Goal: Task Accomplishment & Management: Manage account settings

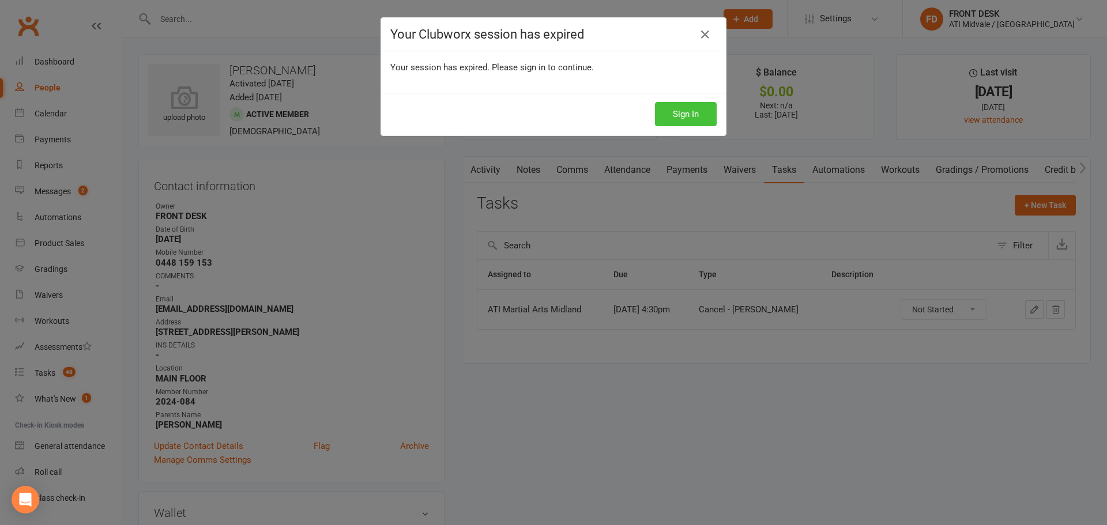
click at [670, 112] on button "Sign In" at bounding box center [686, 114] width 62 height 24
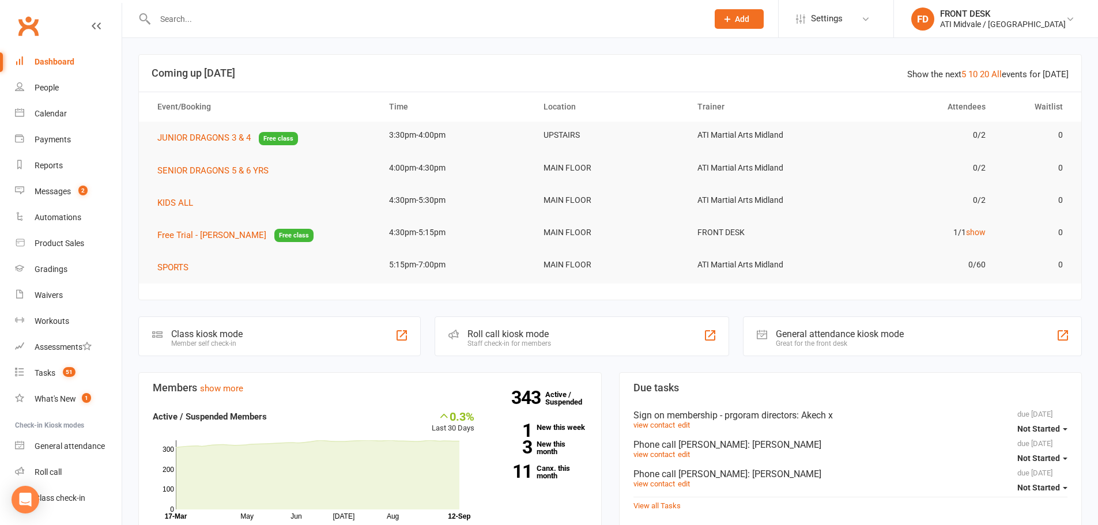
click at [321, 11] on input "text" at bounding box center [426, 19] width 548 height 16
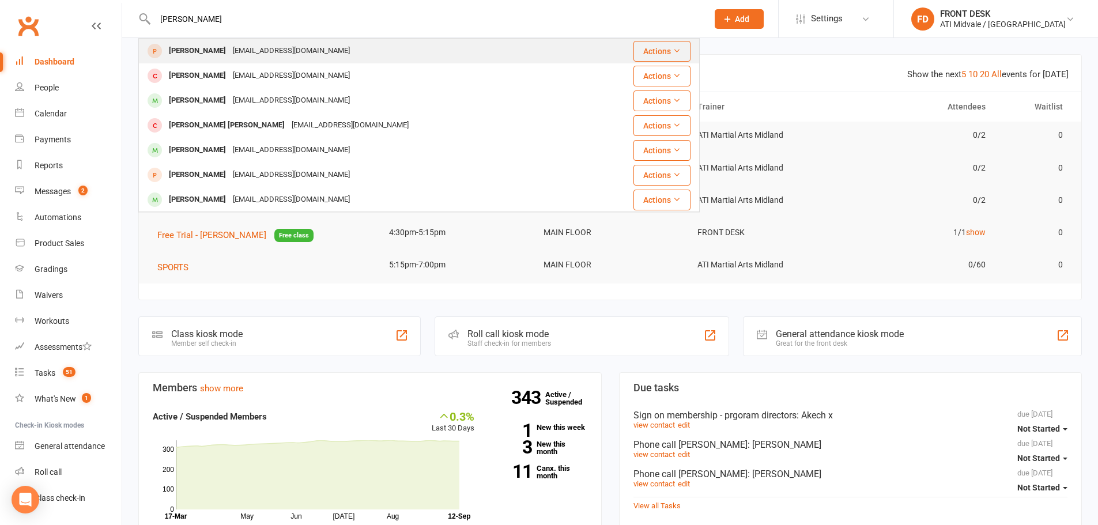
type input "MILLIE"
click at [310, 44] on div "nardz1989@hotmail.com" at bounding box center [291, 51] width 124 height 17
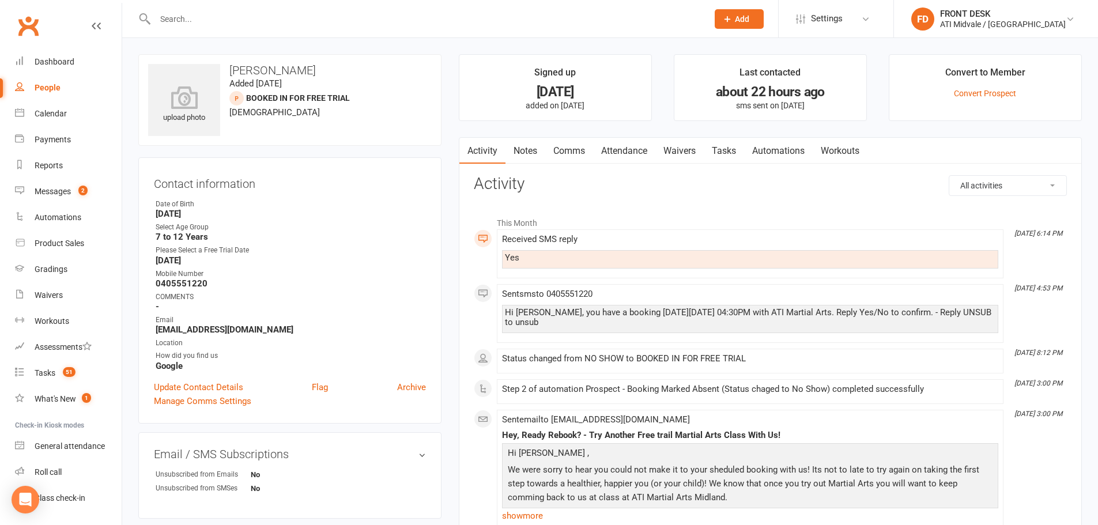
click at [721, 153] on link "Tasks" at bounding box center [724, 151] width 40 height 27
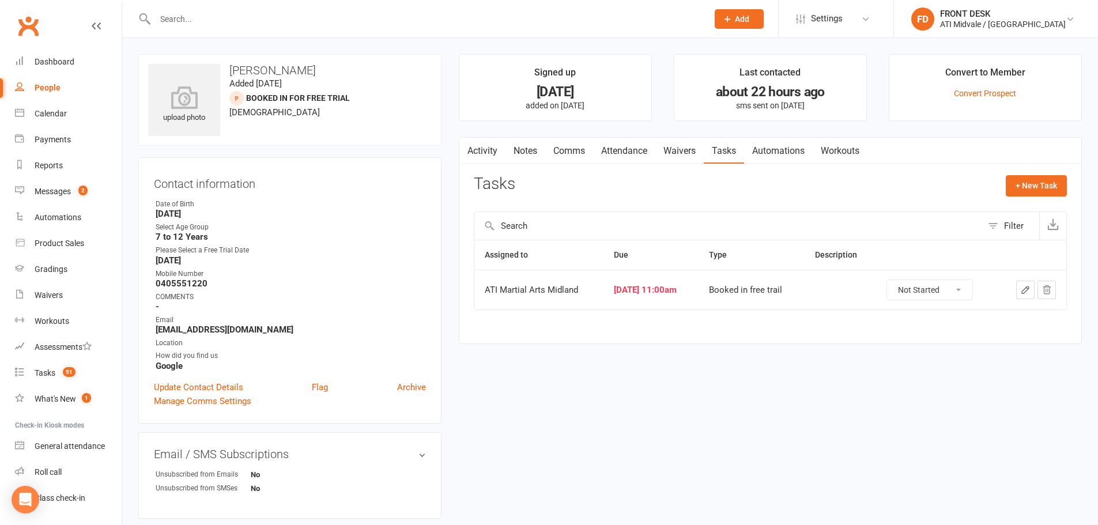
click at [169, 15] on input "text" at bounding box center [426, 19] width 548 height 16
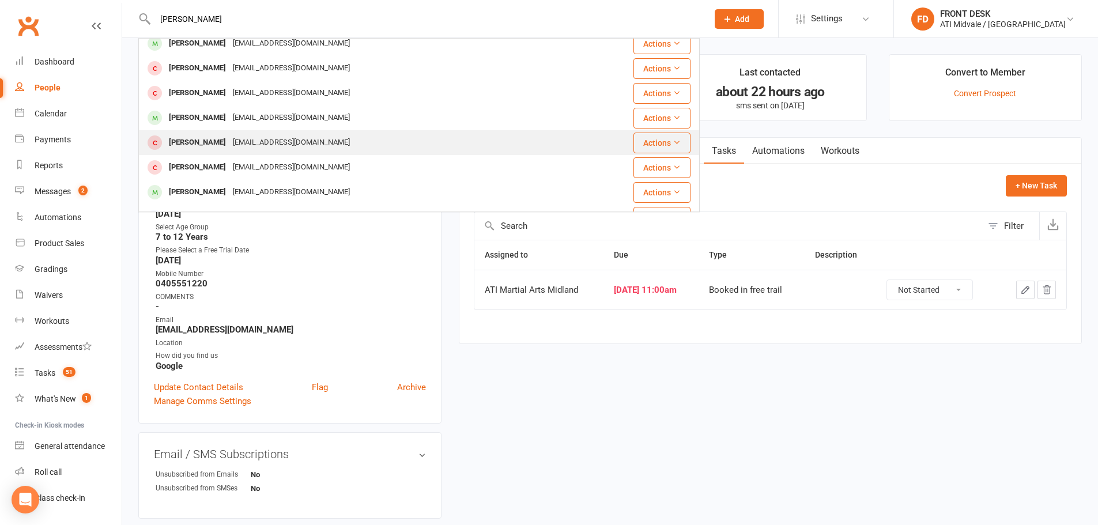
scroll to position [50, 0]
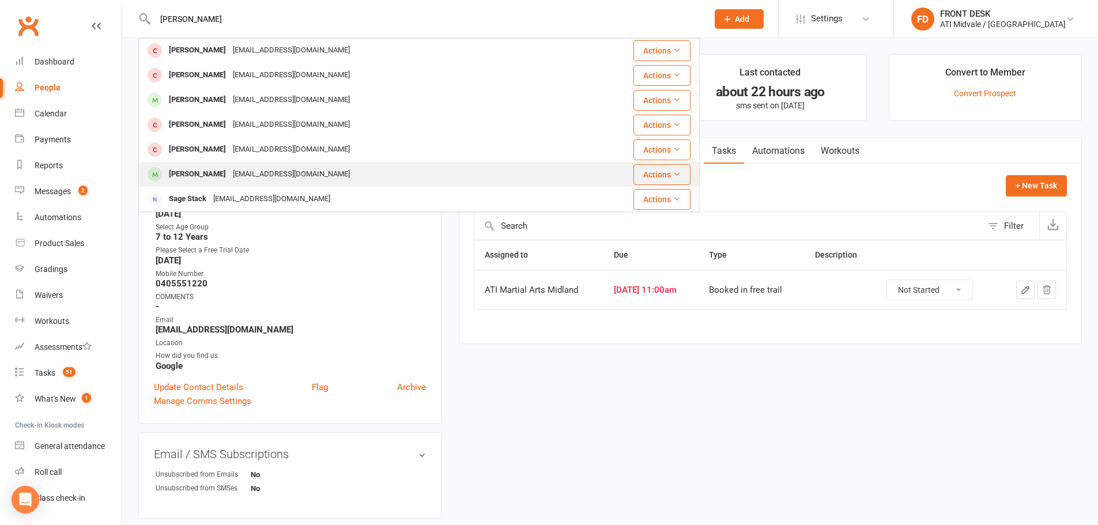
type input "BRODIE"
click at [229, 176] on div "Bhodie McGregor-Carrell" at bounding box center [197, 174] width 64 height 17
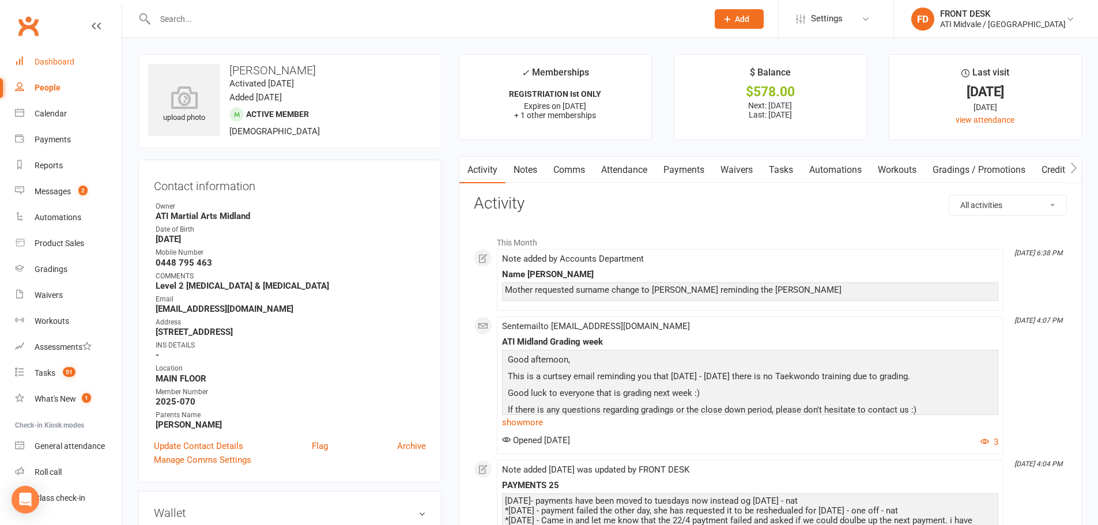
click at [63, 69] on link "Dashboard" at bounding box center [68, 62] width 107 height 26
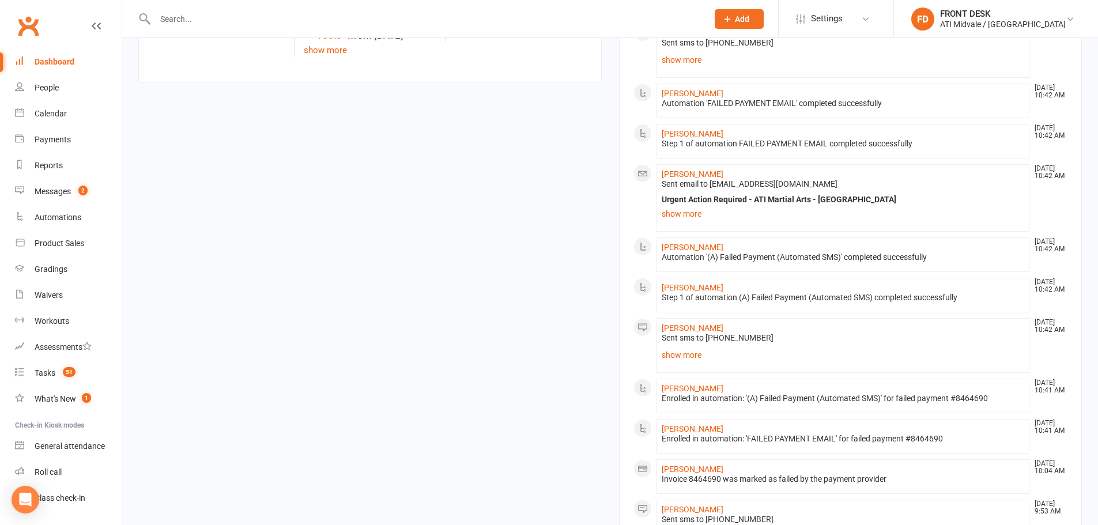
scroll to position [634, 0]
click at [53, 138] on div "Payments" at bounding box center [53, 139] width 36 height 9
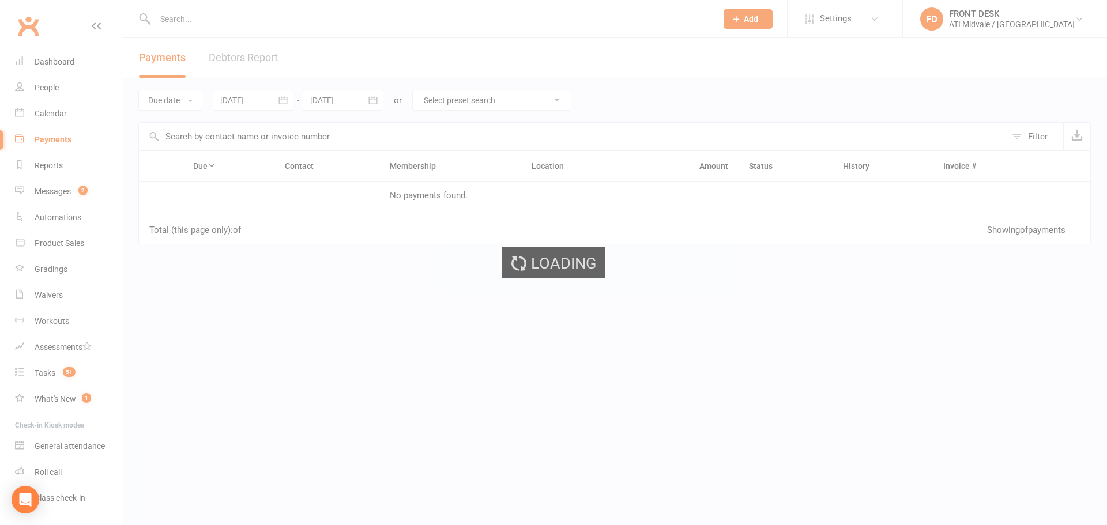
click at [232, 58] on div "Loading" at bounding box center [553, 262] width 1107 height 525
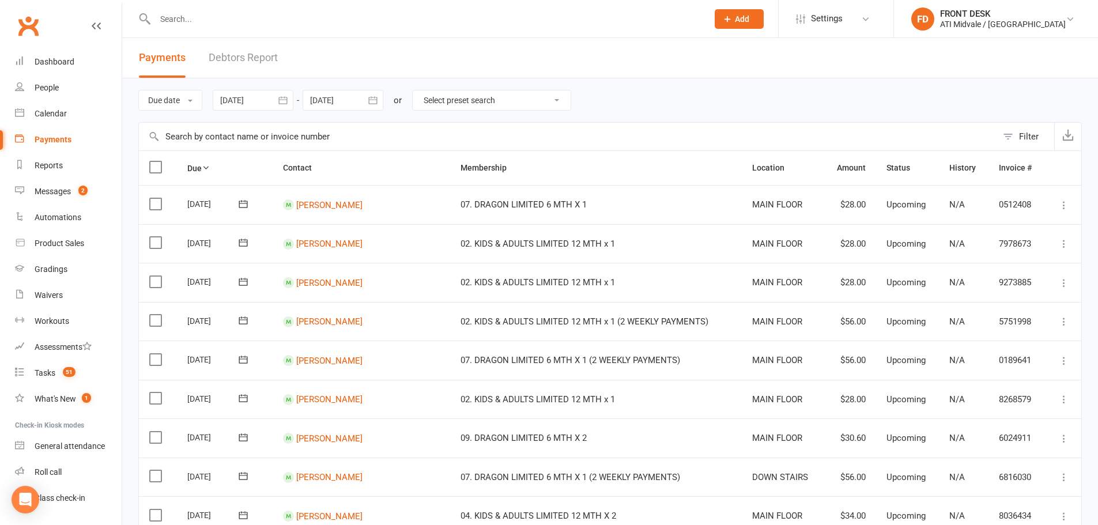
click at [242, 58] on link "Debtors Report" at bounding box center [243, 58] width 69 height 40
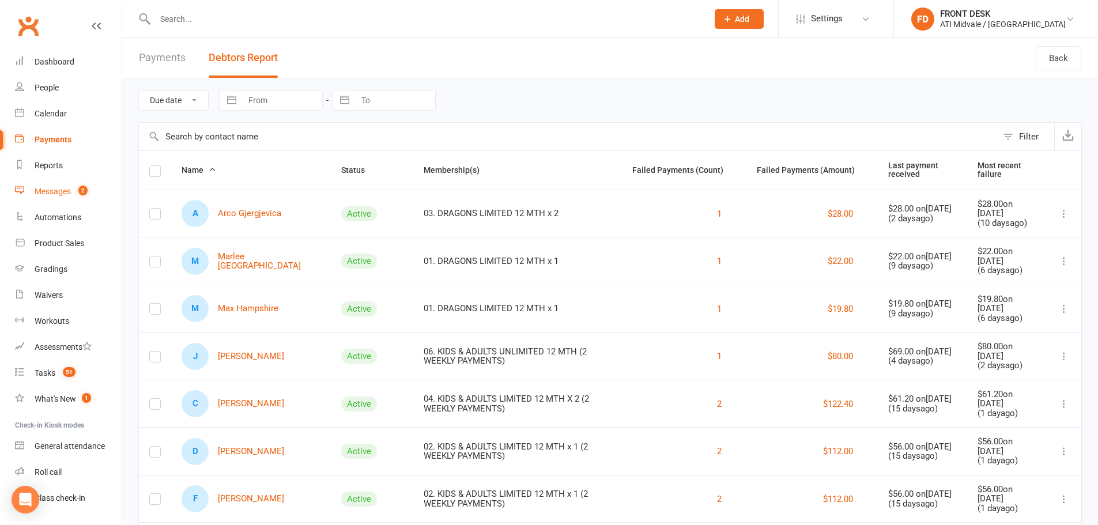
click at [69, 193] on div "Messages" at bounding box center [53, 191] width 36 height 9
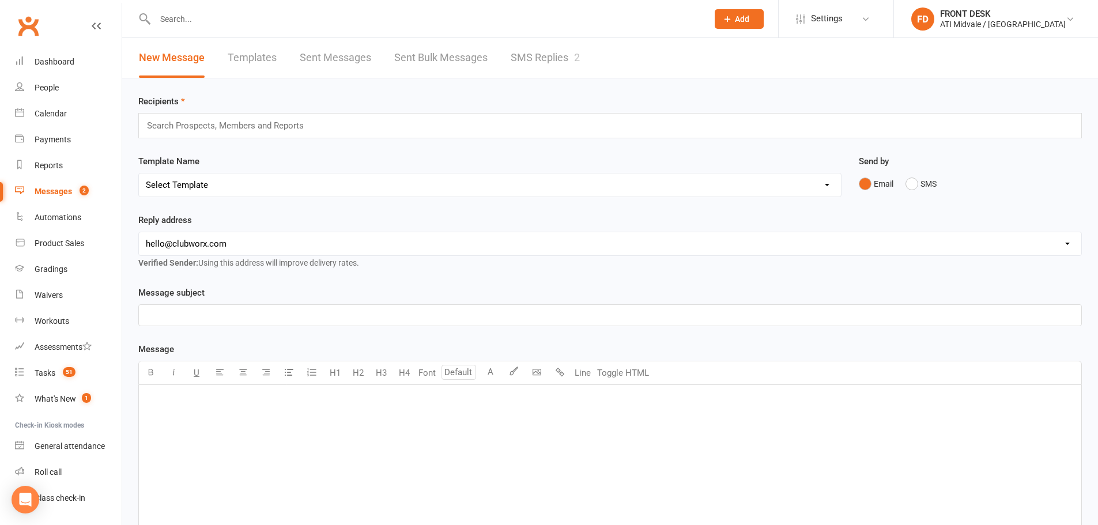
click at [532, 54] on link "SMS Replies 2" at bounding box center [545, 58] width 69 height 40
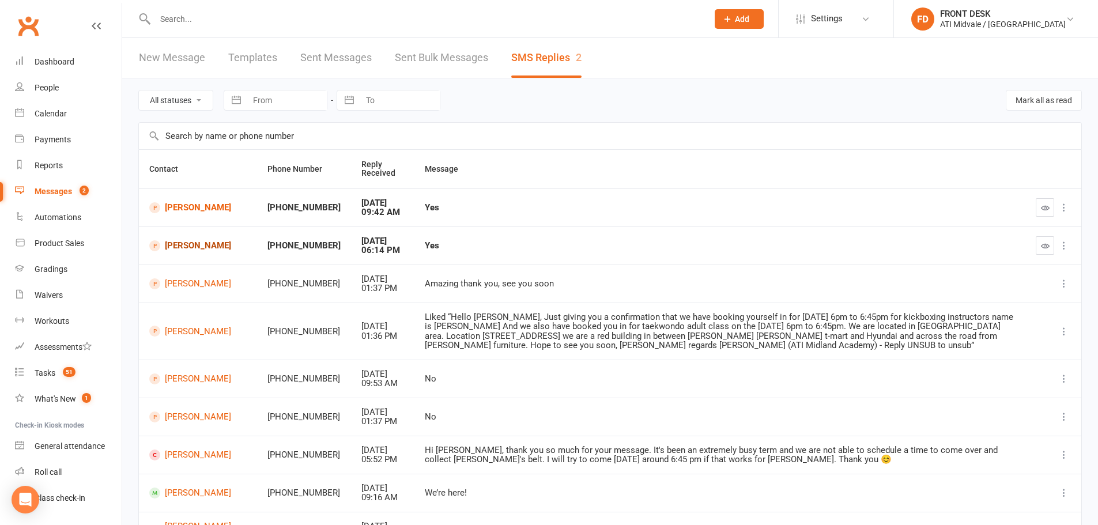
click at [190, 240] on link "Millie-Jean Heke" at bounding box center [197, 245] width 97 height 11
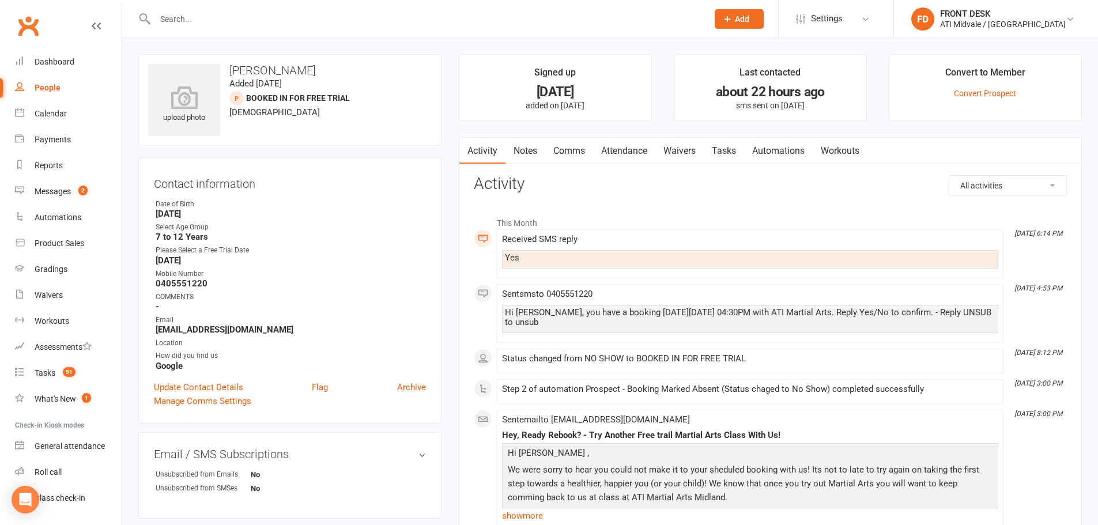
click at [639, 150] on link "Attendance" at bounding box center [624, 151] width 62 height 27
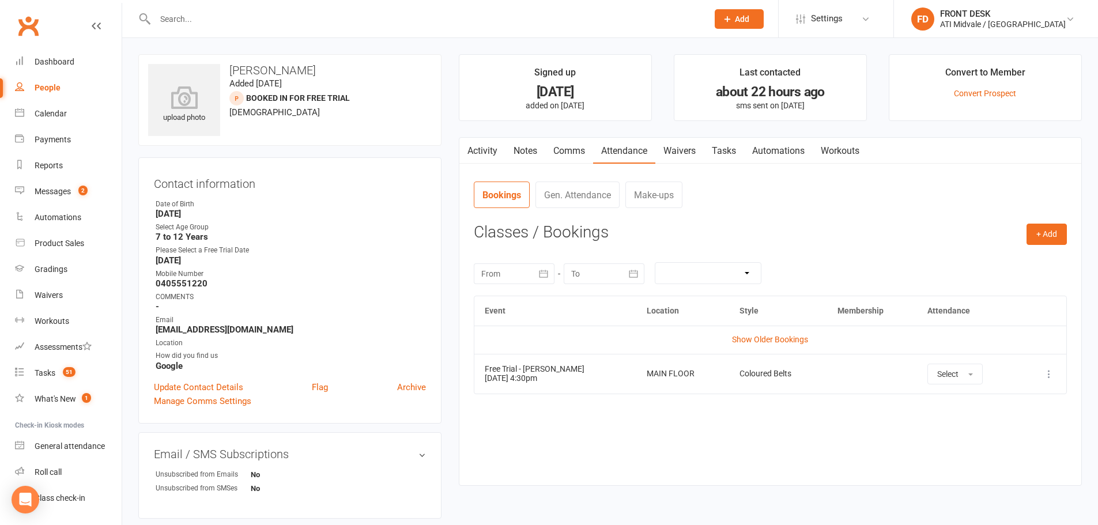
click at [1048, 378] on icon at bounding box center [1049, 374] width 12 height 12
click at [1026, 443] on link "Remove booking" at bounding box center [998, 442] width 114 height 23
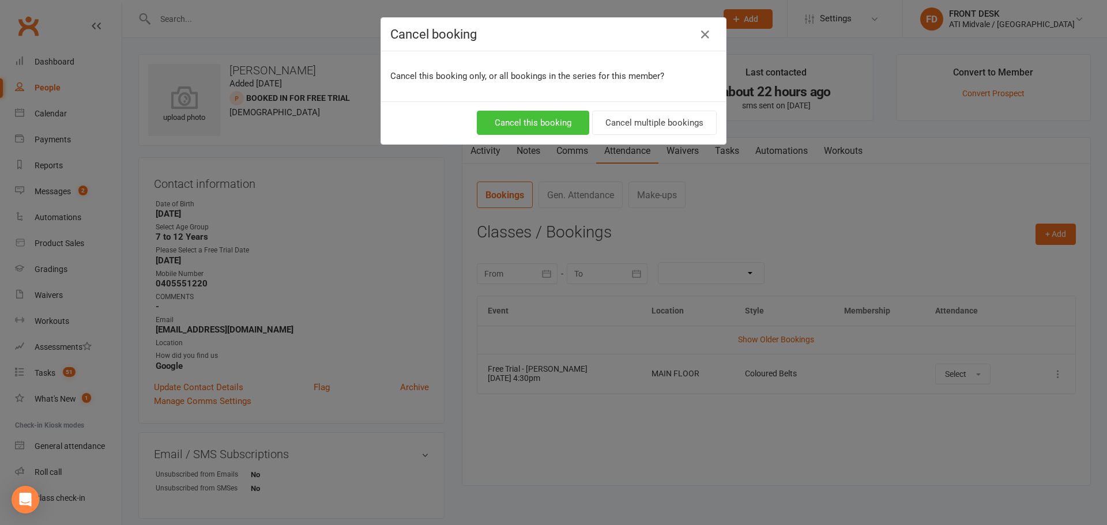
click at [566, 119] on button "Cancel this booking" at bounding box center [533, 123] width 112 height 24
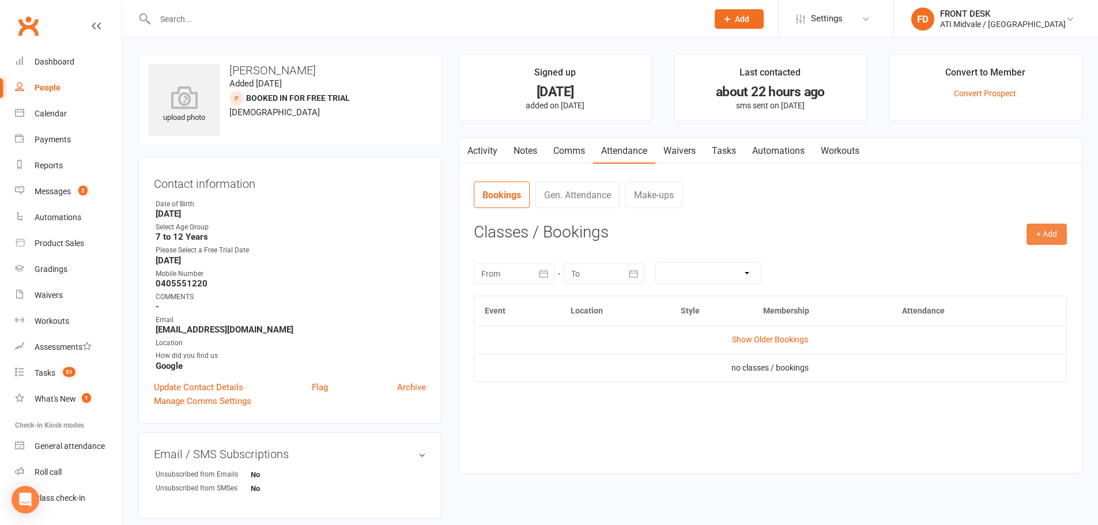
click at [1040, 237] on button "+ Add" at bounding box center [1047, 234] width 40 height 21
click at [1008, 284] on link "Add Appointment" at bounding box center [1009, 283] width 114 height 23
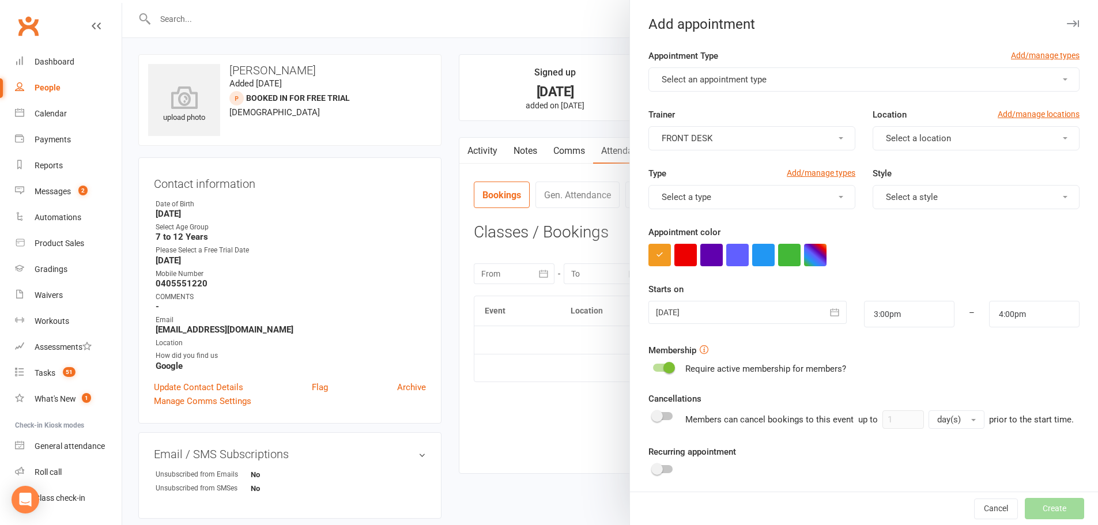
click at [752, 89] on button "Select an appointment type" at bounding box center [863, 79] width 431 height 24
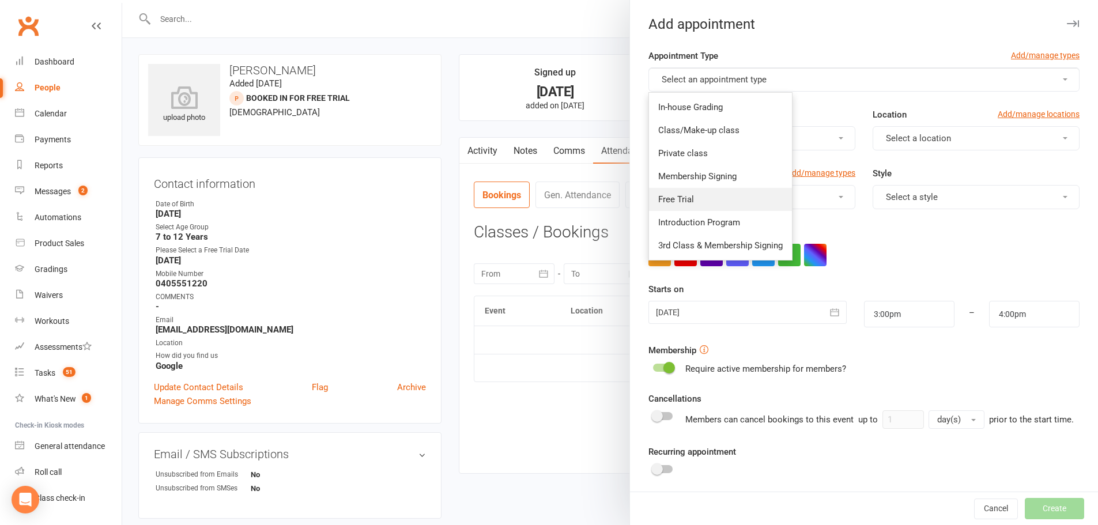
click at [715, 193] on link "Free Trial" at bounding box center [720, 199] width 143 height 23
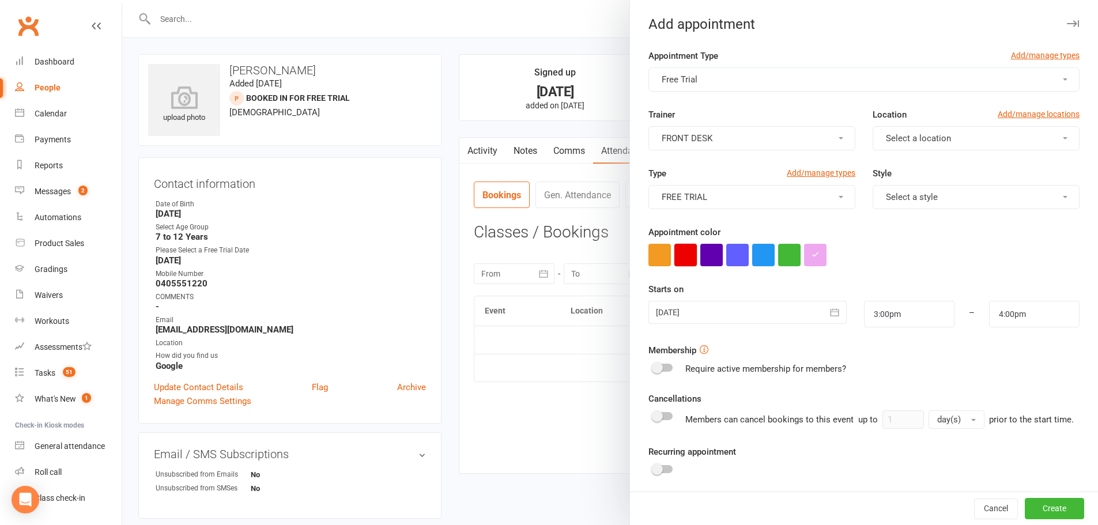
click at [681, 262] on button "button" at bounding box center [685, 255] width 22 height 22
click at [715, 302] on div "Starts on 12 Sep 2025 September 2025 Sun Mon Tue Wed Thu Fri Sat 36 31 01 02 03…" at bounding box center [863, 304] width 431 height 45
click at [728, 322] on div at bounding box center [747, 312] width 198 height 23
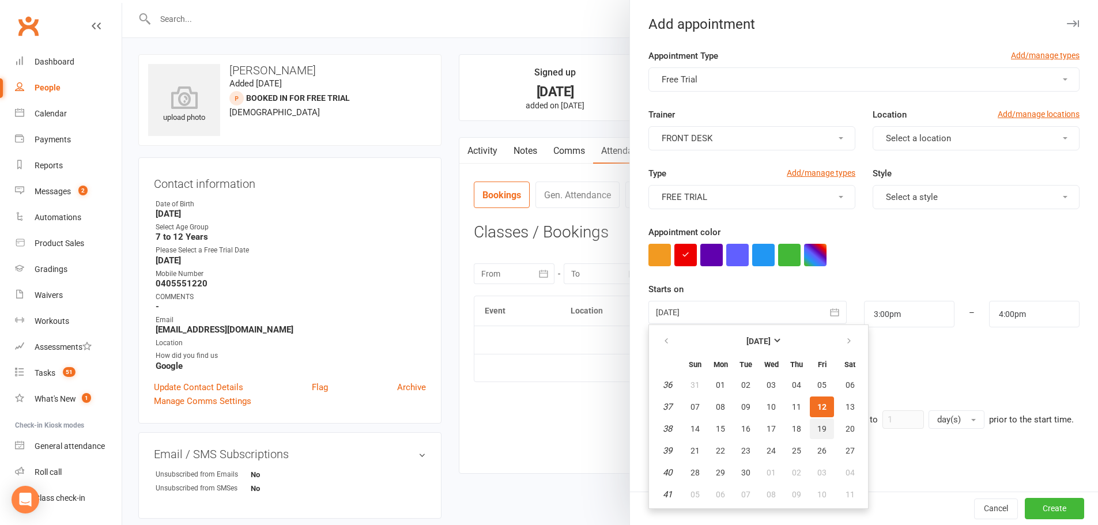
click at [824, 431] on button "19" at bounding box center [822, 428] width 24 height 21
type input "19 Sep 2025"
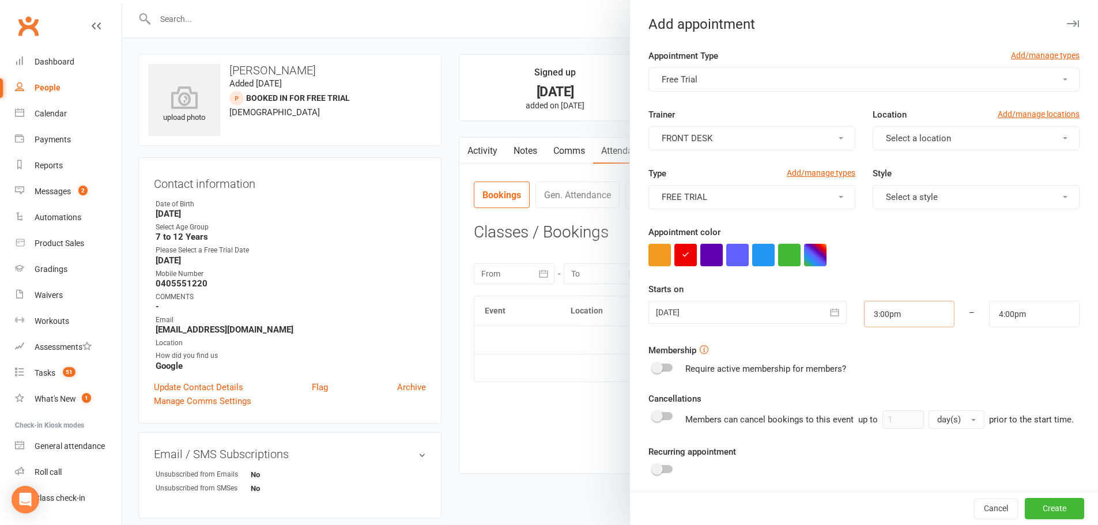
click at [885, 315] on input "3:00pm" at bounding box center [909, 314] width 90 height 27
type input "4:30pm"
type input "5:30pm"
click at [872, 342] on li "4:30pm" at bounding box center [892, 342] width 55 height 17
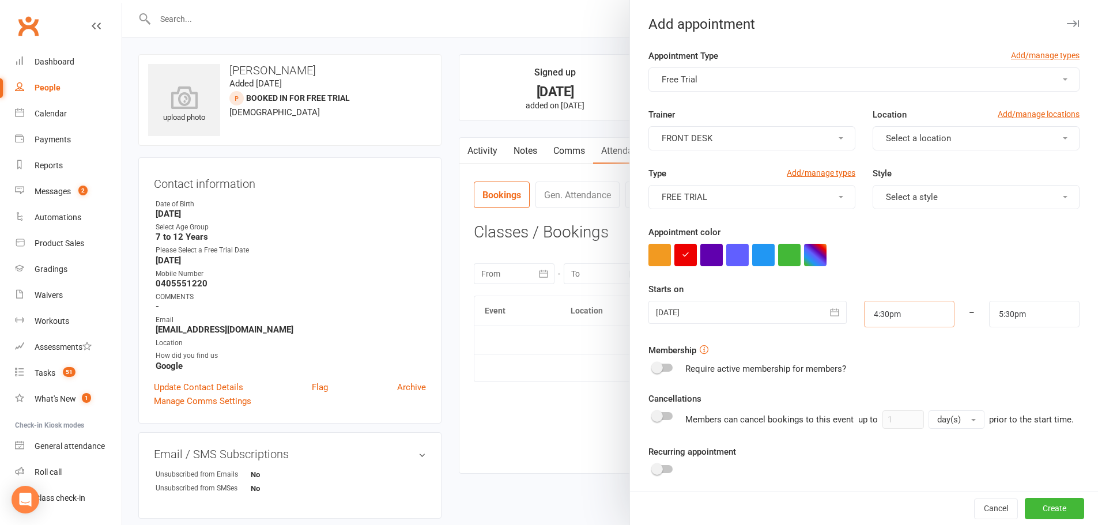
click at [877, 313] on input "4:30pm" at bounding box center [909, 314] width 90 height 27
type input "4:35pm"
type input "5:35pm"
type input "4:35pm"
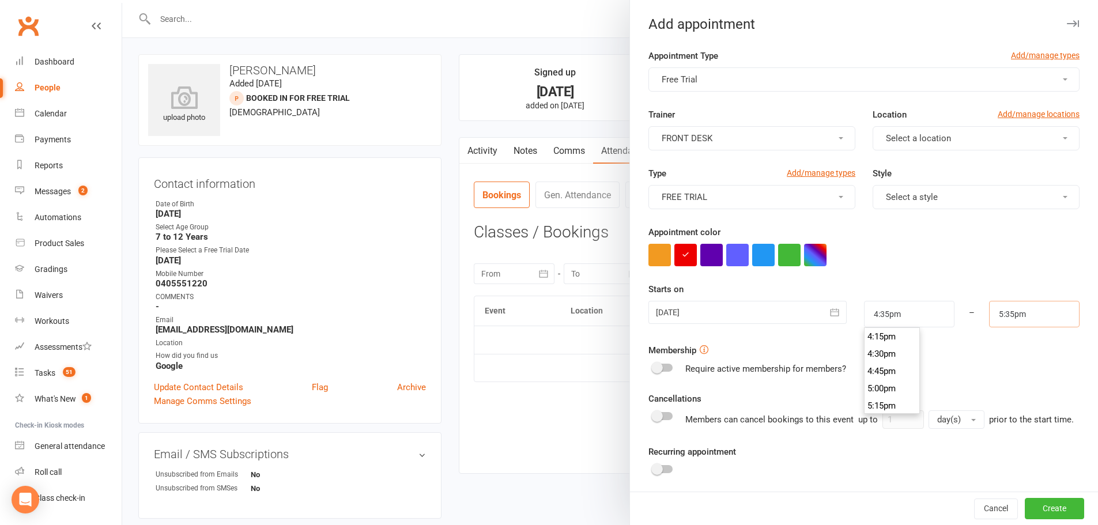
click at [989, 310] on input "5:35pm" at bounding box center [1034, 314] width 90 height 27
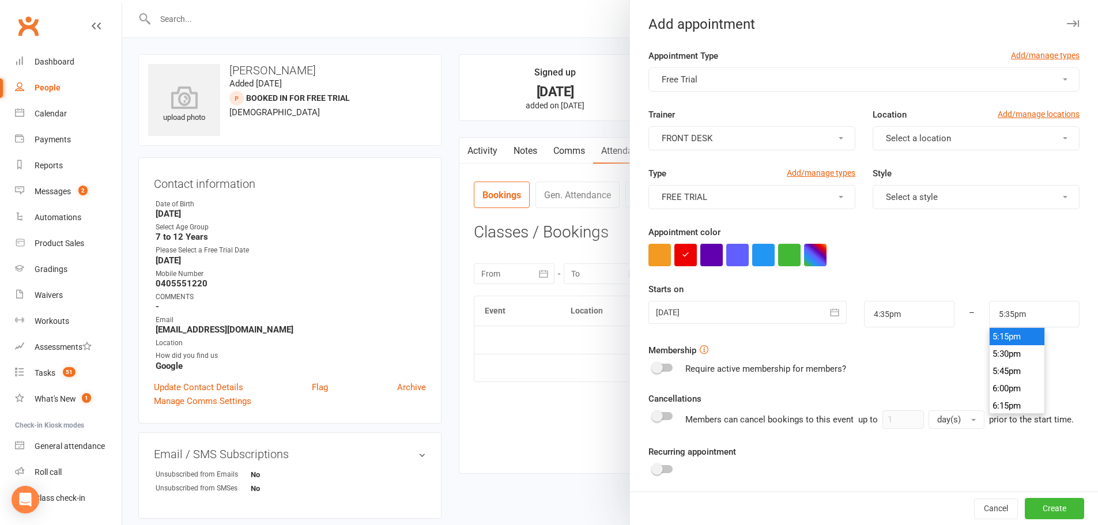
type input "5:15pm"
click at [1004, 331] on li "5:15pm" at bounding box center [1017, 336] width 55 height 17
drag, startPoint x: 901, startPoint y: 209, endPoint x: 899, endPoint y: 202, distance: 6.6
click at [900, 205] on button "Select a style" at bounding box center [976, 197] width 207 height 24
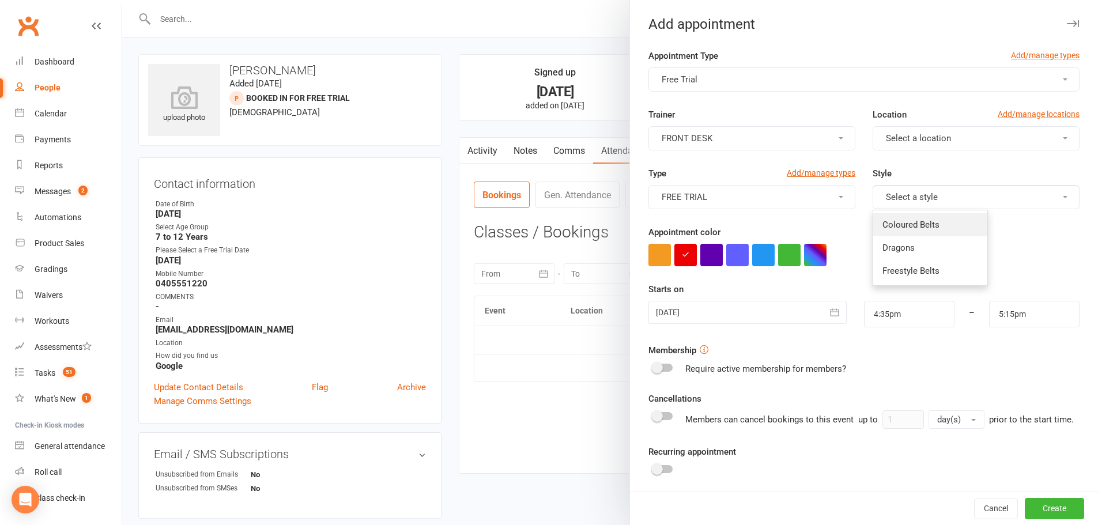
click at [887, 225] on span "Coloured Belts" at bounding box center [910, 225] width 57 height 10
click at [884, 154] on div "Trainer FRONT DESK Location Add/manage locations Select a location" at bounding box center [864, 137] width 448 height 59
click at [882, 144] on button "Select a location" at bounding box center [976, 138] width 207 height 24
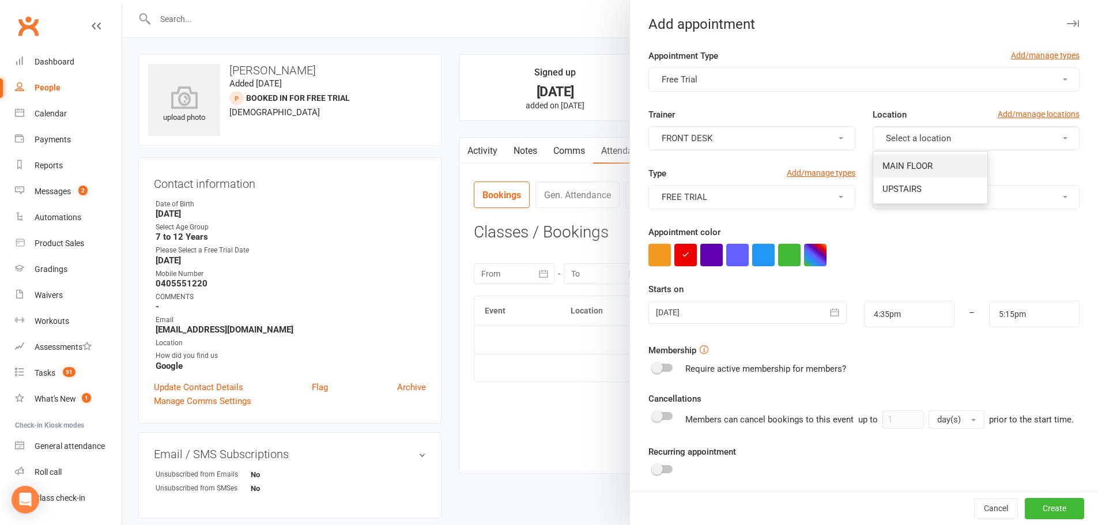
click at [885, 160] on link "MAIN FLOOR" at bounding box center [930, 165] width 114 height 23
click at [1030, 510] on button "Create" at bounding box center [1054, 509] width 59 height 21
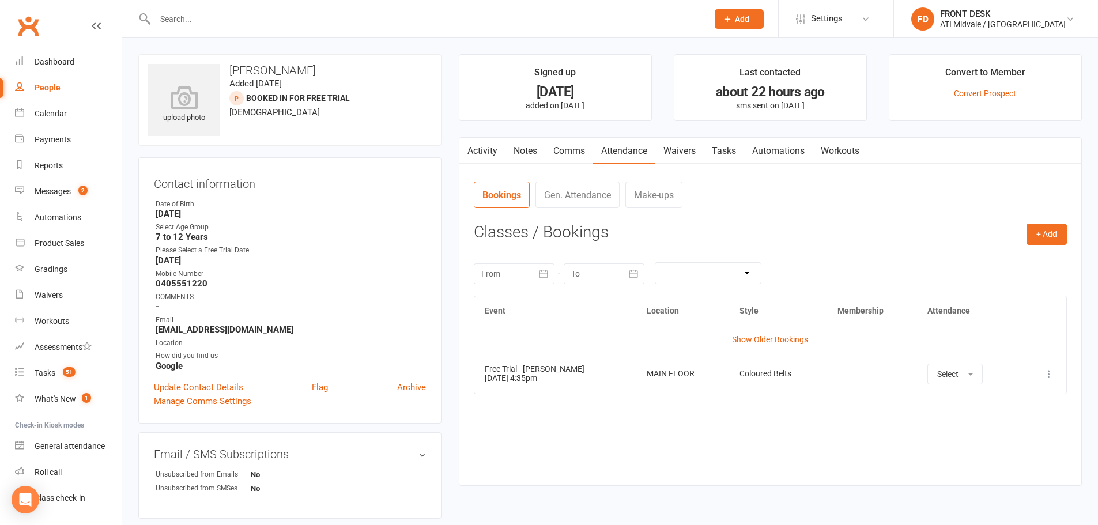
click at [739, 154] on link "Tasks" at bounding box center [724, 151] width 40 height 27
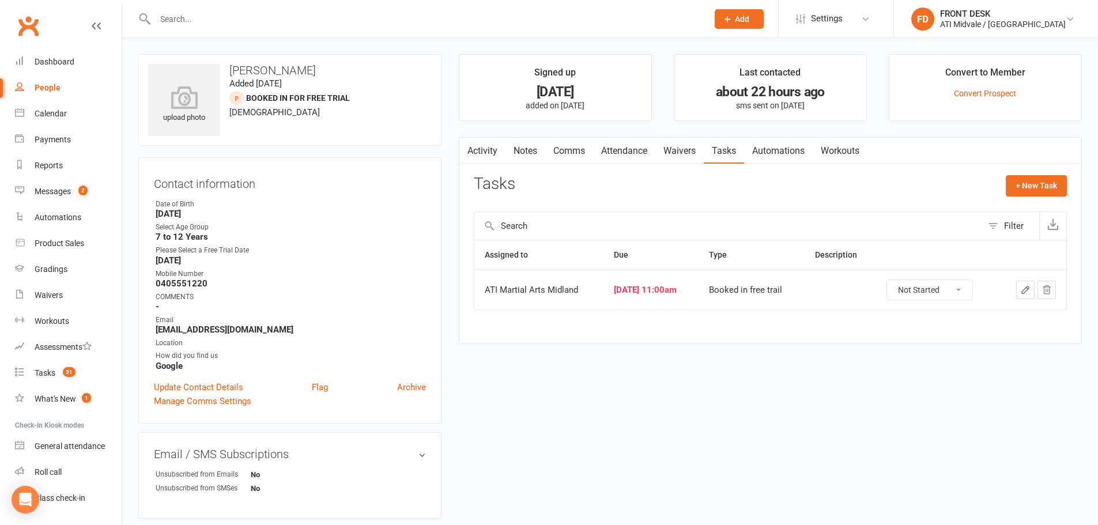
click at [1029, 292] on icon "button" at bounding box center [1025, 290] width 10 height 10
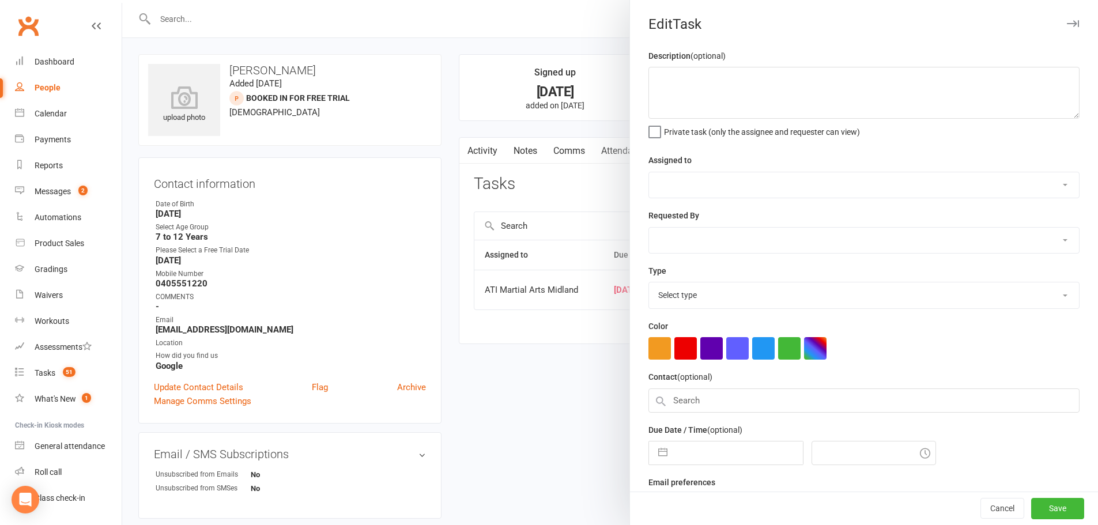
select select "32859"
type input "12 Sep 2025"
type input "11:00am"
select select "18608"
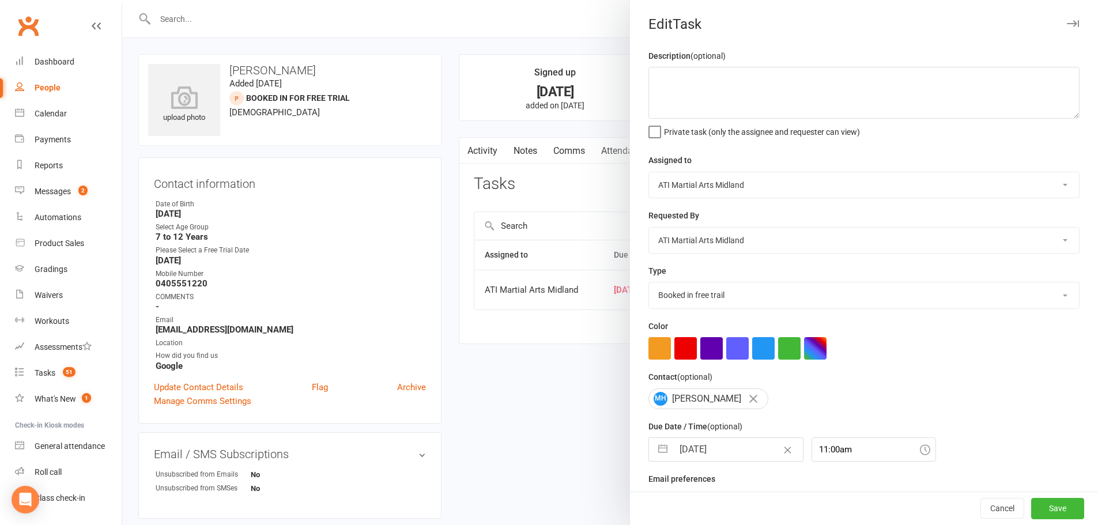
click at [659, 454] on button "button" at bounding box center [662, 449] width 21 height 23
select select "7"
select select "2025"
select select "8"
select select "2025"
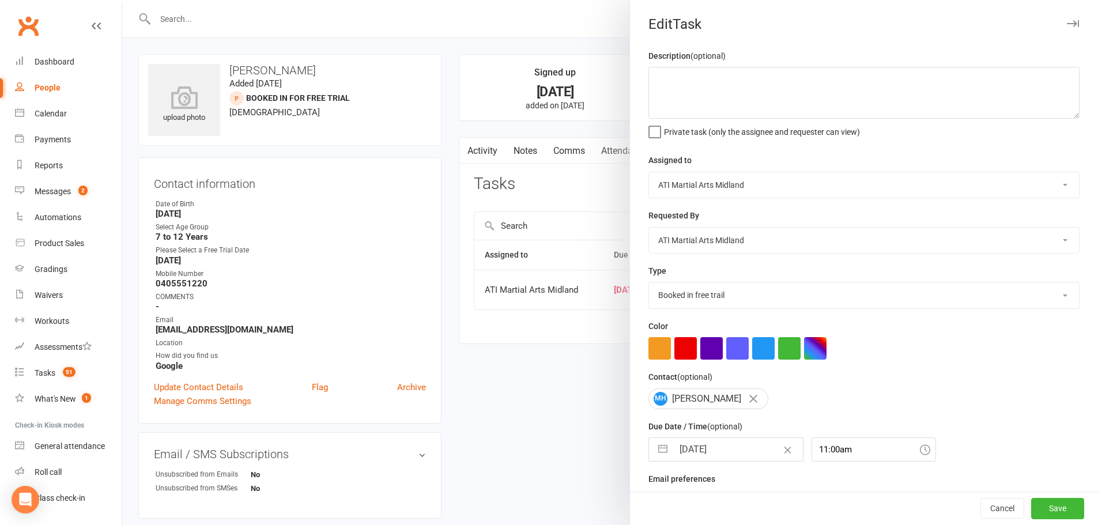
select select "9"
select select "2025"
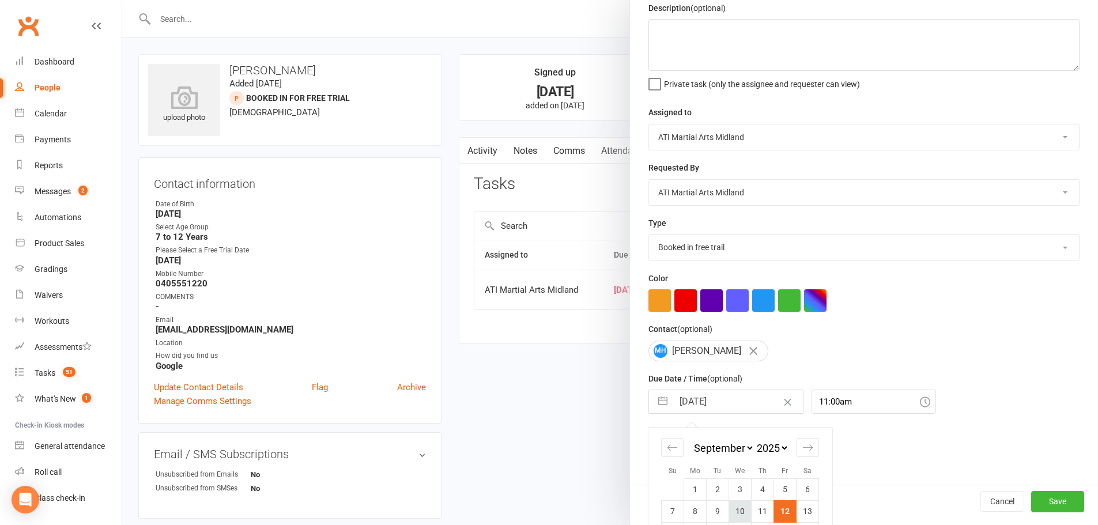
scroll to position [129, 0]
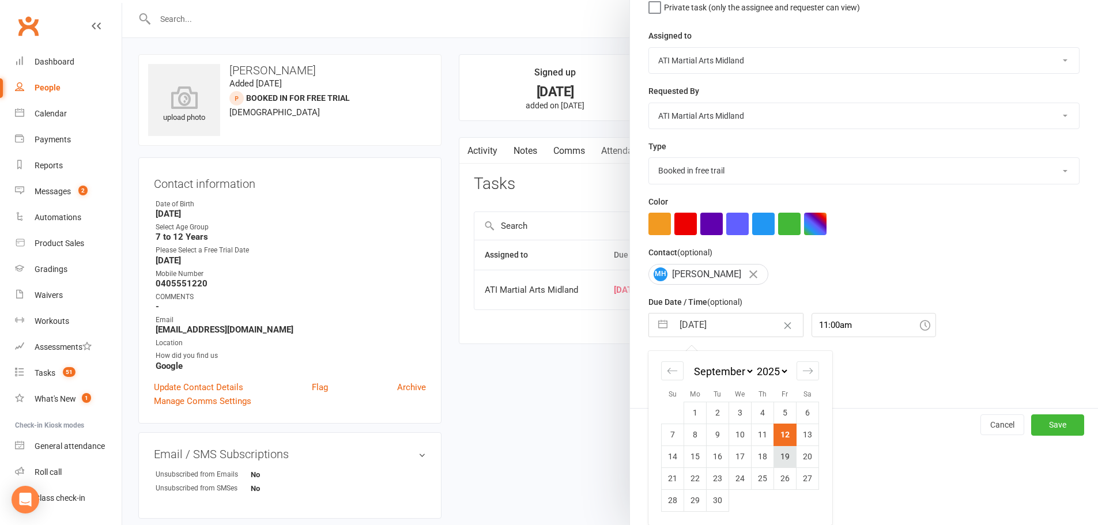
click at [786, 456] on td "19" at bounding box center [785, 457] width 22 height 22
type input "19 Sep 2025"
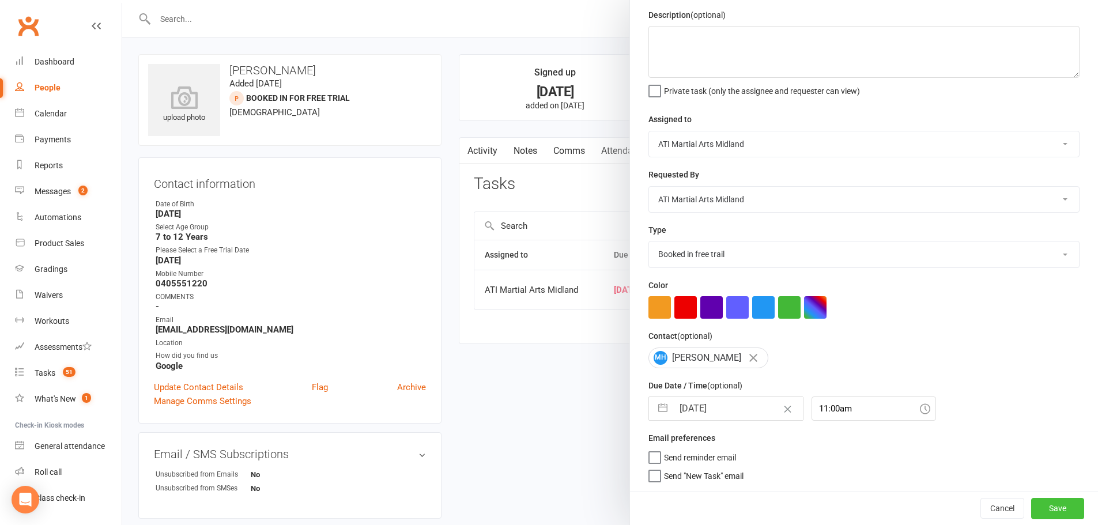
click at [1045, 504] on button "Save" at bounding box center [1057, 508] width 53 height 21
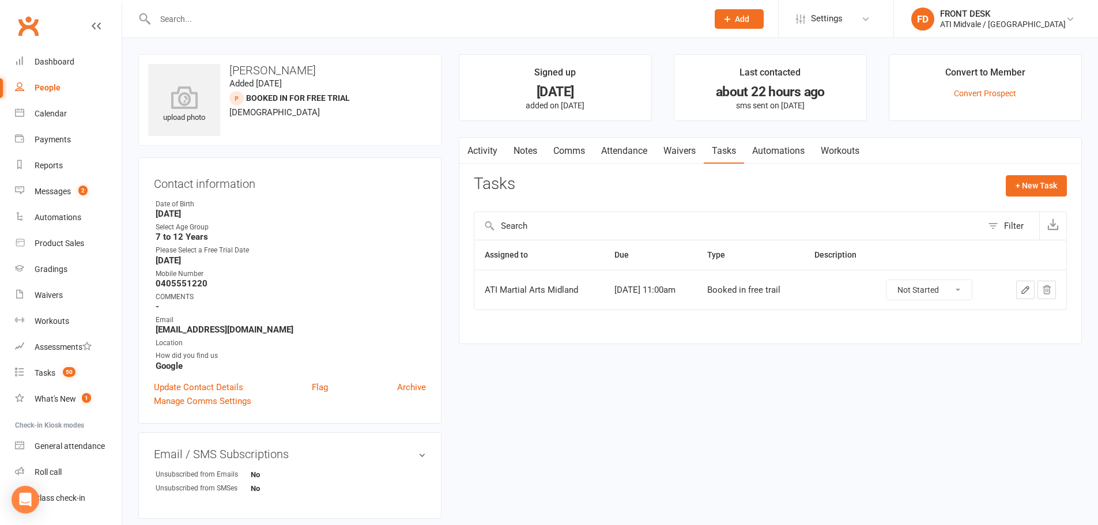
click at [601, 157] on link "Attendance" at bounding box center [624, 151] width 62 height 27
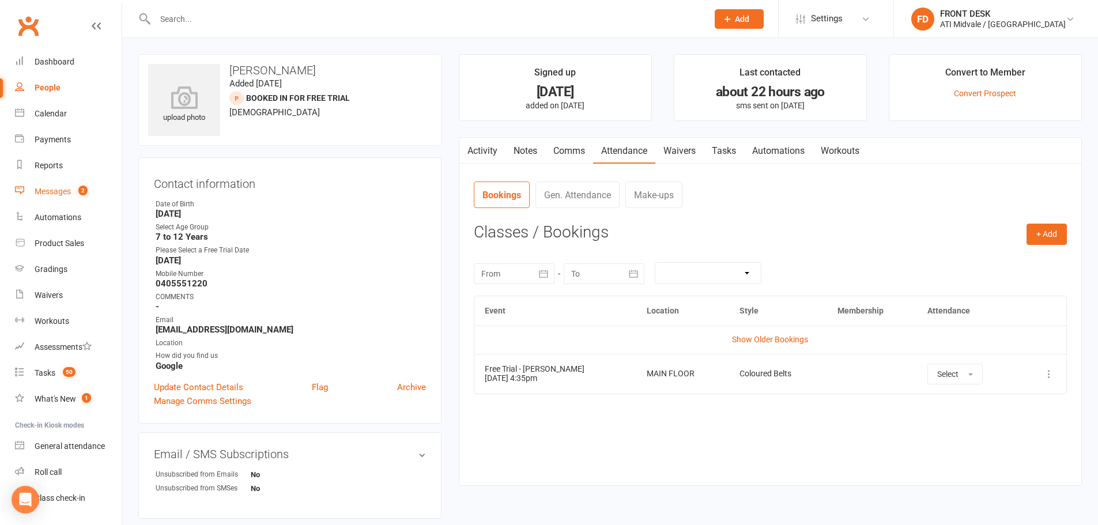
click at [39, 193] on div "Messages" at bounding box center [53, 191] width 36 height 9
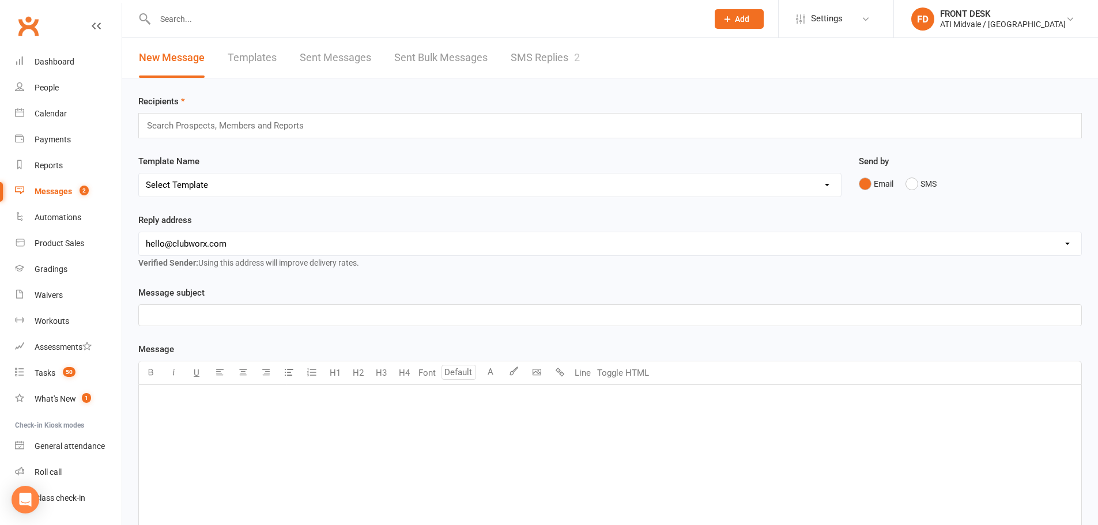
click at [538, 59] on link "SMS Replies 2" at bounding box center [545, 58] width 69 height 40
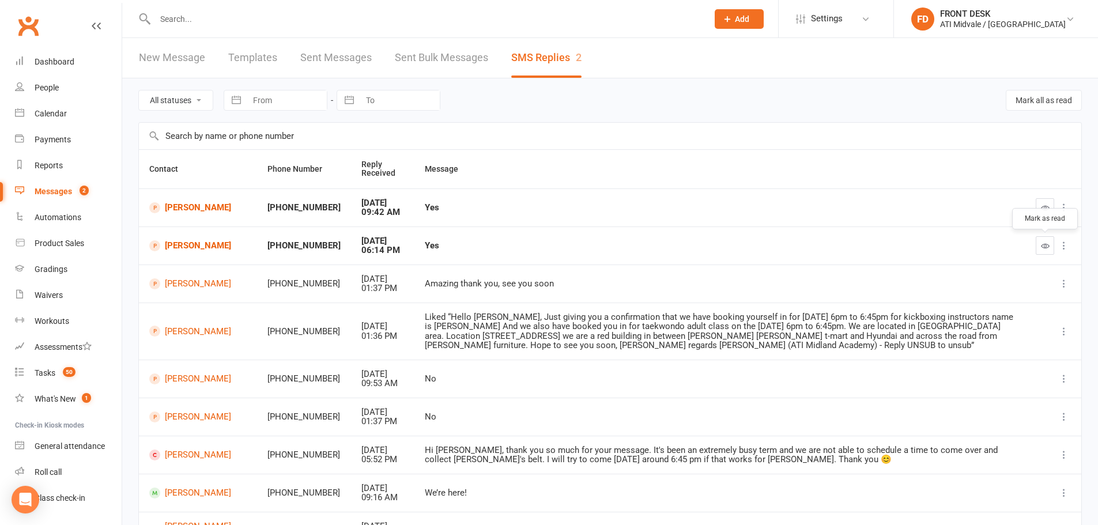
click at [1043, 248] on icon "button" at bounding box center [1045, 246] width 9 height 9
click at [191, 210] on link "Maxwell Lindberg" at bounding box center [197, 207] width 97 height 11
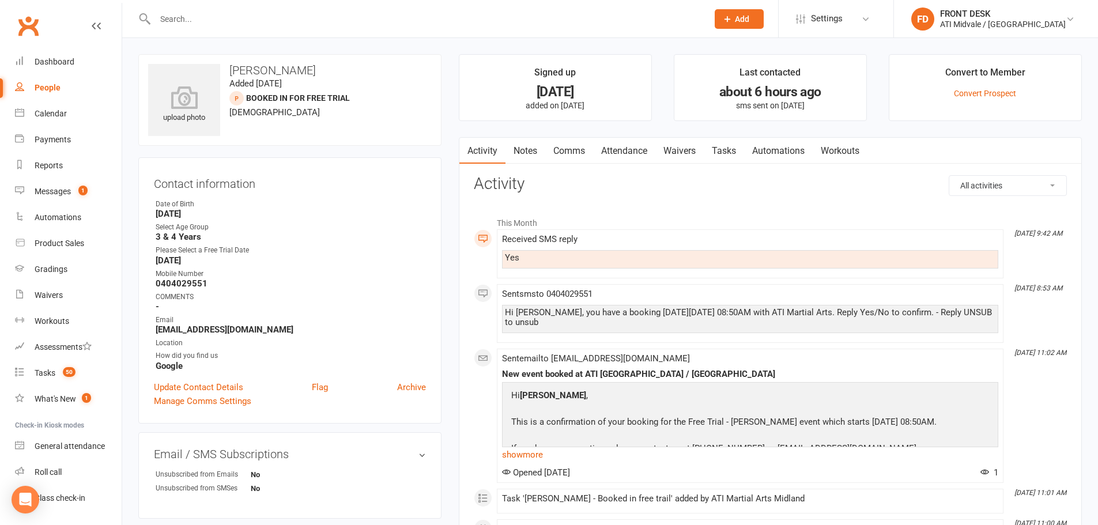
click at [687, 153] on link "Waivers" at bounding box center [679, 151] width 48 height 27
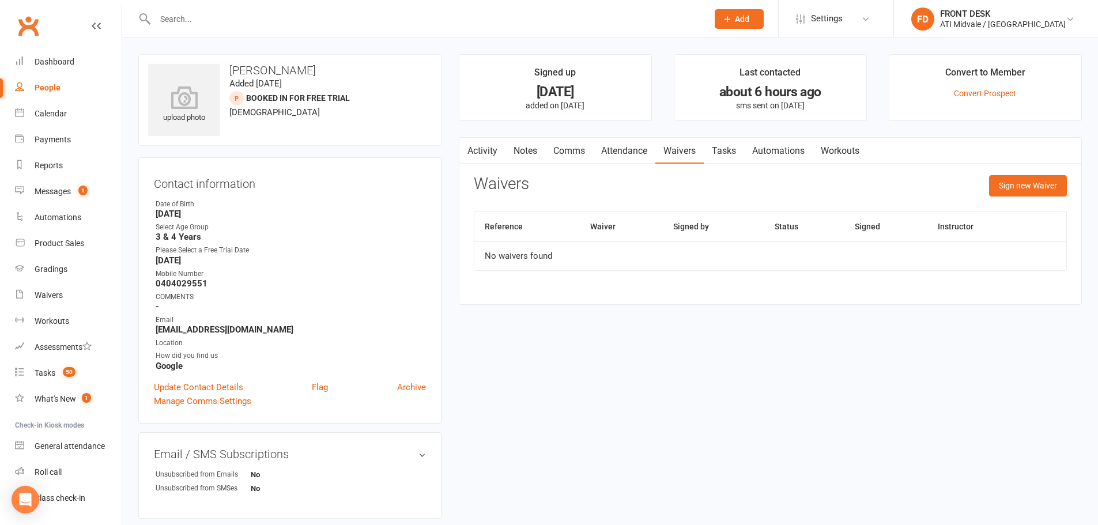
click at [726, 148] on link "Tasks" at bounding box center [724, 151] width 40 height 27
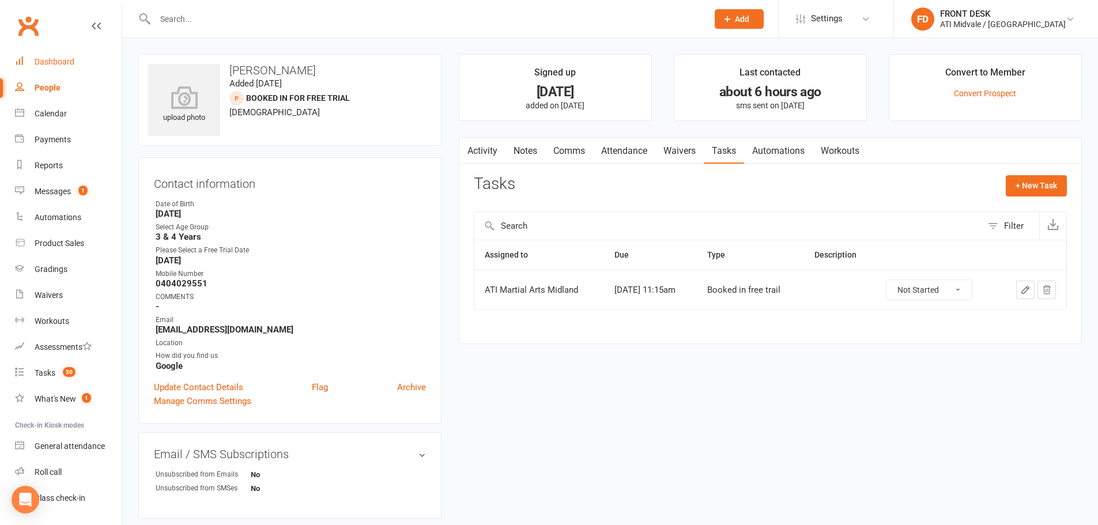
click at [62, 66] on div "Dashboard" at bounding box center [55, 61] width 40 height 9
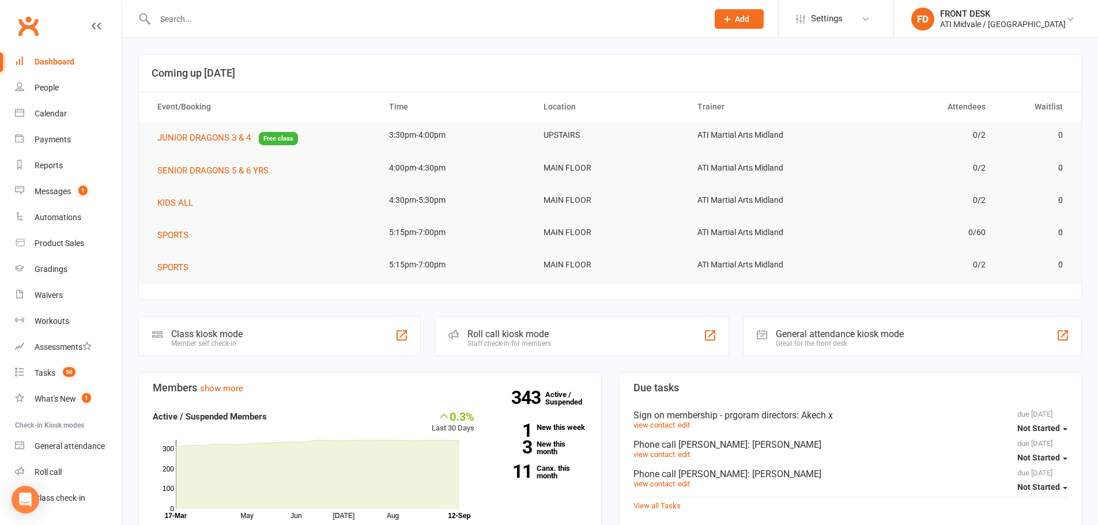
click at [178, 13] on input "text" at bounding box center [426, 19] width 548 height 16
click at [68, 194] on div "Messages" at bounding box center [53, 191] width 36 height 9
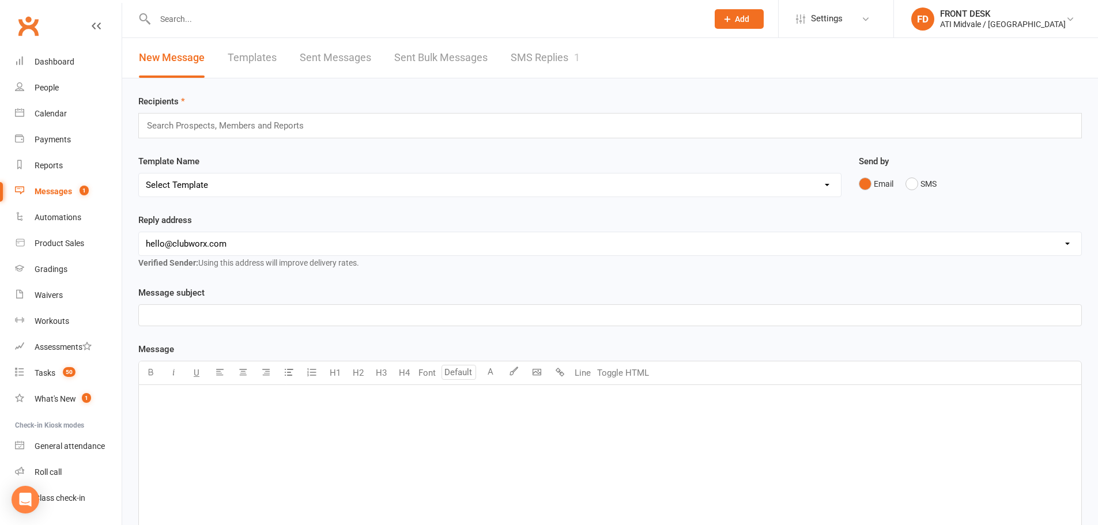
click at [526, 55] on link "SMS Replies 1" at bounding box center [545, 58] width 69 height 40
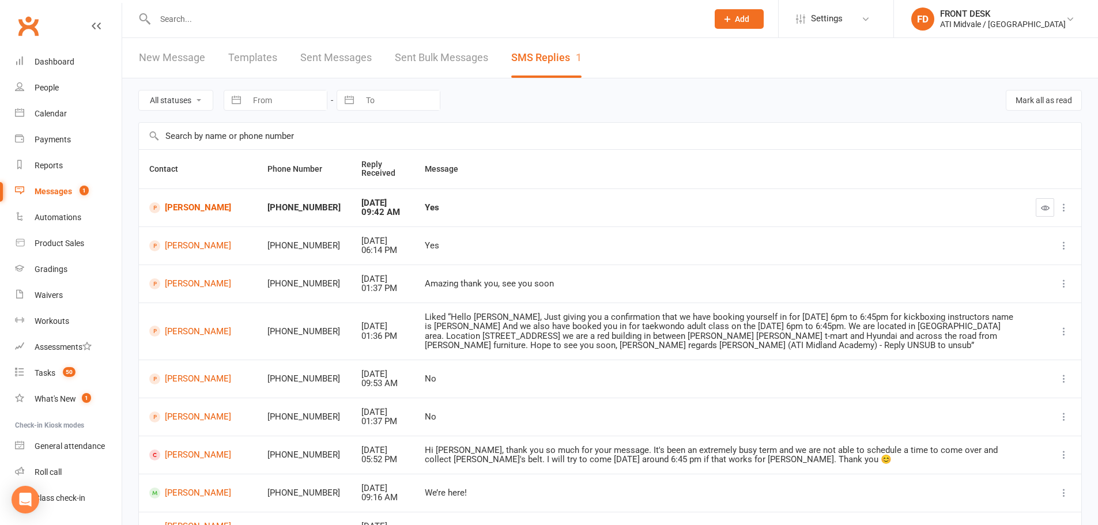
click at [325, 65] on link "Sent Messages" at bounding box center [335, 58] width 71 height 40
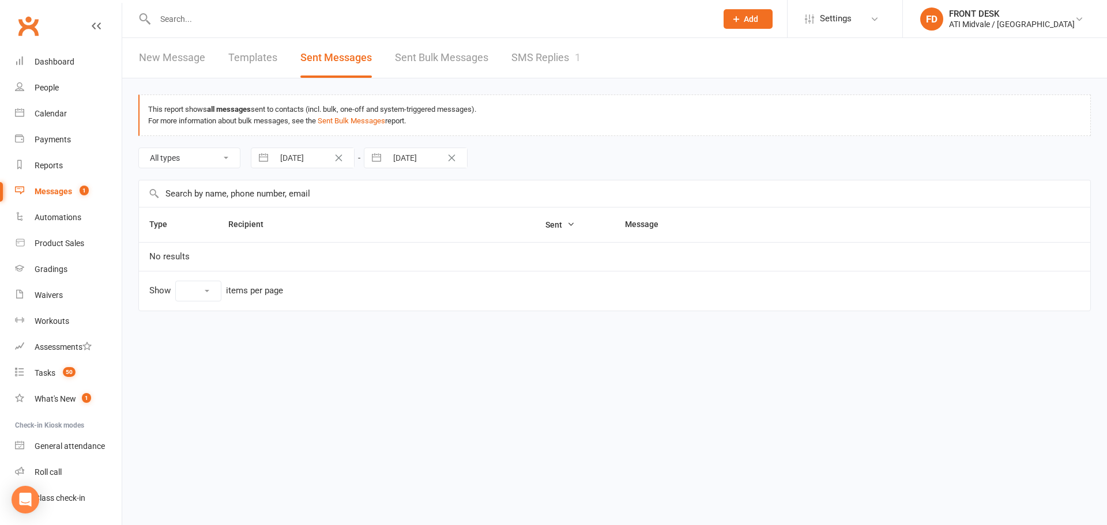
select select "10"
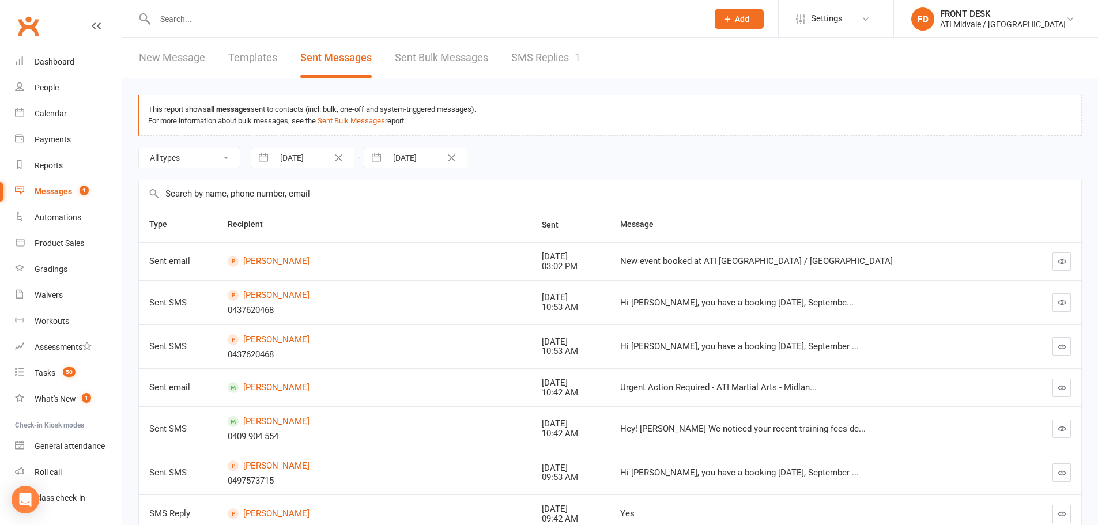
click at [439, 58] on link "Sent Bulk Messages" at bounding box center [441, 58] width 93 height 40
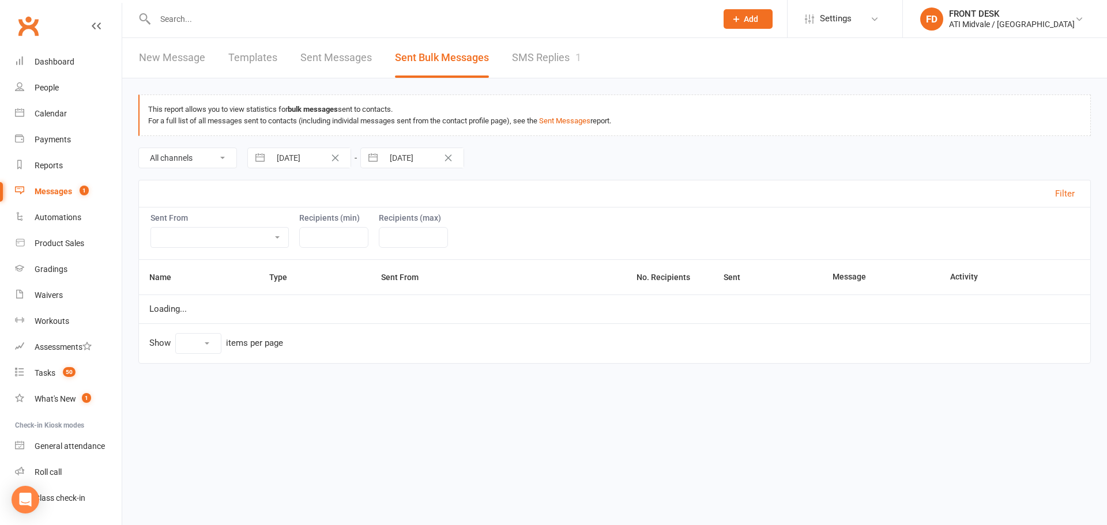
select select "10"
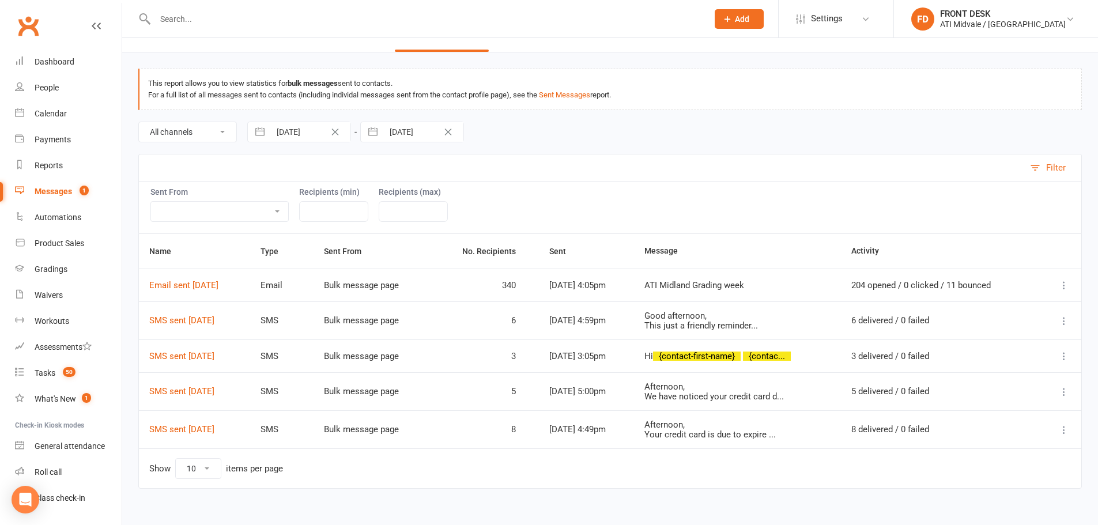
scroll to position [39, 0]
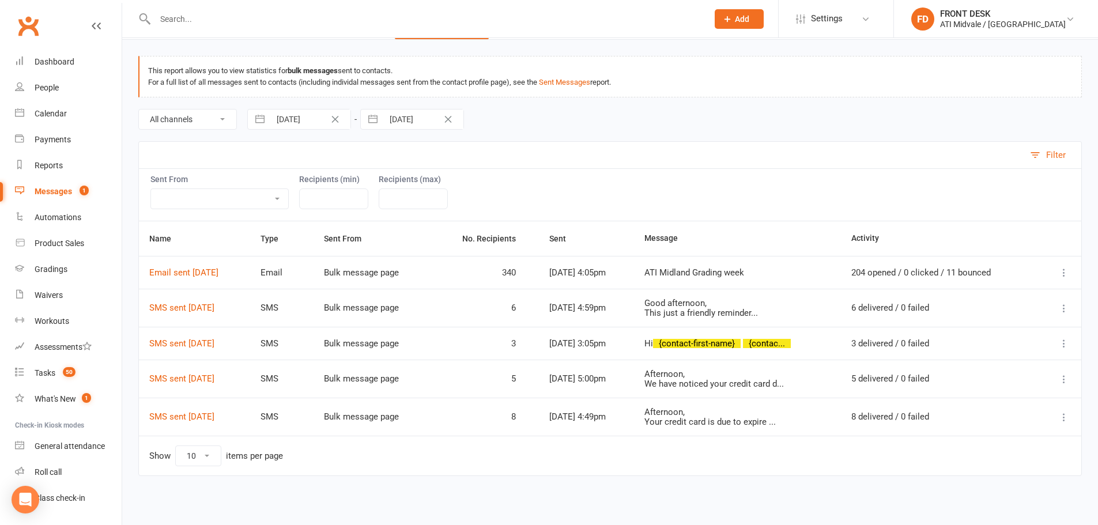
drag, startPoint x: 201, startPoint y: 306, endPoint x: 907, endPoint y: 272, distance: 706.3
click at [907, 272] on div "204 opened / 0 clicked / 11 bounced" at bounding box center [939, 273] width 177 height 10
click at [1066, 275] on icon at bounding box center [1064, 273] width 12 height 12
click at [815, 215] on div "Sent From Bulk message page Roll call People list Grading event Internal calend…" at bounding box center [610, 194] width 944 height 52
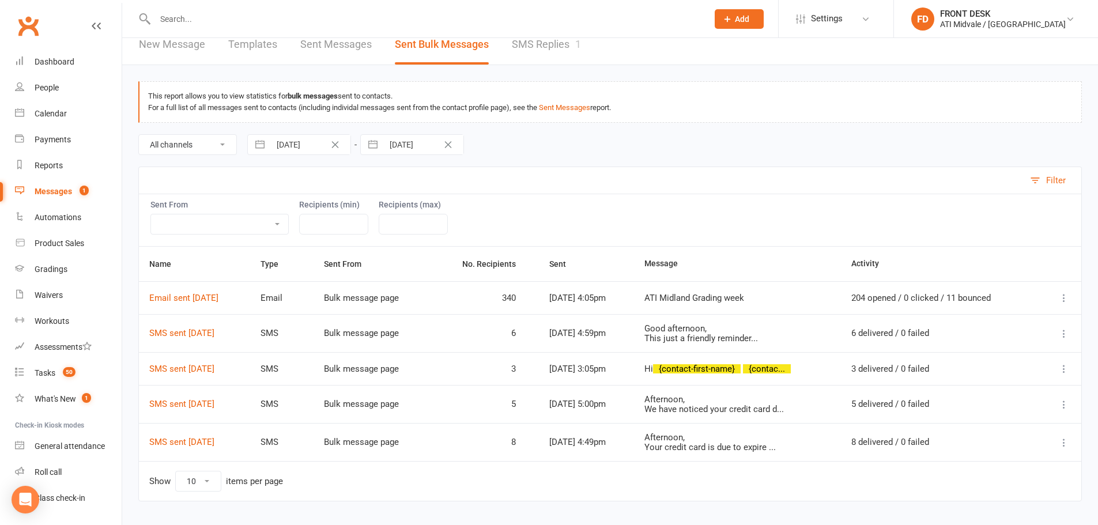
scroll to position [0, 0]
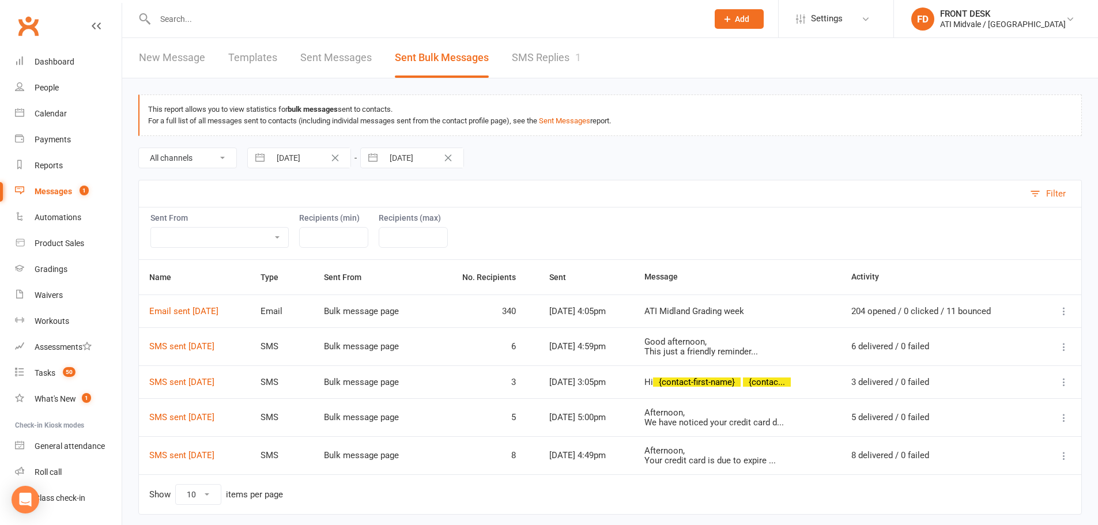
click at [575, 56] on div "1" at bounding box center [578, 57] width 6 height 12
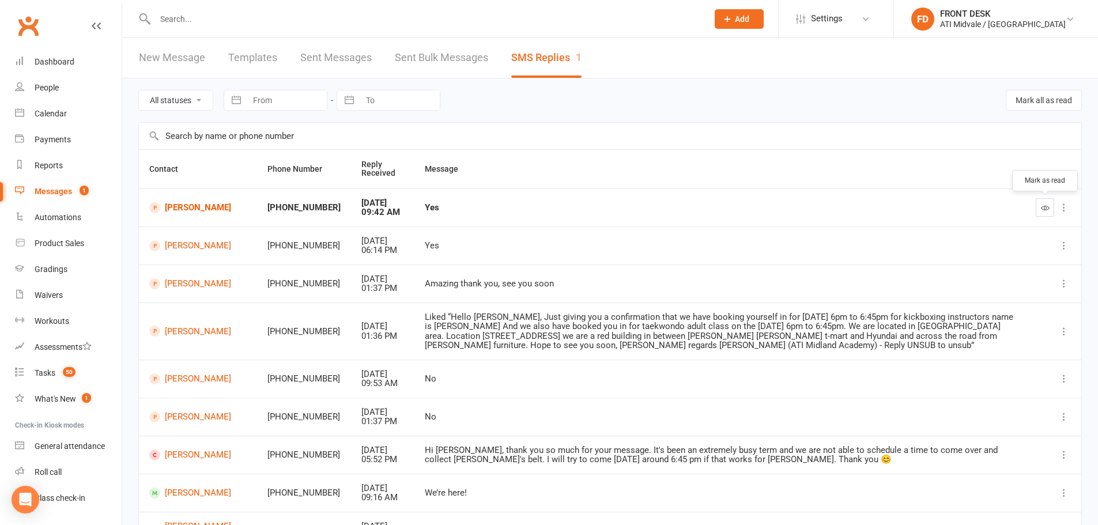
click at [1044, 205] on icon "button" at bounding box center [1045, 207] width 9 height 9
click at [57, 61] on div "Dashboard" at bounding box center [55, 61] width 40 height 9
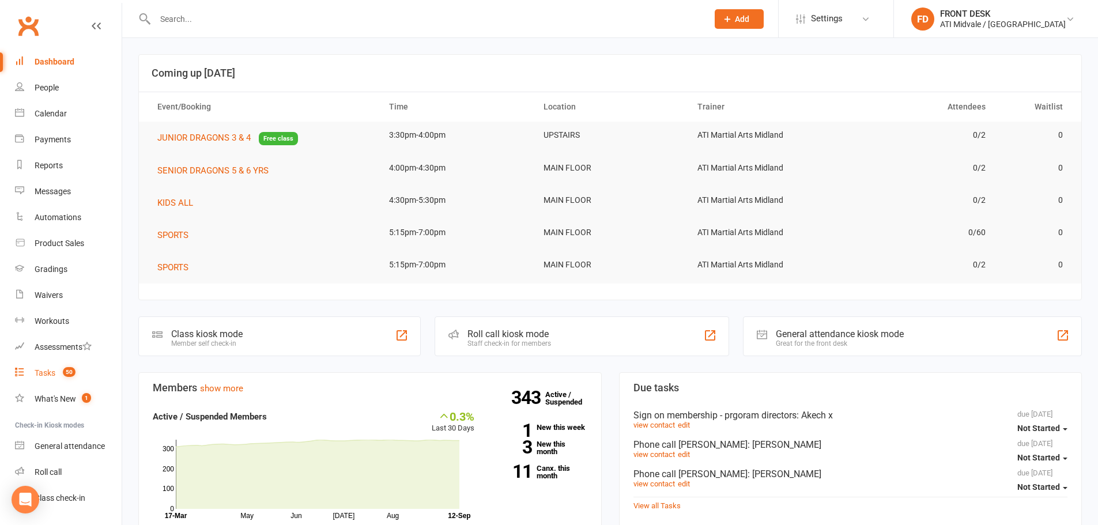
click at [55, 374] on div "Tasks" at bounding box center [45, 372] width 21 height 9
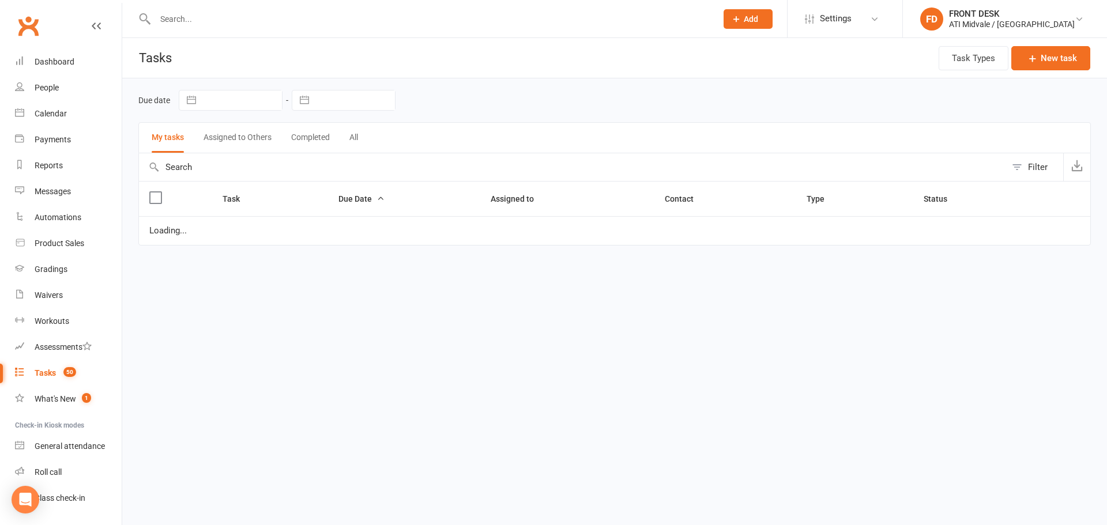
select select "waiting"
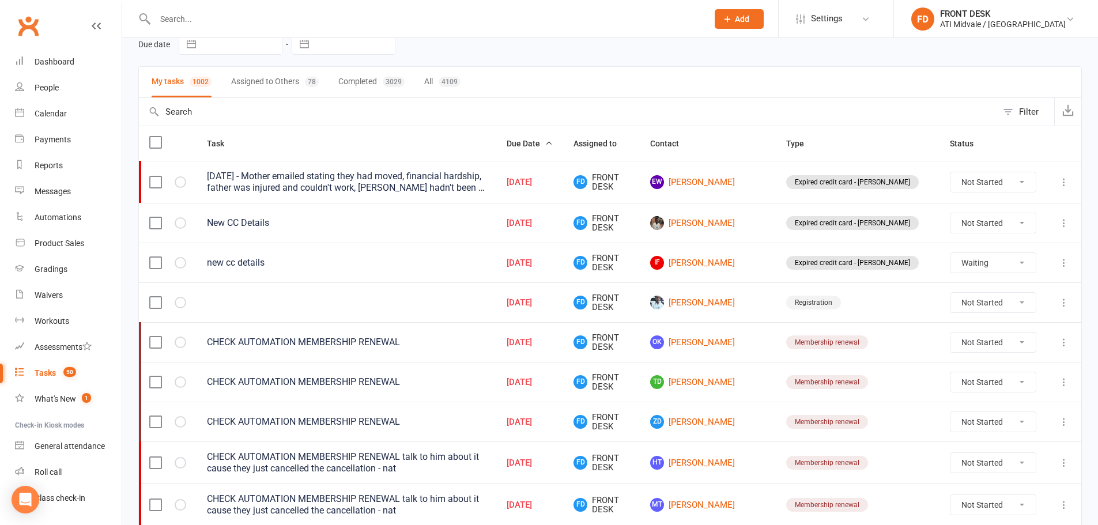
scroll to position [58, 0]
click at [229, 13] on input "text" at bounding box center [426, 19] width 548 height 16
click at [29, 27] on link "Clubworx" at bounding box center [28, 26] width 29 height 29
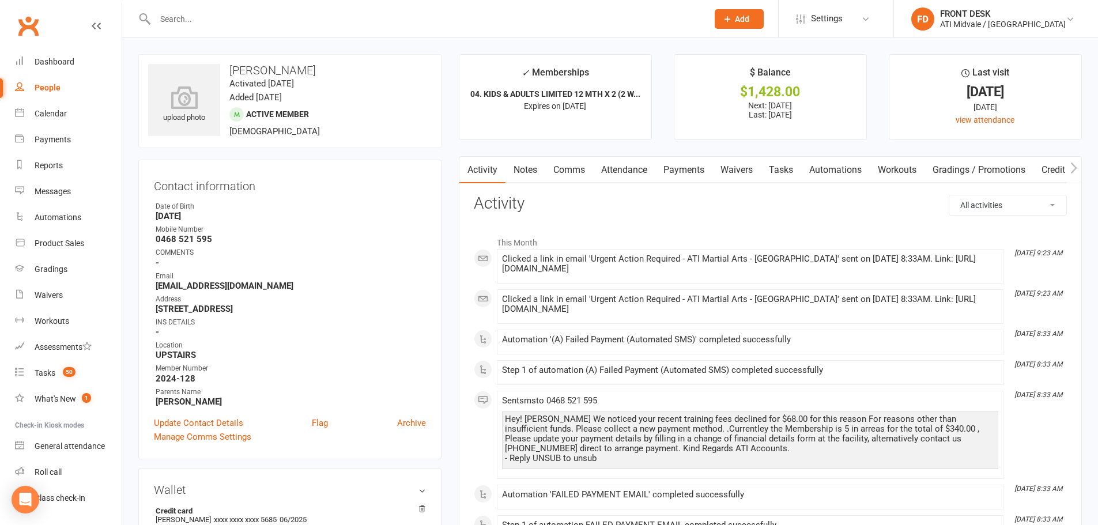
click at [251, 9] on div at bounding box center [418, 18] width 561 height 37
click at [243, 20] on input "text" at bounding box center [426, 19] width 548 height 16
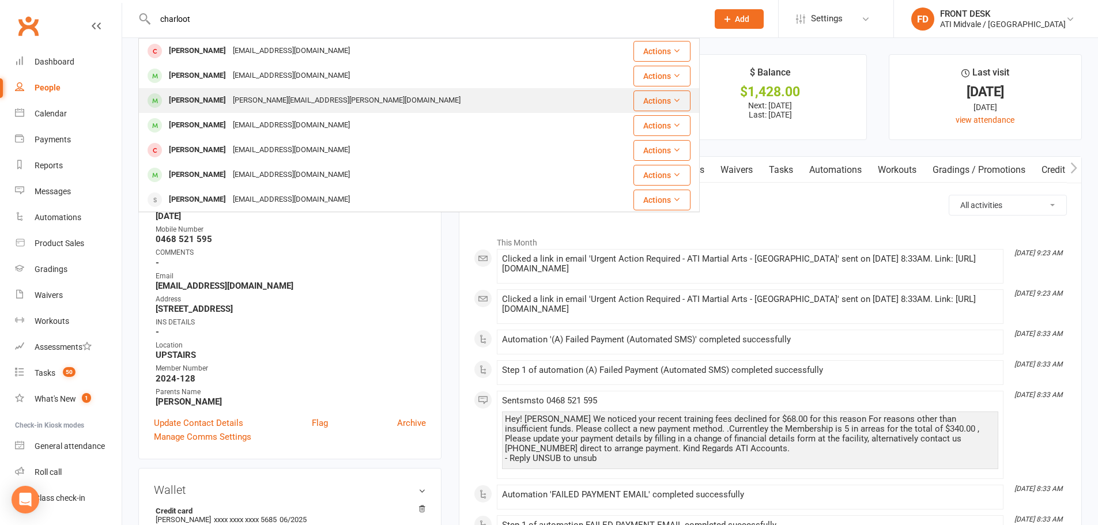
type input "charloot"
click at [233, 103] on div "jessica.taylor@hotmail.com" at bounding box center [346, 100] width 235 height 17
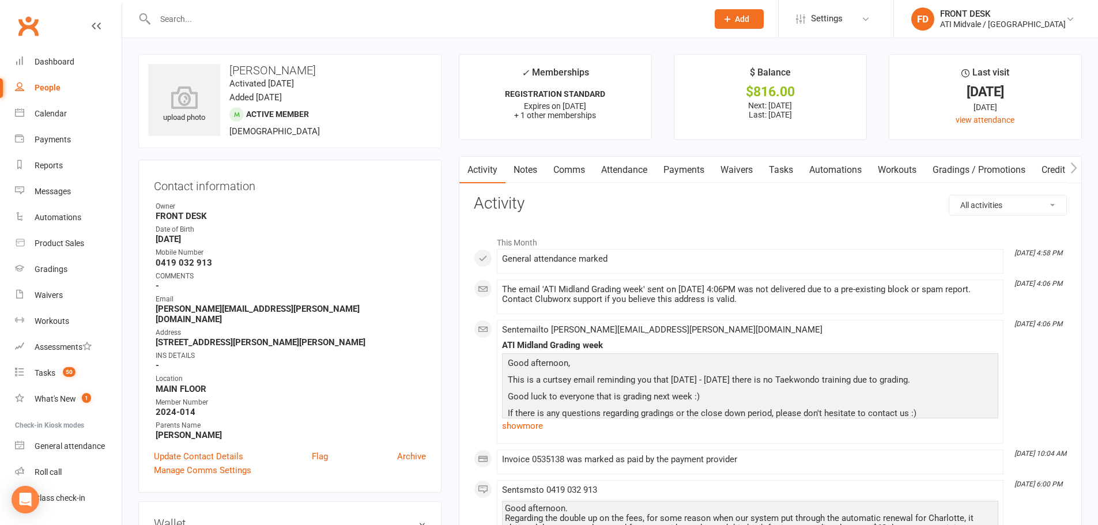
click at [681, 175] on link "Payments" at bounding box center [683, 170] width 57 height 27
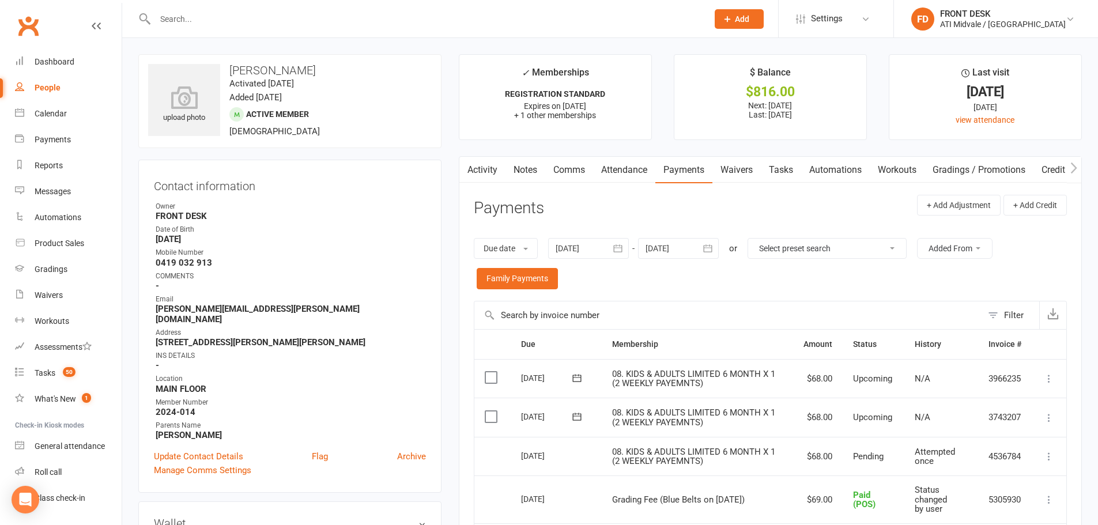
click at [530, 174] on link "Notes" at bounding box center [526, 170] width 40 height 27
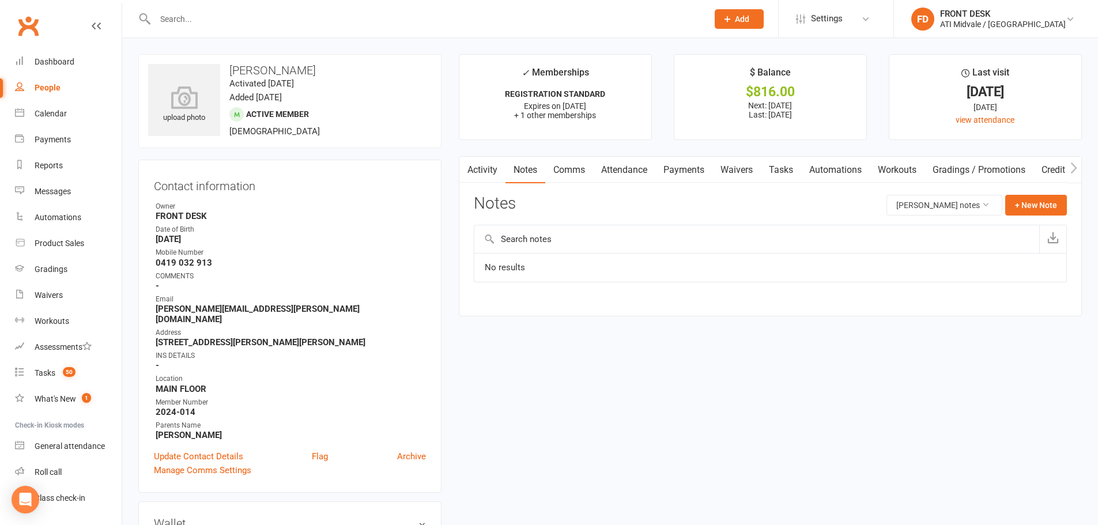
click at [469, 165] on icon "button" at bounding box center [466, 168] width 7 height 12
click at [478, 171] on link "Activity" at bounding box center [482, 170] width 46 height 27
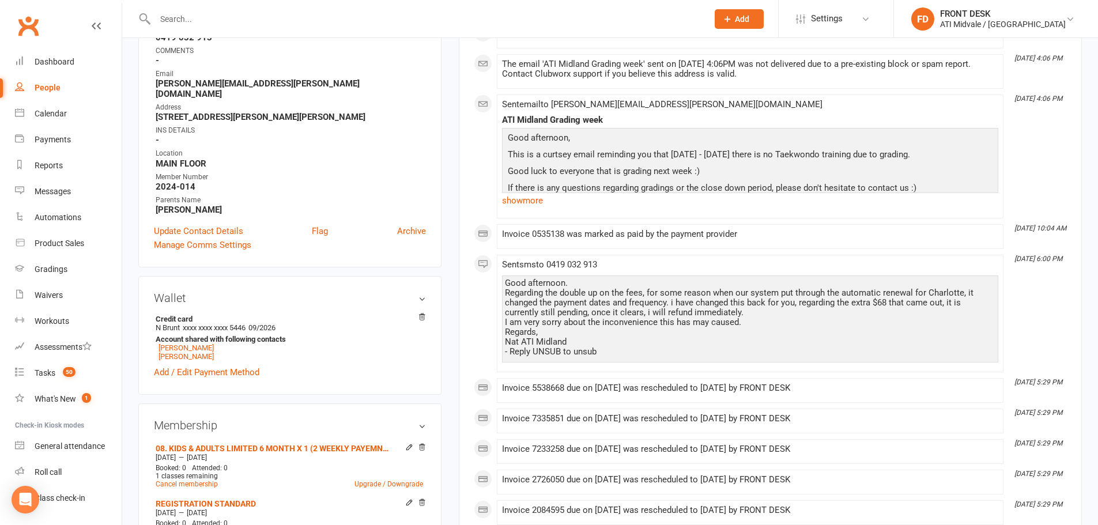
scroll to position [231, 0]
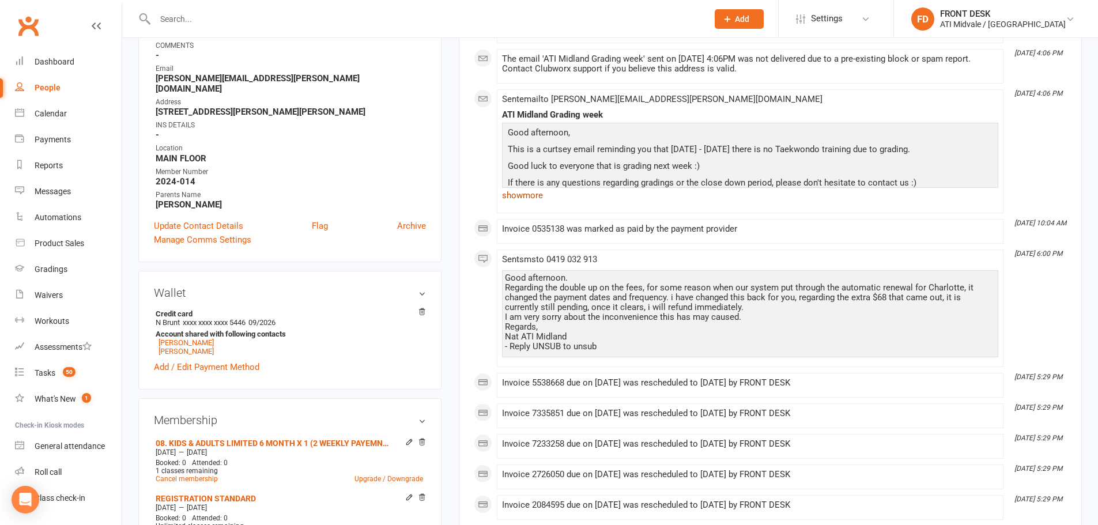
click at [530, 199] on link "show more" at bounding box center [750, 195] width 496 height 16
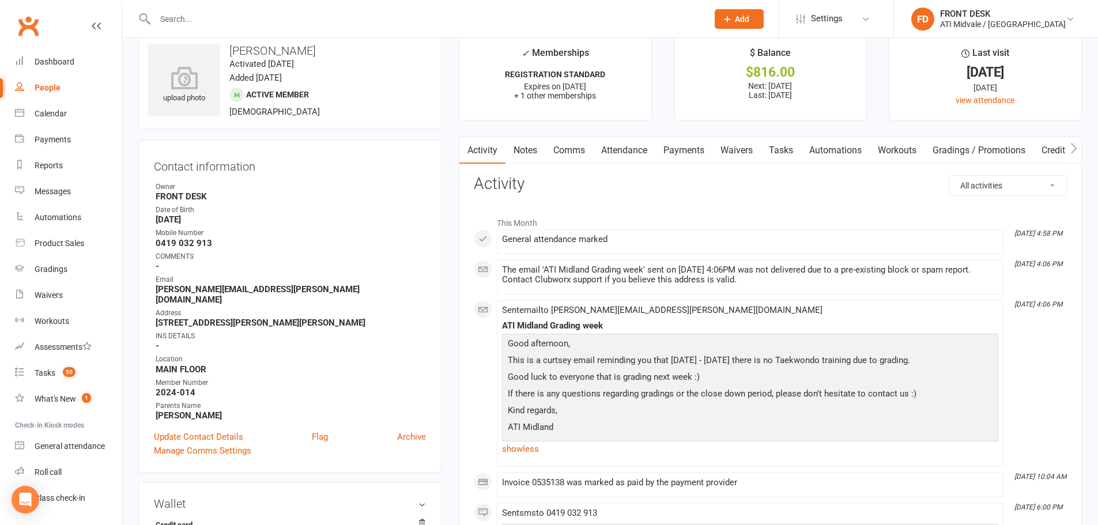
scroll to position [0, 0]
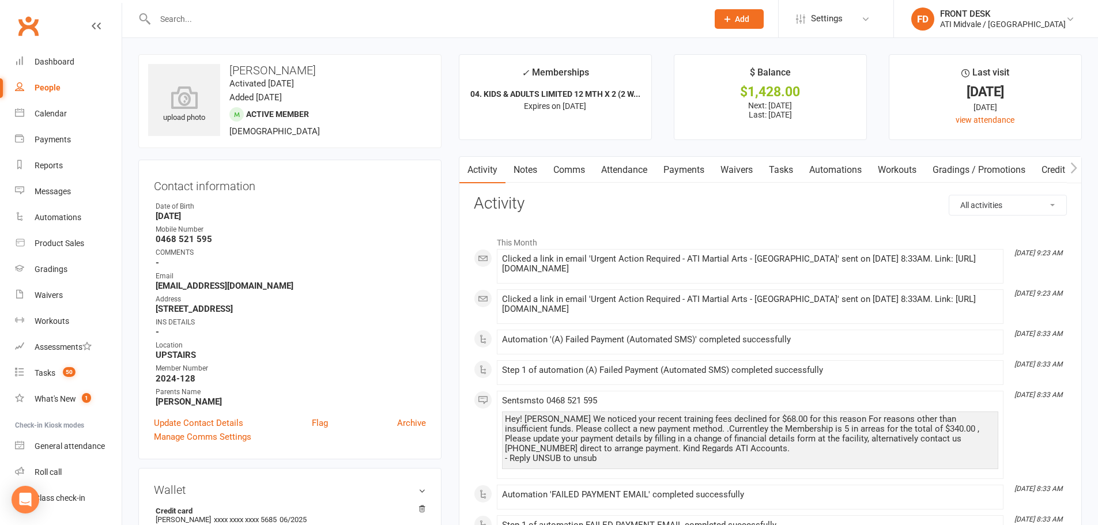
click at [704, 171] on link "Payments" at bounding box center [683, 170] width 57 height 27
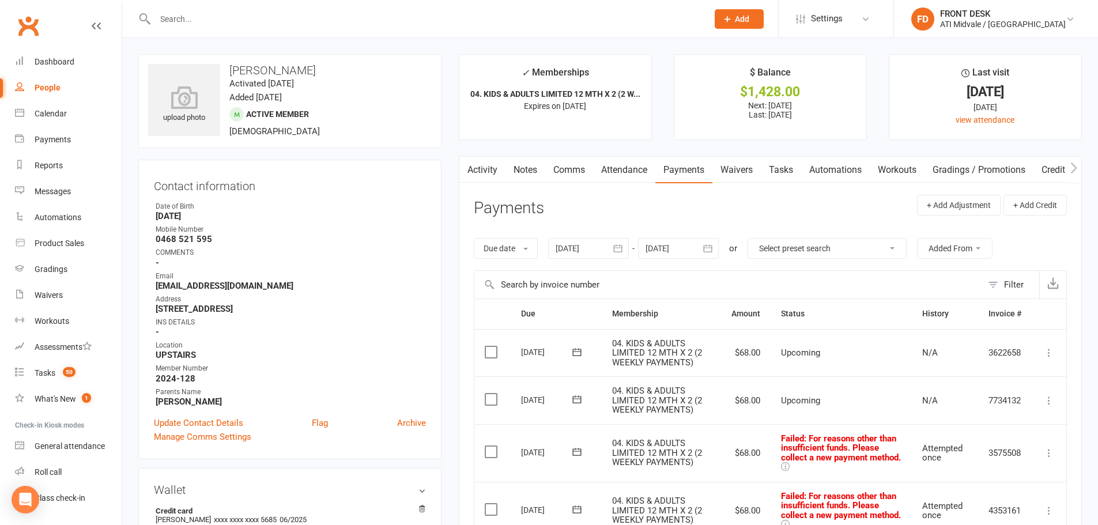
click at [534, 168] on link "Notes" at bounding box center [526, 170] width 40 height 27
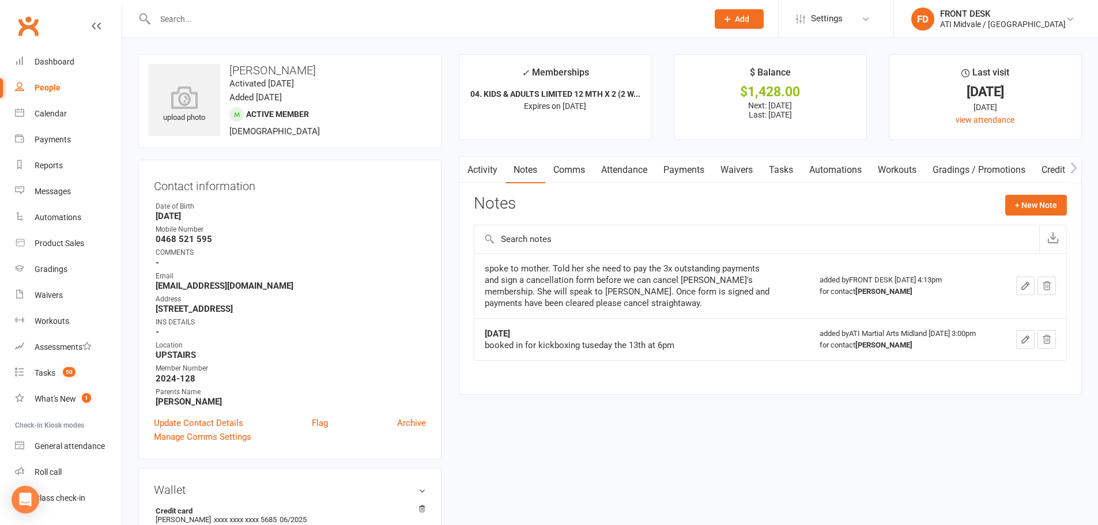
click at [784, 173] on link "Tasks" at bounding box center [781, 170] width 40 height 27
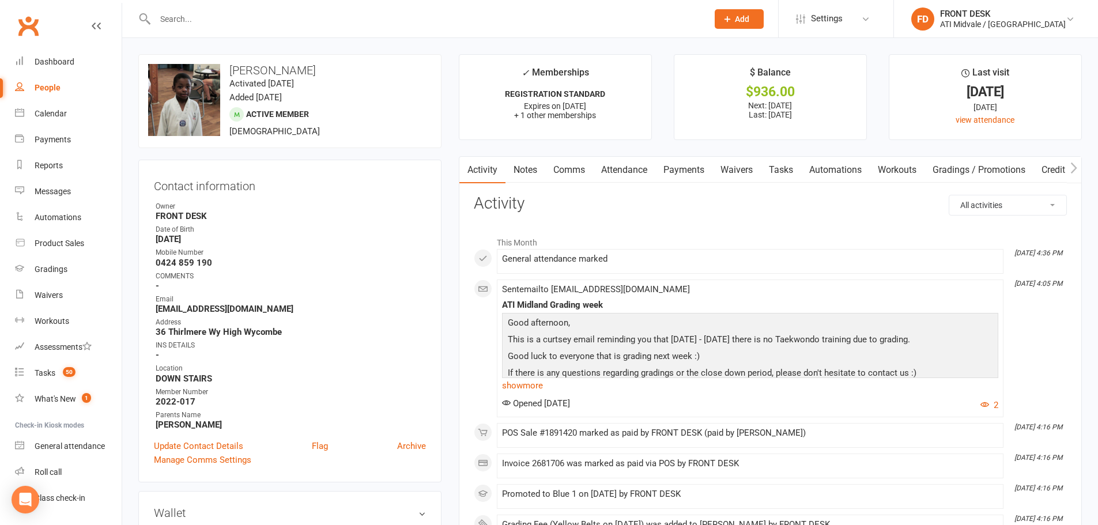
click at [528, 172] on link "Notes" at bounding box center [526, 170] width 40 height 27
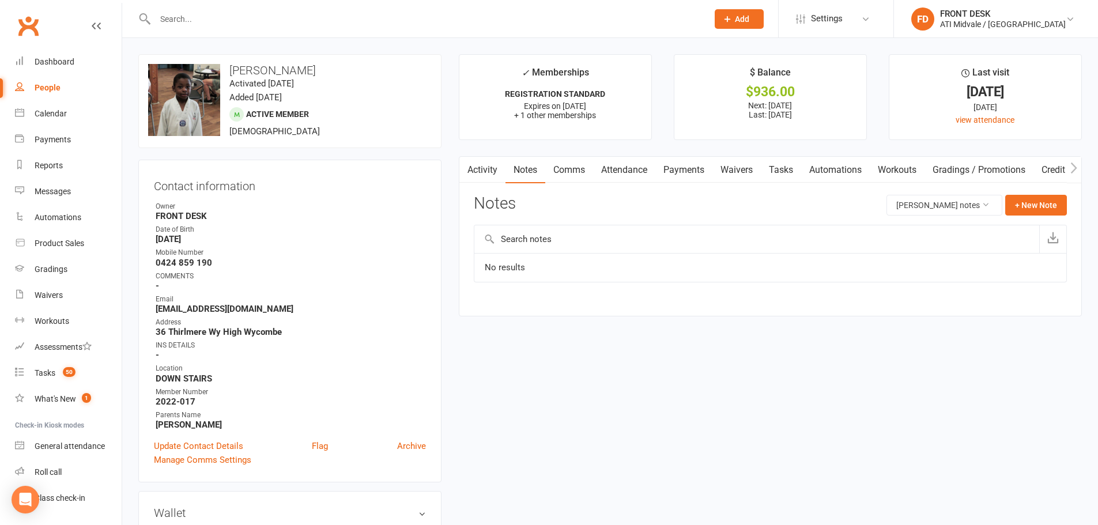
click at [791, 168] on link "Tasks" at bounding box center [781, 170] width 40 height 27
select select "waiting"
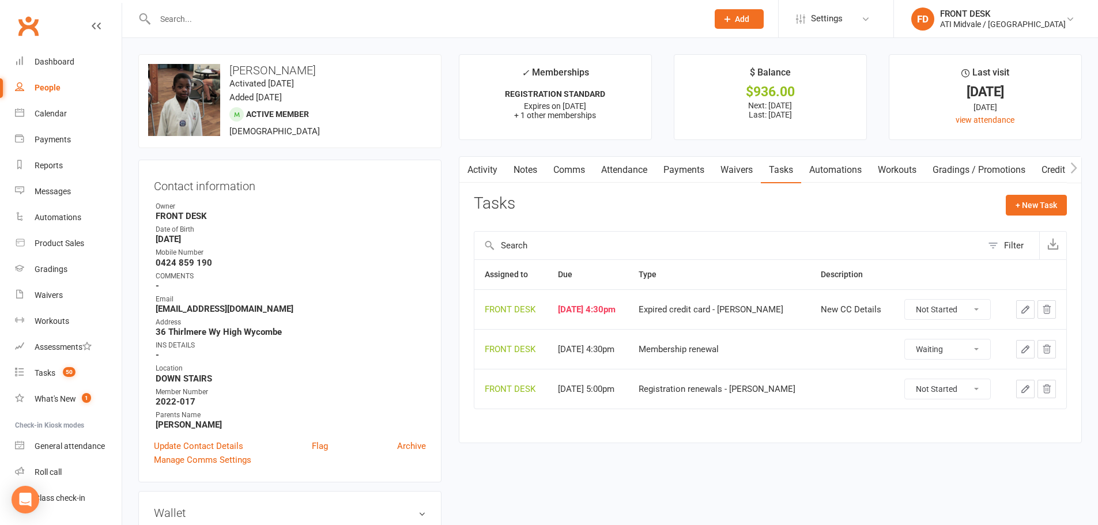
click at [493, 165] on link "Activity" at bounding box center [482, 170] width 46 height 27
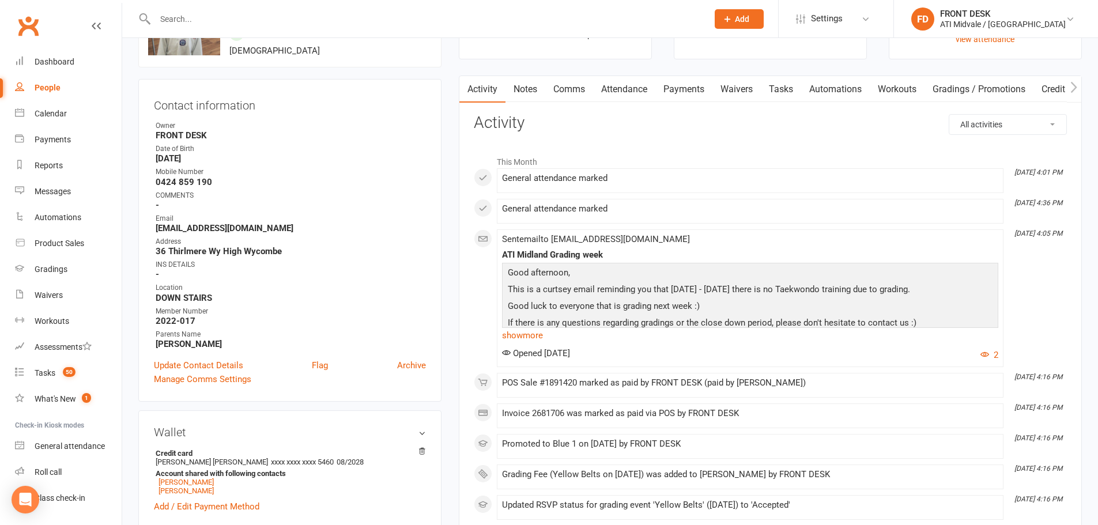
scroll to position [115, 0]
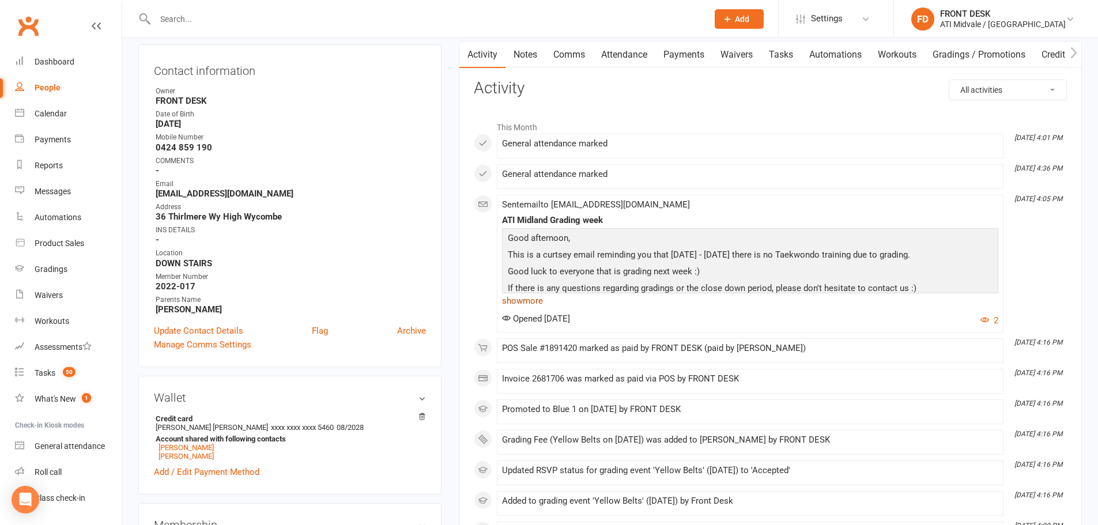
click at [535, 303] on link "show more" at bounding box center [750, 301] width 496 height 16
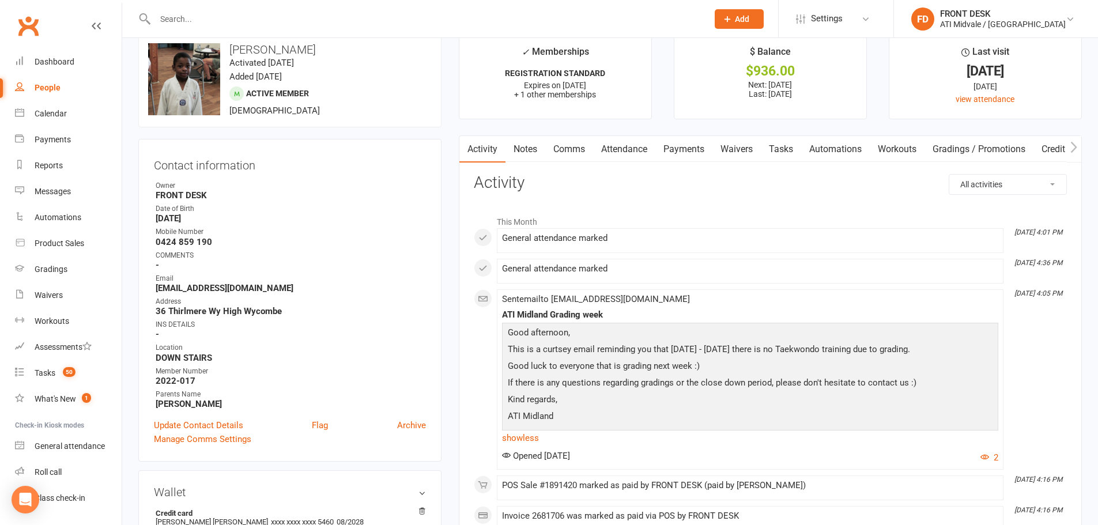
scroll to position [0, 0]
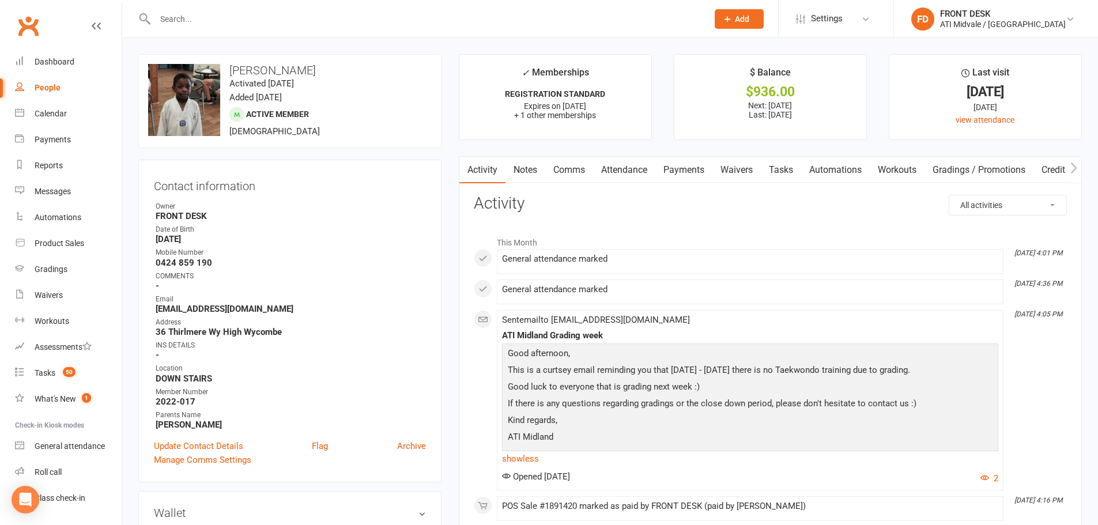
click at [784, 161] on link "Tasks" at bounding box center [781, 170] width 40 height 27
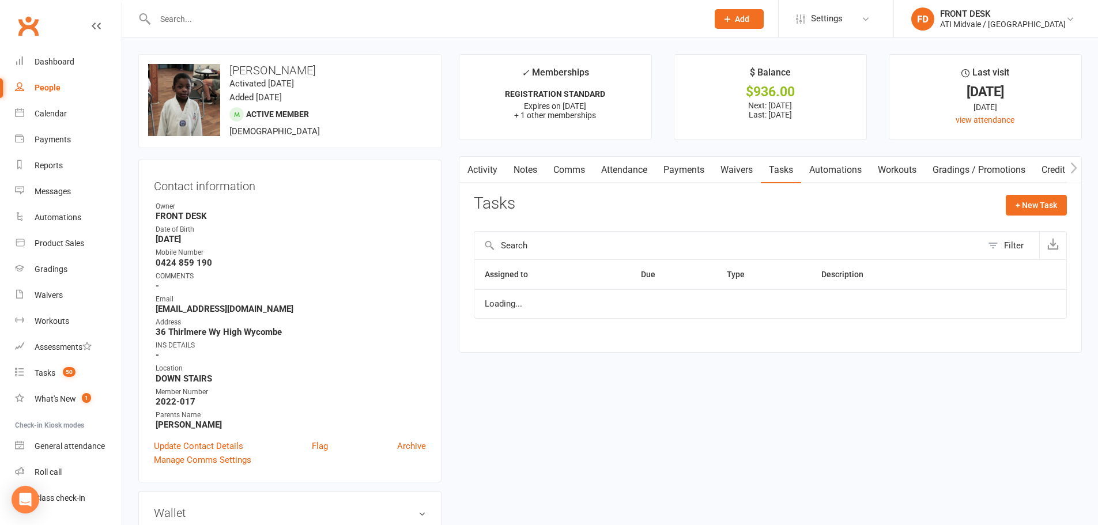
select select "waiting"
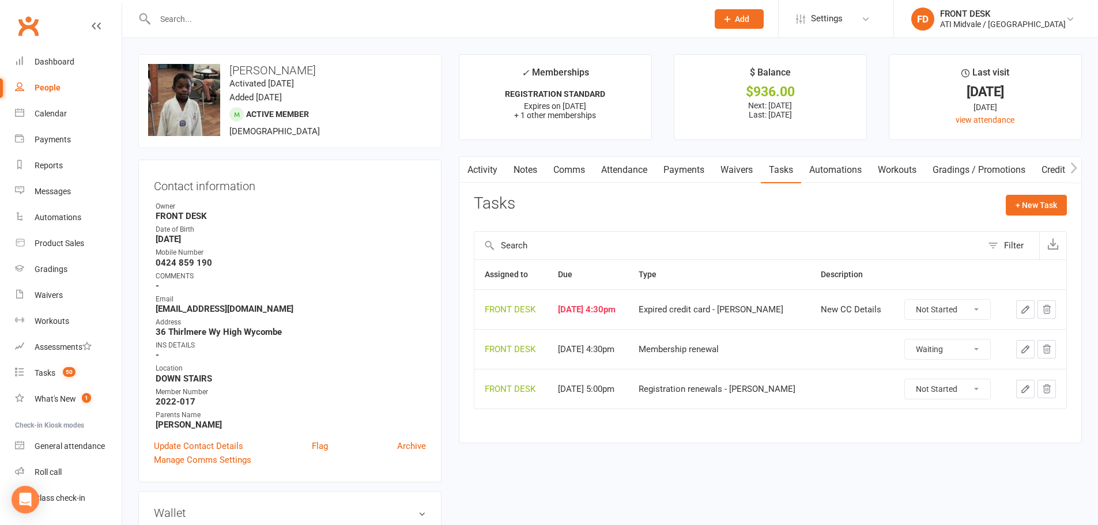
click at [1029, 307] on icon "button" at bounding box center [1025, 309] width 7 height 7
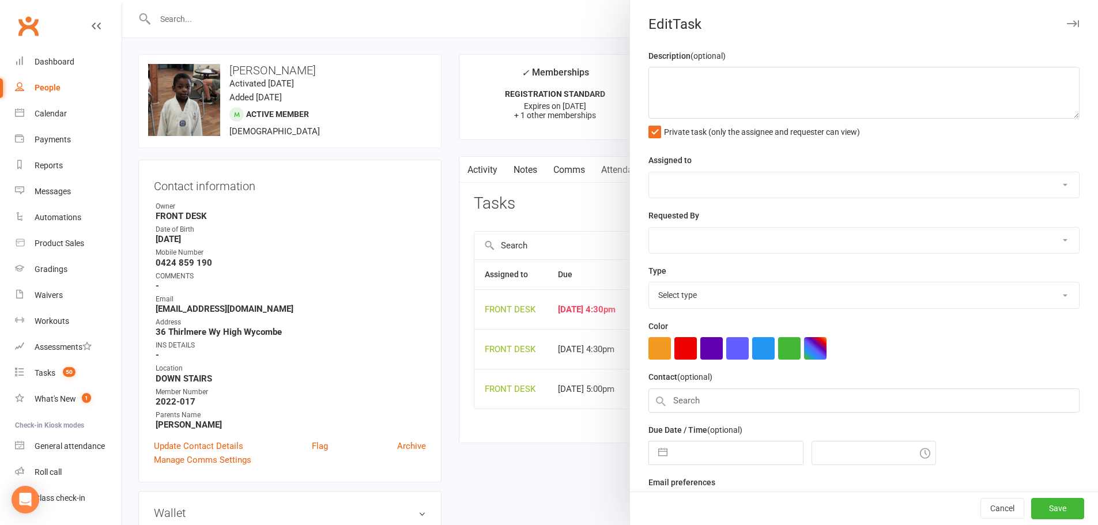
type textarea "New CC Details"
select select "4288"
type input "[DATE]"
type input "4:30pm"
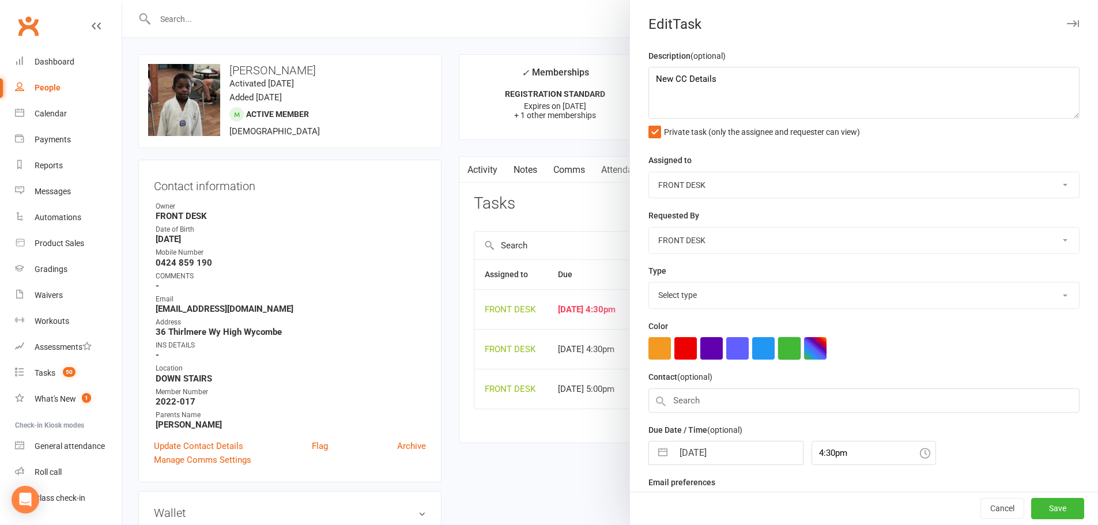
select select "22035"
click at [707, 457] on input "[DATE]" at bounding box center [738, 450] width 130 height 23
select select "6"
select select "2025"
select select "7"
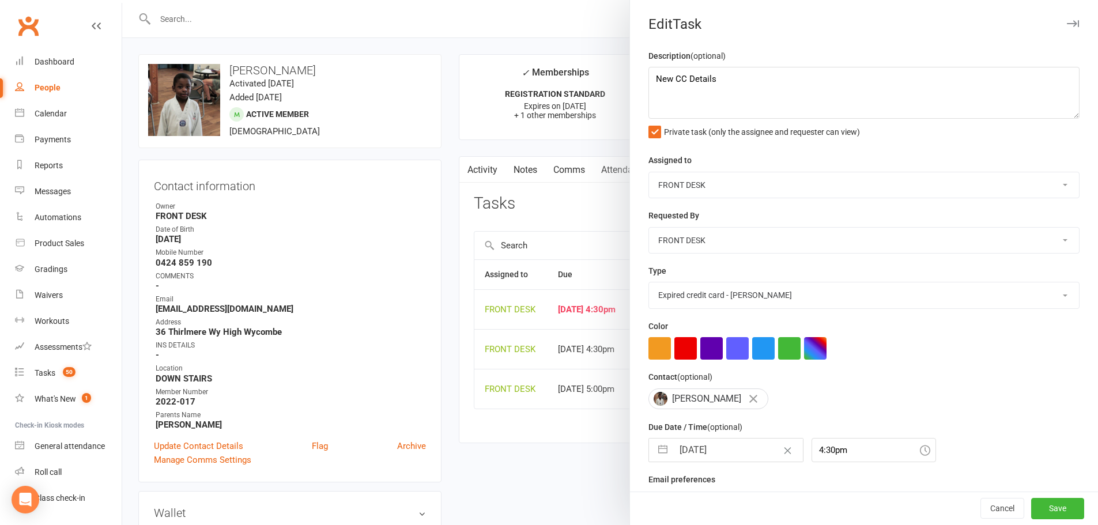
select select "2025"
select select "8"
select select "2025"
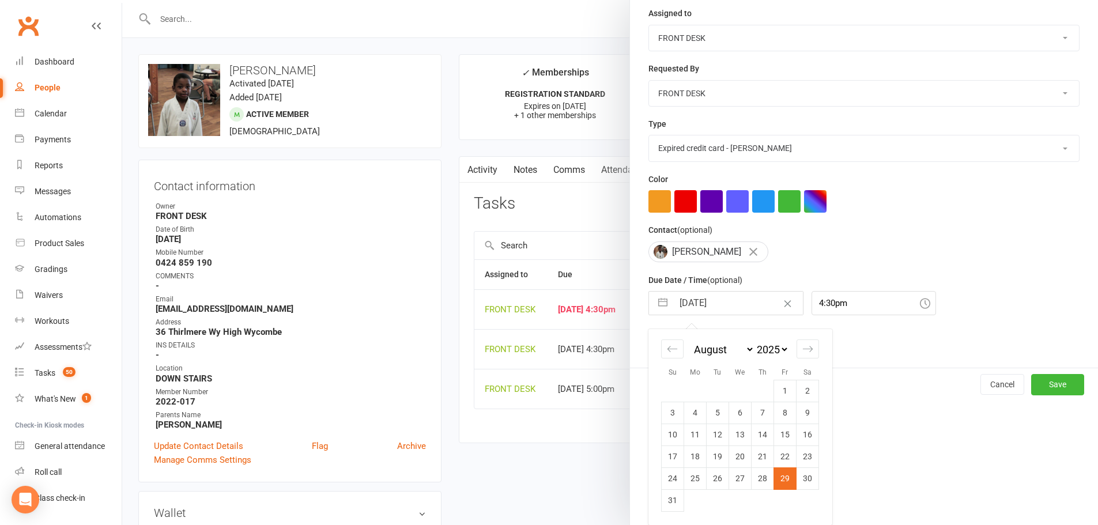
click at [763, 349] on select "2035 2034 2033 2032 2031 2030 2029 2028 2027 2026 2025 2024 2023 2022 2021 2020…" at bounding box center [772, 349] width 35 height 13
select select "6"
select select "2028"
select select "7"
select select "2028"
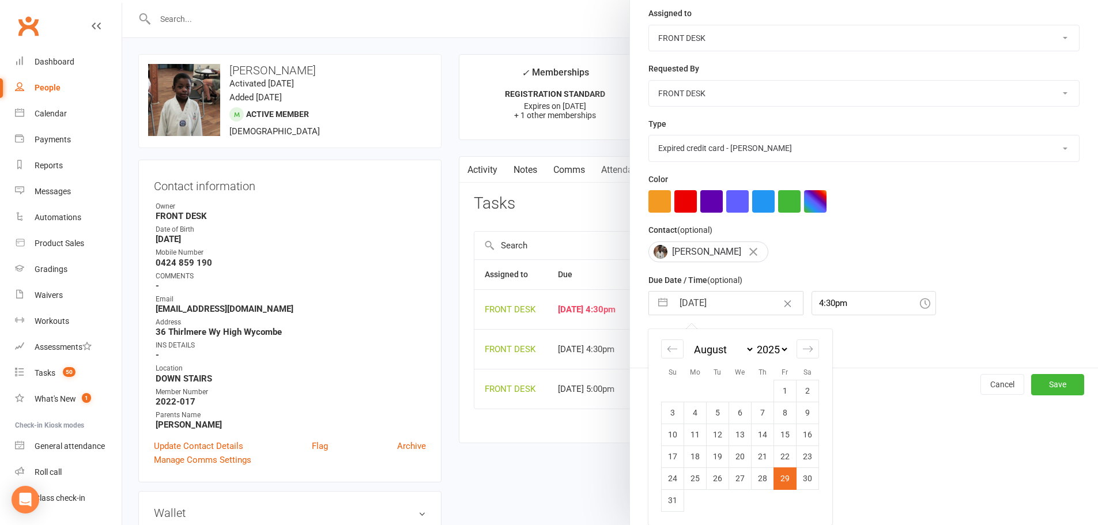
select select "8"
select select "2028"
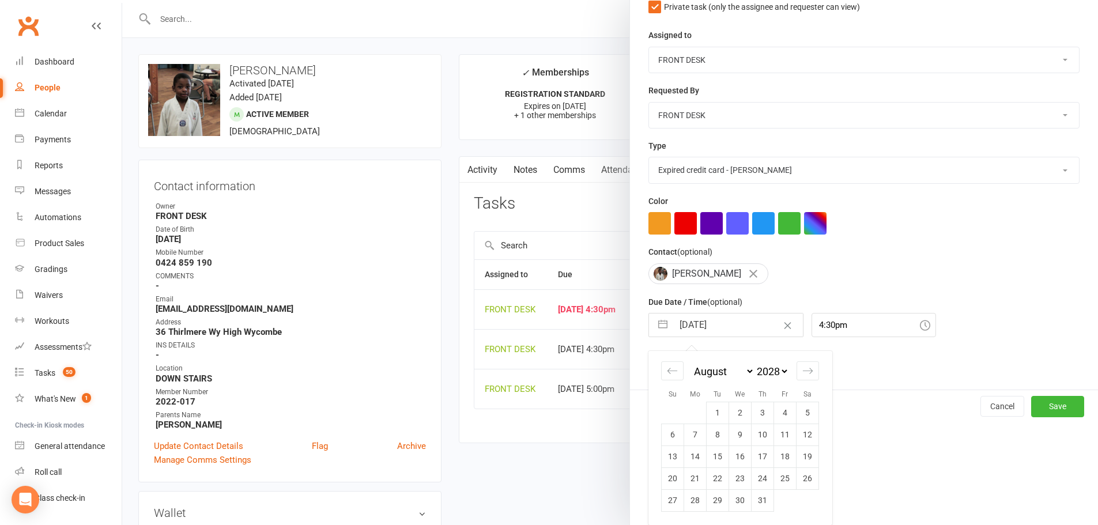
scroll to position [129, 0]
click at [716, 414] on td "1" at bounding box center [718, 413] width 22 height 22
type input "01 Aug 2028"
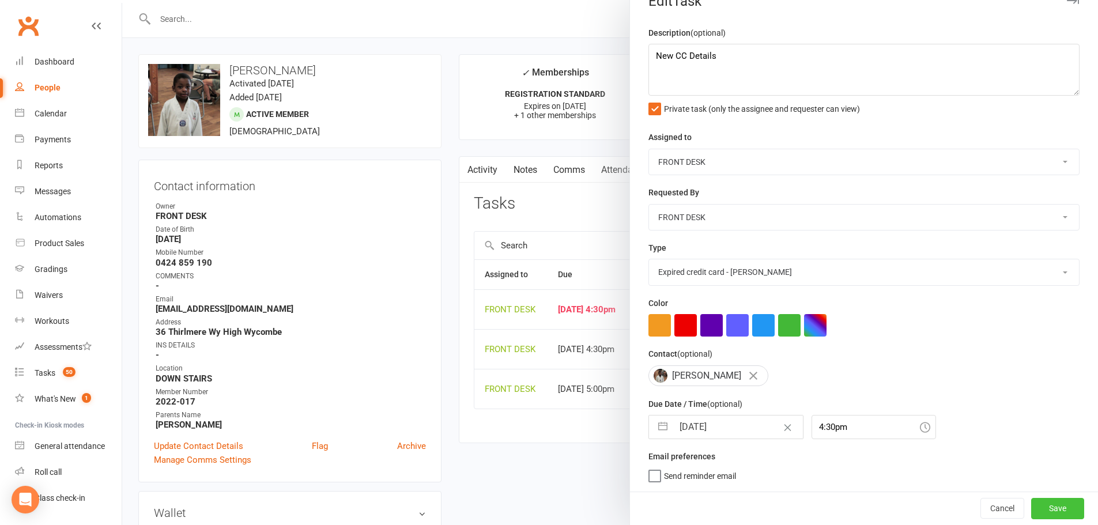
click at [1038, 499] on button "Save" at bounding box center [1057, 508] width 53 height 21
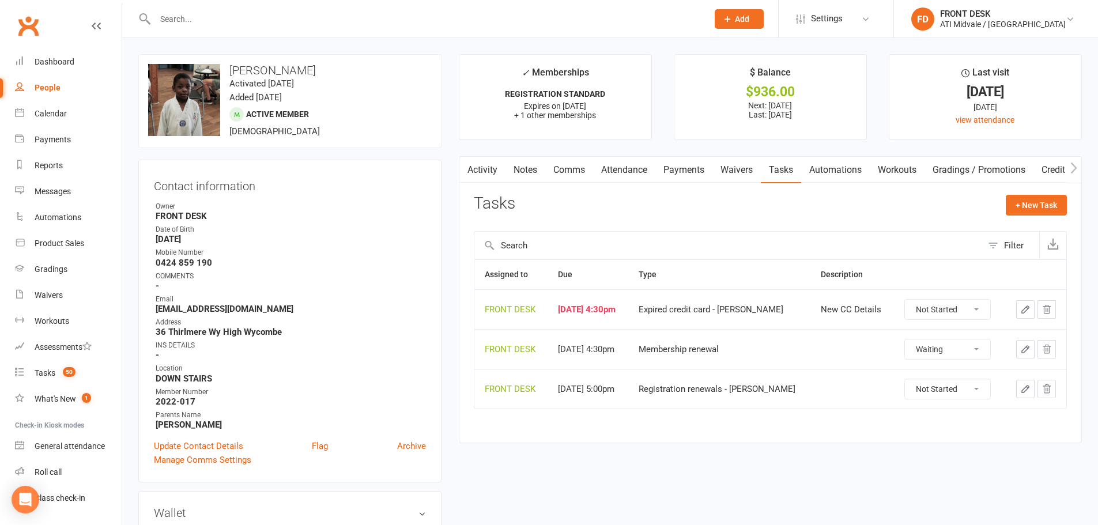
select select "waiting"
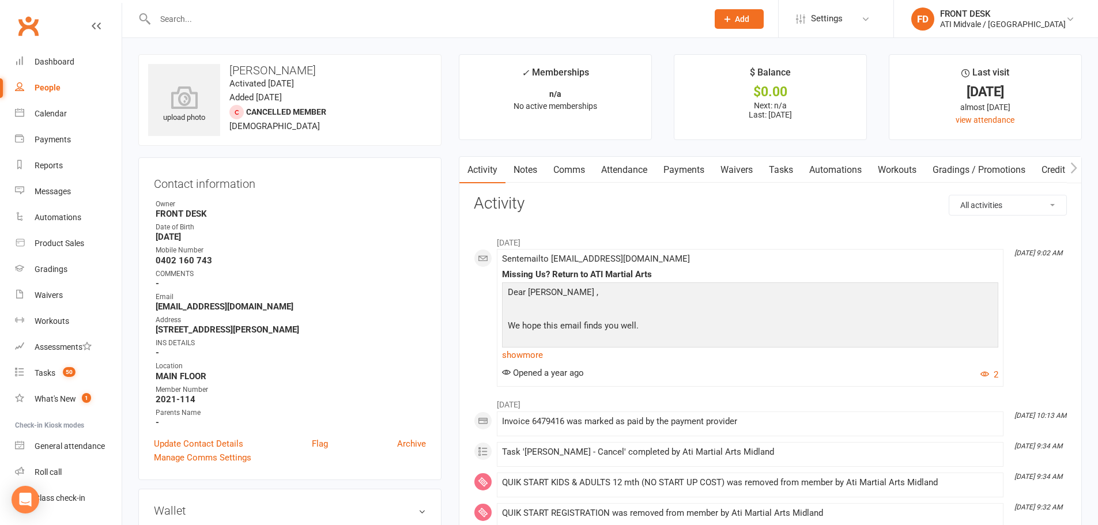
click at [797, 173] on link "Tasks" at bounding box center [781, 170] width 40 height 27
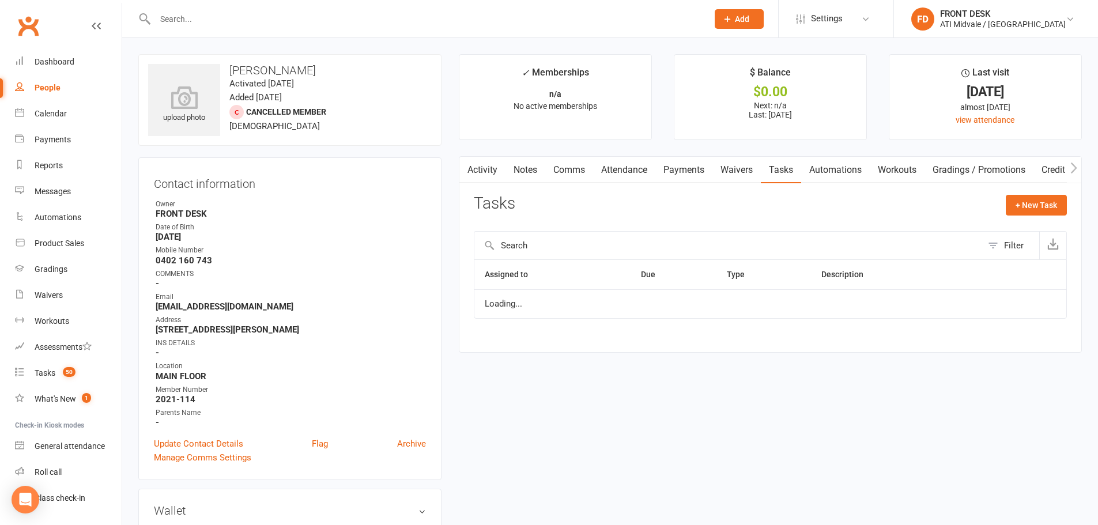
select select "waiting"
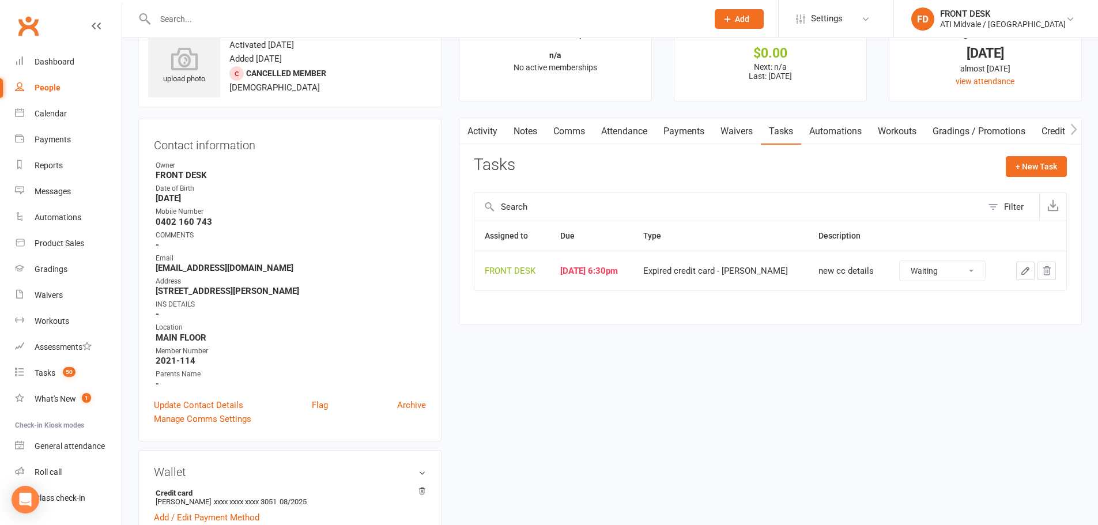
scroll to position [58, 0]
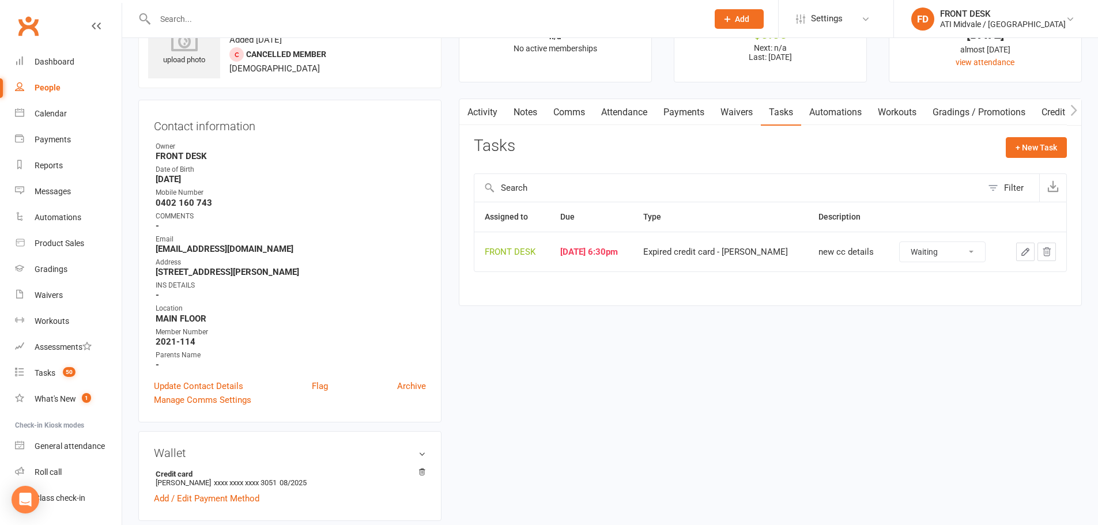
click at [1040, 252] on button "button" at bounding box center [1047, 252] width 18 height 18
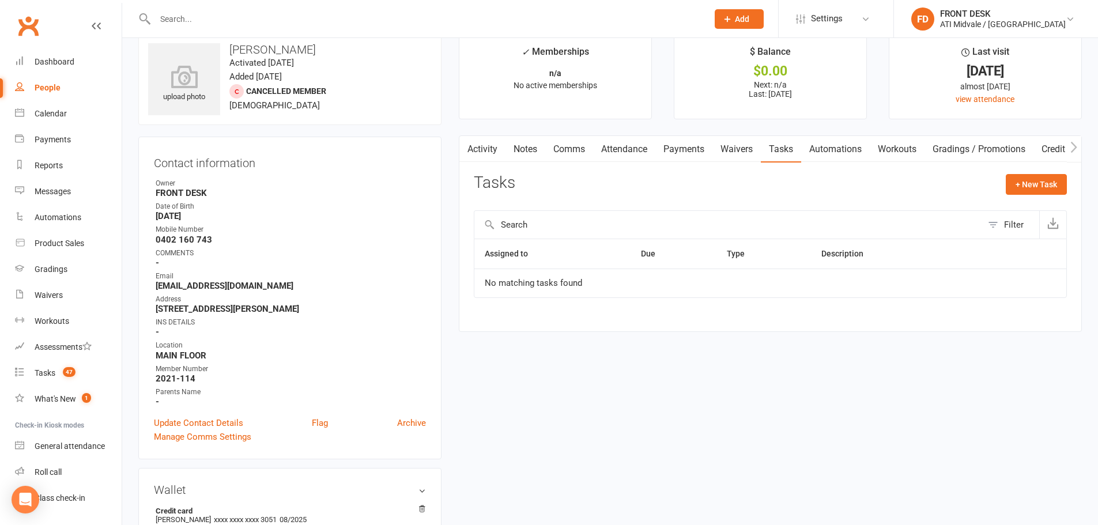
scroll to position [0, 0]
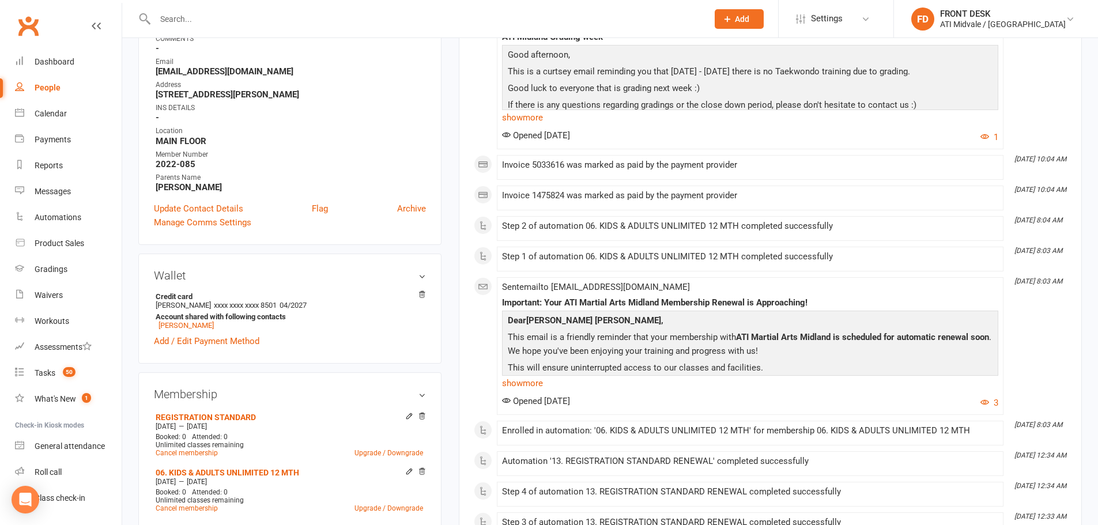
scroll to position [288, 0]
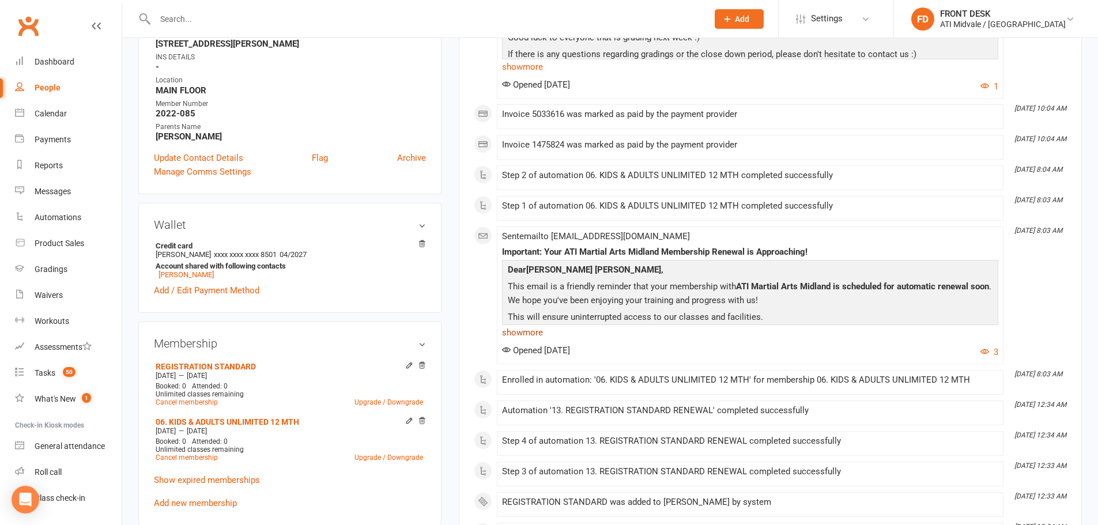
click at [538, 337] on link "show more" at bounding box center [750, 333] width 496 height 16
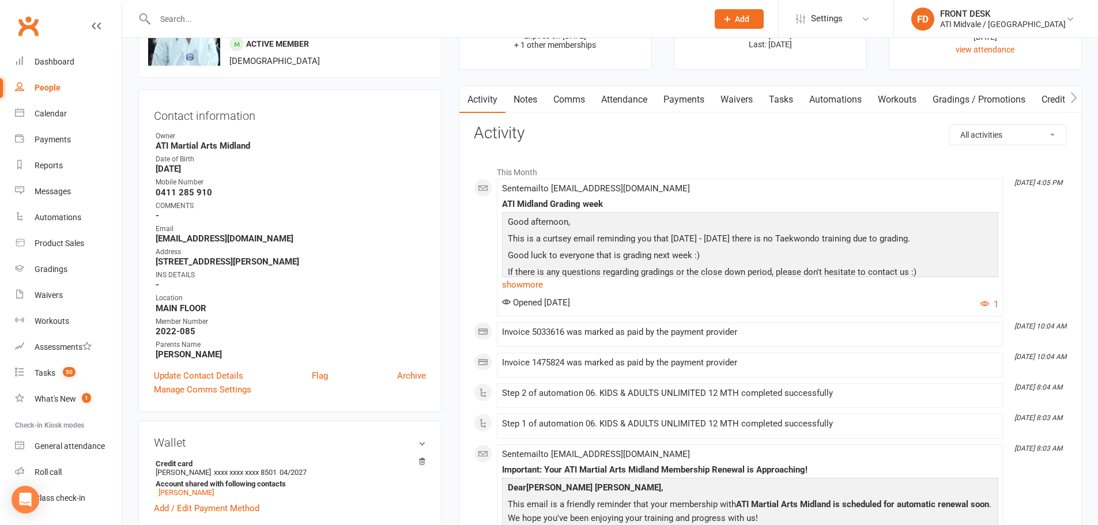
scroll to position [0, 0]
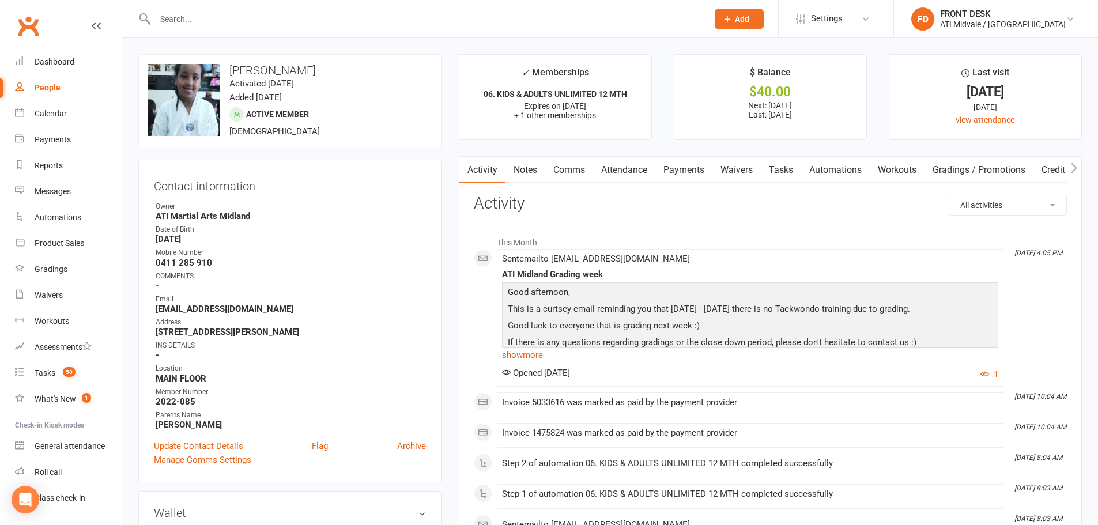
click at [691, 173] on link "Payments" at bounding box center [683, 170] width 57 height 27
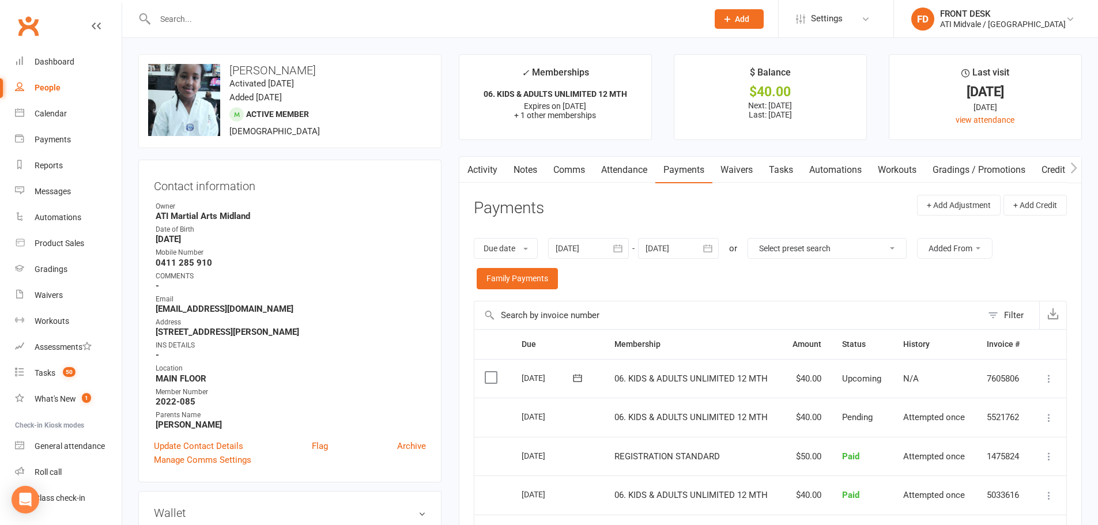
click at [786, 165] on link "Tasks" at bounding box center [781, 170] width 40 height 27
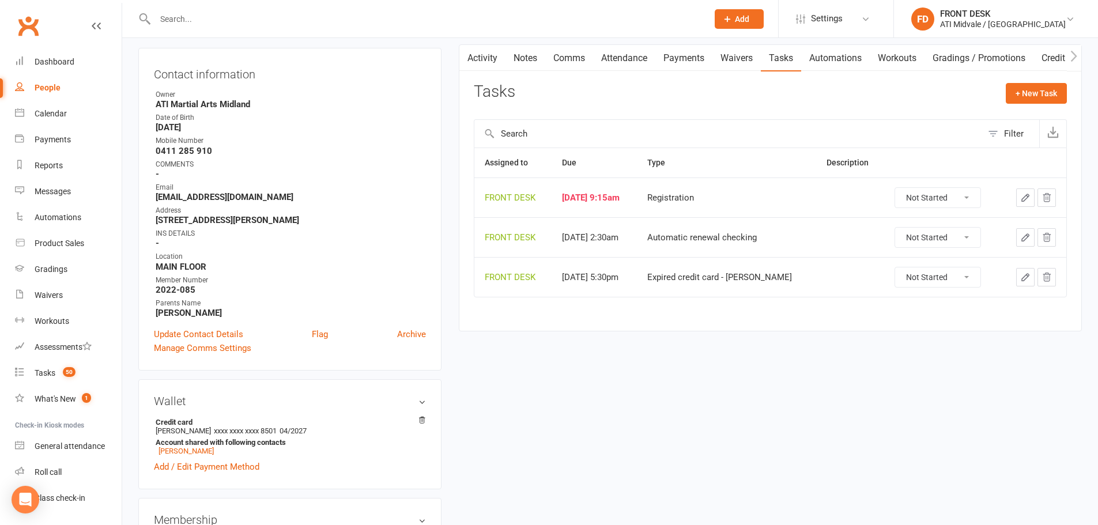
scroll to position [115, 0]
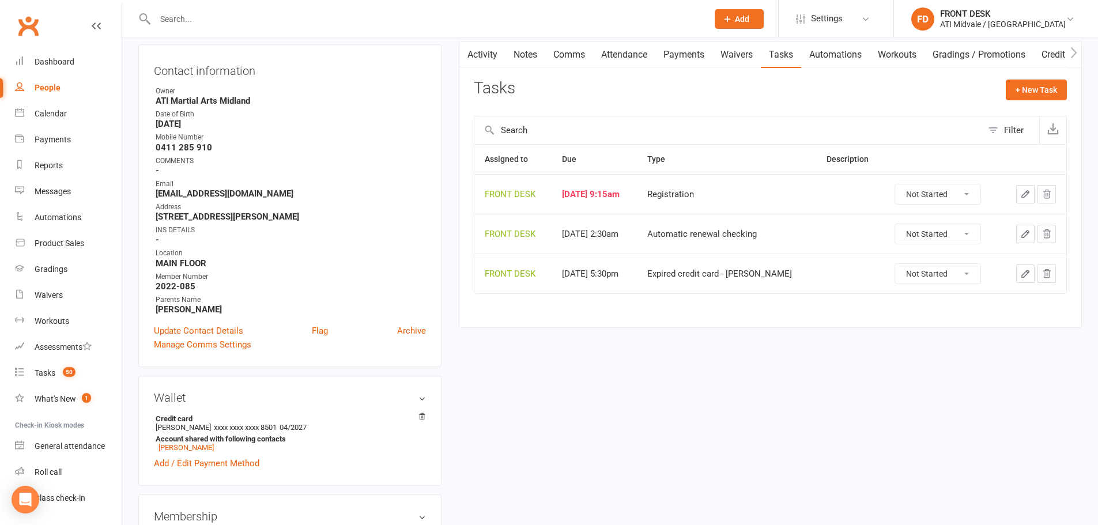
click at [1021, 194] on icon "button" at bounding box center [1025, 194] width 10 height 10
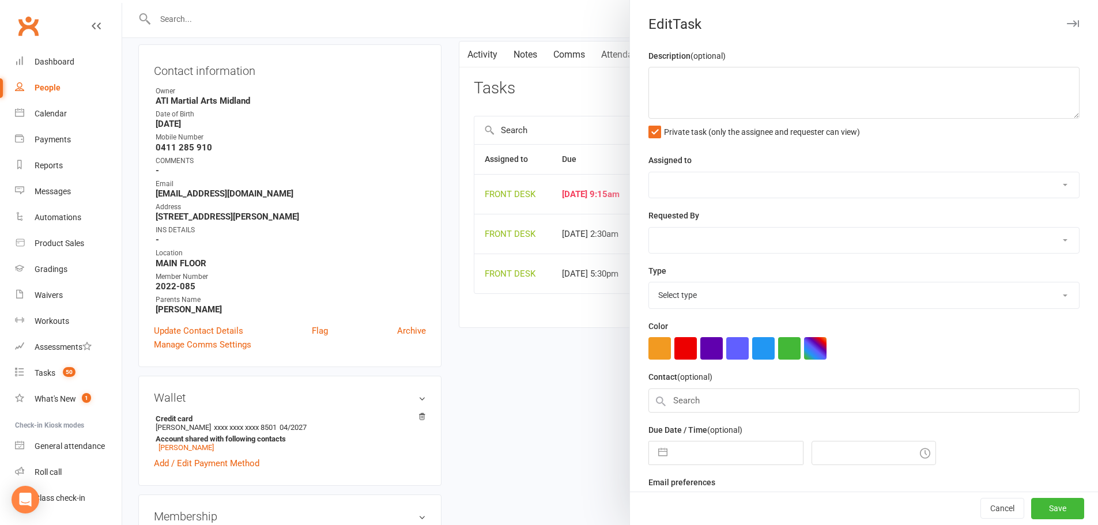
select select "4288"
type input "[DATE]"
type input "9:15am"
select select "34717"
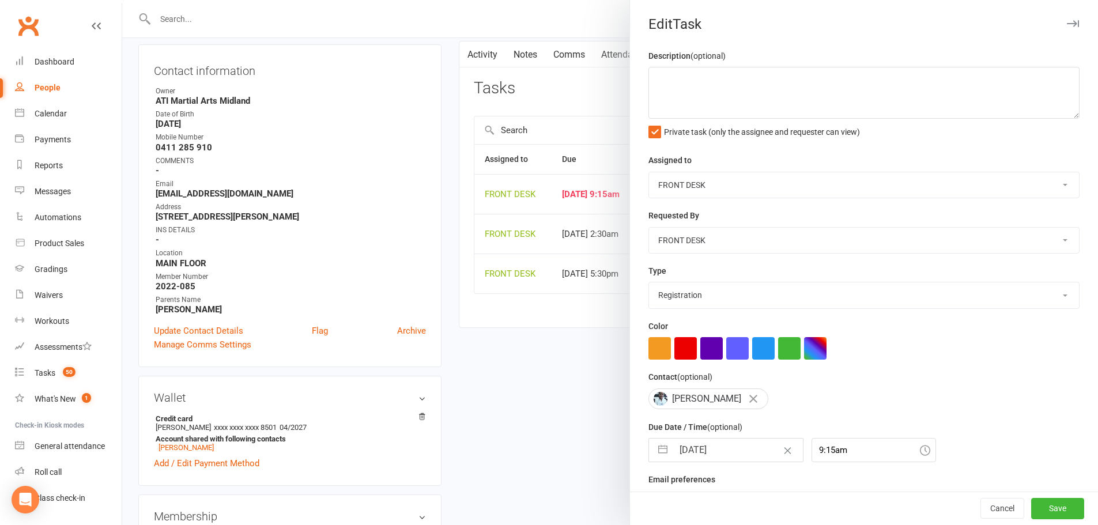
click at [704, 458] on input "[DATE]" at bounding box center [738, 450] width 130 height 23
select select "7"
select select "2025"
select select "8"
select select "2025"
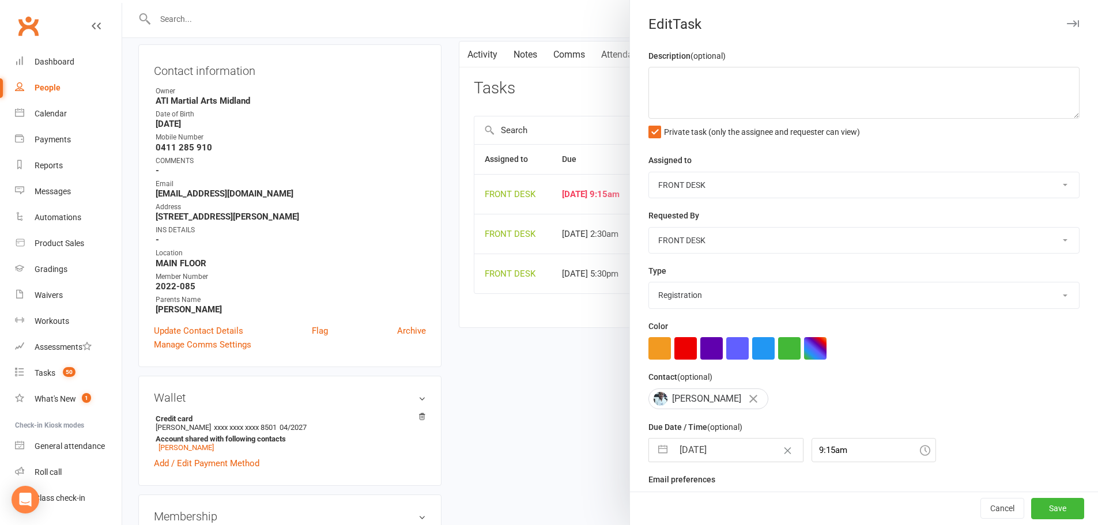
select select "9"
select select "2025"
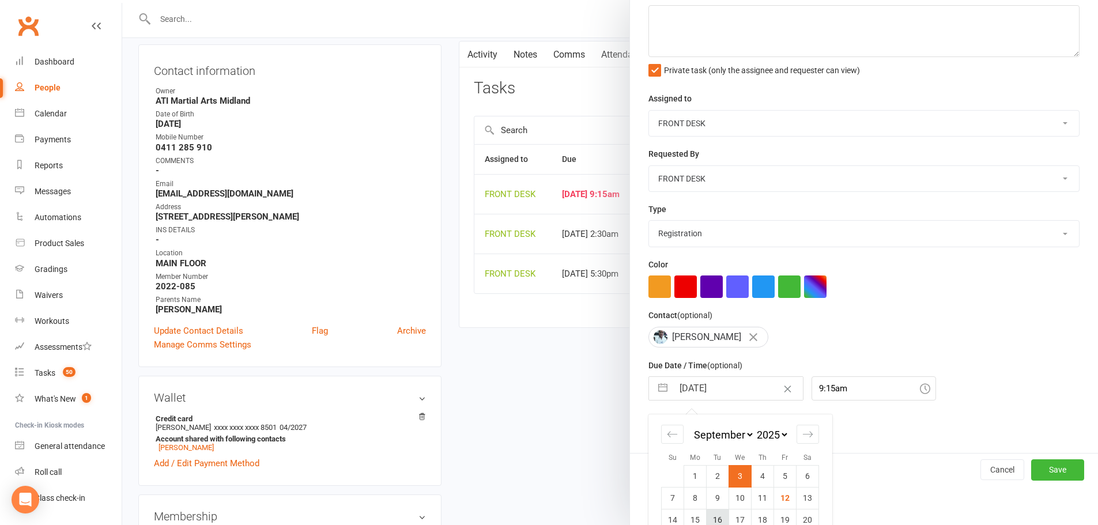
scroll to position [129, 0]
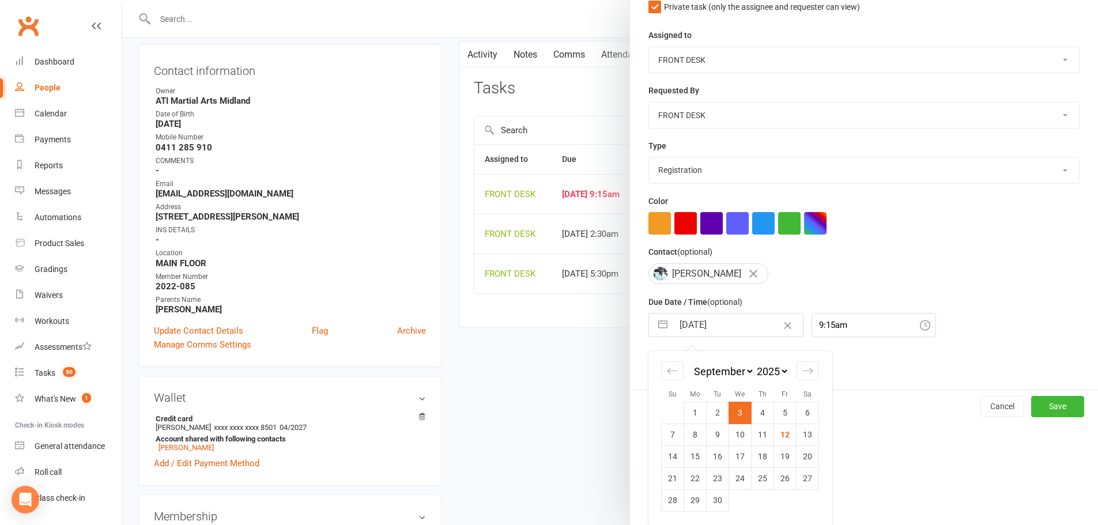
click at [770, 365] on select "2035 2034 2033 2032 2031 2030 2029 2028 2027 2026 2025 2024 2023 2022 2021 2020…" at bounding box center [772, 371] width 35 height 13
select select "7"
select select "2026"
select select "8"
select select "2026"
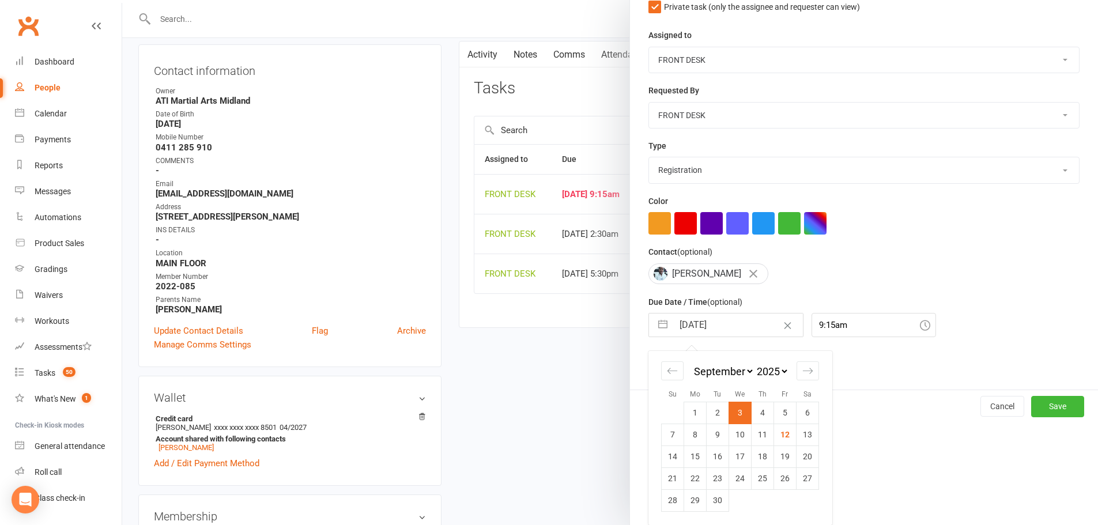
select select "9"
select select "2026"
click at [738, 420] on td "2" at bounding box center [740, 413] width 22 height 22
type input "[DATE]"
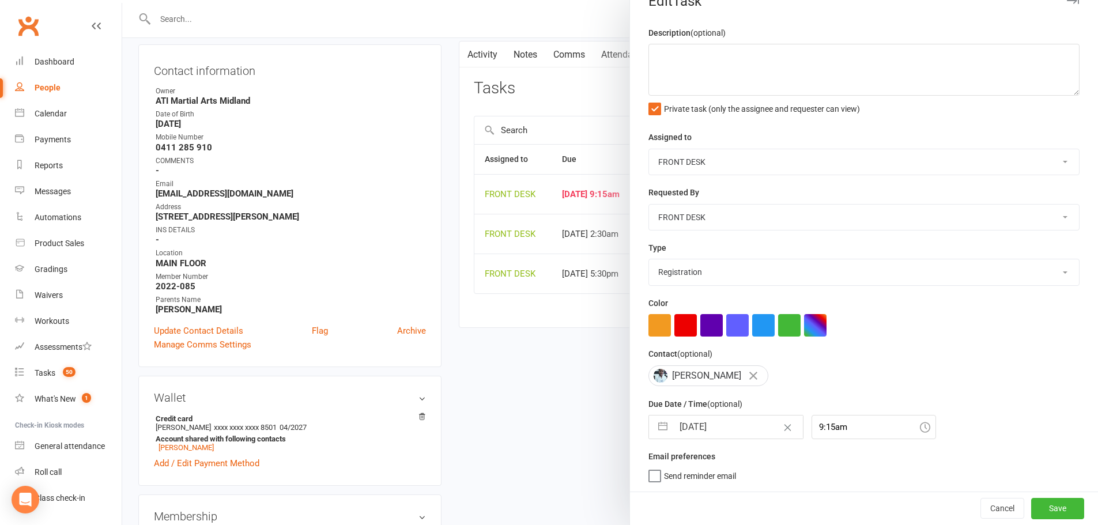
scroll to position [28, 0]
click at [1047, 515] on button "Save" at bounding box center [1057, 508] width 53 height 21
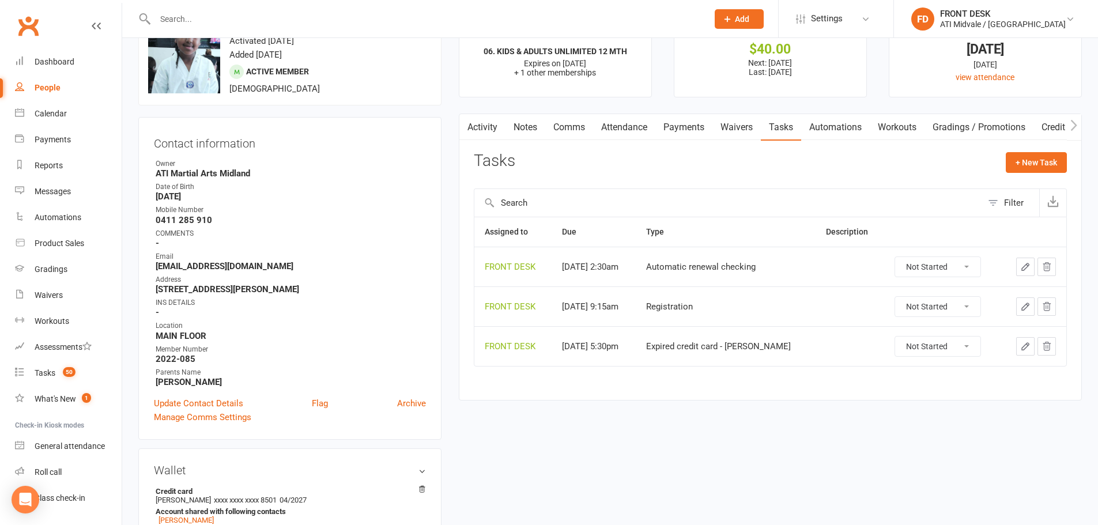
scroll to position [0, 0]
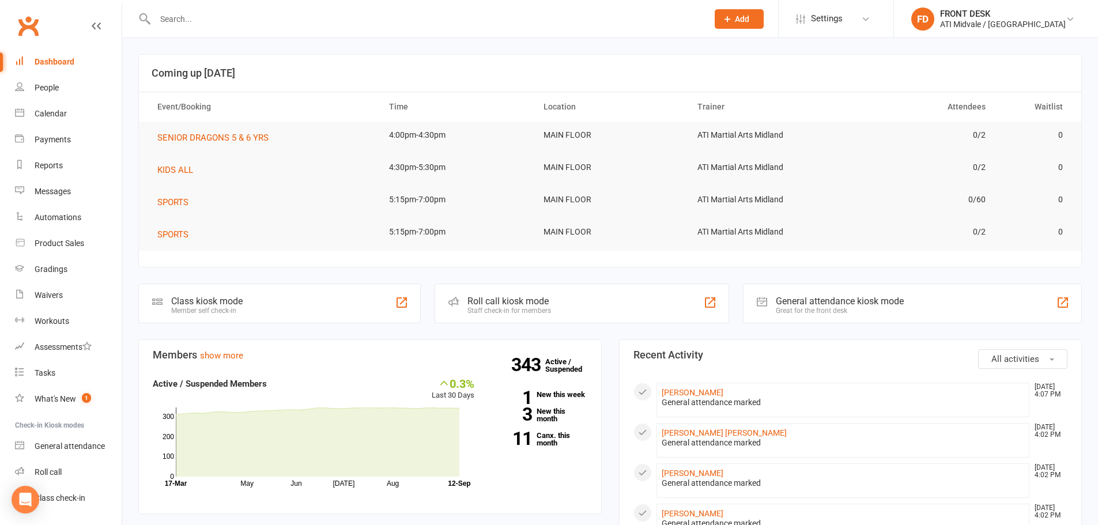
click at [194, 22] on input "text" at bounding box center [426, 19] width 548 height 16
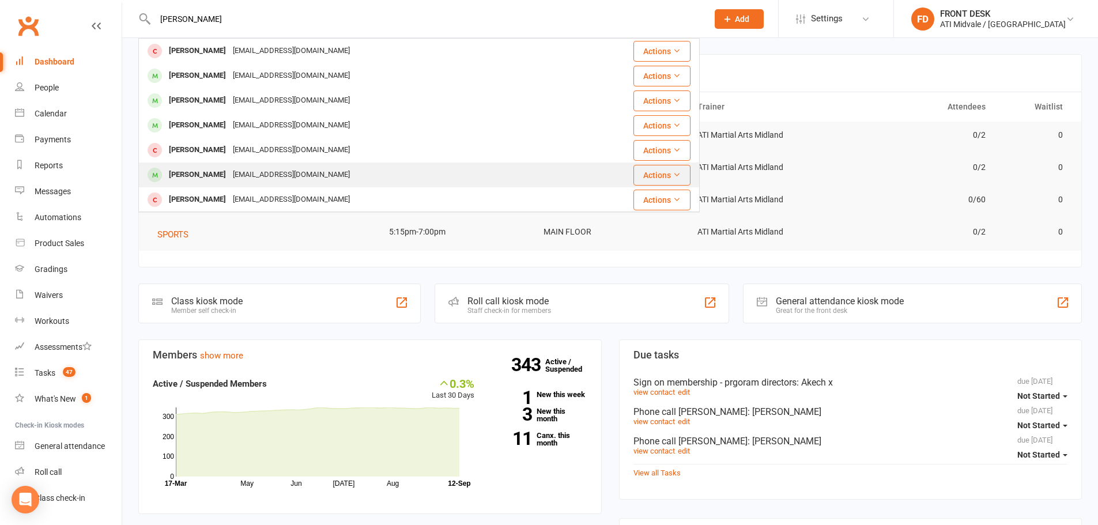
type input "[PERSON_NAME]"
click at [205, 169] on div "[PERSON_NAME]" at bounding box center [197, 175] width 64 height 17
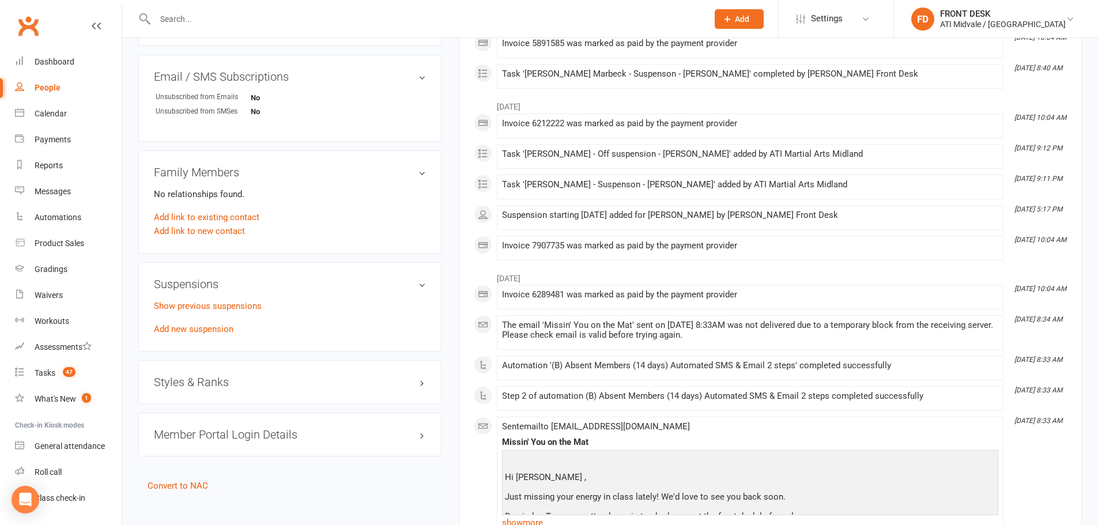
scroll to position [749, 0]
click at [203, 307] on link "Show previous suspensions" at bounding box center [208, 304] width 108 height 10
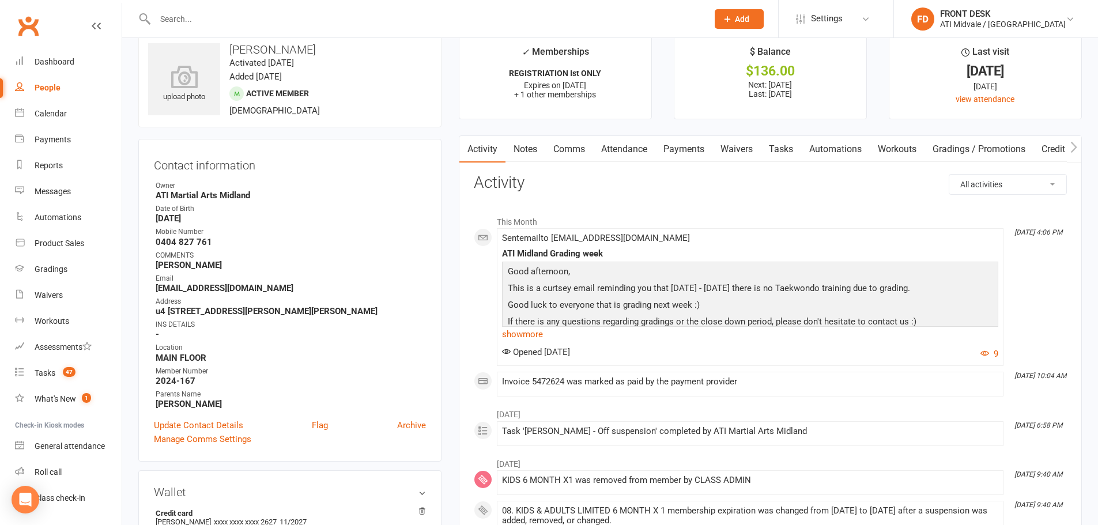
scroll to position [0, 0]
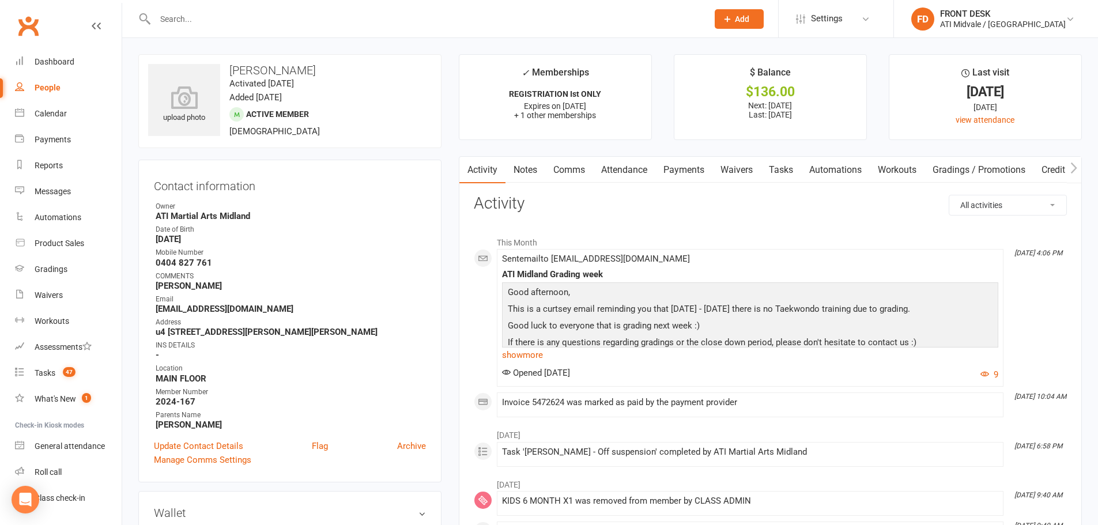
click at [689, 172] on link "Payments" at bounding box center [683, 170] width 57 height 27
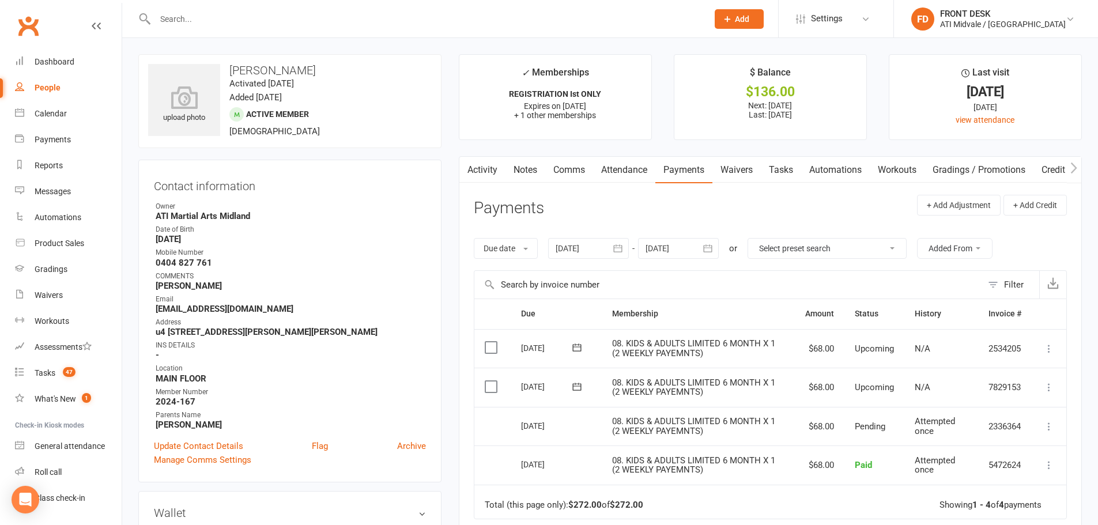
click at [787, 173] on link "Tasks" at bounding box center [781, 170] width 40 height 27
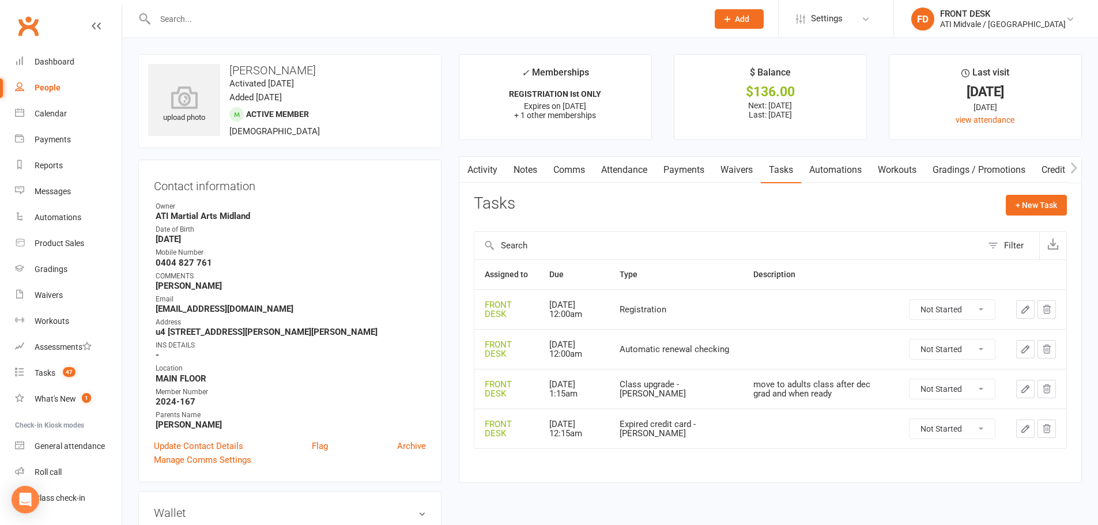
click at [482, 165] on link "Activity" at bounding box center [482, 170] width 46 height 27
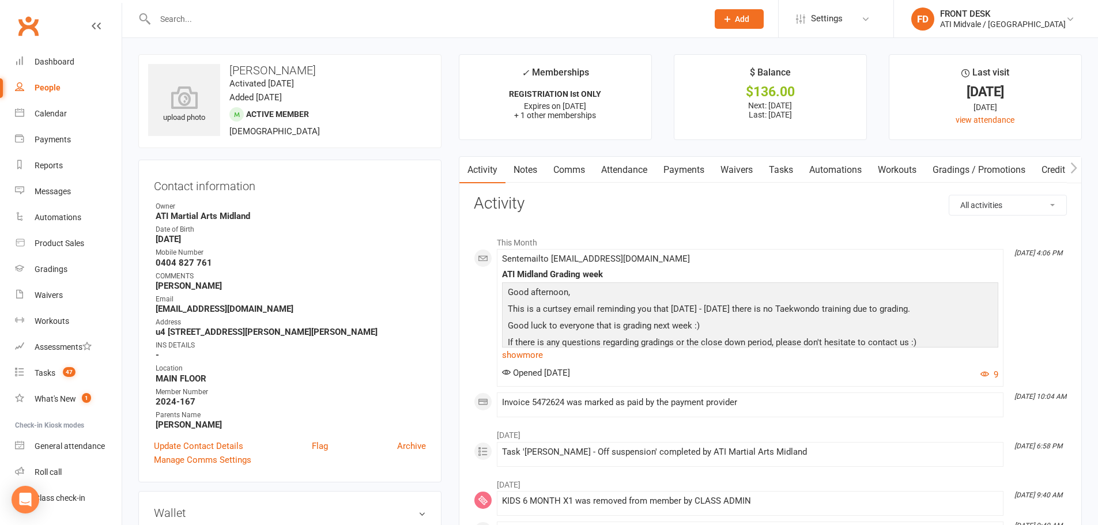
click at [692, 173] on link "Payments" at bounding box center [683, 170] width 57 height 27
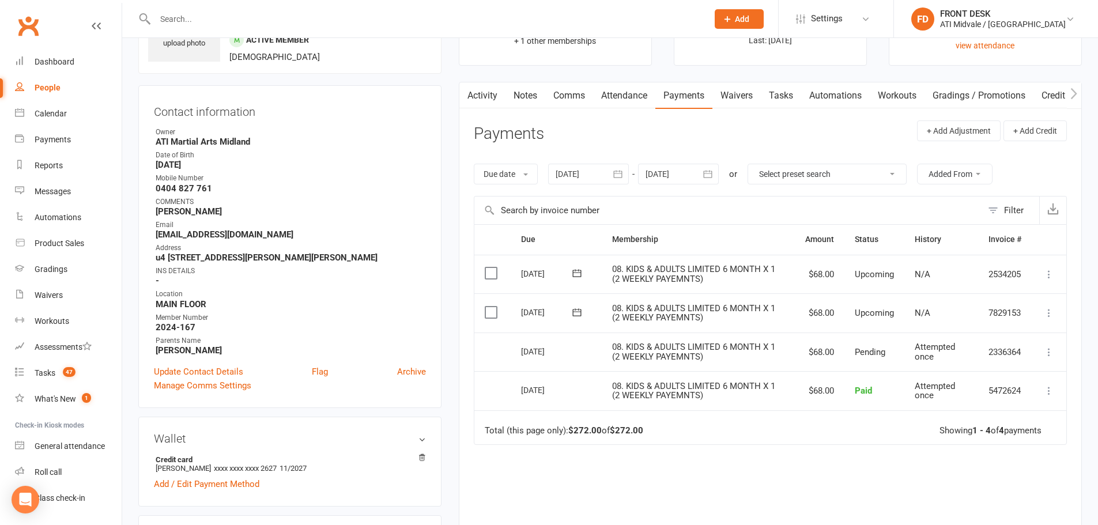
scroll to position [58, 0]
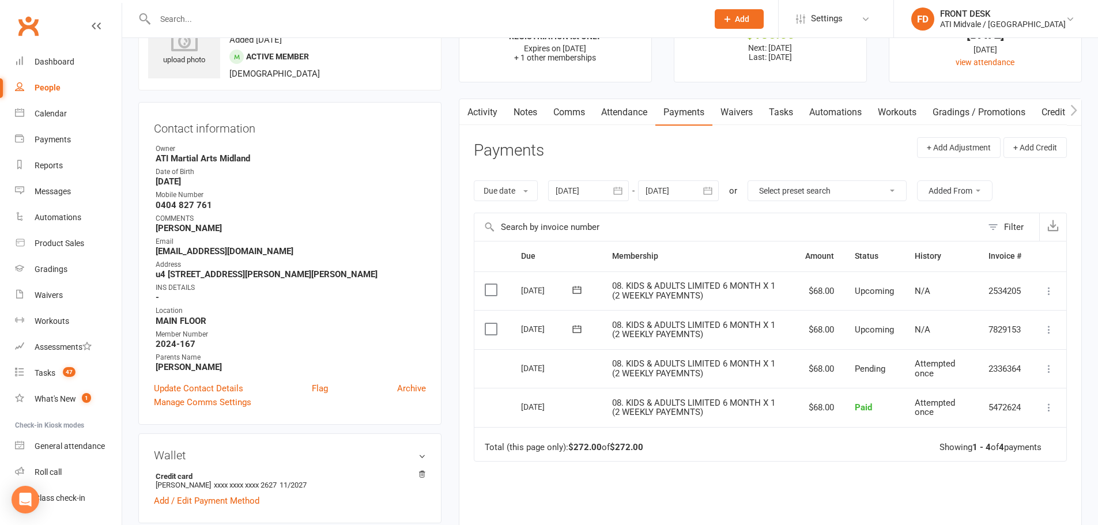
click at [664, 190] on div at bounding box center [678, 190] width 81 height 21
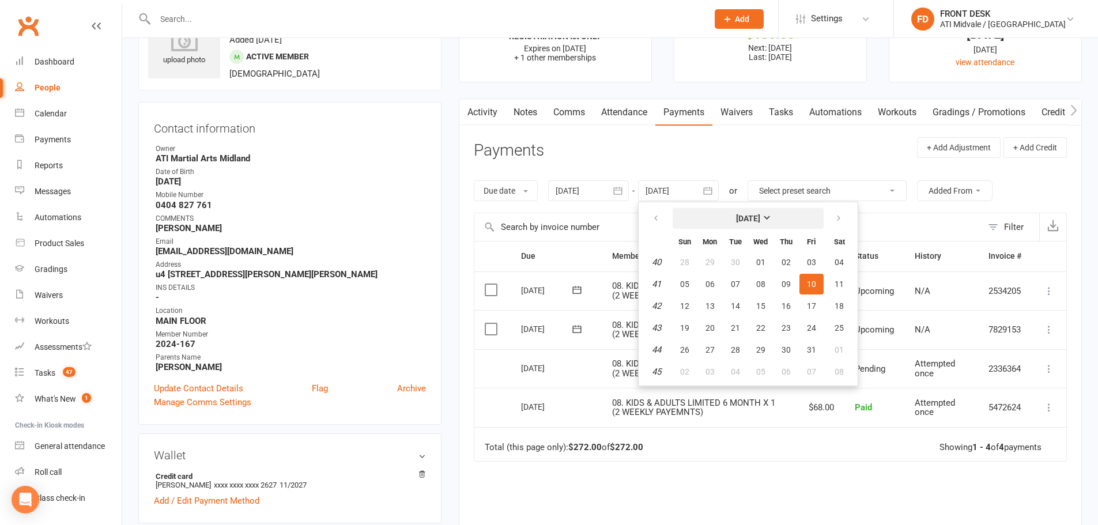
click at [760, 217] on strong "[DATE]" at bounding box center [748, 218] width 24 height 9
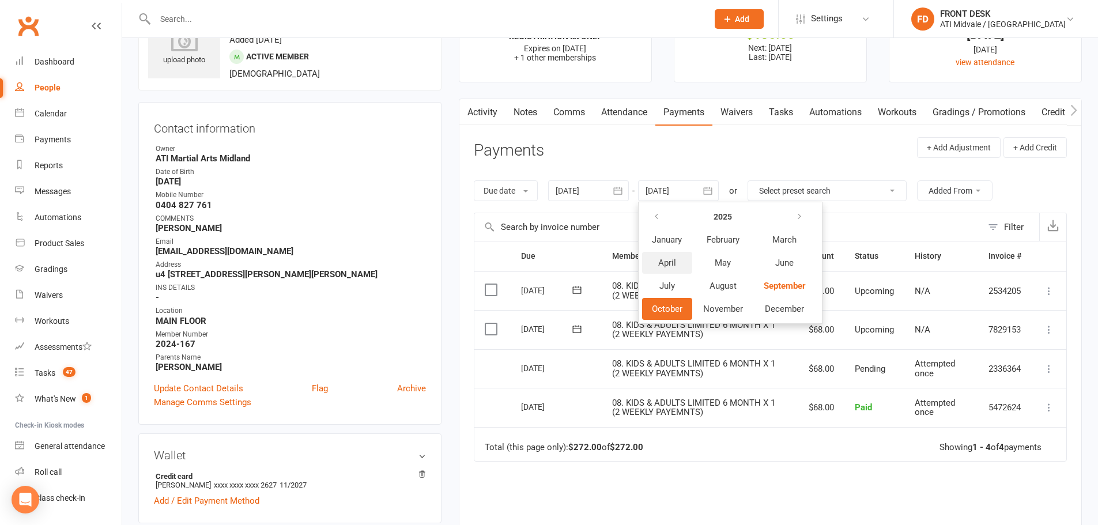
click at [683, 266] on button "April" at bounding box center [667, 263] width 50 height 22
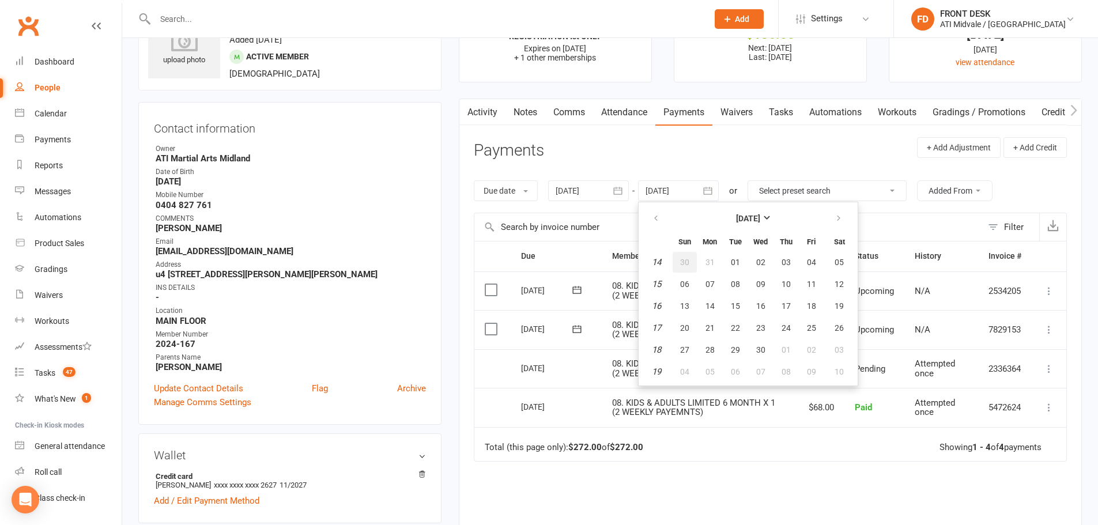
click at [689, 265] on span "30" at bounding box center [684, 262] width 9 height 9
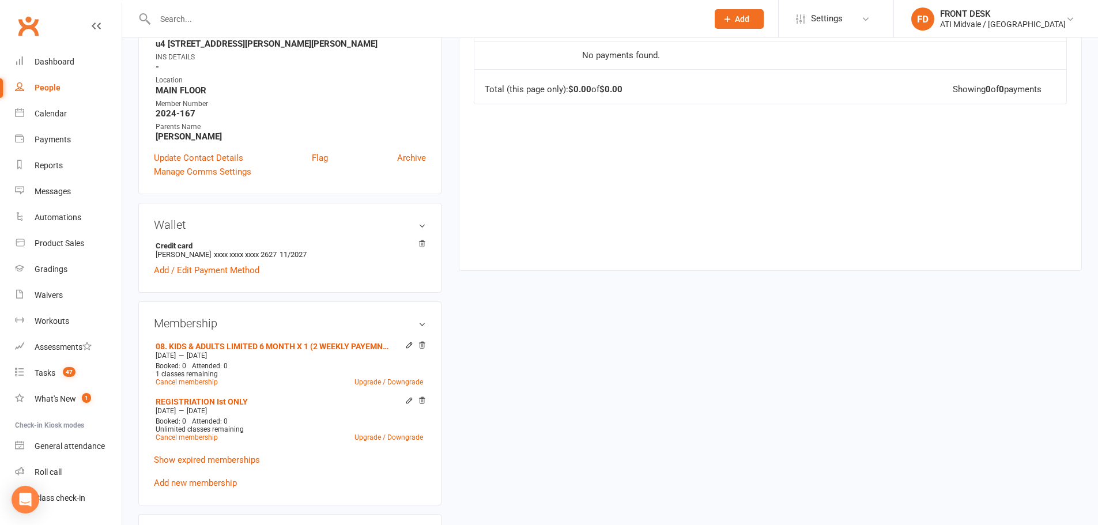
scroll to position [115, 0]
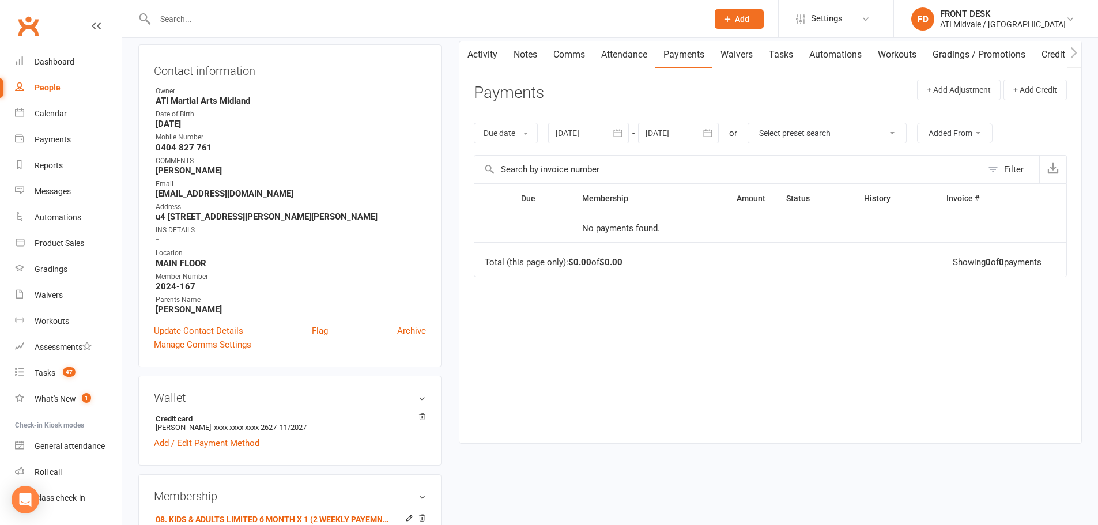
click at [674, 136] on div at bounding box center [678, 133] width 81 height 21
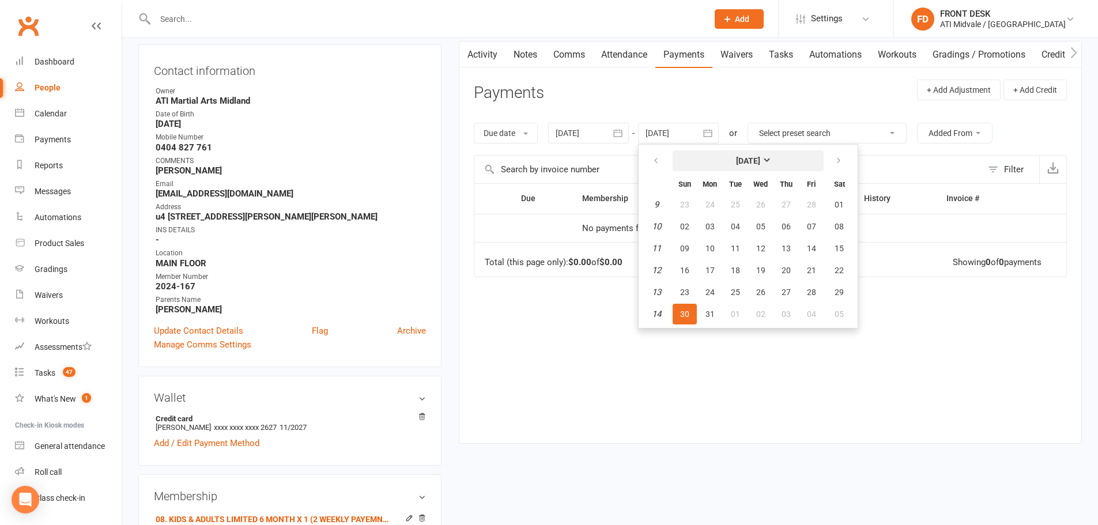
click at [710, 153] on button "March 2025" at bounding box center [748, 160] width 151 height 21
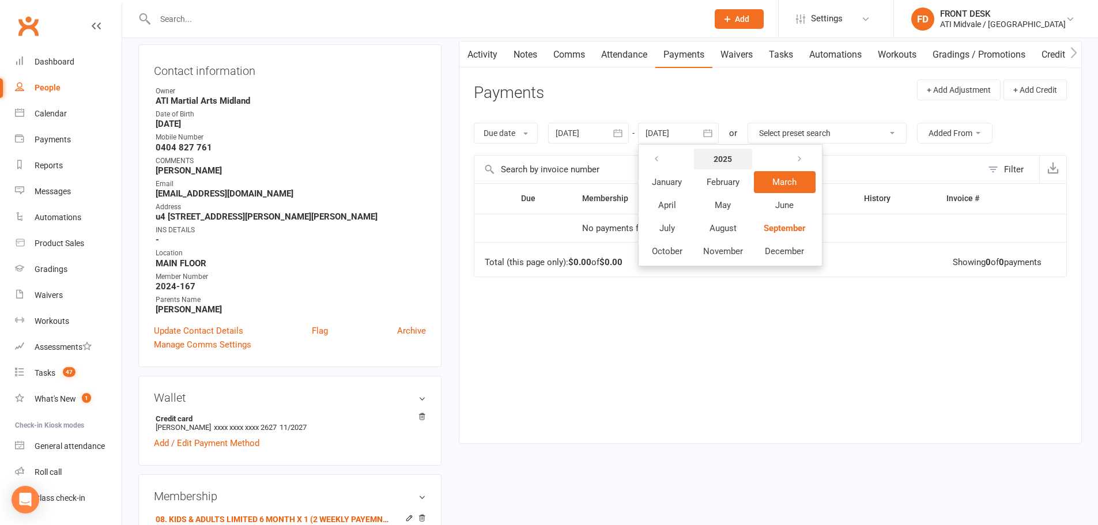
click at [705, 160] on button "2025" at bounding box center [723, 159] width 58 height 21
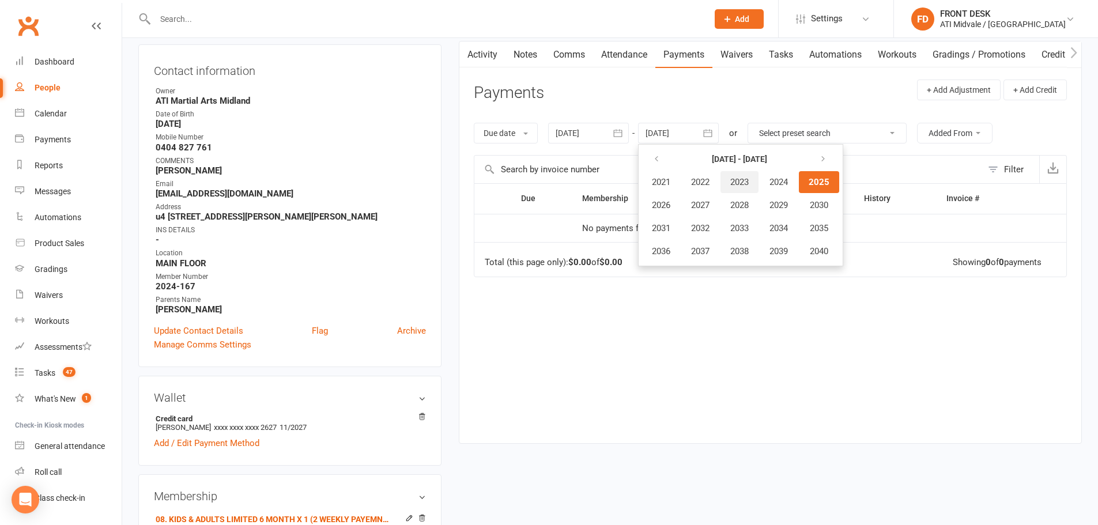
click at [754, 183] on button "2023" at bounding box center [740, 182] width 38 height 22
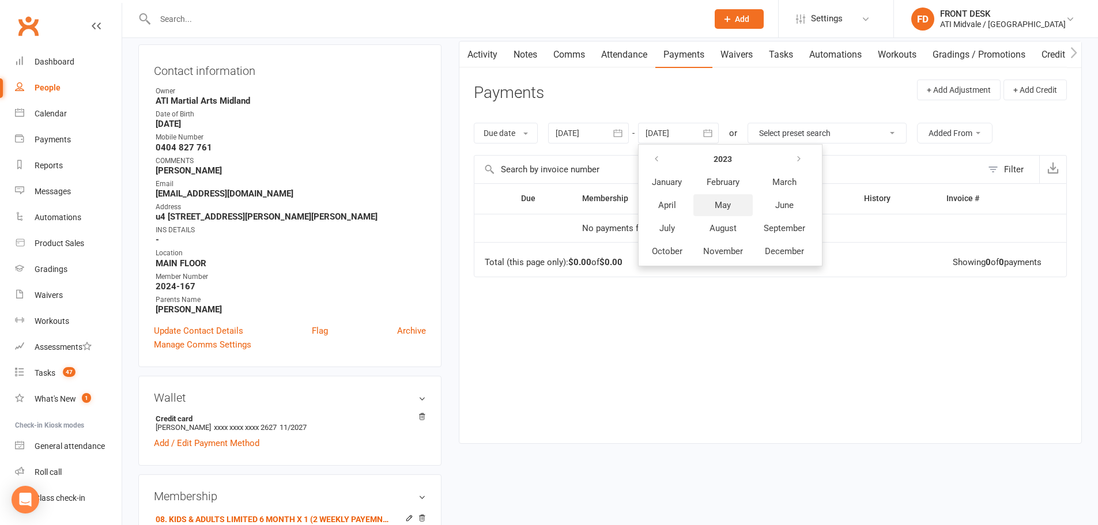
click at [730, 203] on span "May" at bounding box center [723, 205] width 16 height 10
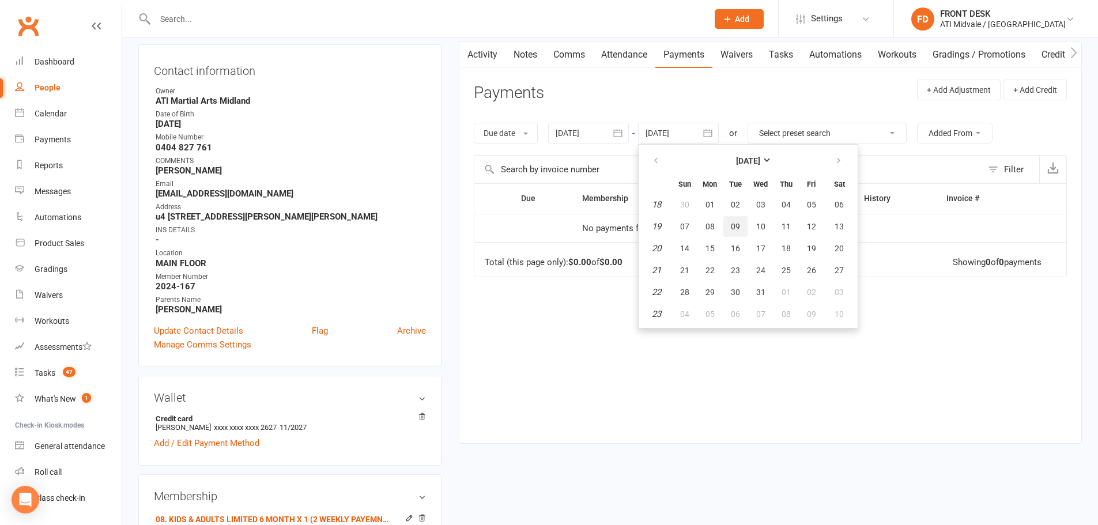
click at [733, 237] on button "09" at bounding box center [735, 226] width 24 height 21
click at [598, 135] on div at bounding box center [588, 133] width 81 height 21
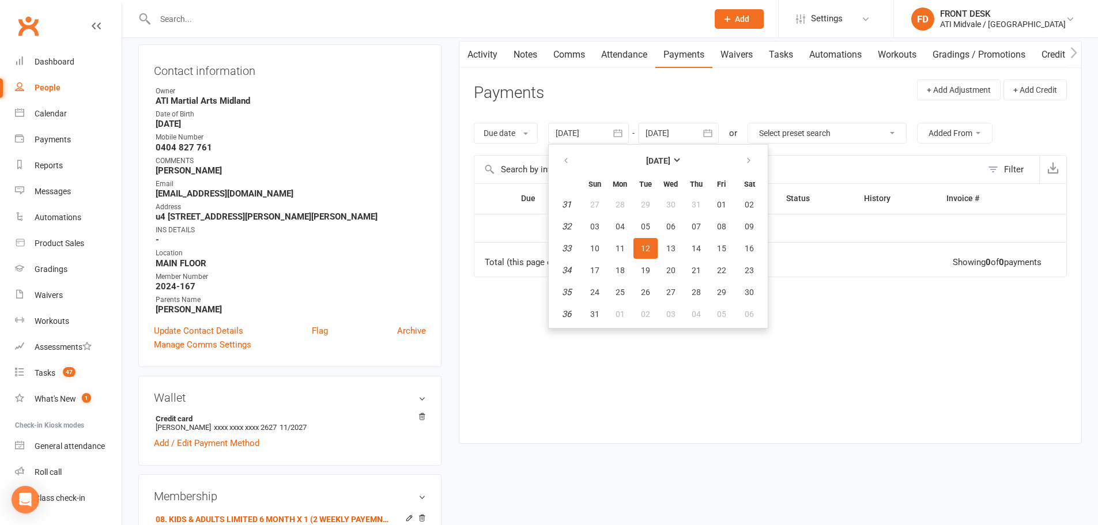
click at [687, 141] on div at bounding box center [678, 133] width 81 height 21
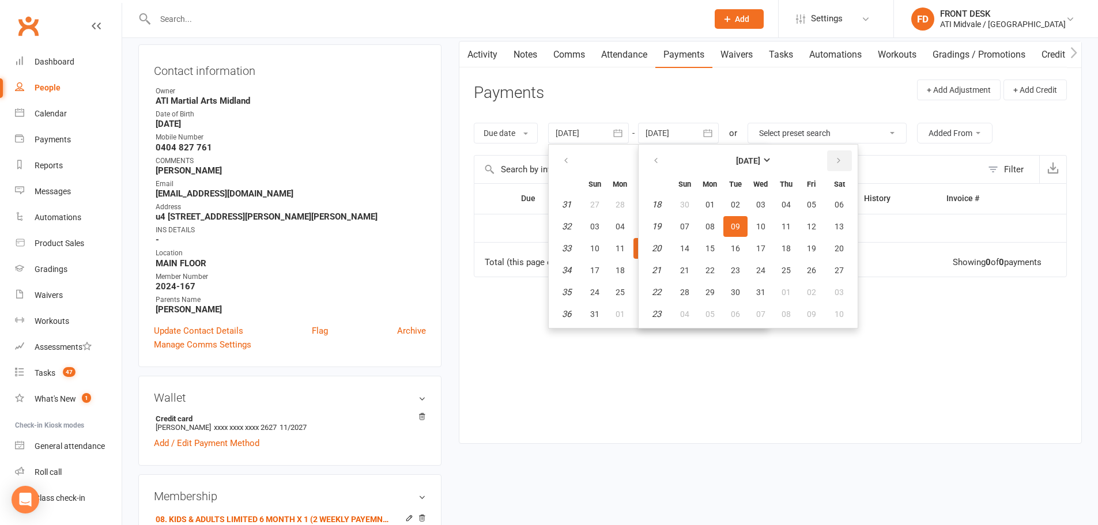
click at [832, 162] on button "button" at bounding box center [839, 160] width 25 height 21
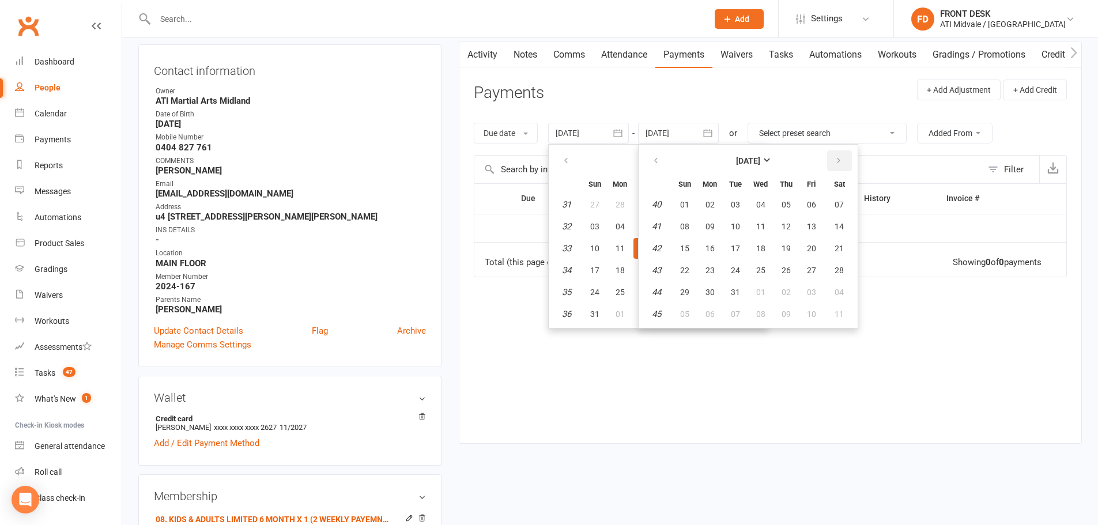
click at [832, 162] on button "button" at bounding box center [839, 160] width 25 height 21
click at [721, 147] on table "December 2023 Sun Mon Tue Wed Thu Fri Sat 48 26 27 28 29 30 01 02 49 03 04 05 0…" at bounding box center [748, 236] width 214 height 179
click at [736, 156] on strong "December 2023" at bounding box center [748, 160] width 24 height 9
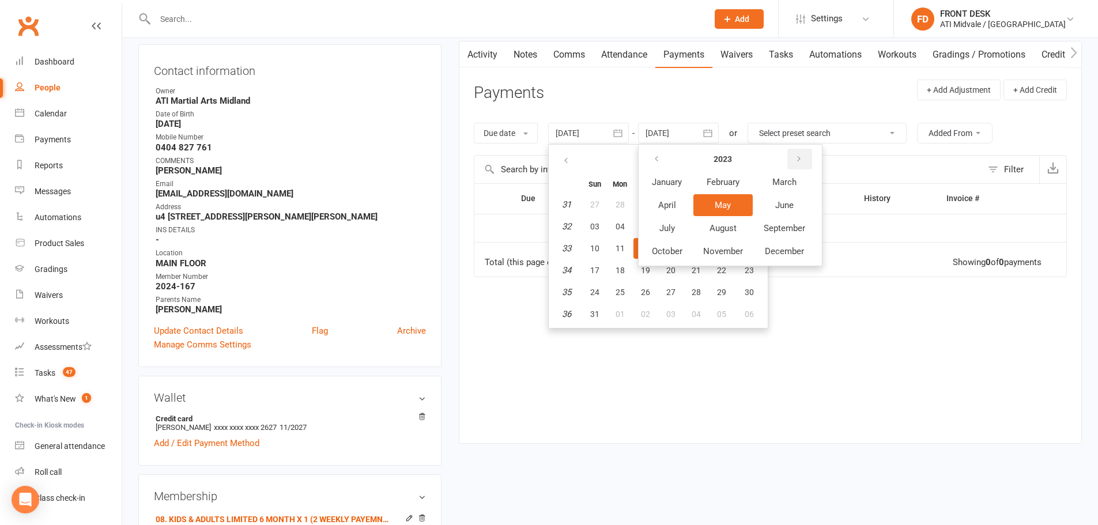
click at [797, 161] on button "button" at bounding box center [799, 159] width 25 height 21
click at [798, 154] on button "button" at bounding box center [799, 159] width 25 height 21
click at [804, 161] on icon "button" at bounding box center [799, 158] width 8 height 9
click at [722, 232] on span "August" at bounding box center [723, 228] width 27 height 10
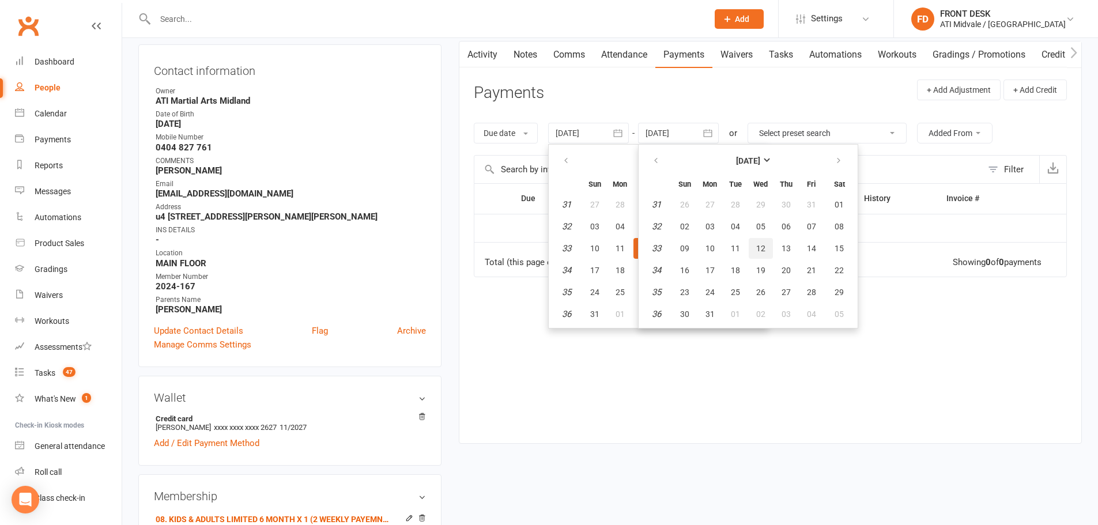
click at [750, 244] on button "12" at bounding box center [761, 248] width 24 height 21
type input "12 Aug 2026"
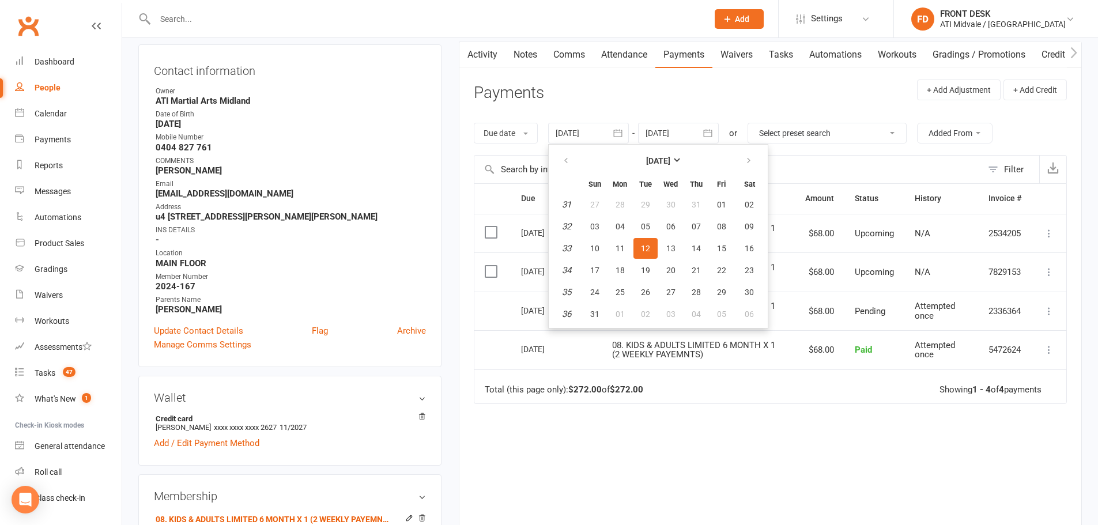
click at [587, 129] on div at bounding box center [588, 133] width 81 height 21
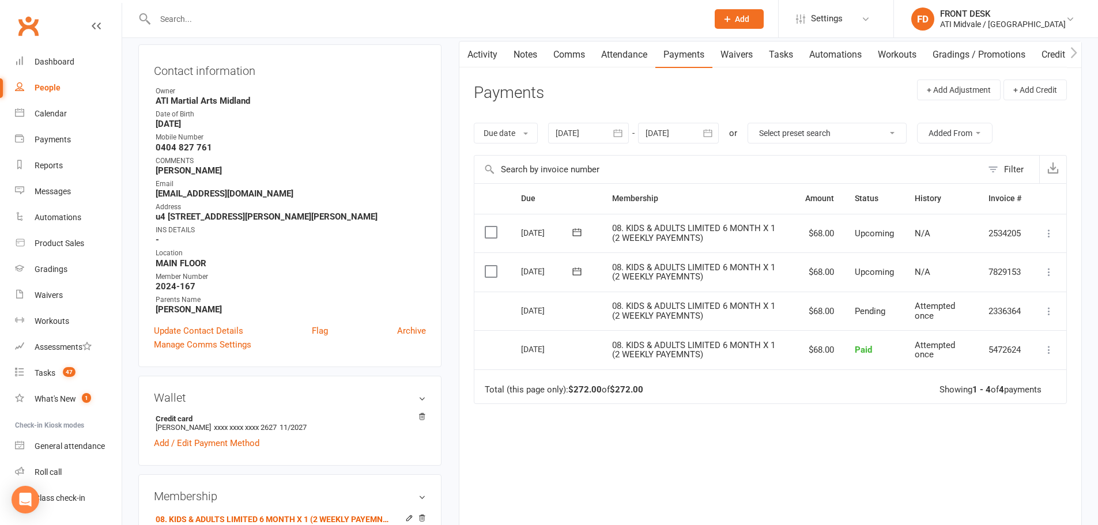
click at [597, 135] on div at bounding box center [588, 133] width 81 height 21
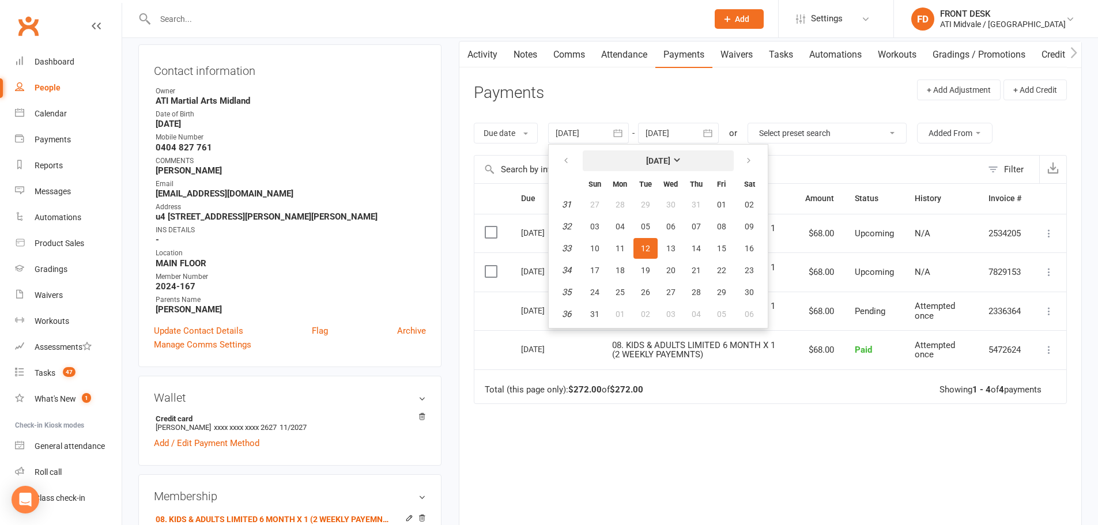
click at [626, 163] on button "[DATE]" at bounding box center [658, 160] width 151 height 21
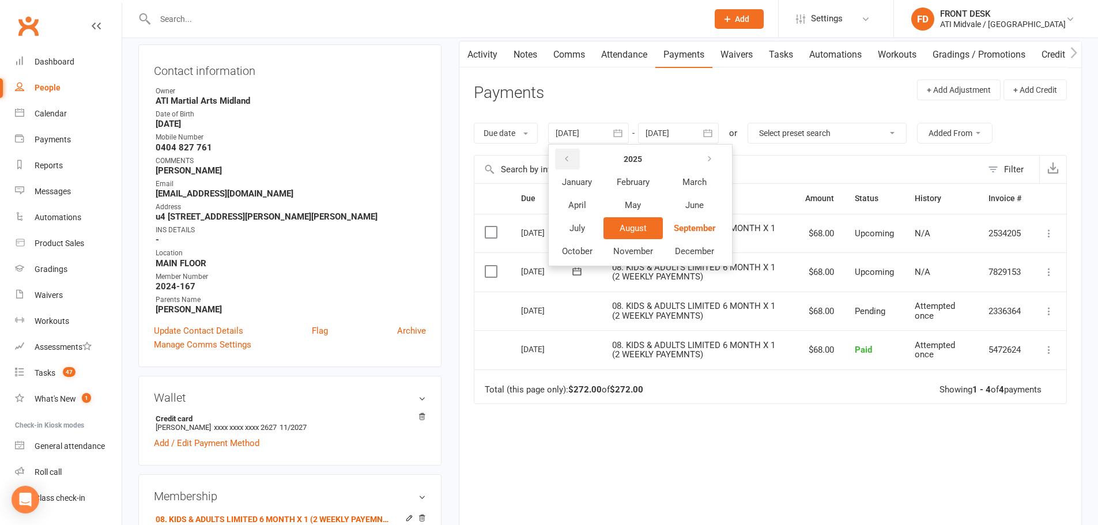
click at [574, 154] on button "button" at bounding box center [567, 159] width 25 height 21
click at [601, 238] on button "July" at bounding box center [577, 228] width 50 height 22
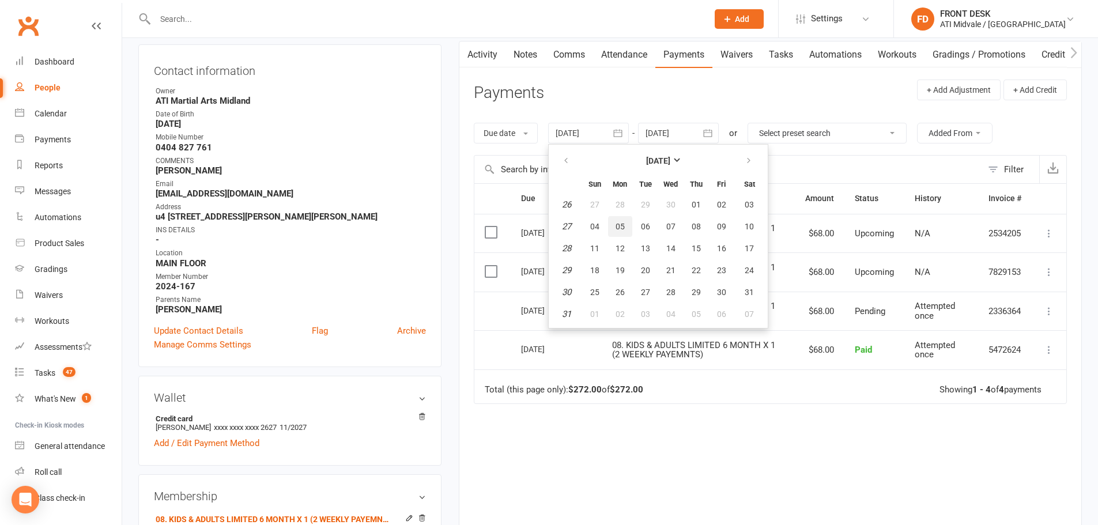
click at [627, 223] on button "05" at bounding box center [620, 226] width 24 height 21
type input "05 Jul 2021"
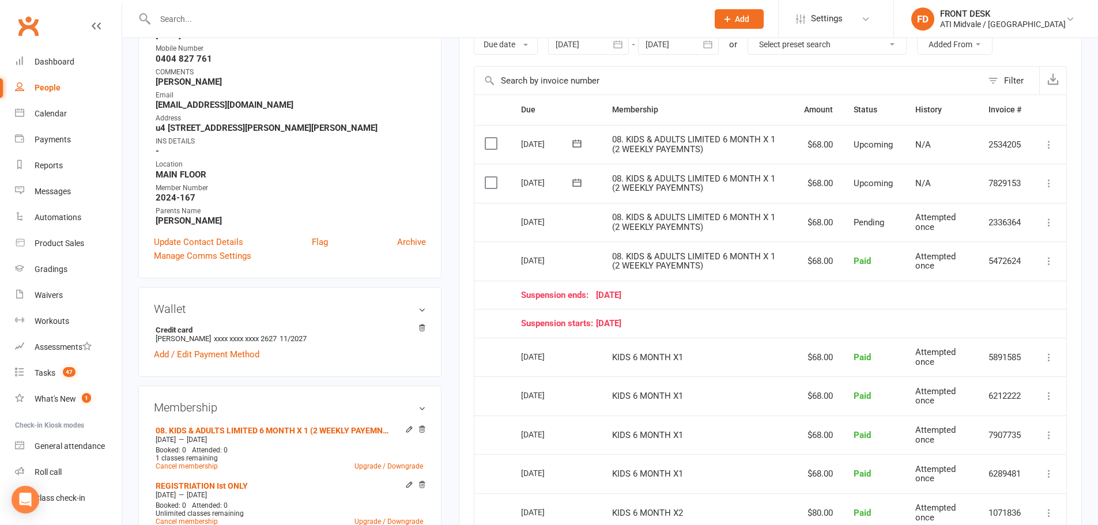
scroll to position [173, 0]
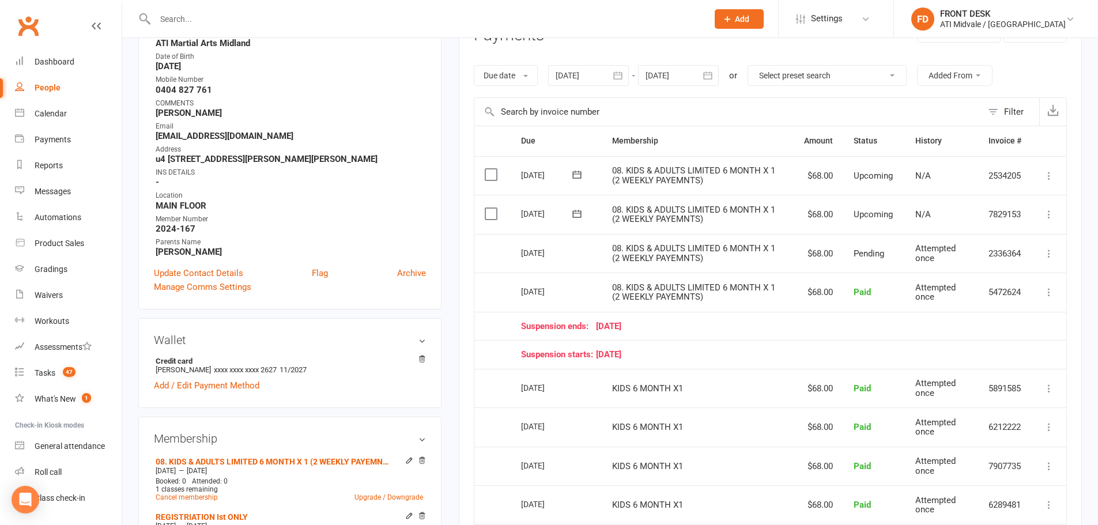
click at [674, 81] on div at bounding box center [678, 75] width 81 height 21
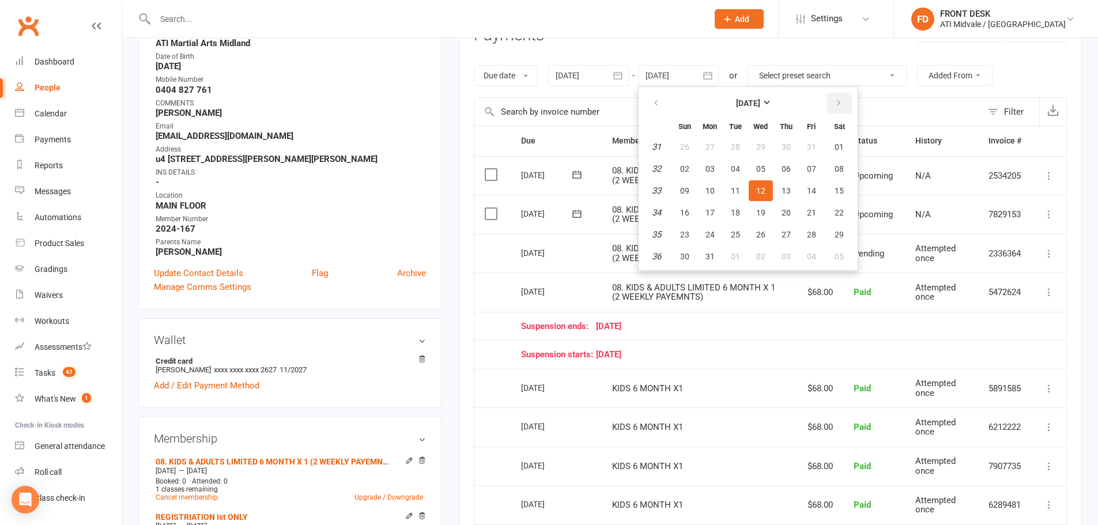
click at [847, 107] on button "button" at bounding box center [839, 103] width 25 height 21
click at [844, 101] on button "button" at bounding box center [839, 103] width 25 height 21
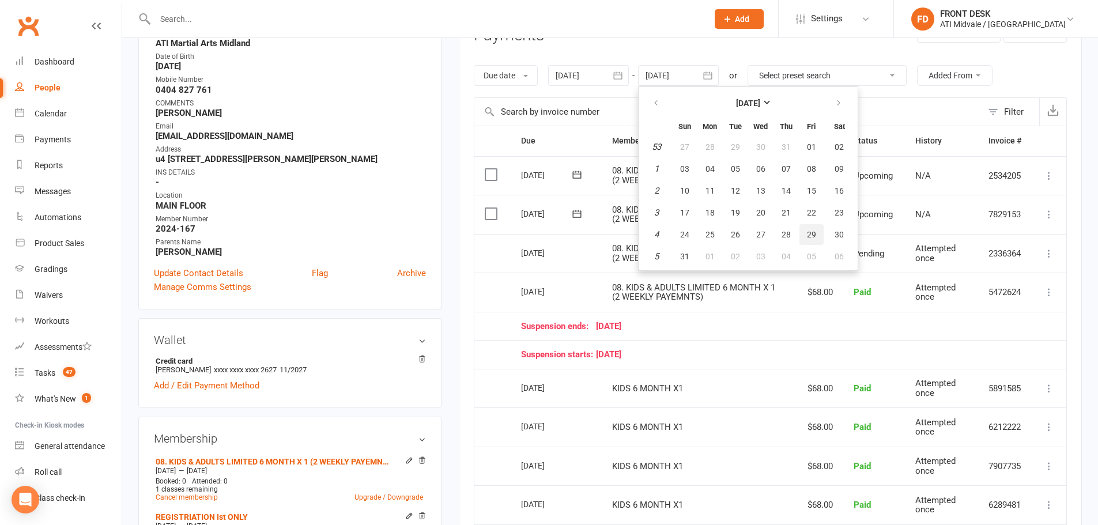
click at [812, 238] on span "29" at bounding box center [811, 234] width 9 height 9
type input "29 Jan 2027"
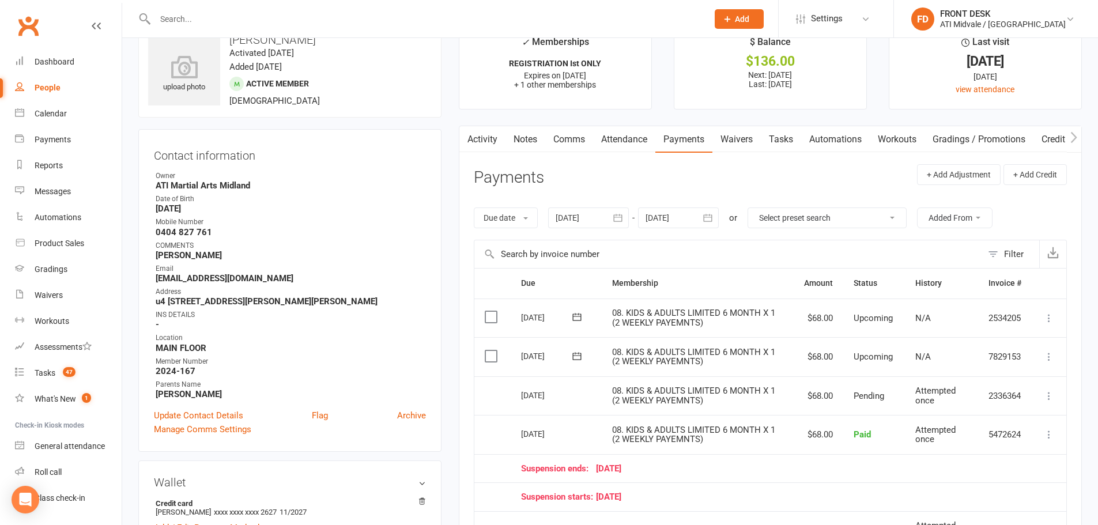
scroll to position [0, 0]
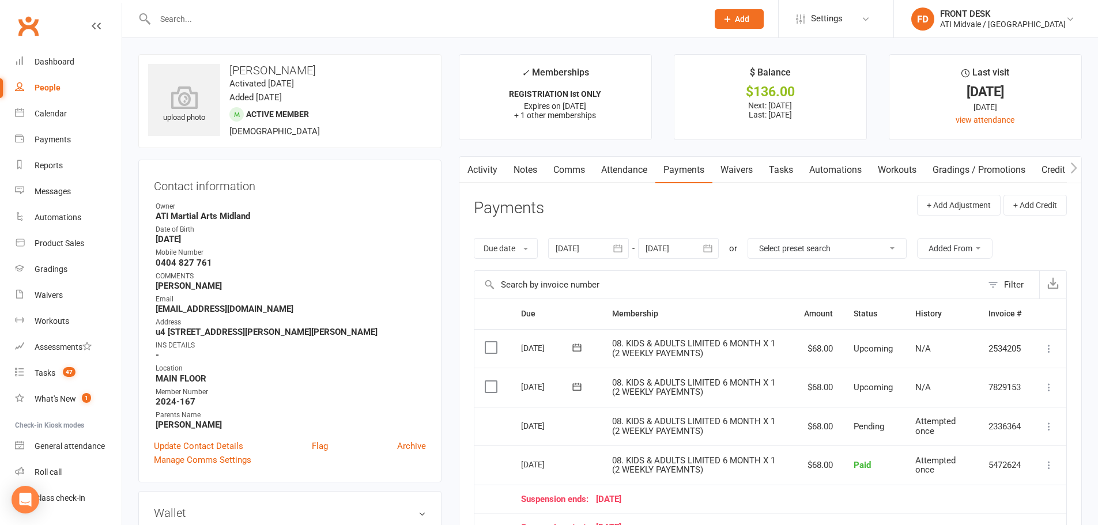
click at [708, 252] on icon "button" at bounding box center [708, 249] width 12 height 12
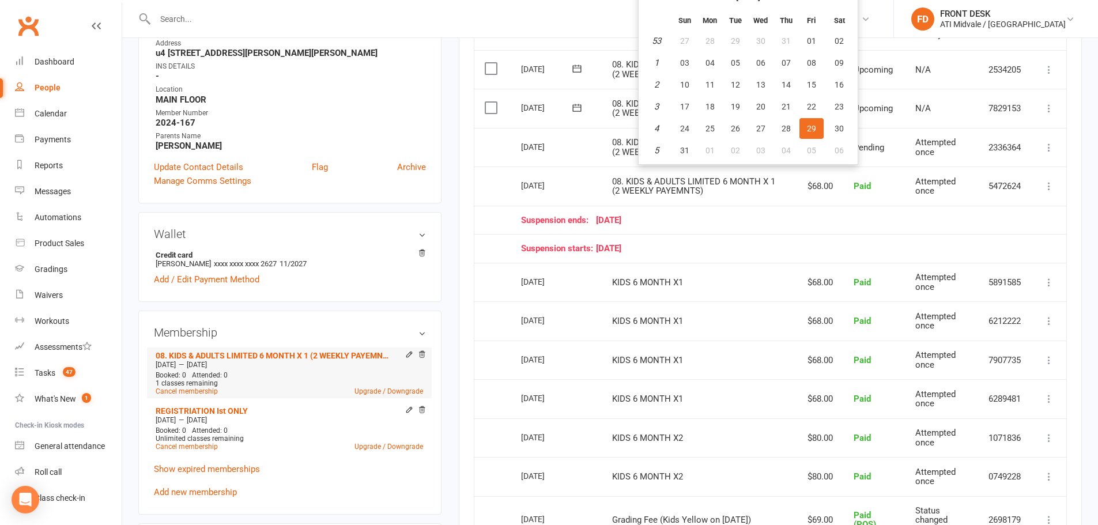
scroll to position [346, 0]
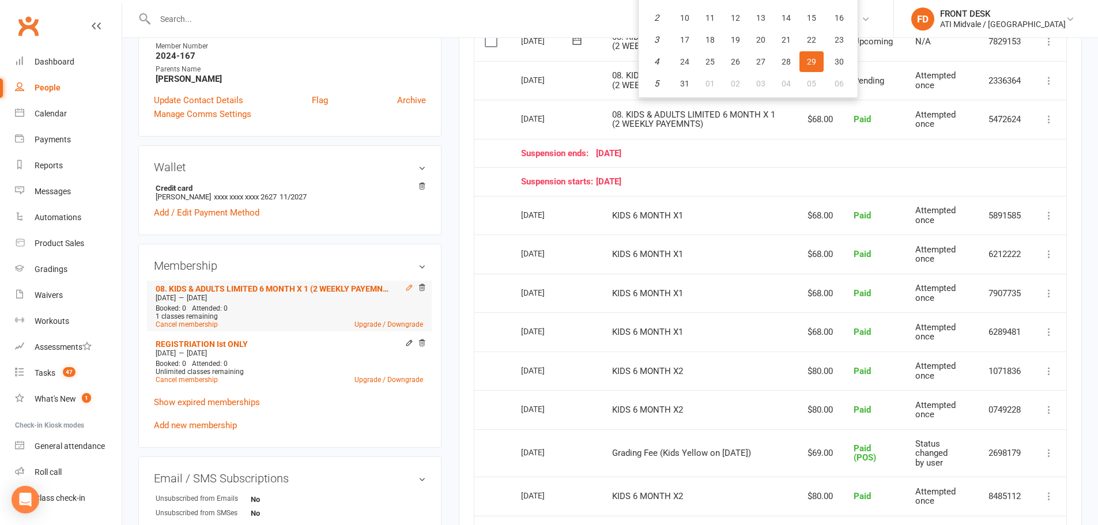
click at [405, 287] on icon at bounding box center [409, 288] width 8 height 8
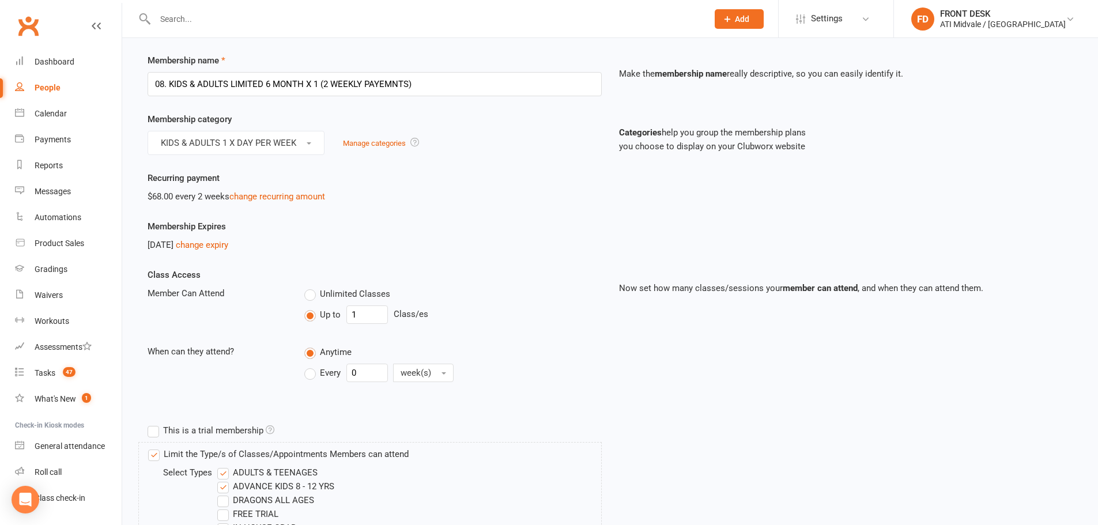
scroll to position [58, 0]
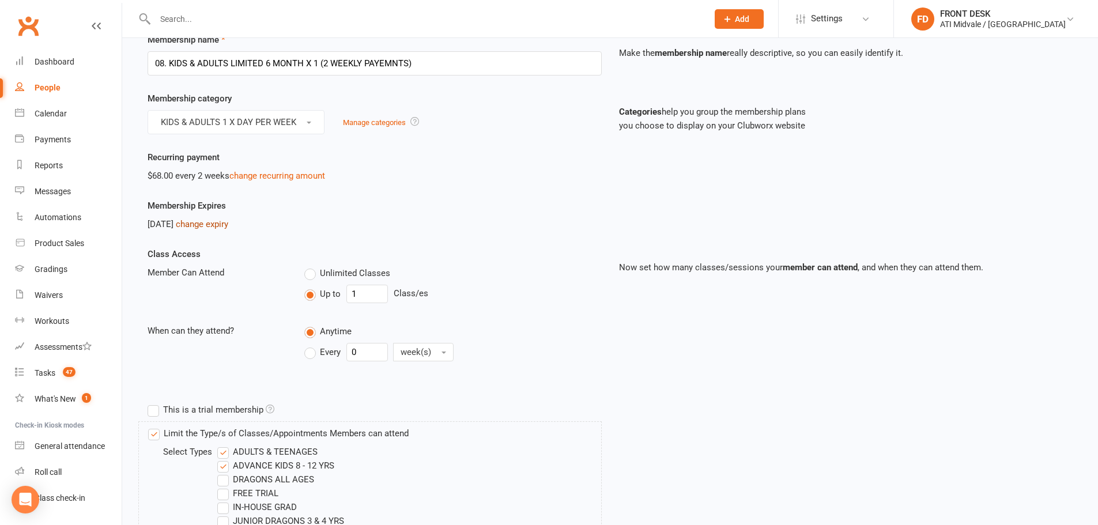
click at [217, 224] on link "change expiry" at bounding box center [202, 224] width 52 height 10
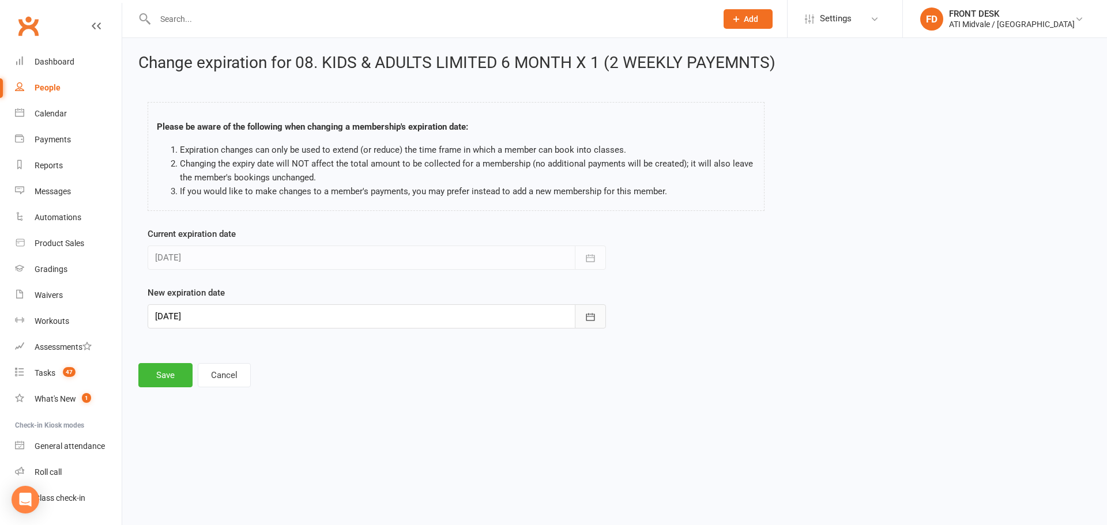
click at [590, 315] on icon "button" at bounding box center [590, 317] width 12 height 12
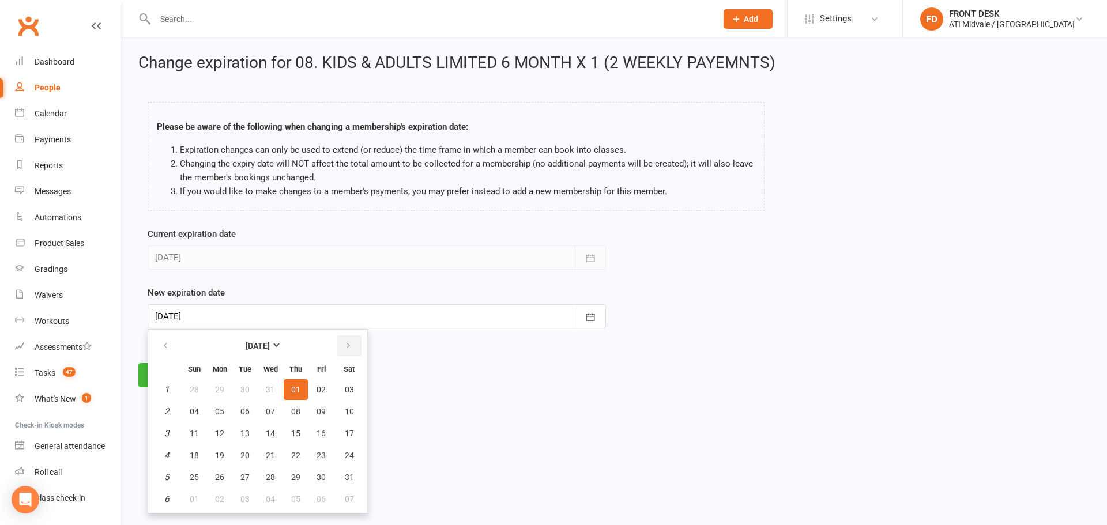
click at [338, 350] on button "button" at bounding box center [349, 345] width 25 height 21
click at [329, 443] on button "17" at bounding box center [321, 433] width 24 height 21
type input "17 Apr 2026"
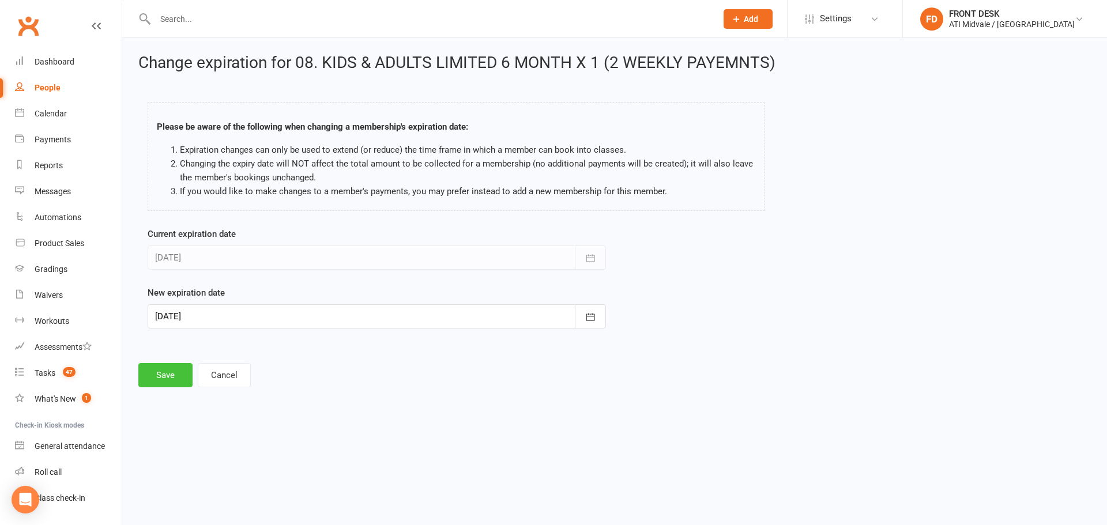
click at [169, 387] on button "Save" at bounding box center [165, 375] width 54 height 24
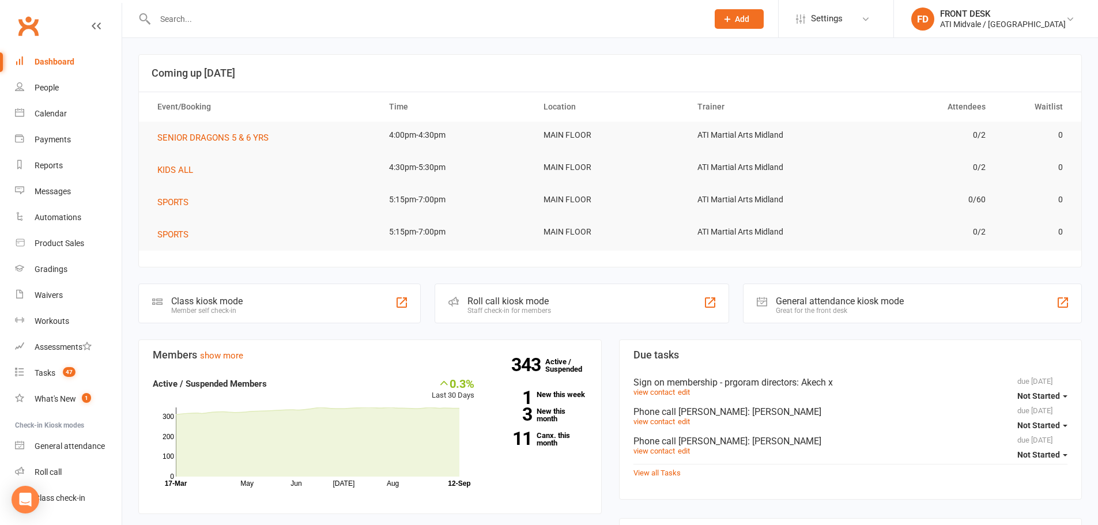
click at [213, 22] on input "text" at bounding box center [426, 19] width 548 height 16
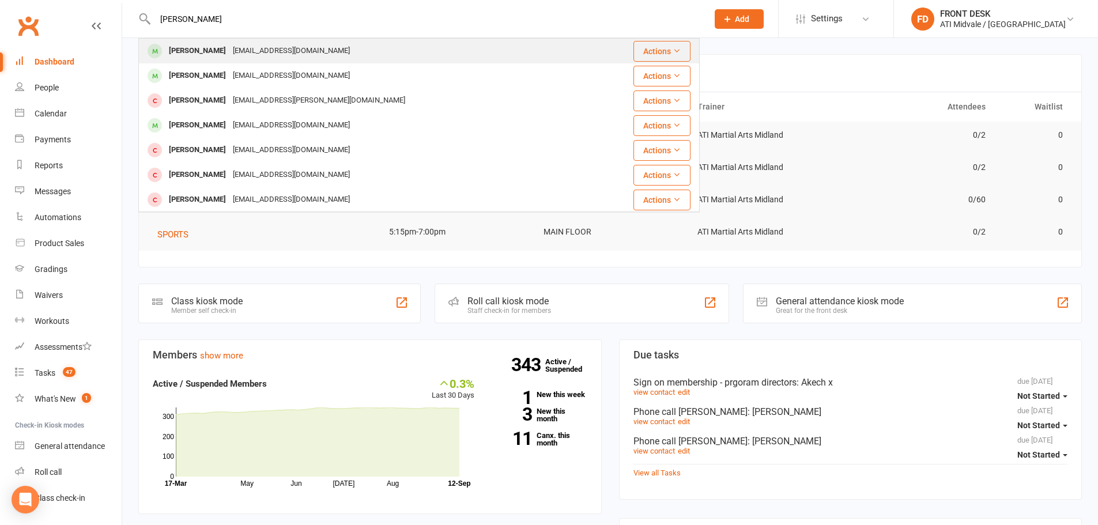
type input "amanda"
click at [272, 52] on div "ajslocombe@live.com.au" at bounding box center [291, 51] width 124 height 17
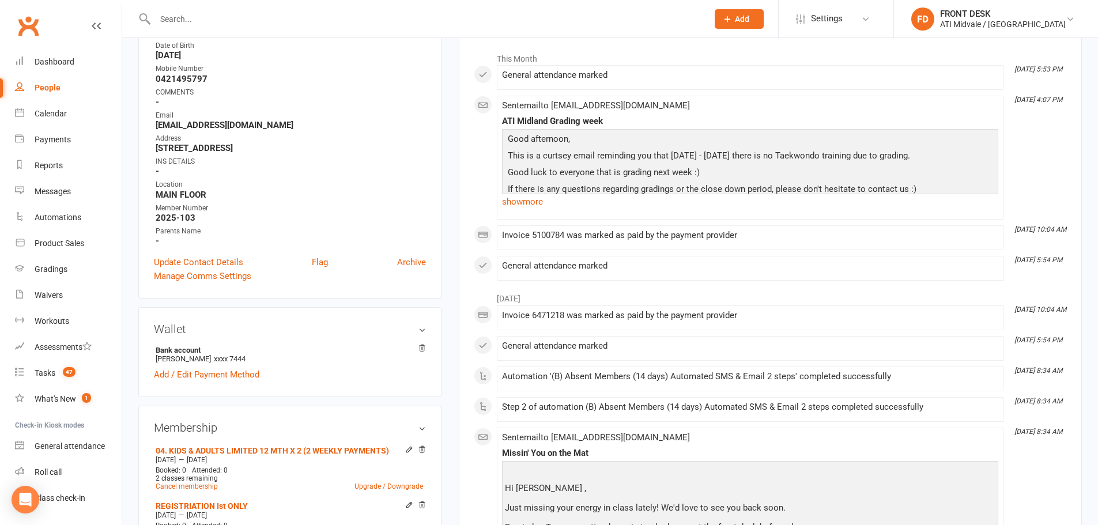
scroll to position [288, 0]
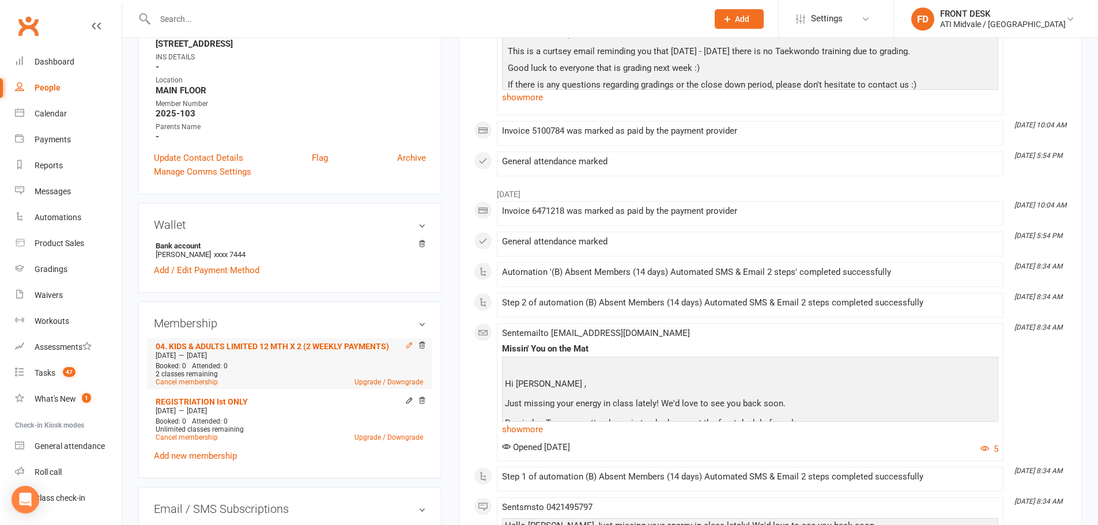
click at [405, 342] on icon at bounding box center [409, 345] width 8 height 8
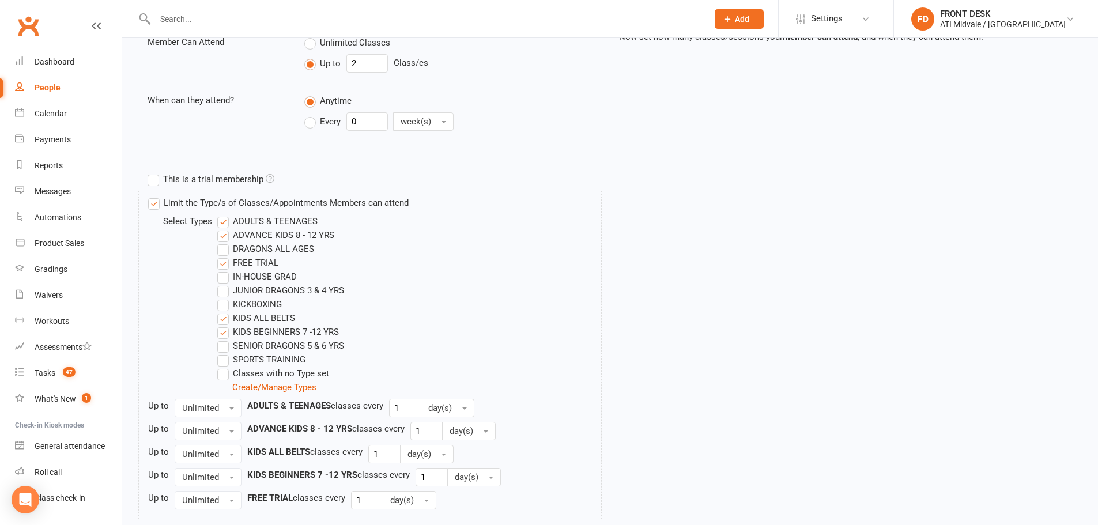
scroll to position [634, 0]
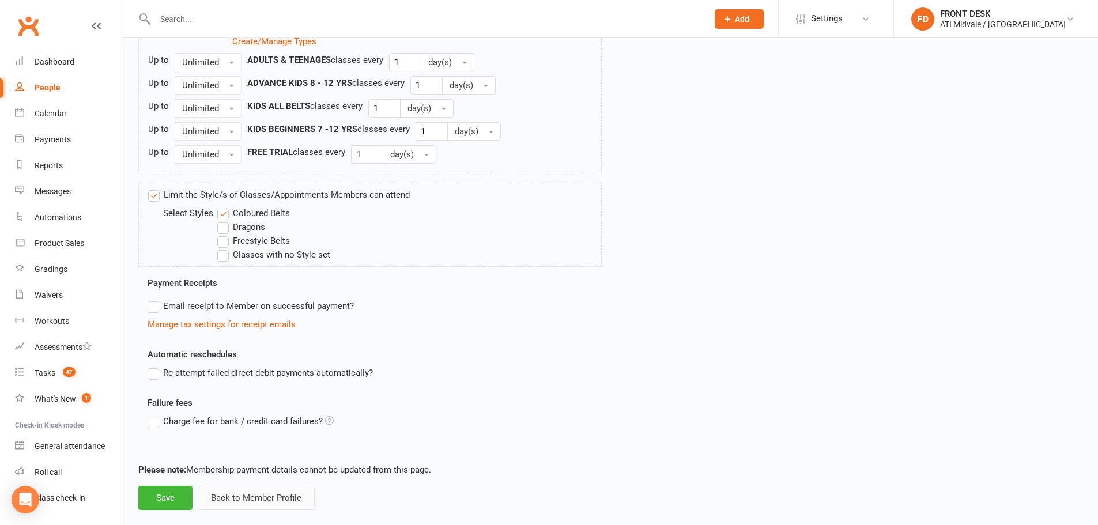
click at [254, 501] on button "Back to Member Profile" at bounding box center [256, 498] width 117 height 24
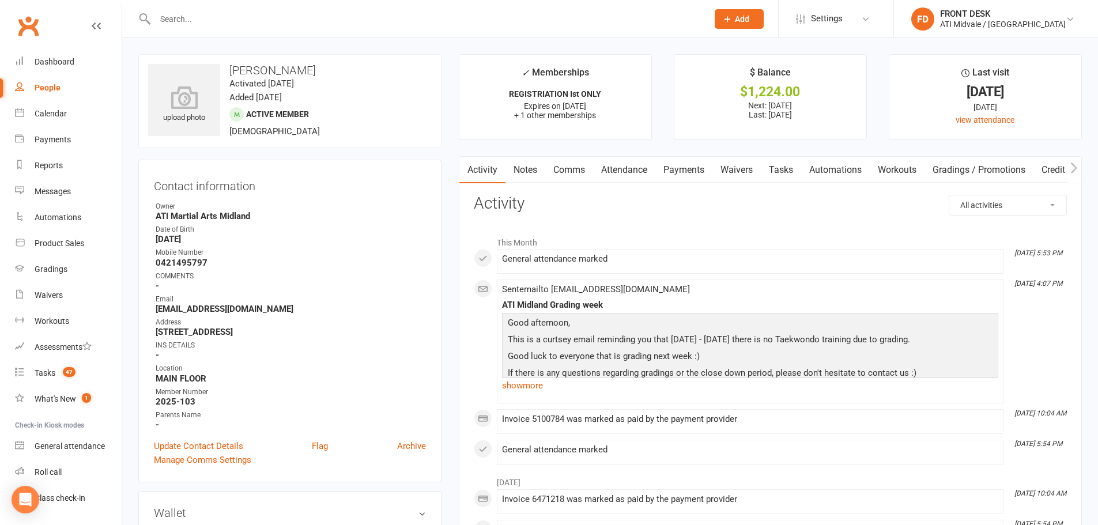
click at [786, 173] on link "Tasks" at bounding box center [781, 170] width 40 height 27
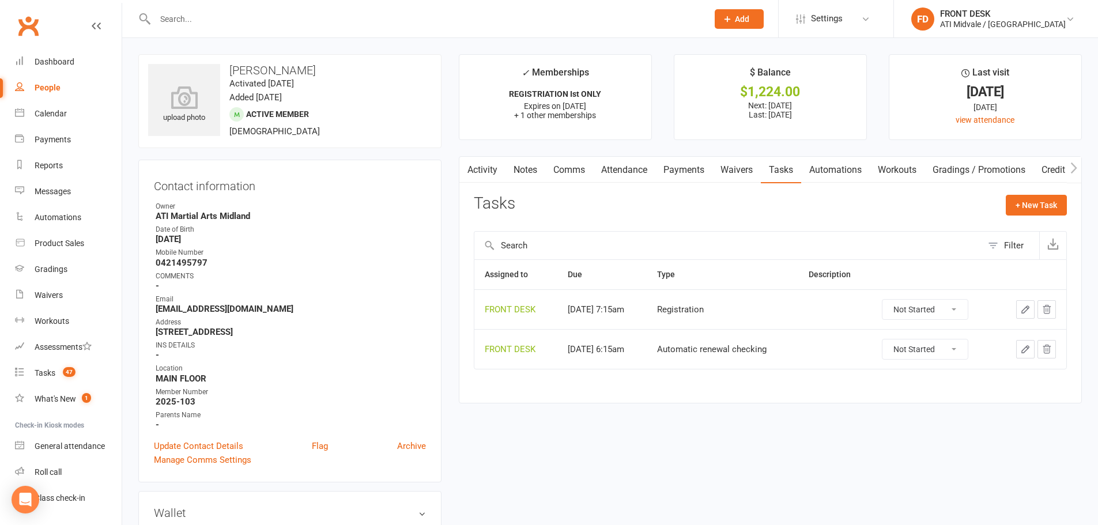
click at [487, 178] on link "Activity" at bounding box center [482, 170] width 46 height 27
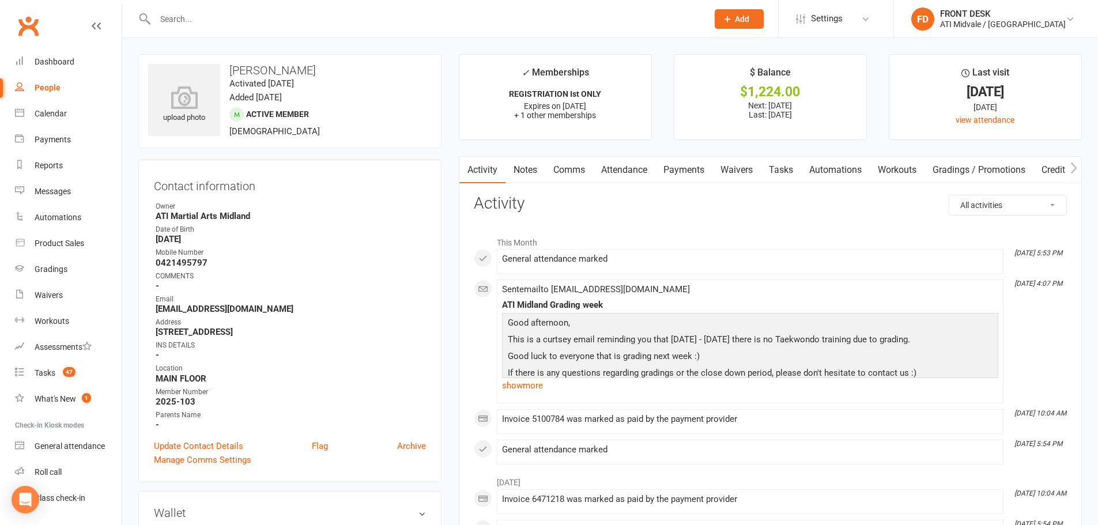
click at [682, 173] on link "Payments" at bounding box center [683, 170] width 57 height 27
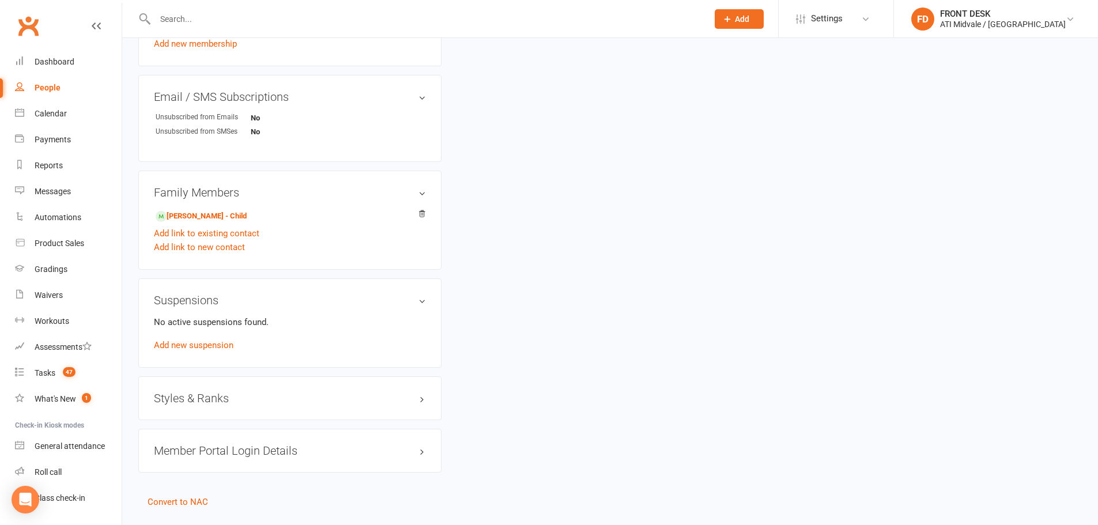
scroll to position [729, 0]
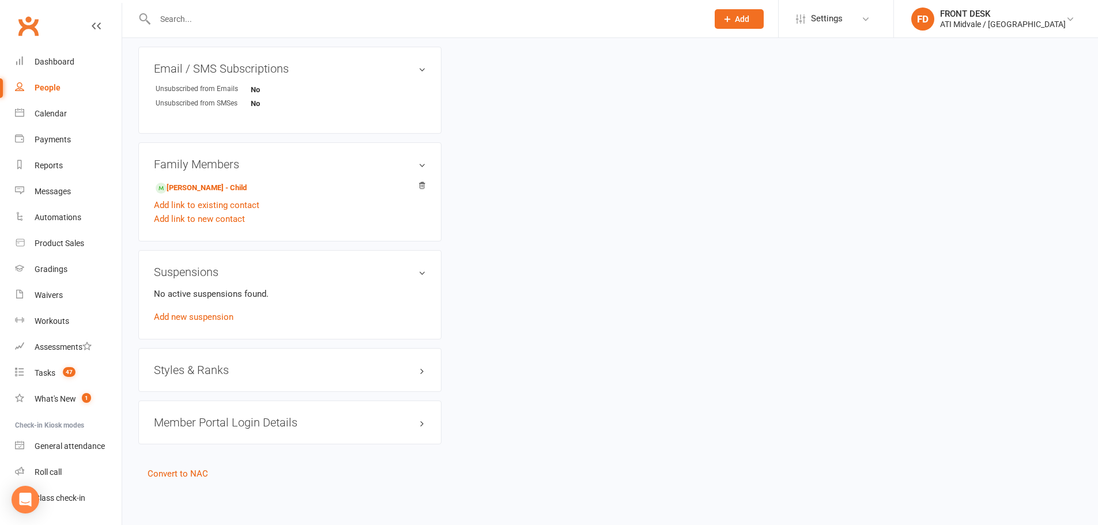
click at [331, 376] on div "Styles & Ranks" at bounding box center [289, 370] width 303 height 44
click at [345, 376] on div "Styles & Ranks" at bounding box center [289, 370] width 303 height 44
click at [352, 371] on h3 "Styles & Ranks" at bounding box center [290, 370] width 272 height 13
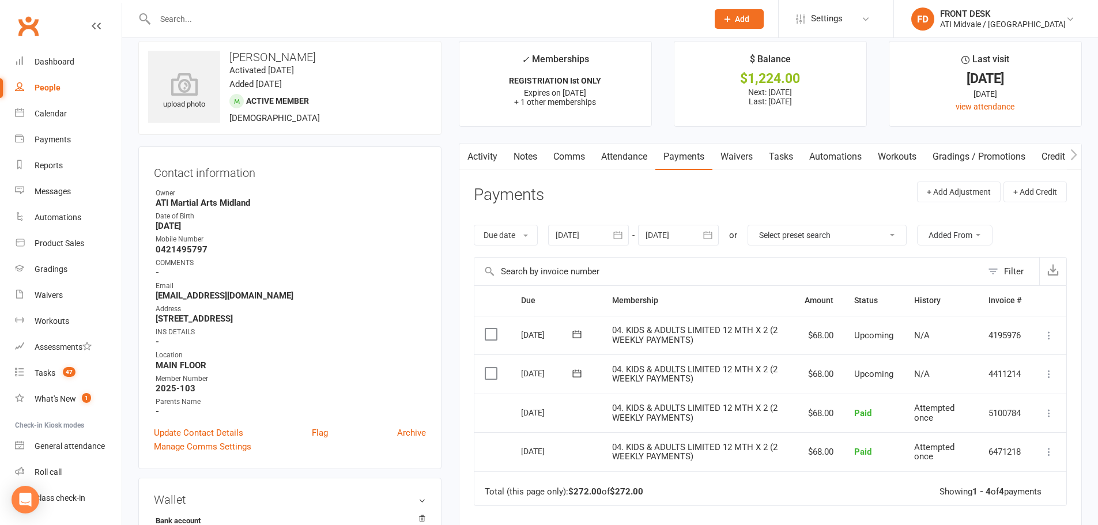
scroll to position [0, 0]
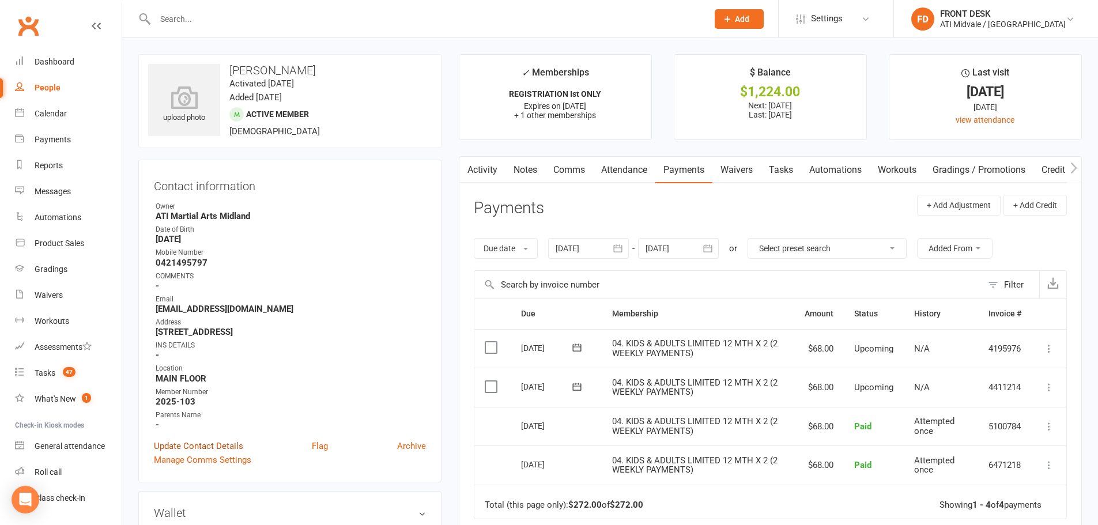
click at [222, 440] on link "Update Contact Details" at bounding box center [198, 446] width 89 height 14
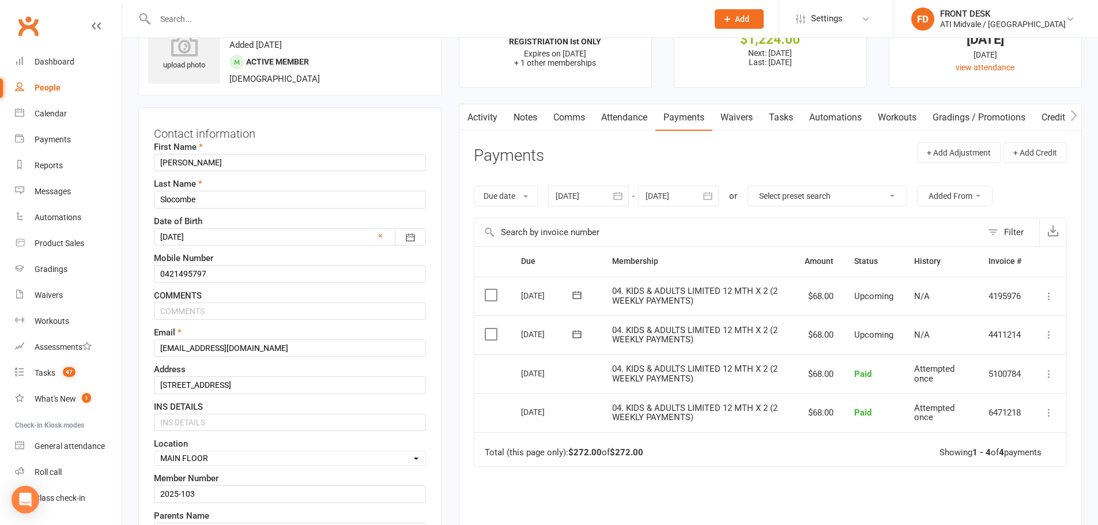
scroll to position [54, 0]
click at [179, 273] on input "0421495797" at bounding box center [290, 271] width 272 height 17
click at [191, 273] on input "0421 495797" at bounding box center [290, 271] width 272 height 17
type input "0421 495 797"
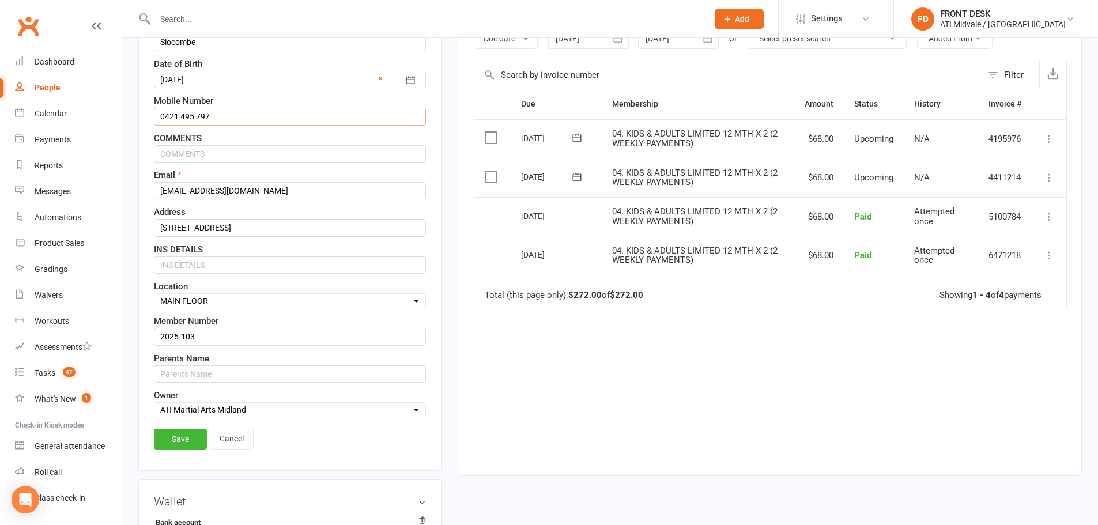
scroll to position [227, 0]
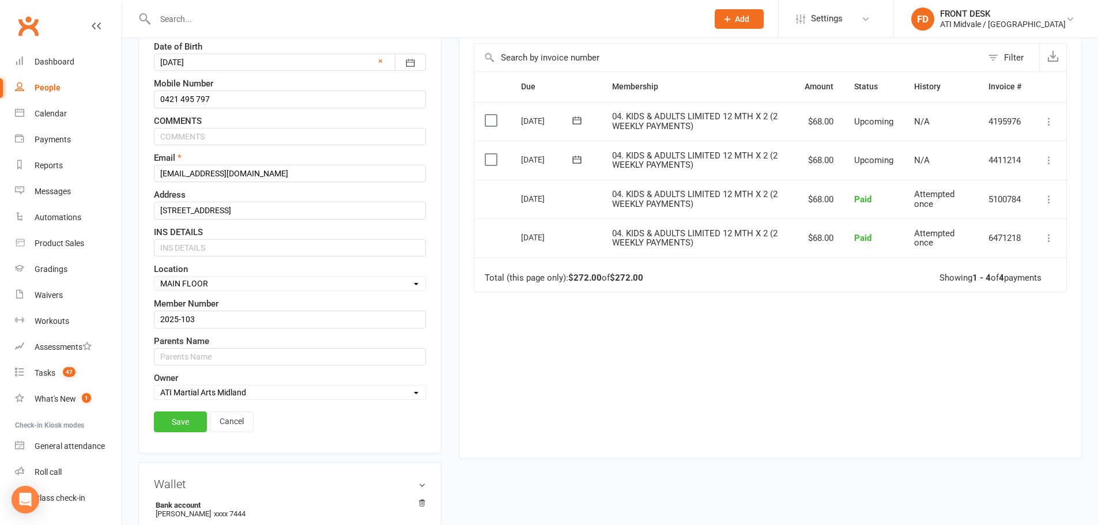
click at [187, 426] on link "Save" at bounding box center [180, 422] width 53 height 21
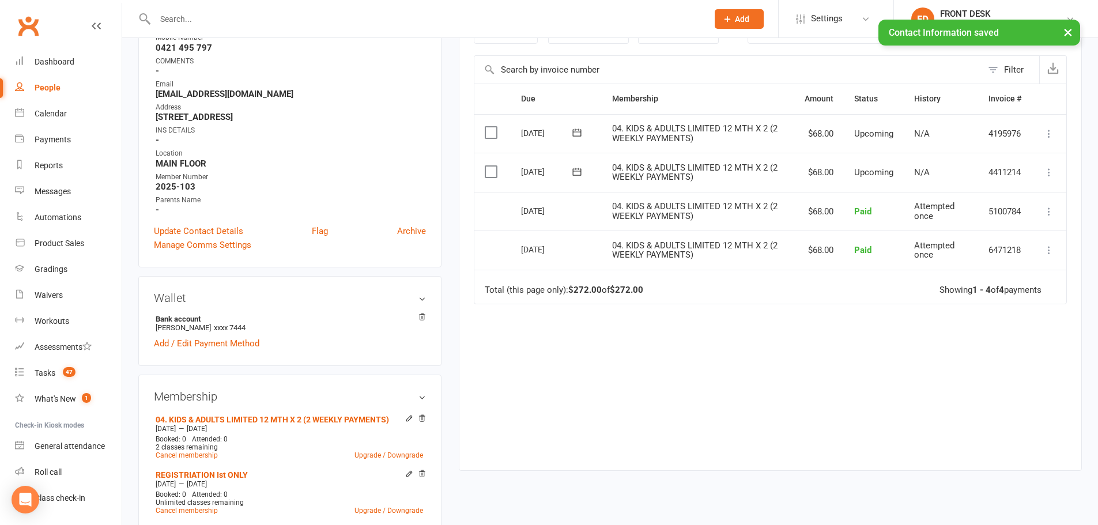
scroll to position [288, 0]
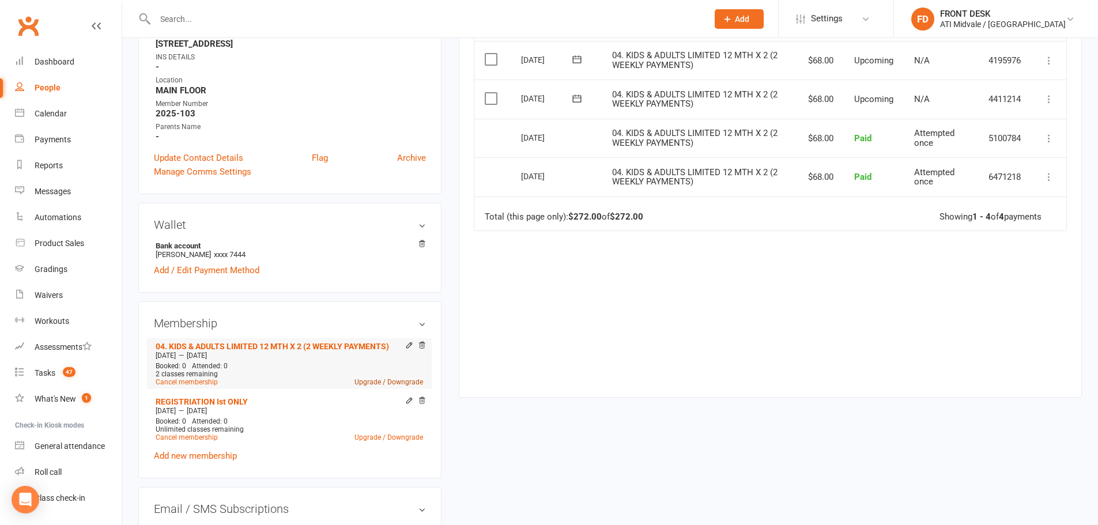
click at [413, 378] on link "Upgrade / Downgrade" at bounding box center [388, 382] width 69 height 8
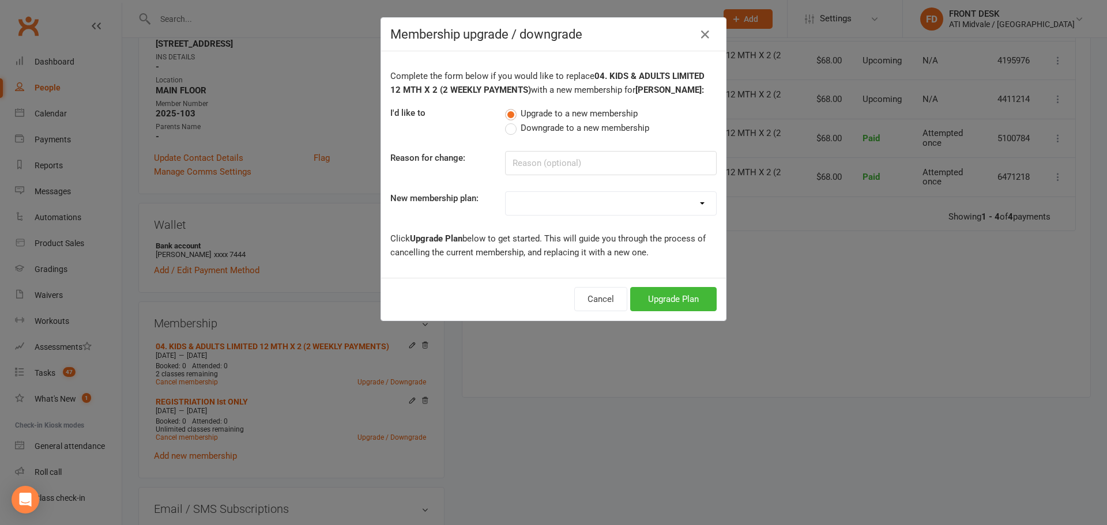
click at [558, 126] on span "Downgrade to a new membership" at bounding box center [584, 127] width 129 height 12
click at [512, 121] on input "Downgrade to a new membership" at bounding box center [508, 121] width 7 height 0
click at [540, 210] on select at bounding box center [611, 203] width 210 height 23
select select "4"
click at [506, 192] on select "01. DRAGONS LIMITED 12 MTH x 1 01. DRAGONS LIMITED 12 MTH x 1 (2 WEEKLY PAYMENT…" at bounding box center [611, 203] width 210 height 23
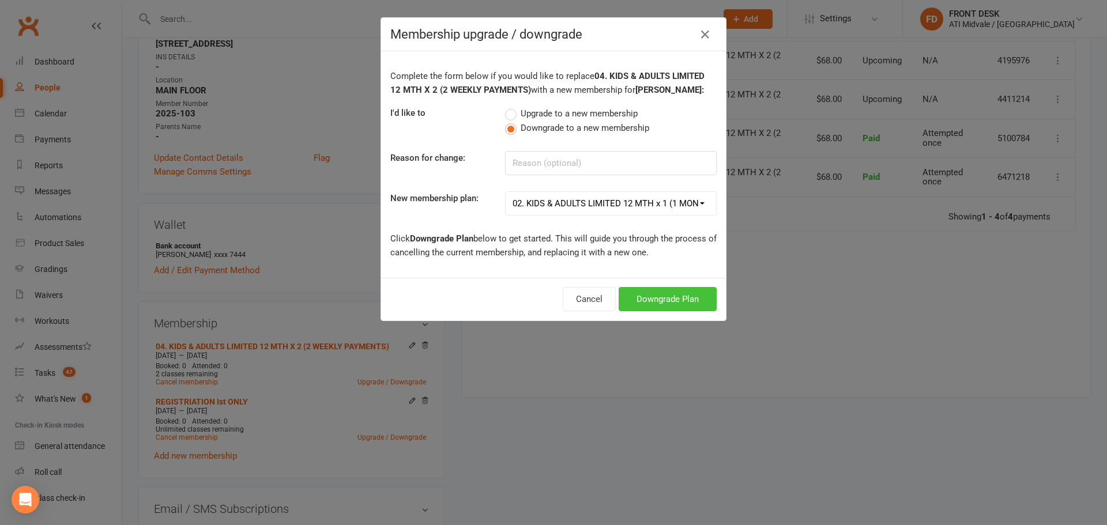
click at [681, 293] on button "Downgrade Plan" at bounding box center [667, 299] width 98 height 24
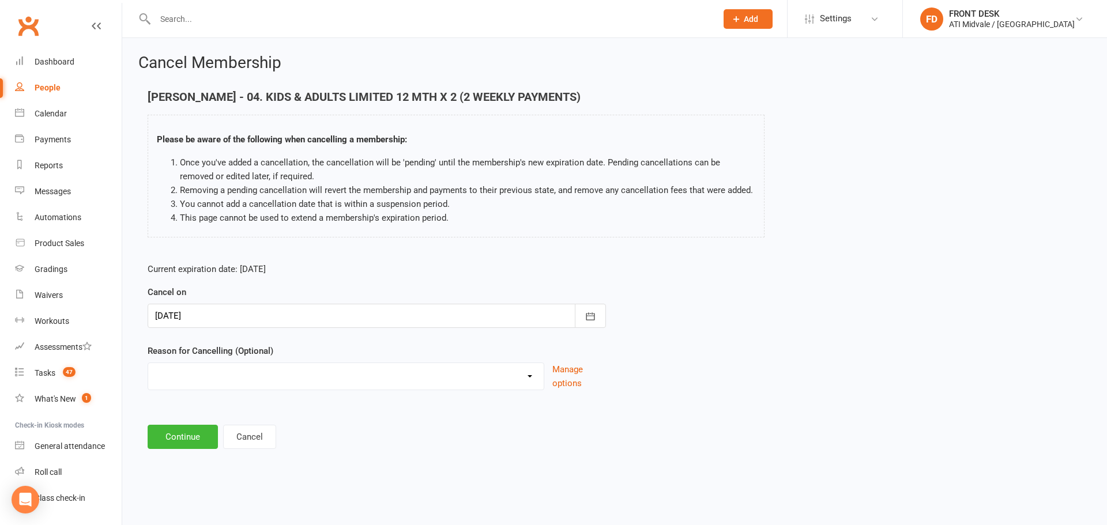
click at [246, 315] on div at bounding box center [377, 316] width 458 height 24
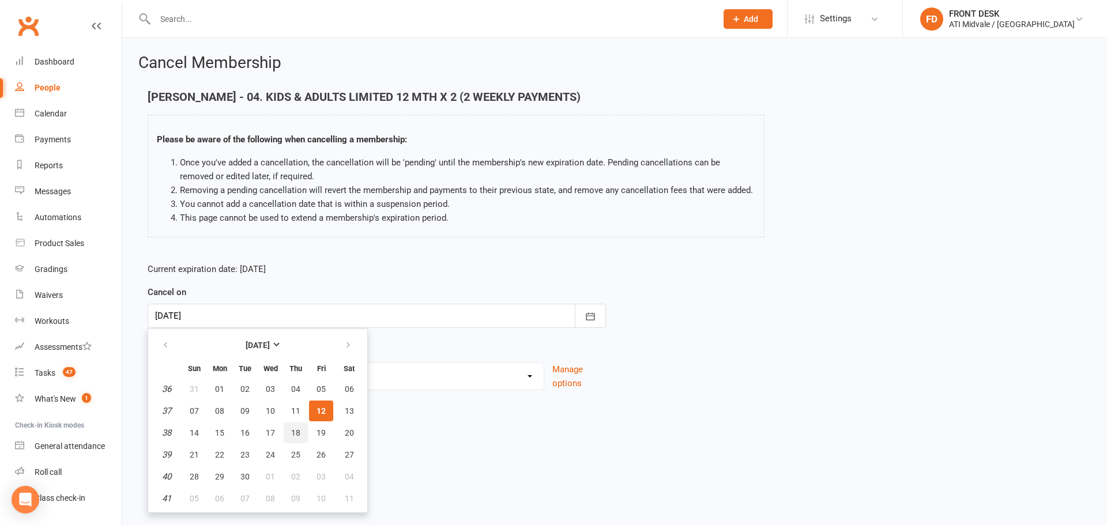
click at [286, 431] on button "18" at bounding box center [296, 433] width 24 height 21
type input "18 Sep 2025"
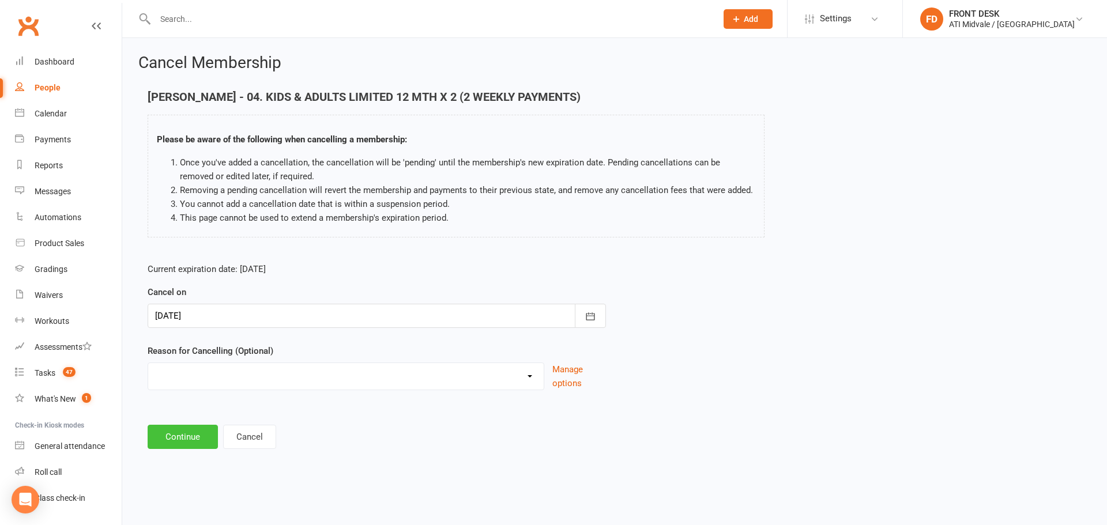
click at [171, 429] on button "Continue" at bounding box center [183, 437] width 70 height 24
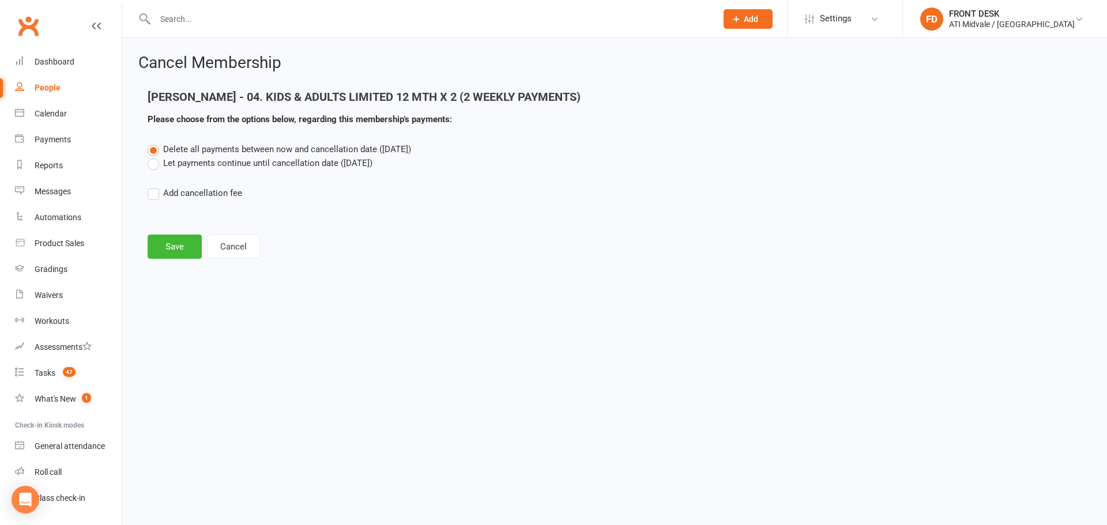
click at [226, 160] on label "Let payments continue until cancellation date (Sep 18, 2025)" at bounding box center [260, 163] width 225 height 14
click at [155, 156] on input "Let payments continue until cancellation date (Sep 18, 2025)" at bounding box center [151, 156] width 7 height 0
click at [179, 248] on button "Save" at bounding box center [175, 247] width 54 height 24
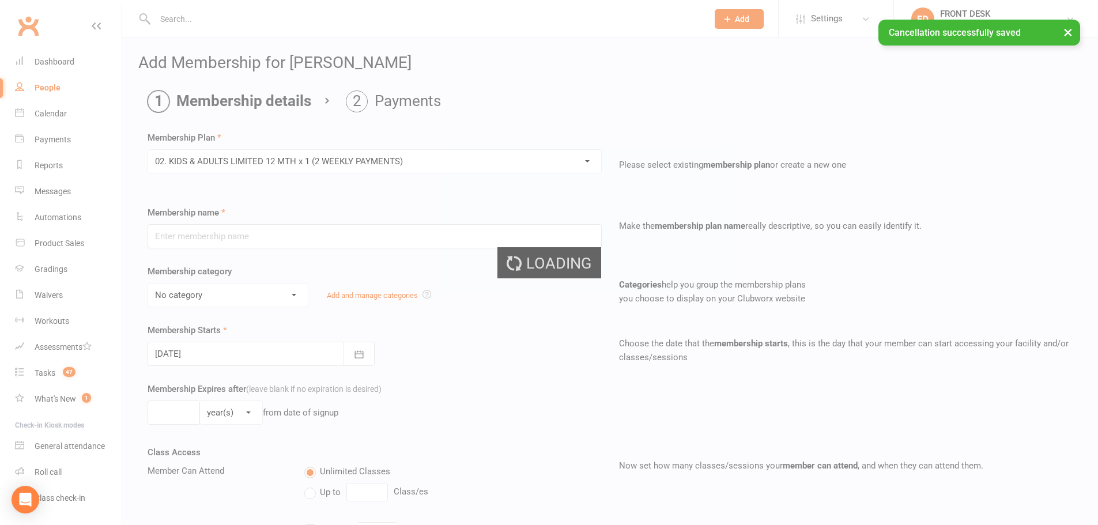
type input "02. KIDS & ADULTS LIMITED 12 MTH x 1 (2 WEEKLY PAYMENTS)"
select select "3"
type input "12"
select select "2"
type input "1"
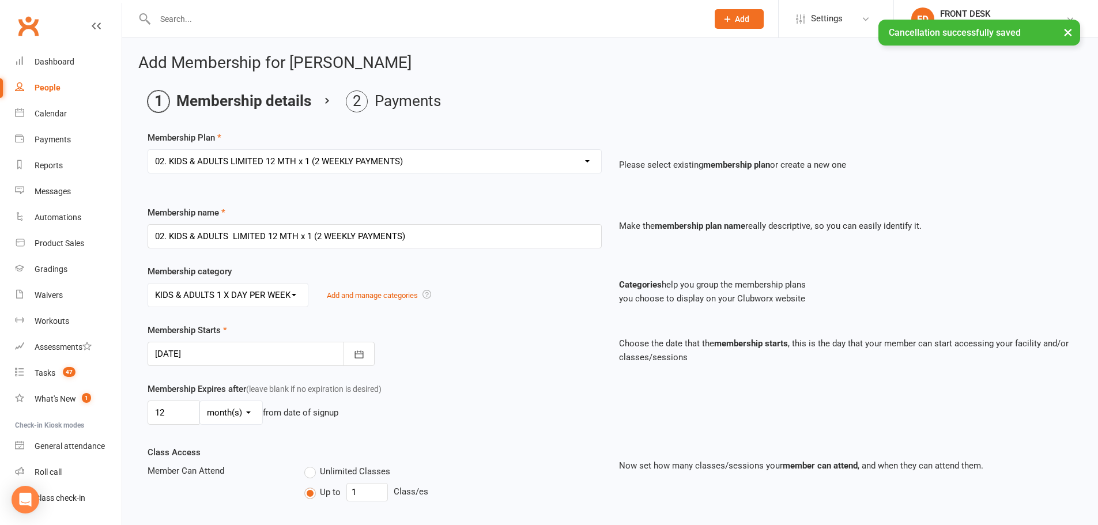
click at [231, 352] on div at bounding box center [261, 354] width 227 height 24
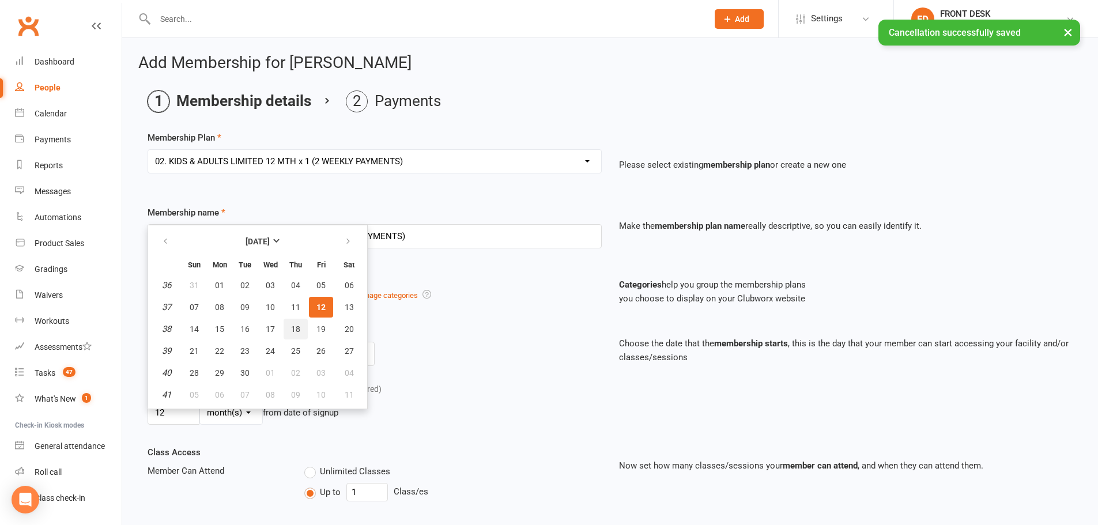
click at [289, 328] on button "18" at bounding box center [296, 329] width 24 height 21
type input "18 Sep 2025"
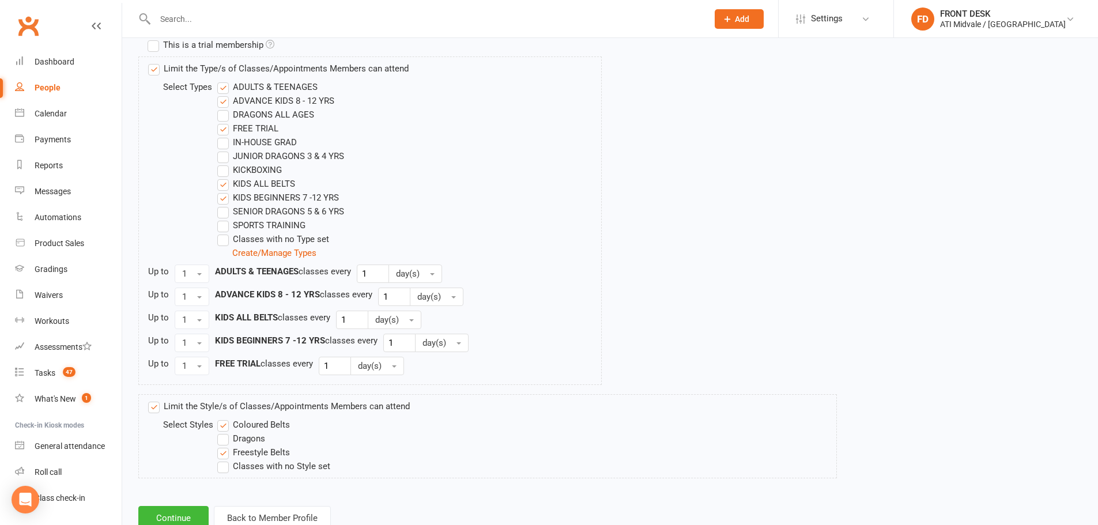
scroll to position [601, 0]
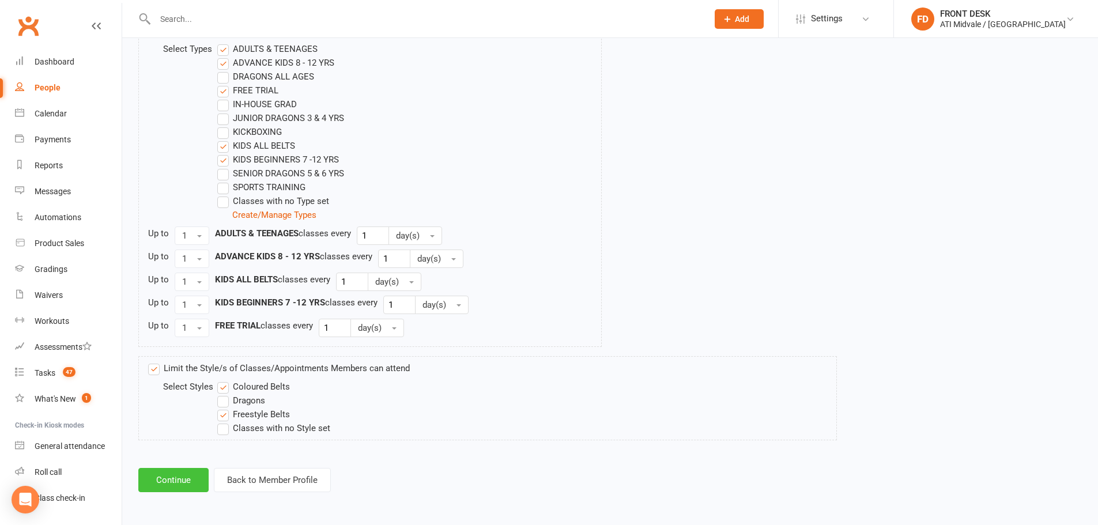
click at [193, 474] on button "Continue" at bounding box center [173, 480] width 70 height 24
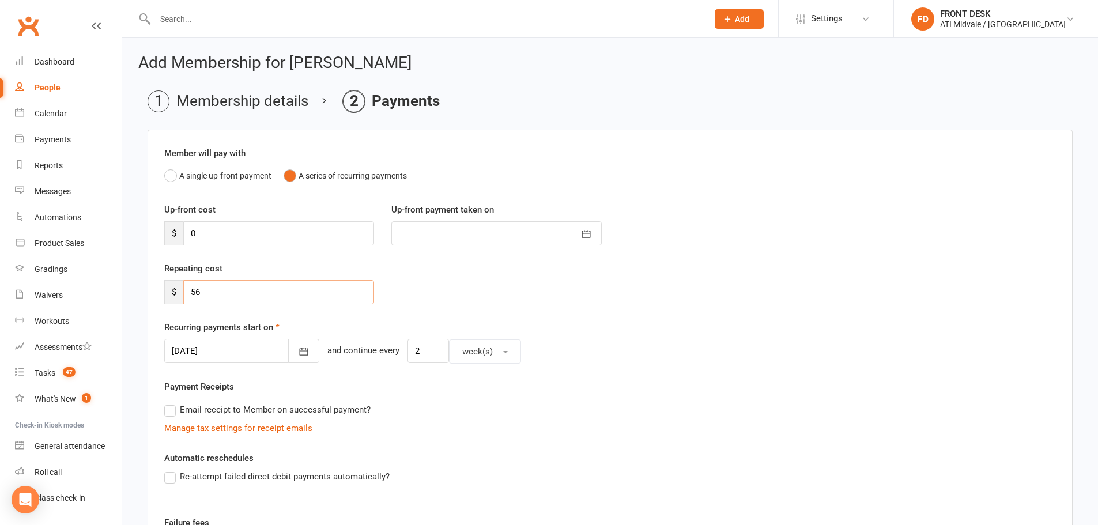
drag, startPoint x: 251, startPoint y: 299, endPoint x: 207, endPoint y: 292, distance: 44.9
click at [207, 292] on input "56" at bounding box center [278, 292] width 191 height 24
click at [298, 346] on icon "button" at bounding box center [304, 352] width 12 height 12
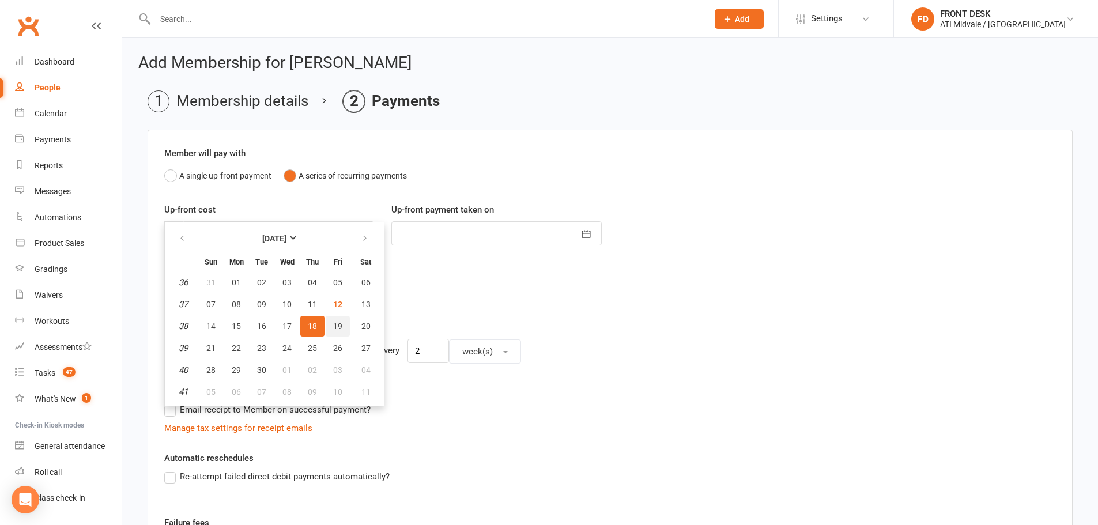
click at [333, 325] on span "19" at bounding box center [337, 326] width 9 height 9
type input "19 Sep 2025"
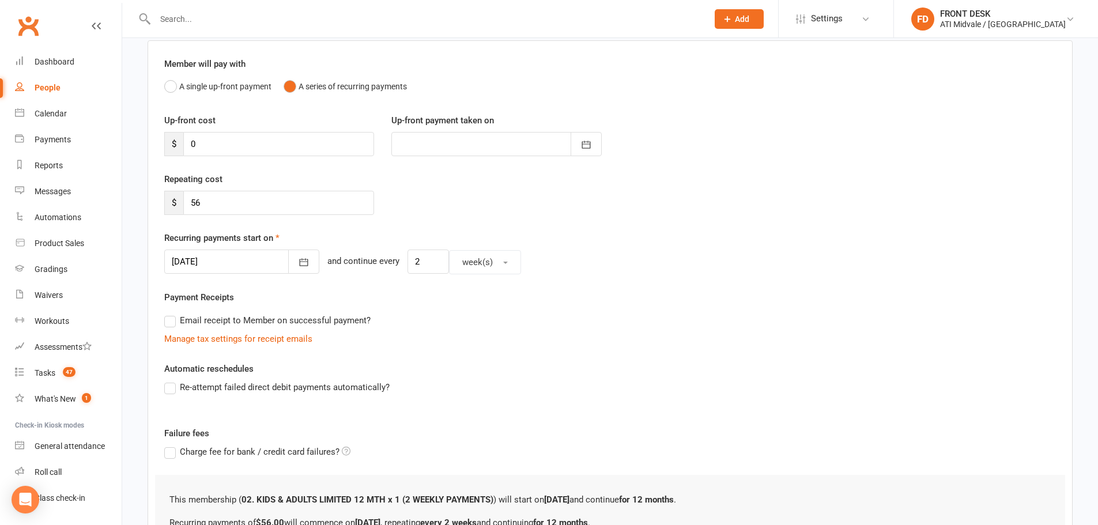
scroll to position [221, 0]
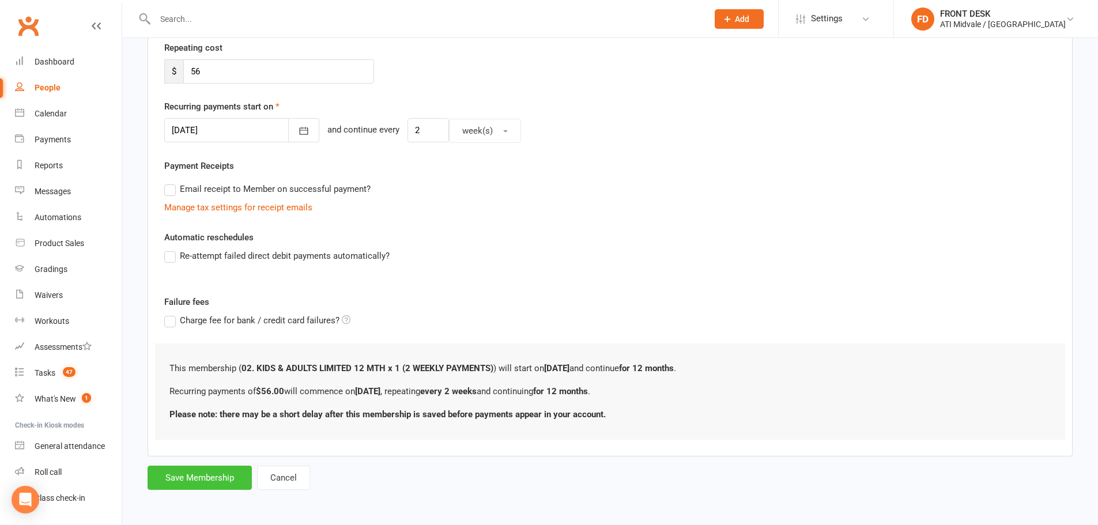
click at [201, 479] on button "Save Membership" at bounding box center [200, 478] width 104 height 24
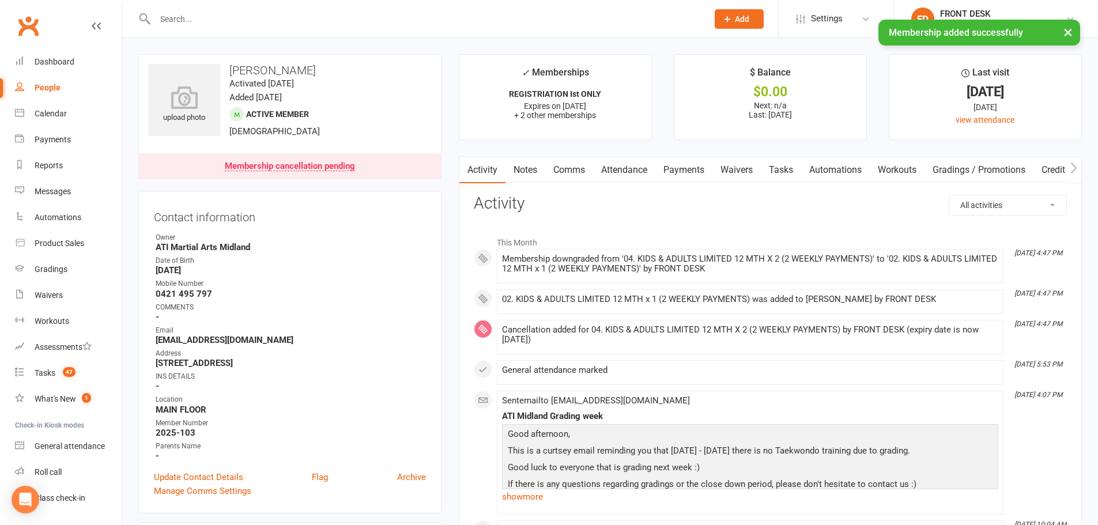
drag, startPoint x: 776, startPoint y: 171, endPoint x: 768, endPoint y: 167, distance: 9.0
click at [776, 171] on link "Tasks" at bounding box center [781, 170] width 40 height 27
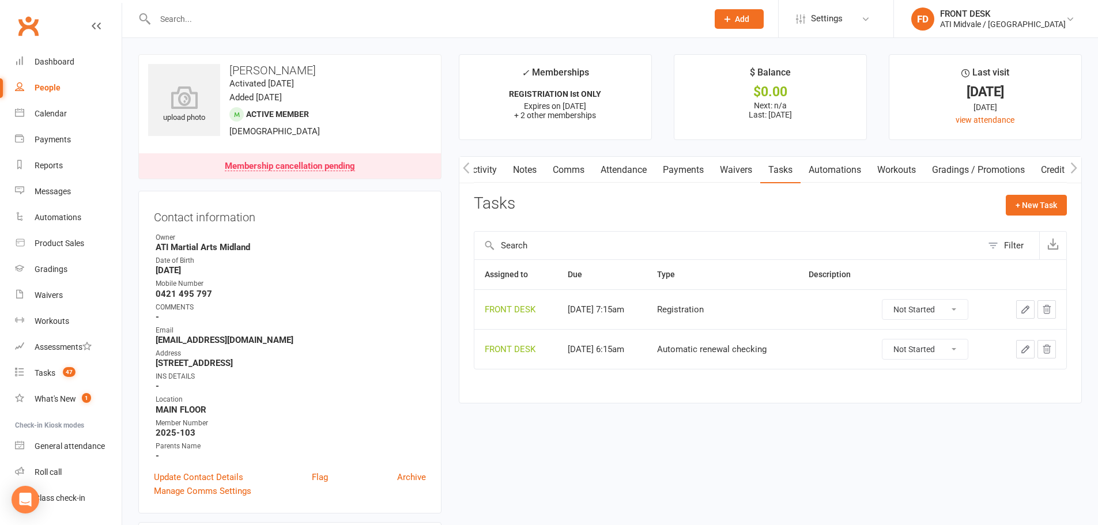
click at [1027, 350] on icon "button" at bounding box center [1025, 349] width 7 height 7
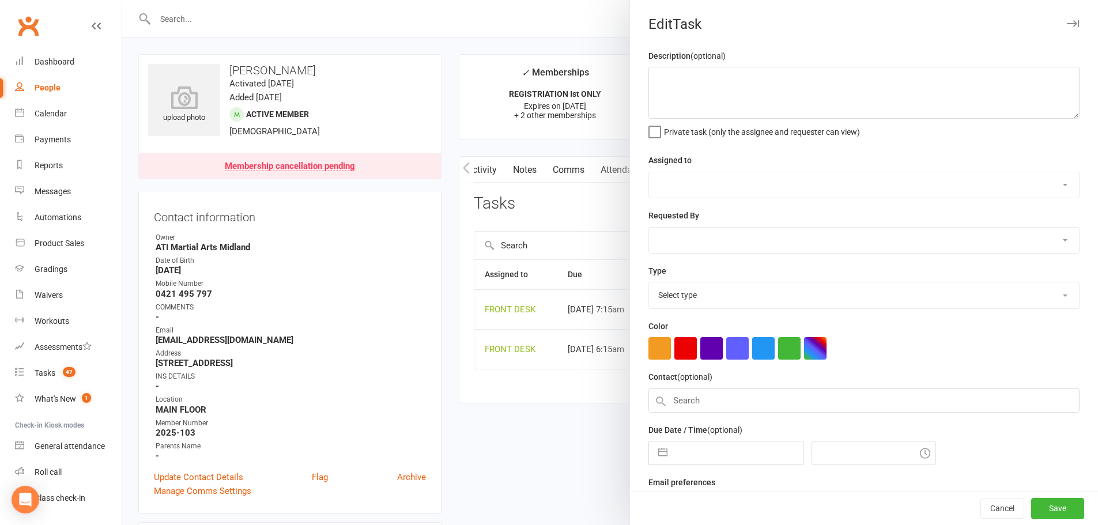
select select "4288"
type input "21 May 2026"
type input "6:15am"
select select "35159"
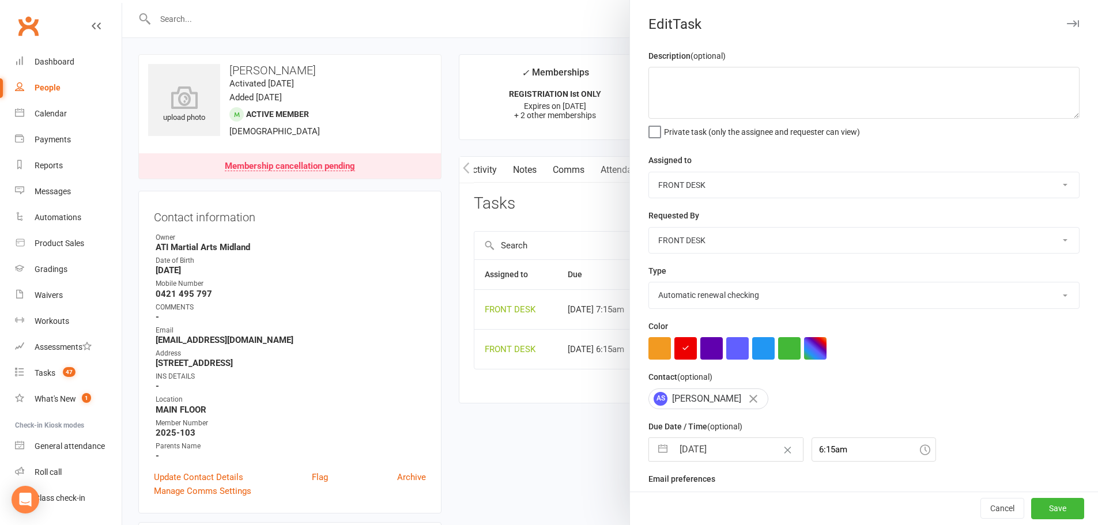
click at [695, 449] on input "21 May 2026" at bounding box center [738, 449] width 130 height 23
select select "3"
select select "2026"
select select "4"
select select "2026"
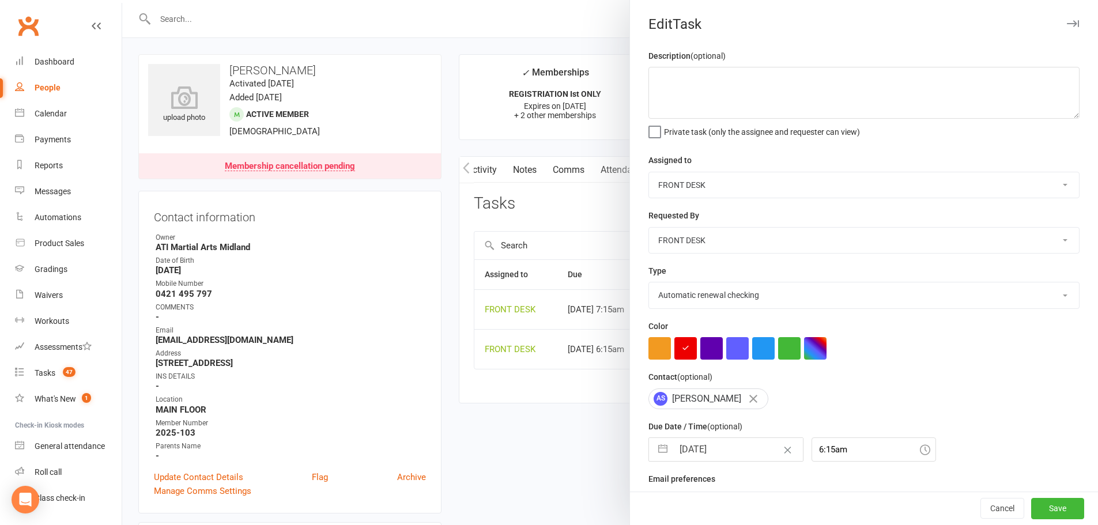
select select "5"
select select "2026"
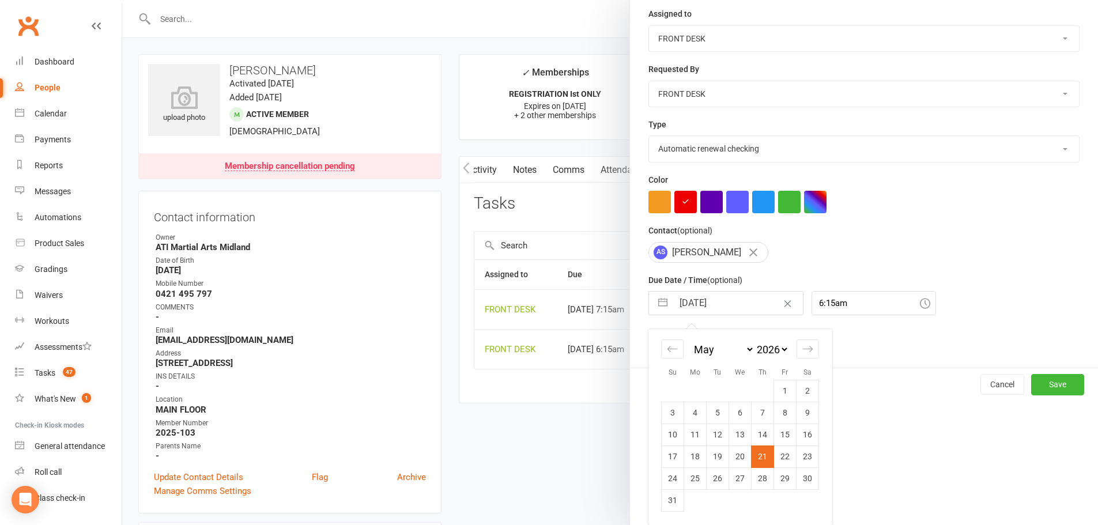
click at [701, 349] on select "January February March April May June July August September October November De…" at bounding box center [723, 349] width 63 height 13
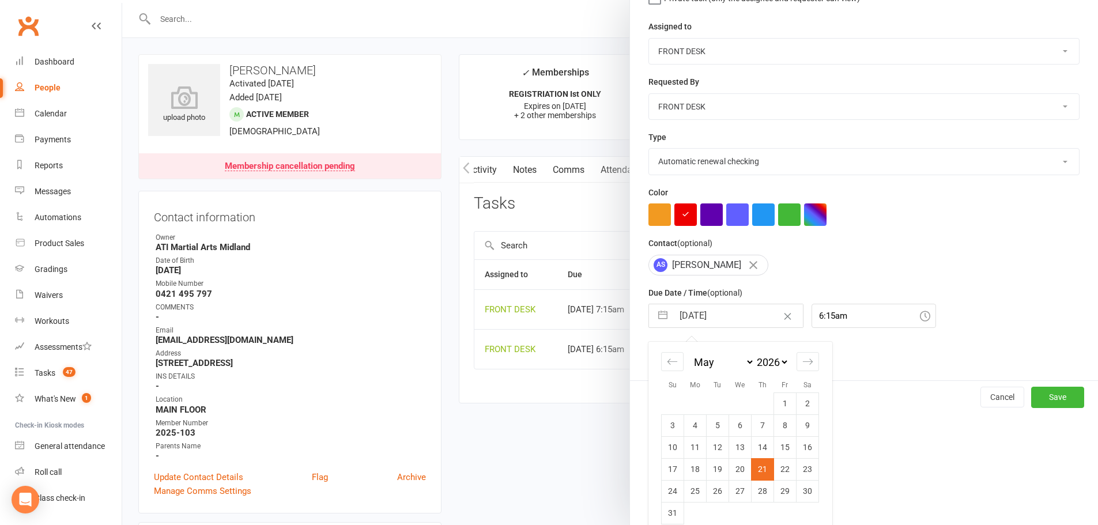
select select "7"
select select "2026"
select select "8"
select select "2026"
select select "9"
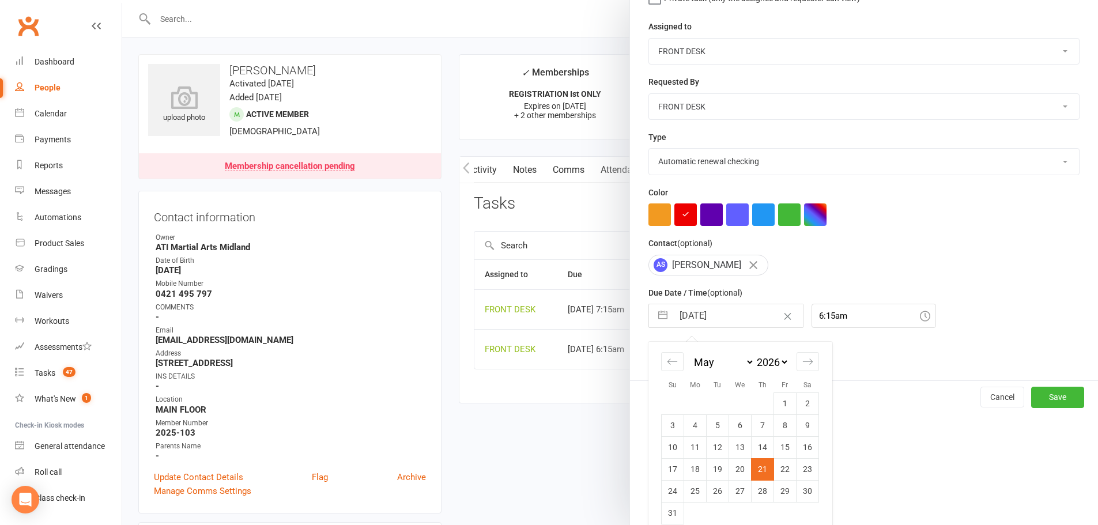
select select "2026"
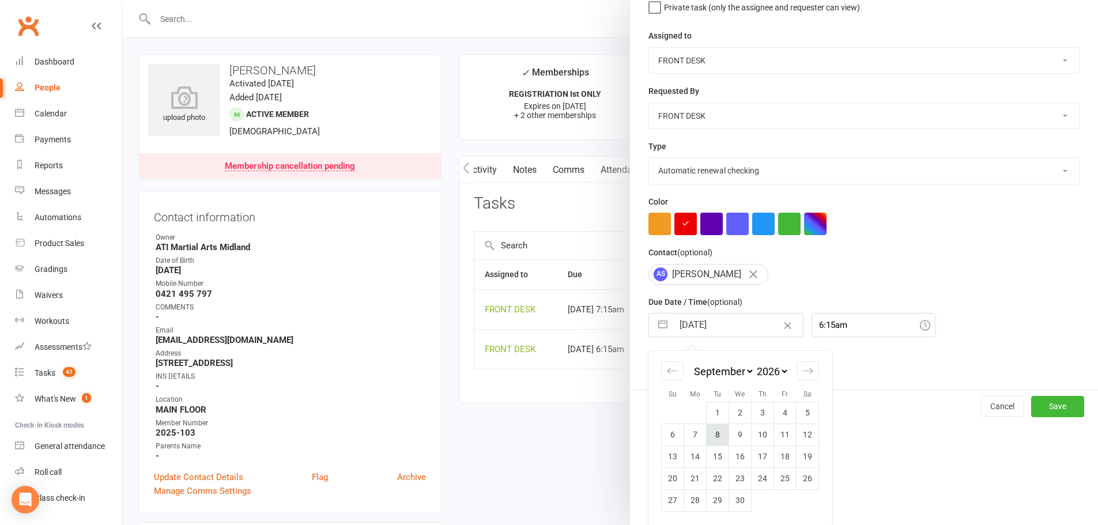
scroll to position [129, 0]
click at [802, 433] on td "12" at bounding box center [808, 435] width 22 height 22
type input "12 Sep 2026"
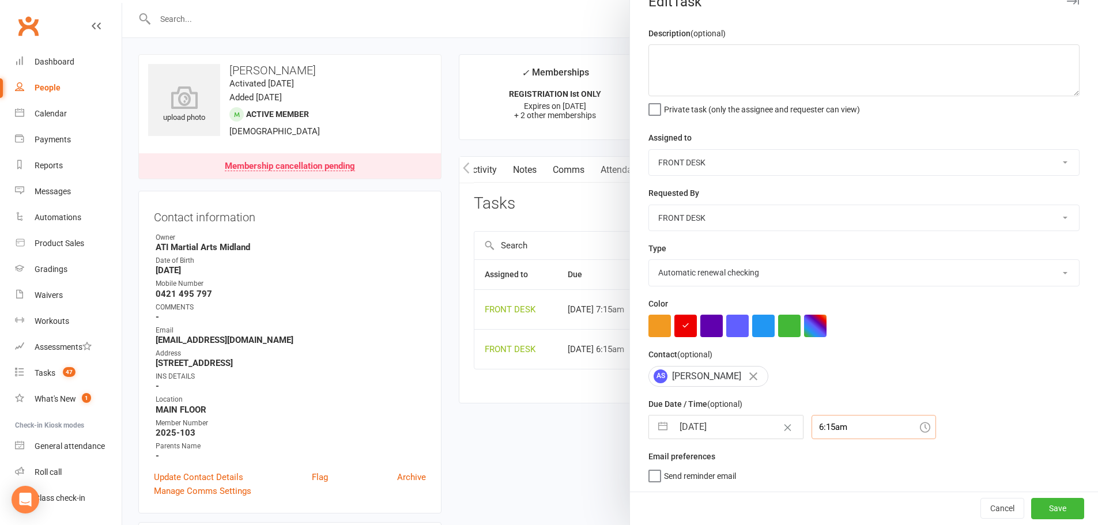
click at [821, 426] on div "6:15am" at bounding box center [874, 427] width 125 height 24
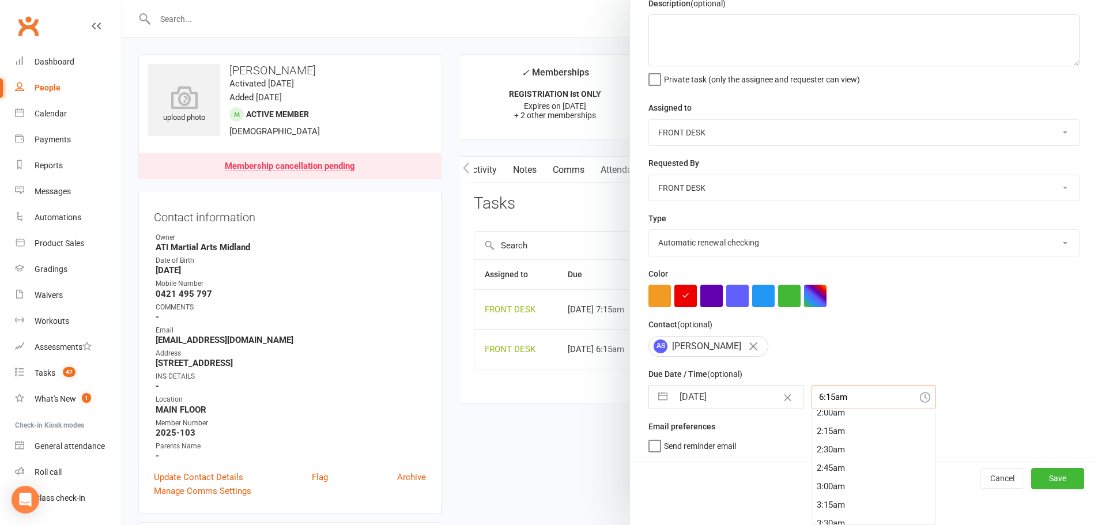
scroll to position [0, 0]
click at [825, 461] on div "12:30am" at bounding box center [873, 456] width 123 height 18
type input "12:30am"
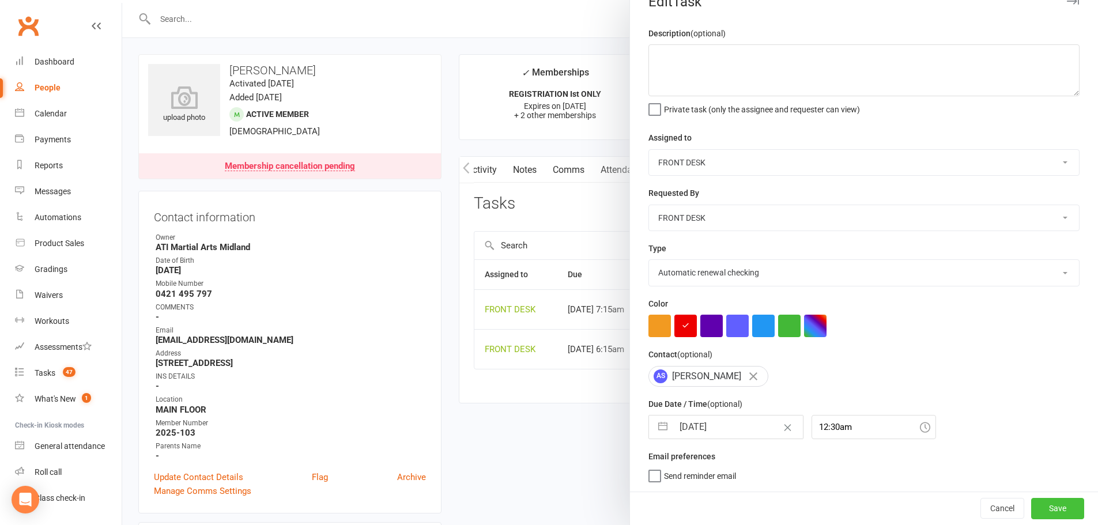
click at [1036, 503] on button "Save" at bounding box center [1057, 508] width 53 height 21
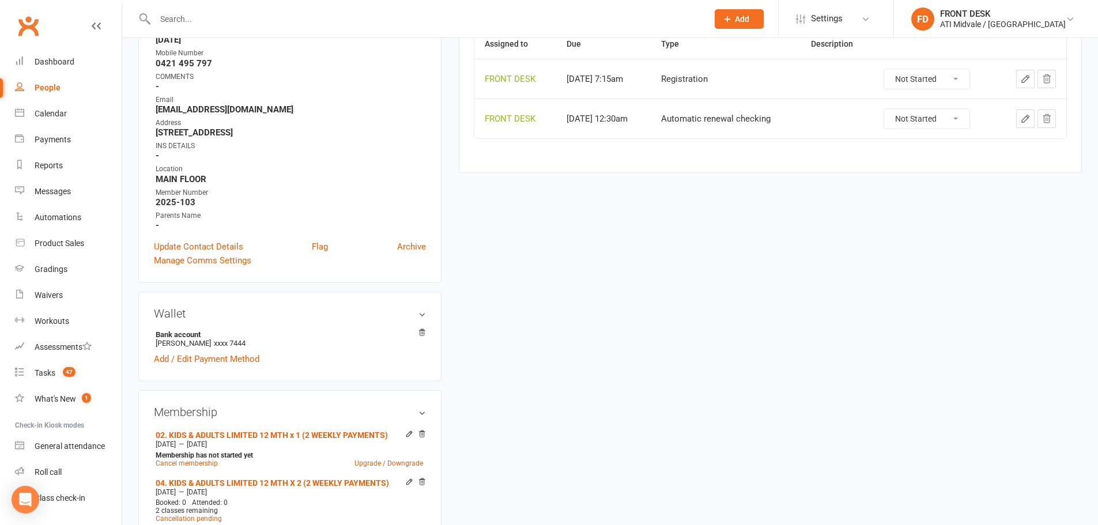
scroll to position [0, 0]
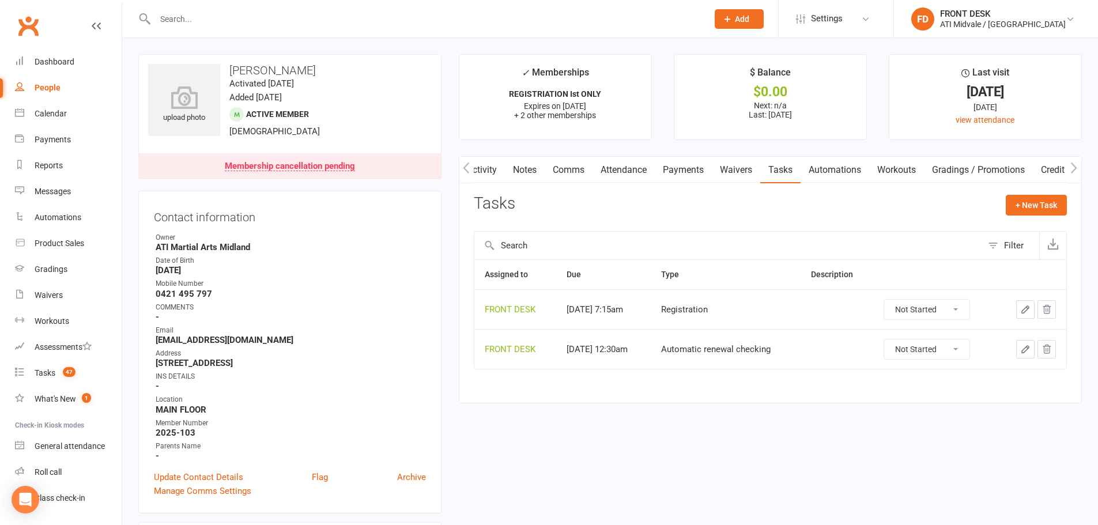
click at [489, 171] on link "Activity" at bounding box center [482, 170] width 46 height 27
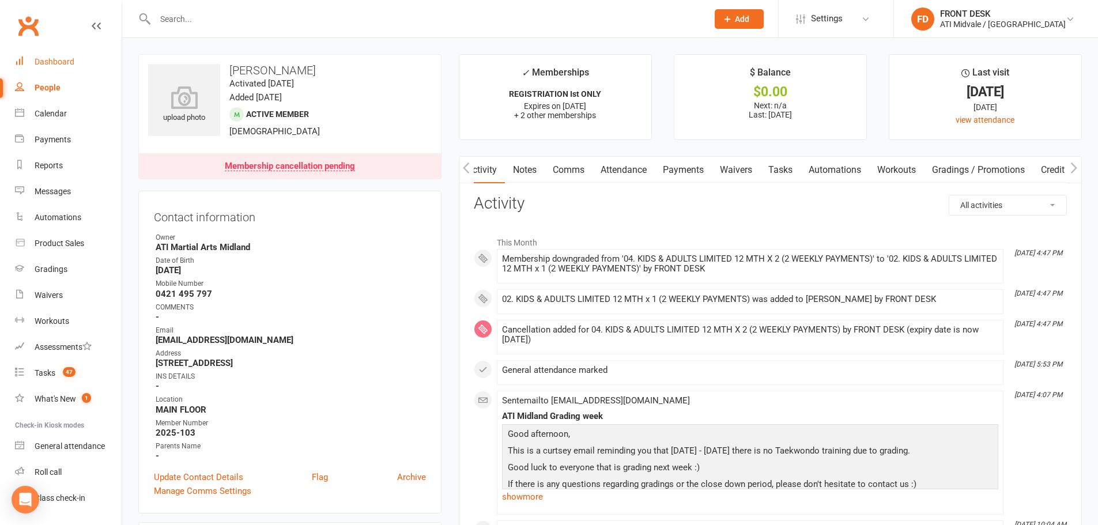
click at [46, 66] on div "Dashboard" at bounding box center [55, 61] width 40 height 9
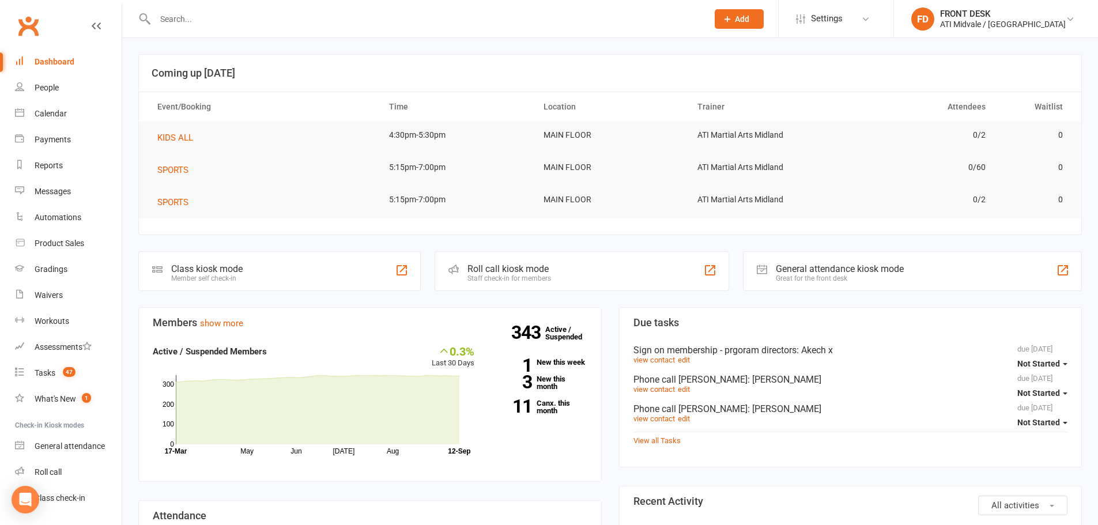
drag, startPoint x: 310, startPoint y: 16, endPoint x: 318, endPoint y: 21, distance: 9.1
click at [310, 17] on input "text" at bounding box center [426, 19] width 548 height 16
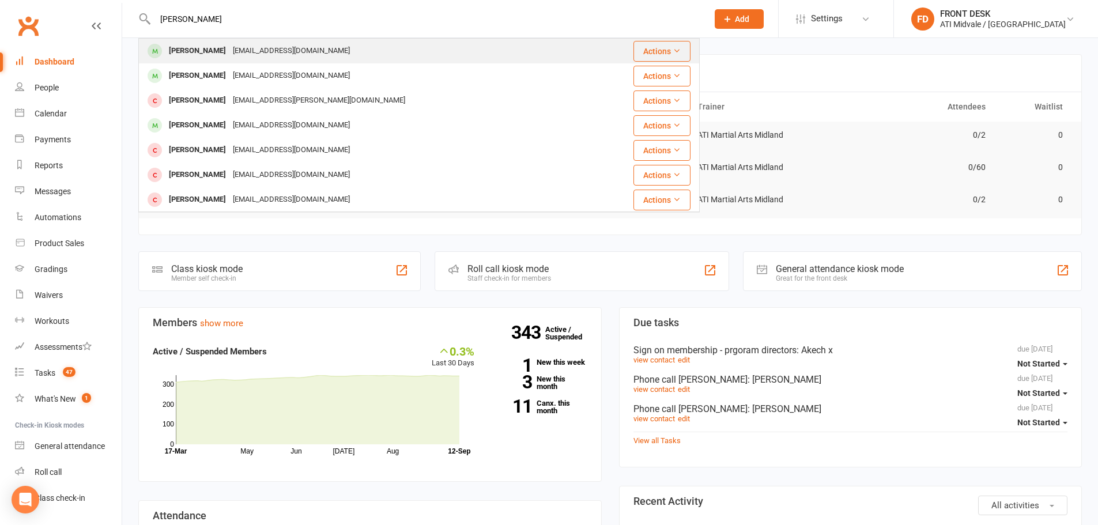
type input "amanda"
click at [300, 54] on div "ajslocombe@live.com.au" at bounding box center [291, 51] width 124 height 17
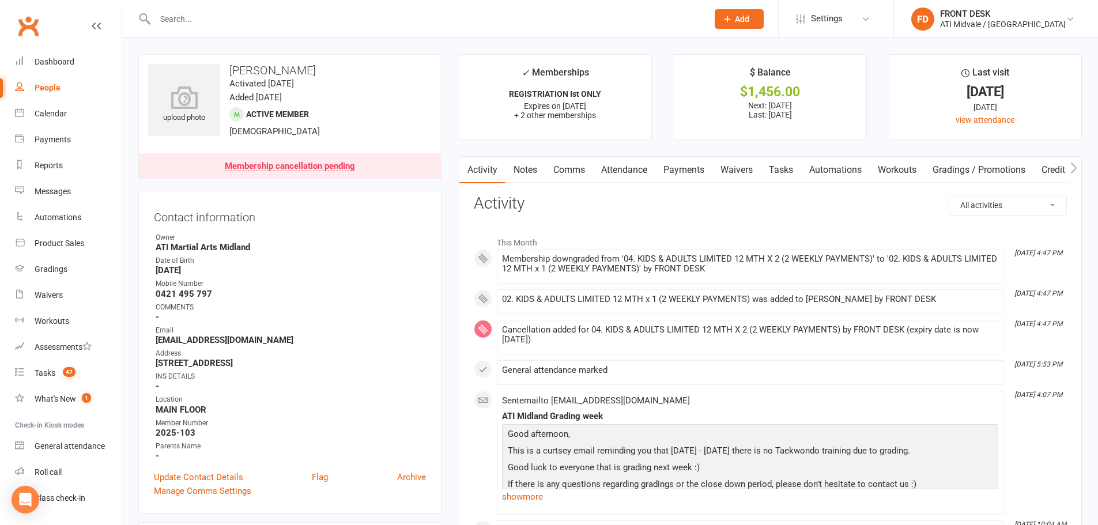
click at [232, 21] on input "text" at bounding box center [426, 19] width 548 height 16
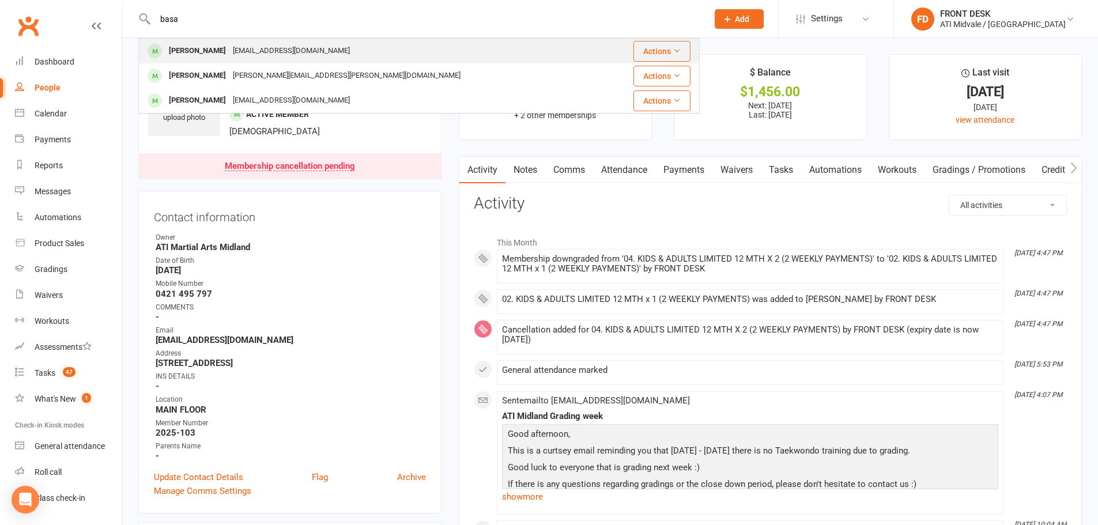
type input "basa"
click at [272, 56] on div "mavaleriebasa@yahoo.com" at bounding box center [291, 51] width 124 height 17
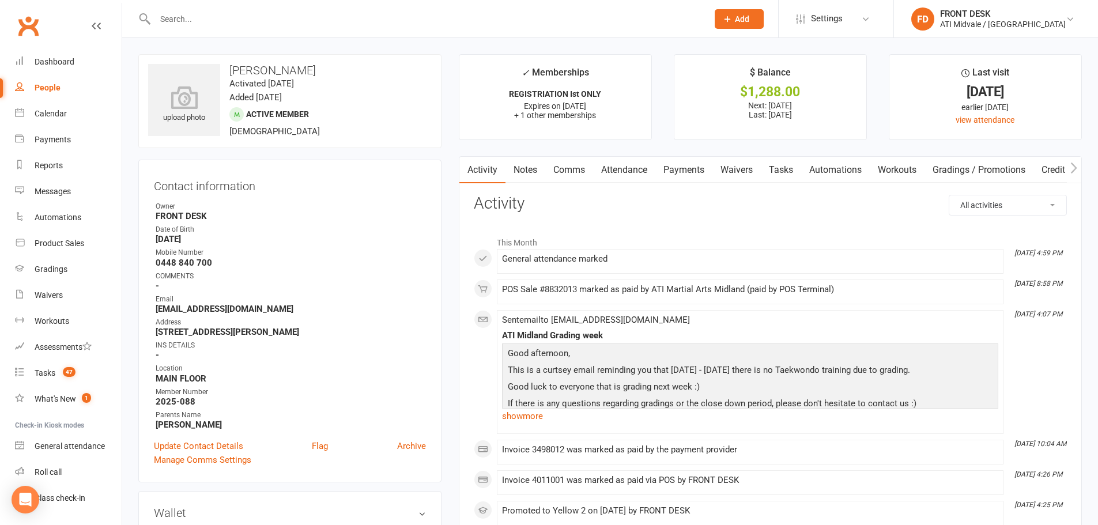
click at [199, 19] on input "text" at bounding box center [426, 19] width 548 height 16
drag, startPoint x: 251, startPoint y: 14, endPoint x: 90, endPoint y: 14, distance: 160.2
click at [90, 3] on header "asma No results Prospect Member Non-attending contact Class / event Appointment…" at bounding box center [549, 3] width 1098 height 0
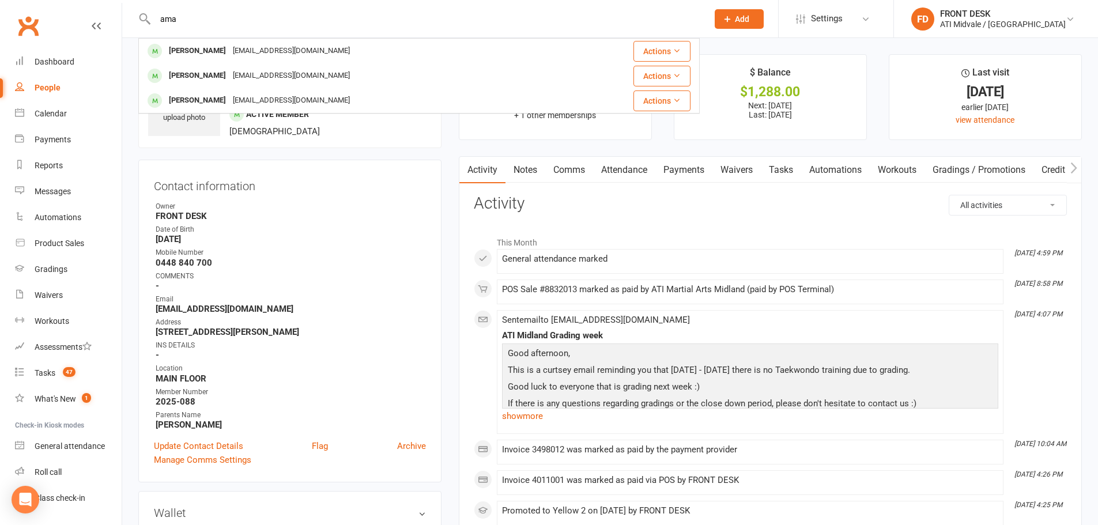
type input "ama"
click at [371, 291] on ul "Owner FRONT DESK Date of Birth June 17, 2013 Mobile Number 0448 840 700 COMMENT…" at bounding box center [290, 315] width 272 height 229
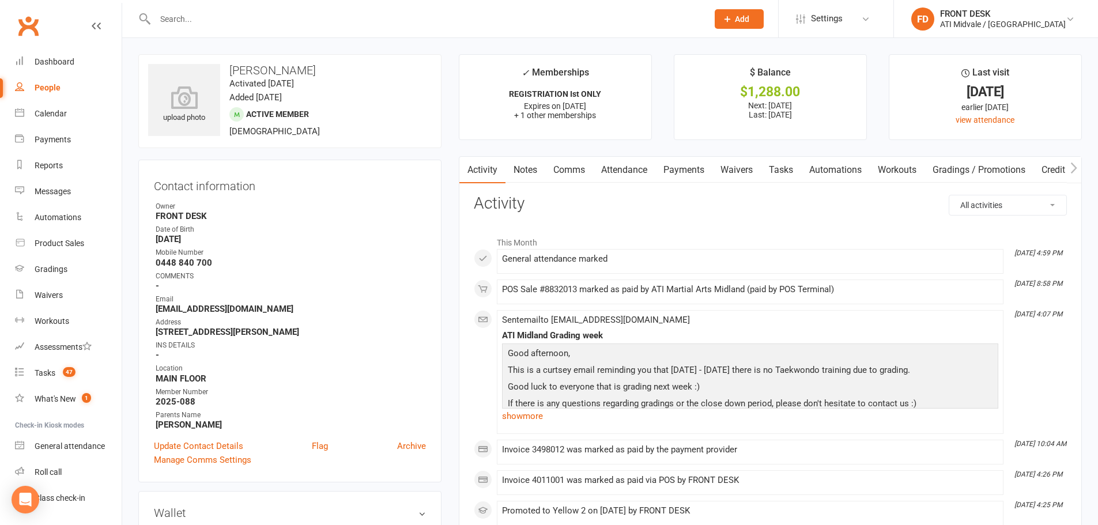
click at [258, 25] on input "text" at bounding box center [426, 19] width 548 height 16
click at [28, 66] on link "Dashboard" at bounding box center [68, 62] width 107 height 26
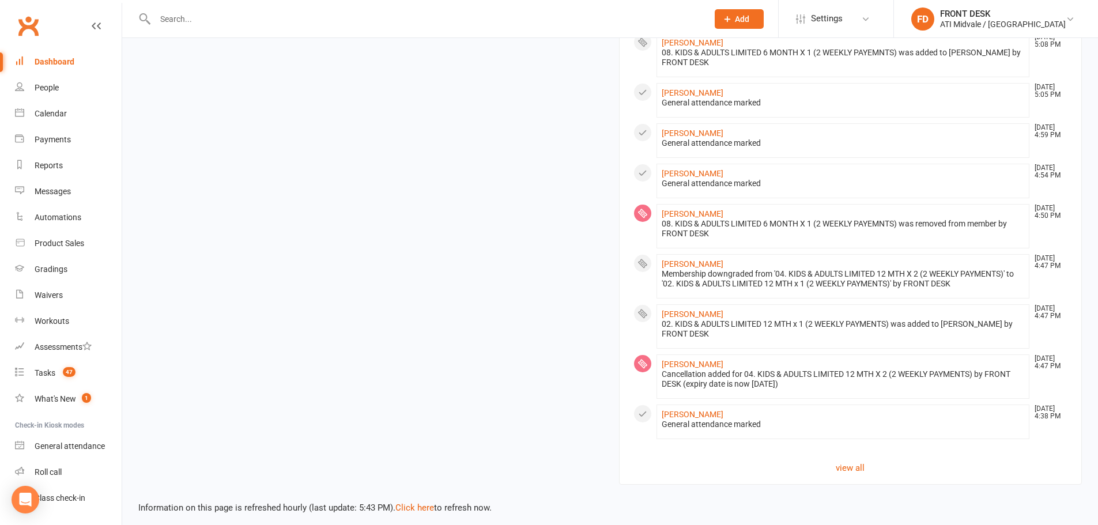
scroll to position [986, 0]
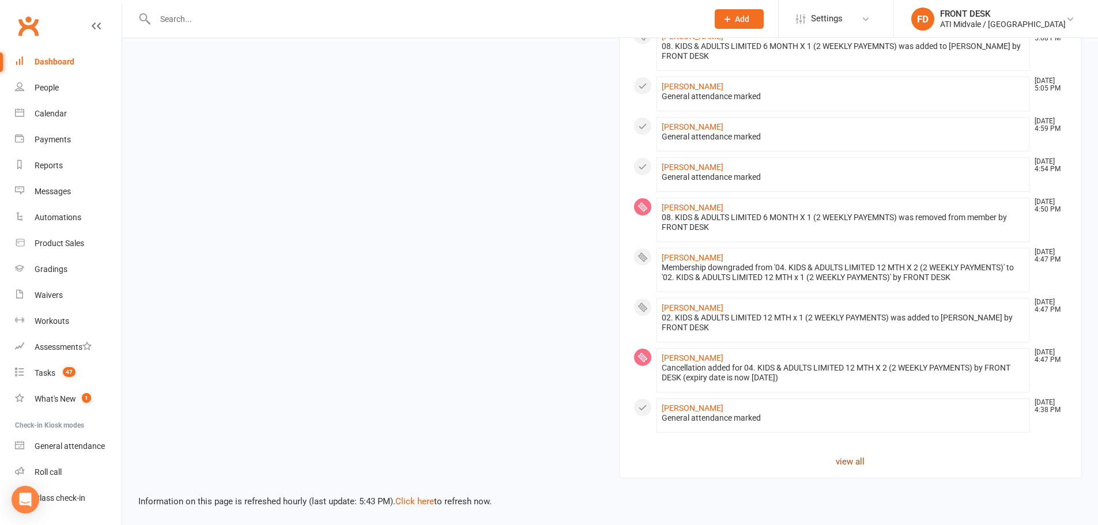
click at [838, 459] on link "view all" at bounding box center [850, 462] width 435 height 14
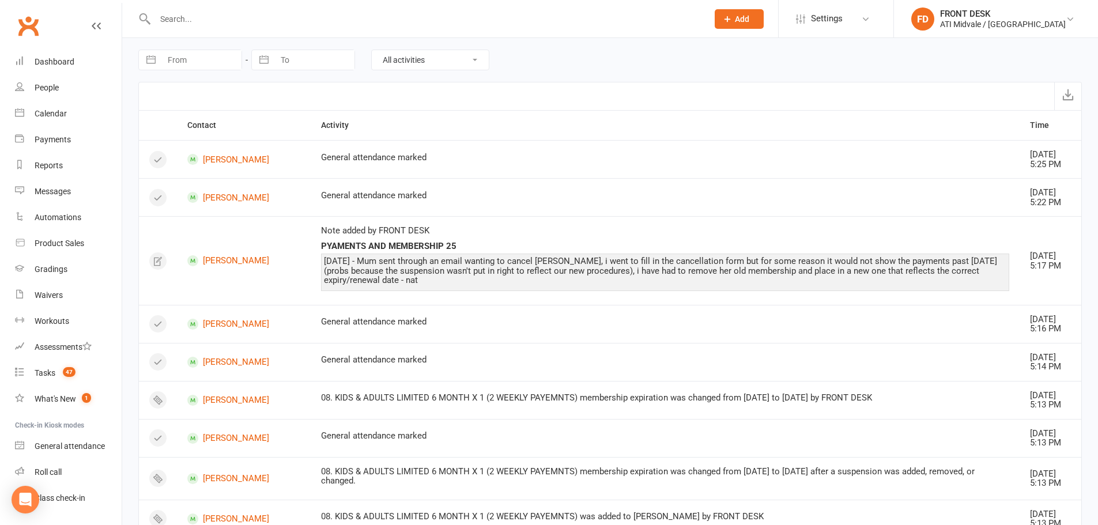
click at [408, 66] on select "All activities Bookings / Attendances Communications Notes Failed SMSes Grading…" at bounding box center [430, 60] width 117 height 20
select select "BookingLogEntry"
click at [372, 50] on select "All activities Bookings / Attendances Communications Notes Failed SMSes Grading…" at bounding box center [430, 60] width 117 height 20
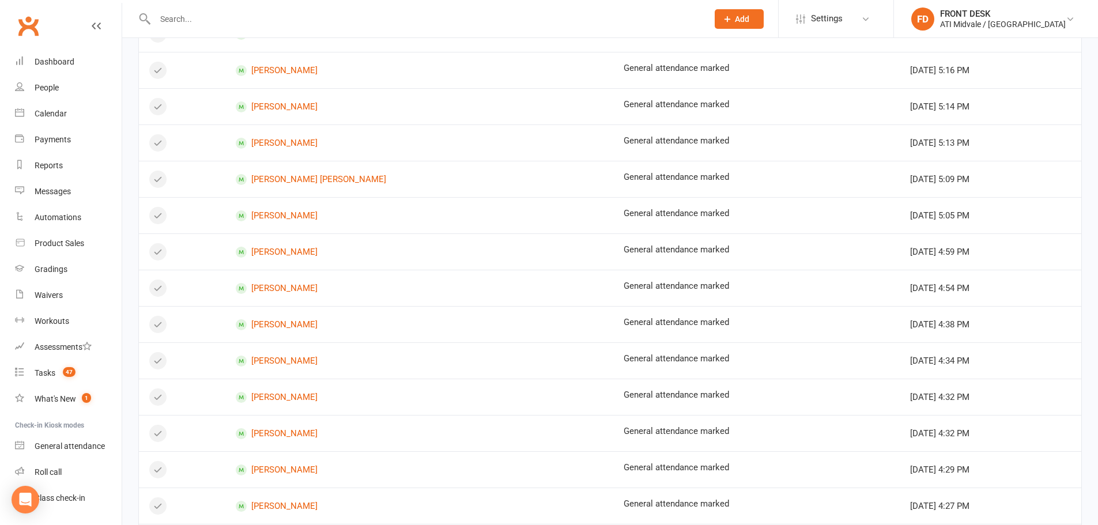
scroll to position [231, 0]
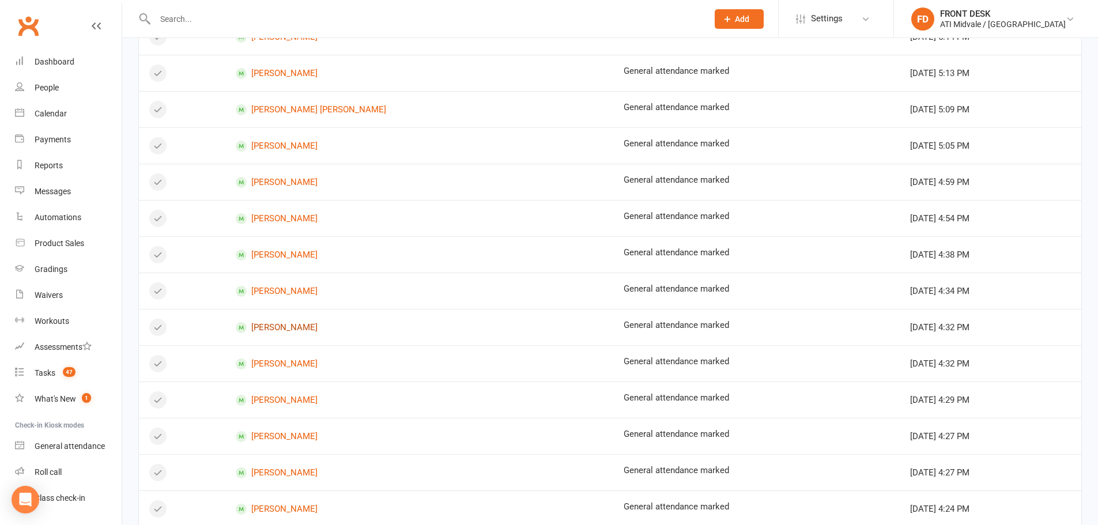
click at [282, 329] on link "Alison Head" at bounding box center [420, 327] width 368 height 11
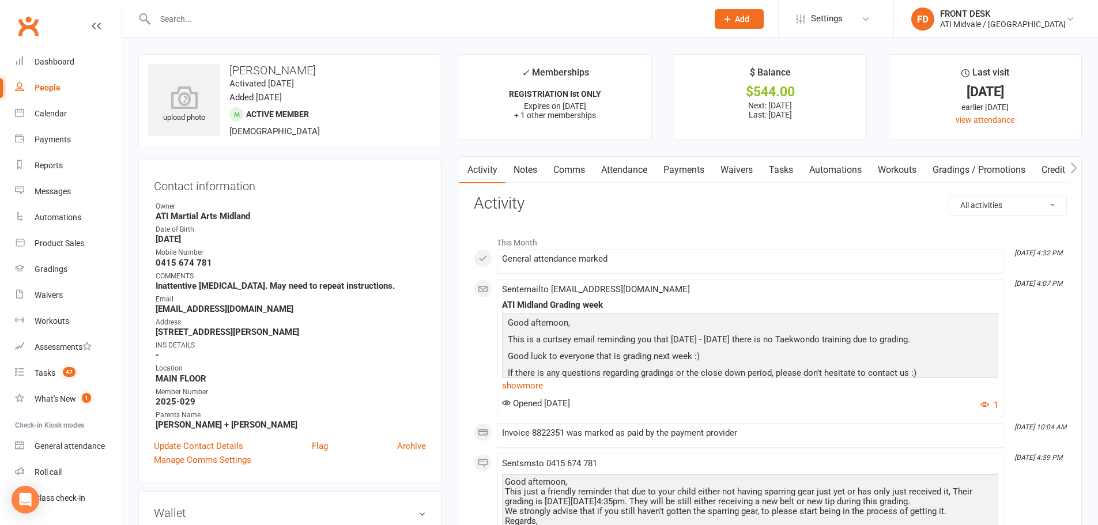
click at [190, 25] on input "text" at bounding box center [426, 19] width 548 height 16
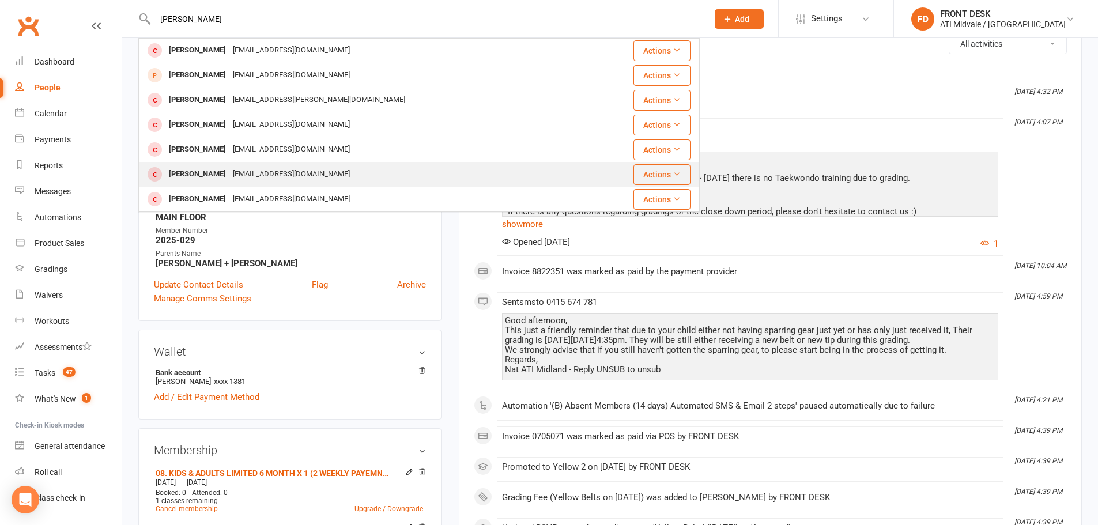
scroll to position [288, 0]
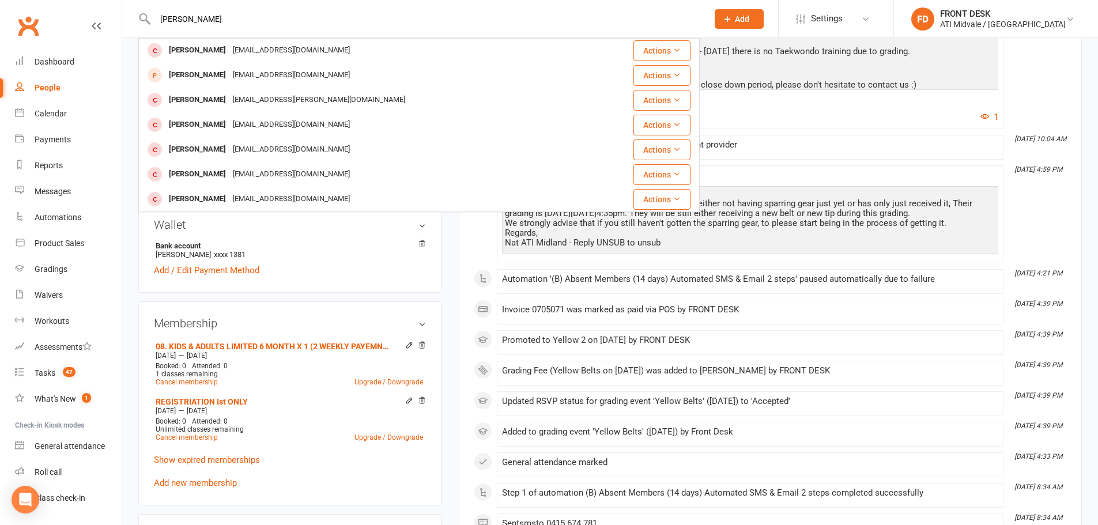
type input "alison"
click at [265, 314] on div "Membership 08. KIDS & ADULTS LIMITED 6 MONTH X 1 (2 WEEKLY PAYEMNTS) Jul 8 2025…" at bounding box center [289, 403] width 303 height 205
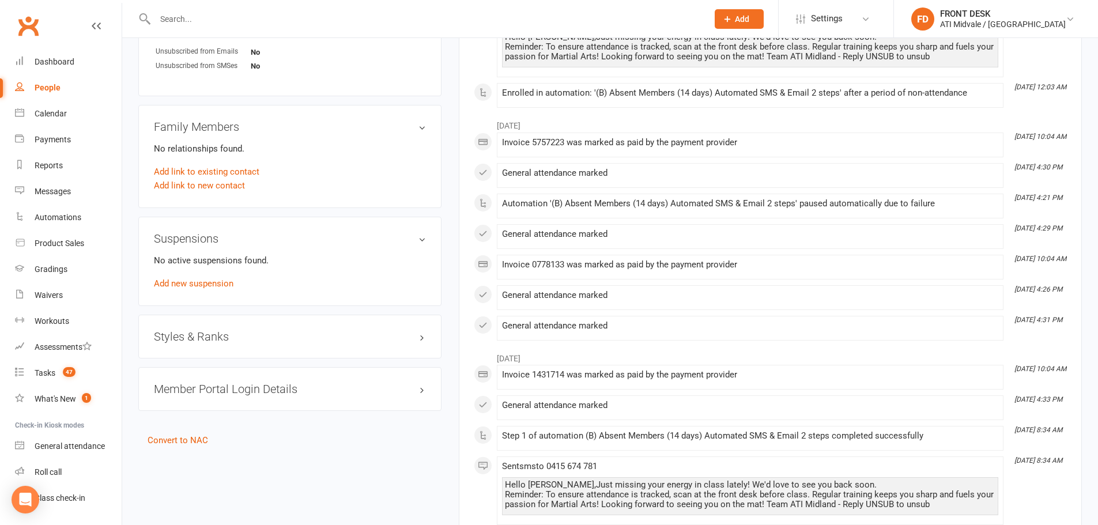
scroll to position [807, 0]
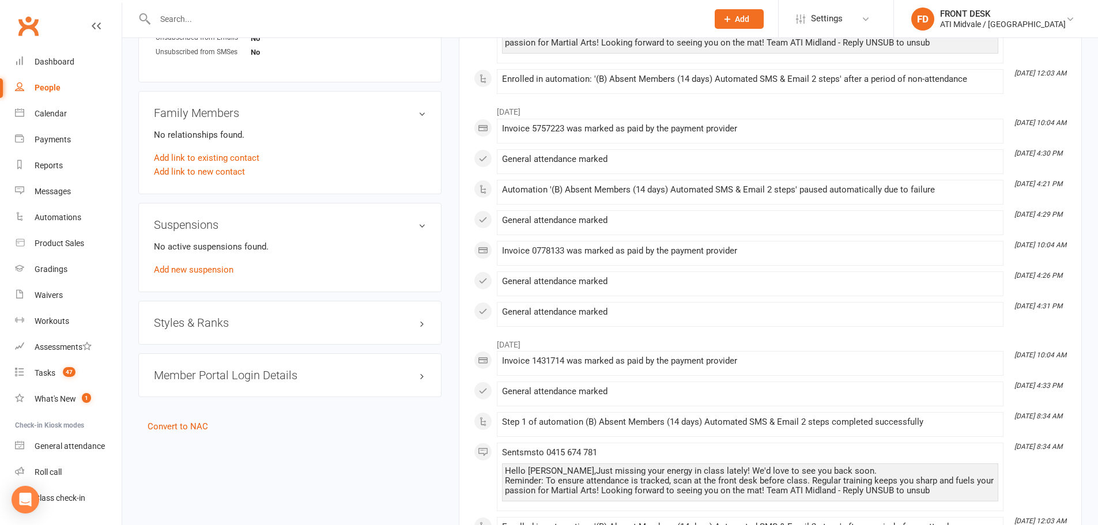
click at [205, 318] on h3 "Styles & Ranks" at bounding box center [290, 322] width 272 height 13
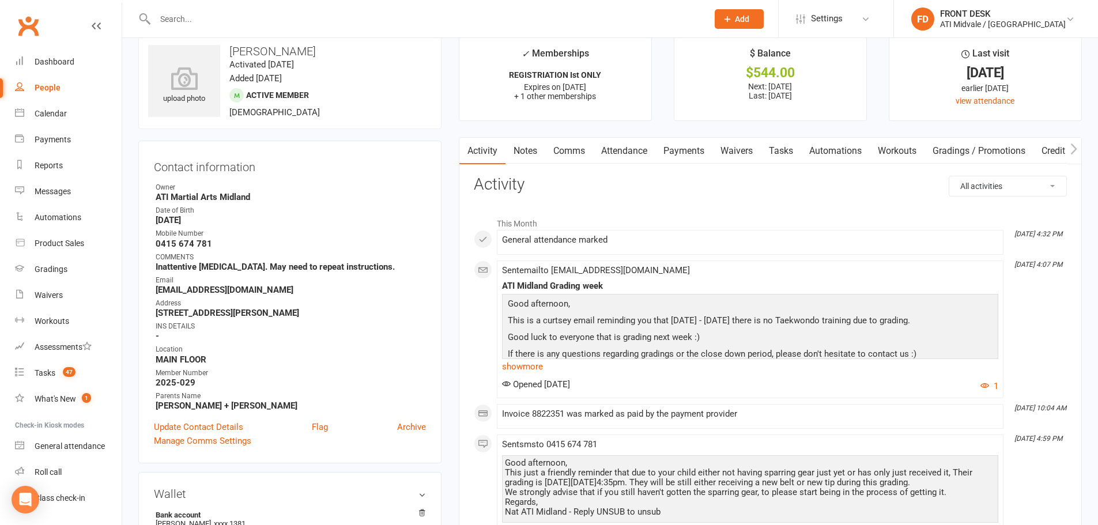
scroll to position [0, 0]
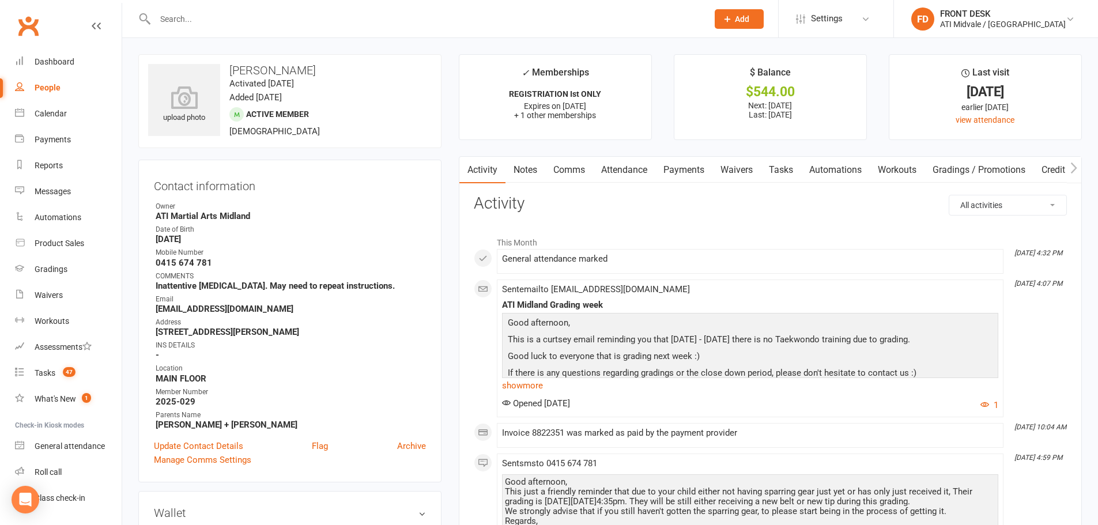
click at [789, 168] on link "Tasks" at bounding box center [781, 170] width 40 height 27
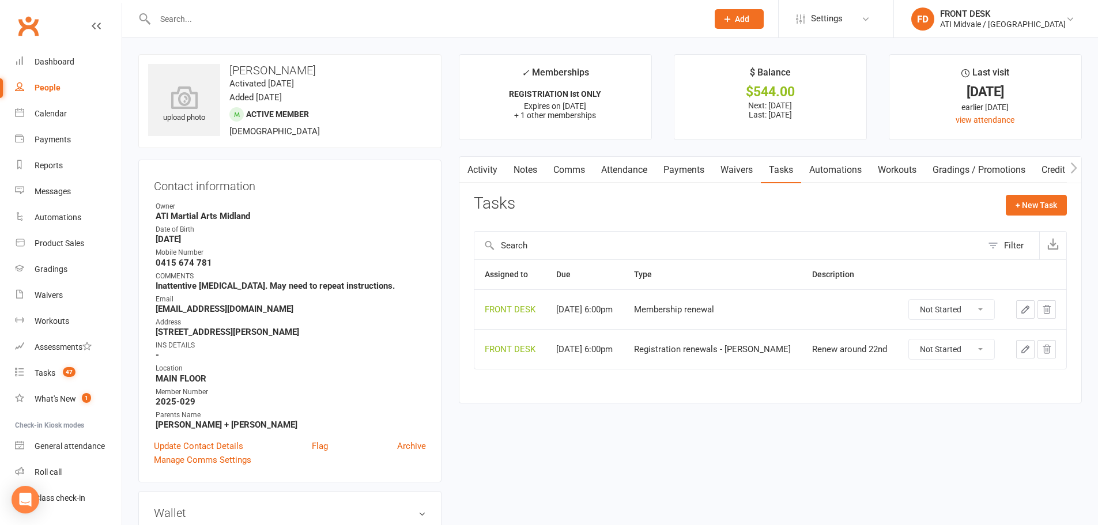
click at [485, 179] on link "Activity" at bounding box center [482, 170] width 46 height 27
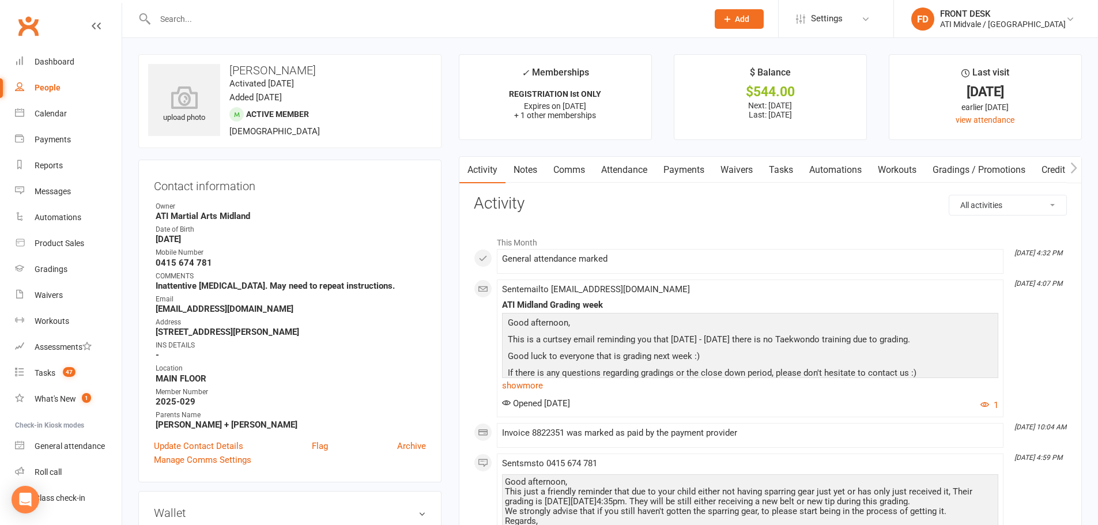
click at [733, 18] on icon at bounding box center [727, 19] width 10 height 10
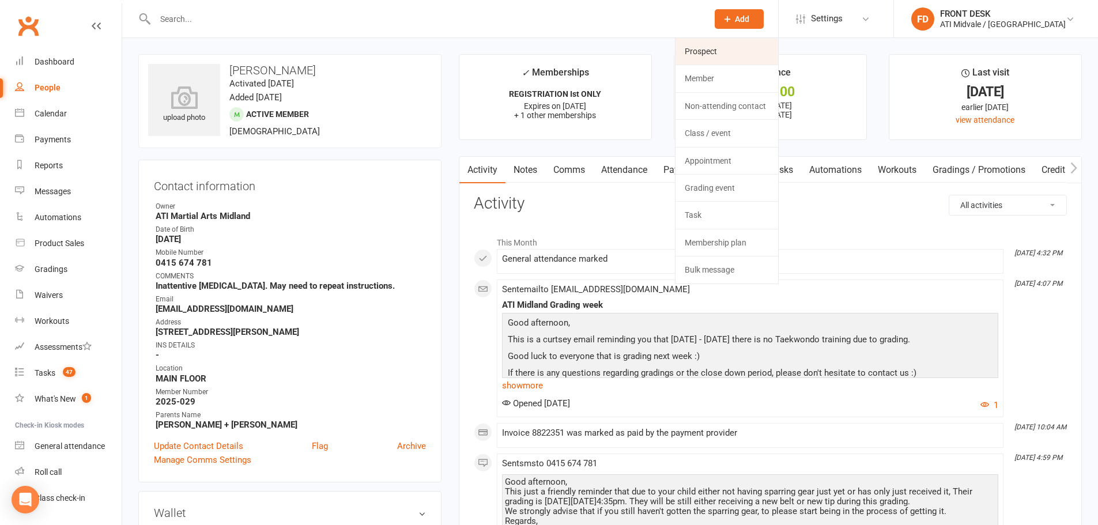
click at [759, 48] on link "Prospect" at bounding box center [727, 51] width 103 height 27
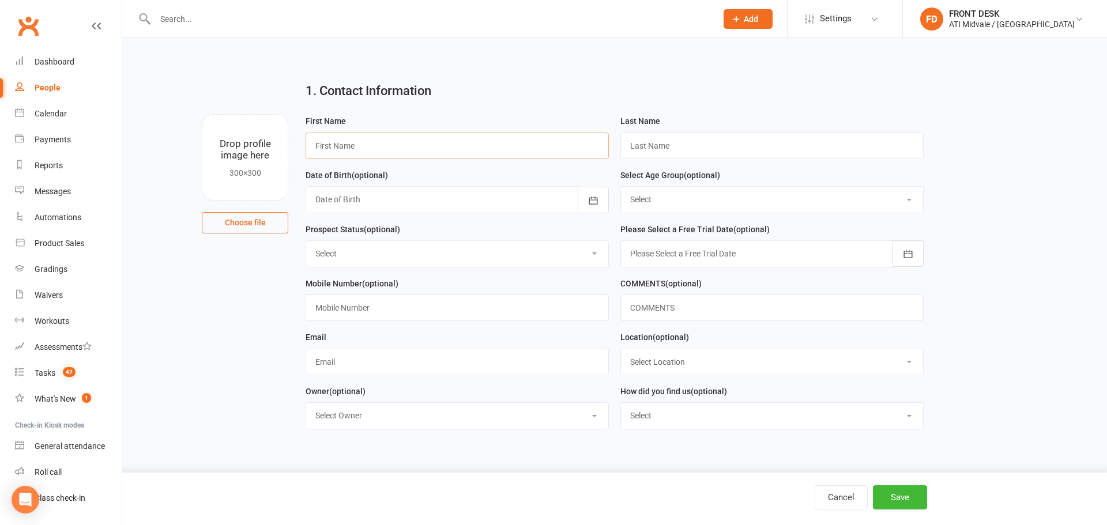
click at [409, 146] on input "text" at bounding box center [456, 146] width 303 height 27
type input "Jinuka"
type input "x"
click at [545, 201] on div at bounding box center [456, 199] width 303 height 27
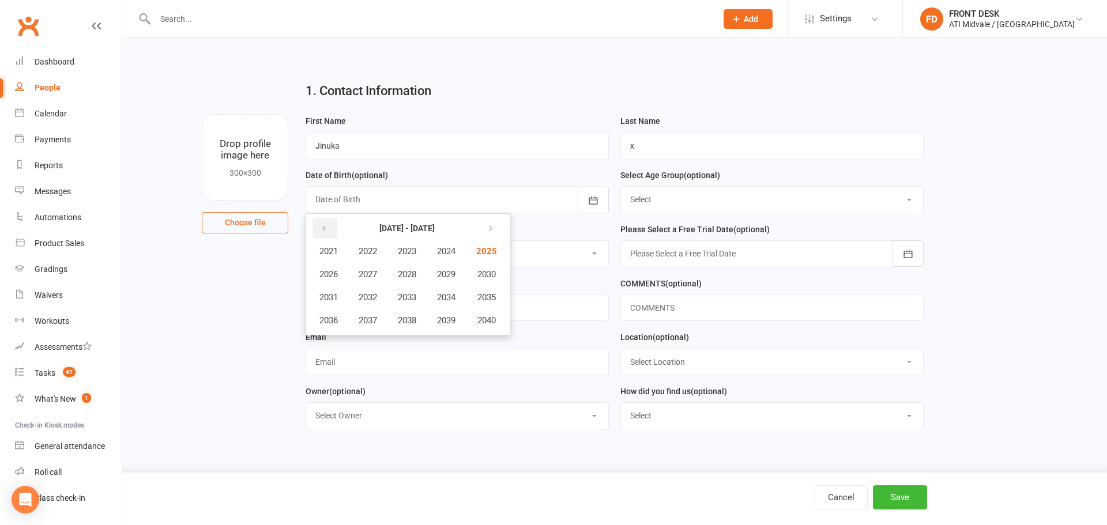
click at [325, 233] on icon "button" at bounding box center [324, 228] width 8 height 9
click at [327, 257] on span "2001" at bounding box center [328, 251] width 18 height 10
click at [391, 257] on span "February" at bounding box center [390, 251] width 33 height 10
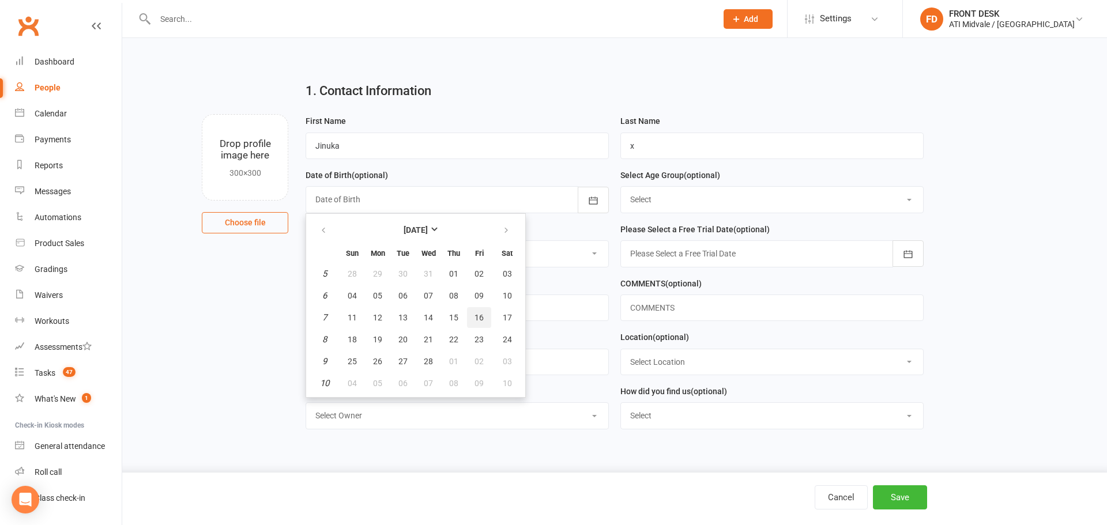
click at [485, 319] on button "16" at bounding box center [479, 317] width 24 height 21
type input "16 Feb 2001"
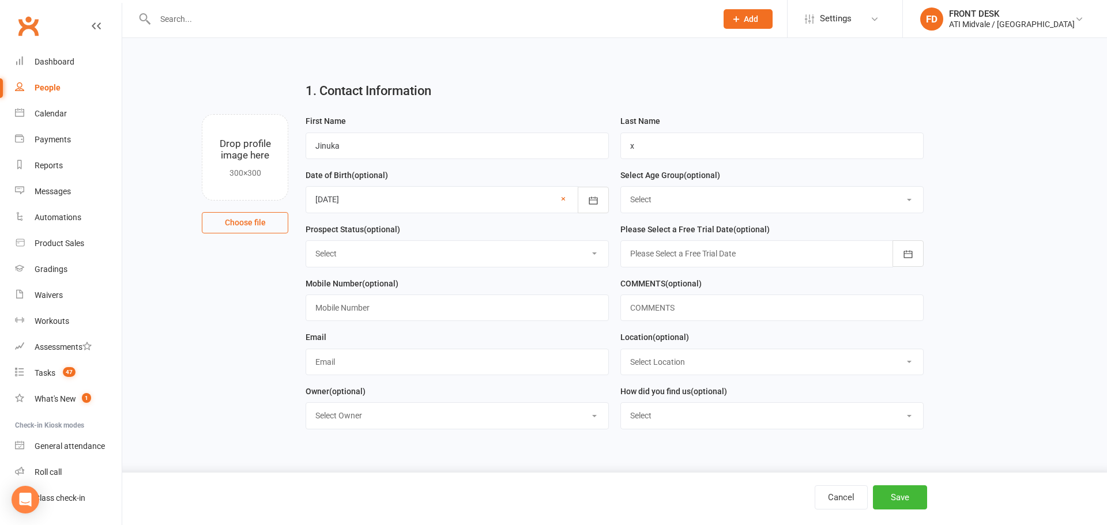
click at [633, 202] on select "Select 3 & 4 Years 5 & 6 Years 7 to 12 Years 13 Plus Years" at bounding box center [772, 199] width 302 height 25
select select "13 Plus Years"
click at [621, 188] on select "Select 3 & 4 Years 5 & 6 Years 7 to 12 Years 13 Plus Years" at bounding box center [772, 199] width 302 height 25
click at [457, 256] on select "Select Set a Status BOOKED IN FOR FREE TRIAL DID FREE TRAIL BOOKED IN AFTER FRE…" at bounding box center [457, 253] width 302 height 25
select select "BOOKED IN FOR FREE TRIAL"
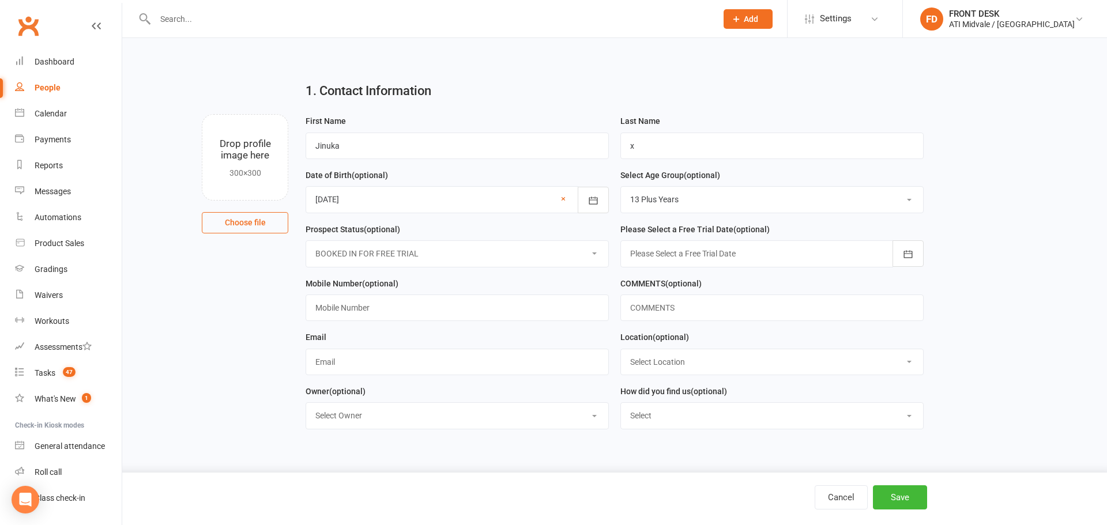
click at [306, 243] on select "Select Set a Status BOOKED IN FOR FREE TRIAL DID FREE TRAIL BOOKED IN AFTER FRE…" at bounding box center [457, 253] width 302 height 25
click at [671, 254] on div at bounding box center [771, 253] width 303 height 27
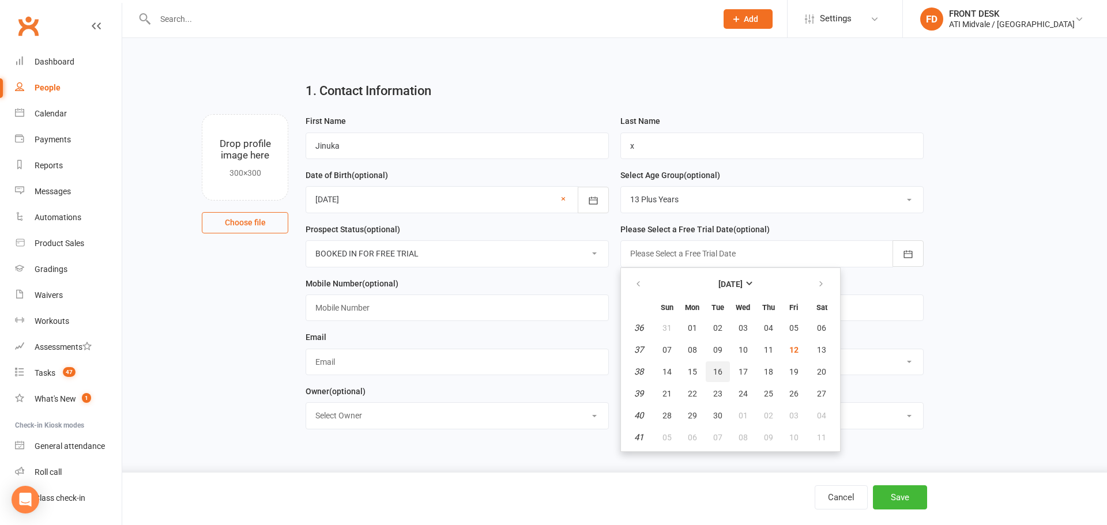
click at [718, 376] on span "16" at bounding box center [717, 371] width 9 height 9
type input "16 Sep 2025"
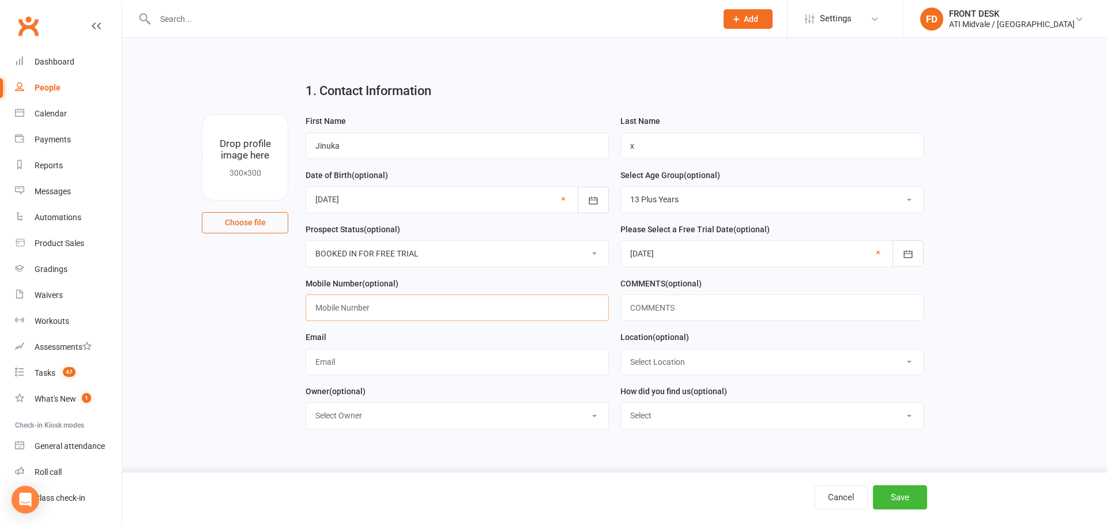
click at [517, 319] on input "text" at bounding box center [456, 308] width 303 height 27
type input "0450 540 133"
click at [445, 371] on input "text" at bounding box center [456, 362] width 303 height 27
type input "jinukahansaja05@gmail.com"
click at [694, 372] on select "Select Location MAIN FLOOR UPSTAIRS" at bounding box center [772, 361] width 302 height 25
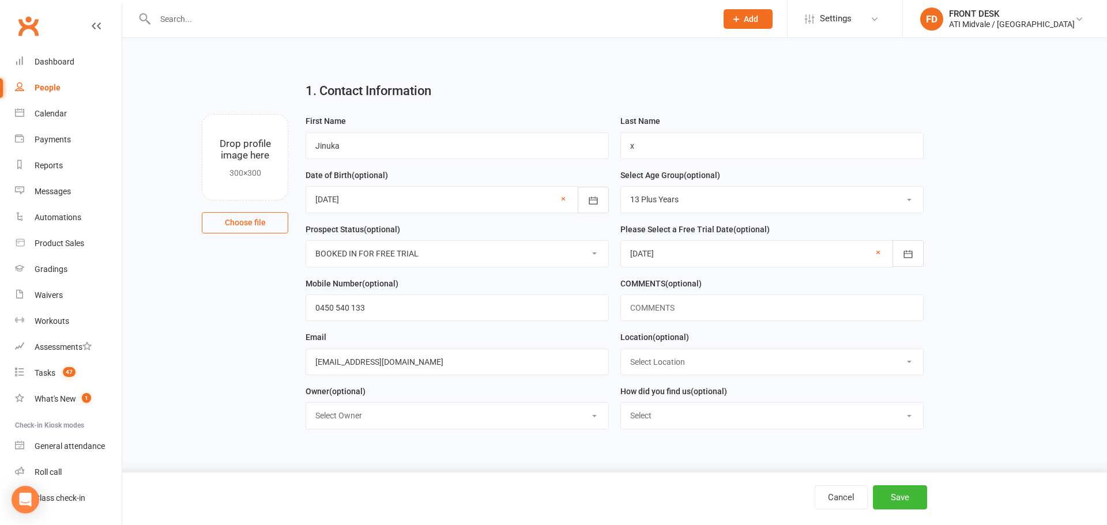
select select "0"
click at [621, 352] on select "Select Location MAIN FLOOR UPSTAIRS" at bounding box center [772, 361] width 302 height 25
click at [655, 420] on select "Select Google Facebook Instagram Ticktok Referral Facebook Campaign" at bounding box center [772, 415] width 302 height 25
select select "Google"
click at [621, 406] on select "Select Google Facebook Instagram Ticktok Referral Facebook Campaign" at bounding box center [772, 415] width 302 height 25
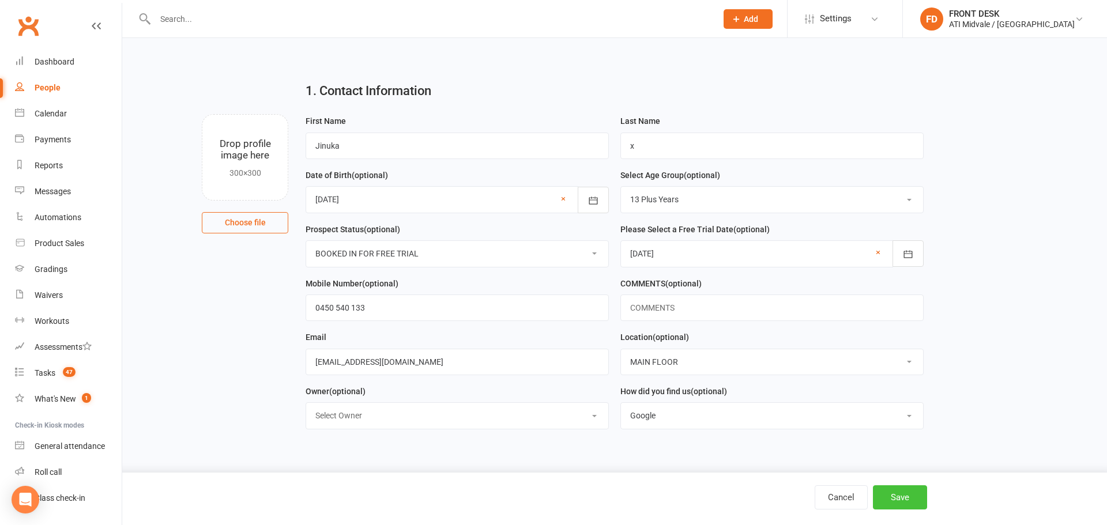
click at [919, 495] on button "Save" at bounding box center [900, 497] width 54 height 24
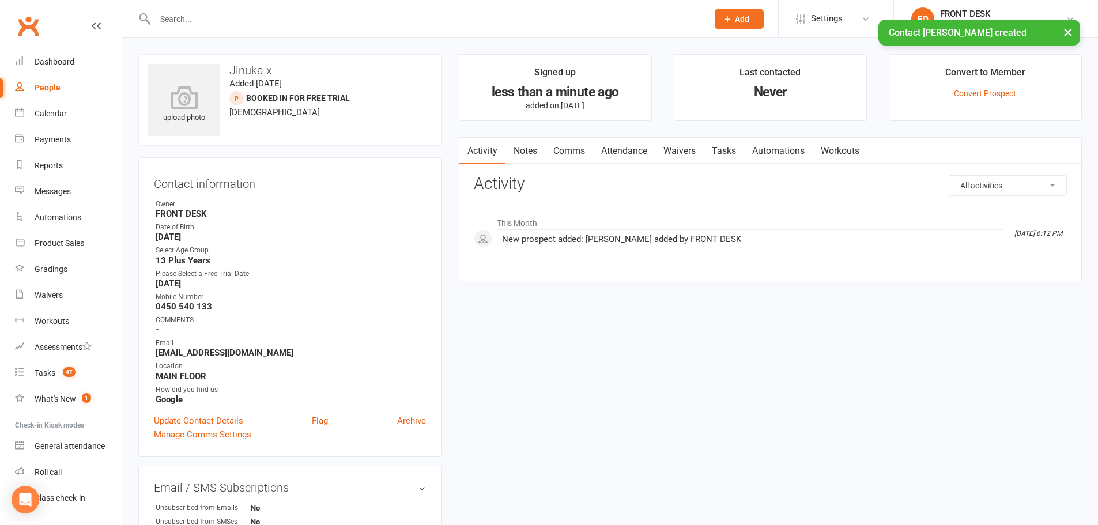
click at [527, 143] on link "Notes" at bounding box center [526, 151] width 40 height 27
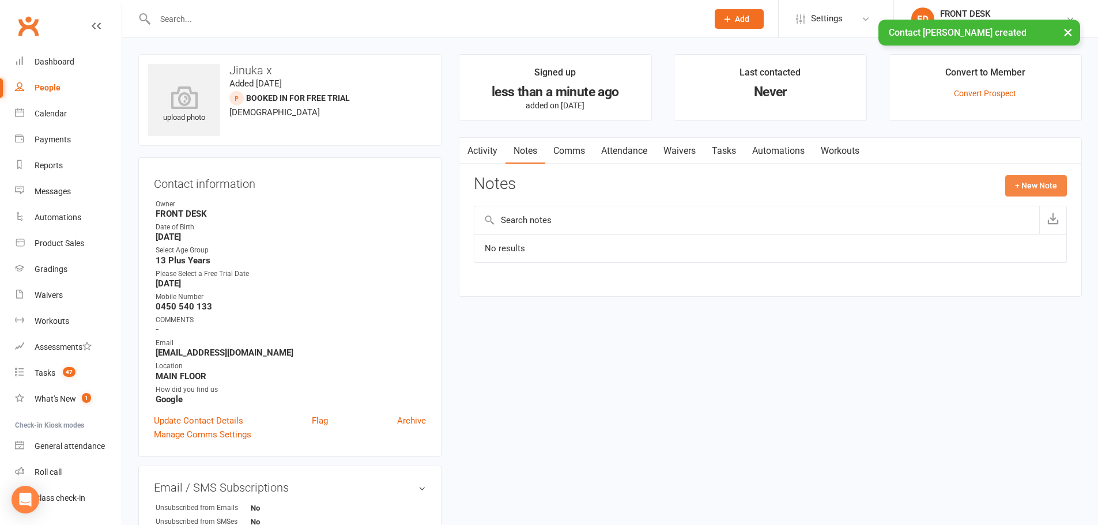
click at [1031, 184] on button "+ New Note" at bounding box center [1036, 185] width 62 height 21
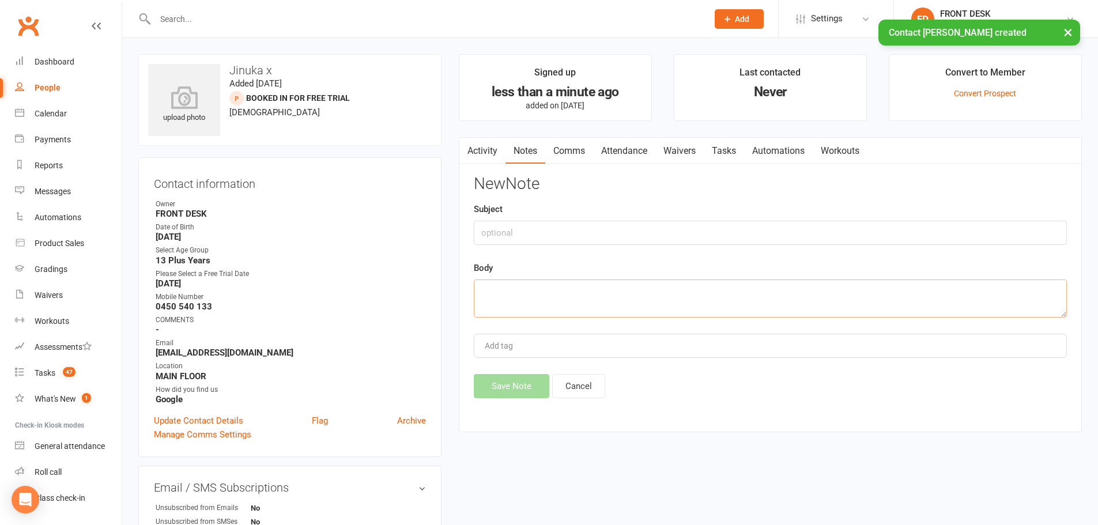
click at [582, 305] on textarea at bounding box center [770, 299] width 593 height 38
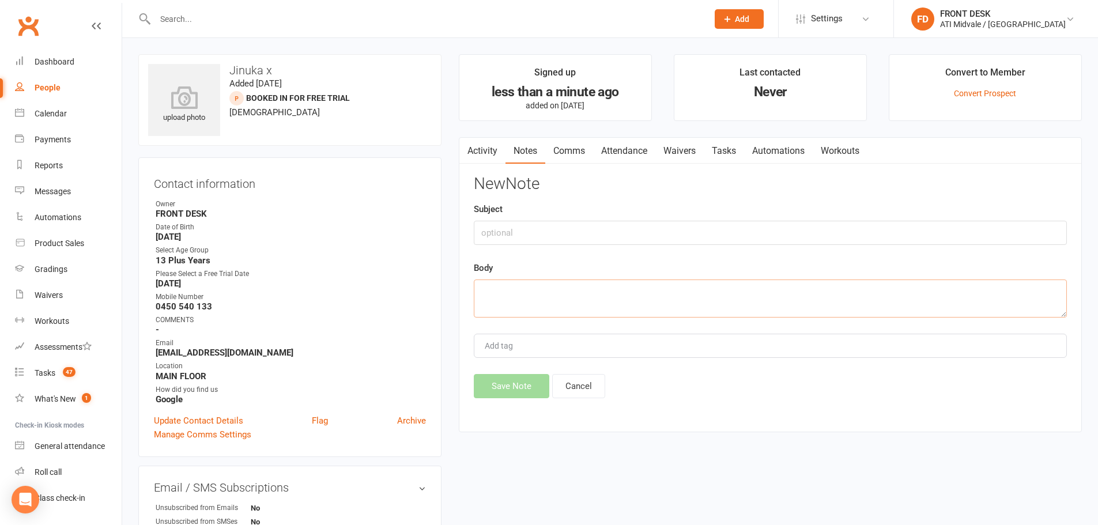
type textarea "w"
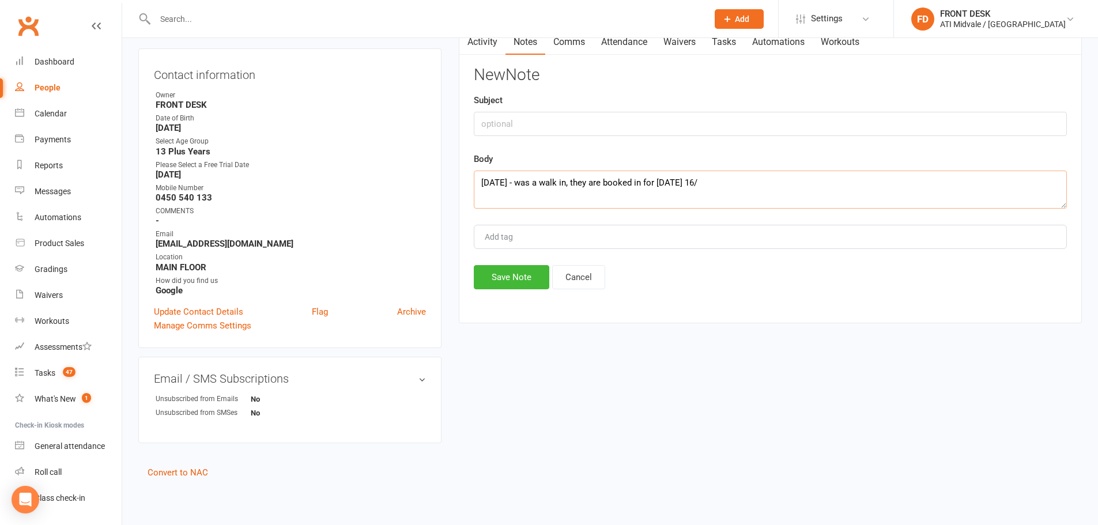
click at [715, 187] on textarea "12/9/25 - was a walk in, they are booked in for tuesday 16/" at bounding box center [770, 190] width 593 height 38
type textarea "12/9/25 - was a walk in, they are booked in for tuesday 16/9 for kb, given lead…"
click at [522, 274] on button "Save Note" at bounding box center [512, 277] width 76 height 24
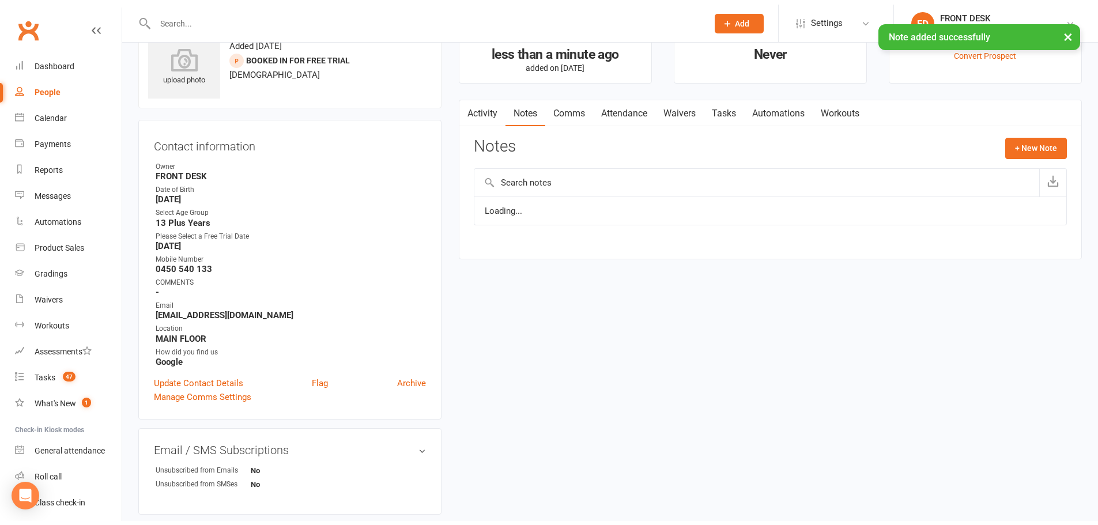
scroll to position [0, 0]
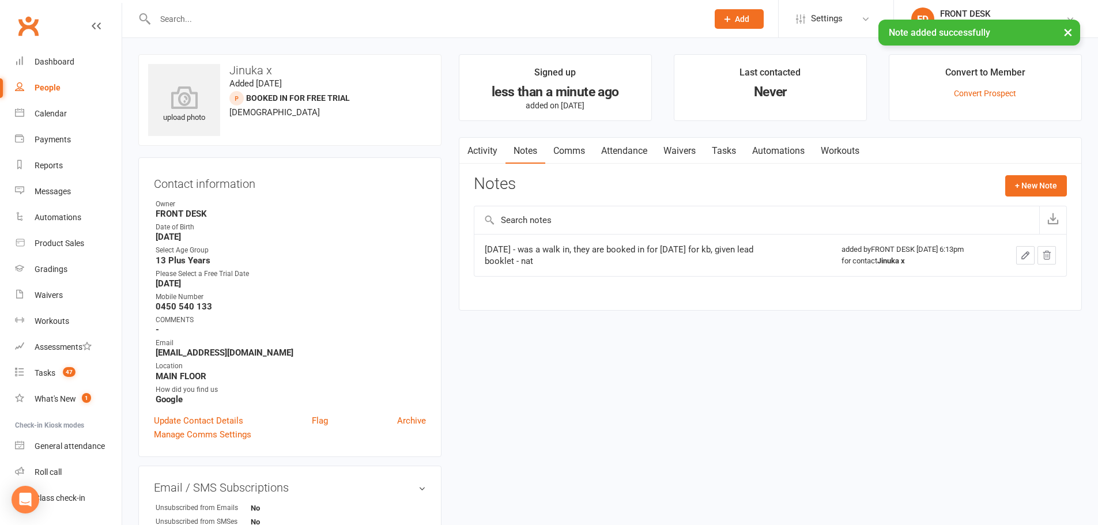
click at [613, 152] on link "Attendance" at bounding box center [624, 151] width 62 height 27
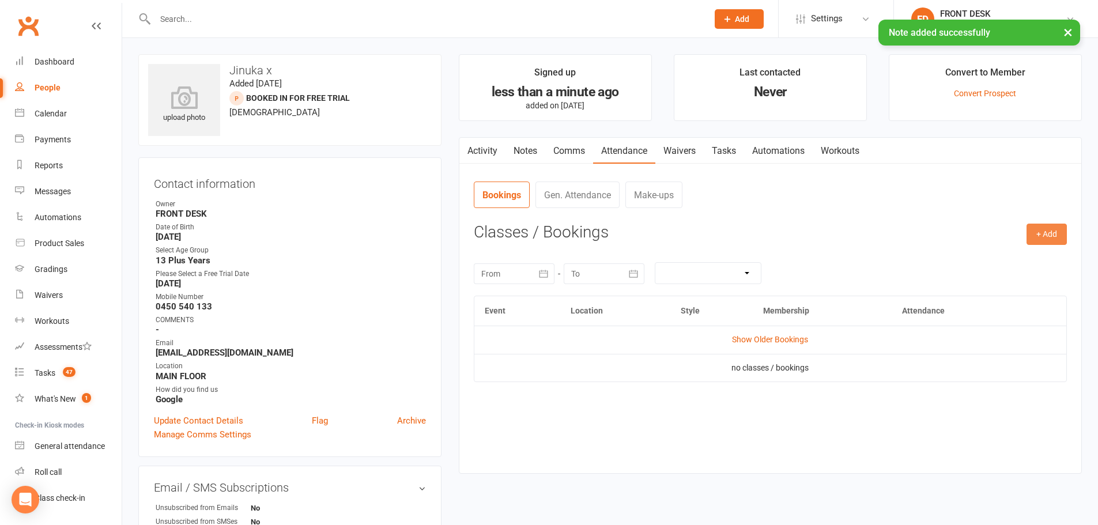
drag, startPoint x: 1046, startPoint y: 233, endPoint x: 1024, endPoint y: 242, distance: 23.3
click at [1046, 236] on button "+ Add" at bounding box center [1047, 234] width 40 height 21
click at [986, 288] on link "Add Appointment" at bounding box center [1009, 283] width 114 height 23
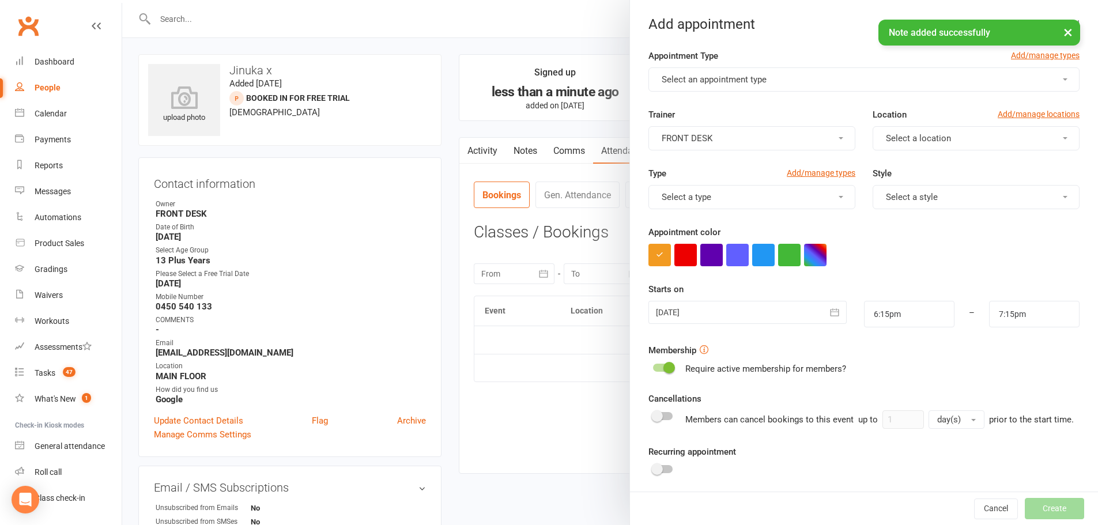
click at [780, 76] on button "Select an appointment type" at bounding box center [863, 79] width 431 height 24
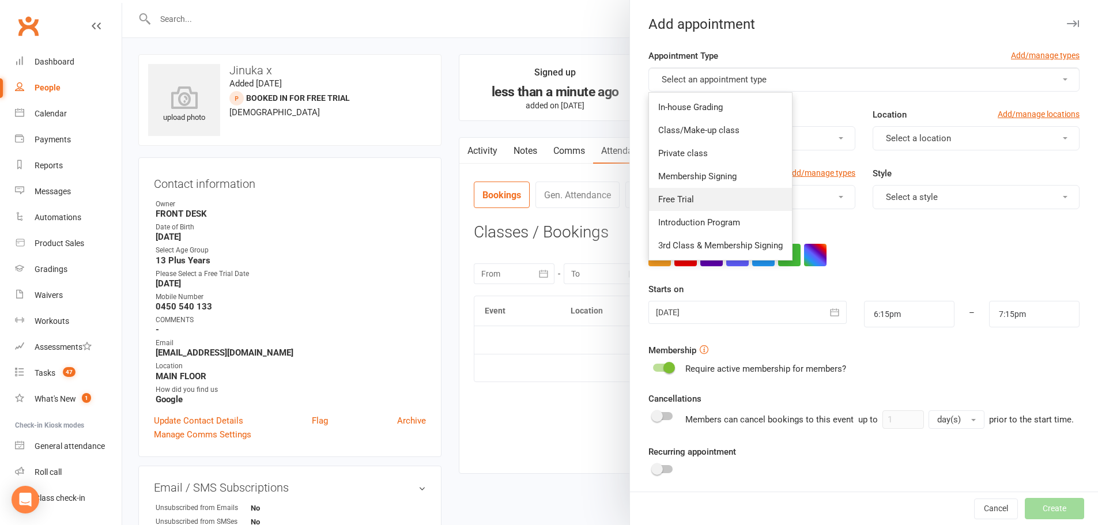
click at [695, 205] on link "Free Trial" at bounding box center [720, 199] width 143 height 23
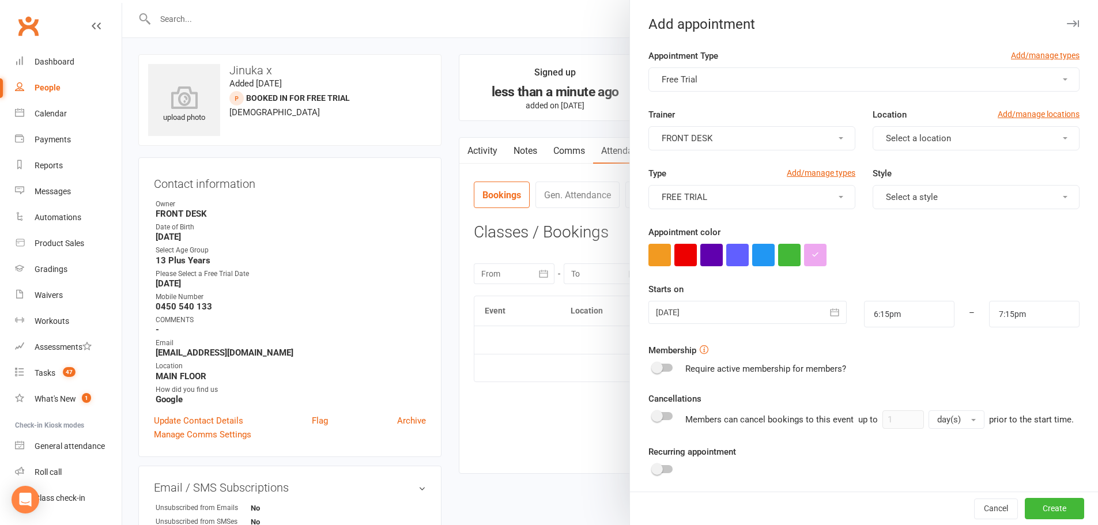
click at [903, 142] on span "Select a location" at bounding box center [918, 138] width 65 height 10
click at [896, 169] on span "MAIN FLOOR" at bounding box center [907, 166] width 50 height 10
click at [887, 202] on button "Select a style" at bounding box center [976, 197] width 207 height 24
click at [882, 269] on span "Freestyle Belts" at bounding box center [910, 271] width 57 height 10
click at [797, 314] on div at bounding box center [747, 312] width 198 height 23
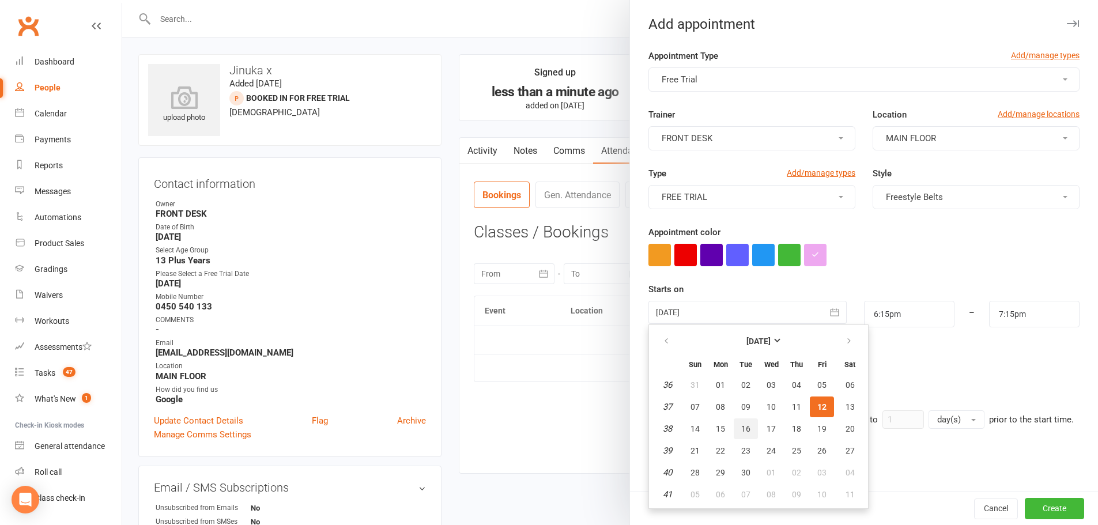
click at [748, 431] on button "16" at bounding box center [746, 428] width 24 height 21
type input "16 Sep 2025"
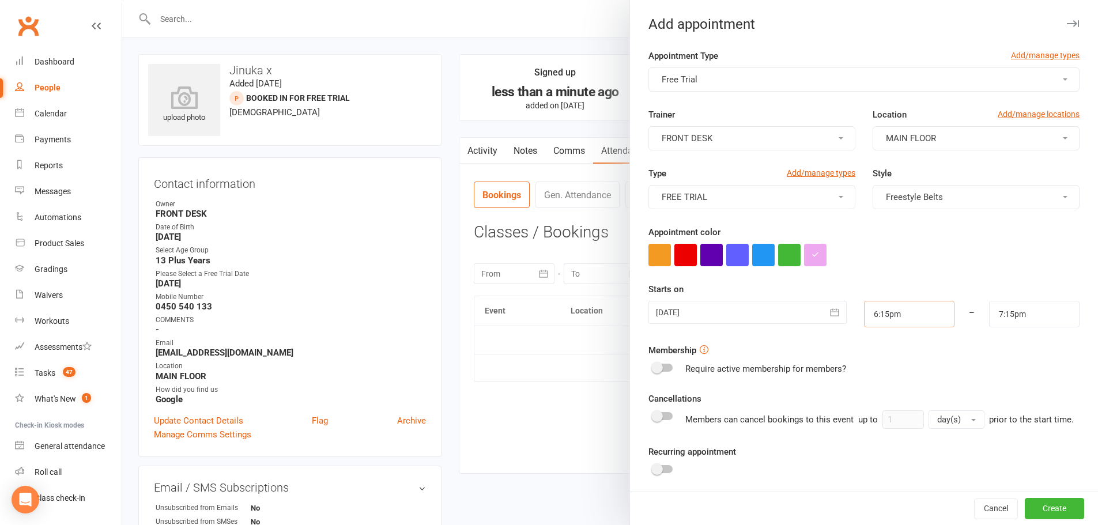
click at [867, 314] on input "6:15pm" at bounding box center [909, 314] width 90 height 27
type input "6:00pm"
type input "7:00pm"
click at [877, 340] on li "6:00pm" at bounding box center [892, 336] width 55 height 17
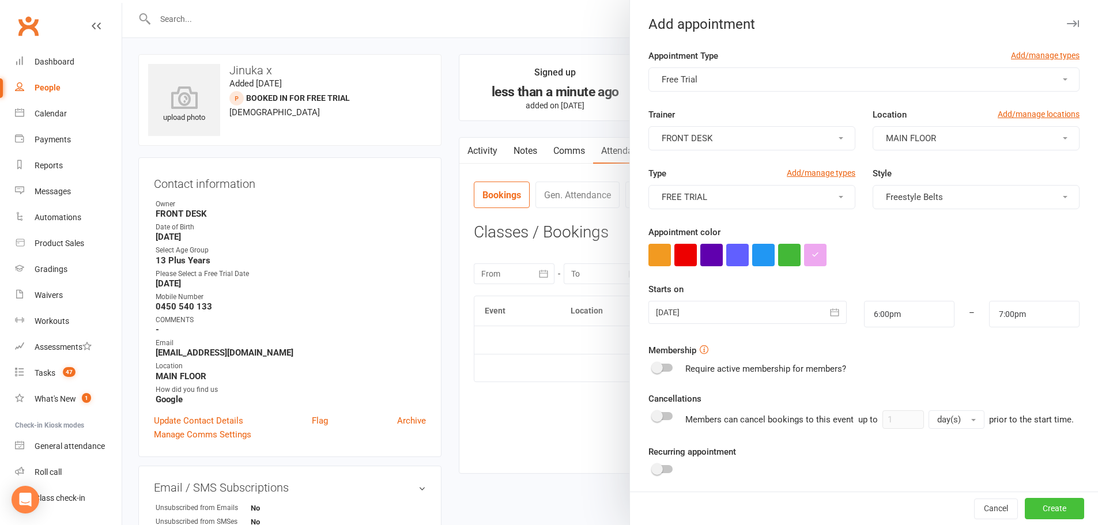
click at [1032, 516] on button "Create" at bounding box center [1054, 509] width 59 height 21
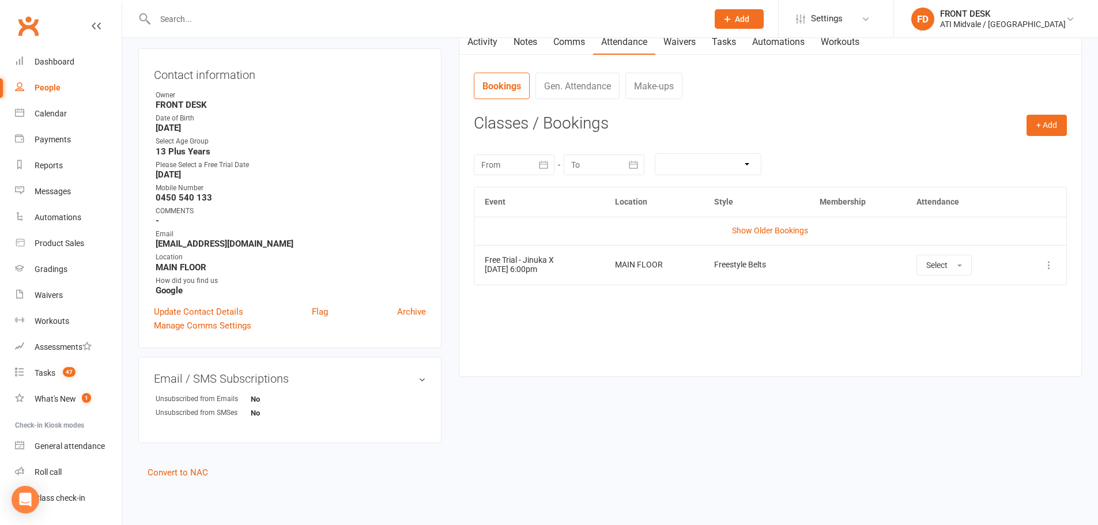
scroll to position [0, 0]
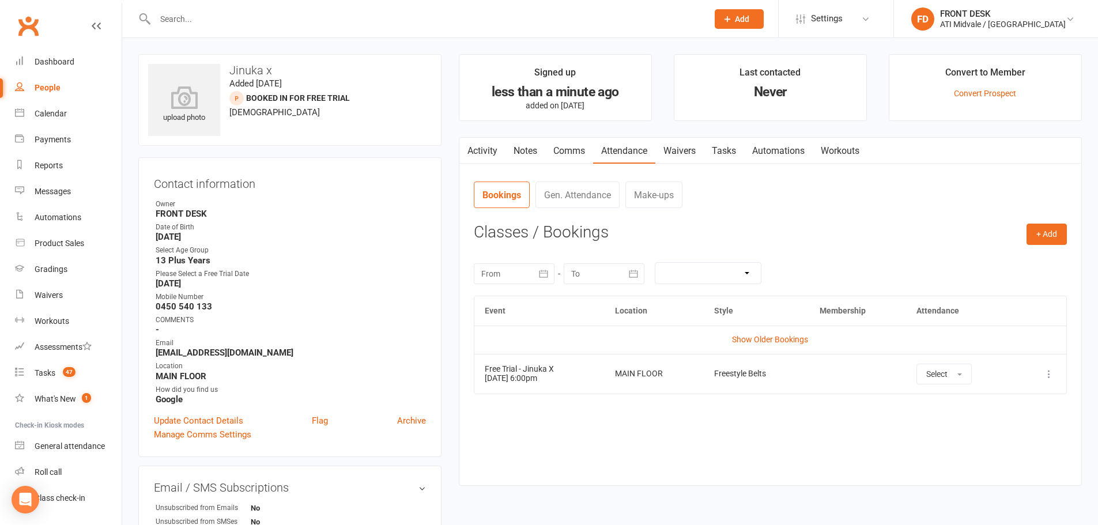
click at [197, 11] on input "text" at bounding box center [426, 19] width 548 height 16
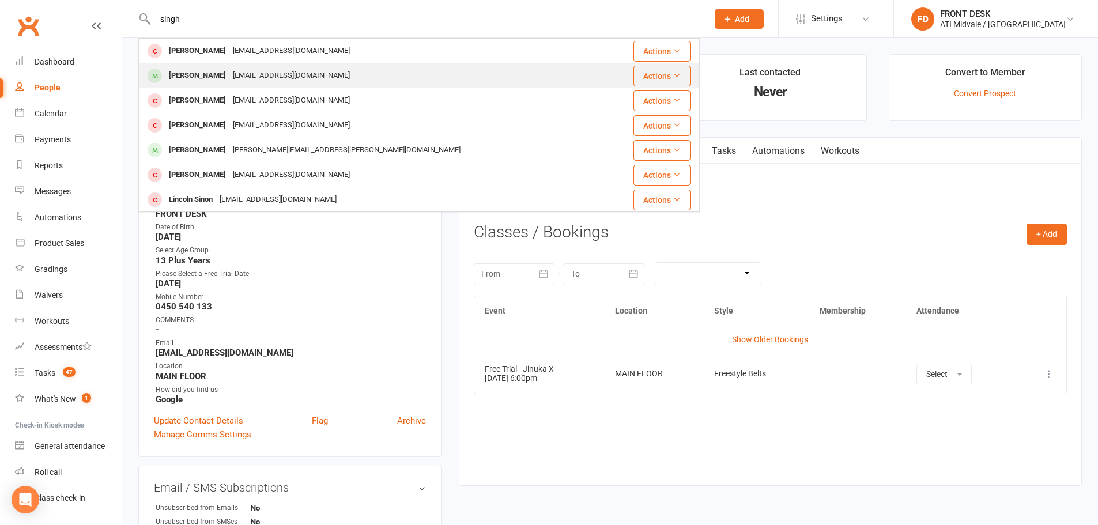
type input "singh"
click at [206, 82] on div "[PERSON_NAME]" at bounding box center [197, 75] width 64 height 17
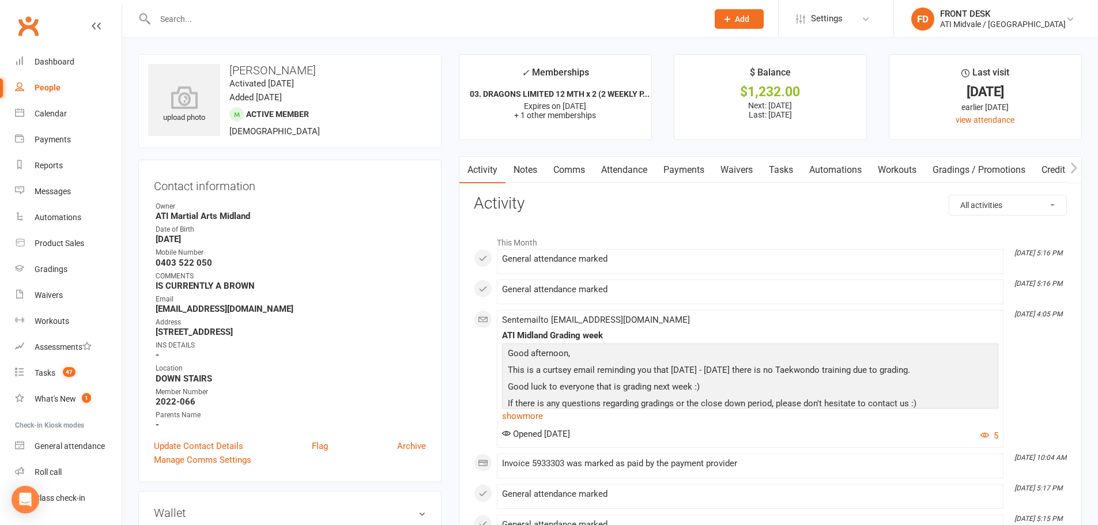
click at [794, 167] on link "Tasks" at bounding box center [781, 170] width 40 height 27
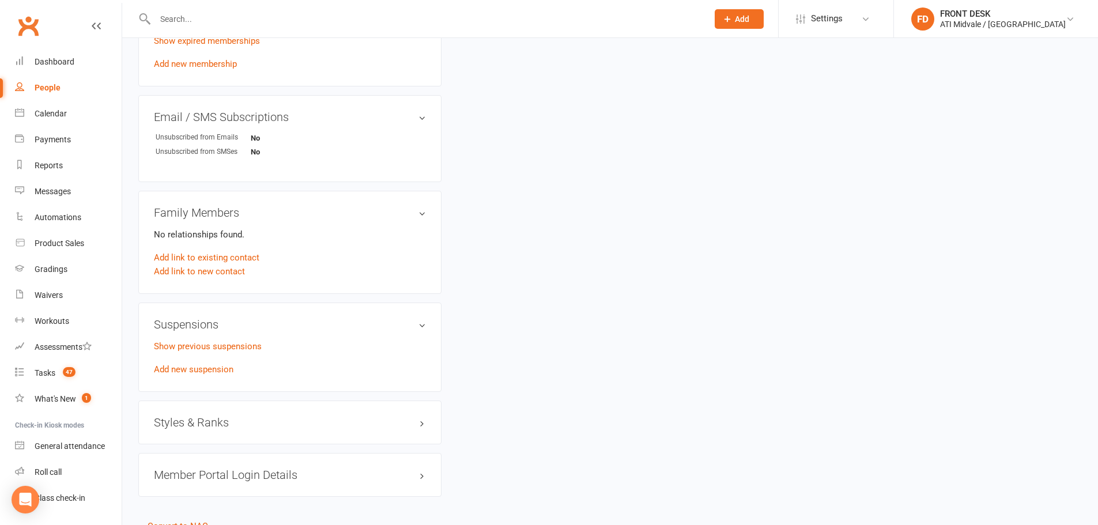
scroll to position [760, 0]
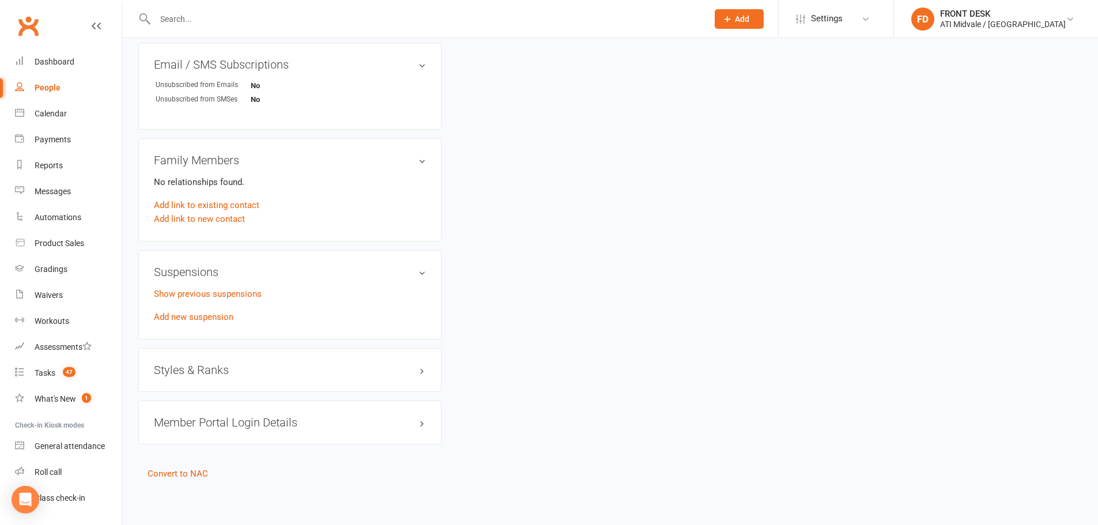
click at [232, 378] on div "Styles & Ranks" at bounding box center [289, 370] width 303 height 44
click at [234, 370] on h3 "Styles & Ranks" at bounding box center [290, 370] width 272 height 13
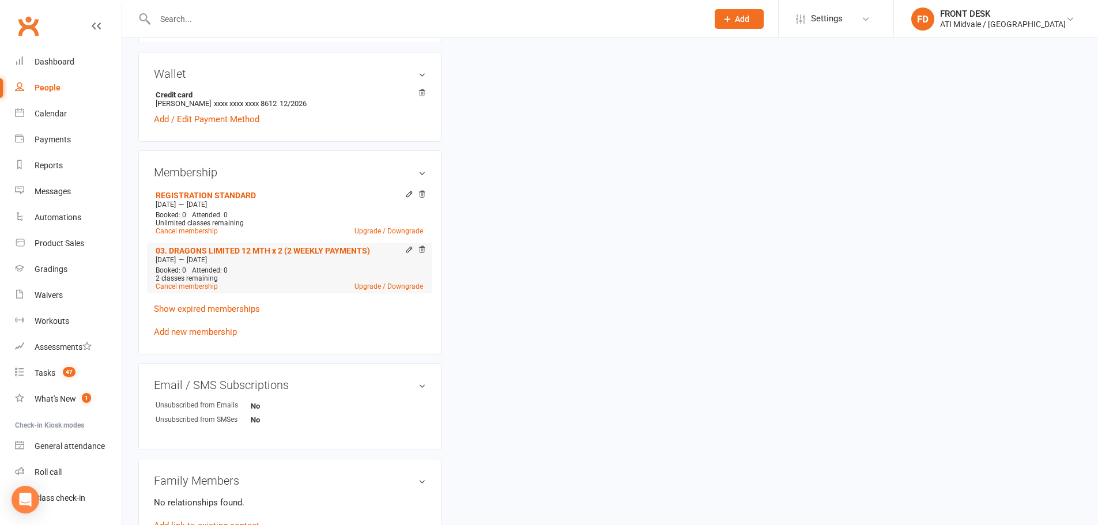
scroll to position [346, 0]
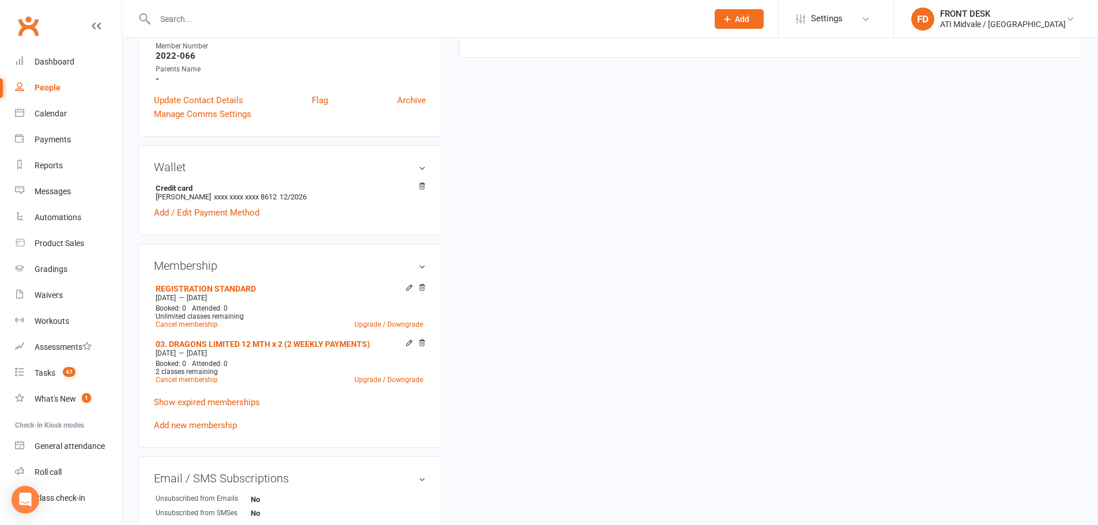
click at [214, 10] on div at bounding box center [418, 18] width 561 height 37
click at [212, 13] on input "text" at bounding box center [426, 19] width 548 height 16
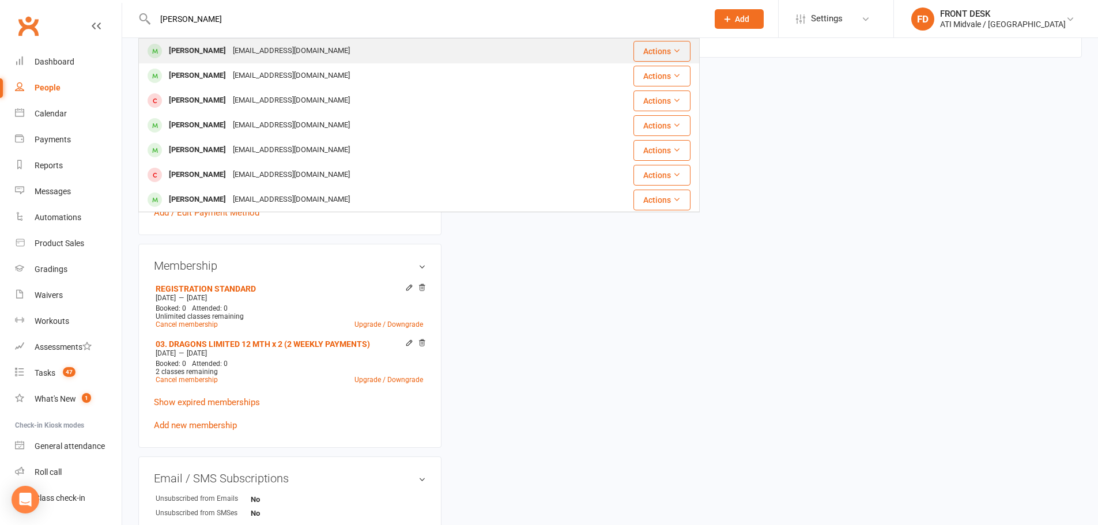
type input "alexander"
click at [218, 49] on div "Nathan Alexander" at bounding box center [197, 51] width 64 height 17
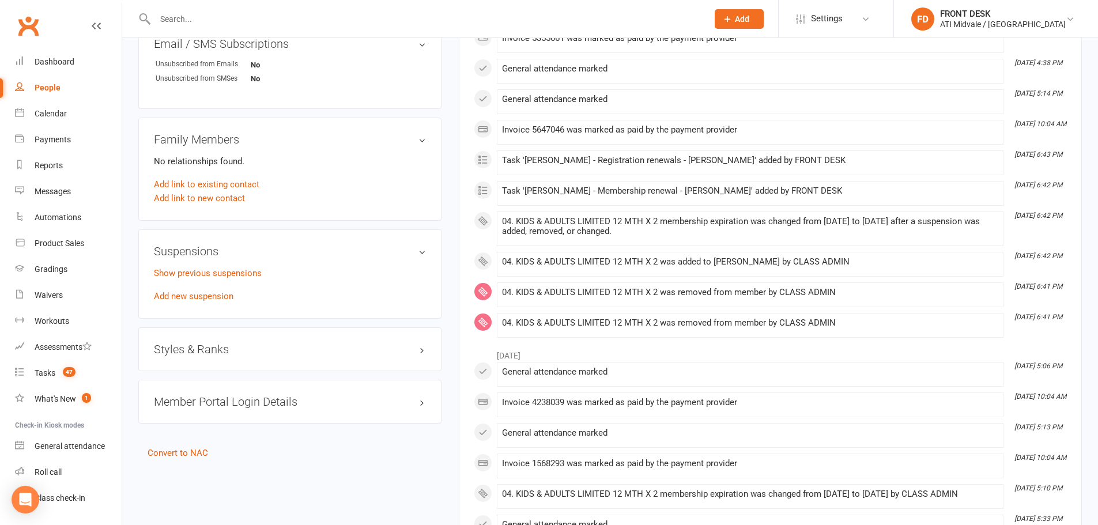
scroll to position [922, 0]
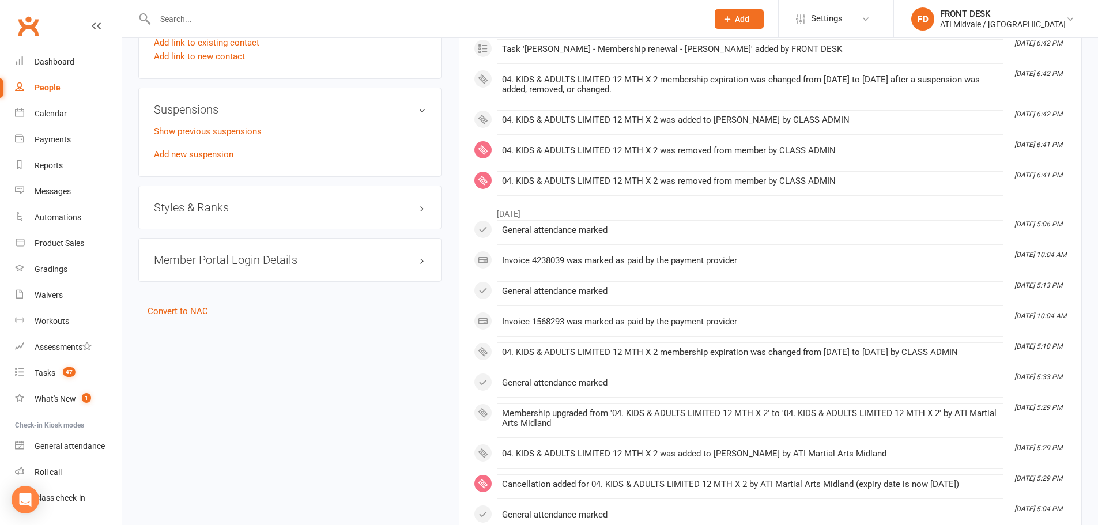
click at [217, 207] on h3 "Styles & Ranks" at bounding box center [290, 207] width 272 height 13
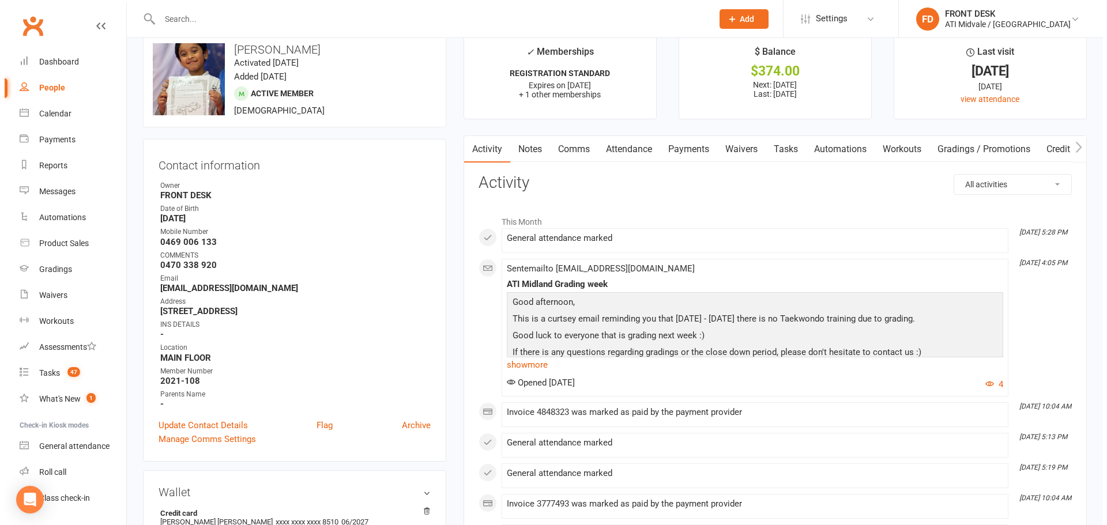
scroll to position [0, 0]
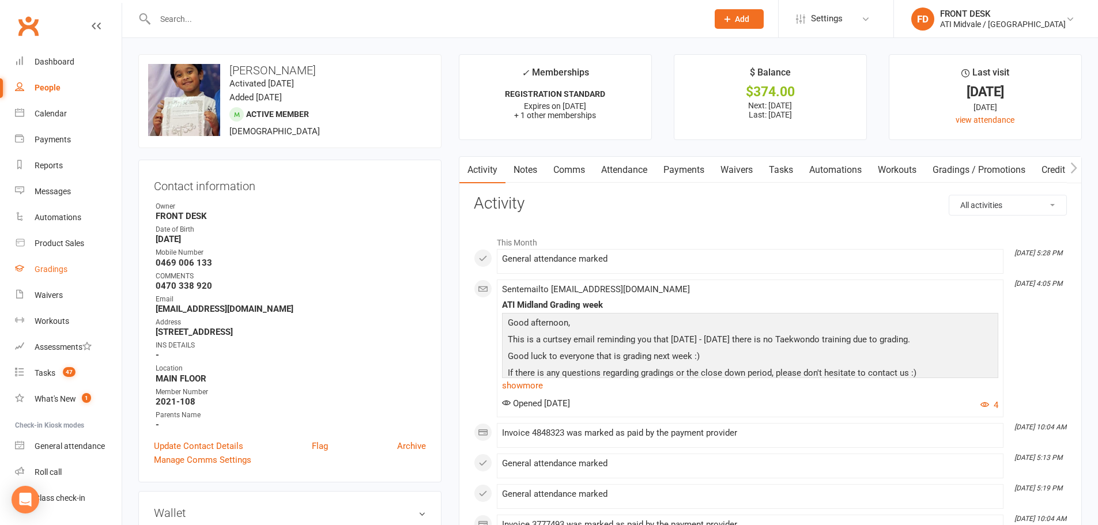
click at [56, 271] on div "Gradings" at bounding box center [51, 269] width 33 height 9
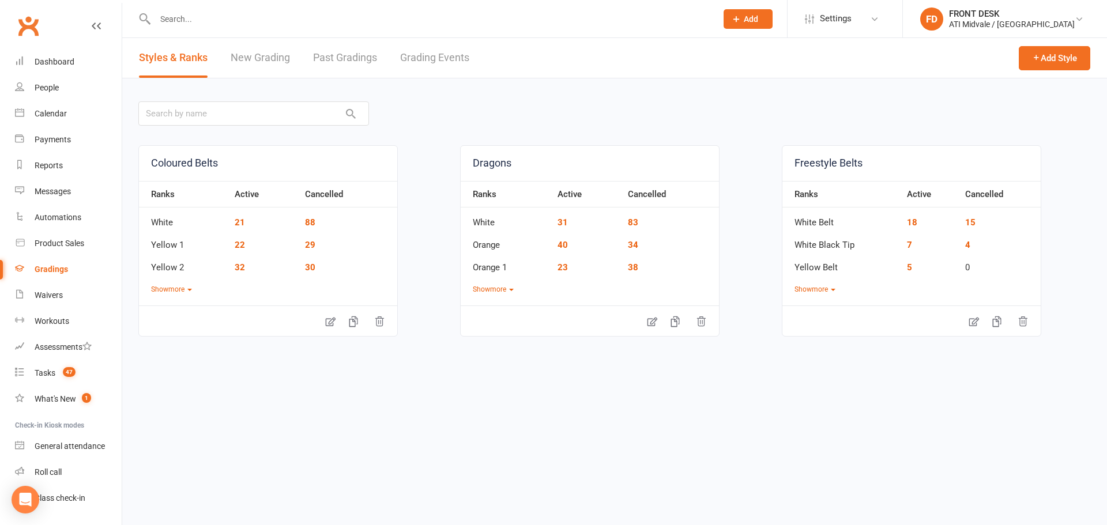
click at [406, 59] on link "Grading Events" at bounding box center [434, 58] width 69 height 40
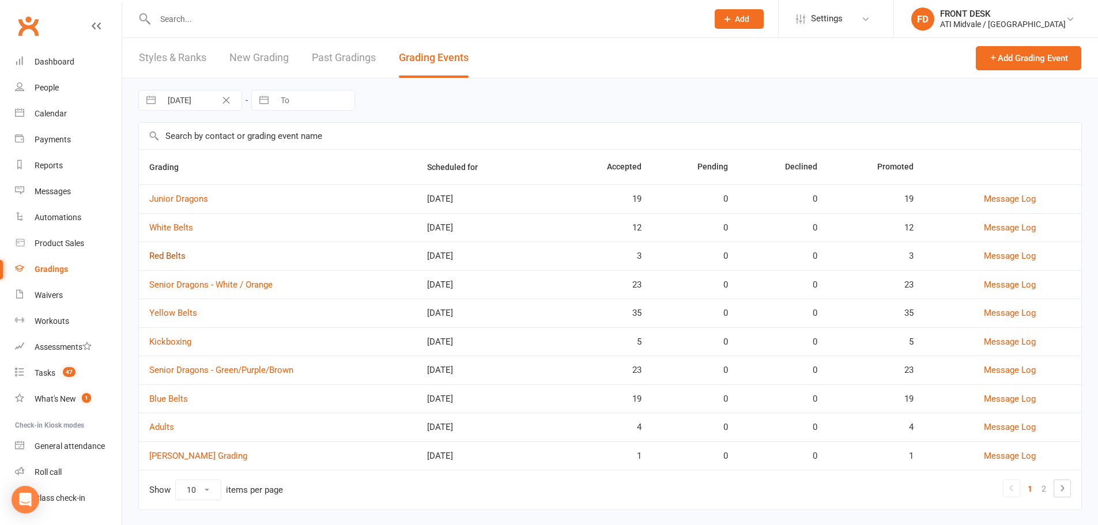
click at [163, 251] on link "Red Belts" at bounding box center [167, 256] width 36 height 10
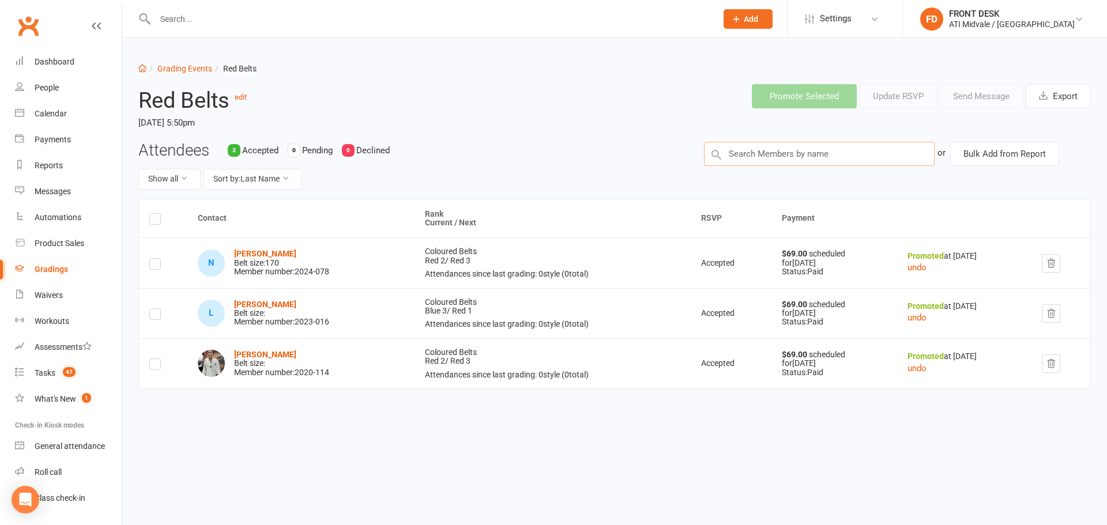
click at [757, 150] on input "text" at bounding box center [819, 154] width 231 height 24
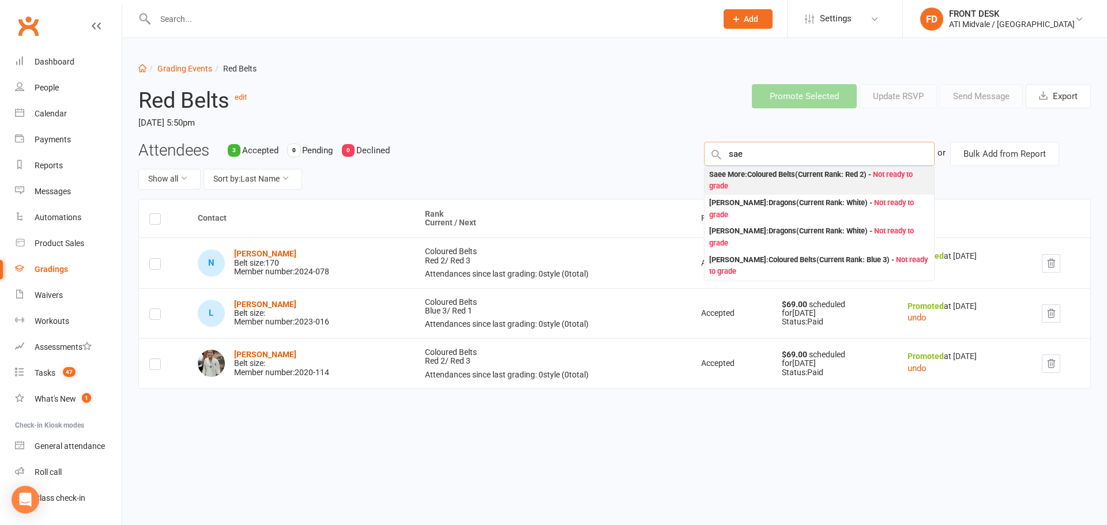
type input "sae"
click at [782, 174] on div "Saee More : Coloured Belts (Current Rank: Red 2 ) - Not ready to grade" at bounding box center [819, 181] width 220 height 24
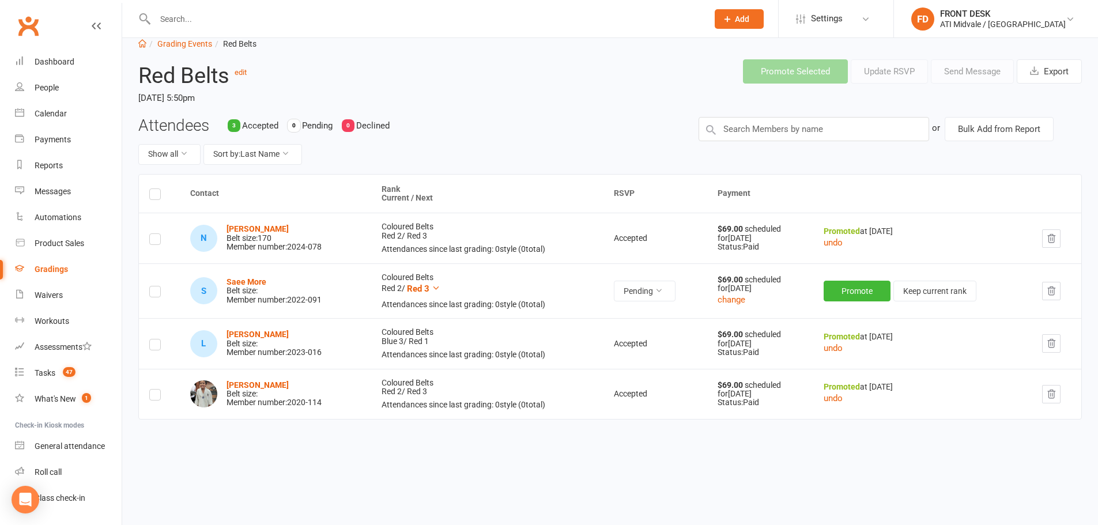
scroll to position [27, 0]
click at [635, 286] on button "Pending" at bounding box center [645, 290] width 62 height 21
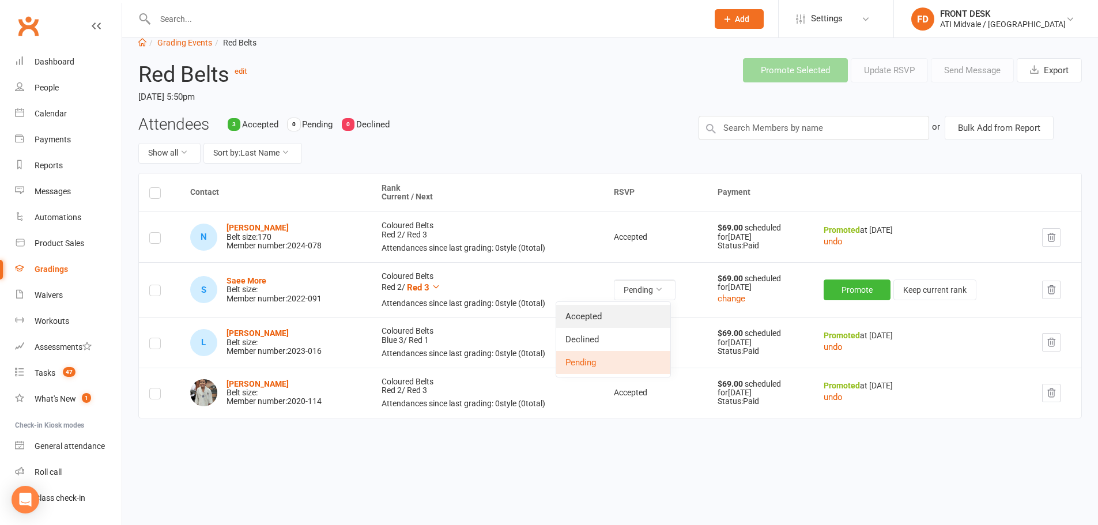
click at [599, 320] on link "Accepted" at bounding box center [613, 316] width 114 height 23
click at [866, 286] on button "Promote" at bounding box center [858, 290] width 67 height 21
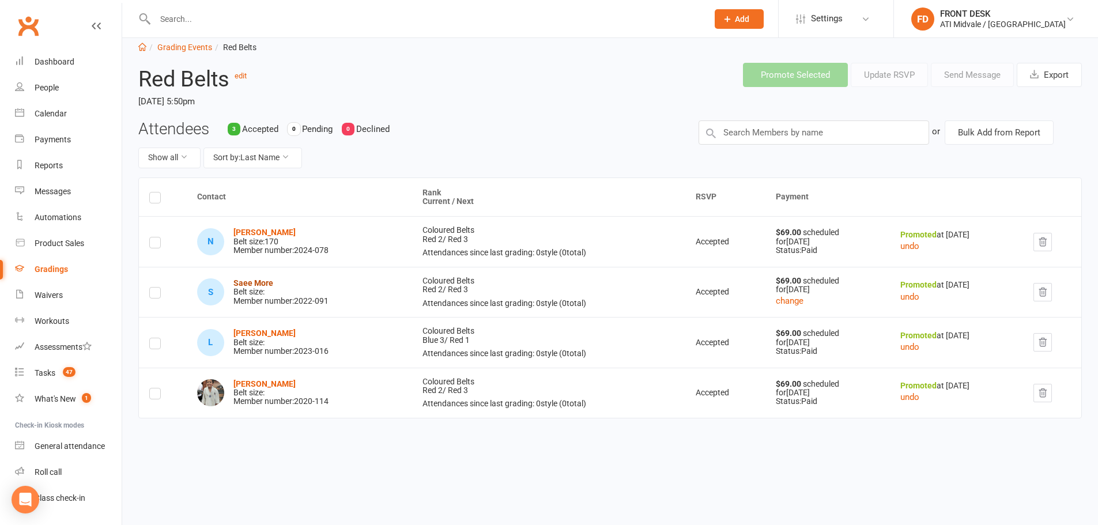
click at [246, 286] on strong "Saee More" at bounding box center [253, 282] width 40 height 9
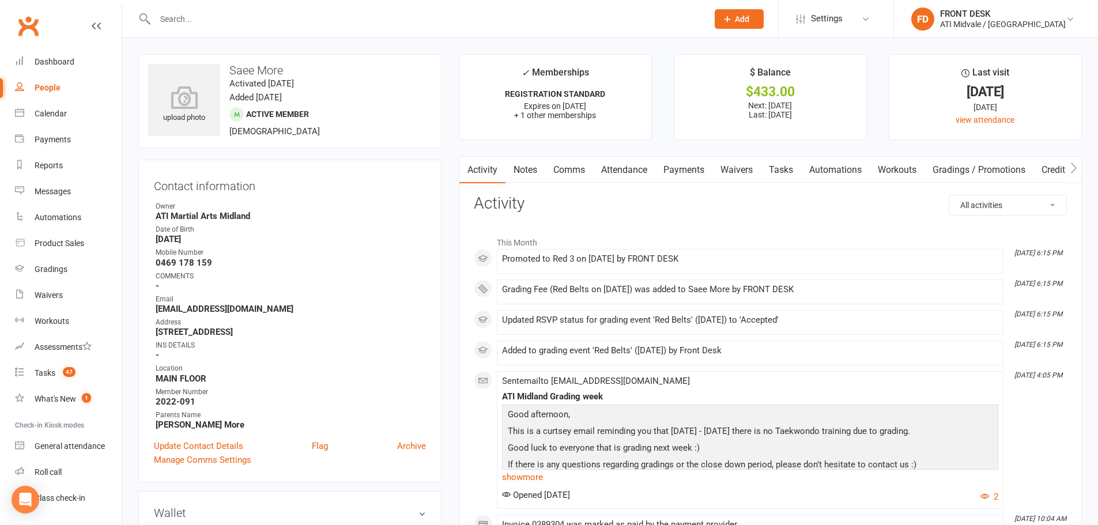
click at [694, 170] on link "Payments" at bounding box center [683, 170] width 57 height 27
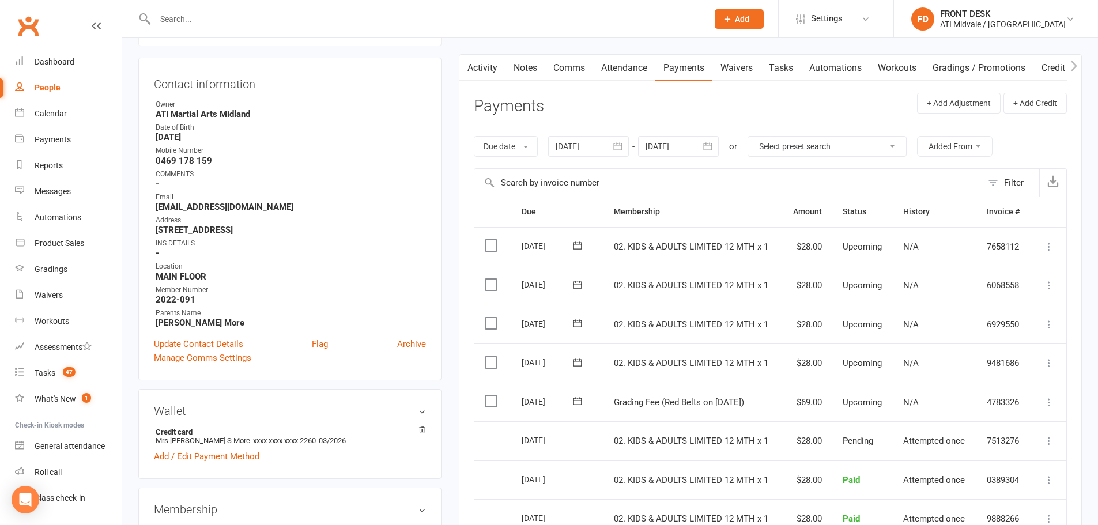
scroll to position [288, 0]
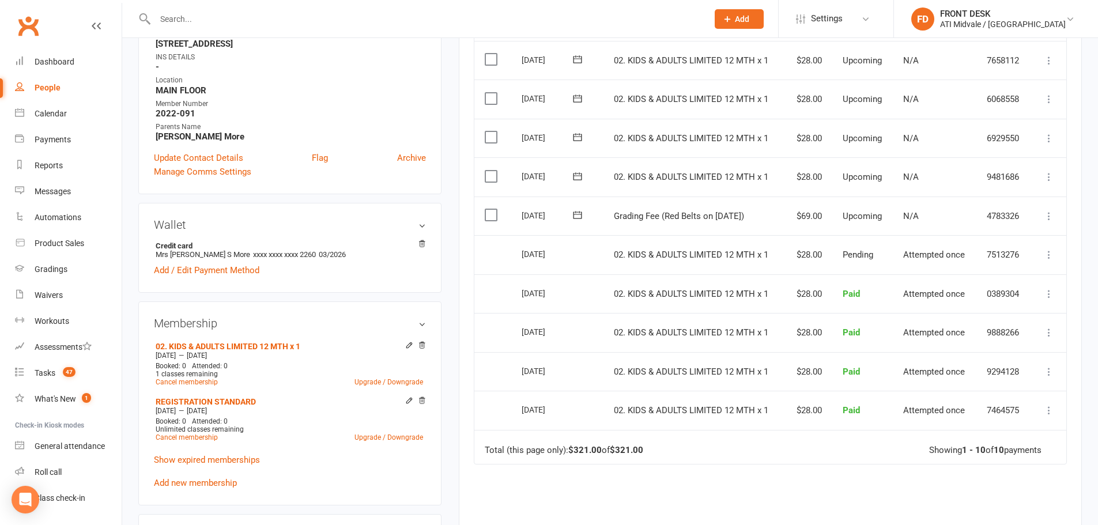
click at [493, 218] on label at bounding box center [493, 215] width 16 height 12
click at [492, 209] on input "checkbox" at bounding box center [488, 209] width 7 height 0
click at [1064, 501] on icon "button" at bounding box center [1064, 497] width 9 height 9
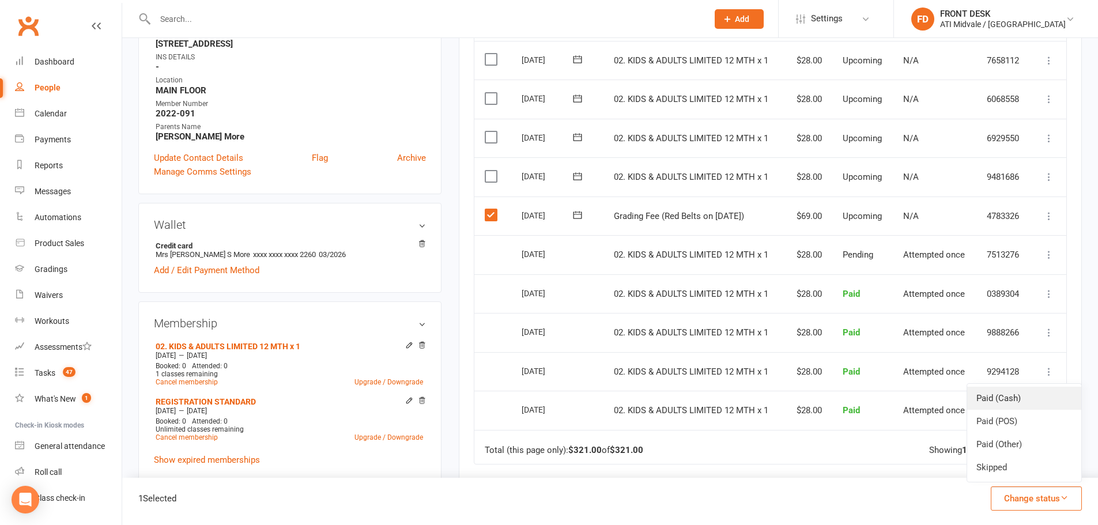
click at [1054, 405] on link "Paid (Cash)" at bounding box center [1024, 398] width 114 height 23
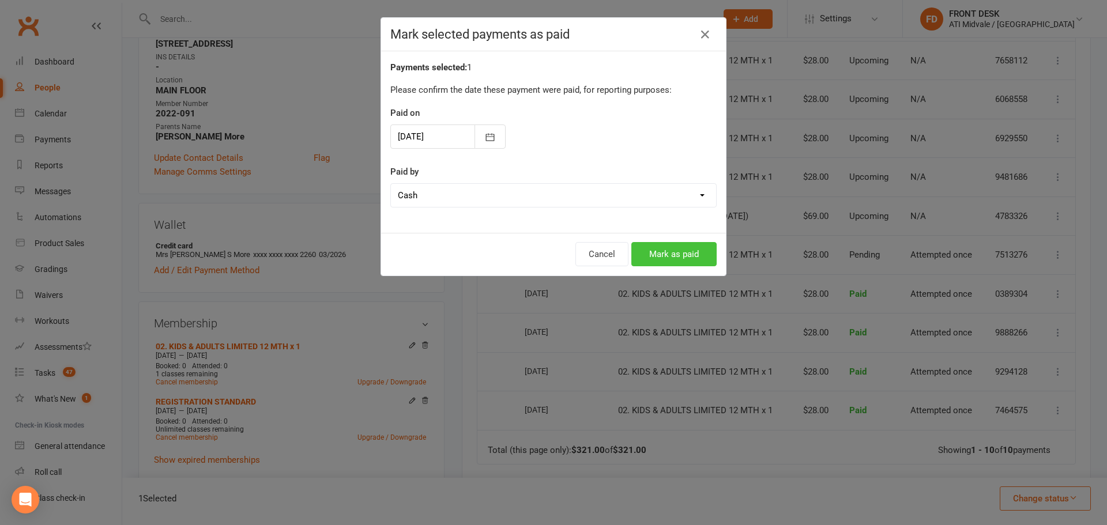
click at [657, 255] on button "Mark as paid" at bounding box center [673, 254] width 85 height 24
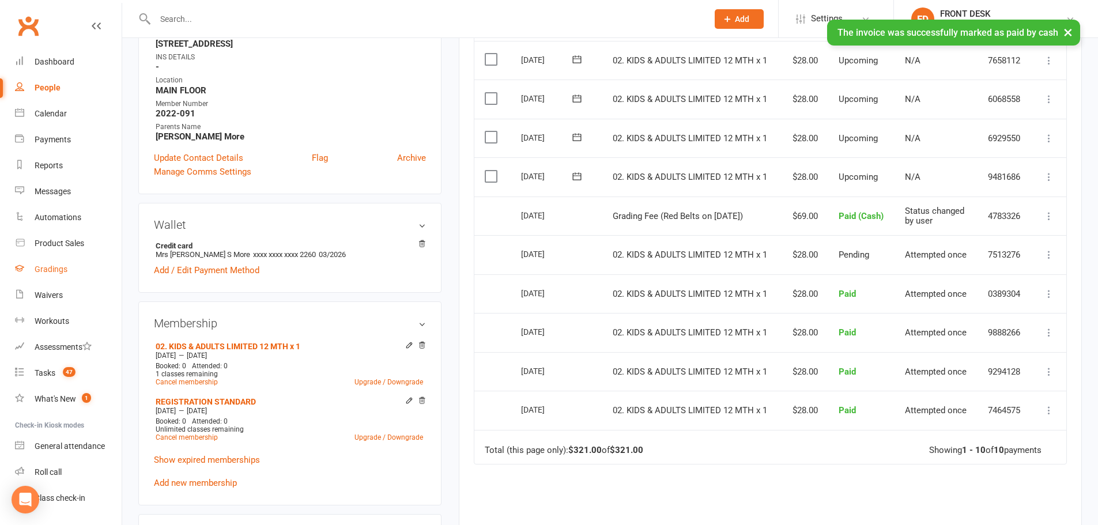
click at [45, 273] on div "Gradings" at bounding box center [51, 269] width 33 height 9
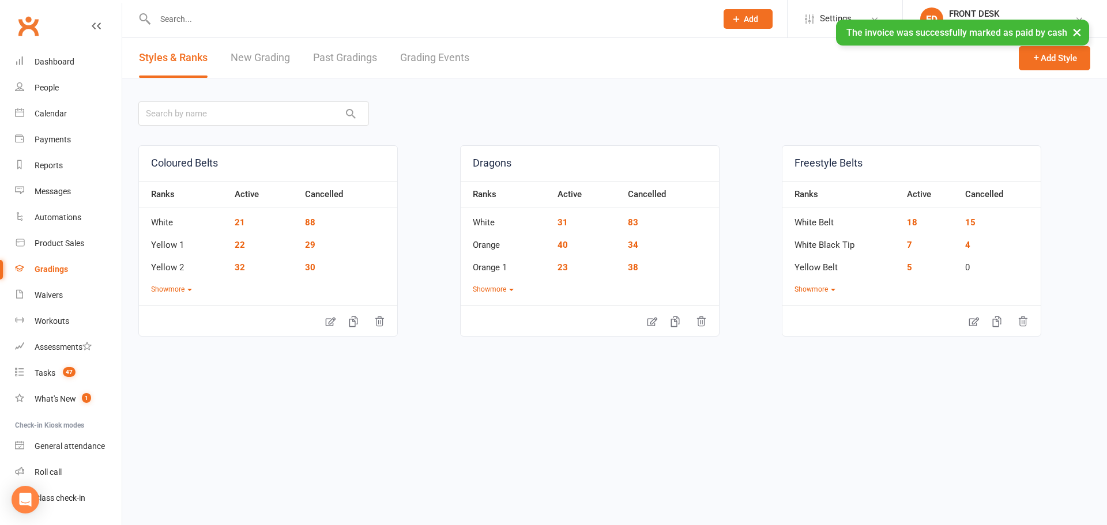
click at [447, 52] on link "Grading Events" at bounding box center [434, 58] width 69 height 40
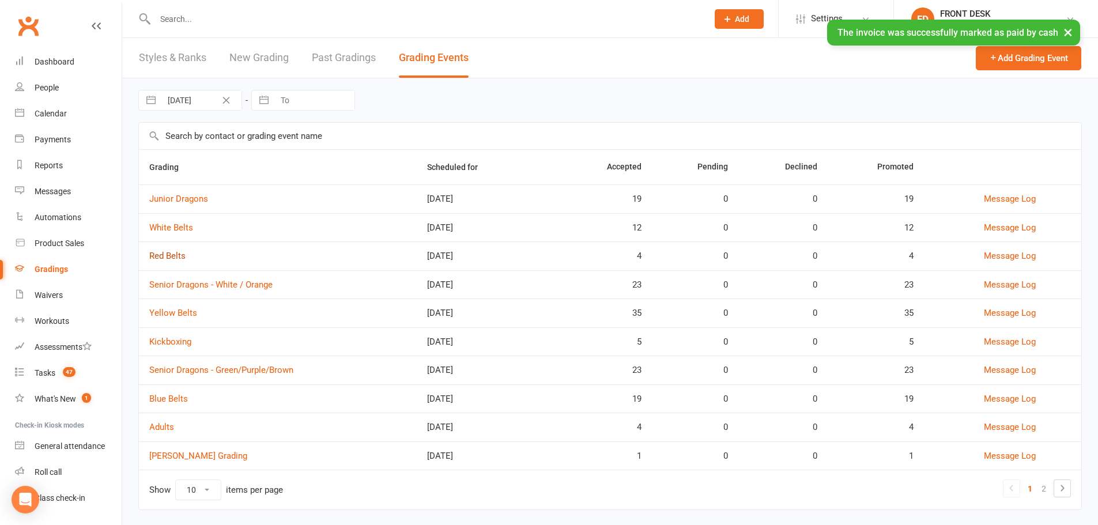
click at [164, 258] on link "Red Belts" at bounding box center [167, 256] width 36 height 10
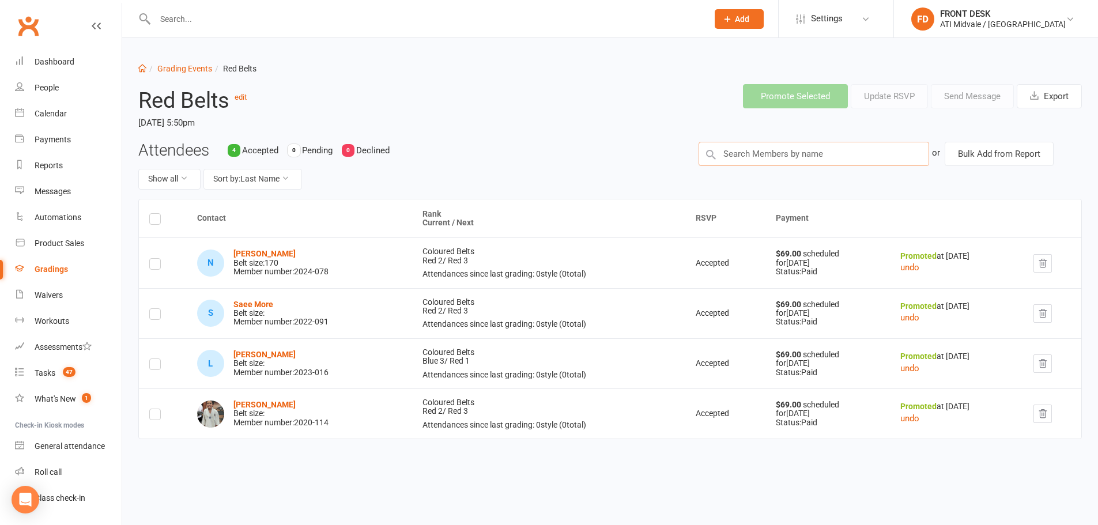
click at [861, 160] on input "text" at bounding box center [814, 154] width 231 height 24
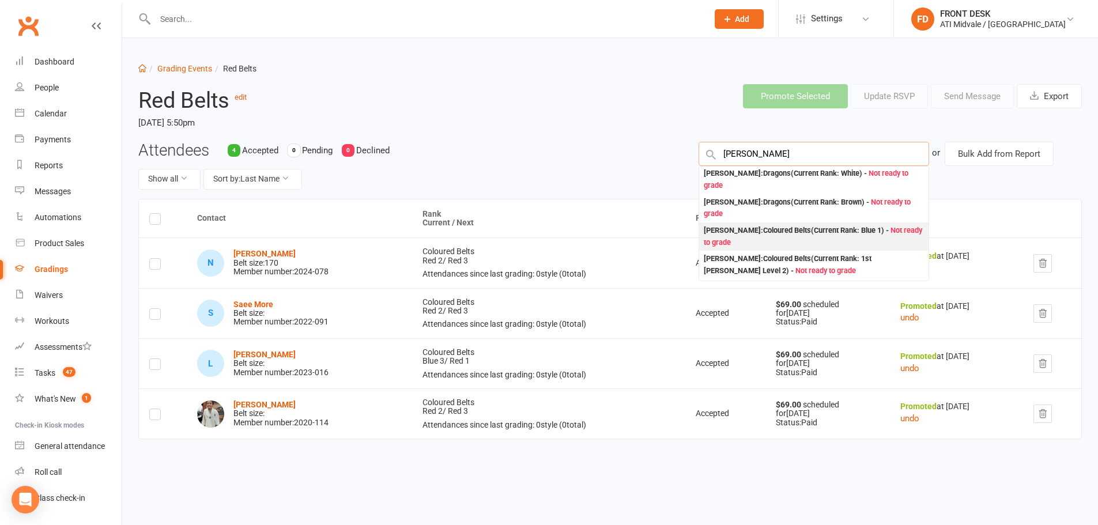
scroll to position [115, 0]
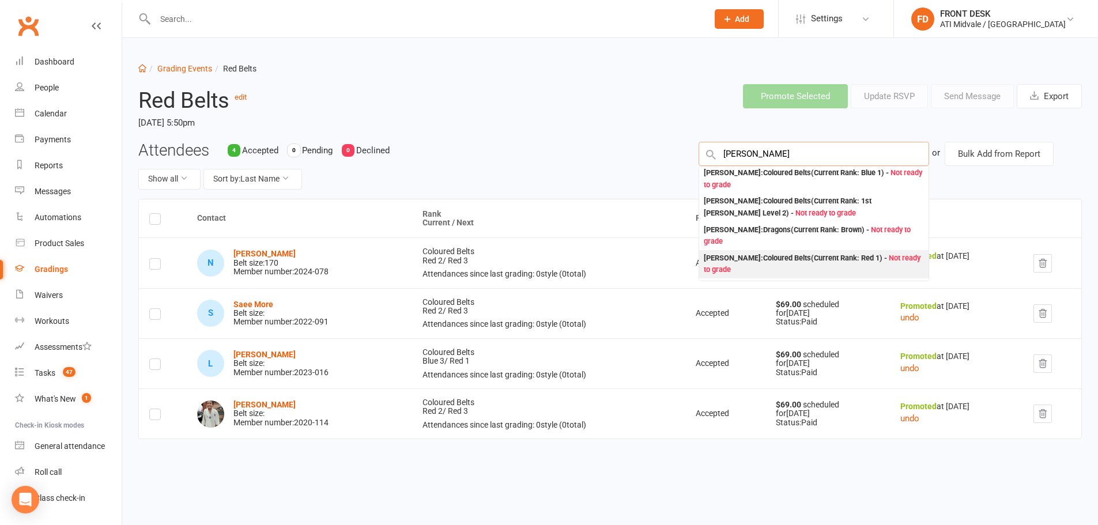
type input "nathan"
click at [779, 262] on div "Nathan Alexander : Coloured Belts (Current Rank: Red 1 ) - Not ready to grade" at bounding box center [814, 264] width 220 height 24
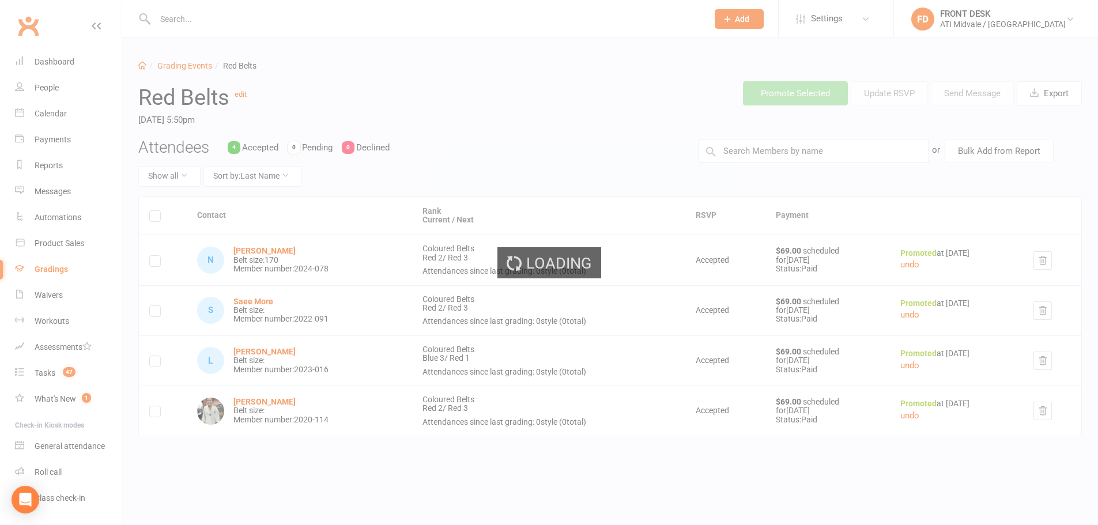
scroll to position [21, 0]
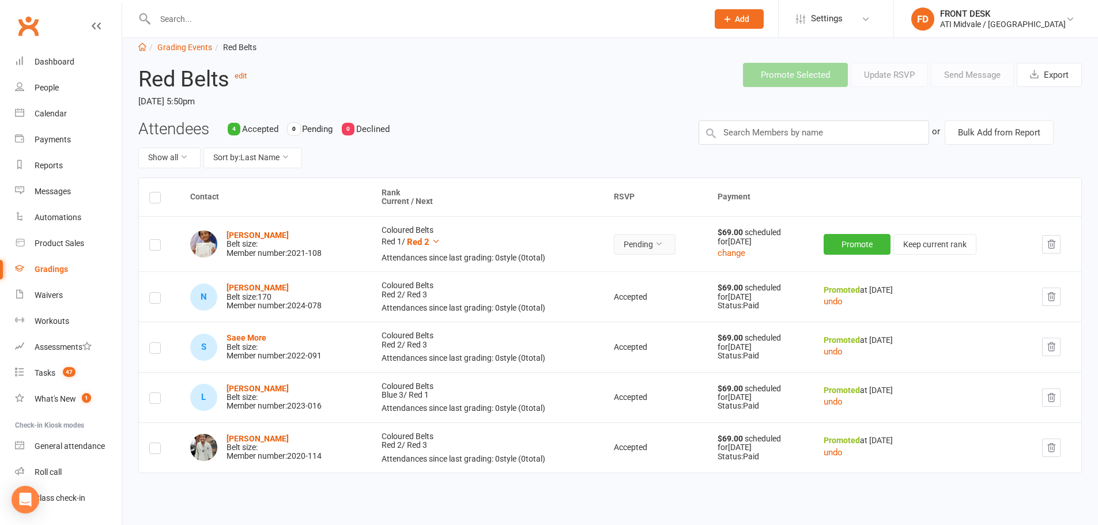
click at [655, 240] on button "Pending" at bounding box center [645, 244] width 62 height 21
click at [633, 270] on link "Accepted" at bounding box center [613, 270] width 114 height 23
click at [848, 247] on button "Promote" at bounding box center [858, 244] width 67 height 21
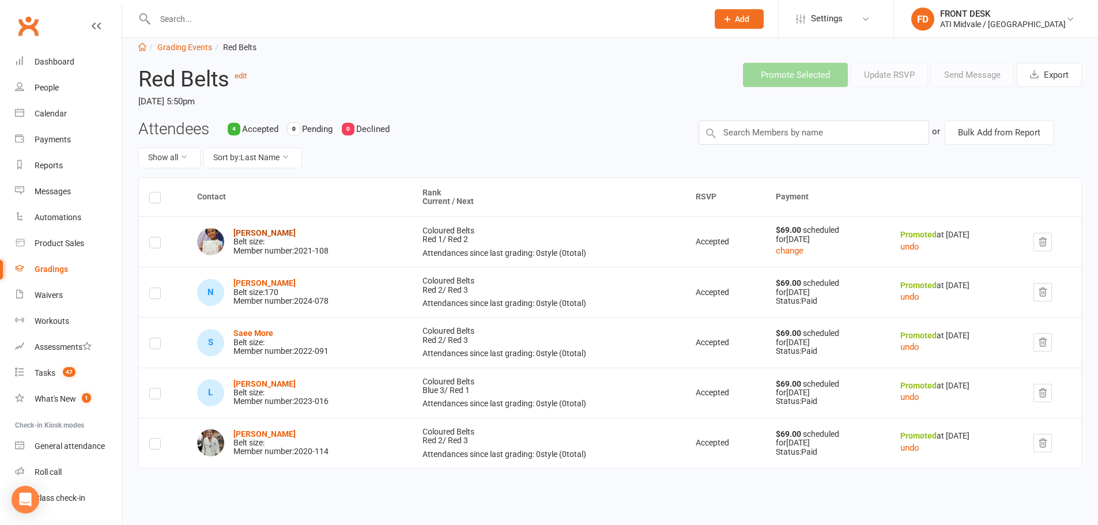
click at [274, 228] on strong "Nathan Alexander" at bounding box center [264, 232] width 62 height 9
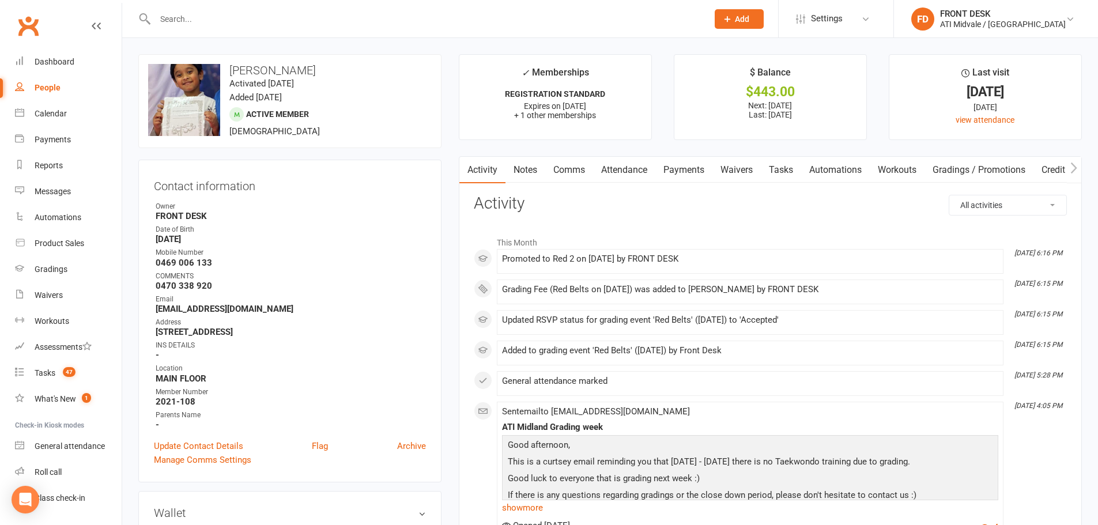
click at [680, 168] on link "Payments" at bounding box center [683, 170] width 57 height 27
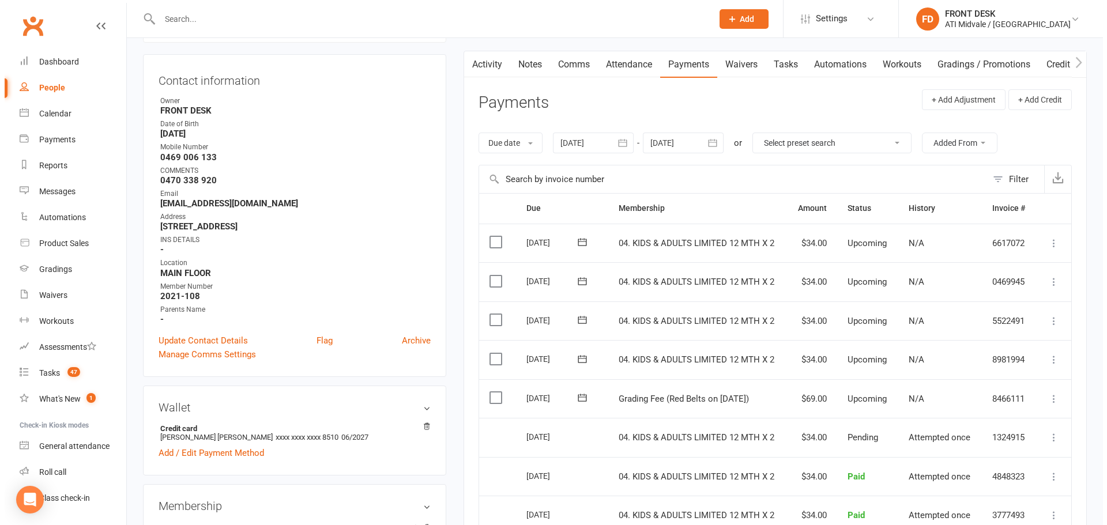
scroll to position [115, 0]
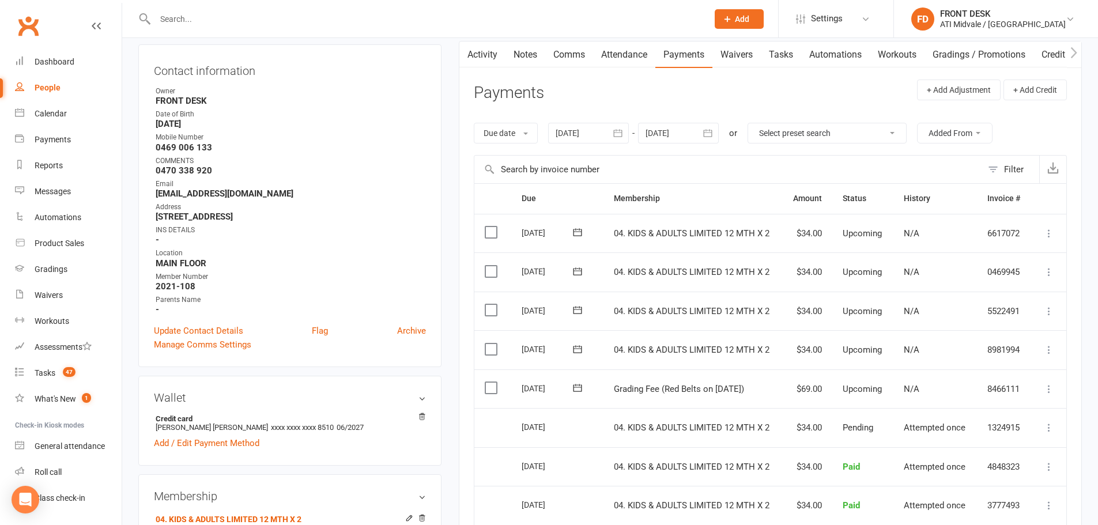
click at [490, 384] on label at bounding box center [493, 388] width 16 height 12
click at [490, 382] on input "checkbox" at bounding box center [488, 382] width 7 height 0
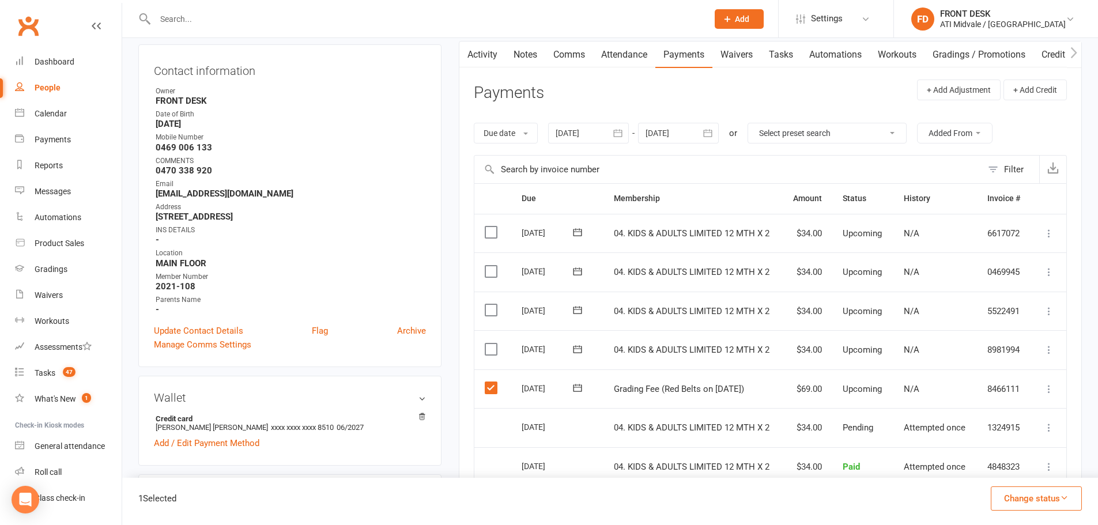
click at [1059, 507] on button "Change status" at bounding box center [1036, 498] width 91 height 24
click at [1051, 403] on link "Paid (Cash)" at bounding box center [1024, 398] width 114 height 23
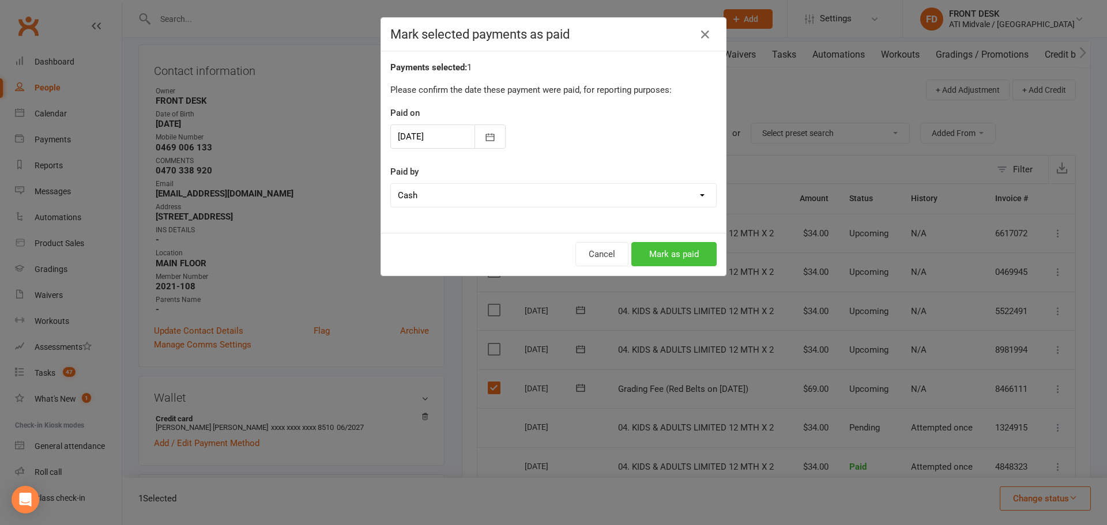
click at [646, 247] on button "Mark as paid" at bounding box center [673, 254] width 85 height 24
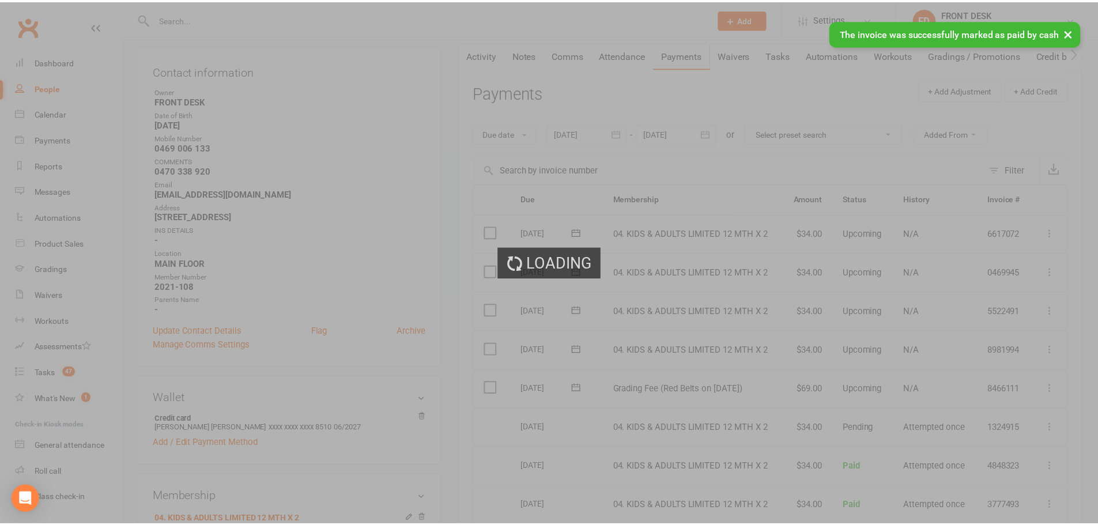
scroll to position [0, 0]
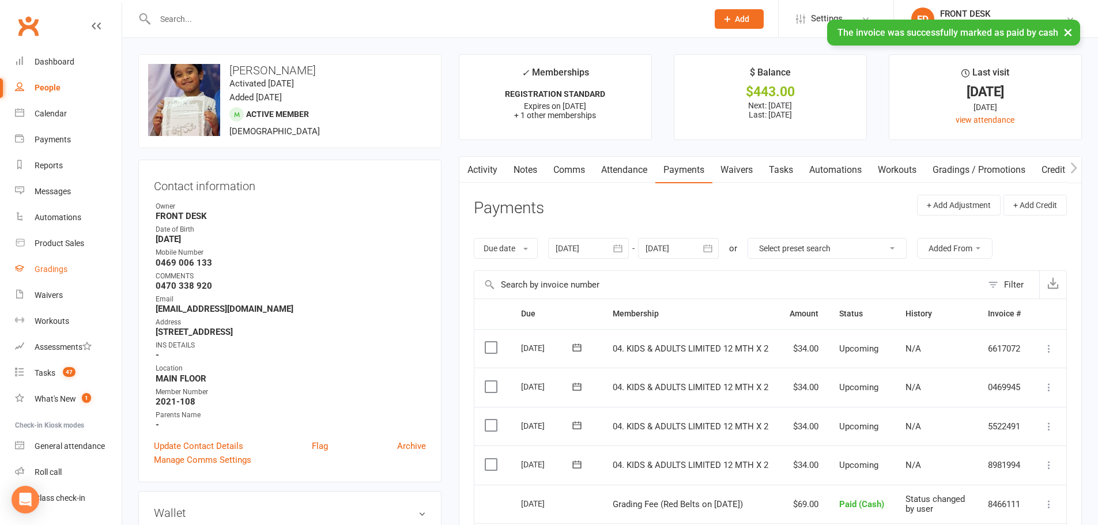
click at [61, 264] on link "Gradings" at bounding box center [68, 270] width 107 height 26
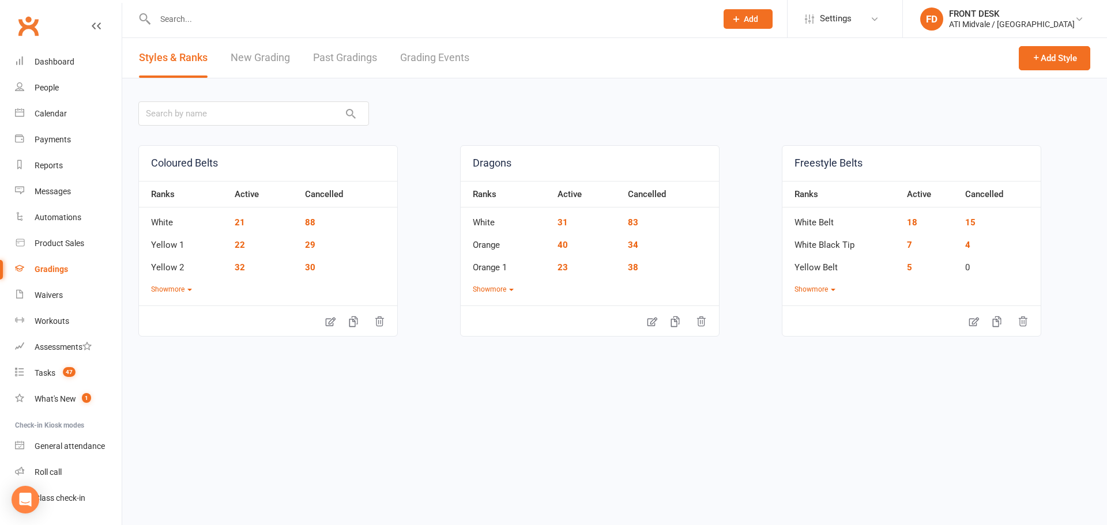
click at [413, 59] on link "Grading Events" at bounding box center [434, 58] width 69 height 40
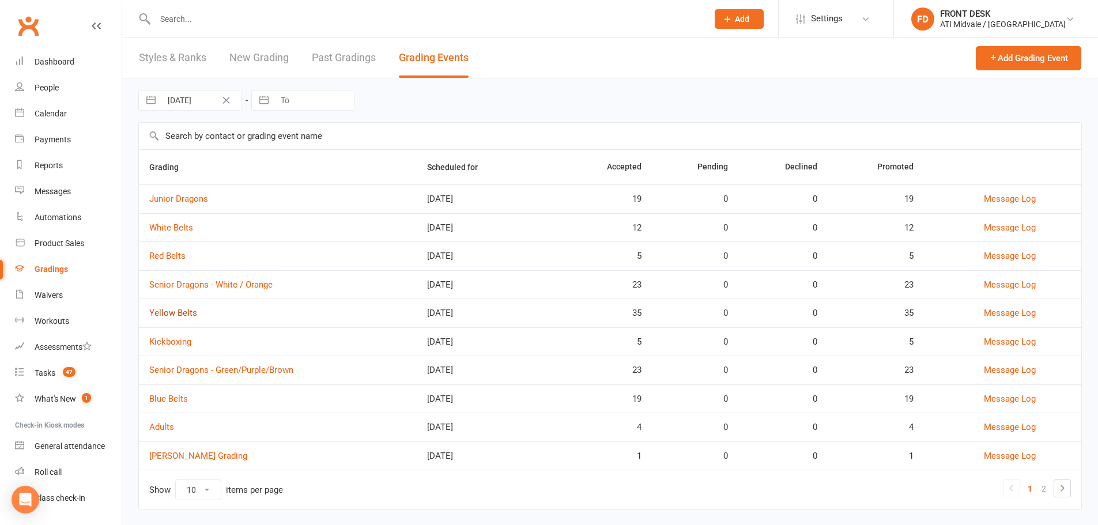
click at [176, 315] on link "Yellow Belts" at bounding box center [173, 313] width 48 height 10
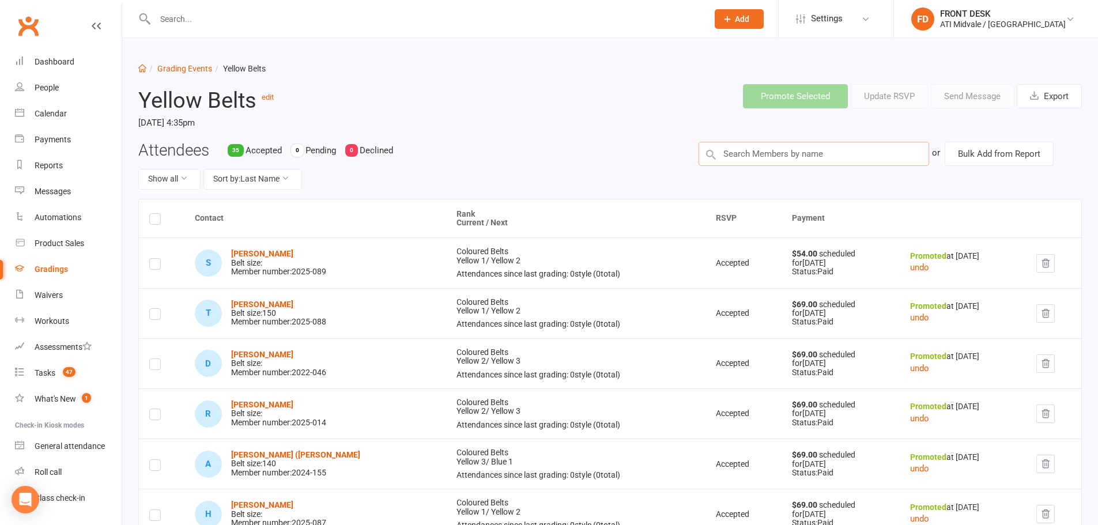
click at [810, 149] on input "text" at bounding box center [814, 154] width 231 height 24
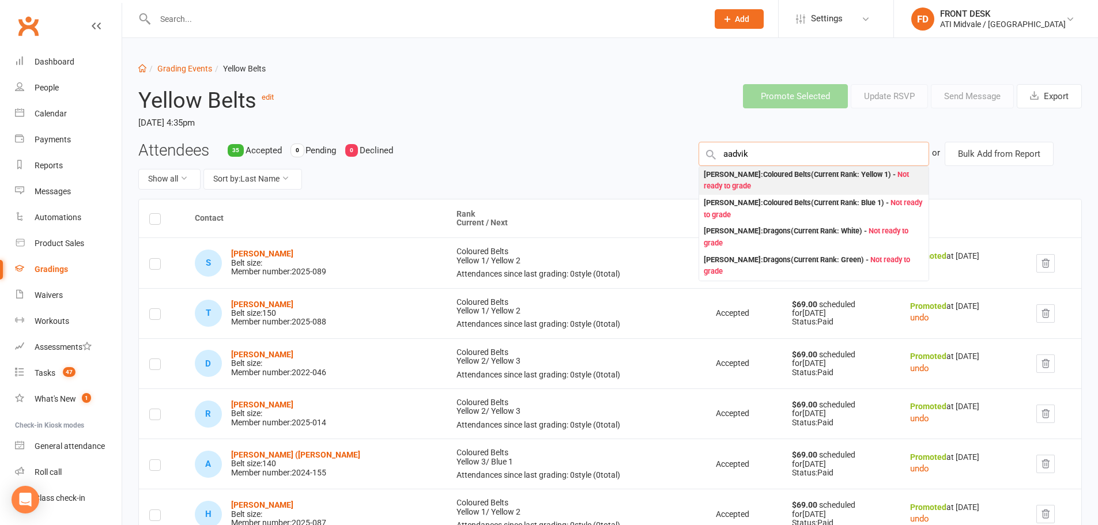
type input "aadvik"
click at [818, 182] on div "Aadvik Singh : Coloured Belts (Current Rank: Yellow 1 ) - Not ready to grade" at bounding box center [814, 181] width 220 height 24
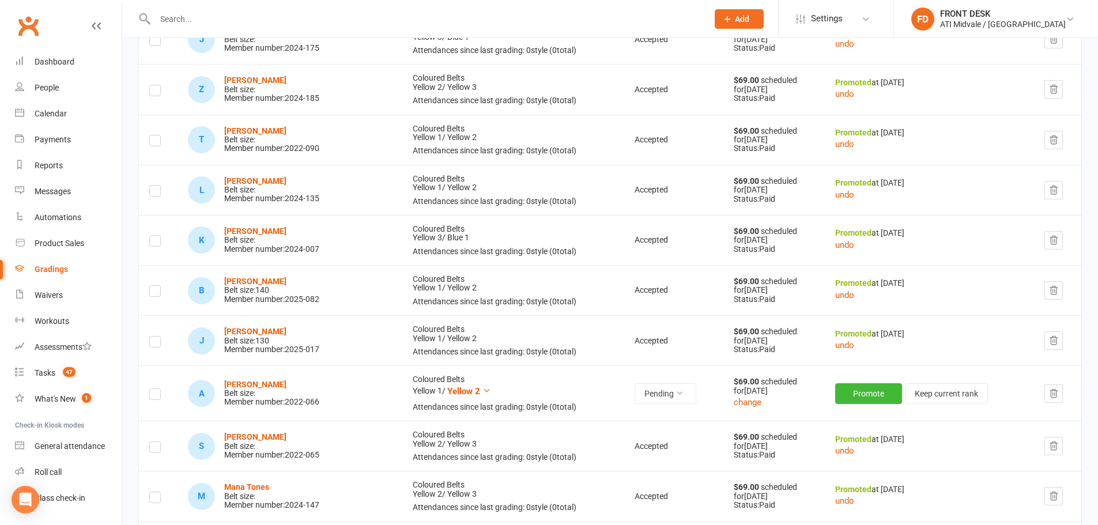
scroll to position [1441, 0]
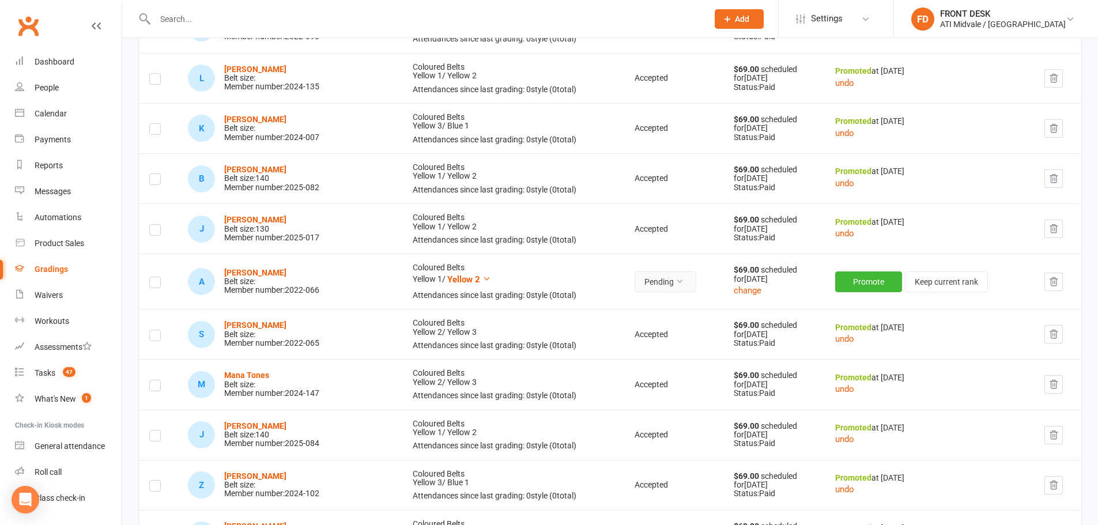
click at [652, 271] on button "Pending" at bounding box center [666, 281] width 62 height 21
click at [651, 308] on link "Accepted" at bounding box center [613, 308] width 114 height 23
click at [858, 283] on button "Promote" at bounding box center [870, 281] width 67 height 21
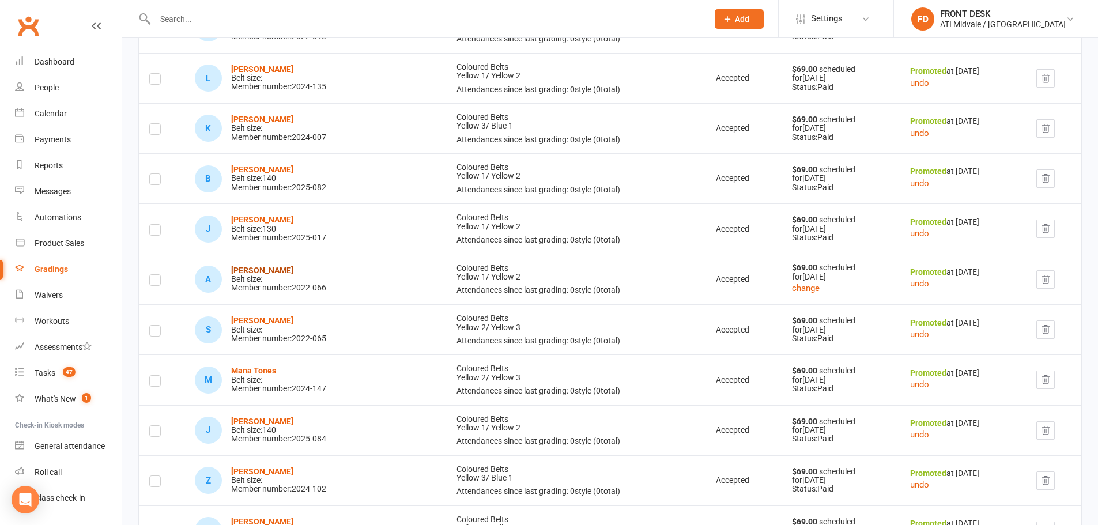
click at [259, 274] on strong "[PERSON_NAME]" at bounding box center [262, 270] width 62 height 9
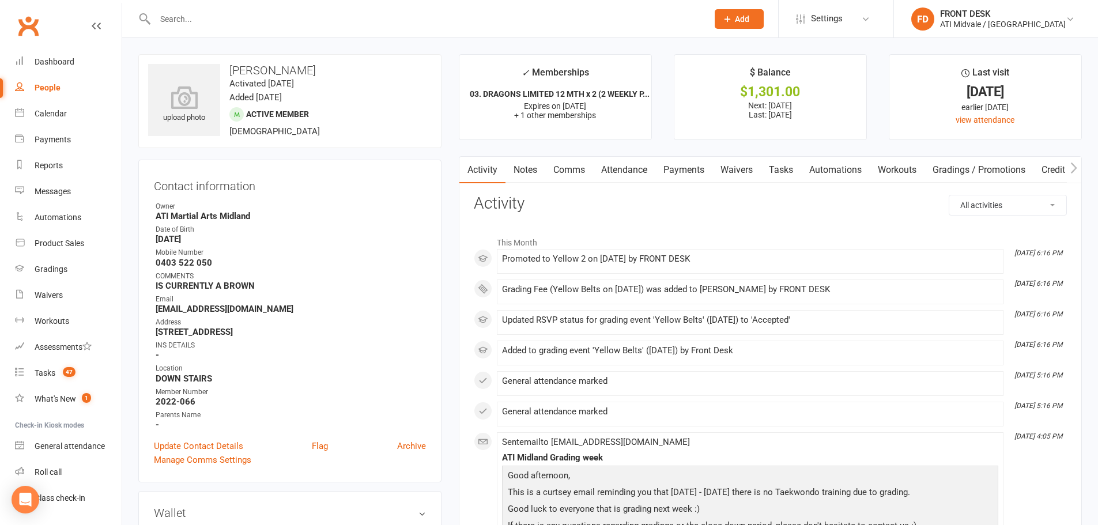
click at [694, 171] on link "Payments" at bounding box center [683, 170] width 57 height 27
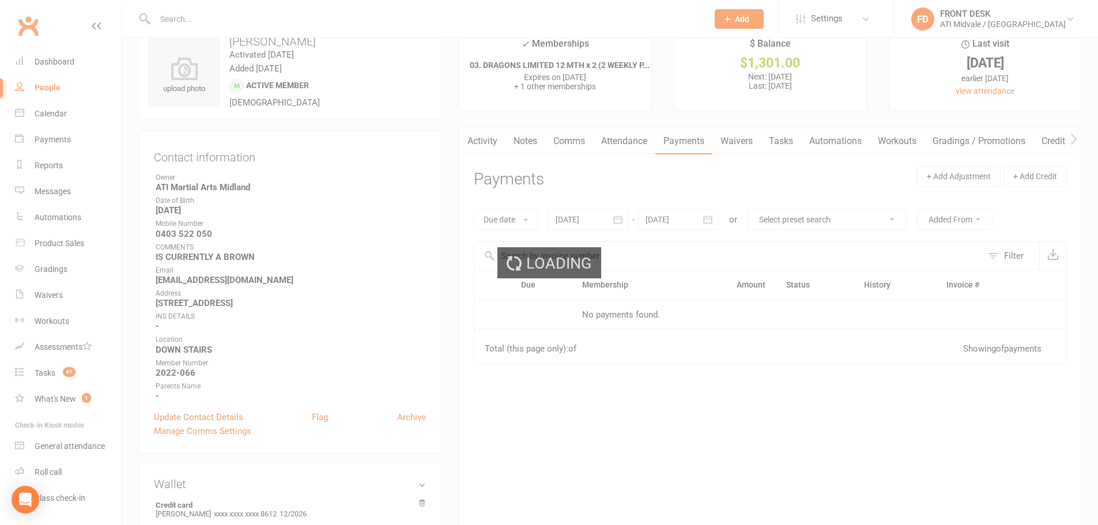
scroll to position [231, 0]
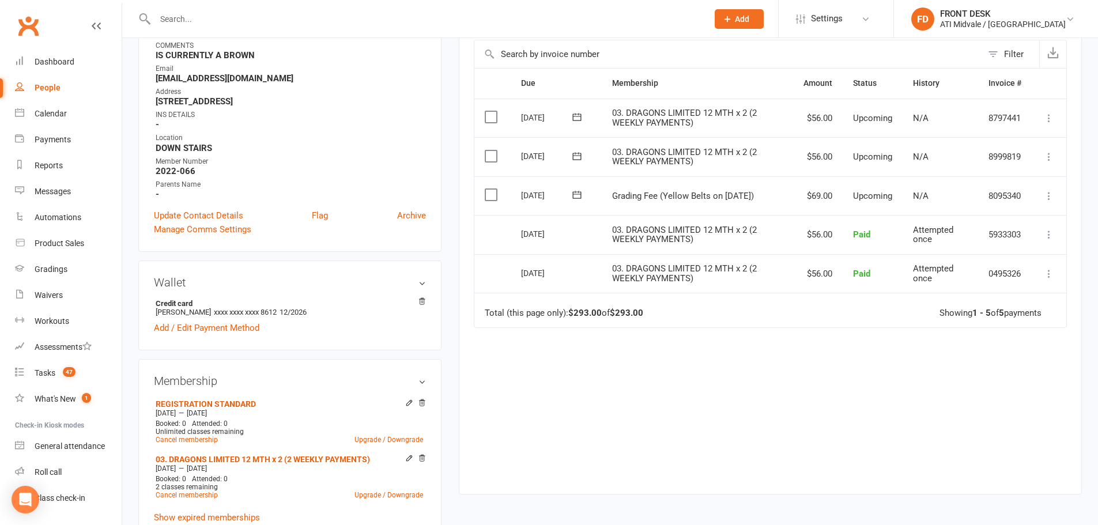
click at [496, 195] on label at bounding box center [493, 195] width 16 height 12
click at [492, 189] on input "checkbox" at bounding box center [488, 189] width 7 height 0
click at [1070, 496] on button "Change status" at bounding box center [1036, 498] width 91 height 24
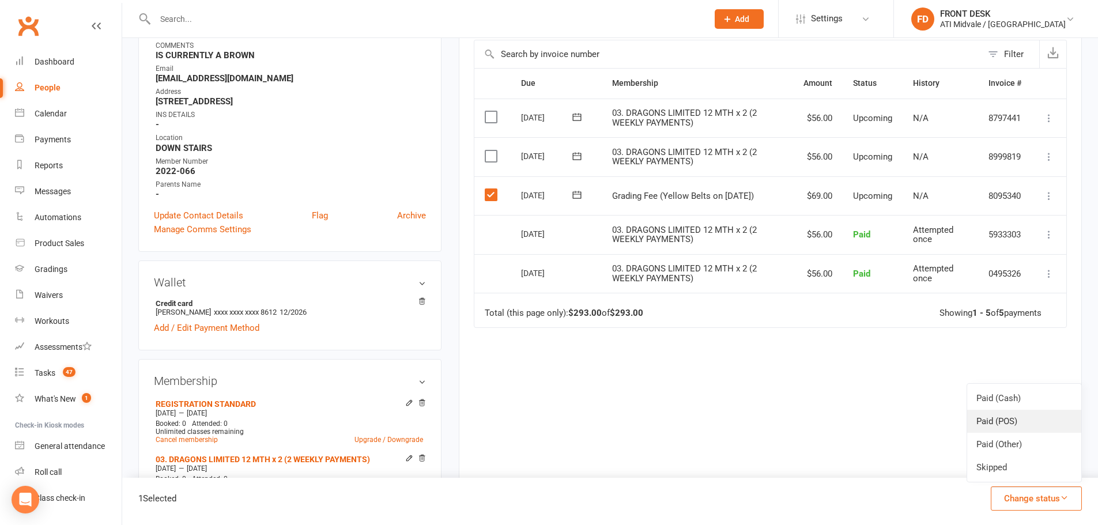
click at [1044, 413] on link "Paid (POS)" at bounding box center [1024, 421] width 114 height 23
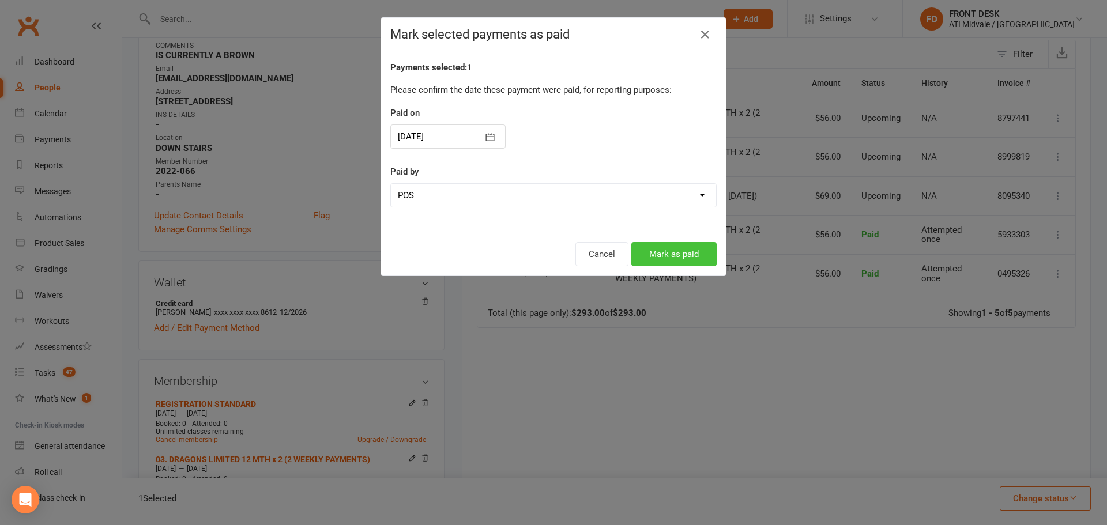
click at [650, 250] on button "Mark as paid" at bounding box center [673, 254] width 85 height 24
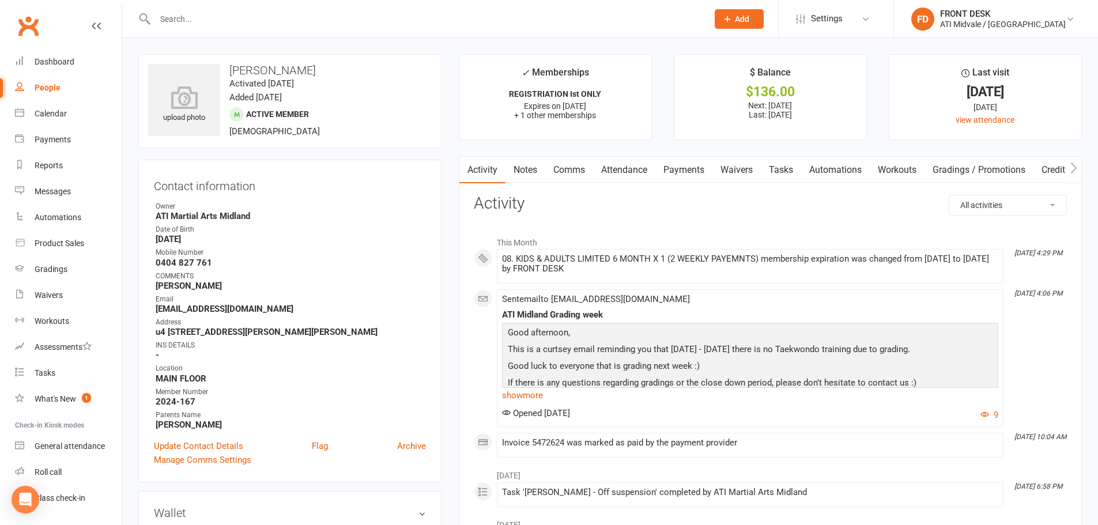
click at [685, 166] on link "Payments" at bounding box center [683, 170] width 57 height 27
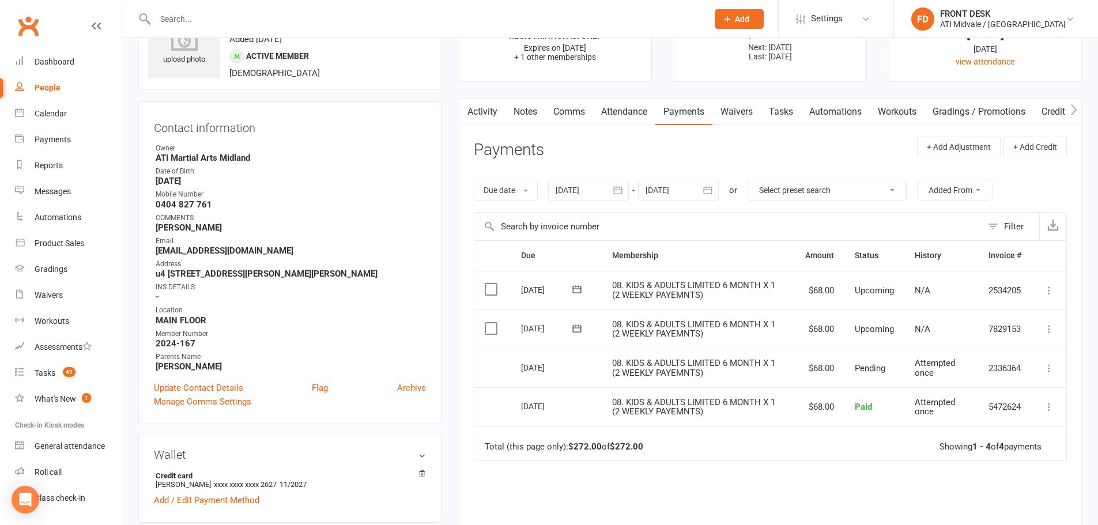
scroll to position [58, 0]
click at [697, 190] on div at bounding box center [678, 190] width 81 height 21
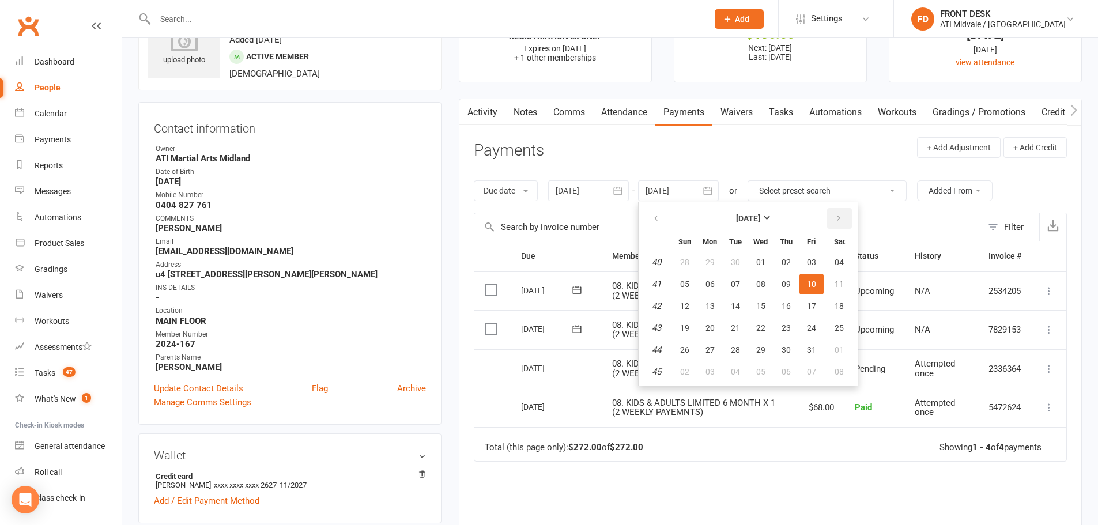
click at [840, 217] on icon "button" at bounding box center [839, 218] width 8 height 9
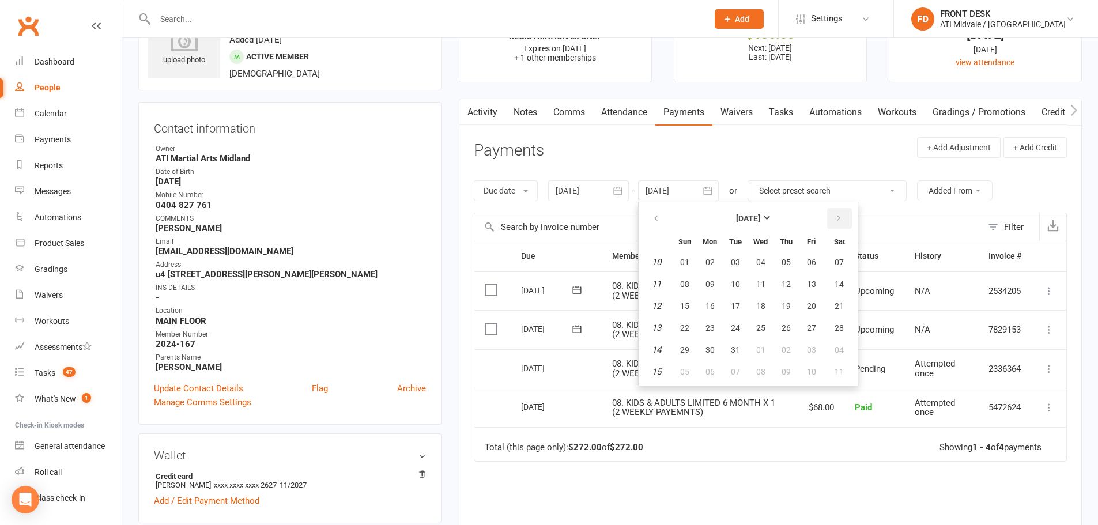
click at [840, 217] on icon "button" at bounding box center [839, 218] width 8 height 9
click at [814, 320] on button "22" at bounding box center [811, 328] width 24 height 21
type input "[DATE]"
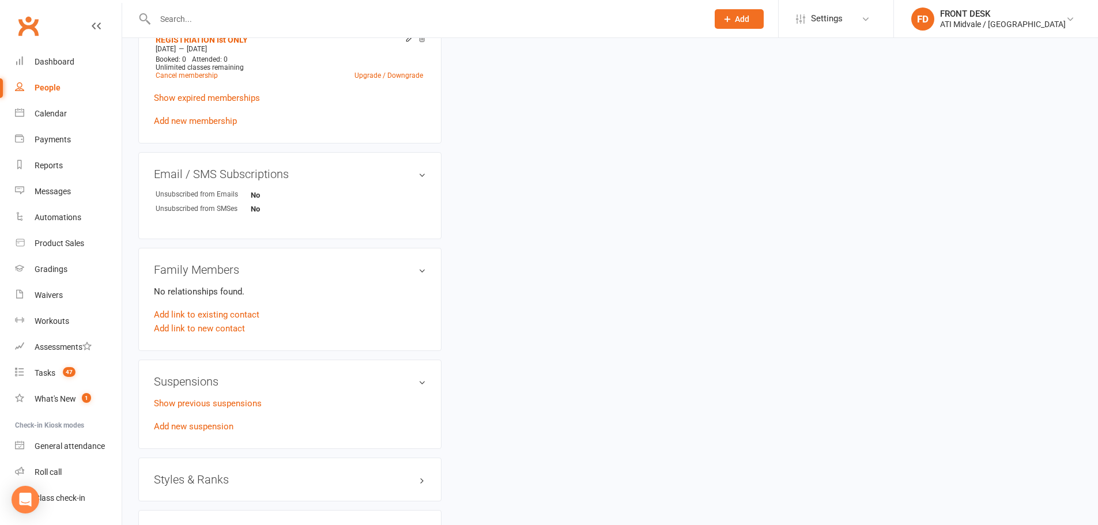
scroll to position [749, 0]
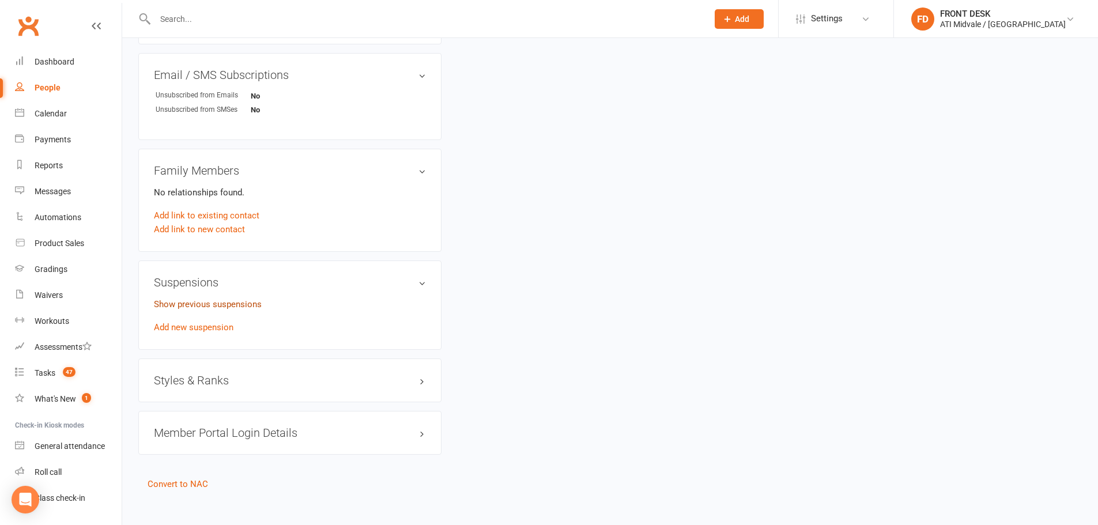
click at [220, 300] on link "Show previous suspensions" at bounding box center [208, 304] width 108 height 10
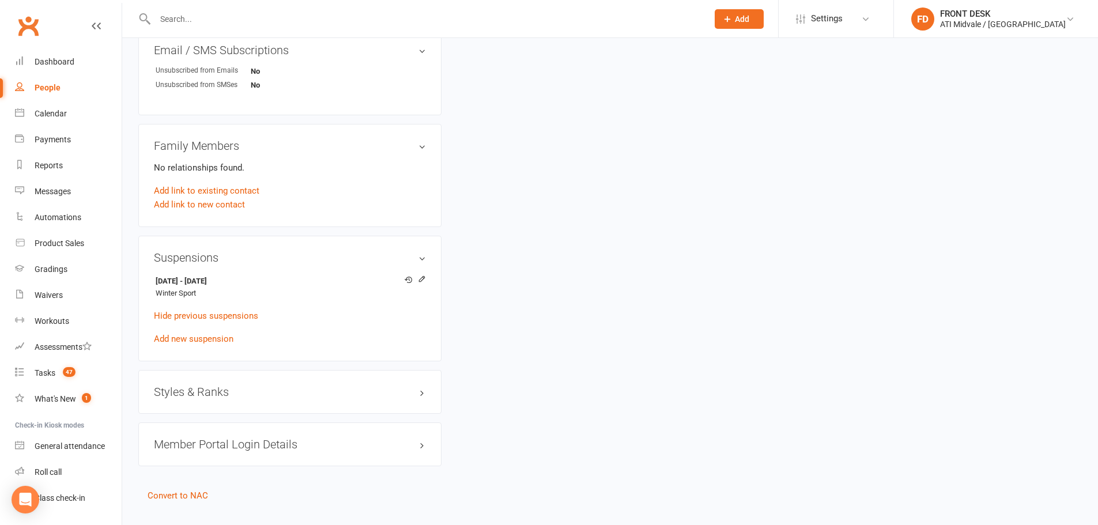
scroll to position [796, 0]
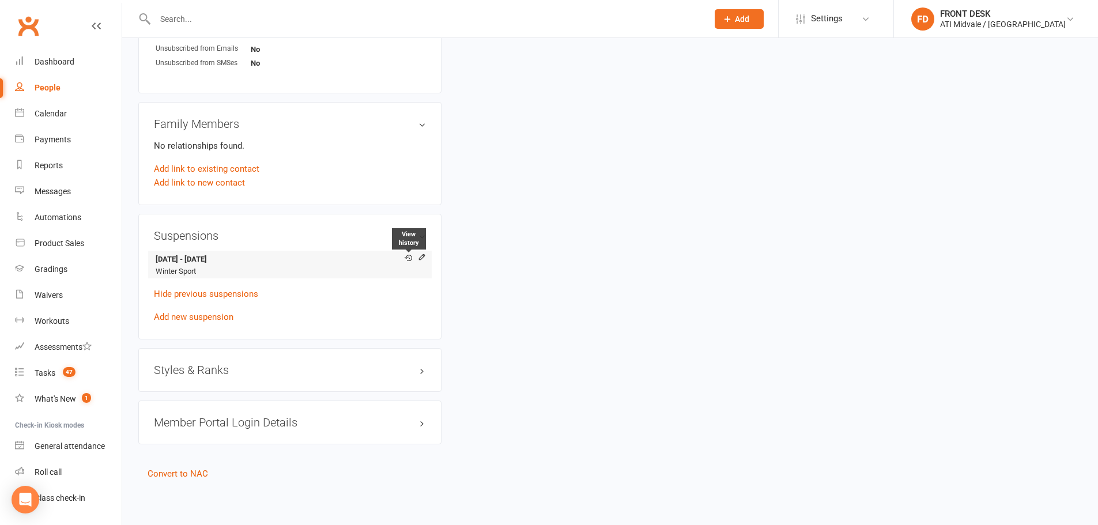
click at [409, 256] on icon at bounding box center [408, 257] width 7 height 7
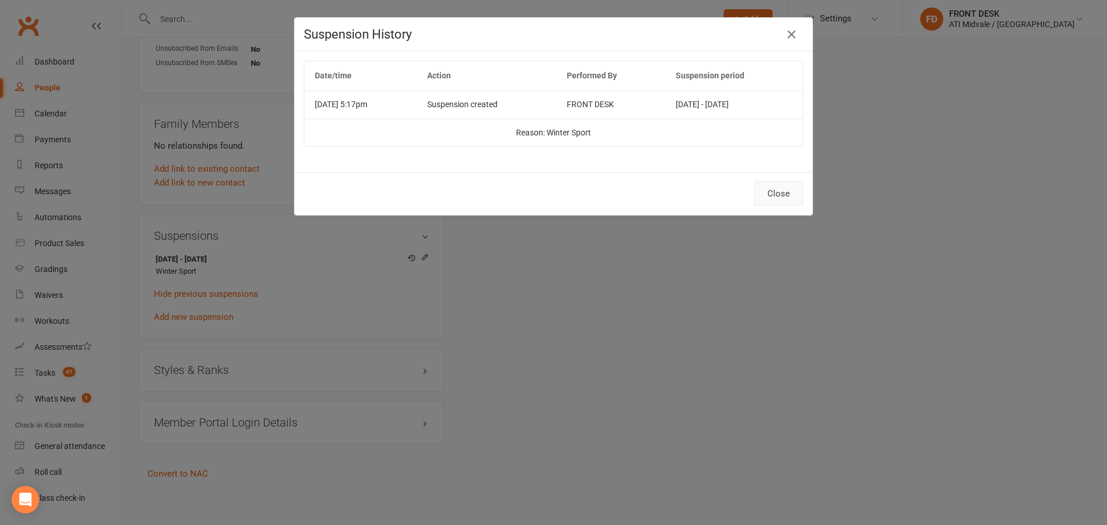
click at [776, 186] on button "Close" at bounding box center [778, 194] width 49 height 24
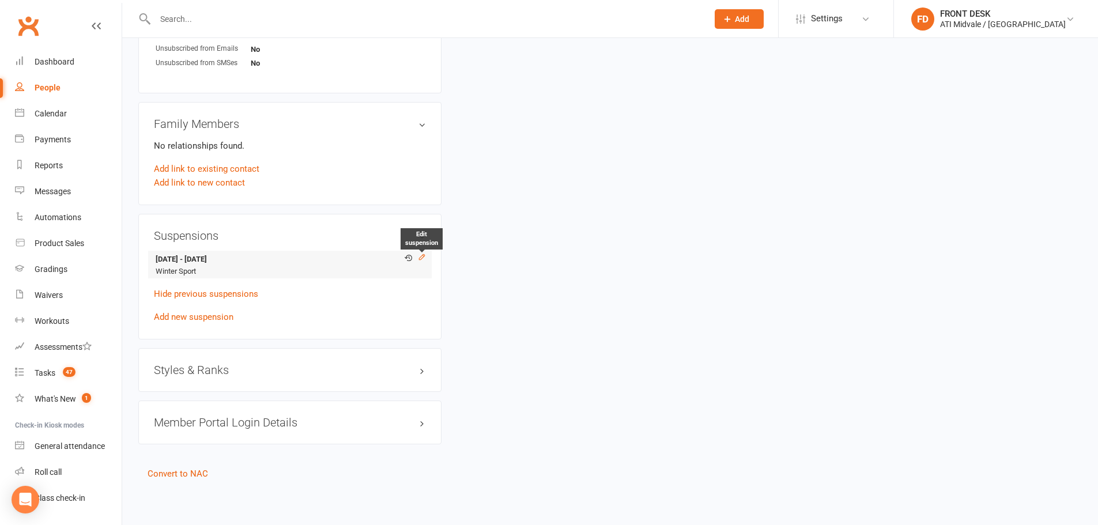
click at [421, 257] on icon at bounding box center [422, 257] width 8 height 8
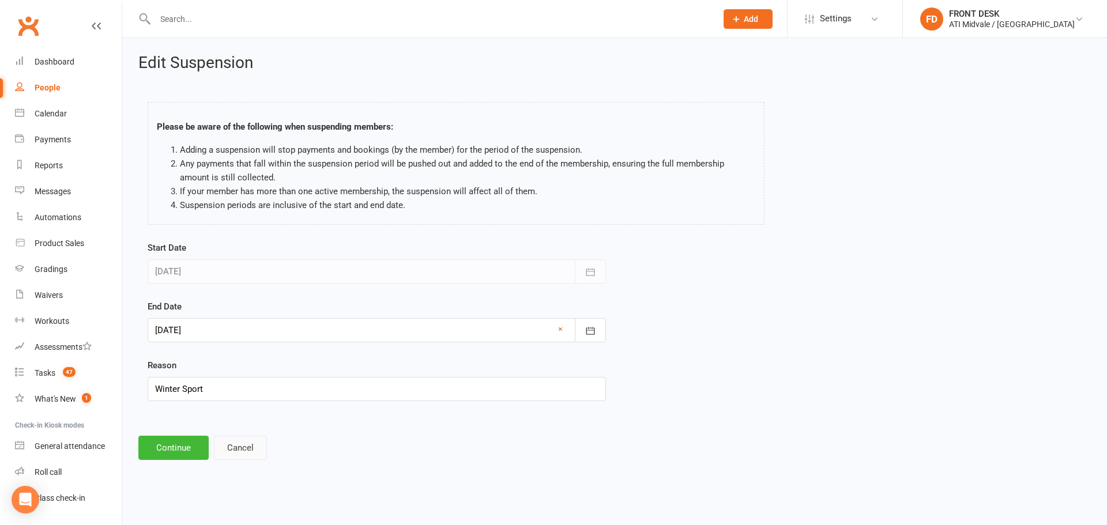
click at [233, 448] on button "Cancel" at bounding box center [240, 448] width 53 height 24
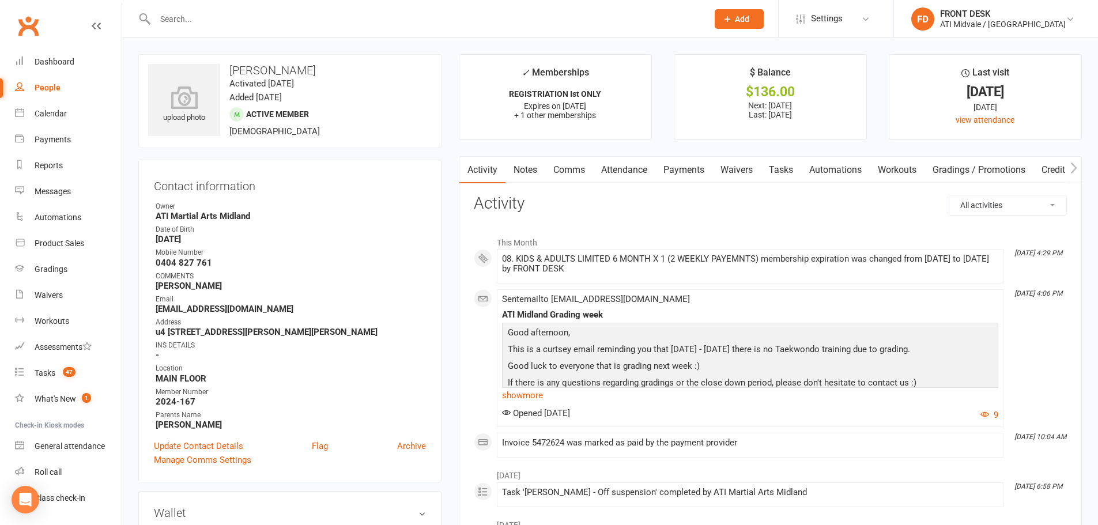
click at [780, 165] on link "Tasks" at bounding box center [781, 170] width 40 height 27
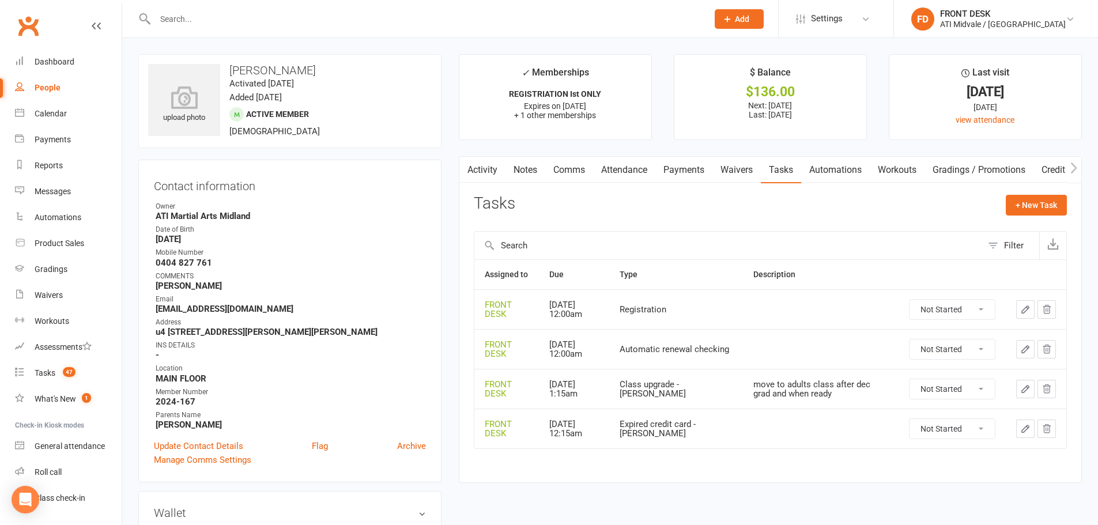
click at [498, 167] on link "Activity" at bounding box center [482, 170] width 46 height 27
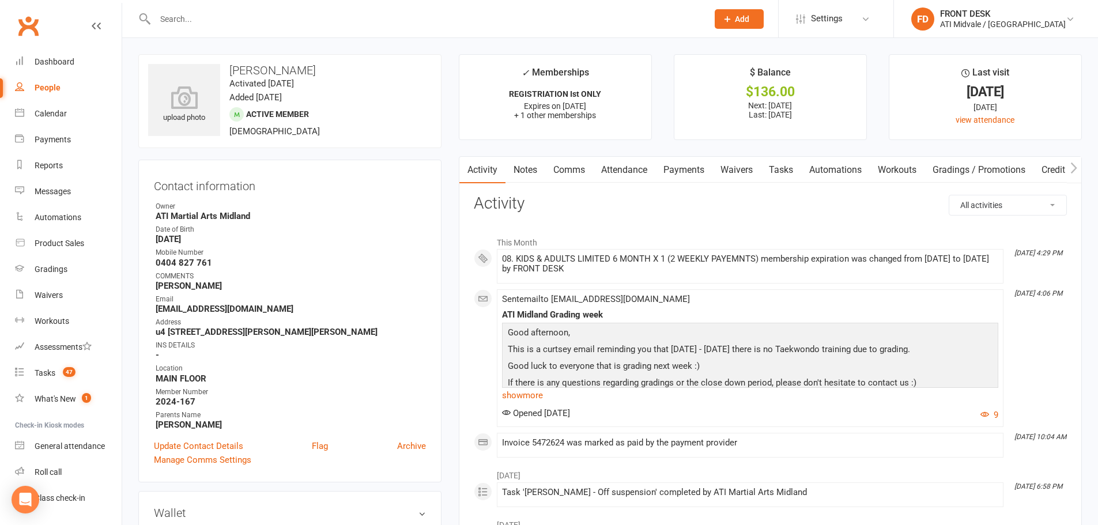
click at [689, 167] on link "Payments" at bounding box center [683, 170] width 57 height 27
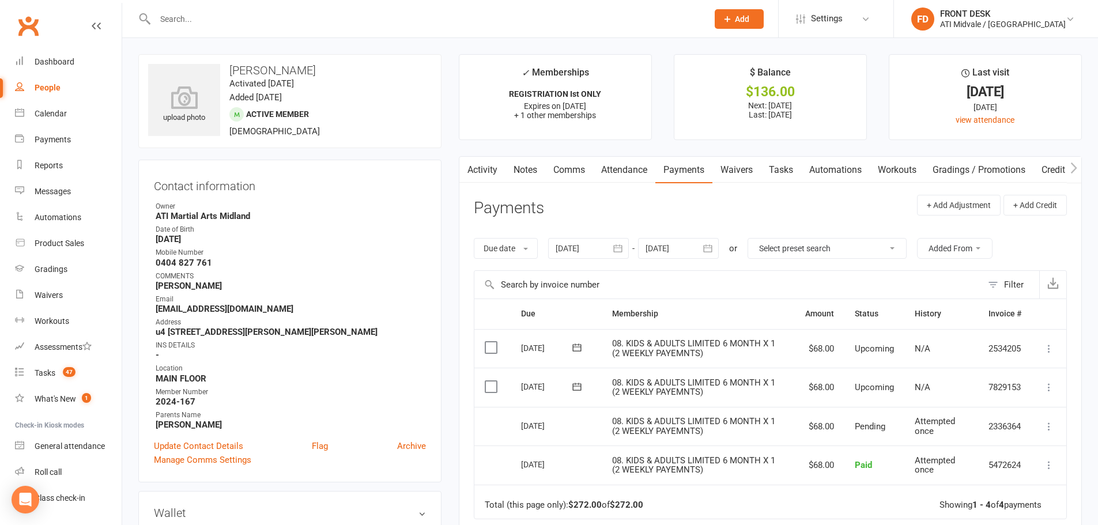
click at [696, 252] on div at bounding box center [678, 248] width 81 height 21
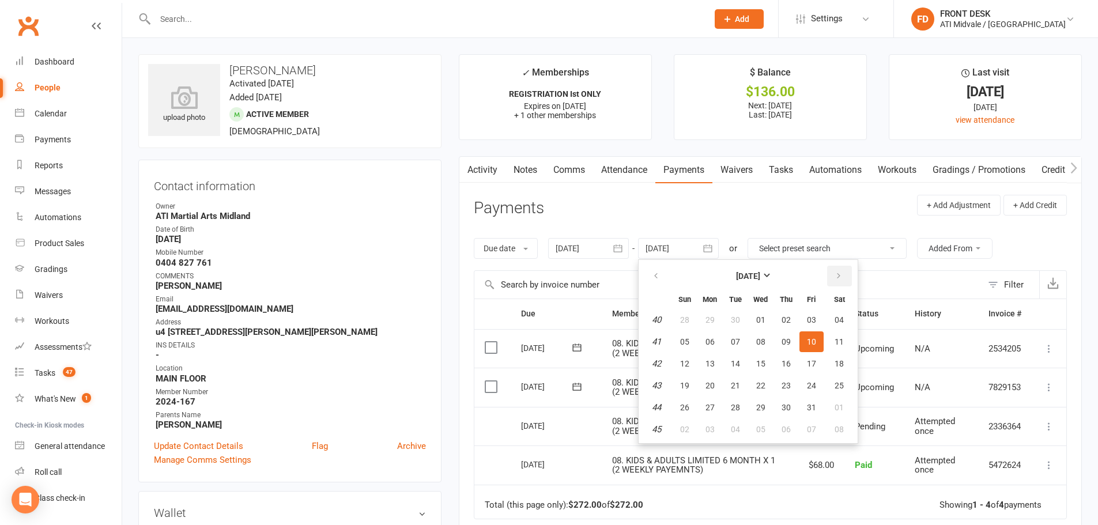
click at [829, 274] on button "button" at bounding box center [839, 276] width 25 height 21
click at [830, 274] on button "button" at bounding box center [839, 276] width 25 height 21
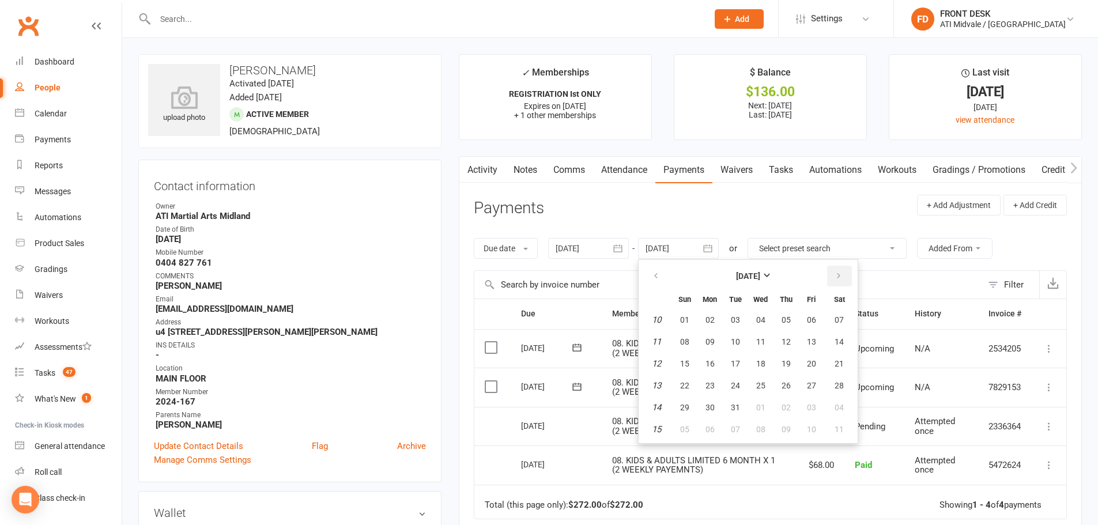
click at [830, 274] on button "button" at bounding box center [839, 276] width 25 height 21
click at [778, 374] on button "16" at bounding box center [786, 363] width 24 height 21
type input "[DATE]"
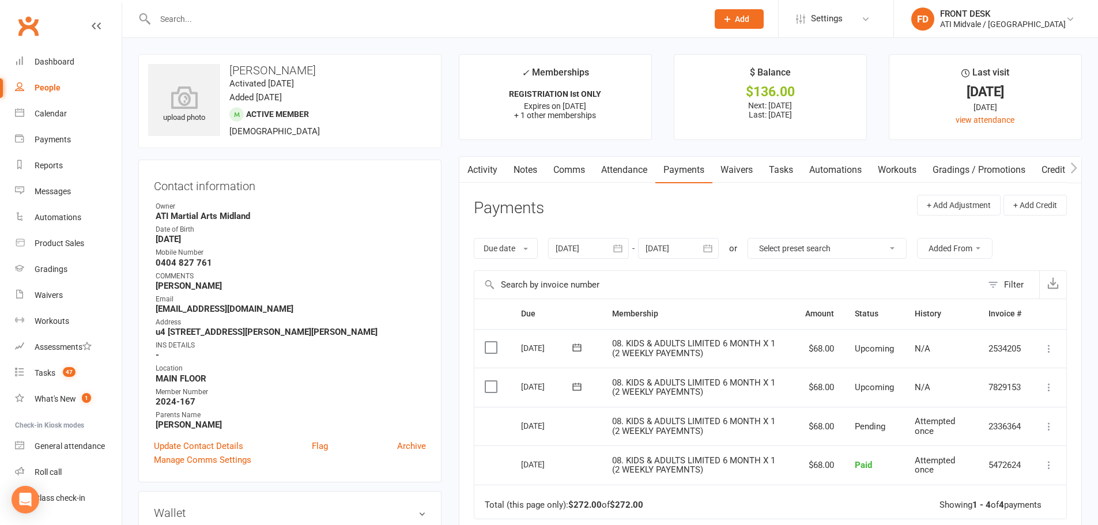
scroll to position [288, 0]
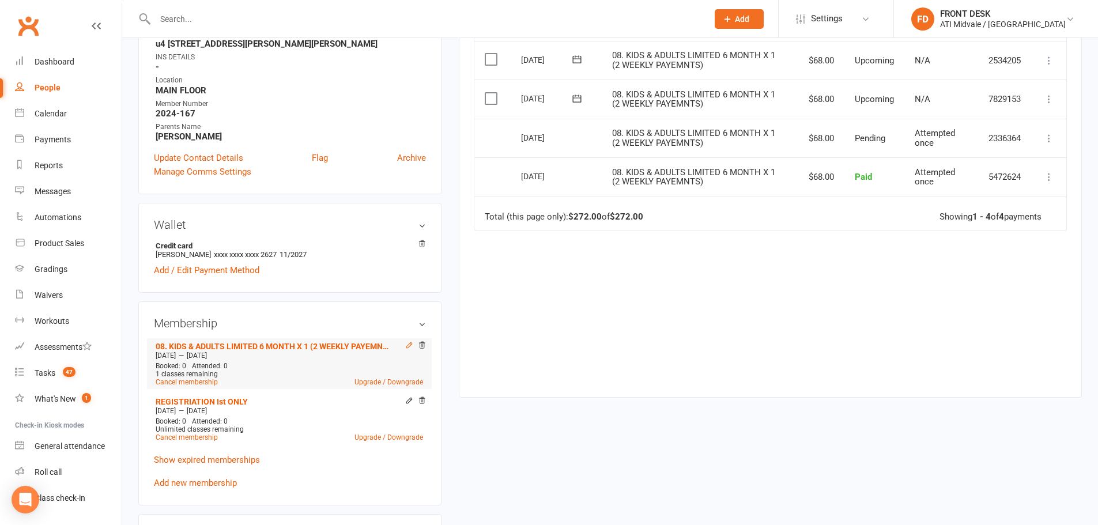
click at [408, 348] on icon at bounding box center [408, 344] width 5 height 5
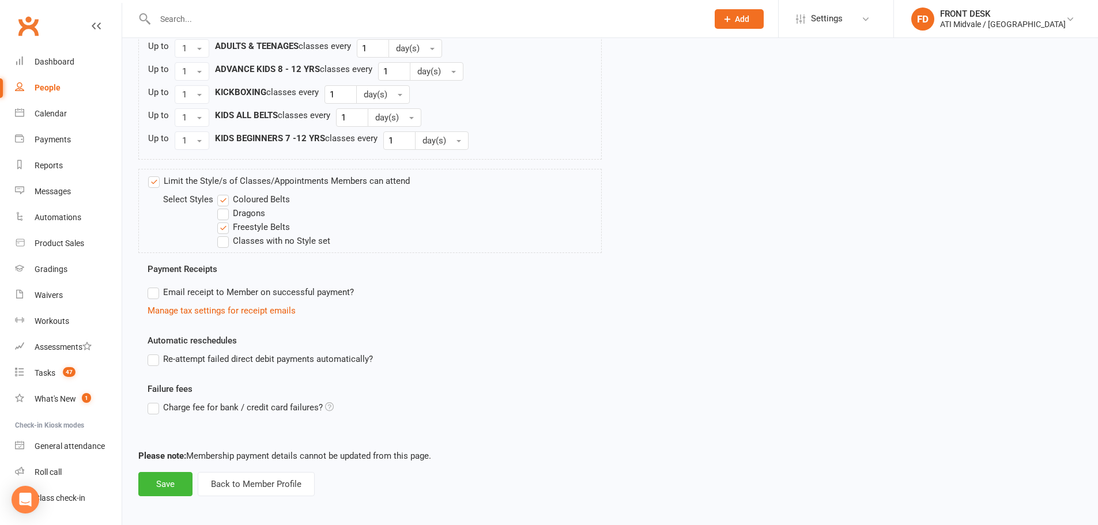
scroll to position [652, 0]
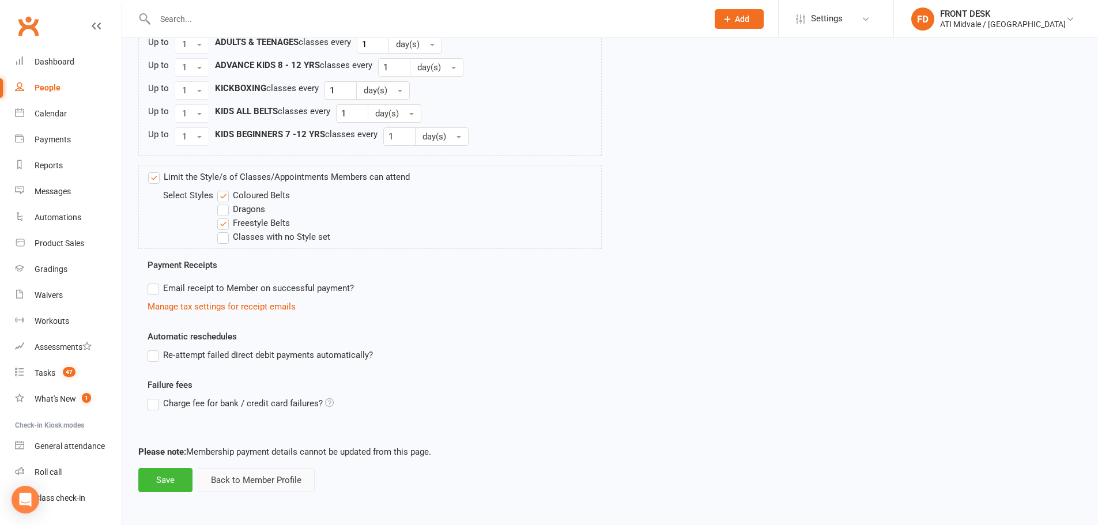
click at [275, 482] on button "Back to Member Profile" at bounding box center [256, 480] width 117 height 24
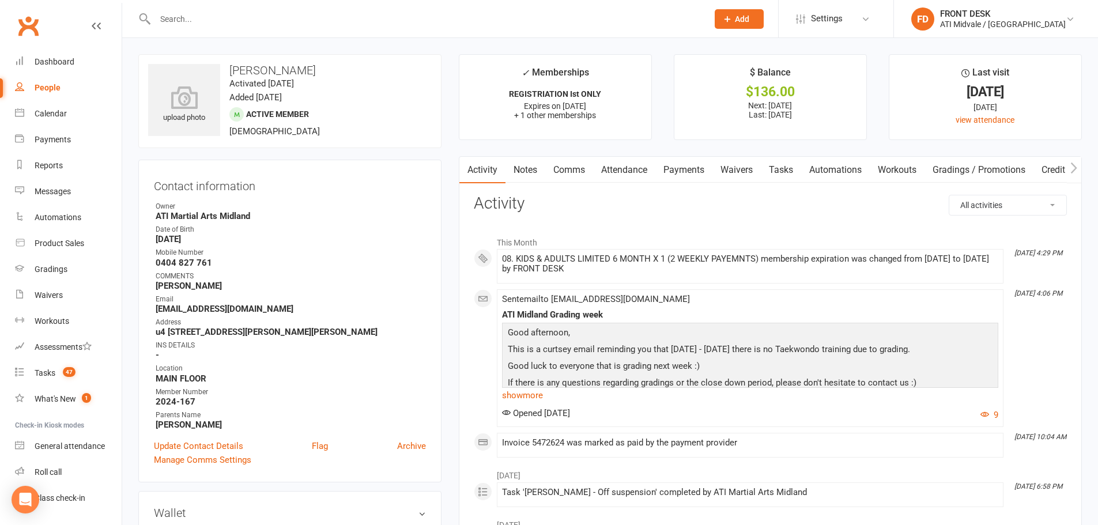
click at [693, 165] on link "Payments" at bounding box center [683, 170] width 57 height 27
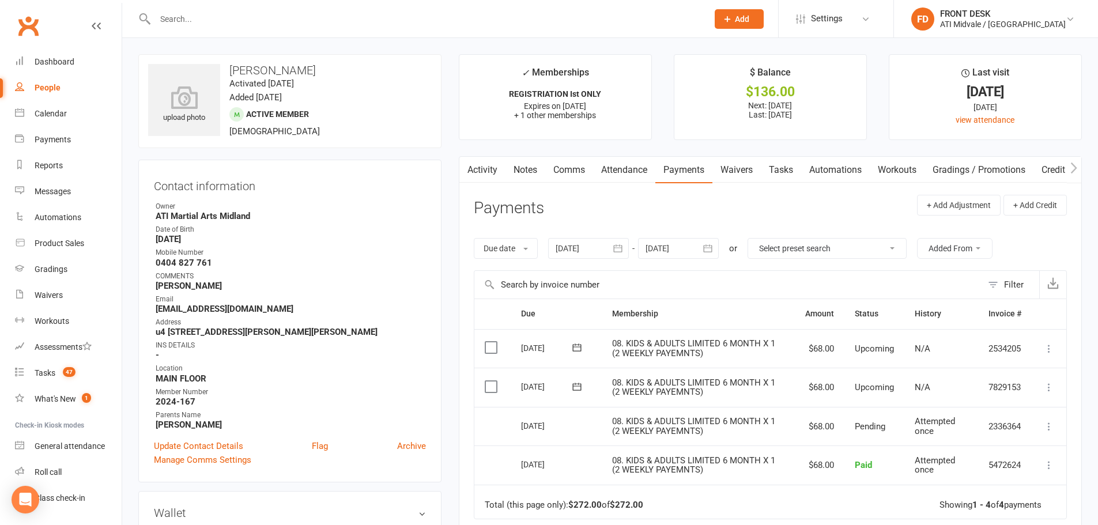
scroll to position [115, 0]
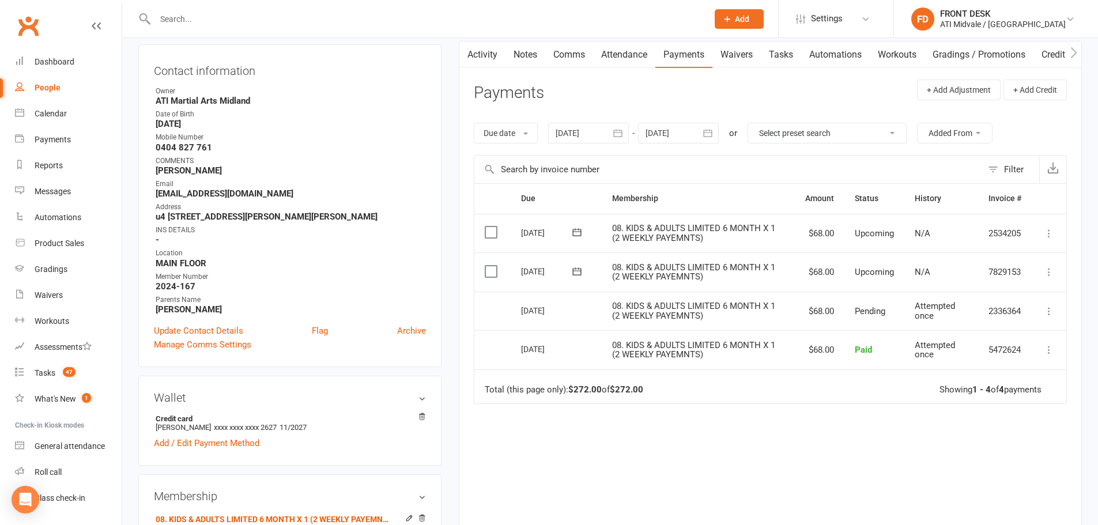
click at [572, 99] on header "Payments + Add Adjustment + Add Credit" at bounding box center [770, 96] width 593 height 32
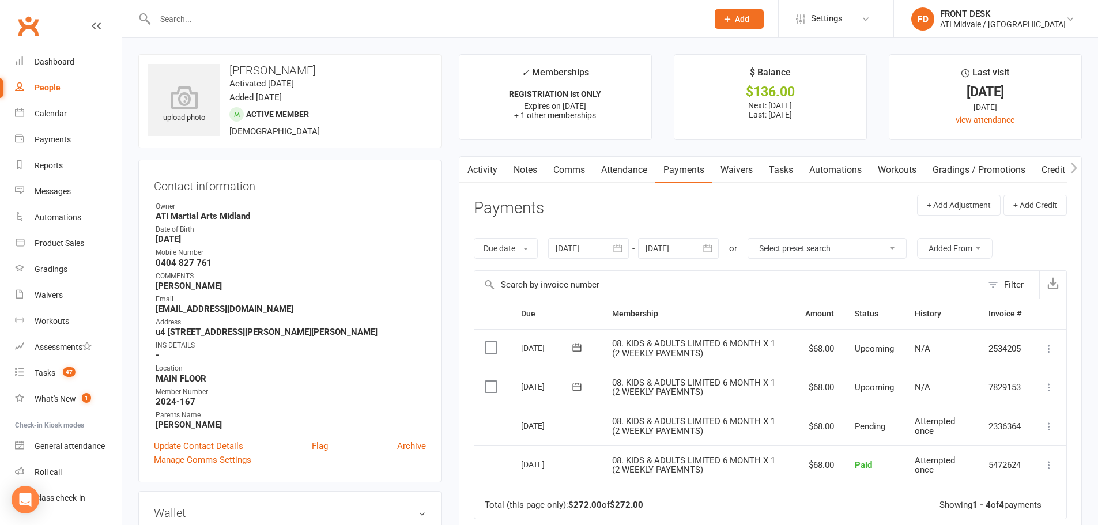
click at [713, 244] on icon "button" at bounding box center [708, 249] width 12 height 12
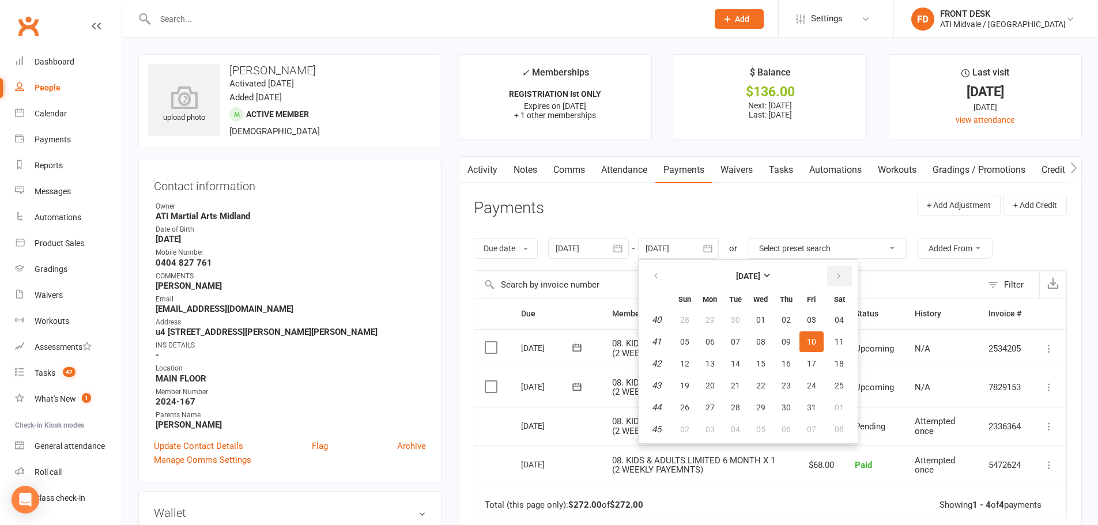
click at [840, 276] on icon "button" at bounding box center [839, 275] width 8 height 9
click at [811, 352] on button "13" at bounding box center [811, 341] width 24 height 21
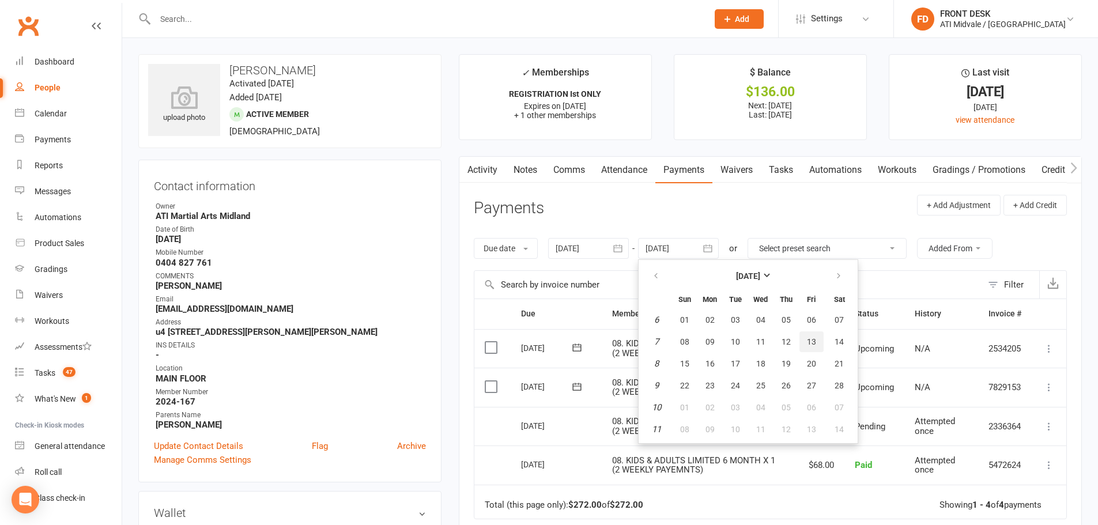
type input "13 Feb 2026"
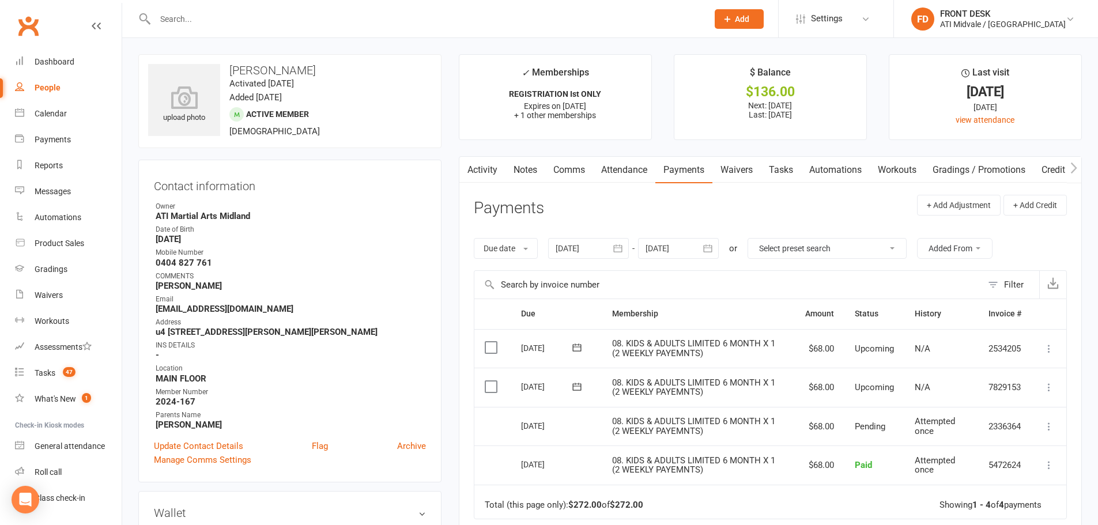
click at [747, 224] on header "Payments + Add Adjustment + Add Credit" at bounding box center [770, 211] width 593 height 32
click at [392, 21] on input "text" at bounding box center [426, 19] width 548 height 16
click at [595, 251] on div at bounding box center [588, 248] width 81 height 21
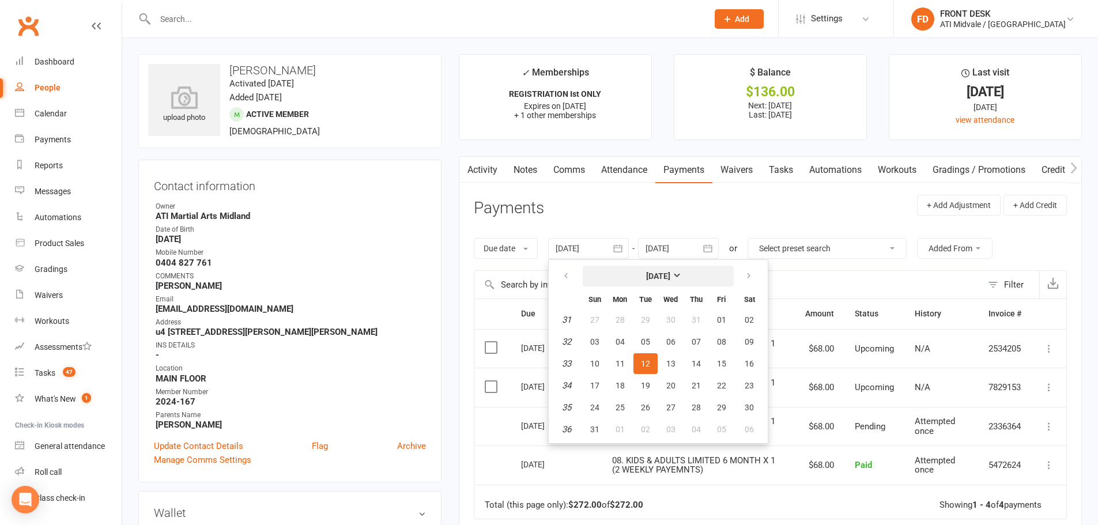
click at [656, 284] on button "[DATE]" at bounding box center [658, 276] width 151 height 21
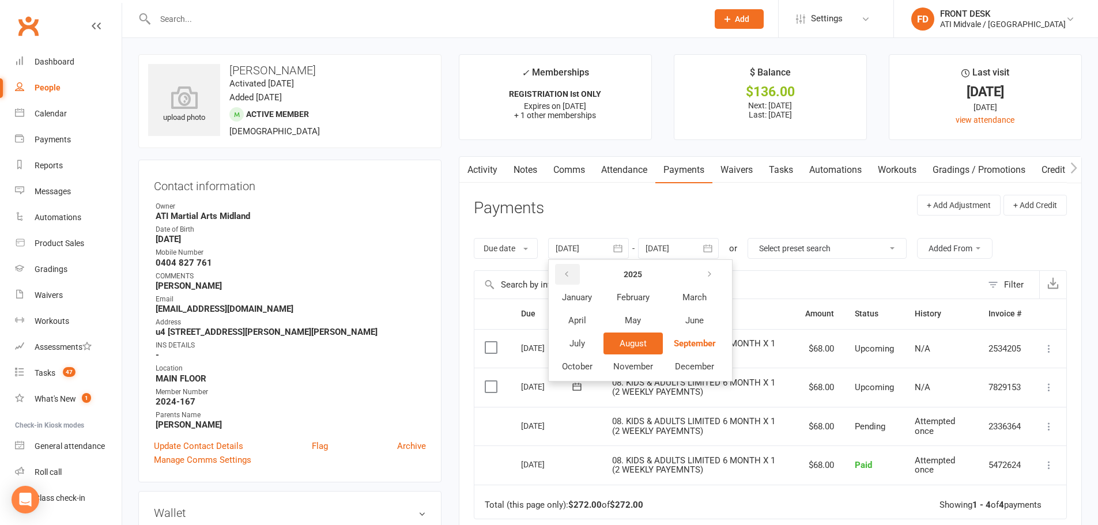
click at [572, 277] on button "button" at bounding box center [567, 274] width 25 height 21
click at [629, 356] on button "November" at bounding box center [633, 367] width 59 height 22
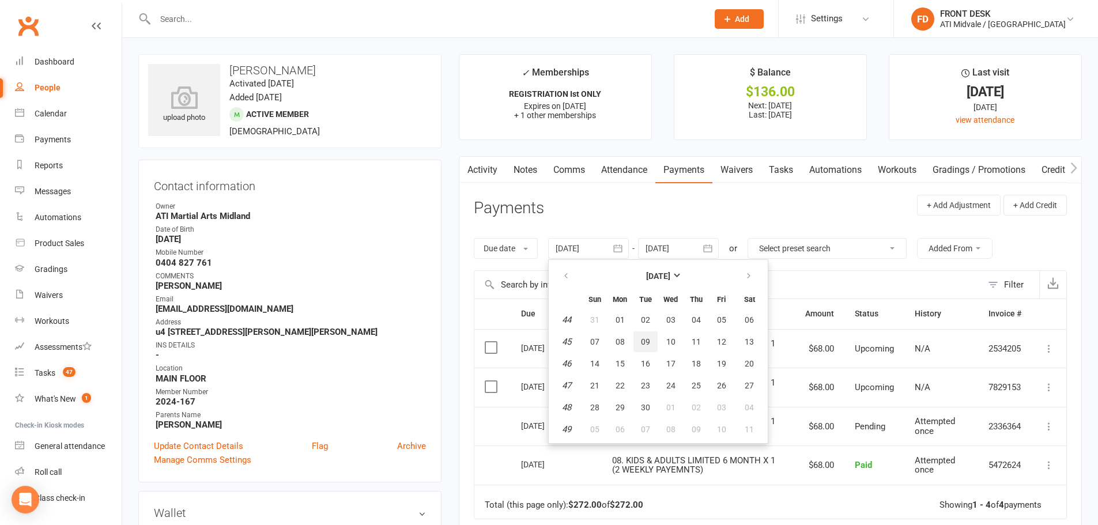
click at [652, 337] on button "09" at bounding box center [645, 341] width 24 height 21
type input "09 Nov 2021"
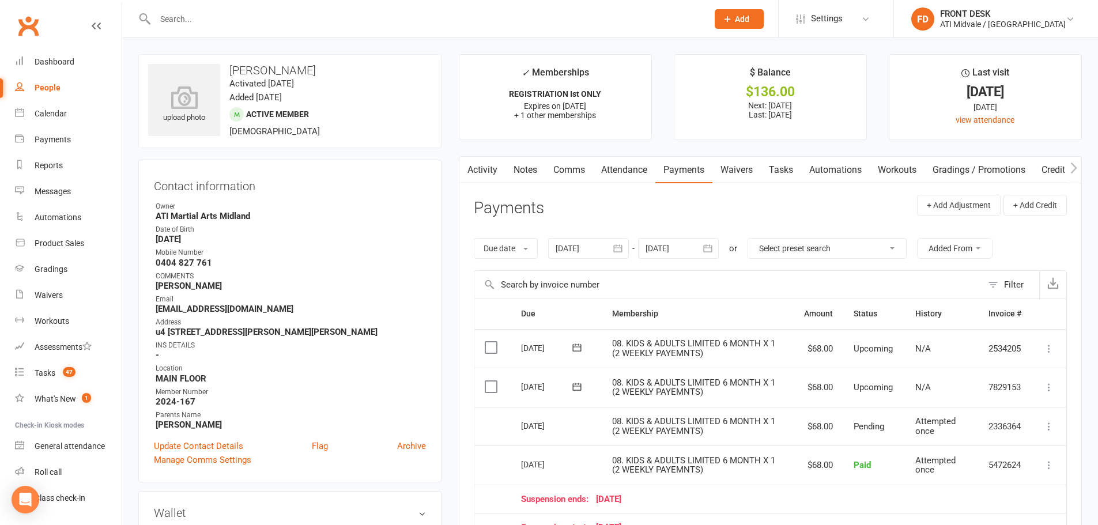
click at [707, 246] on icon "button" at bounding box center [708, 247] width 9 height 7
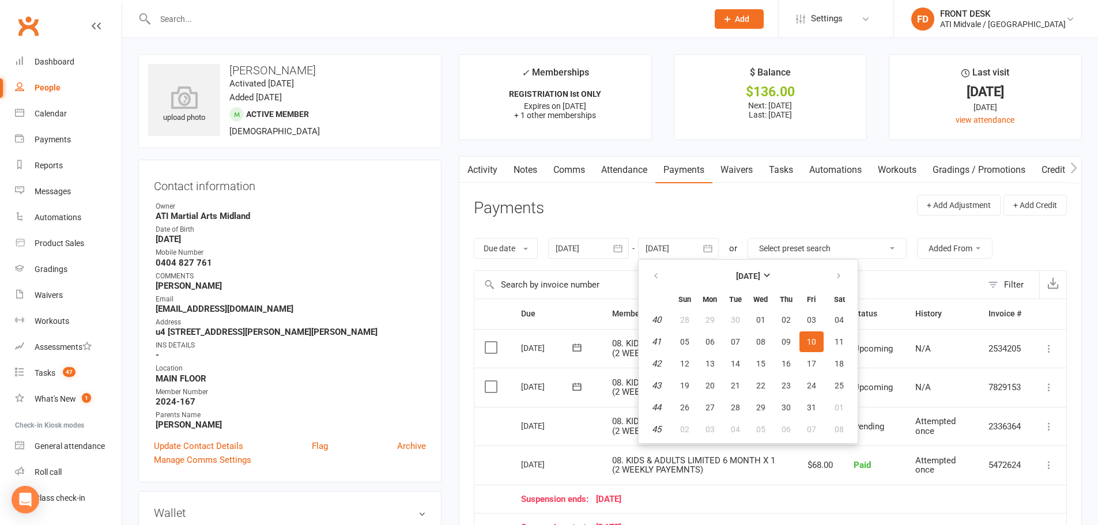
click at [853, 276] on th at bounding box center [839, 275] width 29 height 25
click at [844, 276] on button "button" at bounding box center [839, 276] width 25 height 21
click at [695, 431] on button "01" at bounding box center [685, 429] width 24 height 21
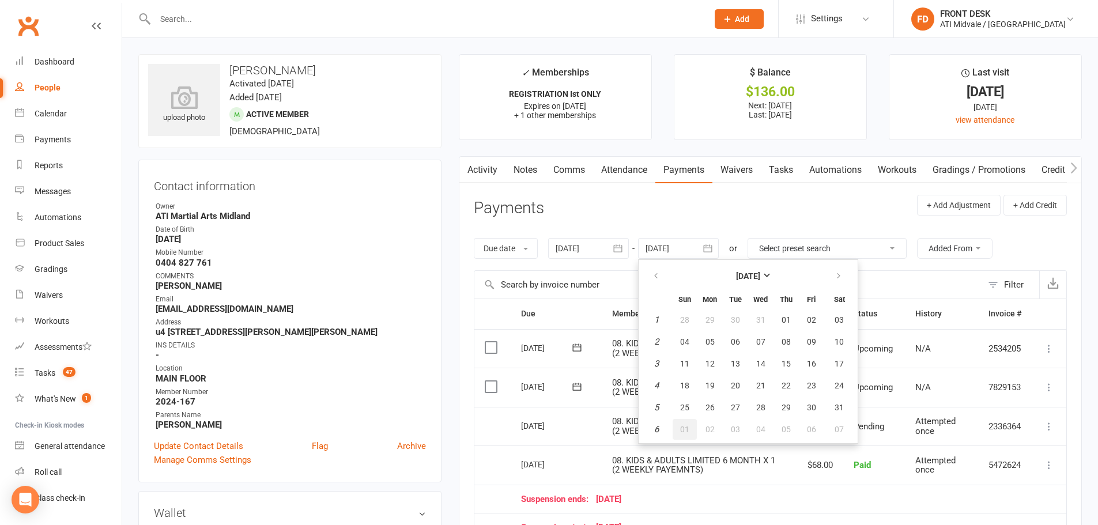
type input "01 Feb 2026"
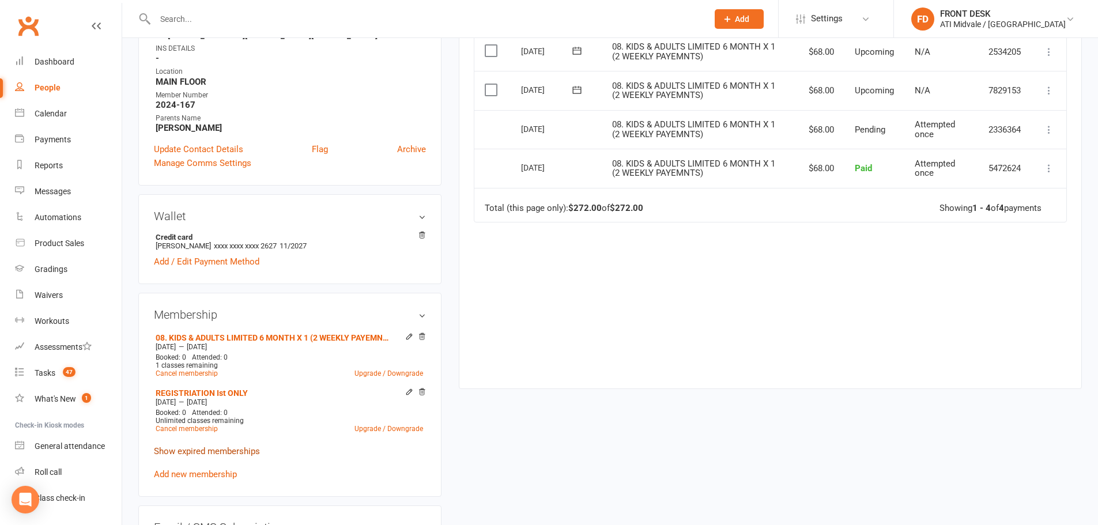
scroll to position [288, 0]
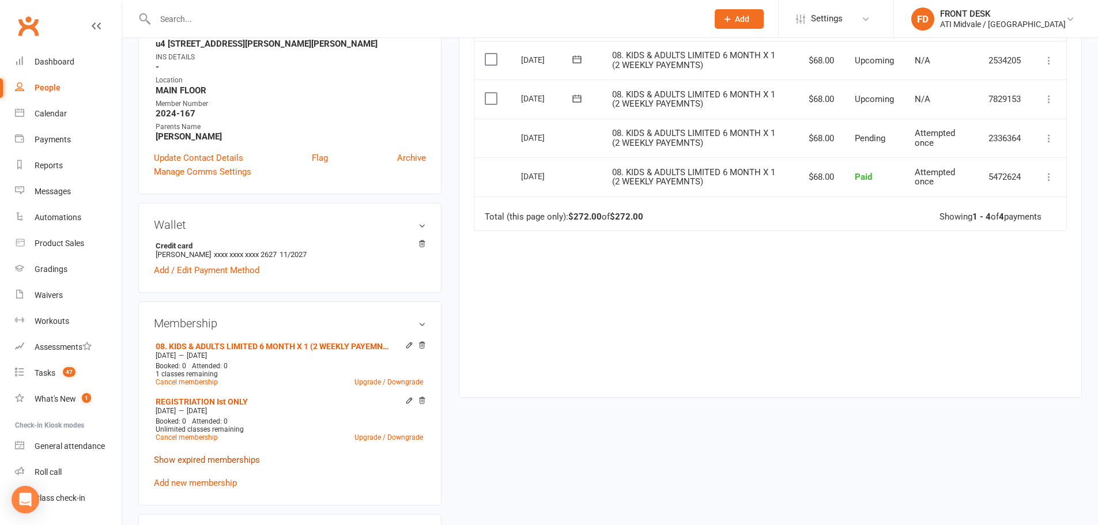
click at [220, 459] on link "Show expired memberships" at bounding box center [207, 460] width 106 height 10
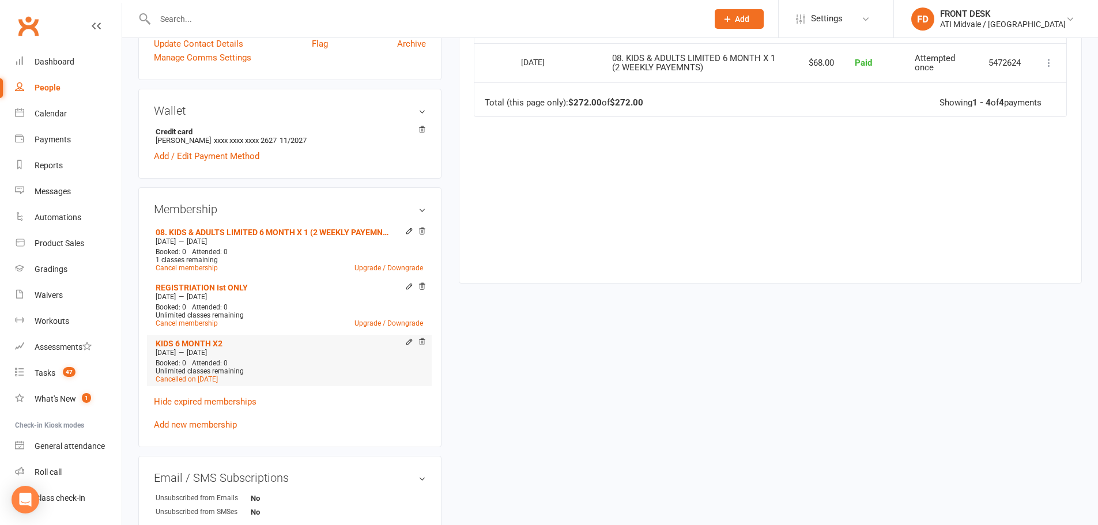
scroll to position [403, 0]
click at [216, 397] on link "Hide expired memberships" at bounding box center [205, 400] width 103 height 10
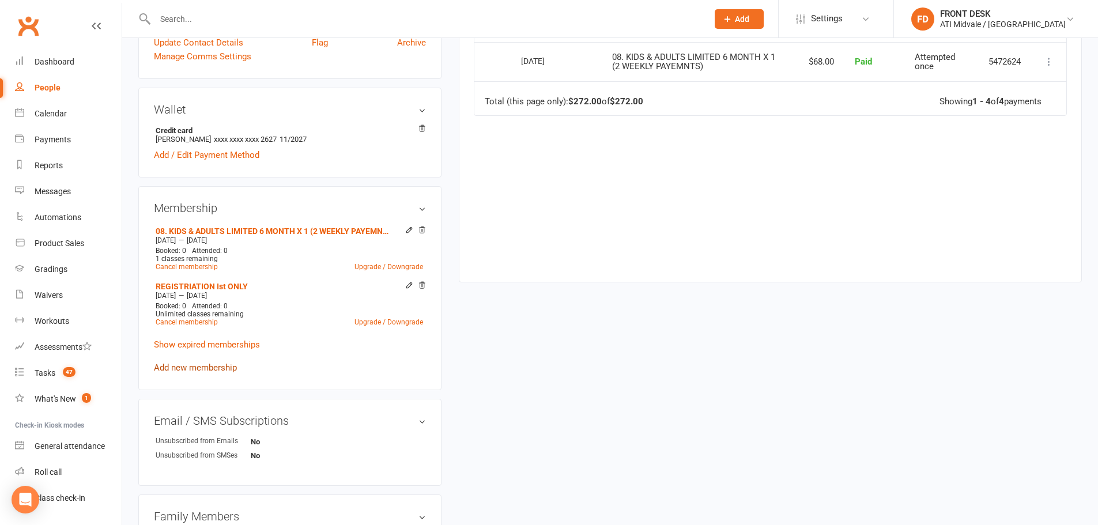
click at [214, 367] on link "Add new membership" at bounding box center [195, 368] width 83 height 10
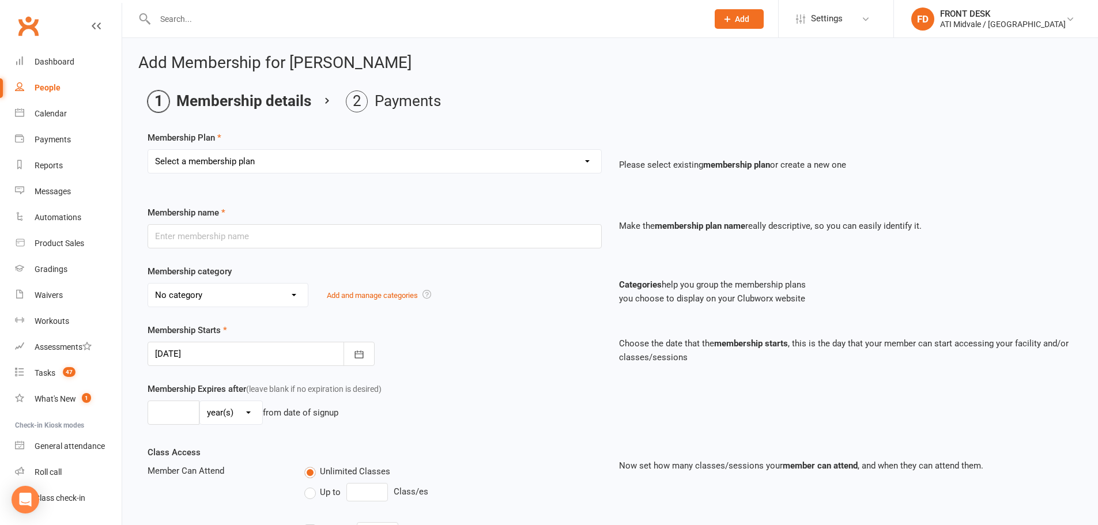
click at [284, 157] on select "Select a membership plan Create new Membership Plan 01. DRAGONS LIMITED 12 MTH …" at bounding box center [374, 161] width 453 height 23
click at [686, 145] on div "Membership Plan Select a membership plan Create new Membership Plan 01. DRAGONS…" at bounding box center [610, 160] width 925 height 59
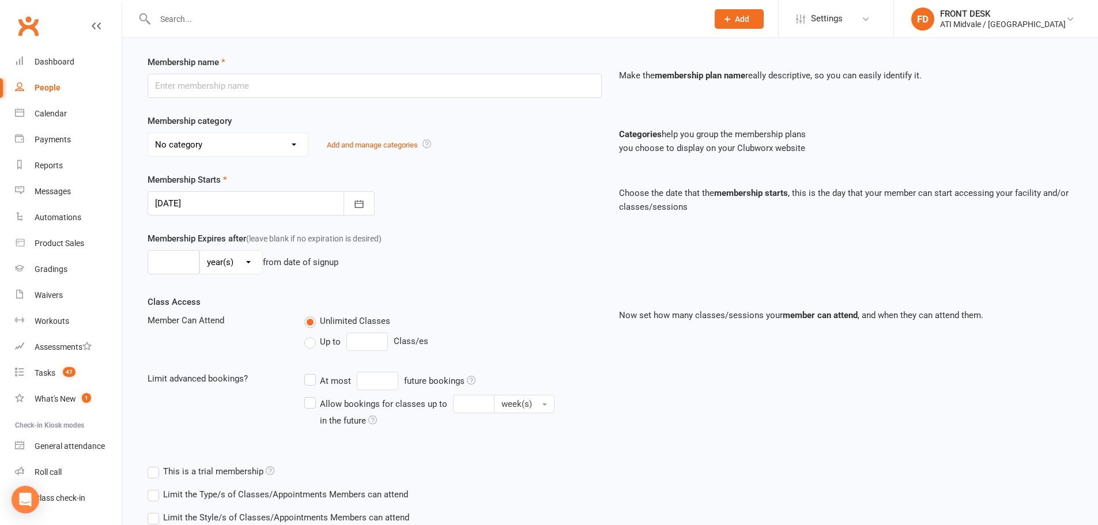
scroll to position [230, 0]
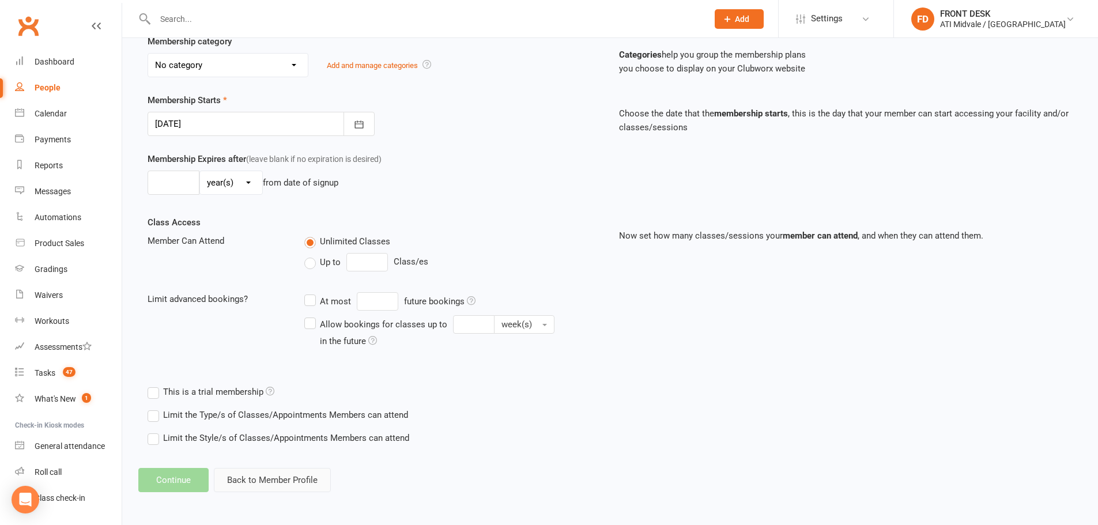
click at [228, 477] on button "Back to Member Profile" at bounding box center [272, 480] width 117 height 24
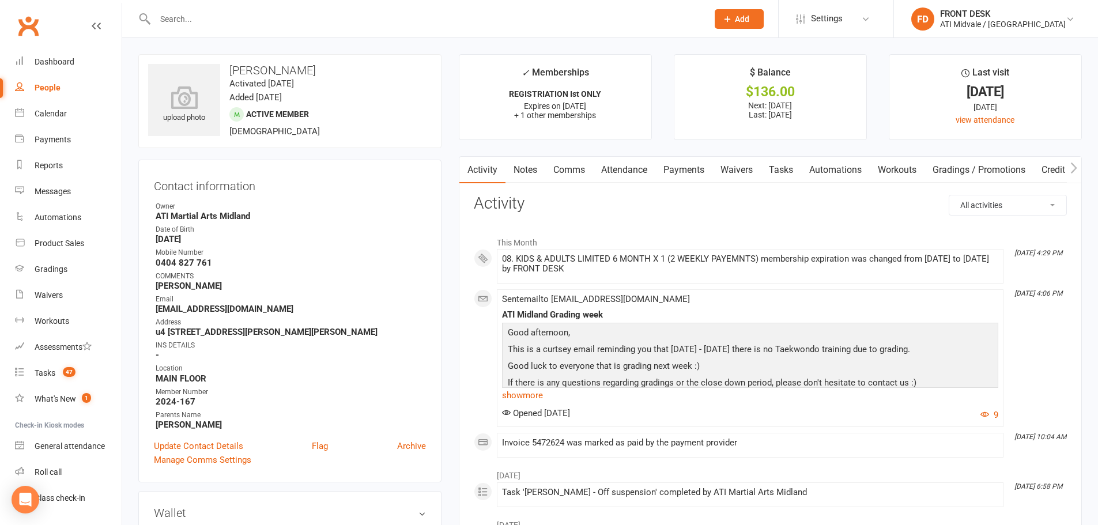
click at [683, 179] on link "Payments" at bounding box center [683, 170] width 57 height 27
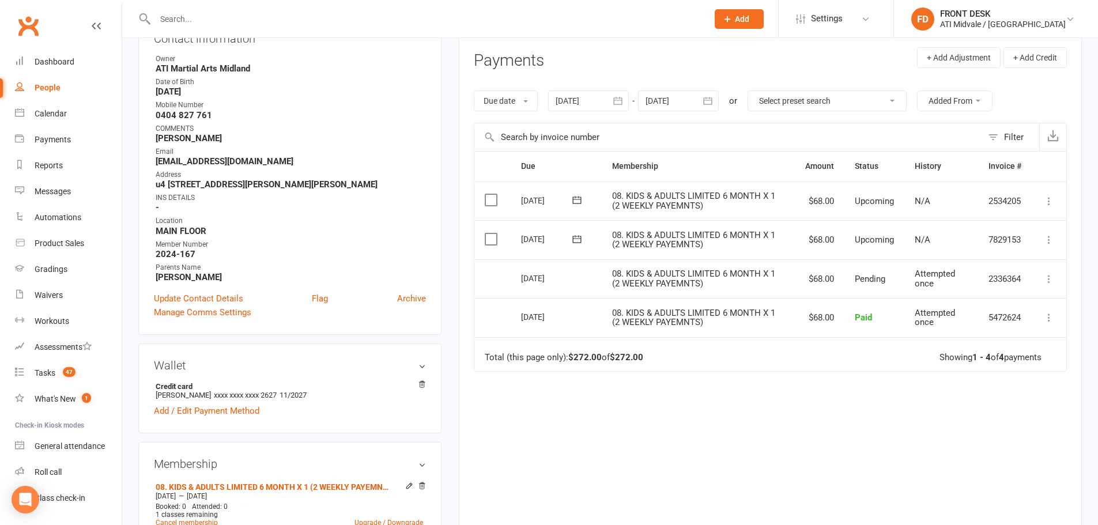
scroll to position [58, 0]
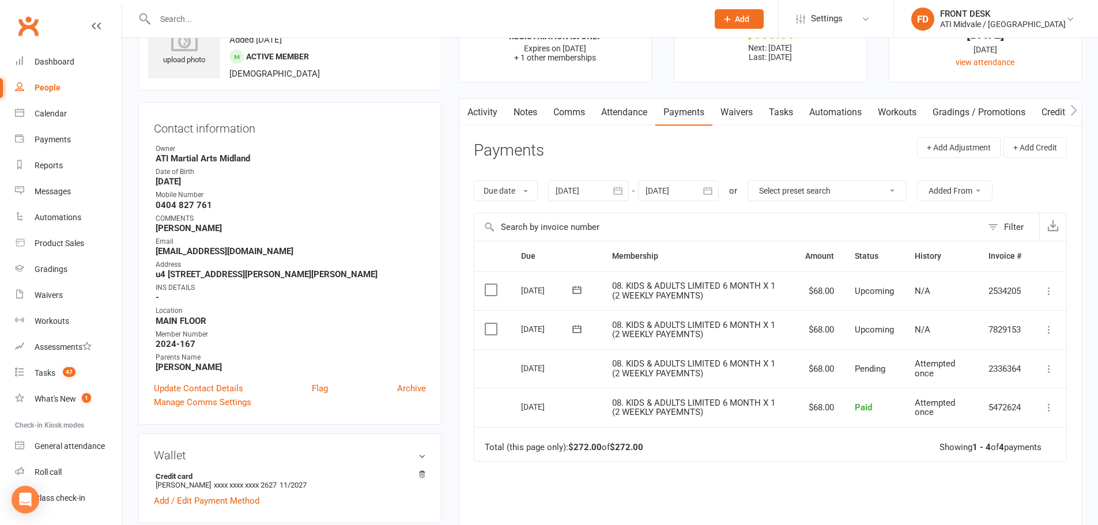
click at [584, 191] on div at bounding box center [588, 190] width 81 height 21
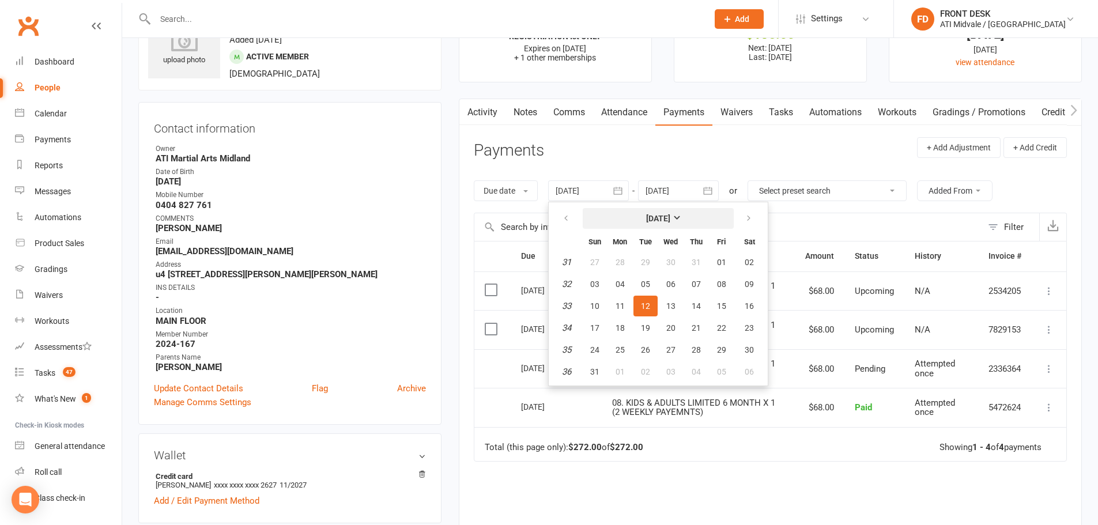
click at [646, 217] on strong "[DATE]" at bounding box center [658, 218] width 24 height 9
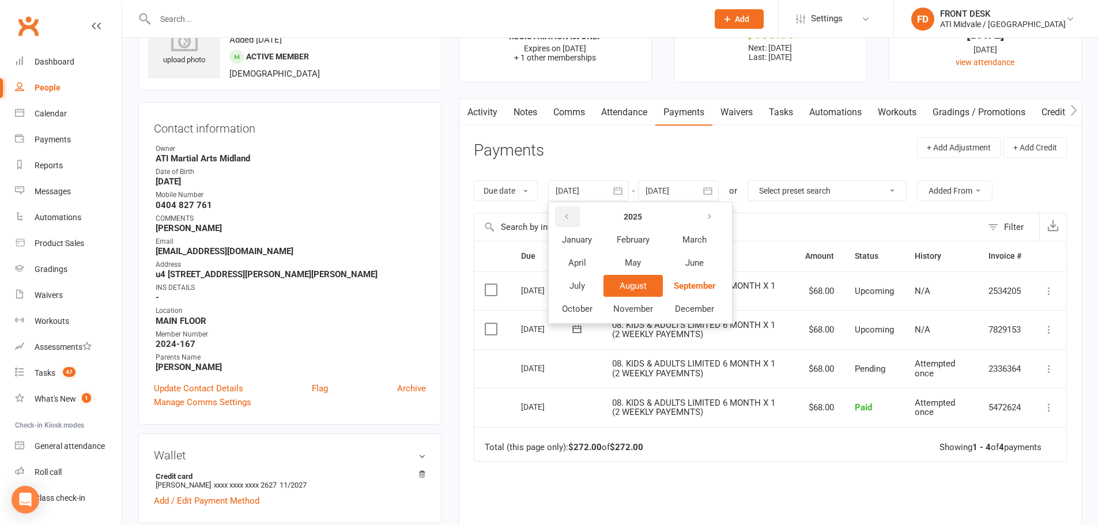
click at [569, 216] on icon "button" at bounding box center [567, 216] width 8 height 9
click at [580, 290] on span "July" at bounding box center [577, 286] width 16 height 10
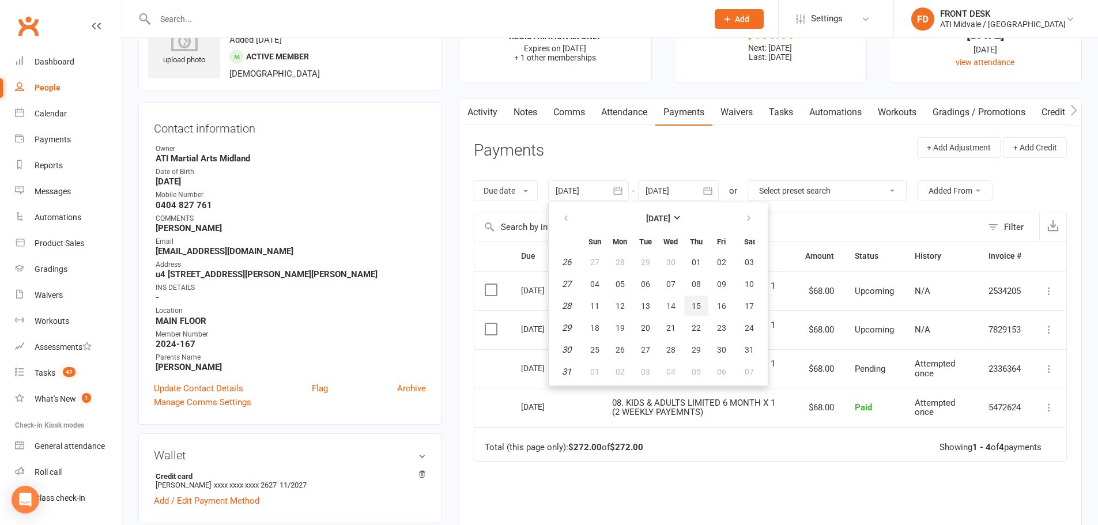
click at [693, 300] on button "15" at bounding box center [696, 306] width 24 height 21
type input "15 Jul 2021"
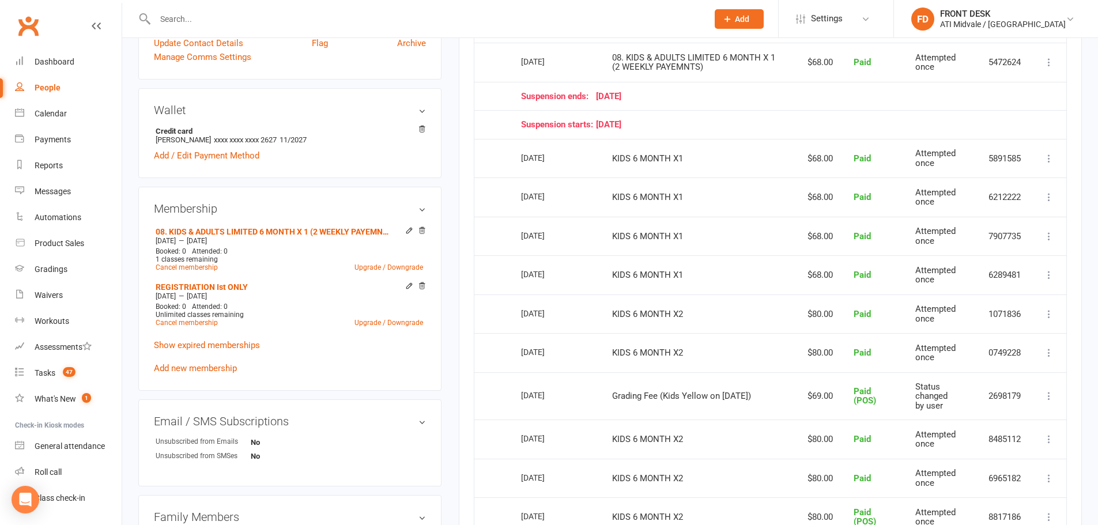
scroll to position [403, 0]
click at [247, 344] on link "Show expired memberships" at bounding box center [207, 345] width 106 height 10
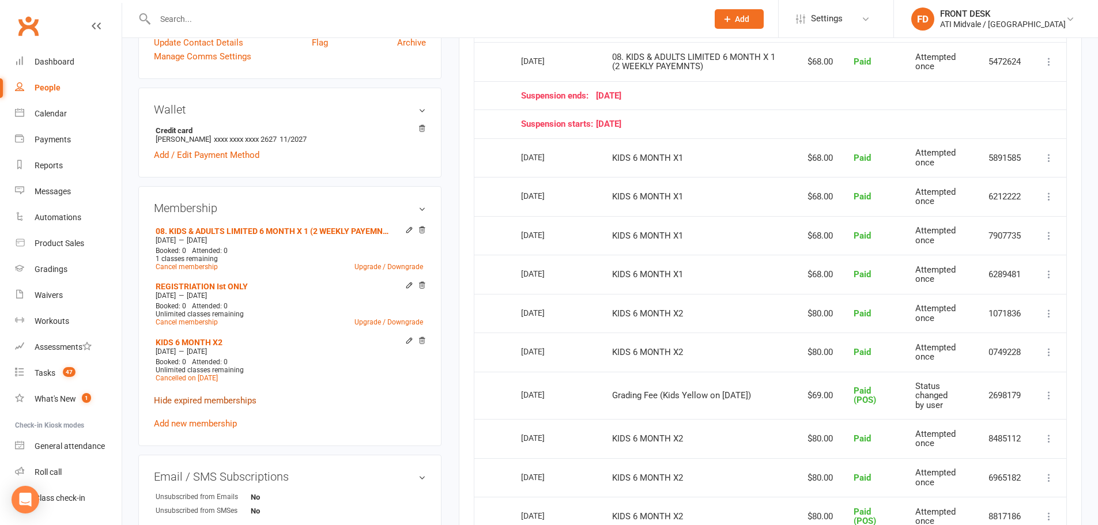
click at [231, 398] on link "Hide expired memberships" at bounding box center [205, 400] width 103 height 10
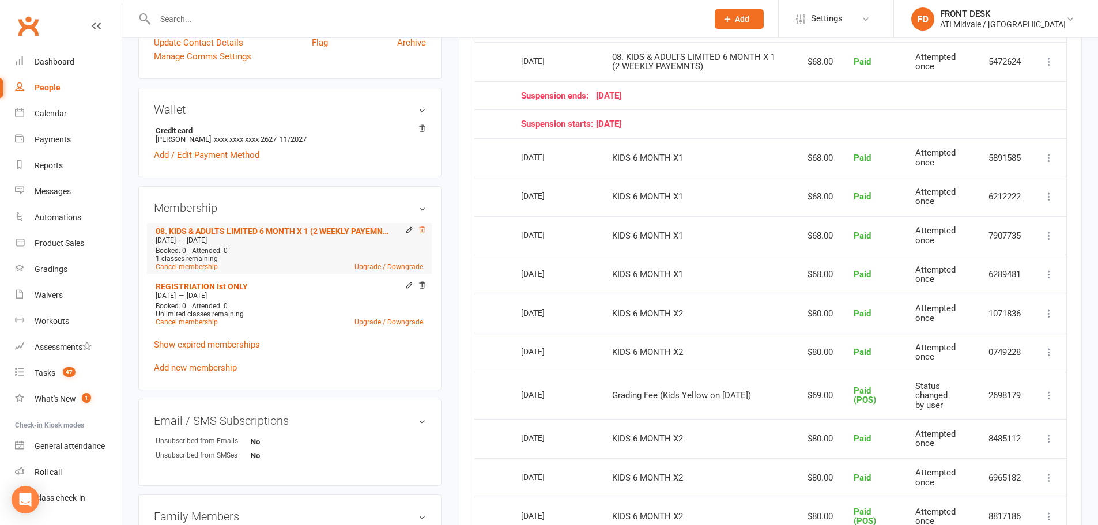
click at [423, 228] on icon at bounding box center [422, 230] width 6 height 6
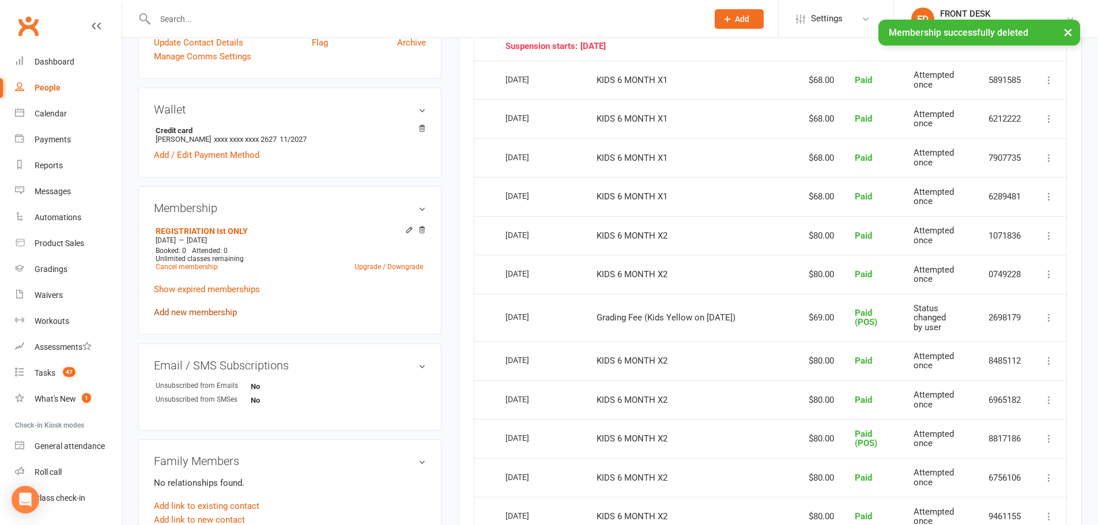
click at [194, 311] on link "Add new membership" at bounding box center [195, 312] width 83 height 10
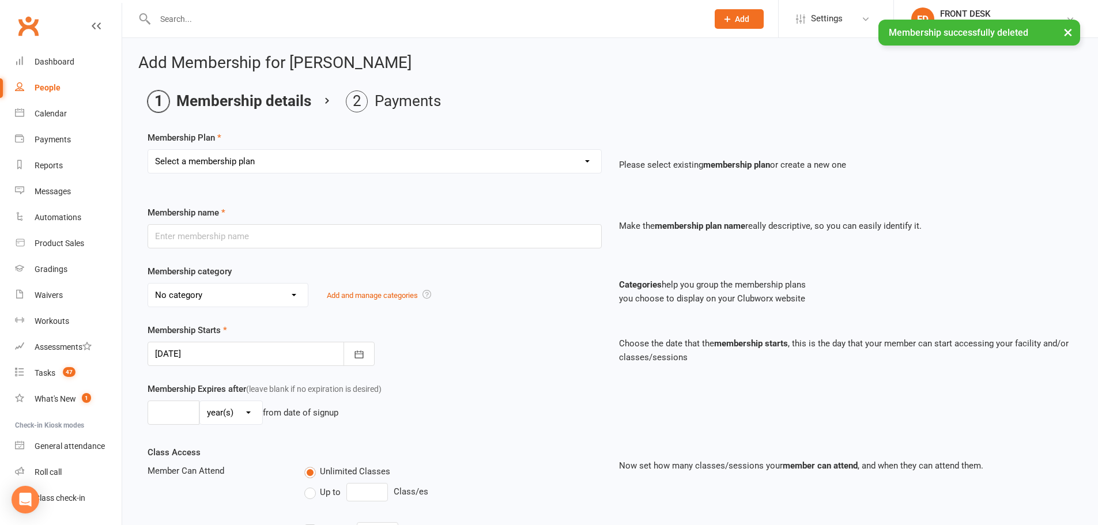
click at [269, 158] on select "Select a membership plan Create new Membership Plan 01. DRAGONS LIMITED 12 MTH …" at bounding box center [374, 161] width 453 height 23
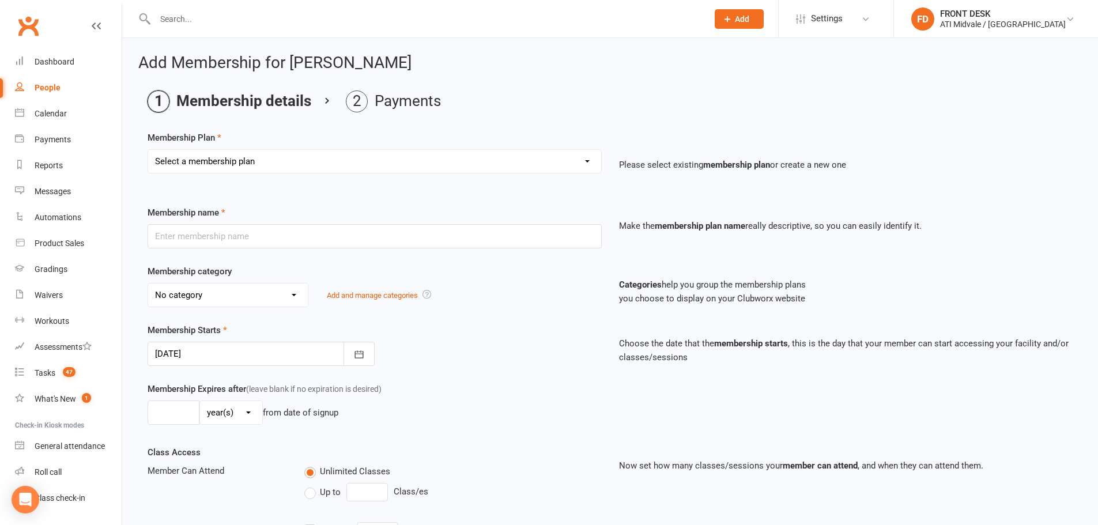
select select "23"
click at [148, 150] on select "Select a membership plan Create new Membership Plan 01. DRAGONS LIMITED 12 MTH …" at bounding box center [374, 161] width 453 height 23
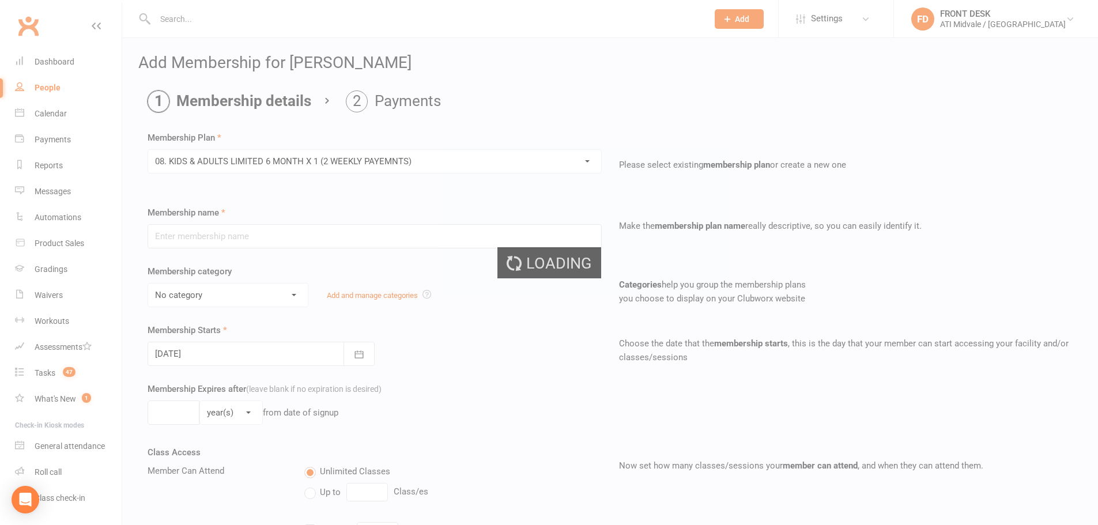
type input "08. KIDS & ADULTS LIMITED 6 MONTH X 1 (2 WEEKLY PAYEMNTS)"
select select "3"
type input "6"
select select "2"
type input "1"
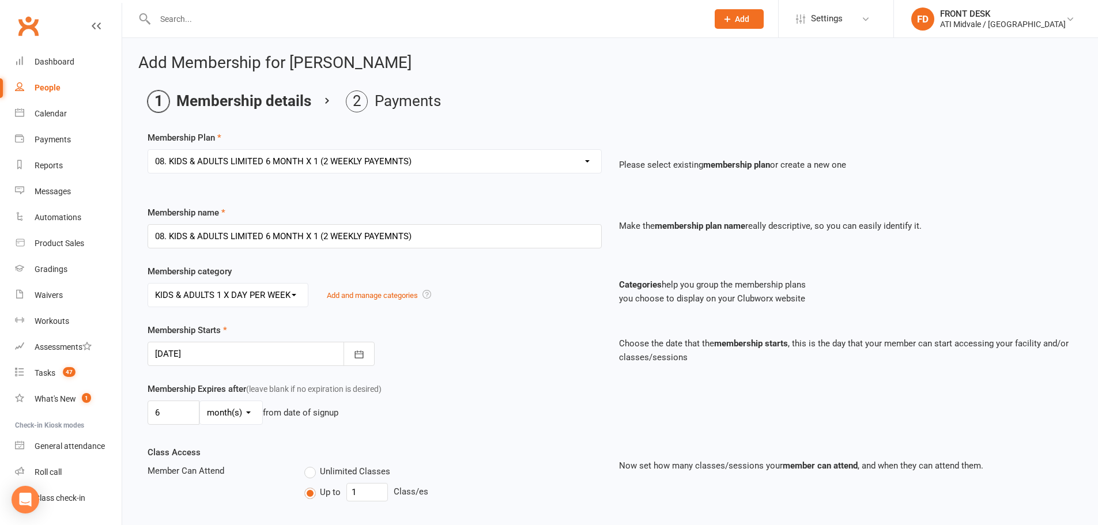
click at [211, 348] on div at bounding box center [261, 354] width 227 height 24
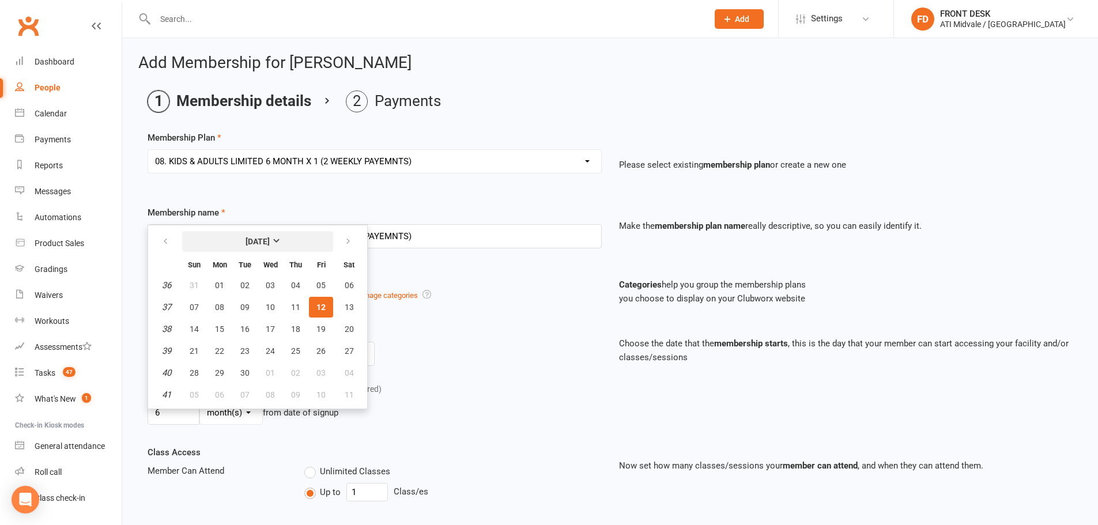
click at [214, 243] on button "September 2025" at bounding box center [257, 241] width 151 height 21
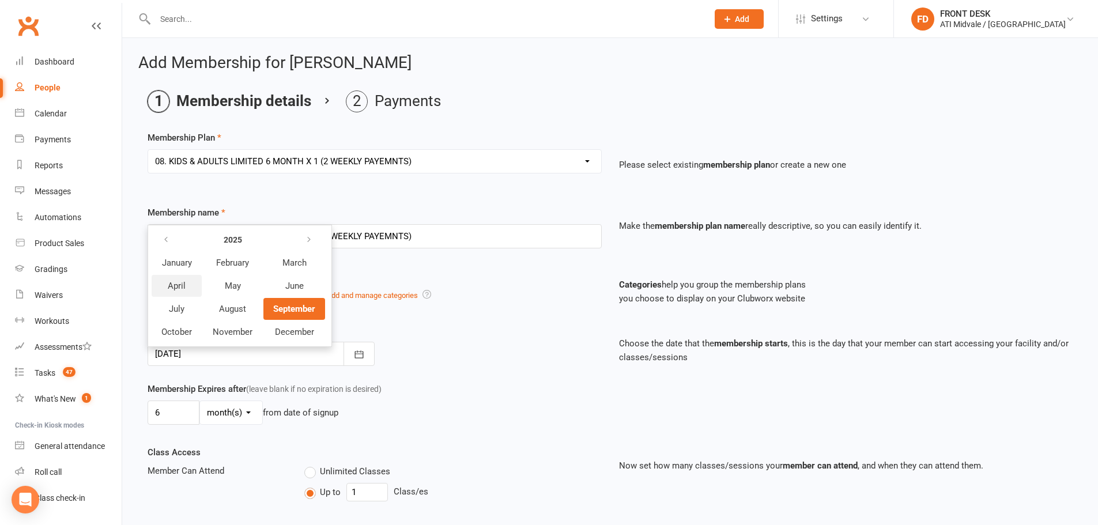
click at [188, 289] on button "April" at bounding box center [177, 286] width 50 height 22
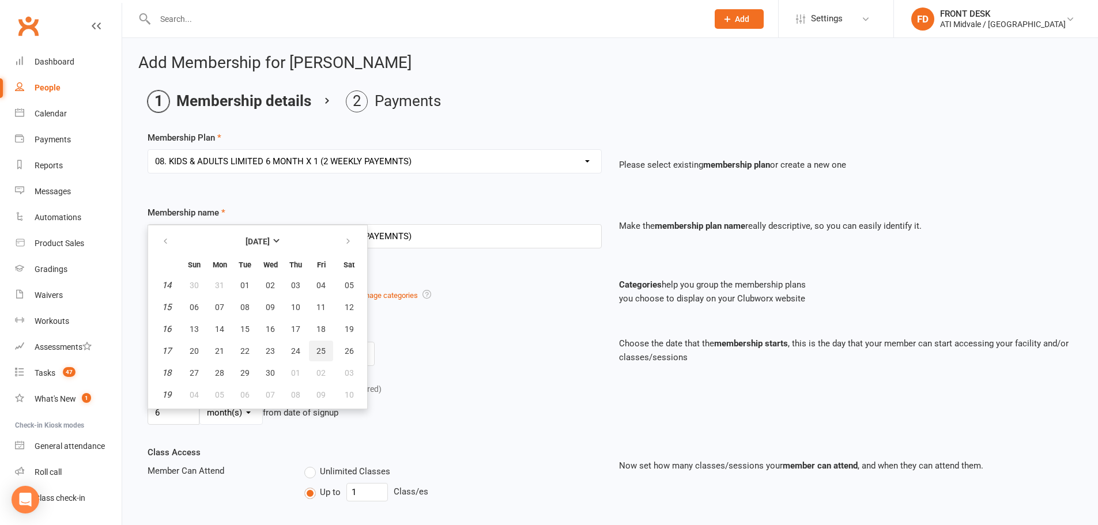
click at [321, 348] on span "25" at bounding box center [320, 350] width 9 height 9
type input "25 Apr 2025"
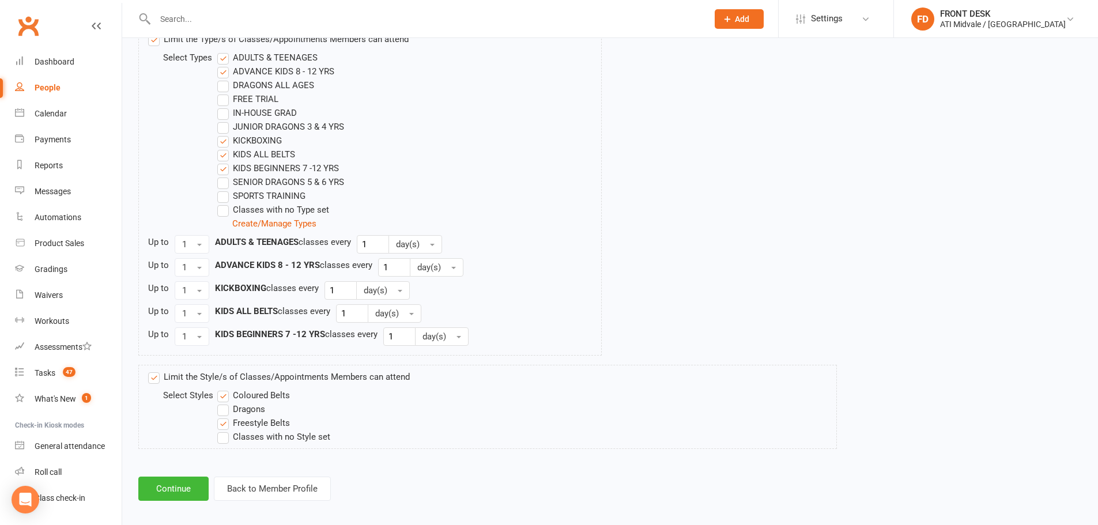
scroll to position [601, 0]
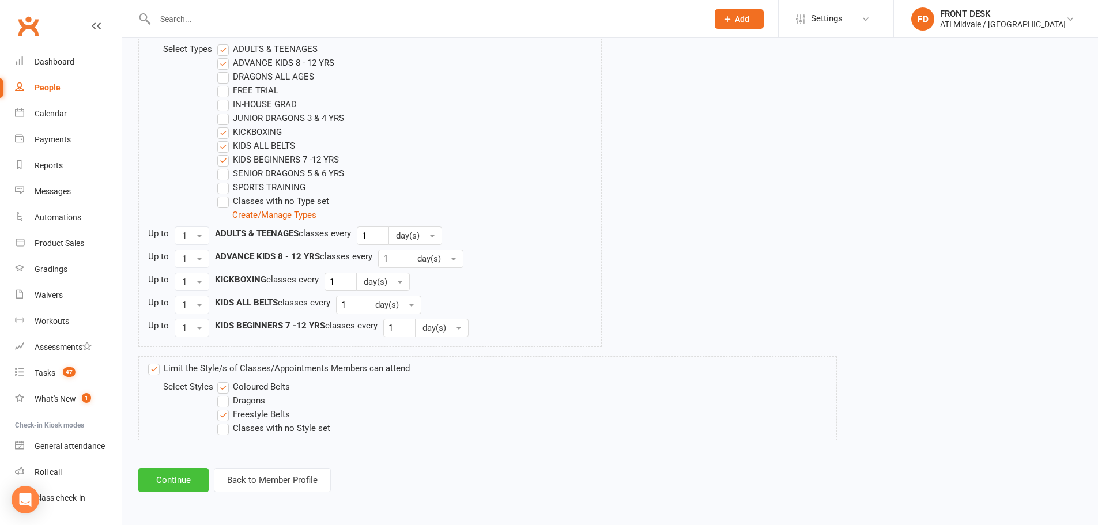
click at [180, 477] on button "Continue" at bounding box center [173, 480] width 70 height 24
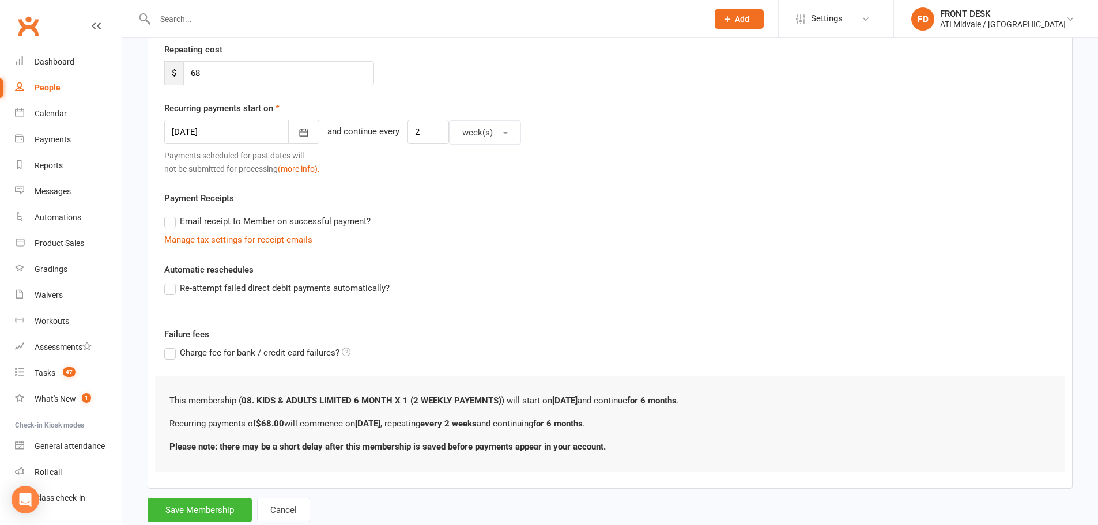
scroll to position [231, 0]
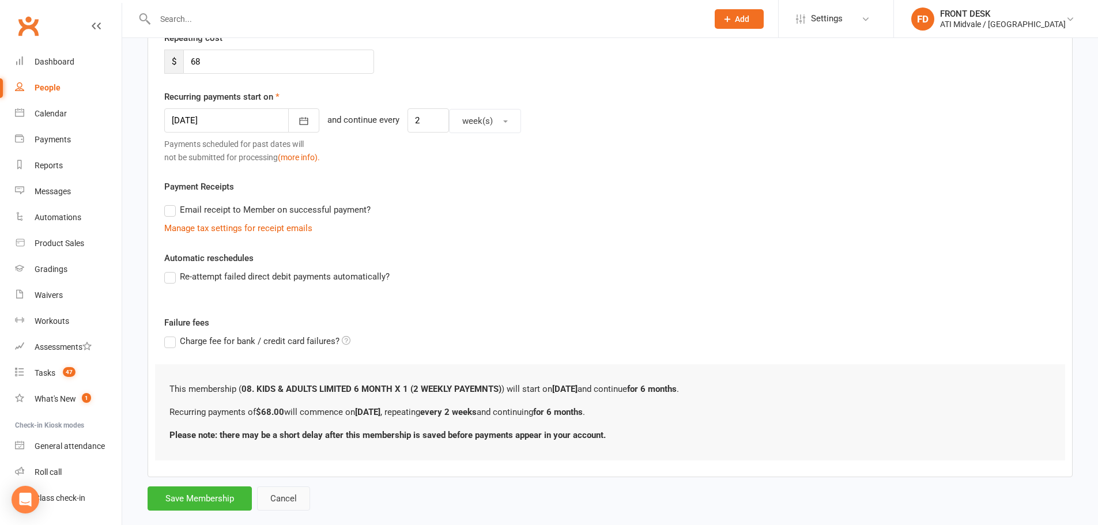
click at [290, 510] on button "Cancel" at bounding box center [283, 498] width 53 height 24
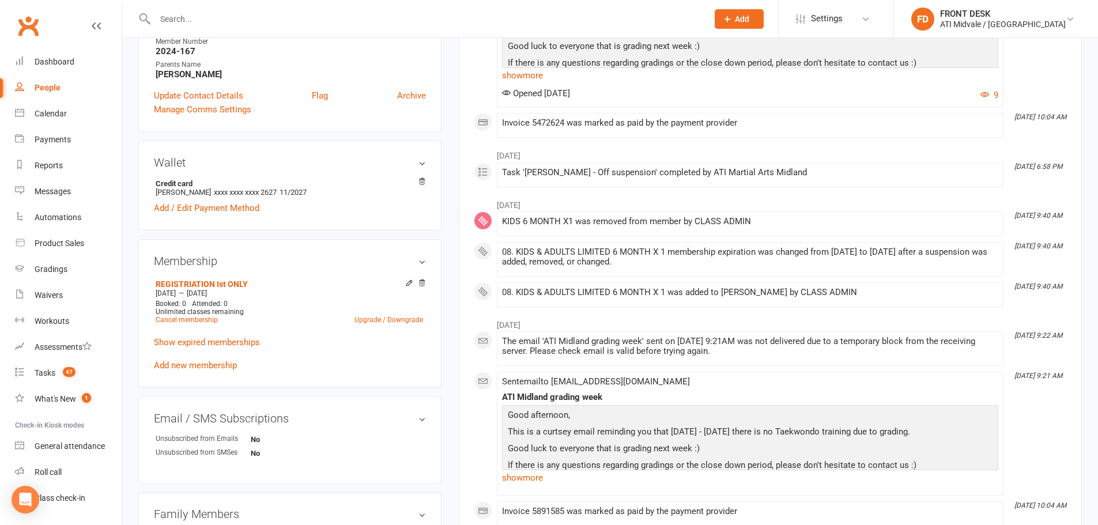
scroll to position [461, 0]
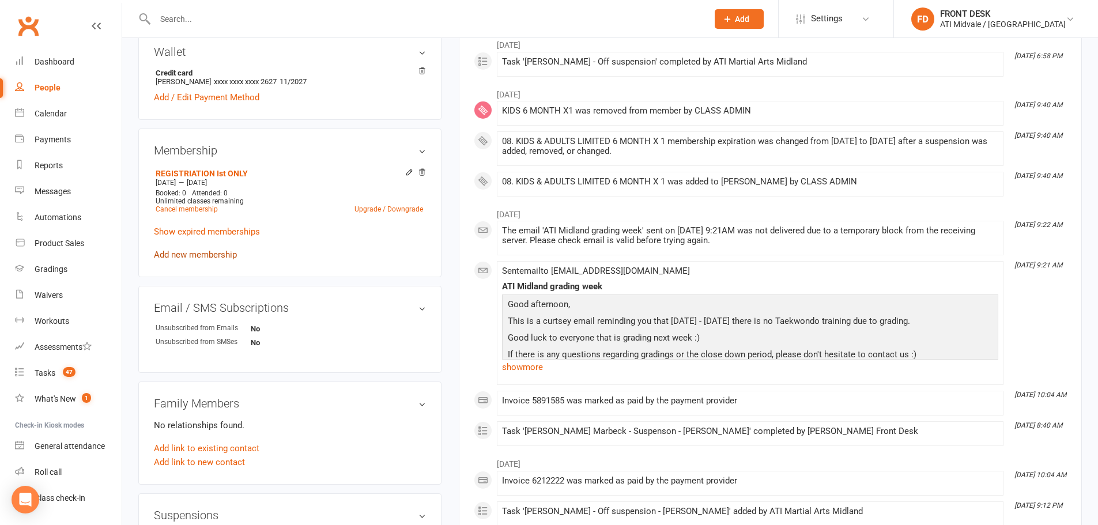
click at [213, 255] on link "Add new membership" at bounding box center [195, 255] width 83 height 10
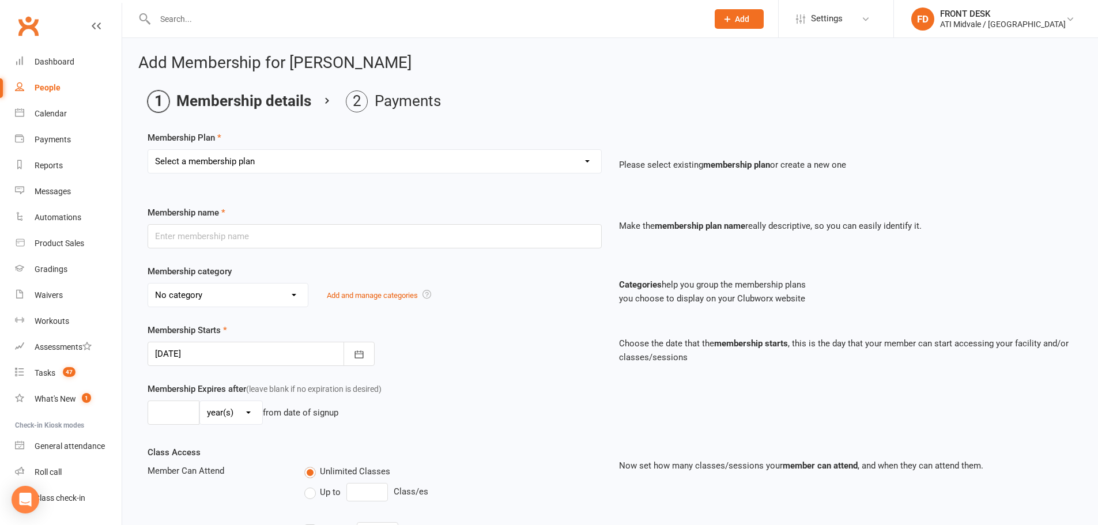
click at [254, 157] on select "Select a membership plan Create new Membership Plan 01. DRAGONS LIMITED 12 MTH …" at bounding box center [374, 161] width 453 height 23
select select "23"
click at [148, 150] on select "Select a membership plan Create new Membership Plan 01. DRAGONS LIMITED 12 MTH …" at bounding box center [374, 161] width 453 height 23
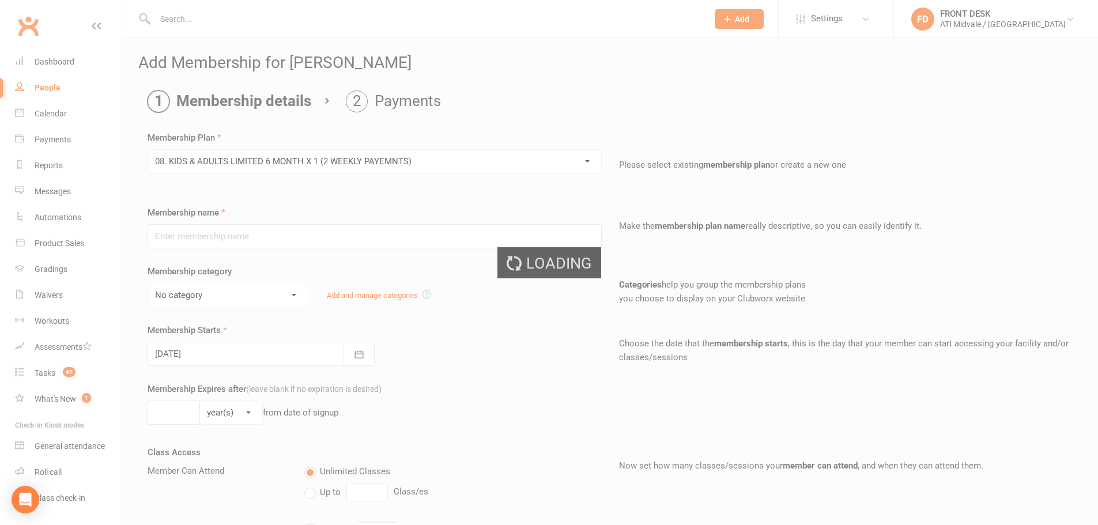
type input "08. KIDS & ADULTS LIMITED 6 MONTH X 1 (2 WEEKLY PAYEMNTS)"
select select "3"
type input "6"
select select "2"
type input "1"
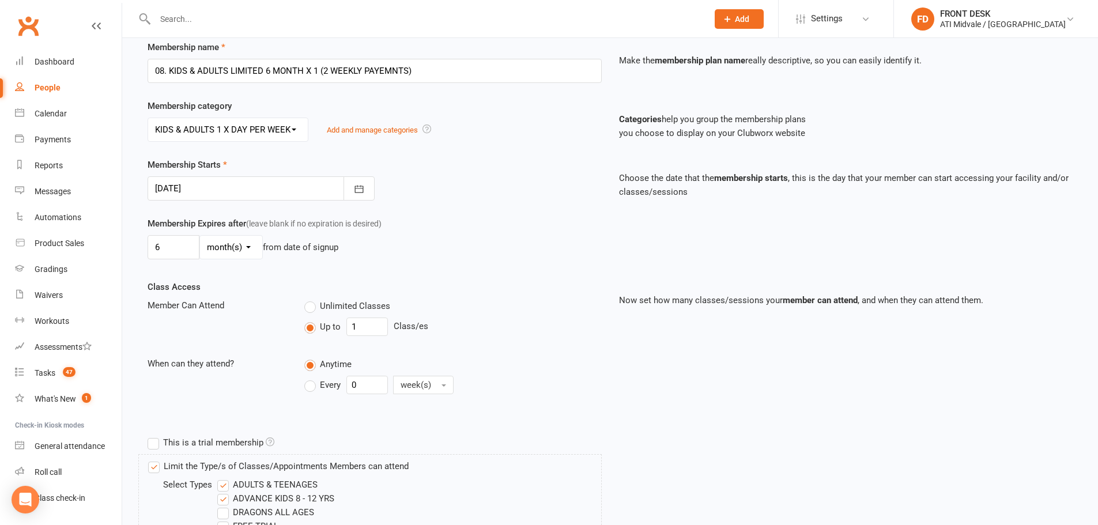
scroll to position [231, 0]
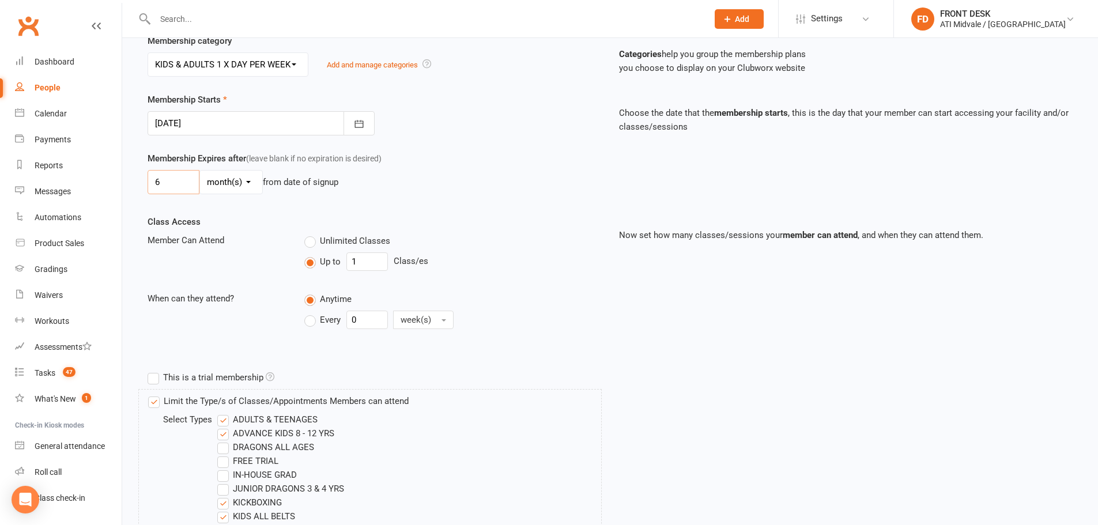
drag, startPoint x: 182, startPoint y: 185, endPoint x: 153, endPoint y: 186, distance: 28.8
click at [153, 186] on input "6" at bounding box center [174, 182] width 52 height 24
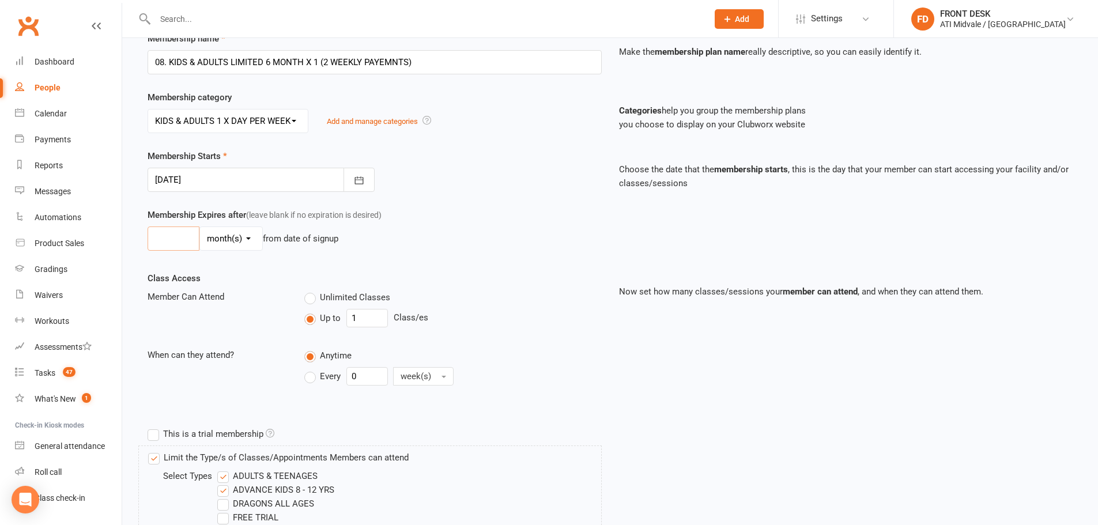
scroll to position [25, 0]
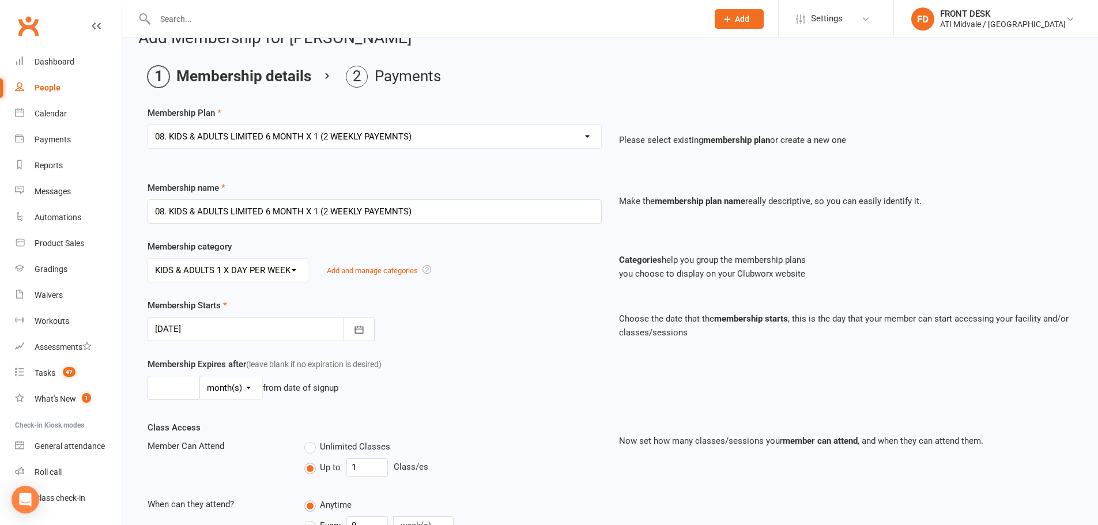
click at [209, 323] on div at bounding box center [261, 329] width 227 height 24
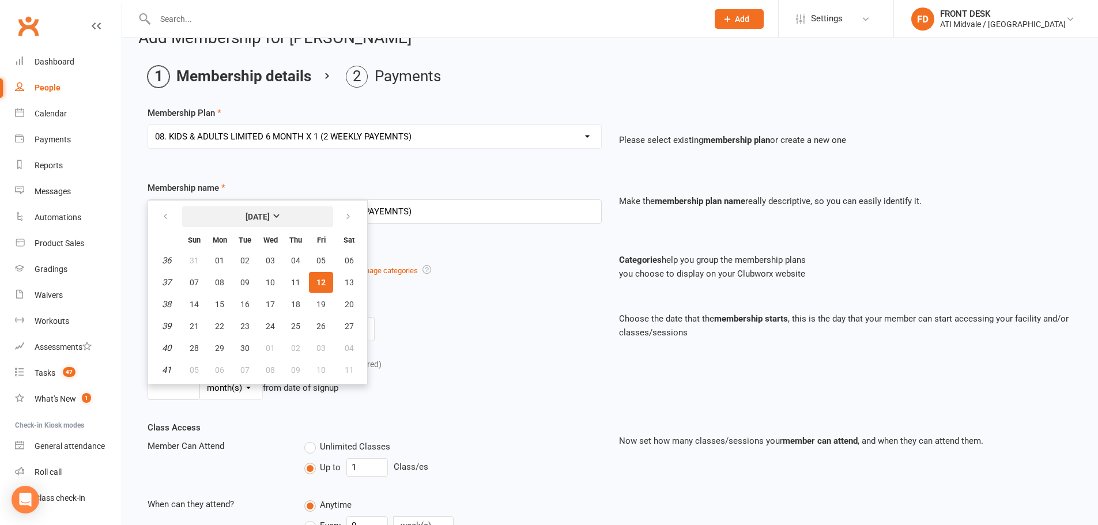
click at [246, 216] on strong "September 2025" at bounding box center [258, 216] width 24 height 9
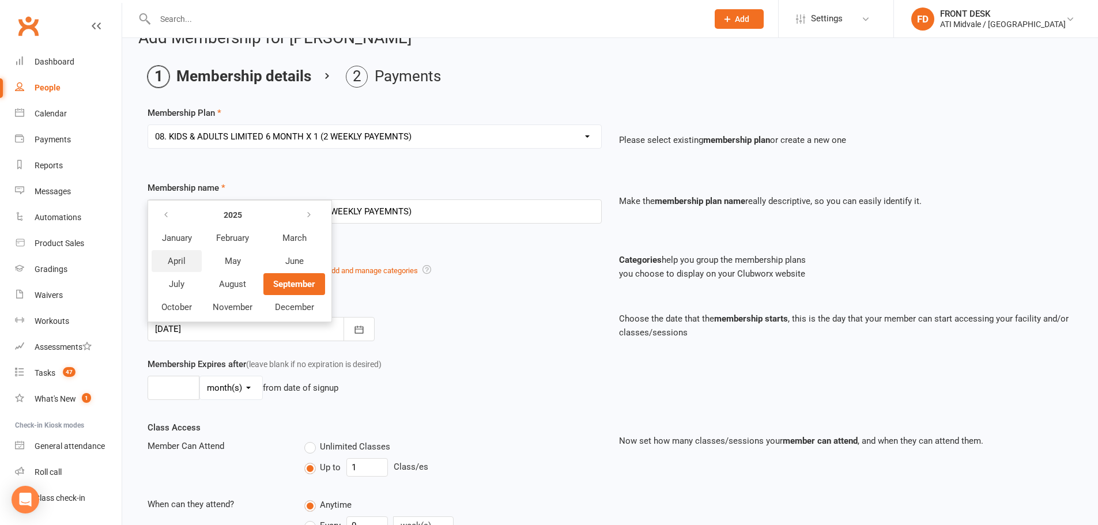
click at [184, 265] on span "April" at bounding box center [177, 261] width 18 height 10
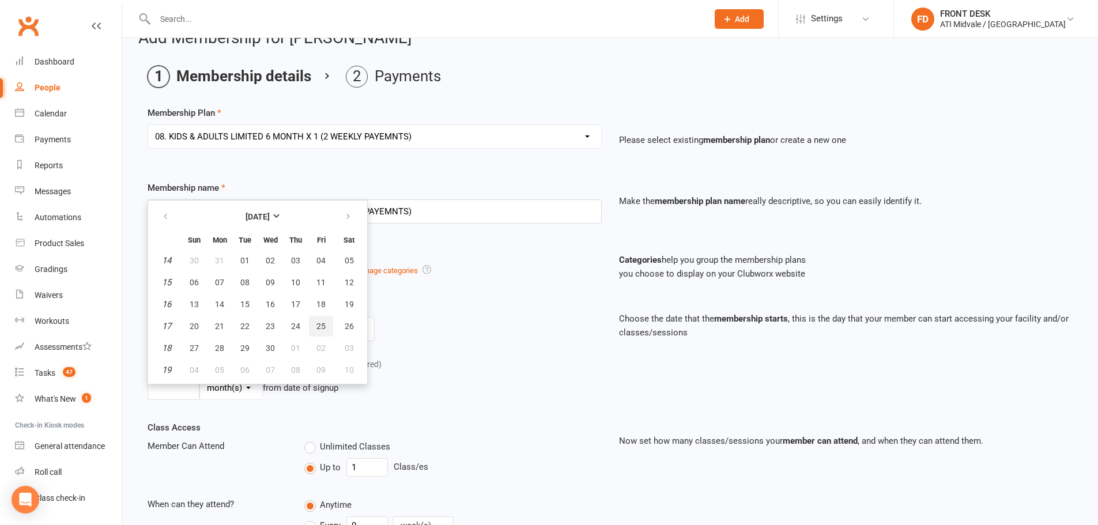
click at [314, 323] on button "25" at bounding box center [321, 326] width 24 height 21
type input "25 Apr 2025"
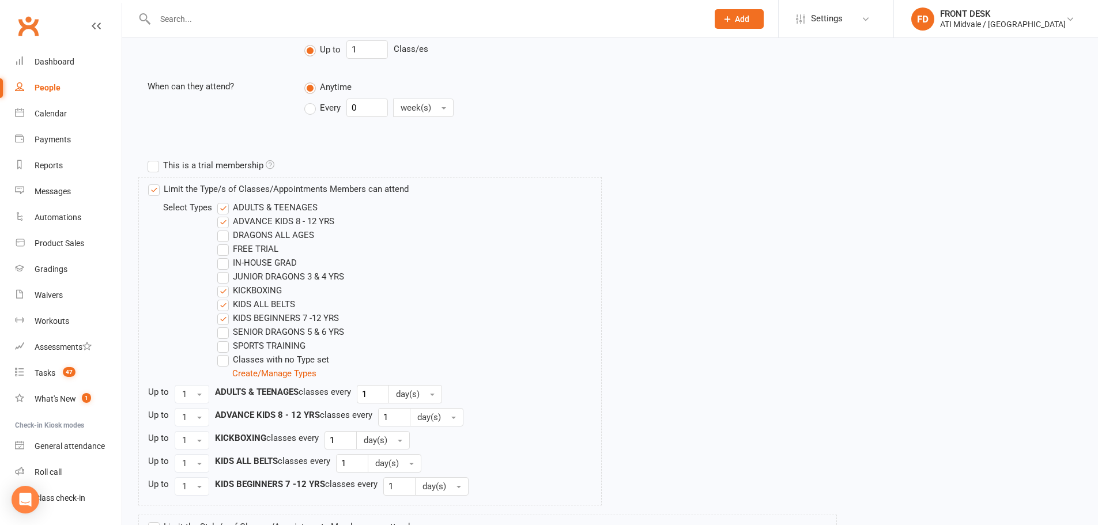
scroll to position [601, 0]
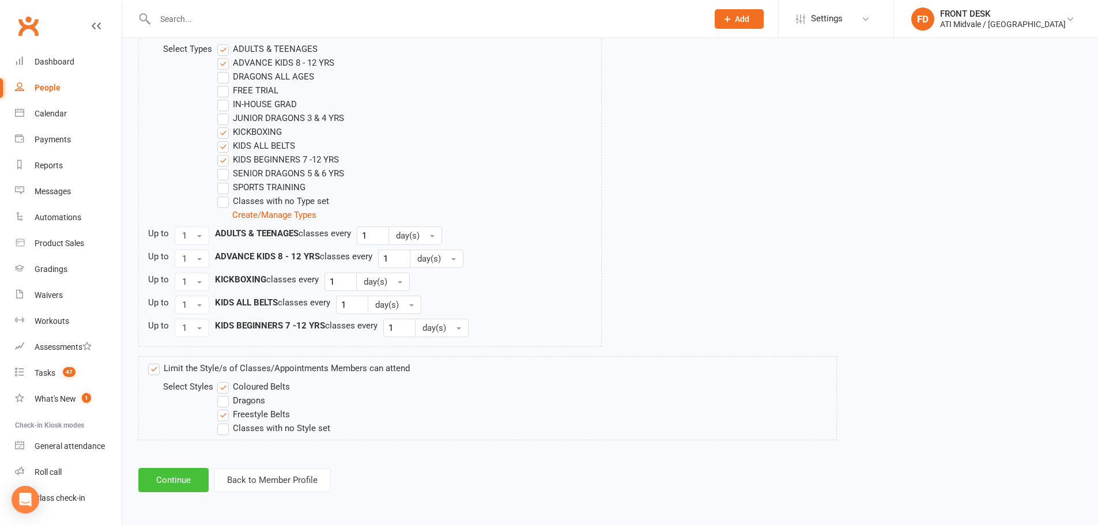
click at [153, 474] on button "Continue" at bounding box center [173, 480] width 70 height 24
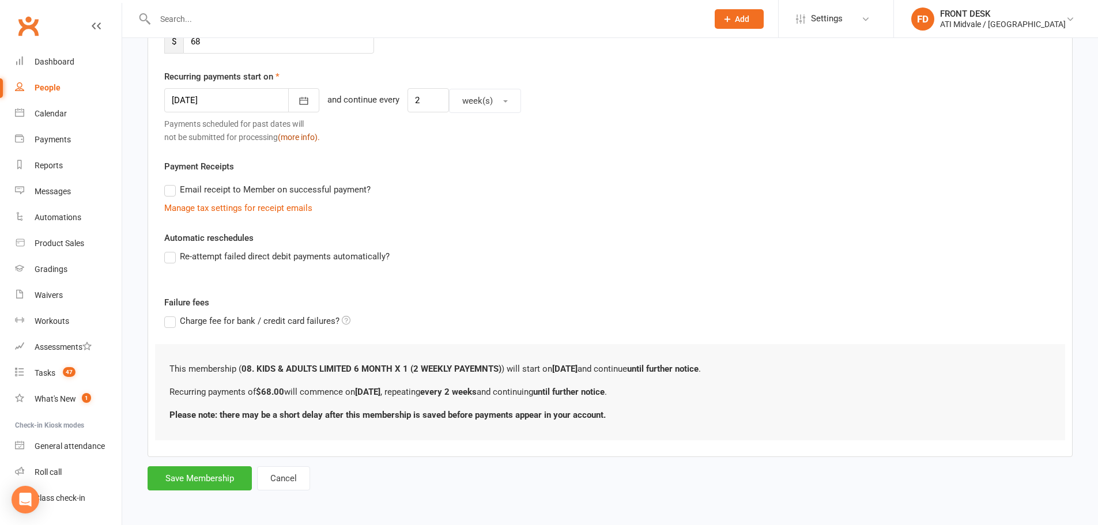
scroll to position [251, 0]
click at [205, 475] on button "Save Membership" at bounding box center [200, 478] width 104 height 24
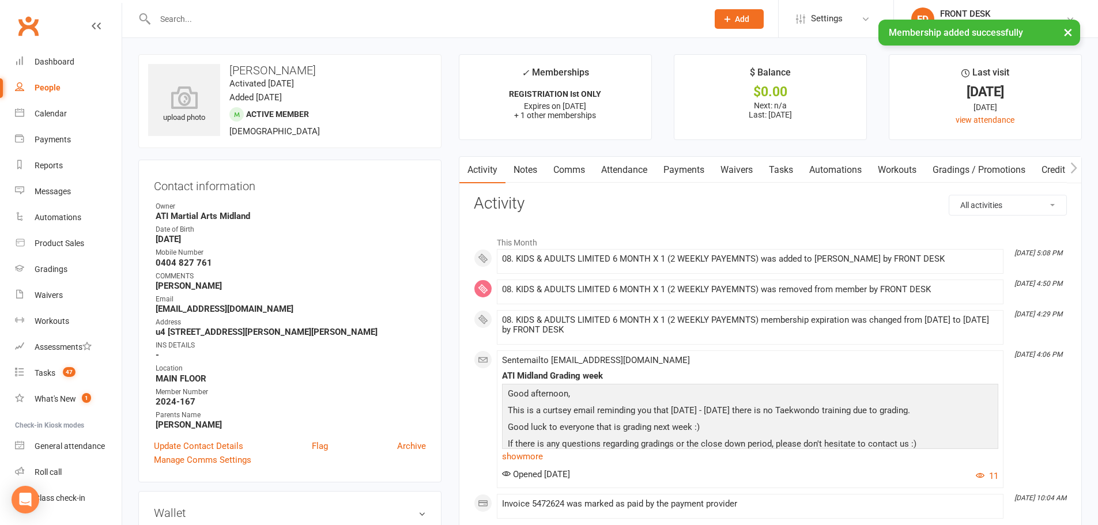
click at [692, 161] on link "Payments" at bounding box center [683, 170] width 57 height 27
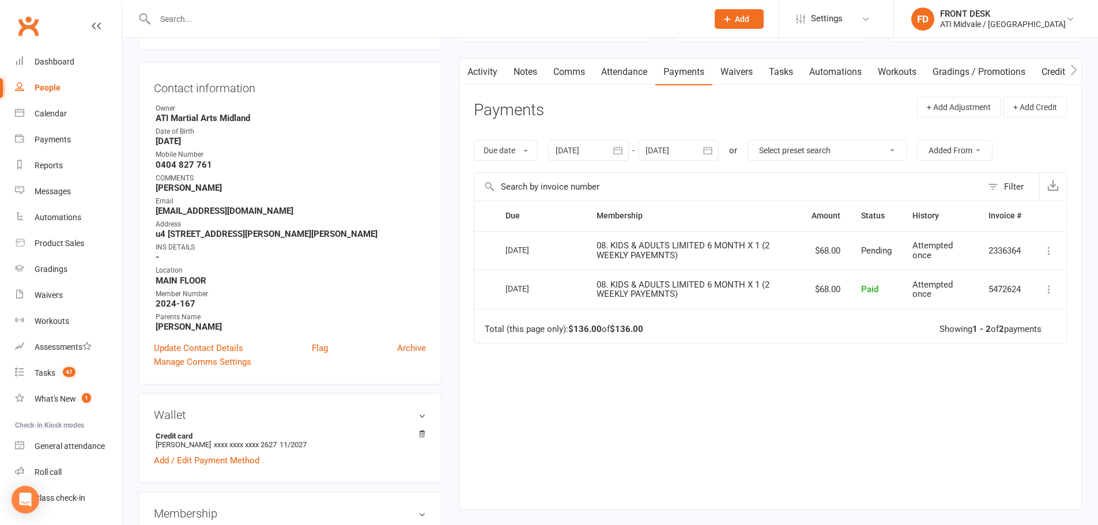
scroll to position [115, 0]
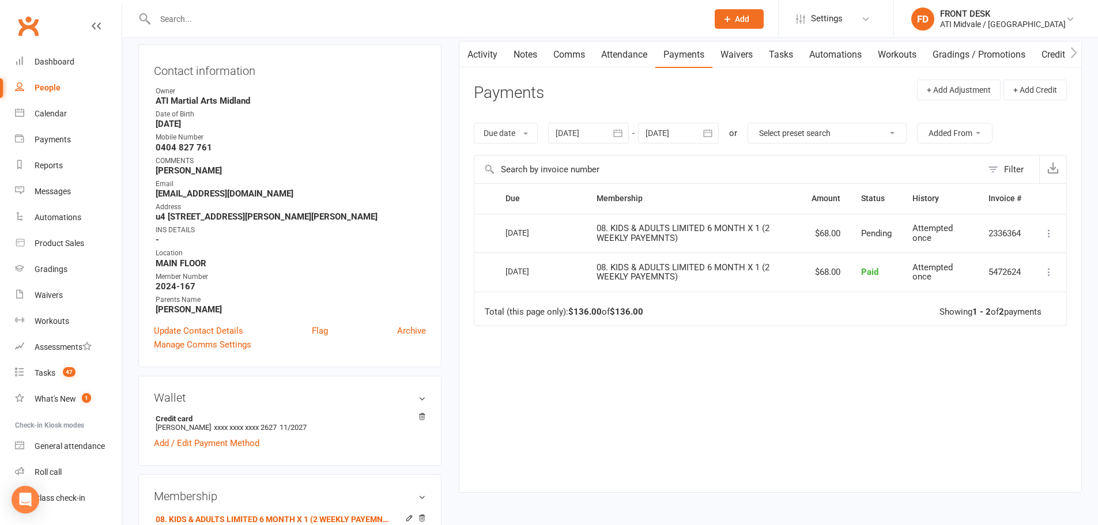
click at [597, 130] on div at bounding box center [588, 133] width 81 height 21
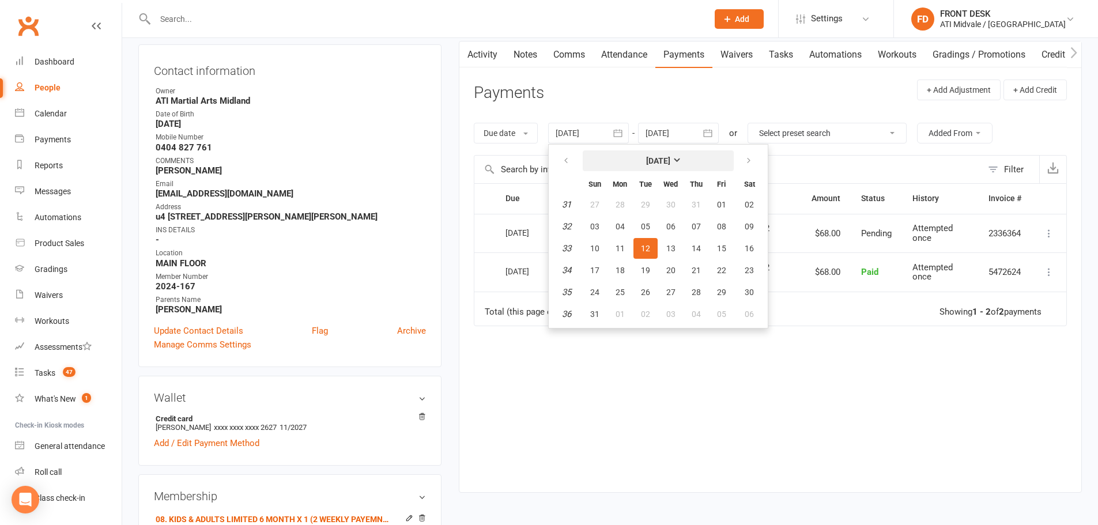
click at [618, 162] on button "[DATE]" at bounding box center [658, 160] width 151 height 21
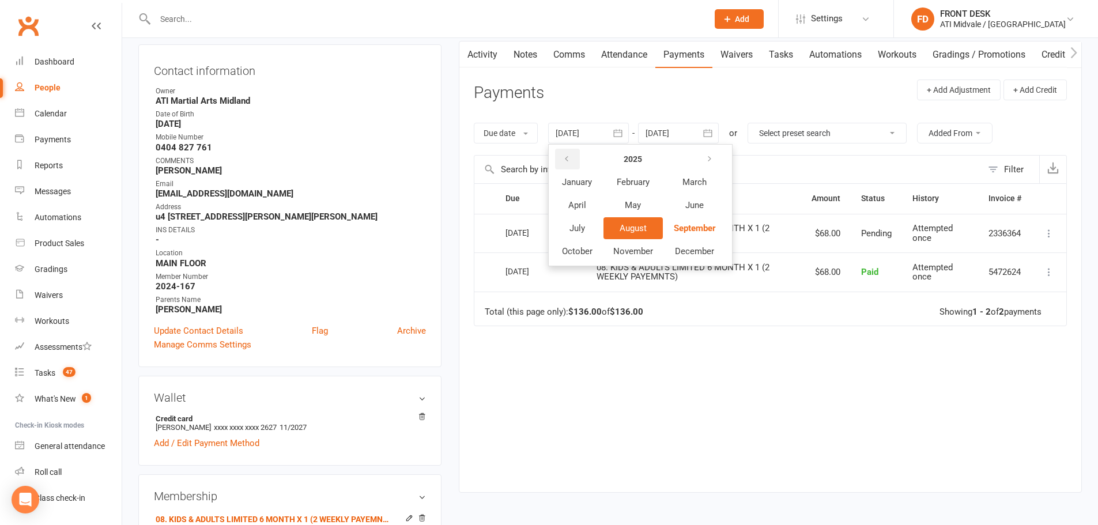
click at [563, 161] on button "button" at bounding box center [567, 159] width 25 height 21
click at [591, 225] on button "July" at bounding box center [577, 228] width 50 height 22
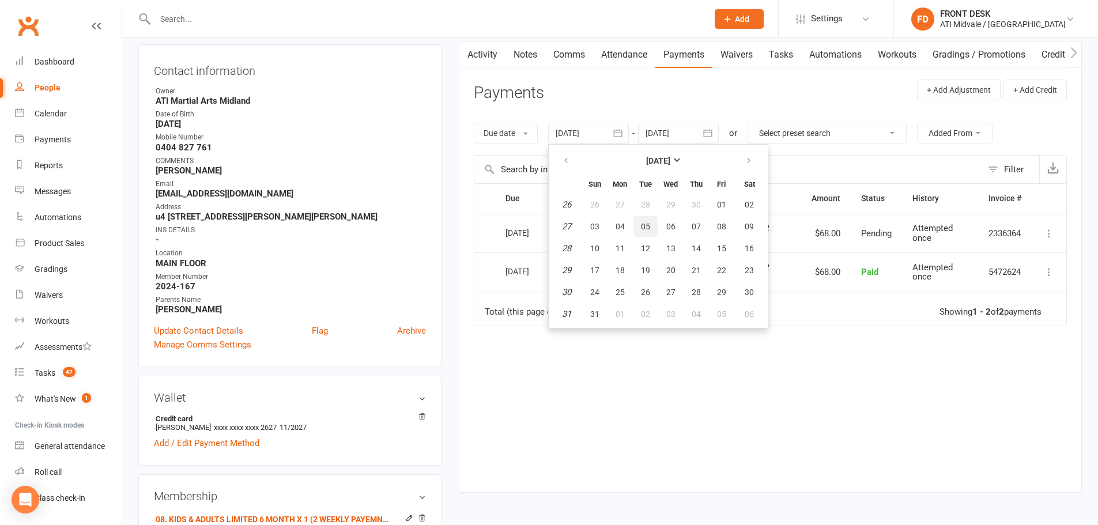
click at [643, 222] on span "05" at bounding box center [645, 226] width 9 height 9
type input "05 Jul 2022"
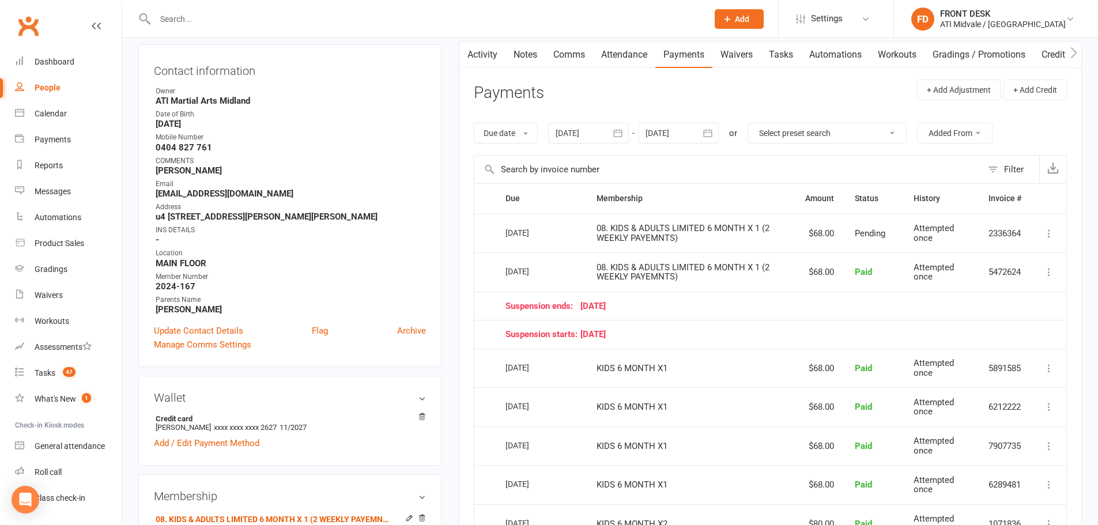
click at [791, 47] on link "Tasks" at bounding box center [781, 55] width 40 height 27
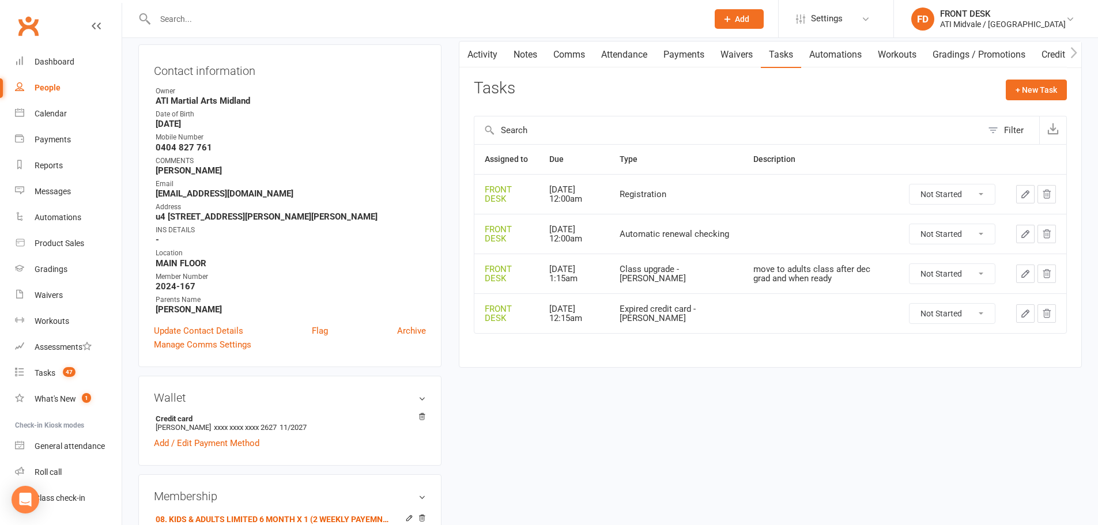
click at [490, 56] on link "Activity" at bounding box center [482, 55] width 46 height 27
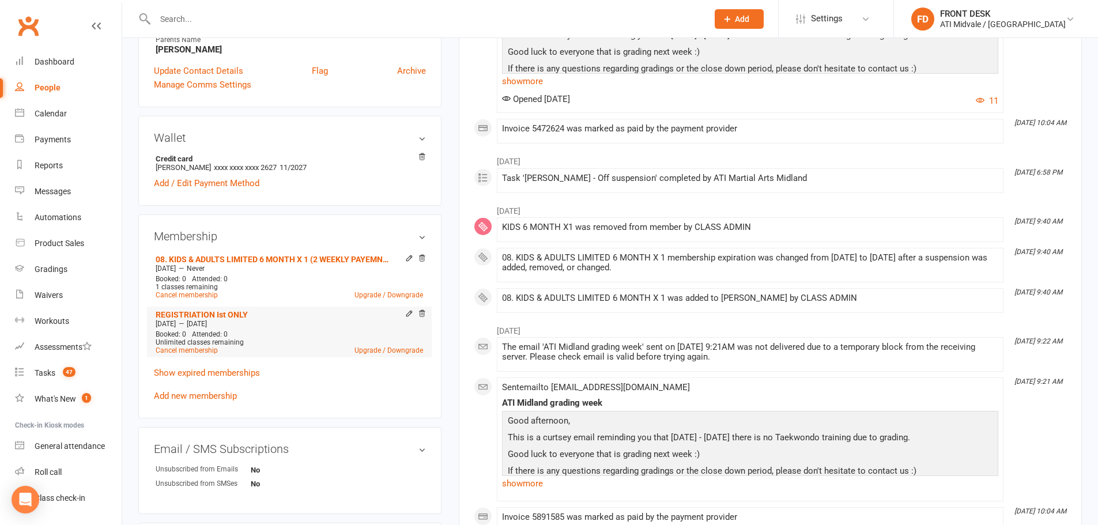
scroll to position [403, 0]
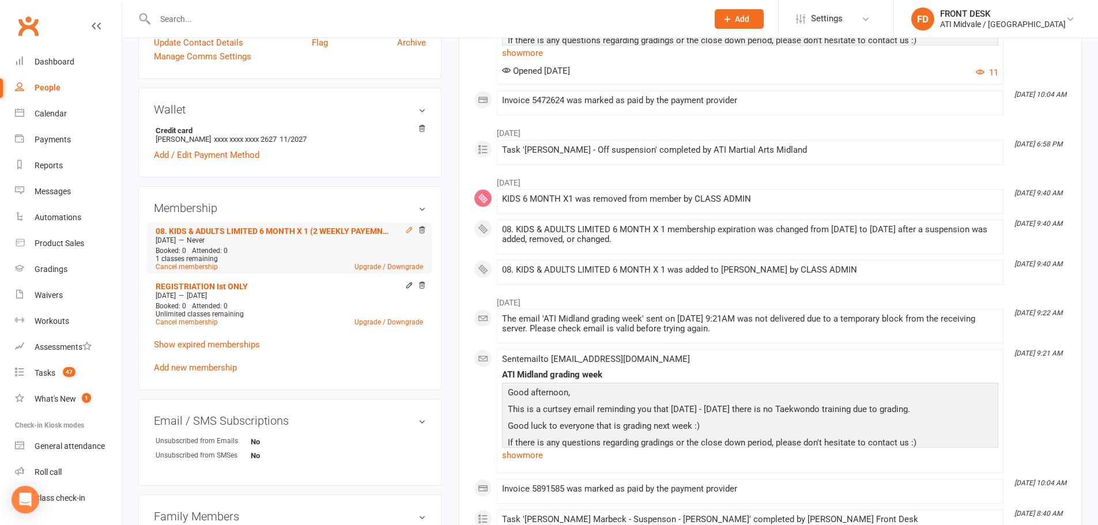
click at [410, 230] on icon at bounding box center [408, 229] width 5 height 5
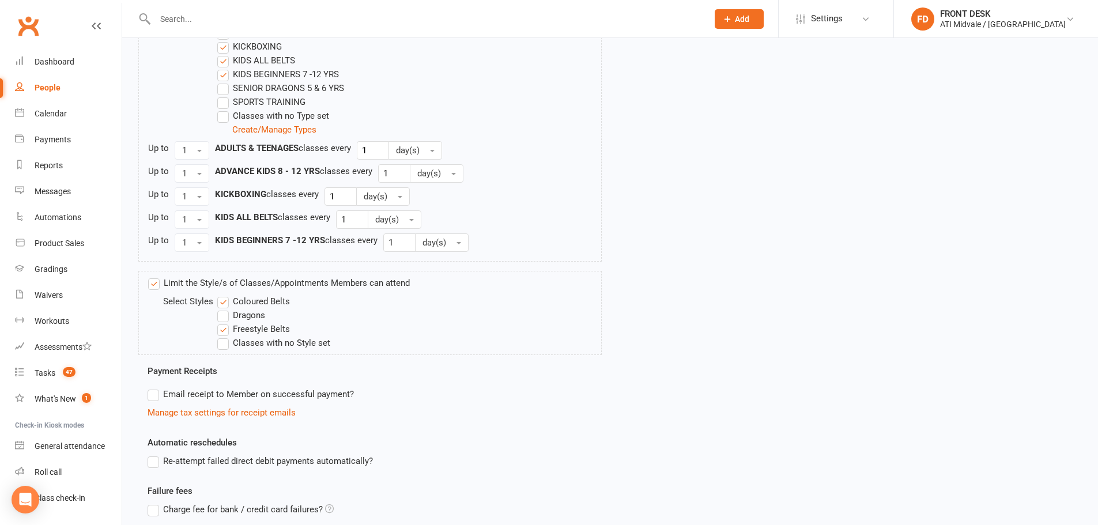
scroll to position [652, 0]
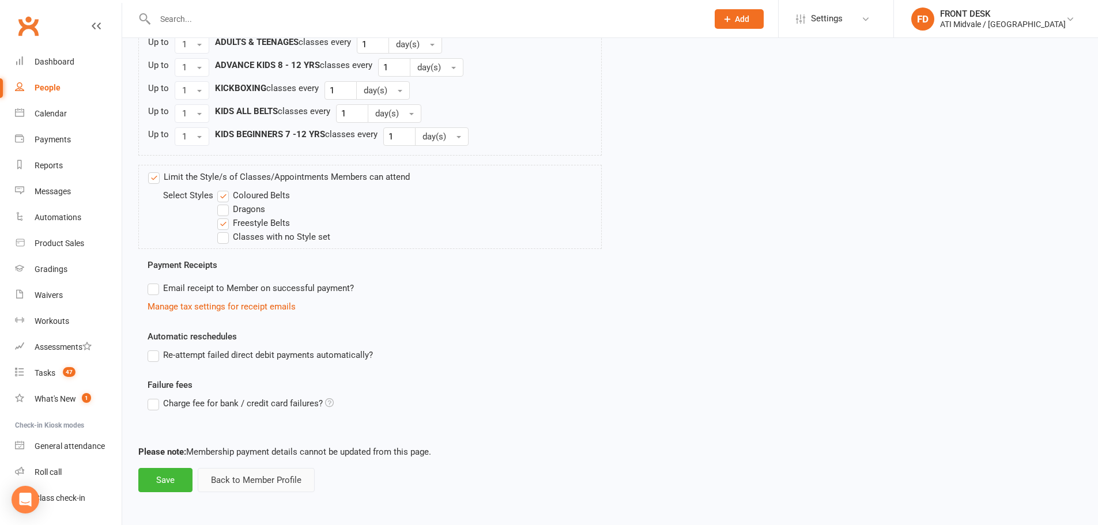
click at [263, 482] on button "Back to Member Profile" at bounding box center [256, 480] width 117 height 24
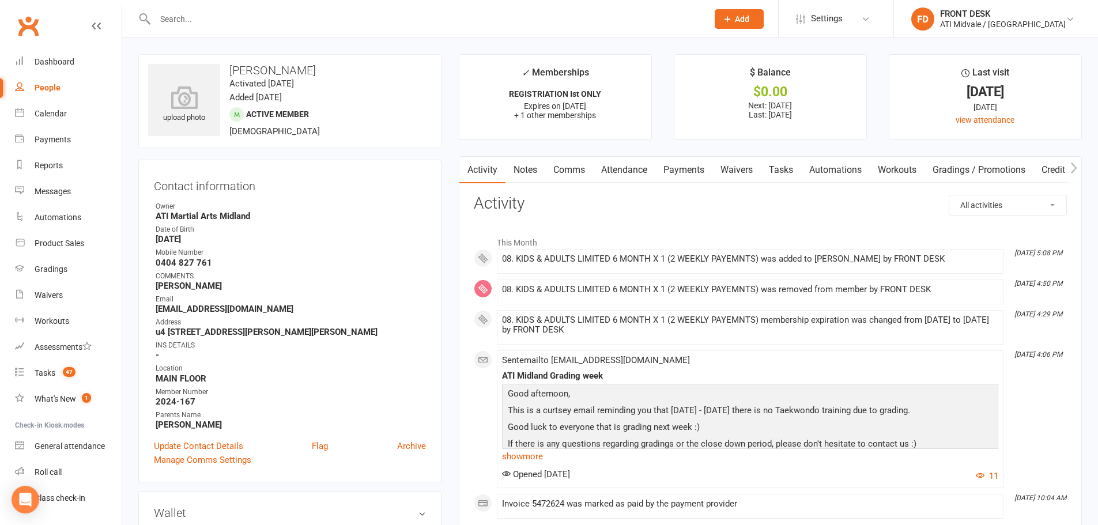
click at [689, 171] on link "Payments" at bounding box center [683, 170] width 57 height 27
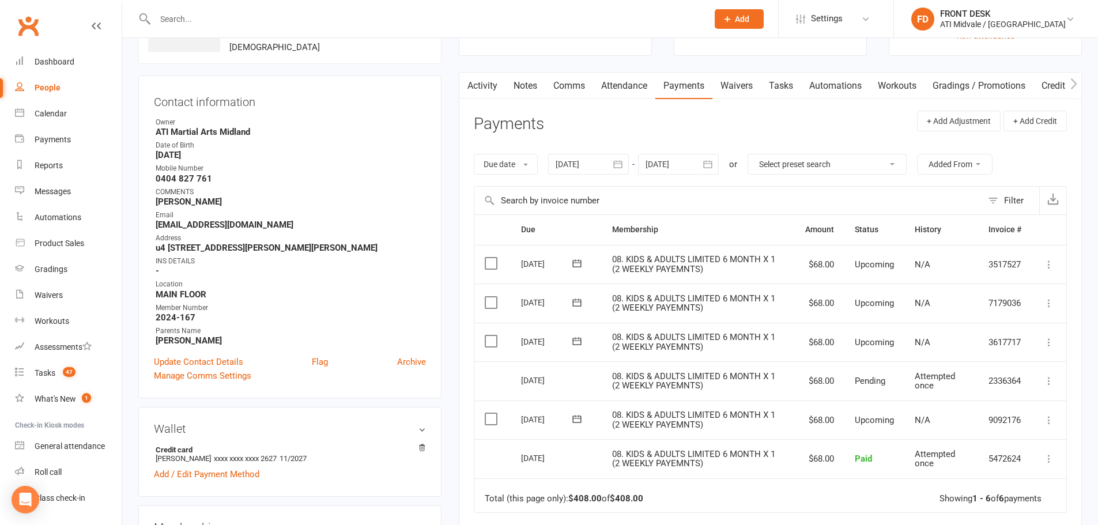
scroll to position [58, 0]
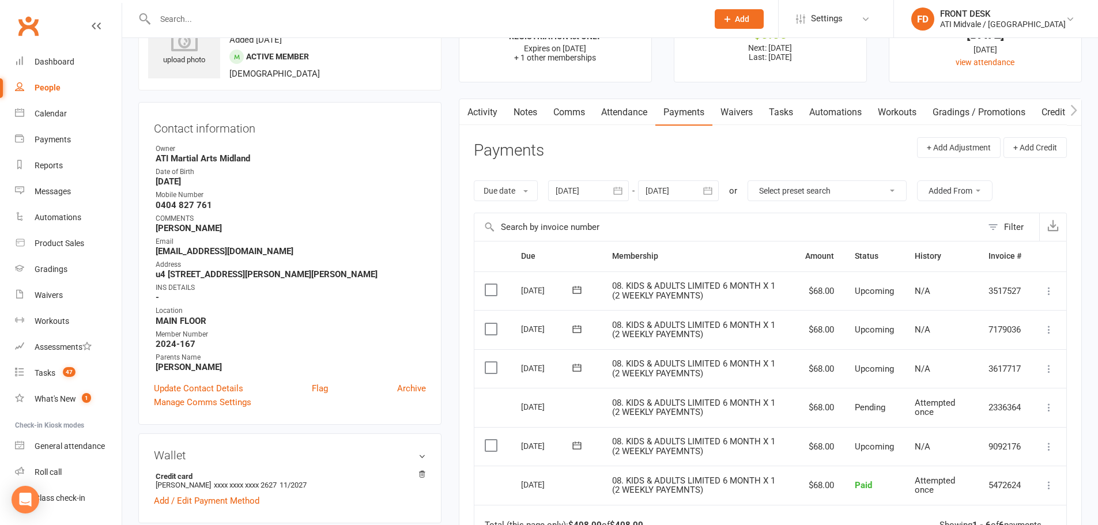
click at [686, 190] on div at bounding box center [678, 190] width 81 height 21
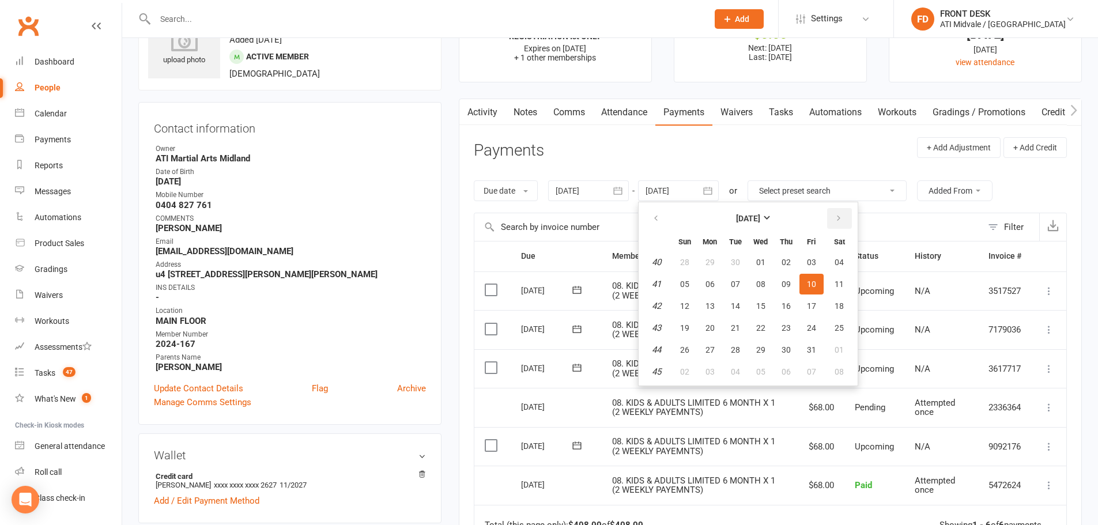
click at [835, 220] on button "button" at bounding box center [839, 218] width 25 height 21
click at [795, 299] on button "18" at bounding box center [786, 306] width 24 height 21
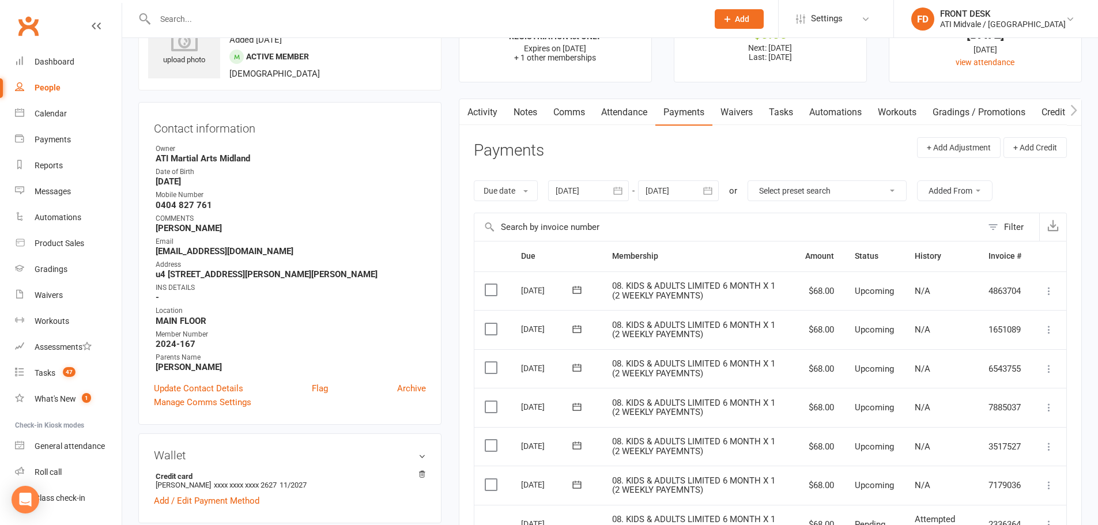
click at [700, 186] on button "button" at bounding box center [708, 190] width 21 height 21
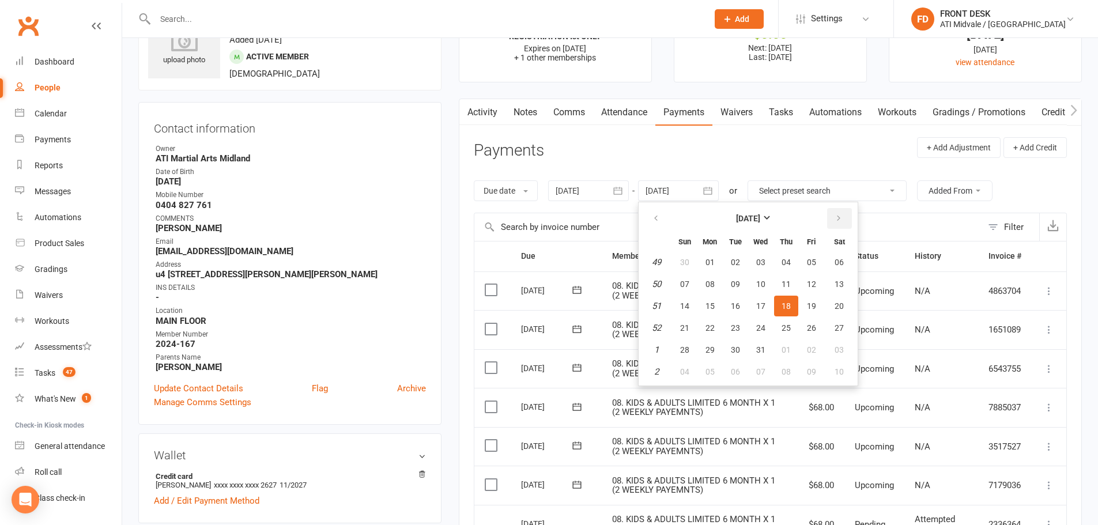
click at [840, 220] on icon "button" at bounding box center [839, 218] width 8 height 9
click at [807, 334] on button "23" at bounding box center [811, 328] width 24 height 21
type input "[DATE]"
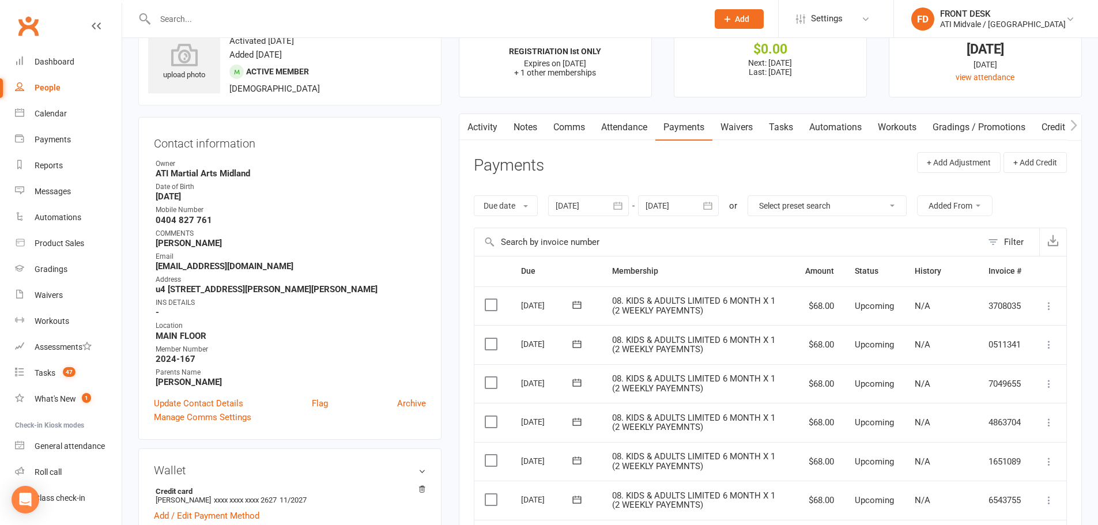
scroll to position [0, 0]
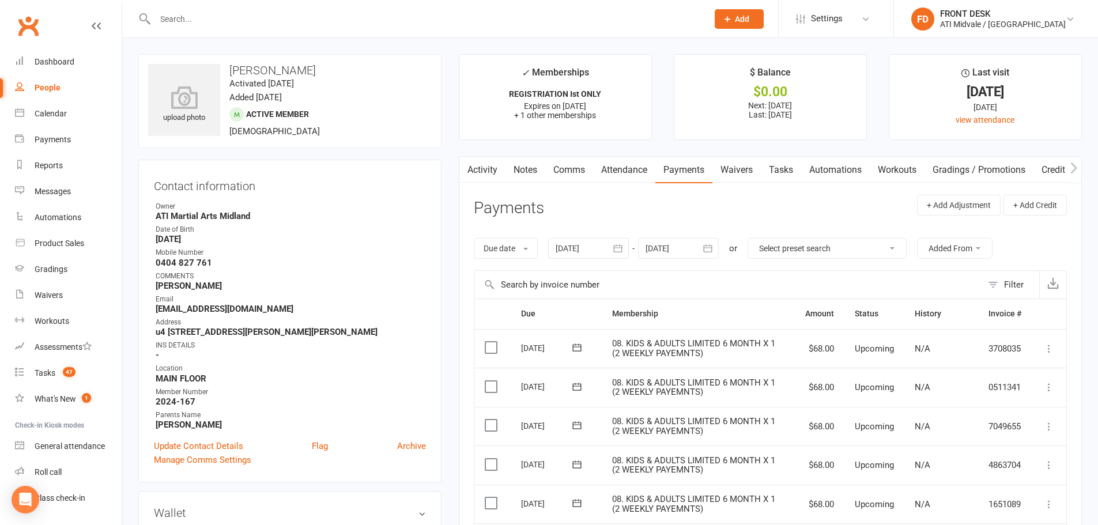
click at [534, 172] on link "Notes" at bounding box center [526, 170] width 40 height 27
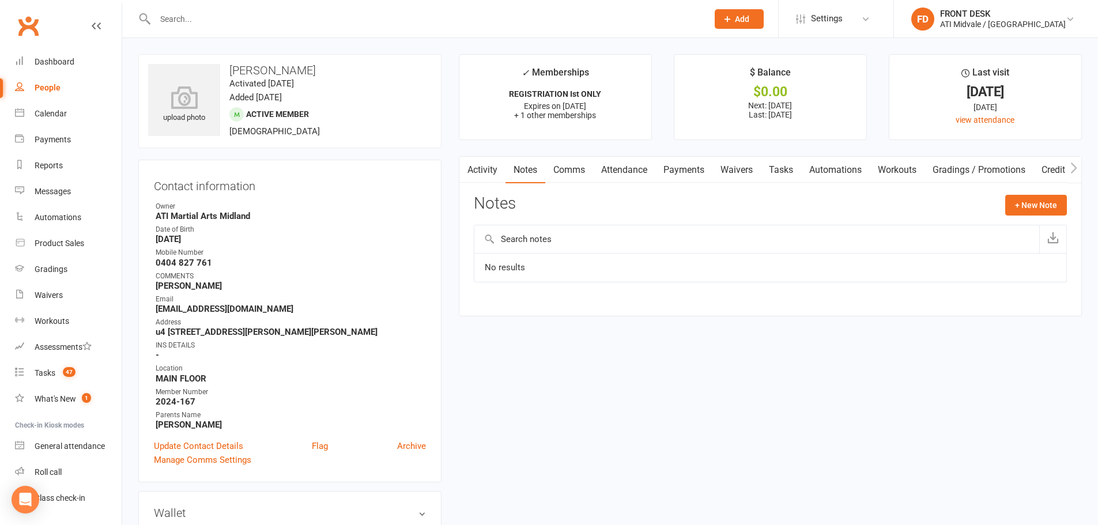
click at [681, 167] on link "Payments" at bounding box center [683, 170] width 57 height 27
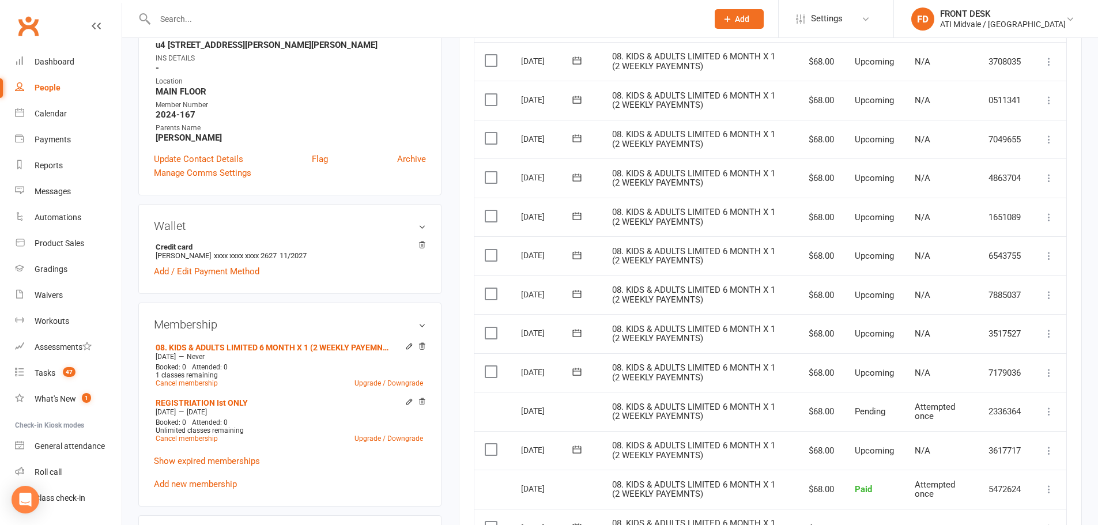
scroll to position [58, 0]
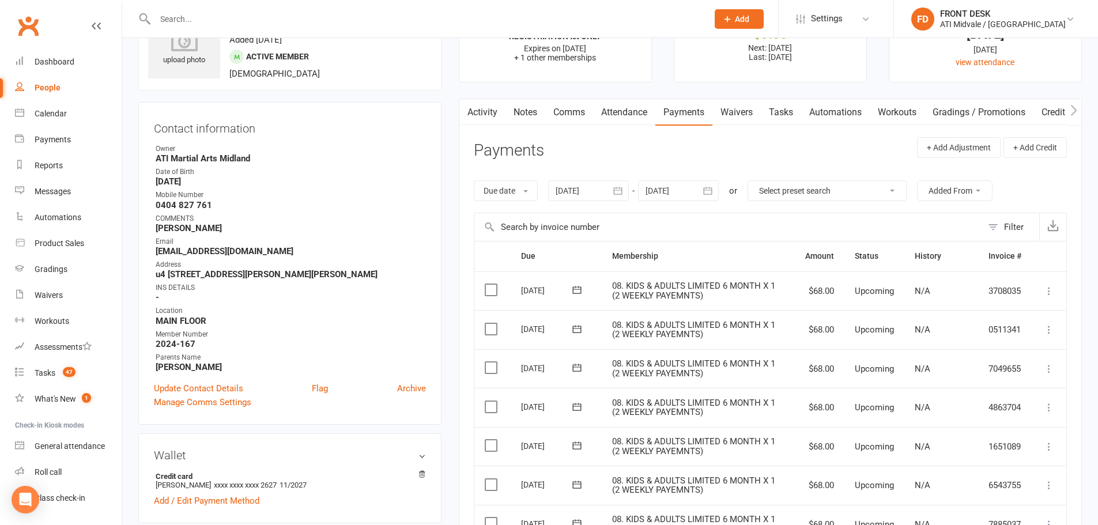
click at [575, 186] on div at bounding box center [588, 190] width 81 height 21
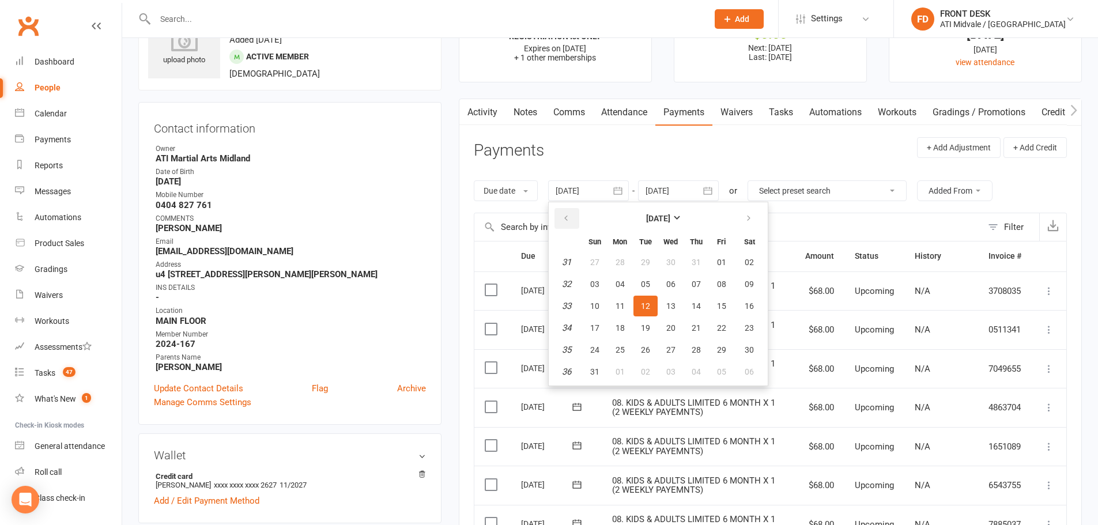
click at [568, 221] on icon "button" at bounding box center [566, 218] width 8 height 9
click at [599, 307] on span "11" at bounding box center [594, 305] width 9 height 9
type input "[DATE]"
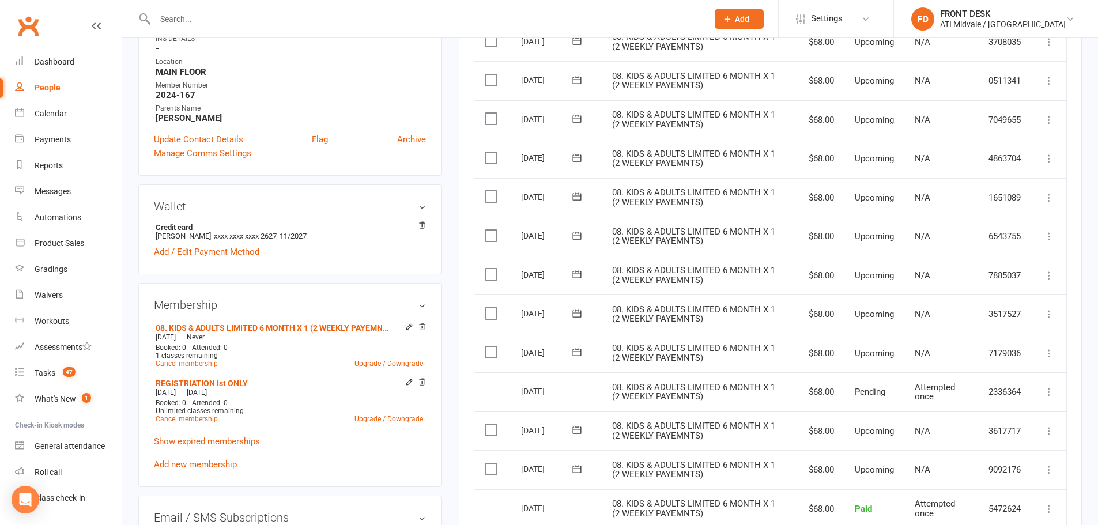
scroll to position [346, 0]
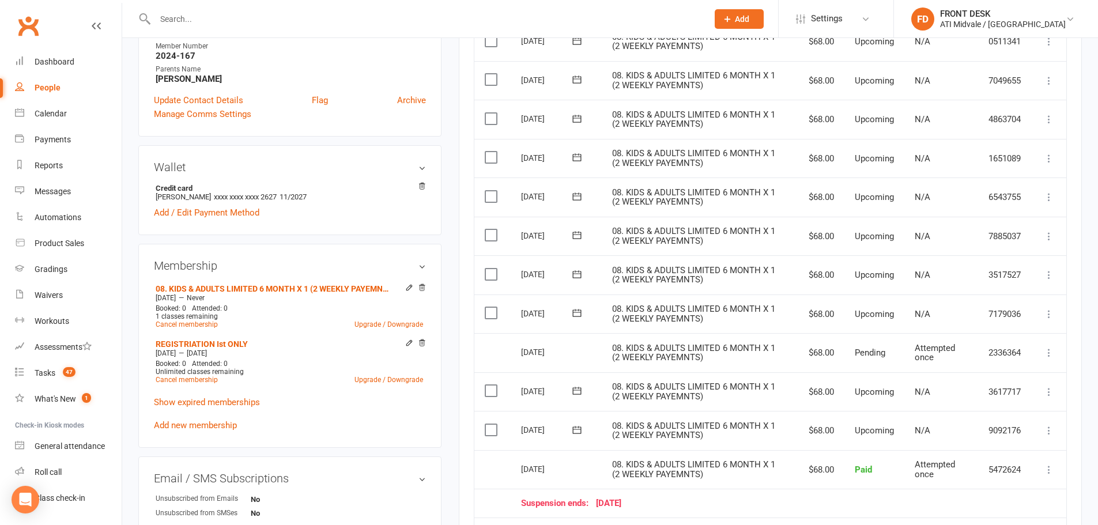
click at [1049, 395] on icon at bounding box center [1049, 392] width 12 height 12
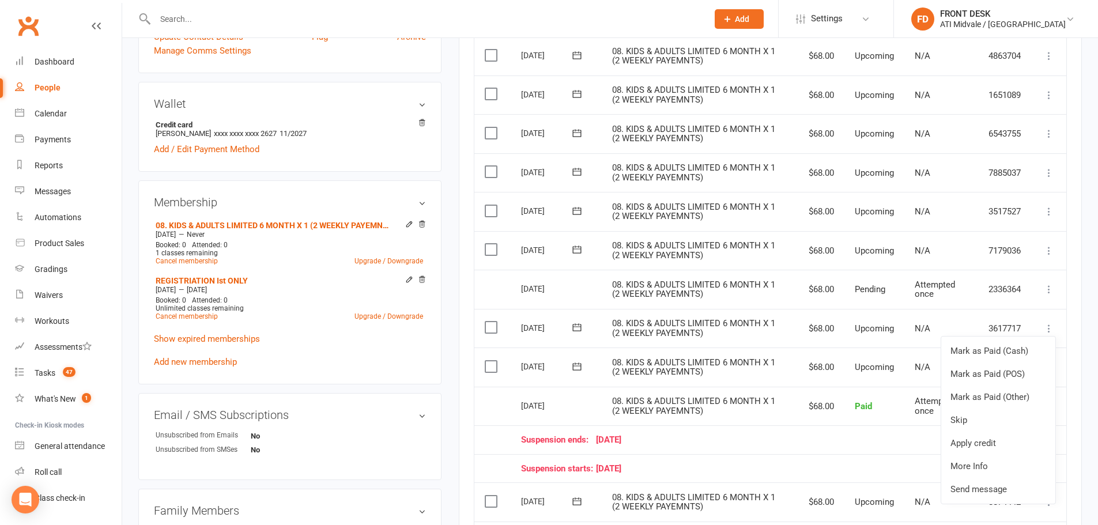
scroll to position [461, 0]
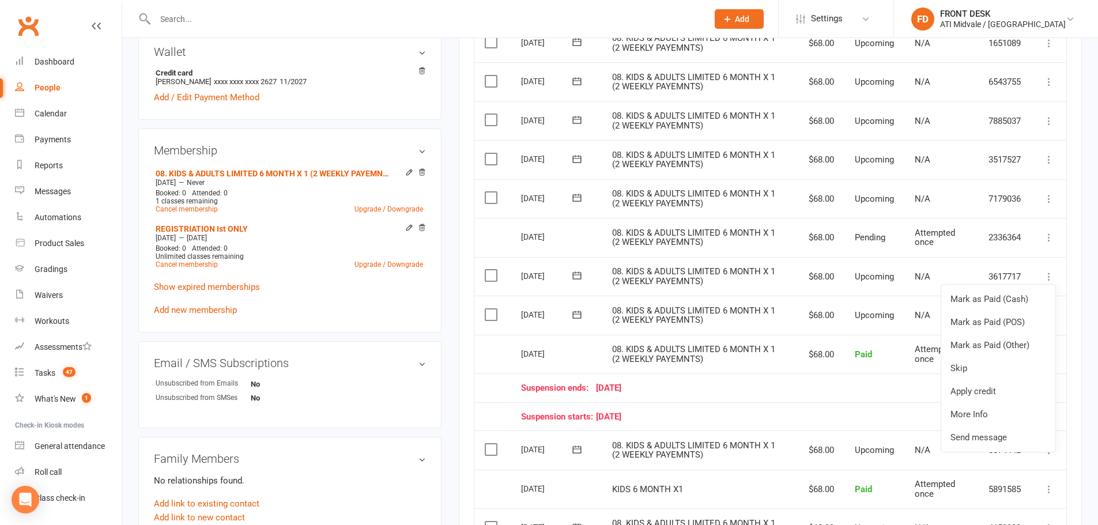
click at [803, 386] on div "Suspension ends: 28 August 25" at bounding box center [771, 388] width 500 height 10
click at [486, 276] on label at bounding box center [493, 276] width 16 height 12
click at [486, 270] on input "checkbox" at bounding box center [488, 270] width 7 height 0
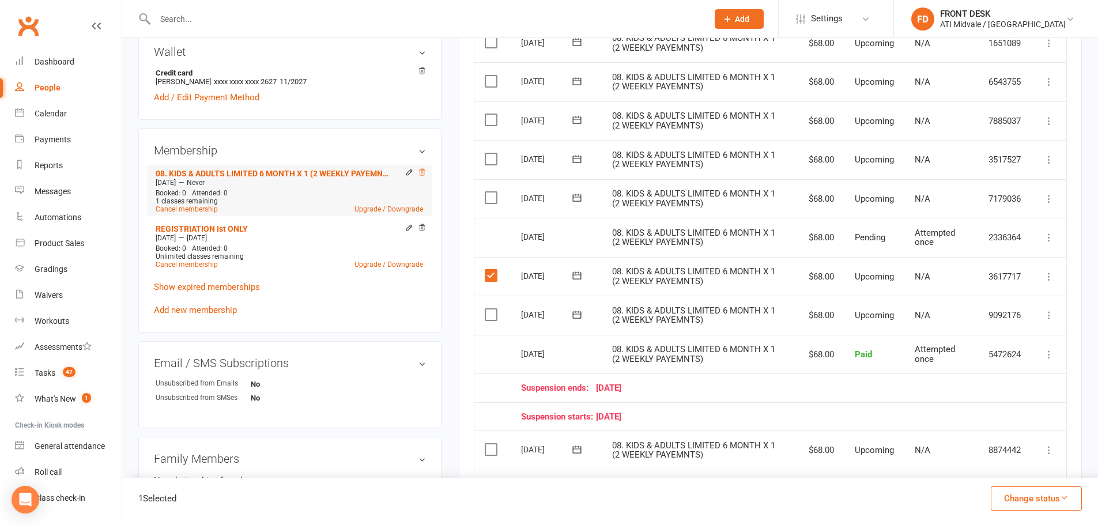
click at [423, 173] on icon at bounding box center [422, 172] width 6 height 6
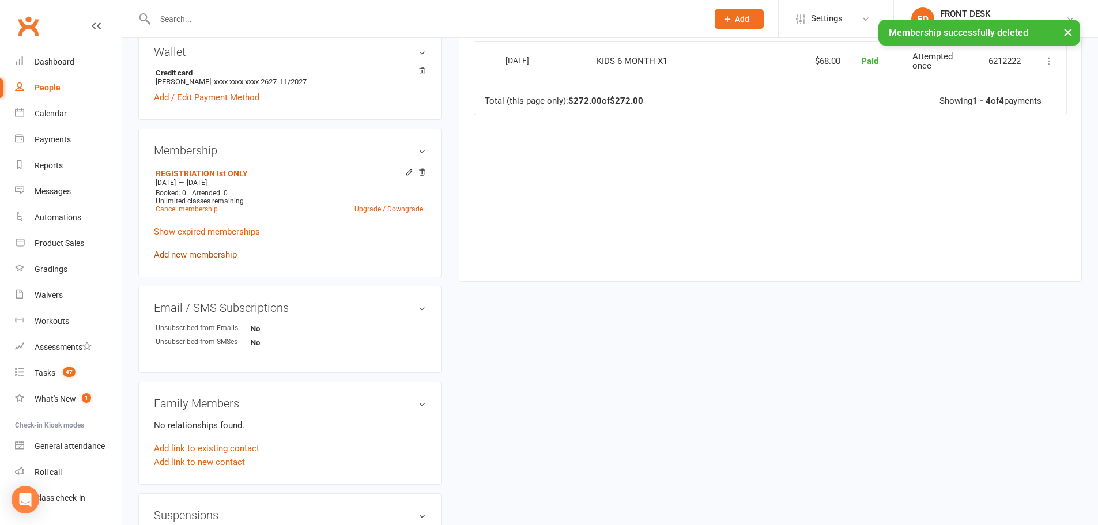
click at [204, 253] on link "Add new membership" at bounding box center [195, 255] width 83 height 10
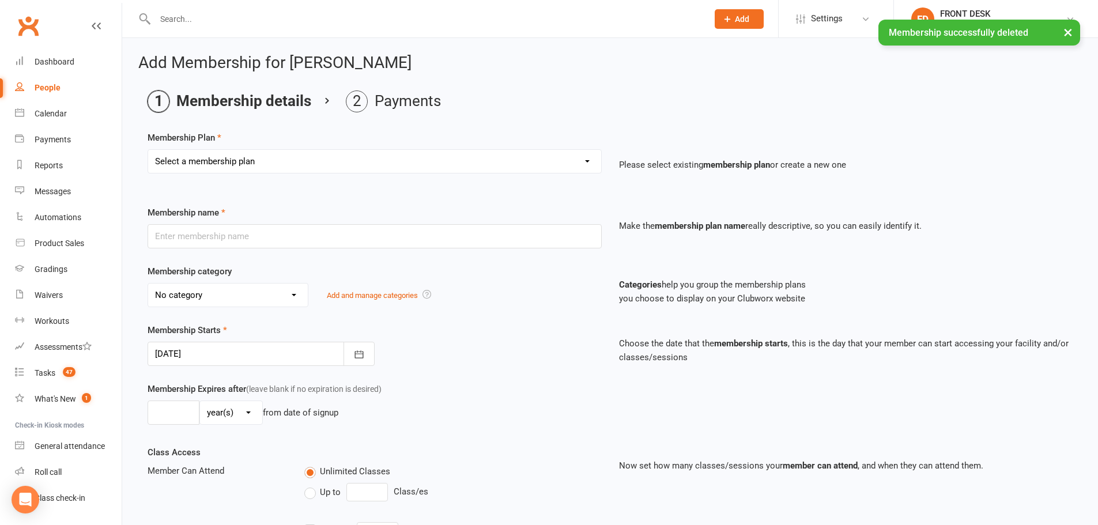
click at [360, 161] on select "Select a membership plan Create new Membership Plan 01. DRAGONS LIMITED 12 MTH …" at bounding box center [374, 161] width 453 height 23
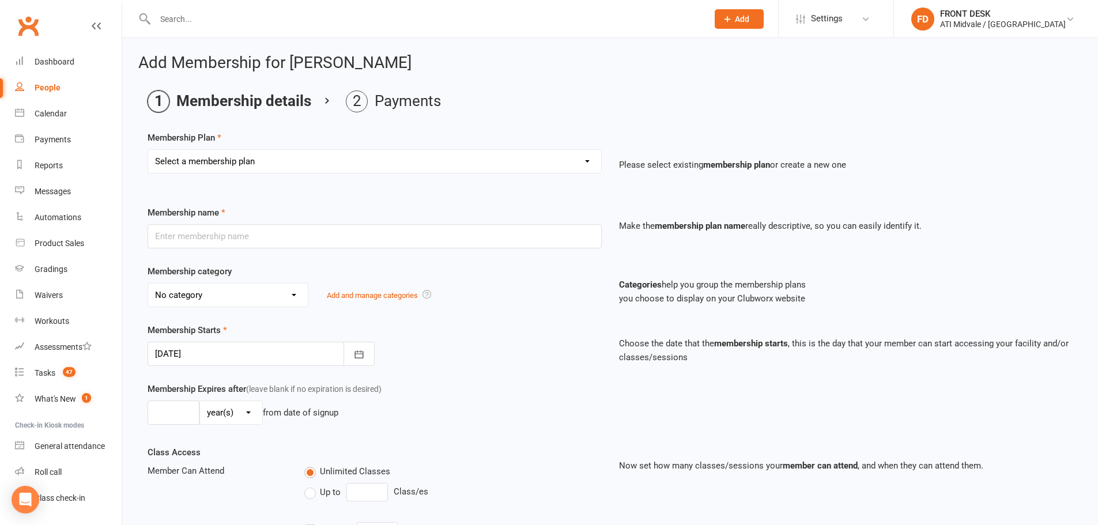
select select "23"
click at [148, 150] on select "Select a membership plan Create new Membership Plan 01. DRAGONS LIMITED 12 MTH …" at bounding box center [374, 161] width 453 height 23
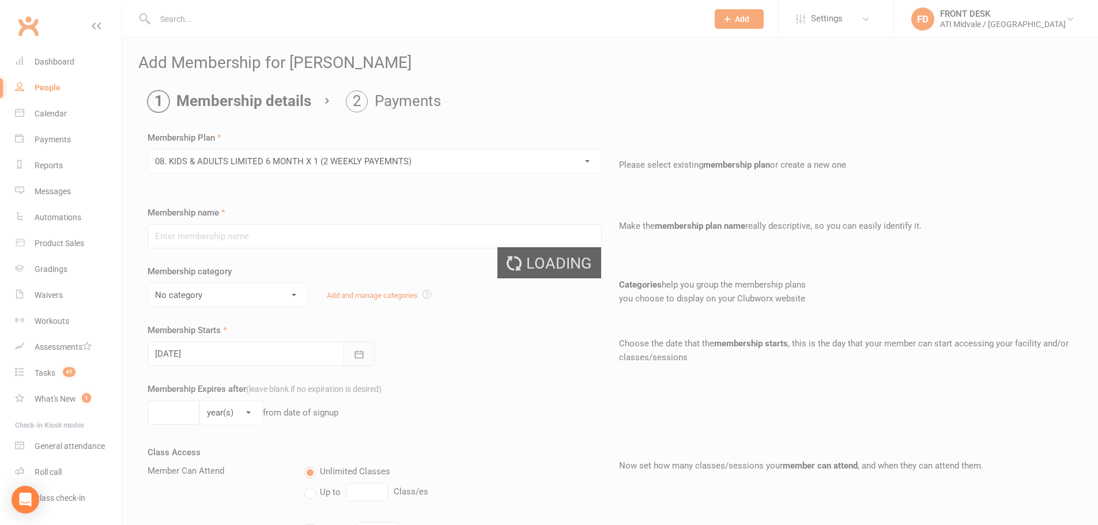
type input "08. KIDS & ADULTS LIMITED 6 MONTH X 1 (2 WEEKLY PAYEMNTS)"
select select "3"
type input "6"
select select "2"
type input "1"
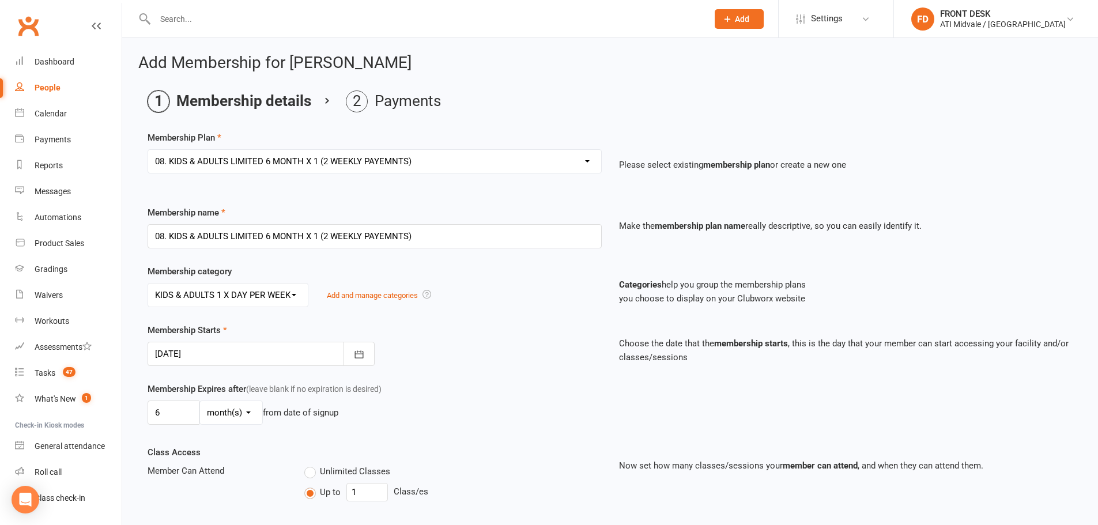
scroll to position [115, 0]
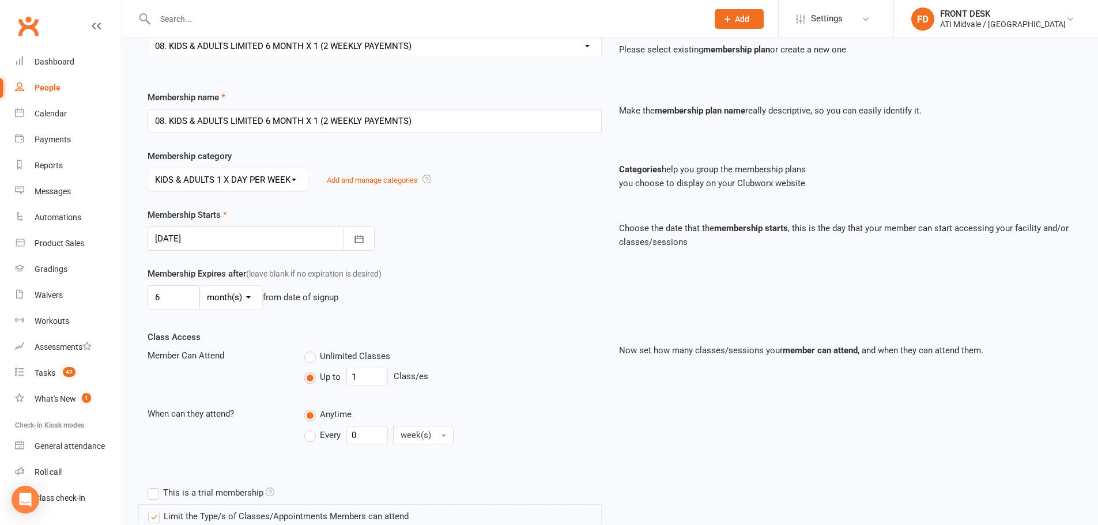
click at [199, 231] on div at bounding box center [261, 239] width 227 height 24
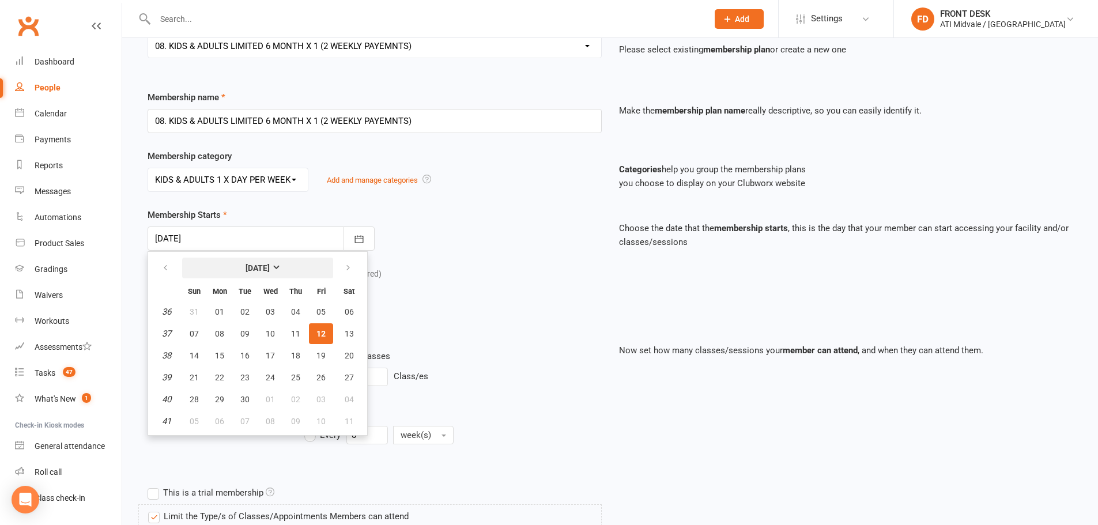
click at [260, 275] on button "September 2025" at bounding box center [257, 268] width 151 height 21
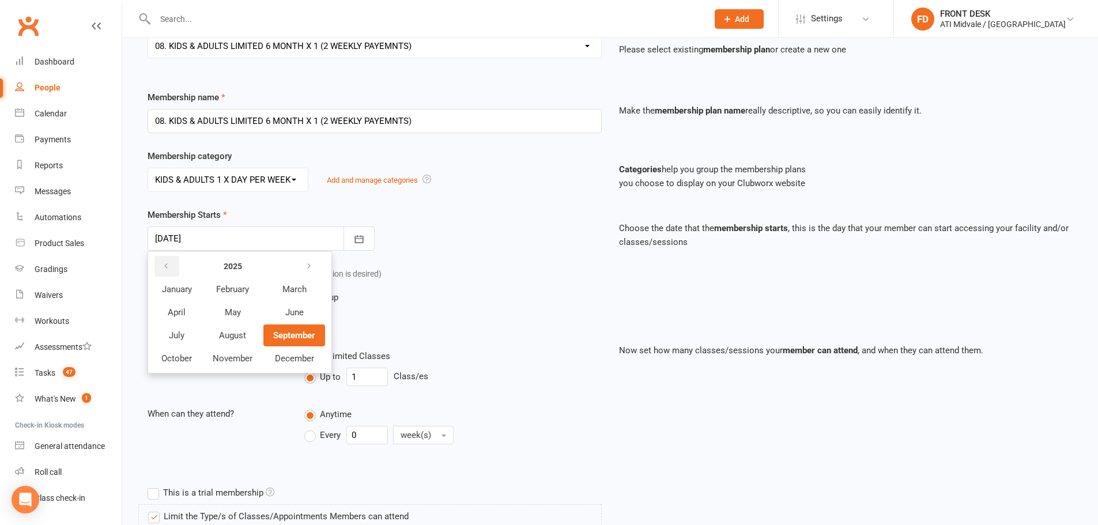
click at [178, 270] on button "button" at bounding box center [166, 266] width 25 height 21
click at [176, 318] on span "April" at bounding box center [177, 312] width 18 height 10
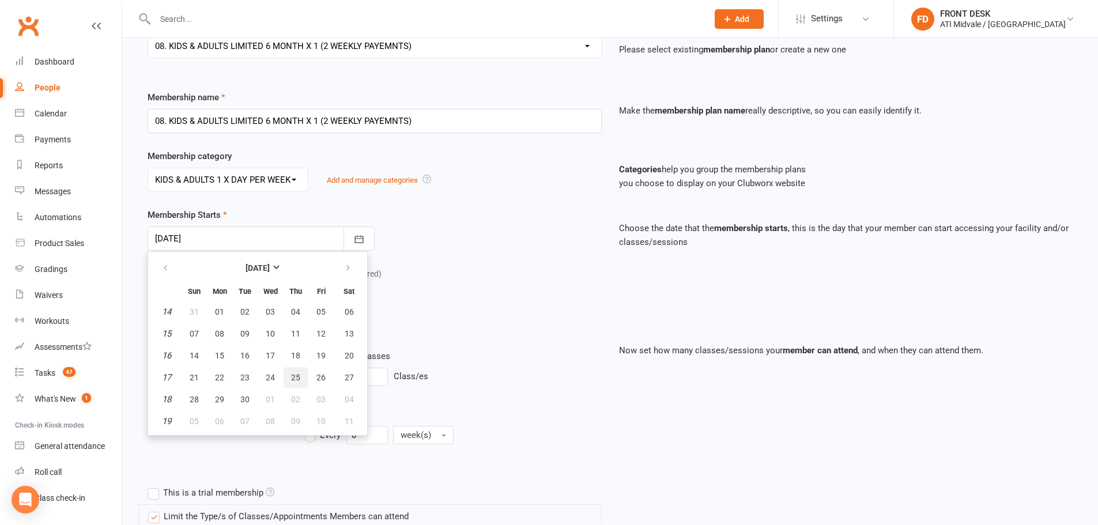
click at [305, 380] on button "25" at bounding box center [296, 377] width 24 height 21
type input "25 Apr 2024"
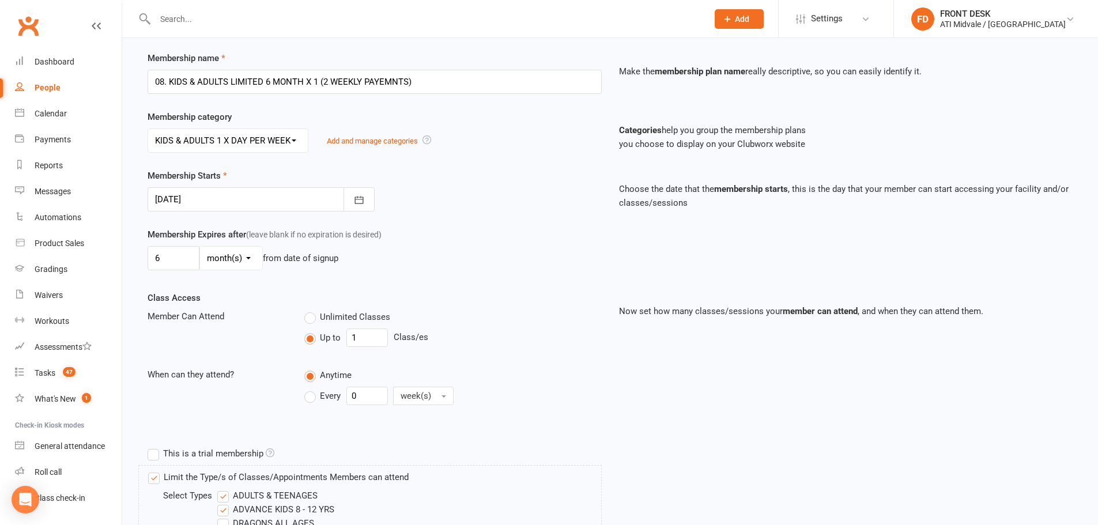
scroll to position [173, 0]
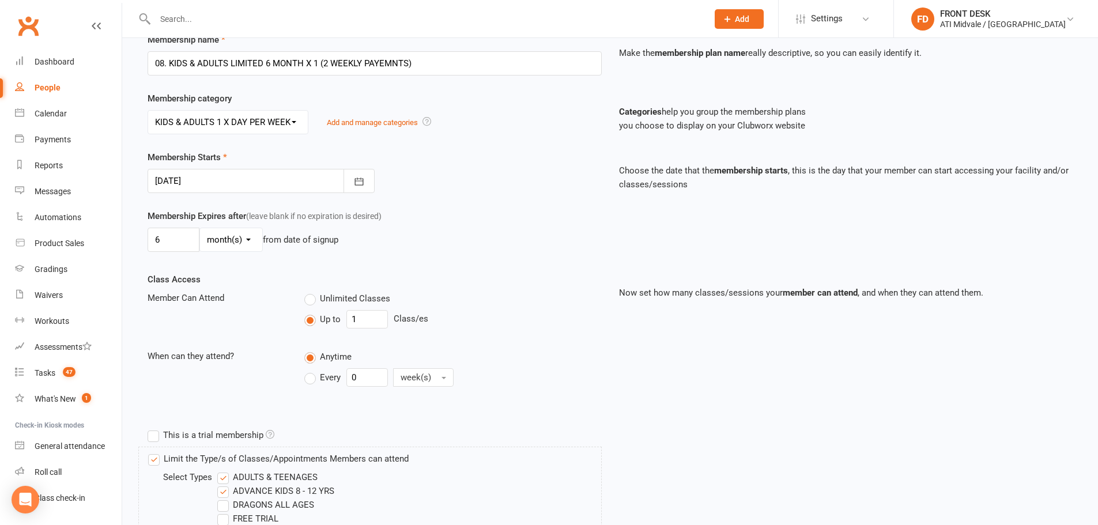
click at [231, 246] on select "day(s) week(s) month(s) year(s)" at bounding box center [231, 239] width 62 height 23
click at [182, 239] on input "6" at bounding box center [174, 240] width 52 height 24
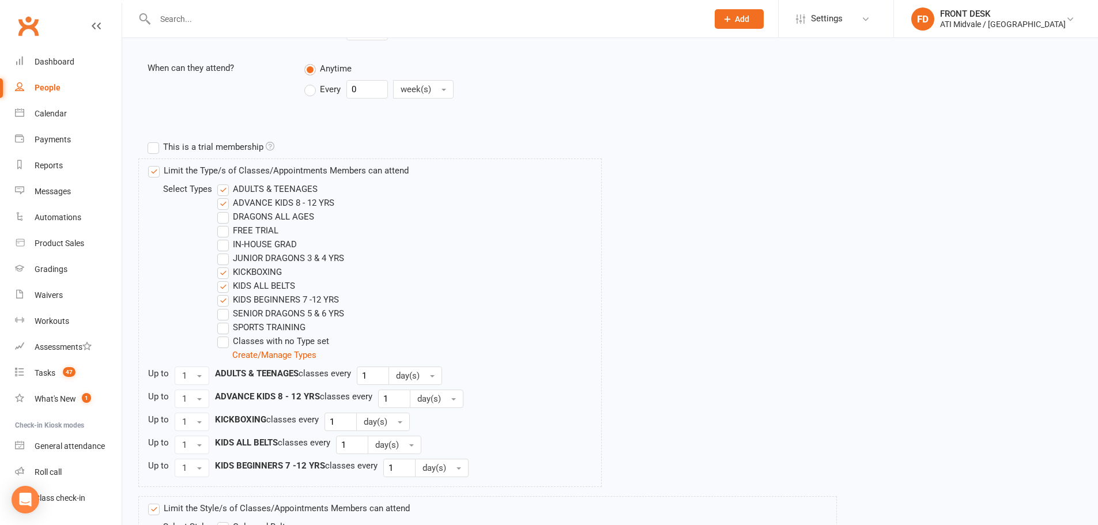
scroll to position [601, 0]
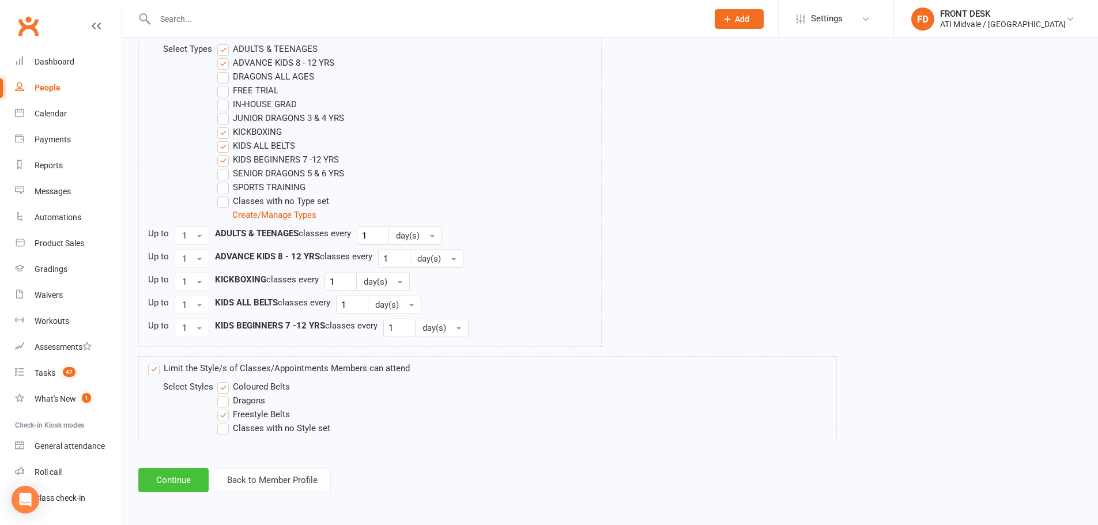
type input "8"
click at [192, 485] on button "Continue" at bounding box center [173, 480] width 70 height 24
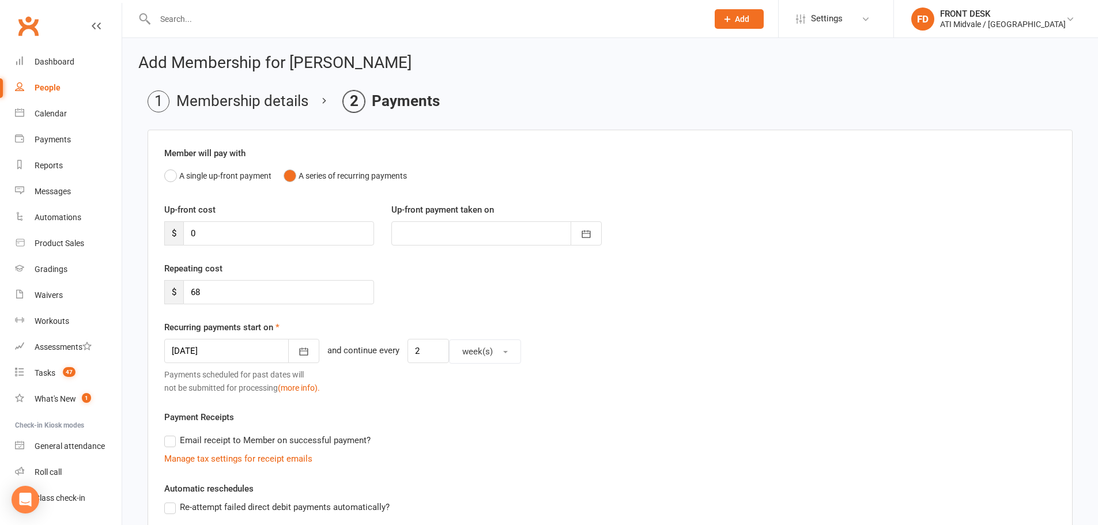
scroll to position [173, 0]
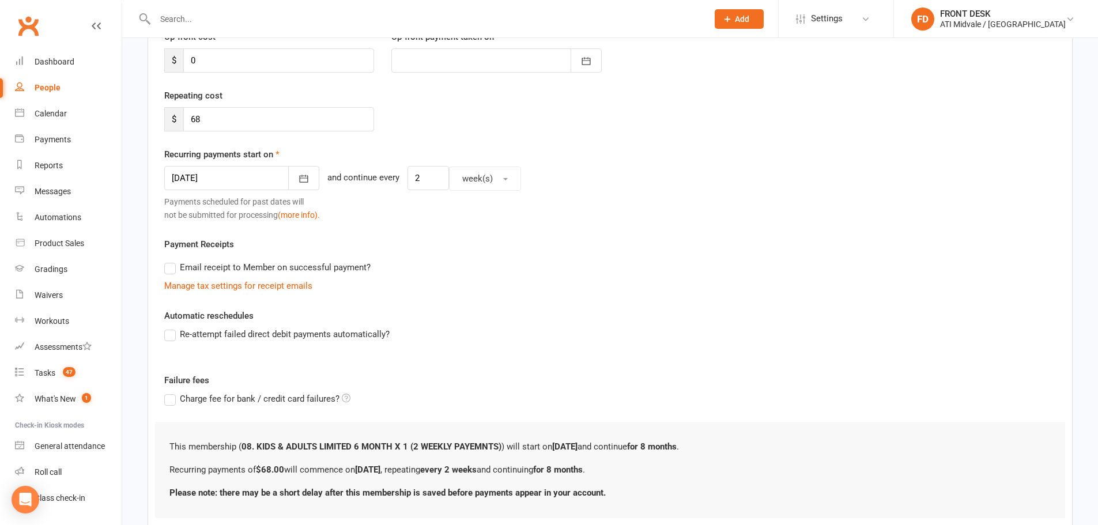
click at [246, 176] on div at bounding box center [241, 178] width 155 height 24
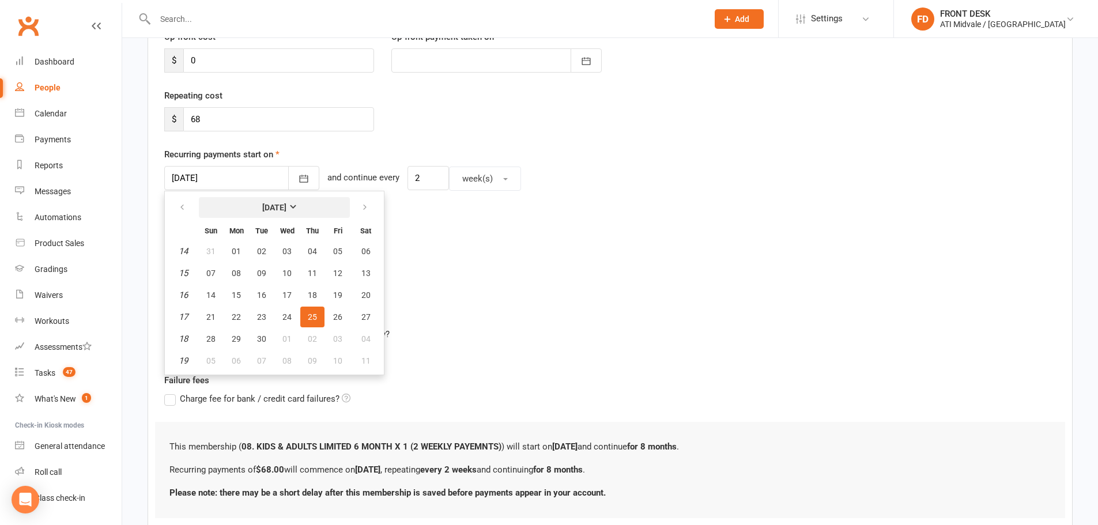
click at [296, 217] on button "April 2024" at bounding box center [274, 207] width 151 height 21
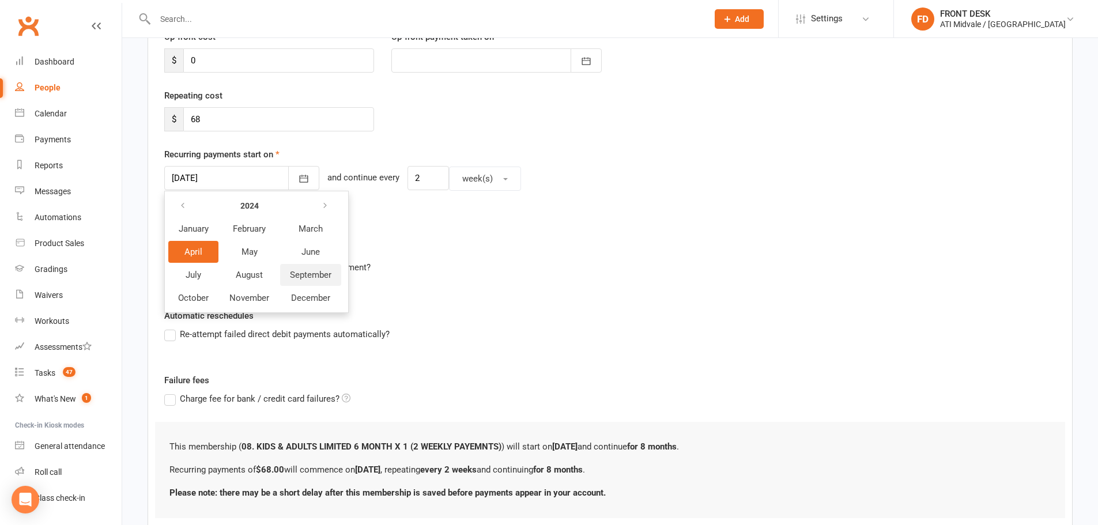
click at [299, 277] on span "September" at bounding box center [311, 275] width 42 height 10
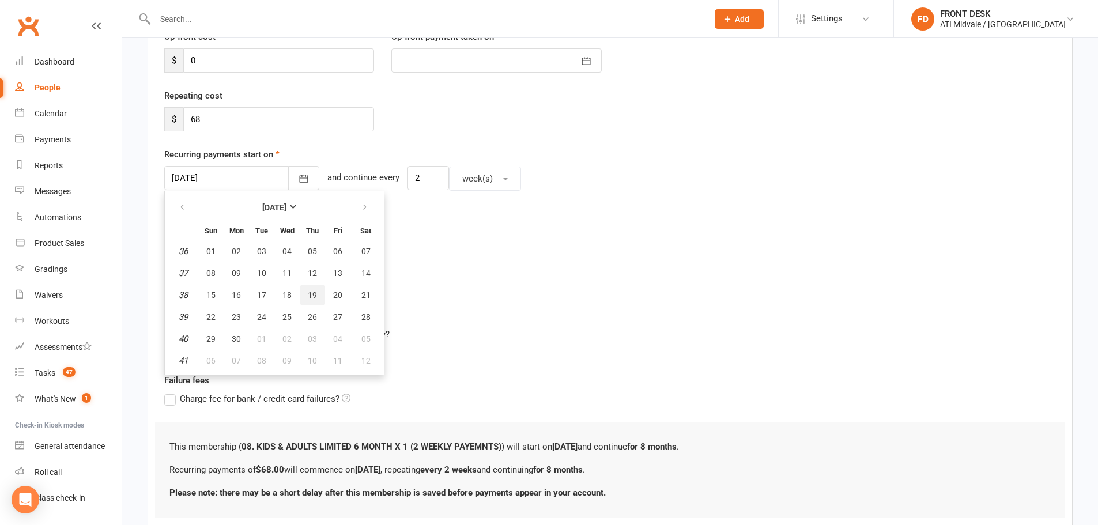
click at [313, 287] on button "19" at bounding box center [312, 295] width 24 height 21
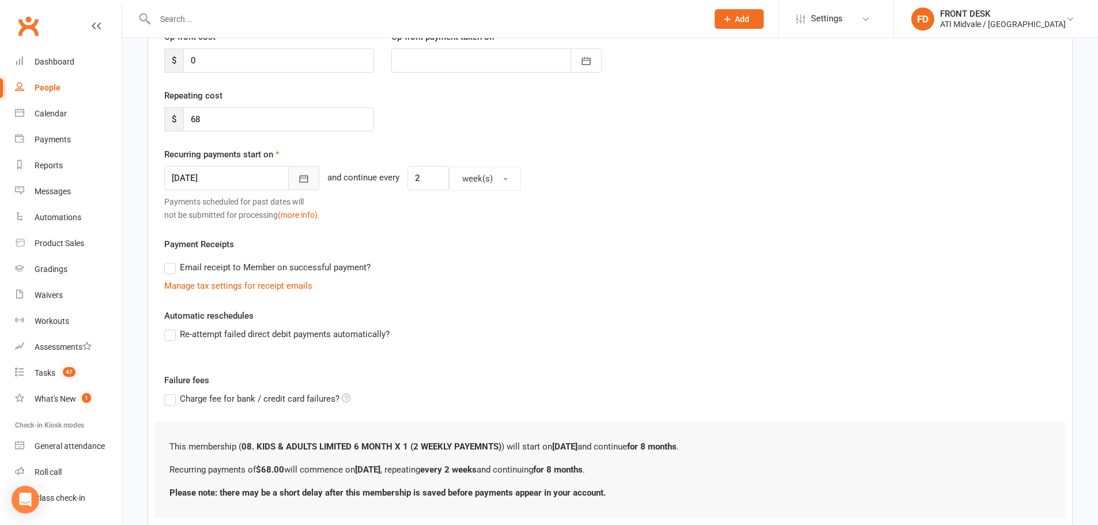
click at [295, 176] on button "button" at bounding box center [303, 178] width 31 height 24
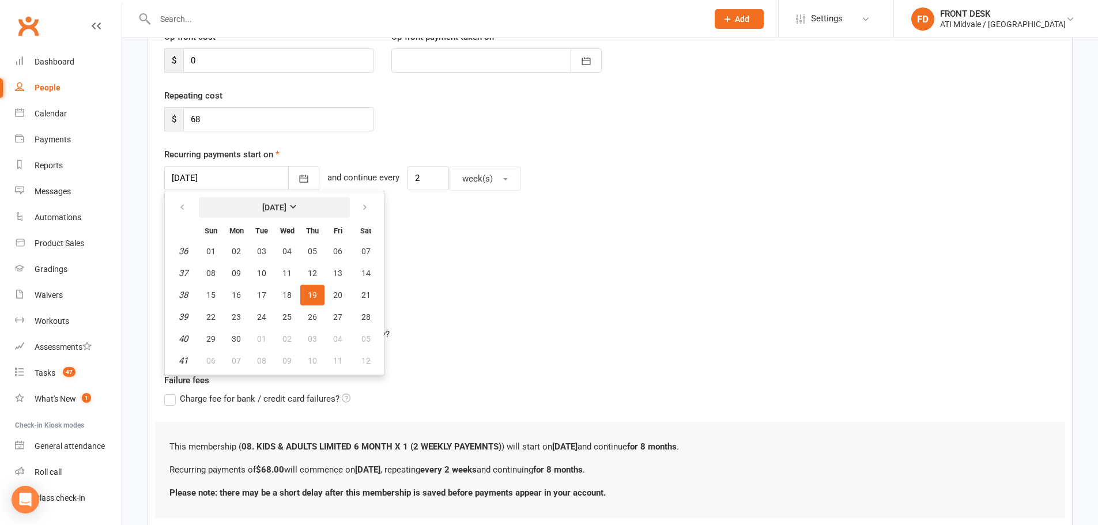
click at [286, 204] on strong "September 2024" at bounding box center [274, 207] width 24 height 9
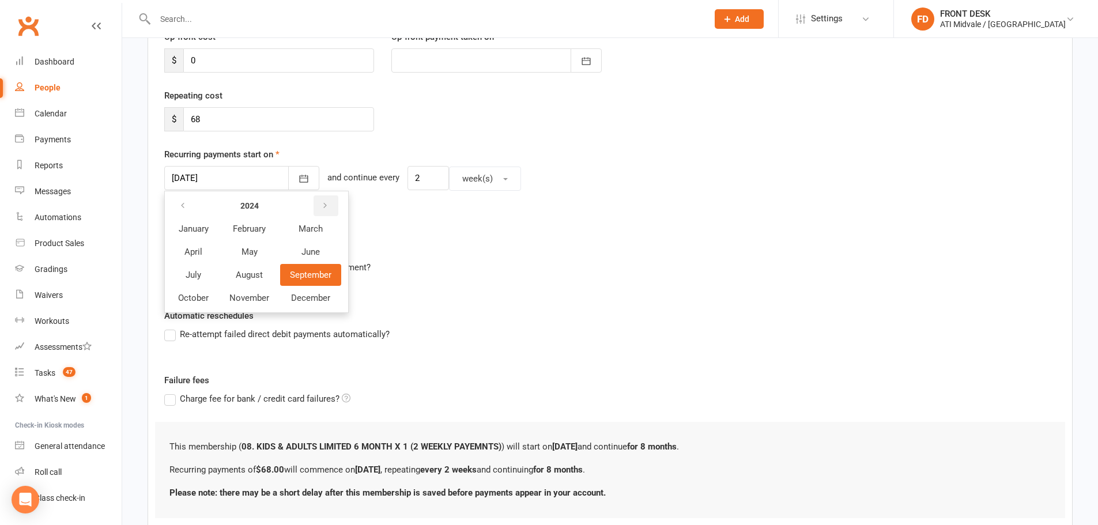
click at [325, 210] on icon "button" at bounding box center [325, 205] width 8 height 9
click at [296, 280] on span "September" at bounding box center [311, 275] width 42 height 10
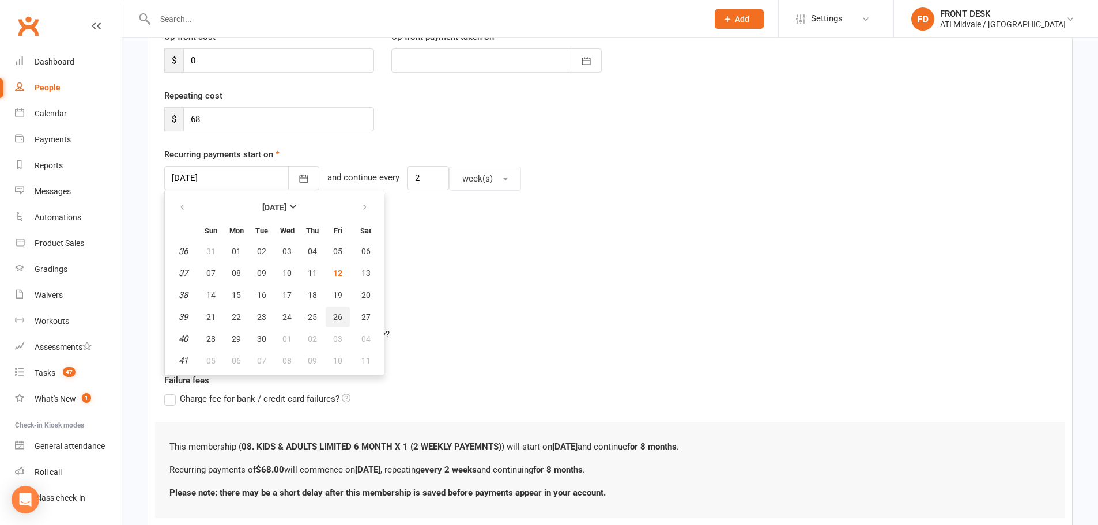
click at [338, 319] on span "26" at bounding box center [337, 316] width 9 height 9
type input "[DATE]"
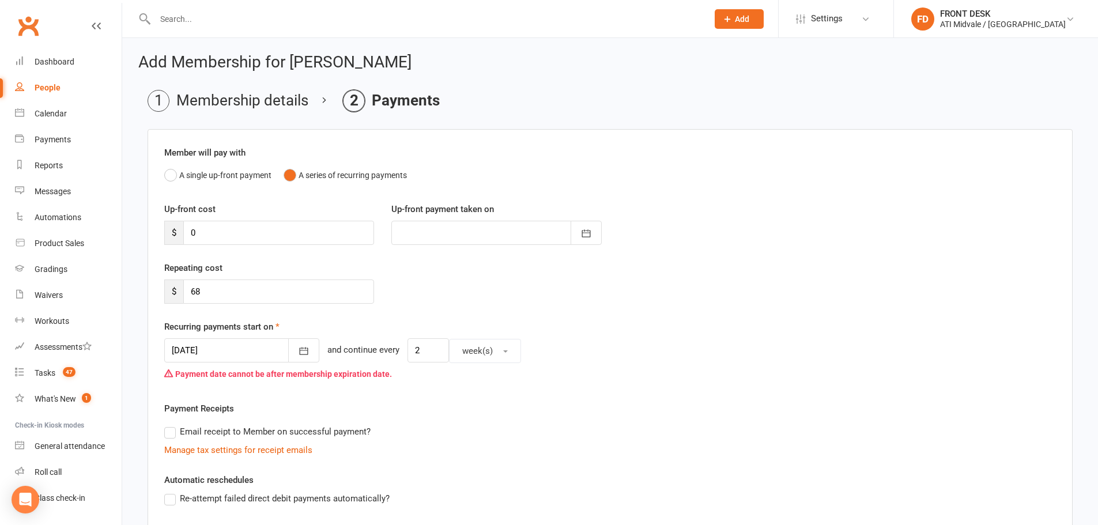
scroll to position [0, 0]
click at [258, 103] on li "Membership details" at bounding box center [228, 101] width 161 height 22
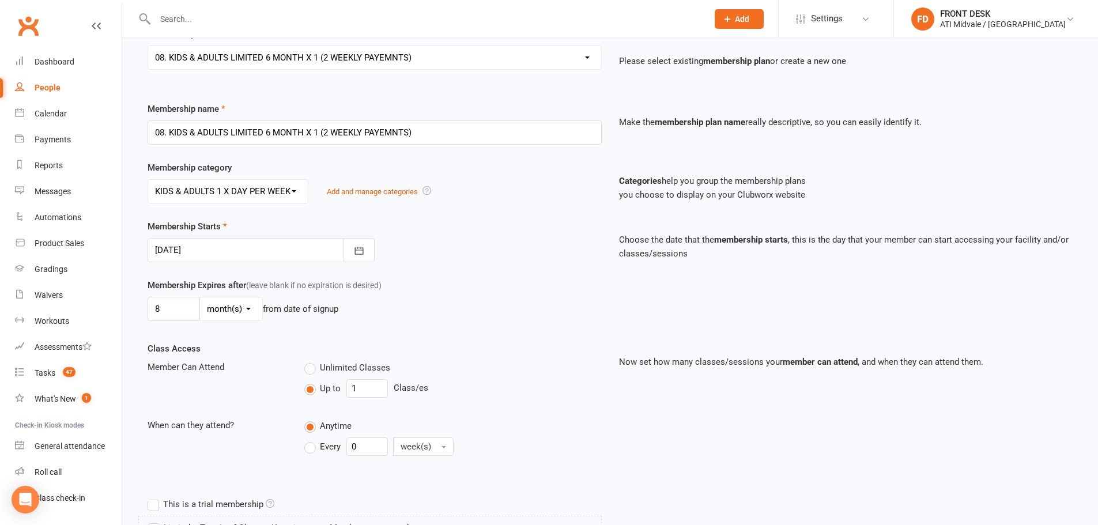
scroll to position [115, 0]
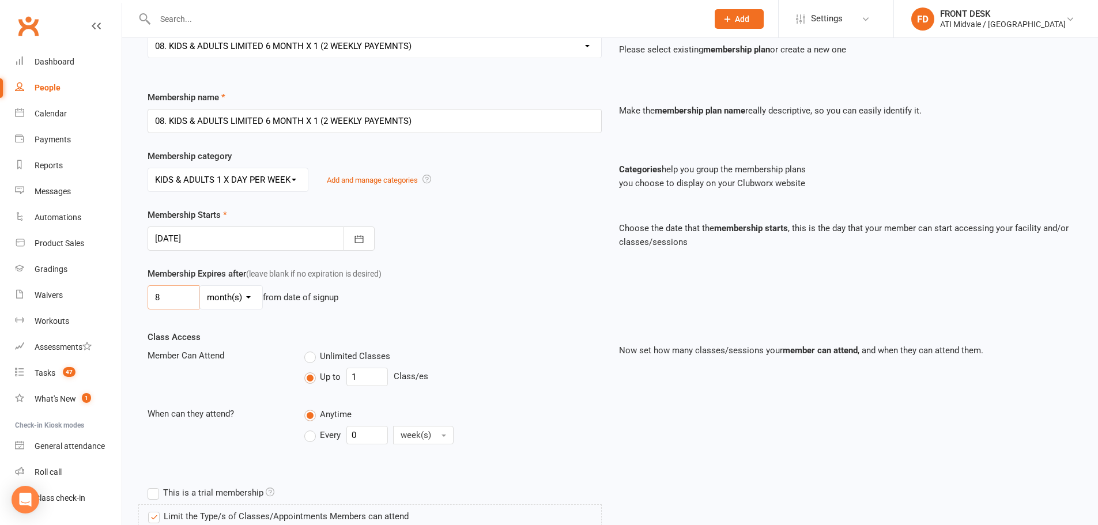
click at [159, 307] on input "8" at bounding box center [174, 297] width 52 height 24
type input "9"
click at [458, 310] on div "9 day(s) week(s) month(s) year(s) from date of signup" at bounding box center [375, 297] width 454 height 24
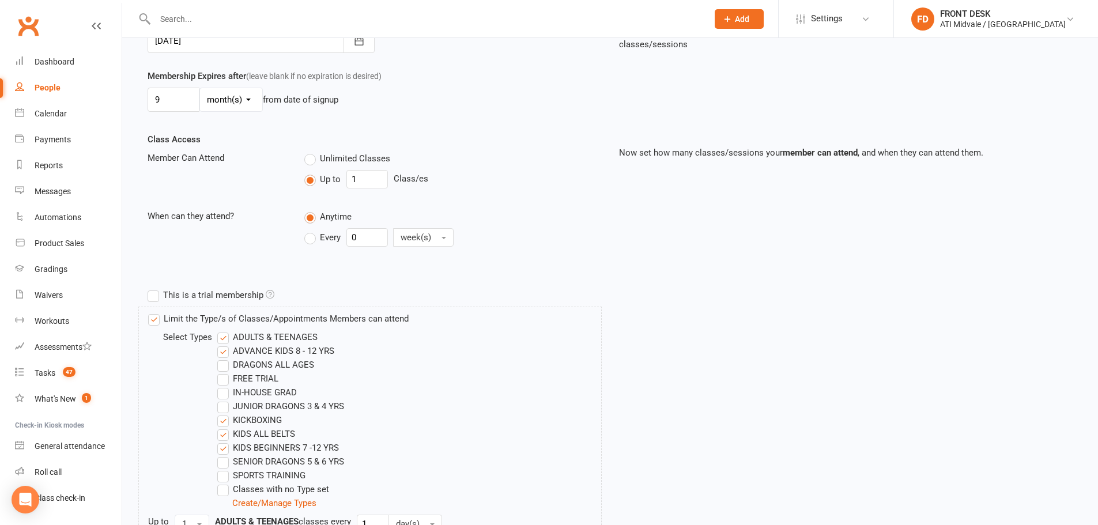
scroll to position [25, 0]
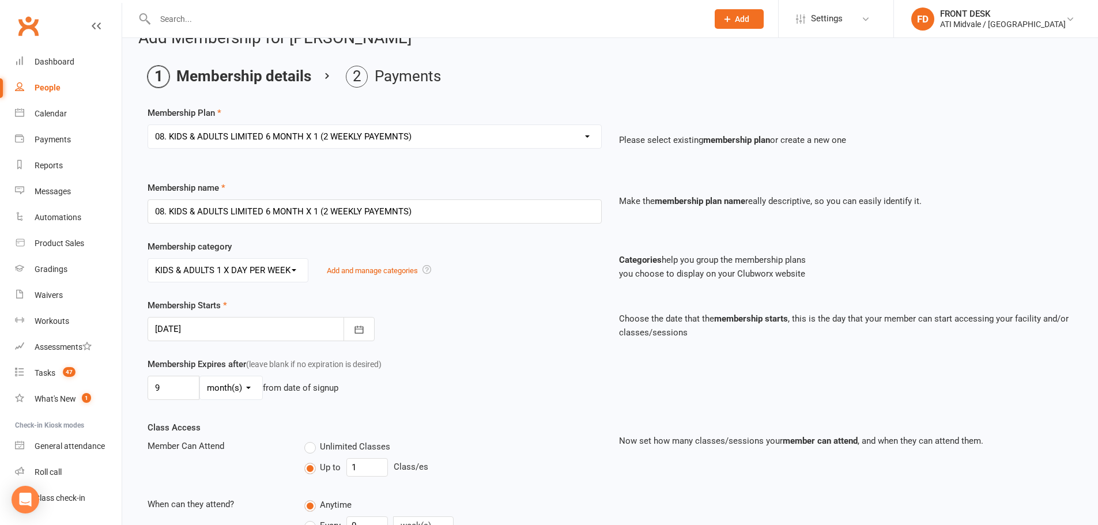
click at [202, 330] on div at bounding box center [261, 329] width 227 height 24
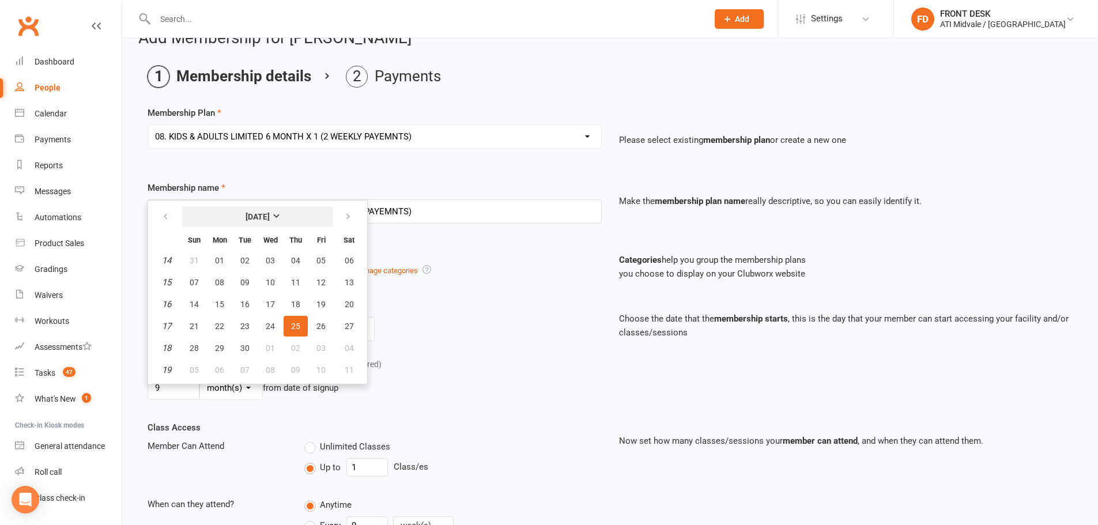
click at [270, 212] on strong "April 2024" at bounding box center [258, 216] width 24 height 9
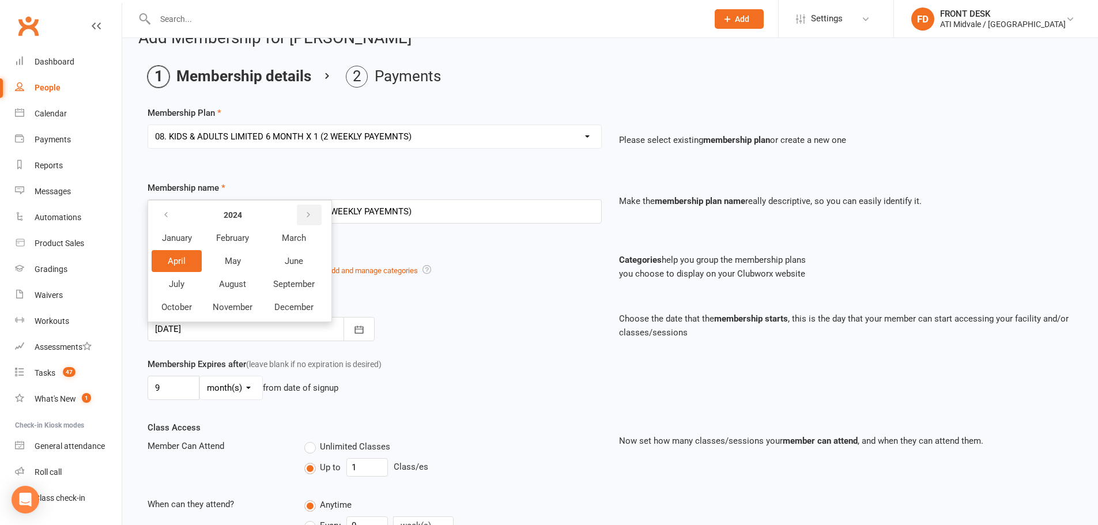
click at [311, 212] on icon "button" at bounding box center [308, 214] width 8 height 9
click at [177, 261] on span "April" at bounding box center [177, 261] width 18 height 10
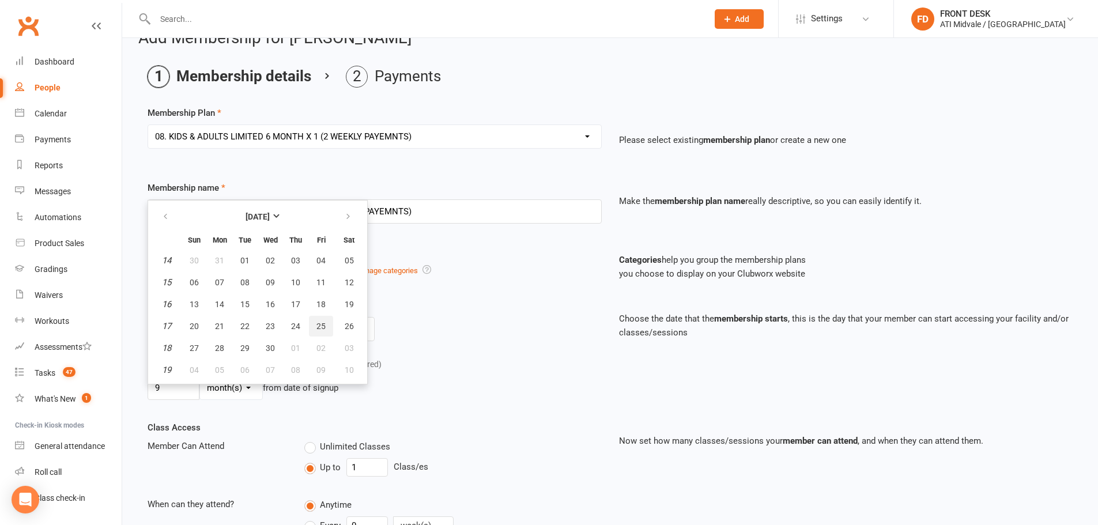
click at [314, 320] on button "25" at bounding box center [321, 326] width 24 height 21
type input "25 Apr 2025"
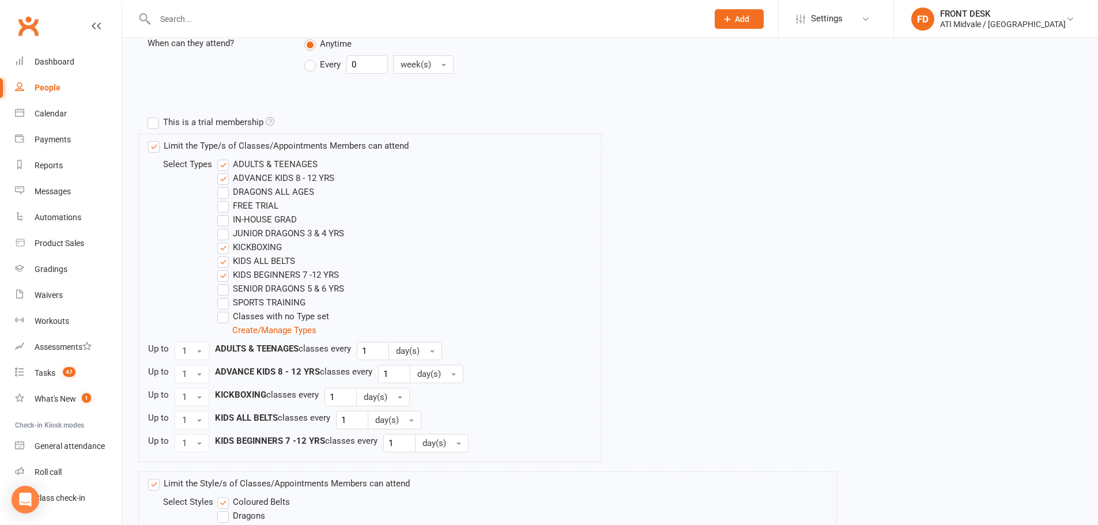
scroll to position [601, 0]
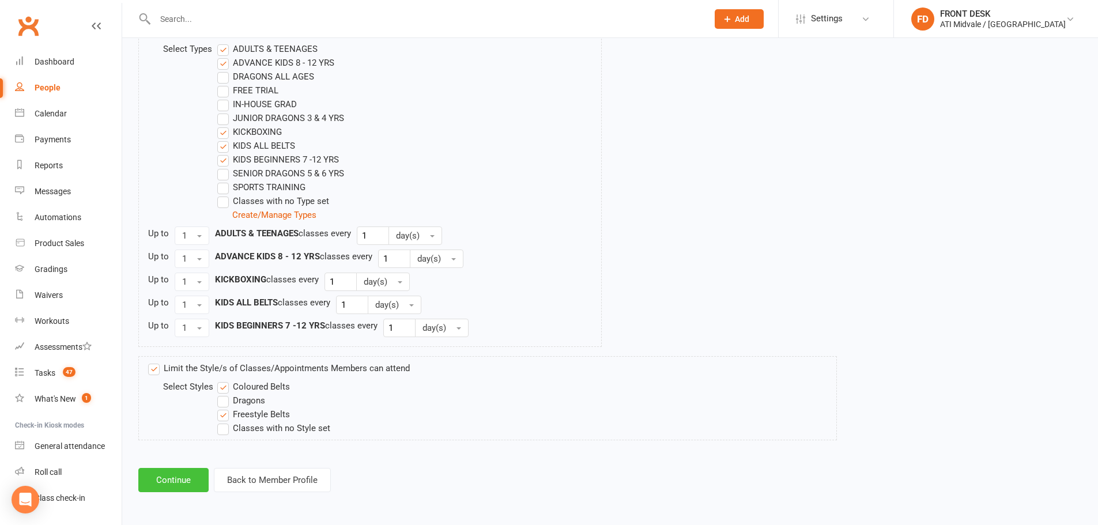
click at [180, 481] on button "Continue" at bounding box center [173, 480] width 70 height 24
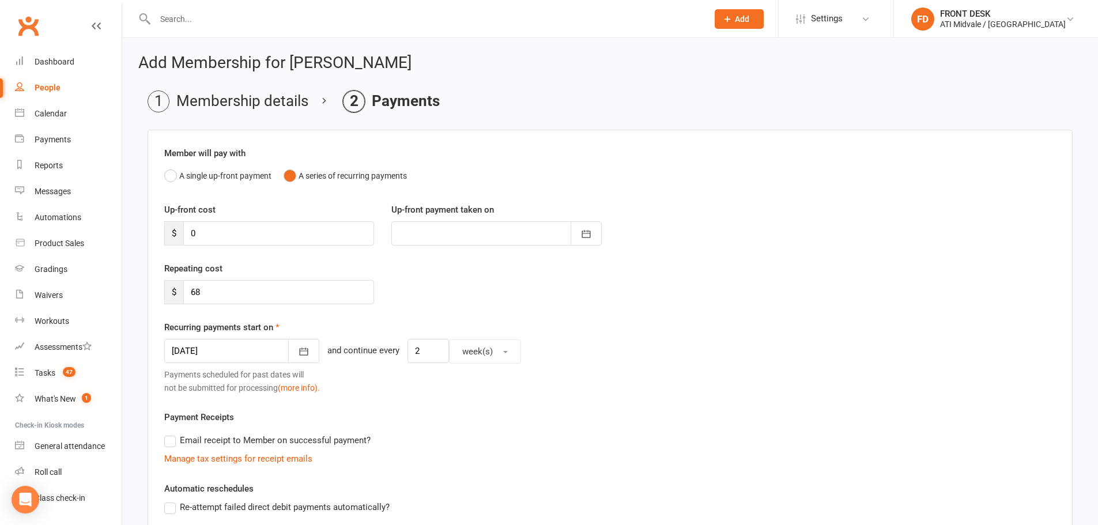
scroll to position [173, 0]
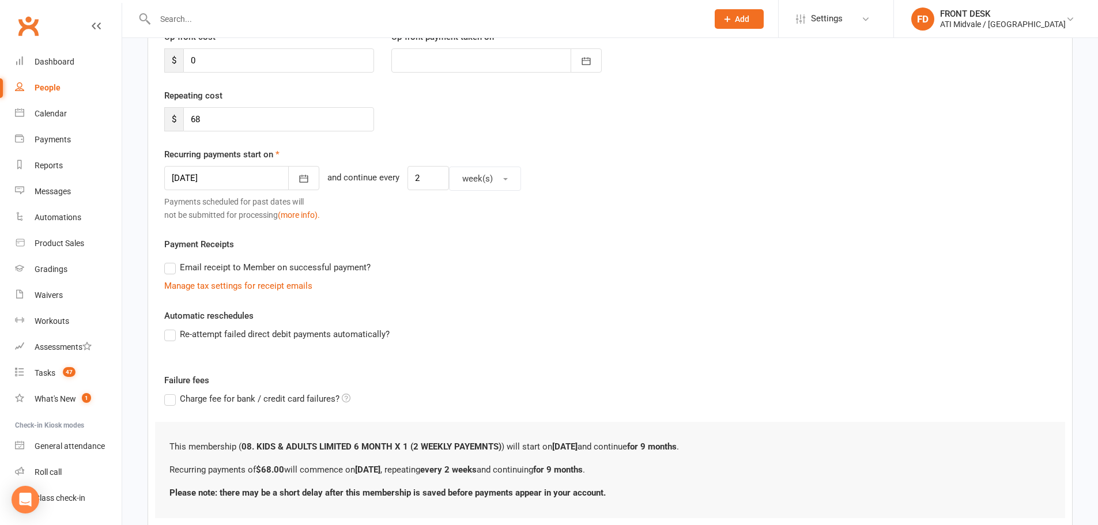
click at [253, 178] on div at bounding box center [241, 178] width 155 height 24
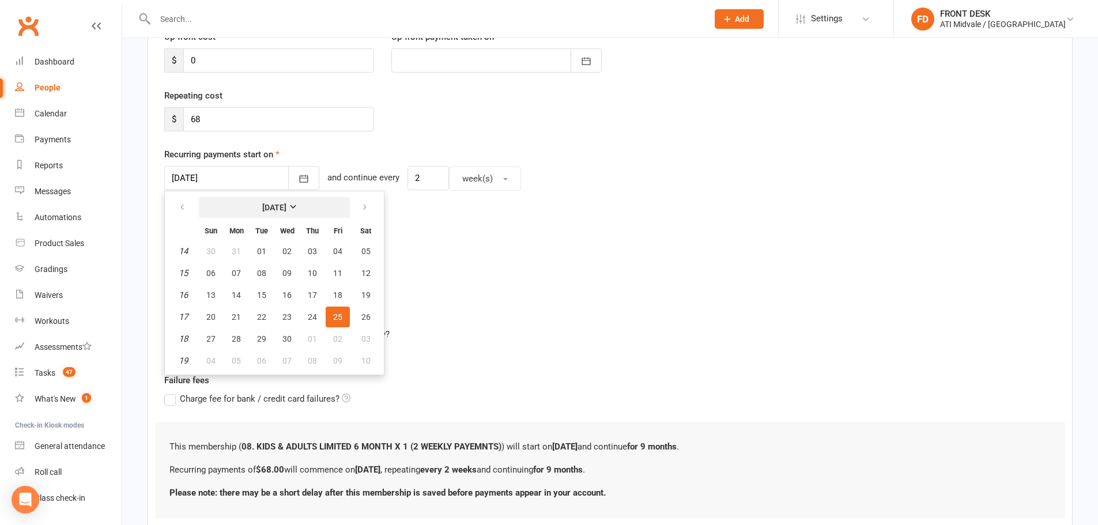
click at [305, 205] on button "April 2025" at bounding box center [274, 207] width 151 height 21
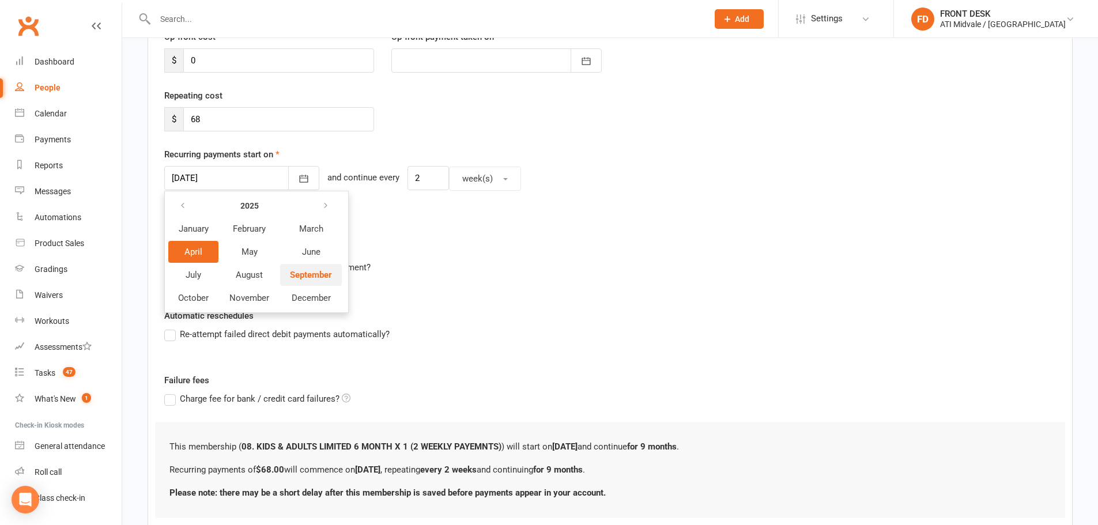
click at [304, 268] on button "September" at bounding box center [311, 275] width 62 height 22
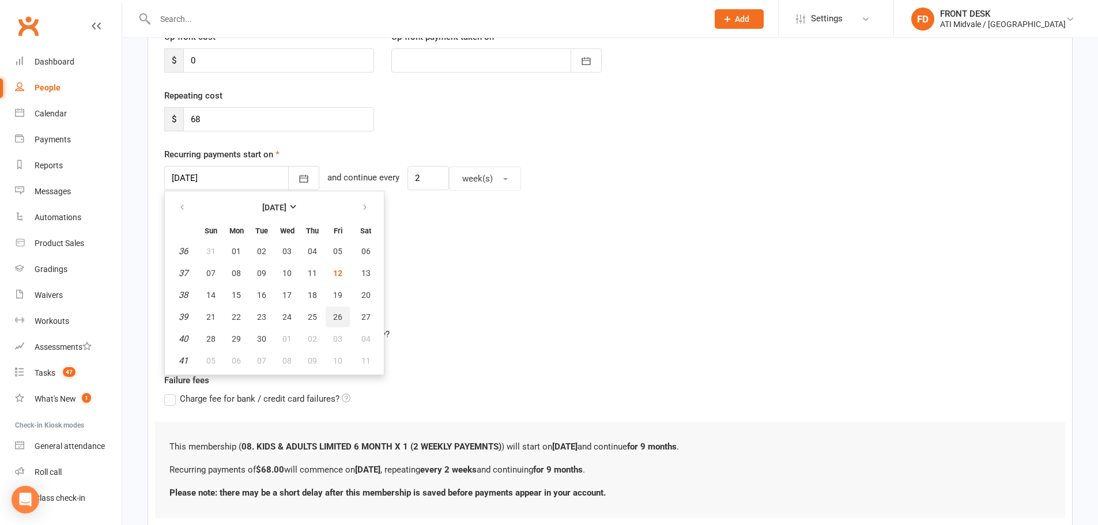
click at [342, 317] on button "26" at bounding box center [338, 317] width 24 height 21
type input "[DATE]"
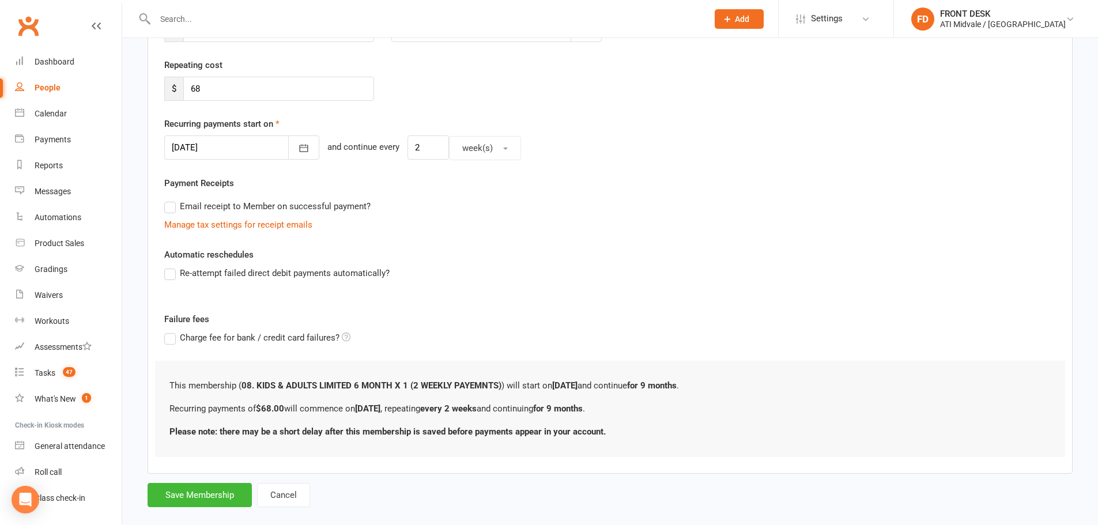
scroll to position [221, 0]
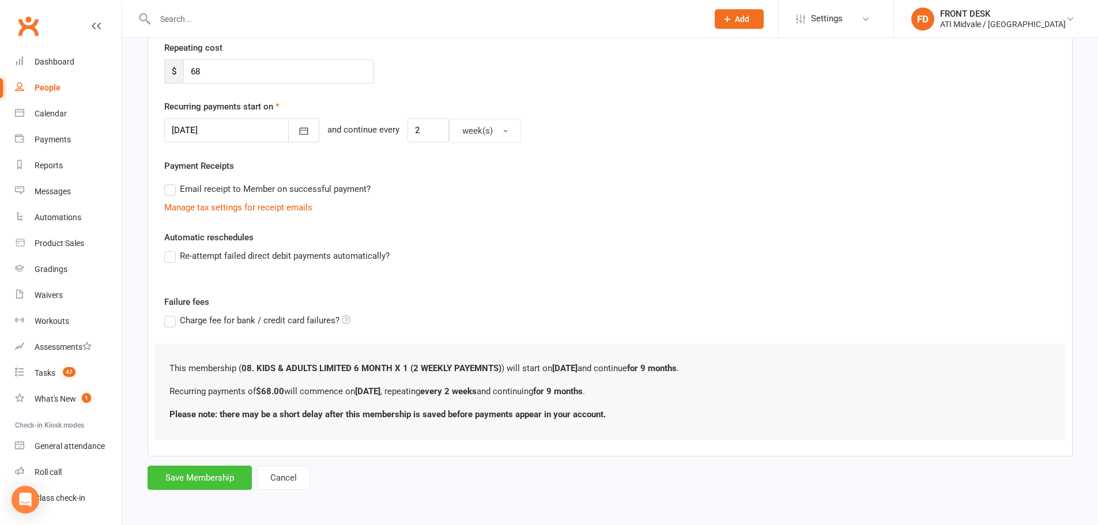
click at [206, 478] on button "Save Membership" at bounding box center [200, 478] width 104 height 24
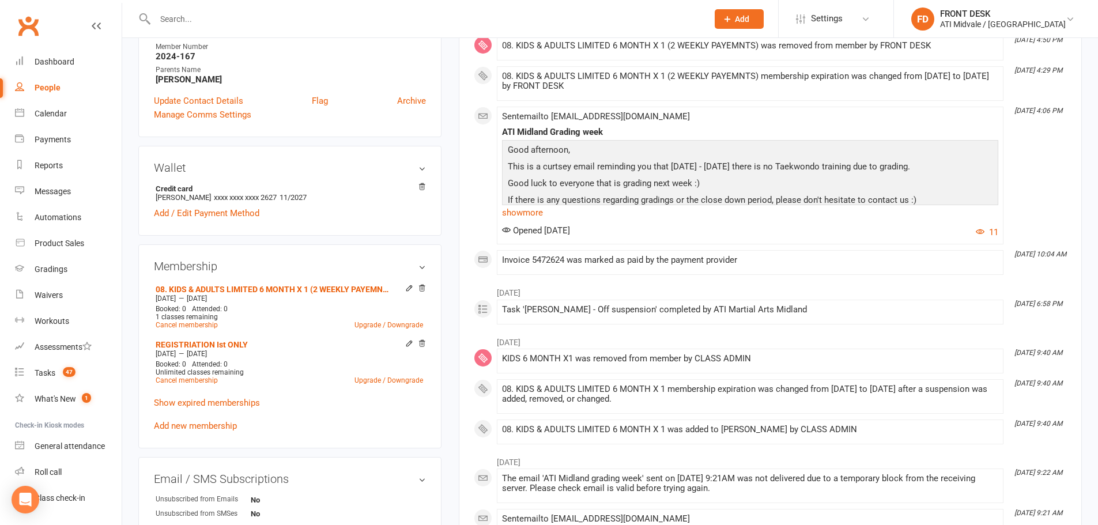
scroll to position [346, 0]
click at [408, 289] on icon at bounding box center [409, 288] width 8 height 8
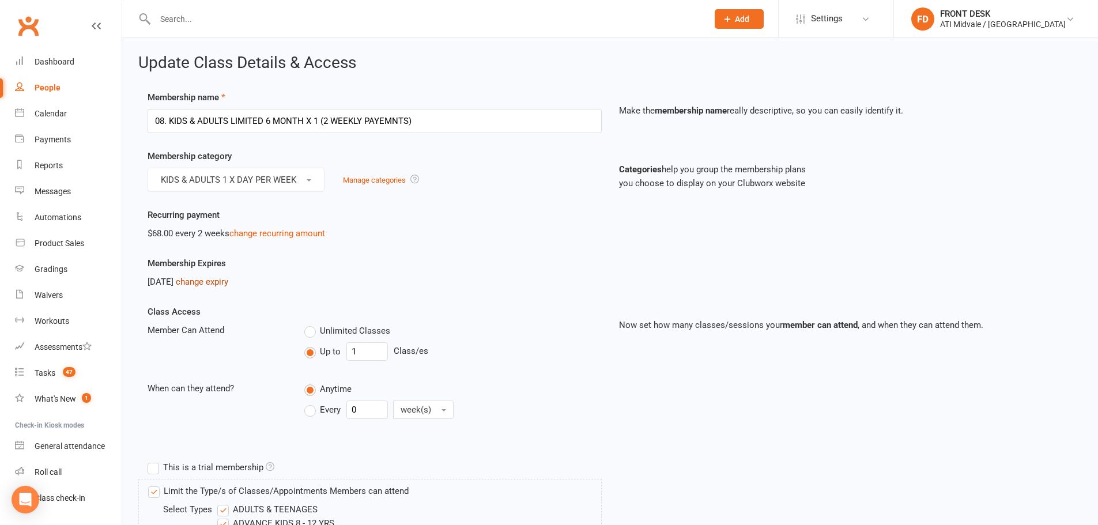
click at [228, 278] on link "change expiry" at bounding box center [202, 282] width 52 height 10
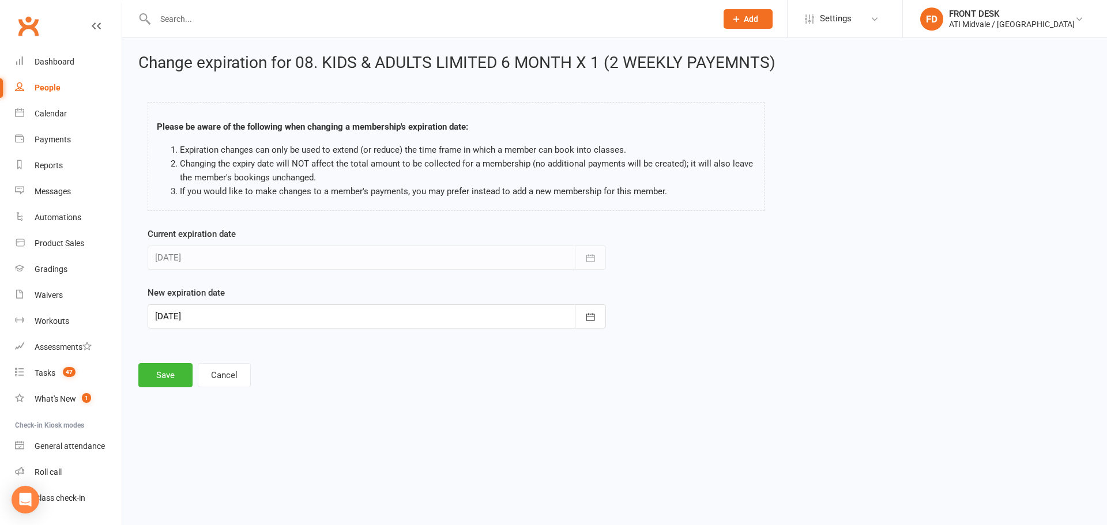
click at [441, 309] on div at bounding box center [377, 316] width 458 height 24
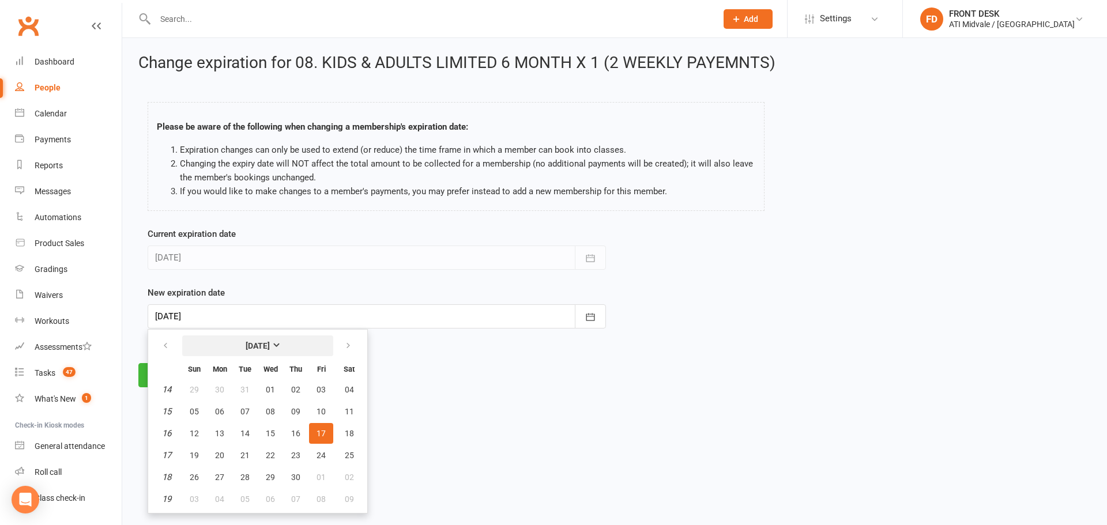
click at [286, 350] on button "April 2026" at bounding box center [257, 345] width 151 height 21
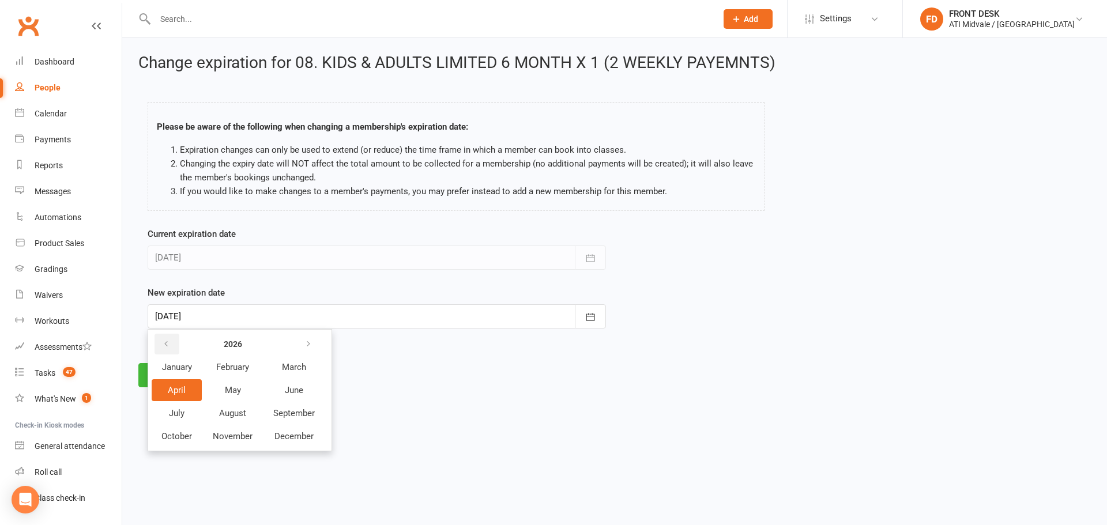
click at [159, 347] on button "button" at bounding box center [166, 344] width 25 height 21
click at [282, 438] on span "December" at bounding box center [294, 436] width 39 height 10
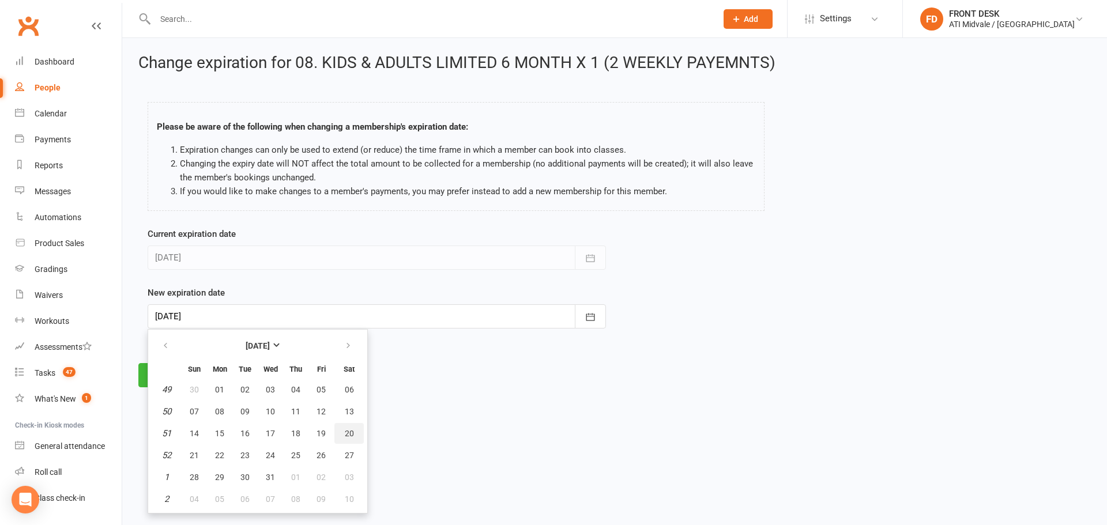
click at [349, 437] on span "20" at bounding box center [349, 433] width 9 height 9
type input "20 Dec 2025"
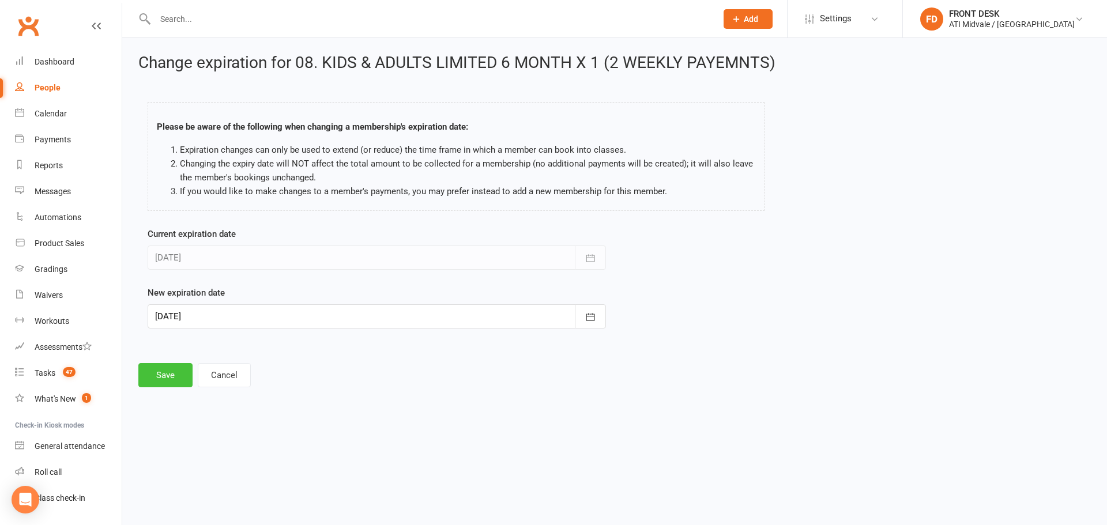
click at [167, 370] on button "Save" at bounding box center [165, 375] width 54 height 24
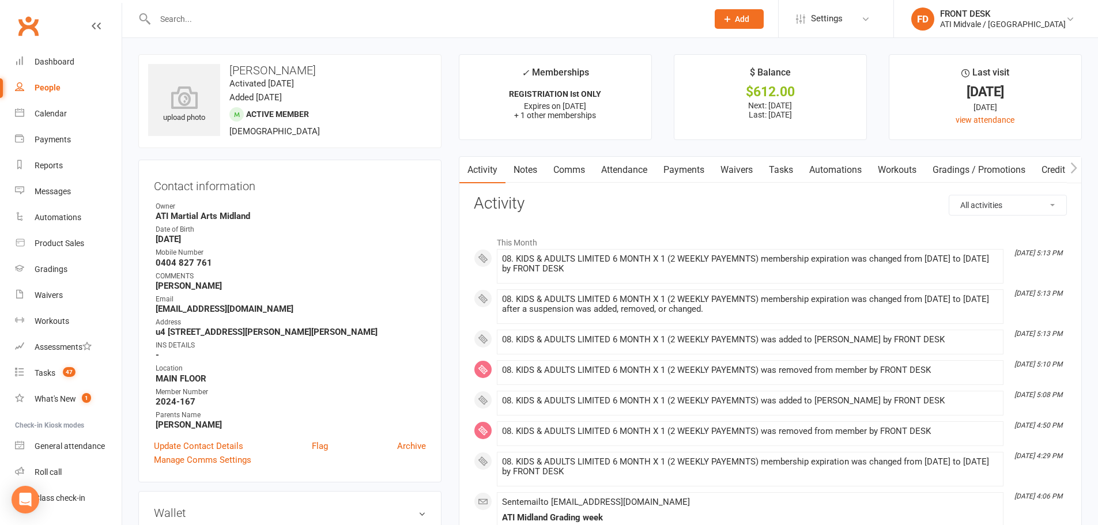
click at [688, 178] on link "Payments" at bounding box center [683, 170] width 57 height 27
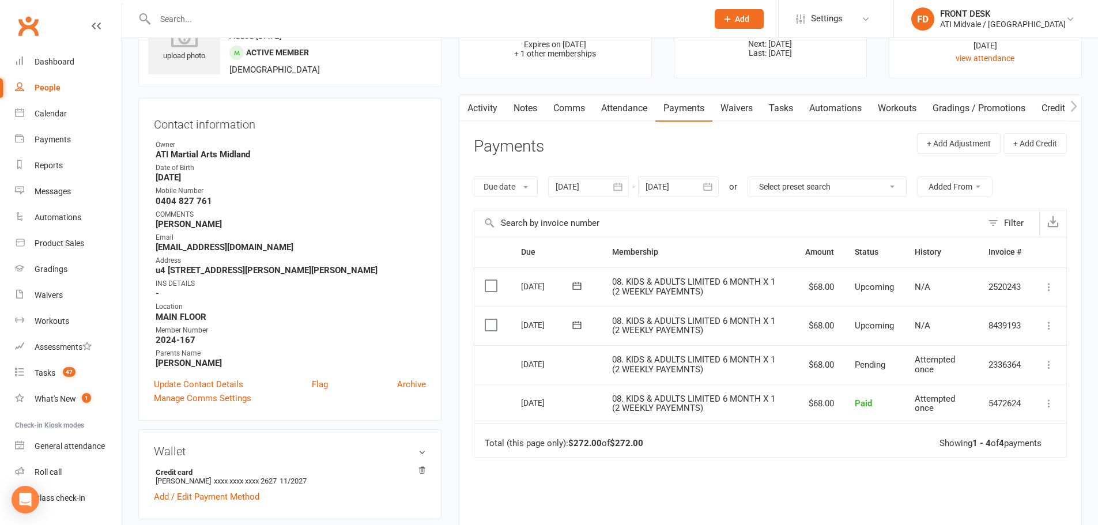
scroll to position [58, 0]
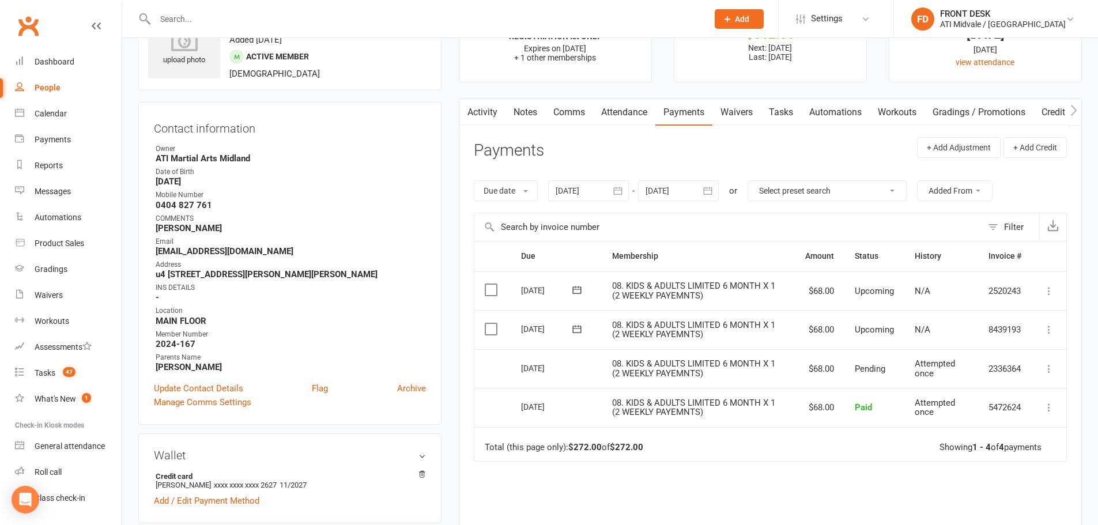
click at [670, 190] on div at bounding box center [678, 190] width 81 height 21
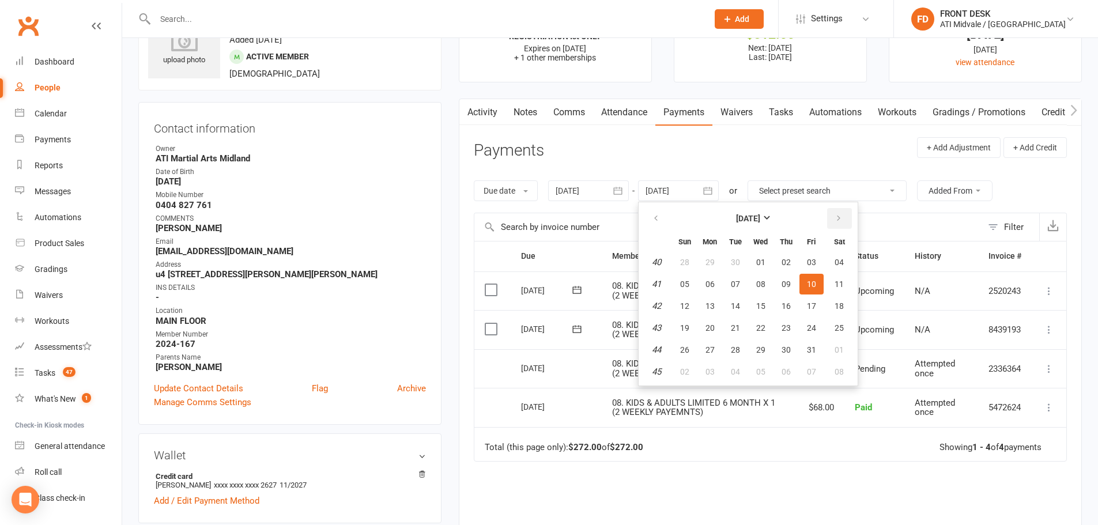
click at [840, 221] on icon "button" at bounding box center [839, 218] width 8 height 9
click at [839, 221] on icon "button" at bounding box center [839, 218] width 8 height 9
click at [793, 322] on button "22" at bounding box center [786, 328] width 24 height 21
type input "[DATE]"
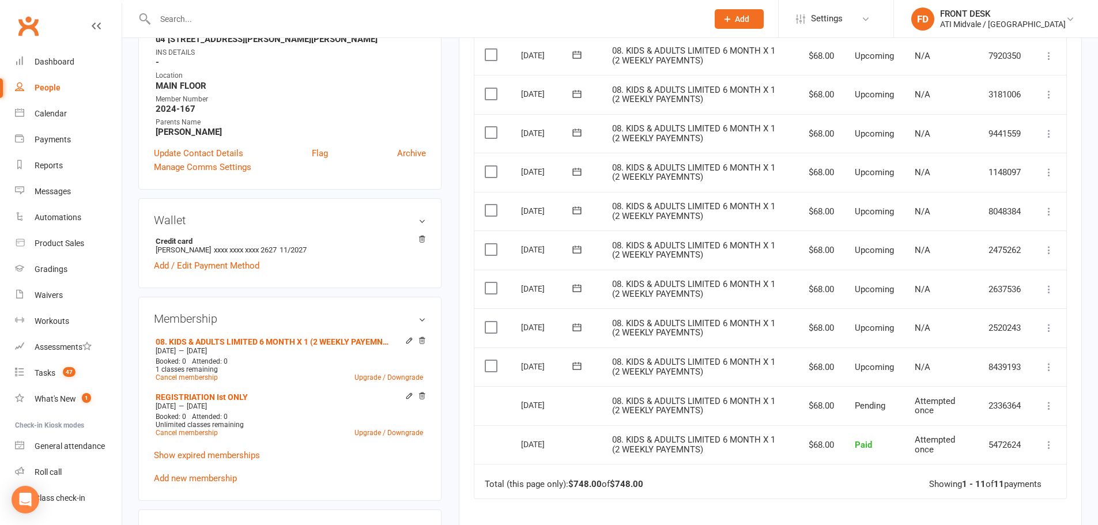
scroll to position [288, 0]
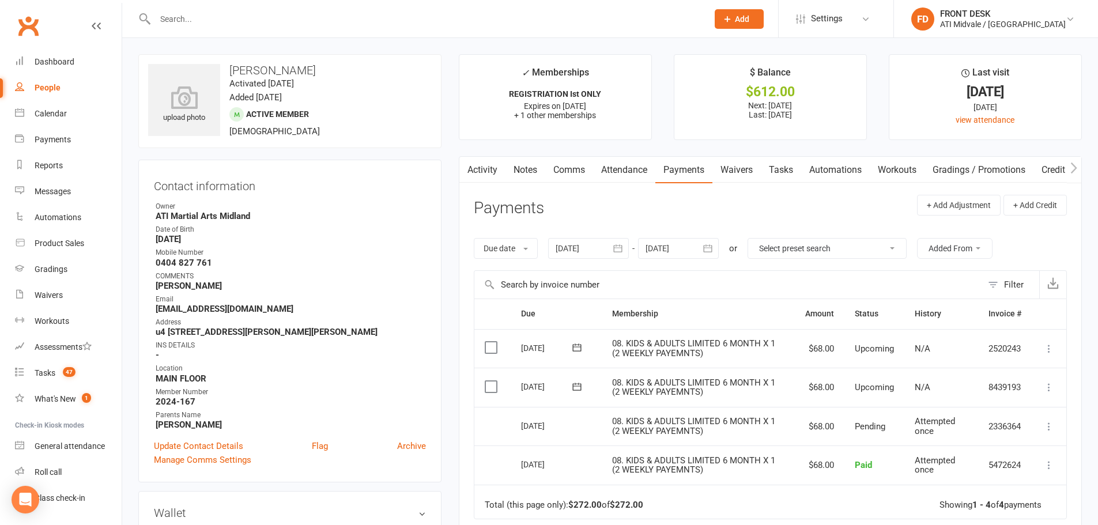
click at [695, 246] on div at bounding box center [678, 248] width 81 height 21
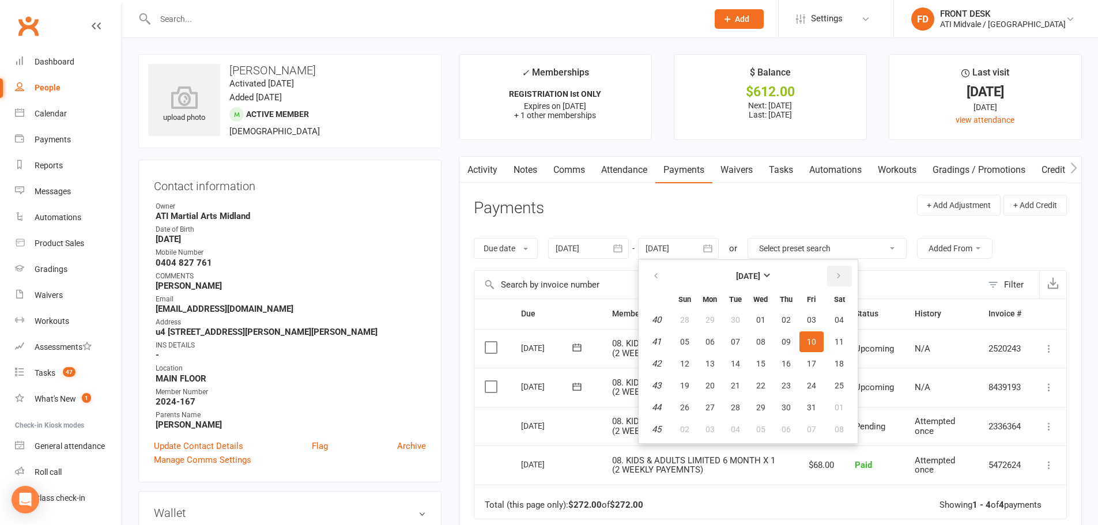
click at [845, 275] on button "button" at bounding box center [839, 276] width 25 height 21
click at [798, 379] on button "26" at bounding box center [786, 385] width 24 height 21
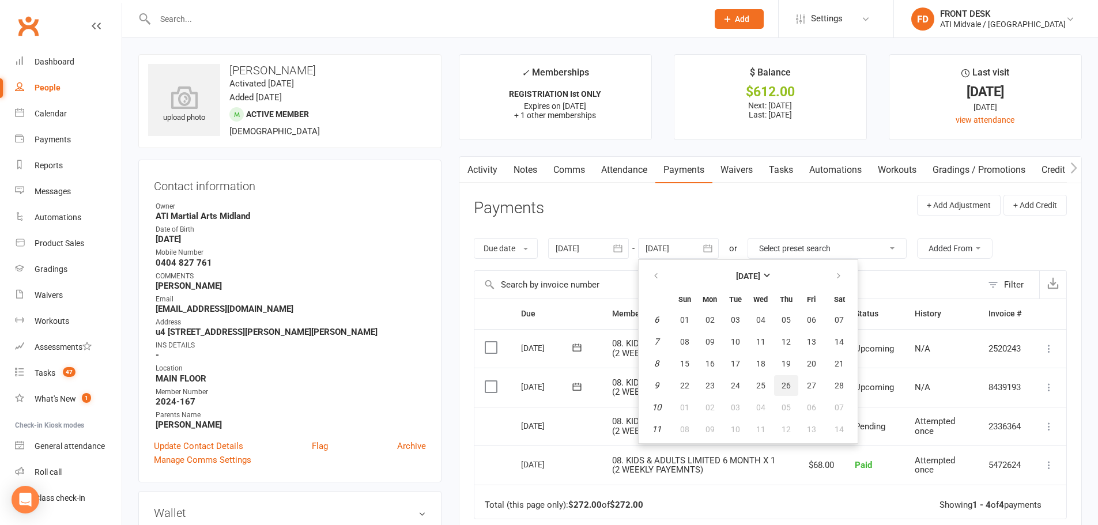
type input "[DATE]"
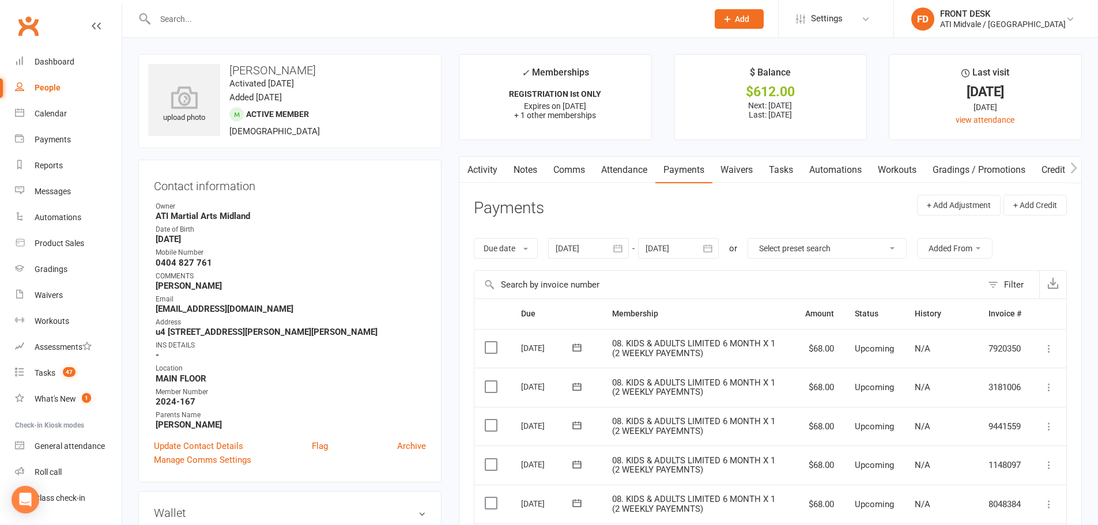
click at [530, 170] on link "Notes" at bounding box center [526, 170] width 40 height 27
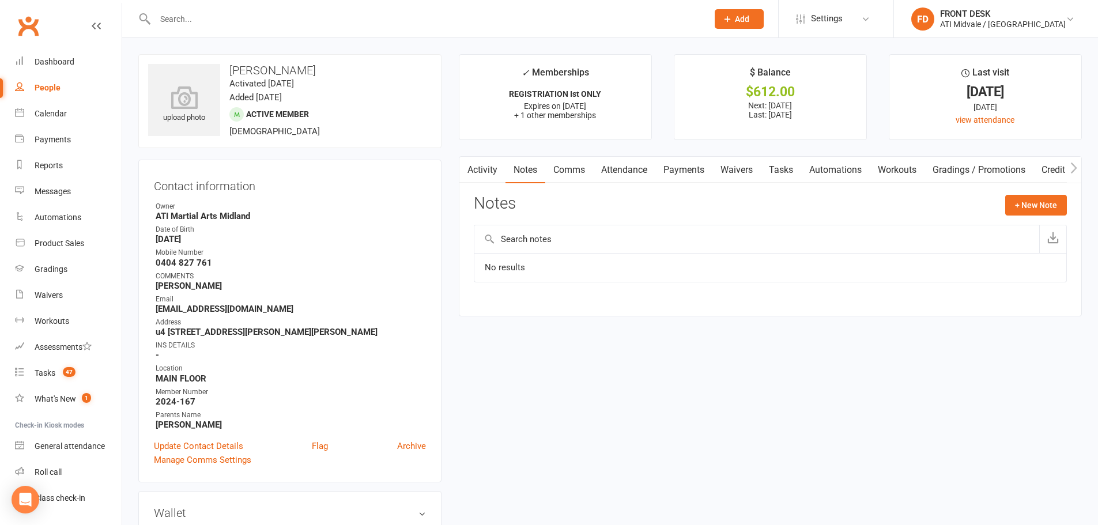
click at [473, 168] on button "button" at bounding box center [466, 170] width 14 height 26
click at [479, 171] on link "Activity" at bounding box center [482, 170] width 46 height 27
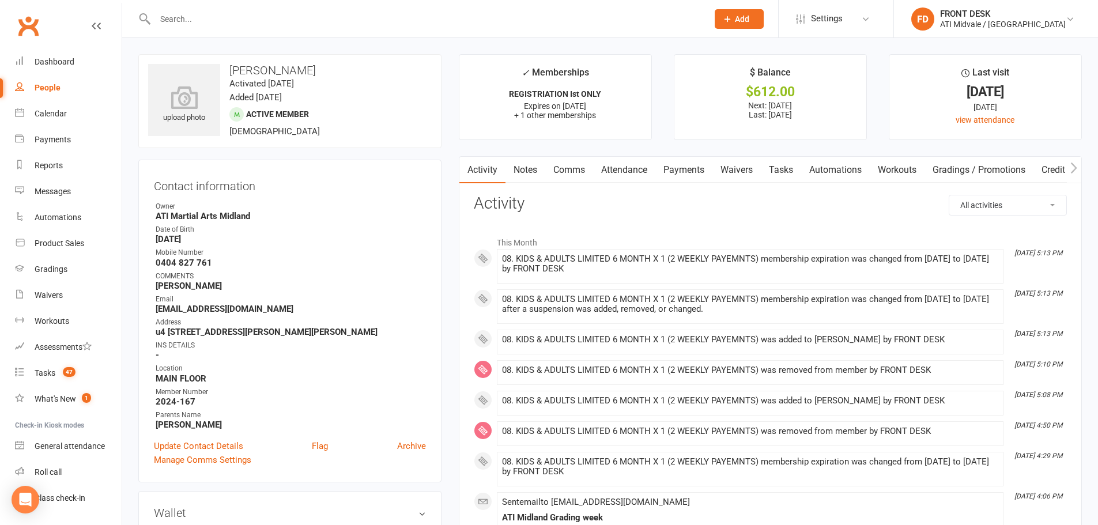
click at [523, 169] on link "Notes" at bounding box center [526, 170] width 40 height 27
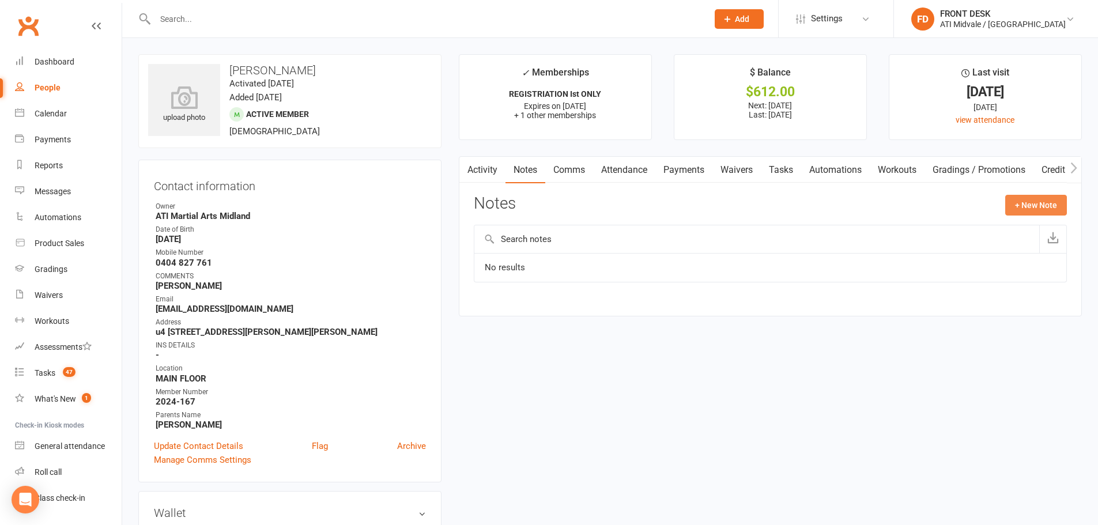
click at [1024, 208] on button "+ New Note" at bounding box center [1036, 205] width 62 height 21
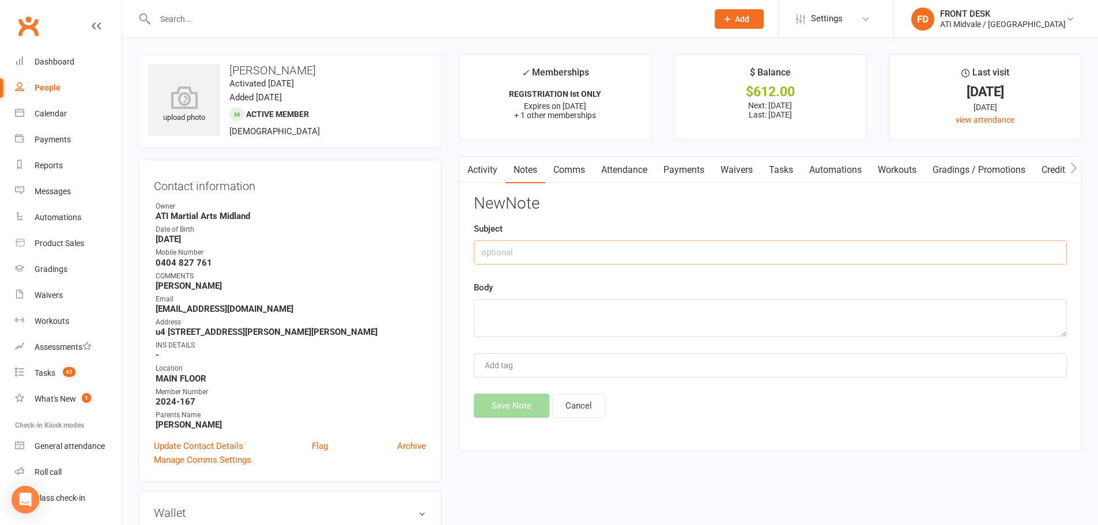
click at [545, 257] on input "text" at bounding box center [770, 252] width 593 height 24
type input "PYAMENTS AND MEMBERSHIP 25"
click at [661, 325] on textarea at bounding box center [770, 318] width 593 height 38
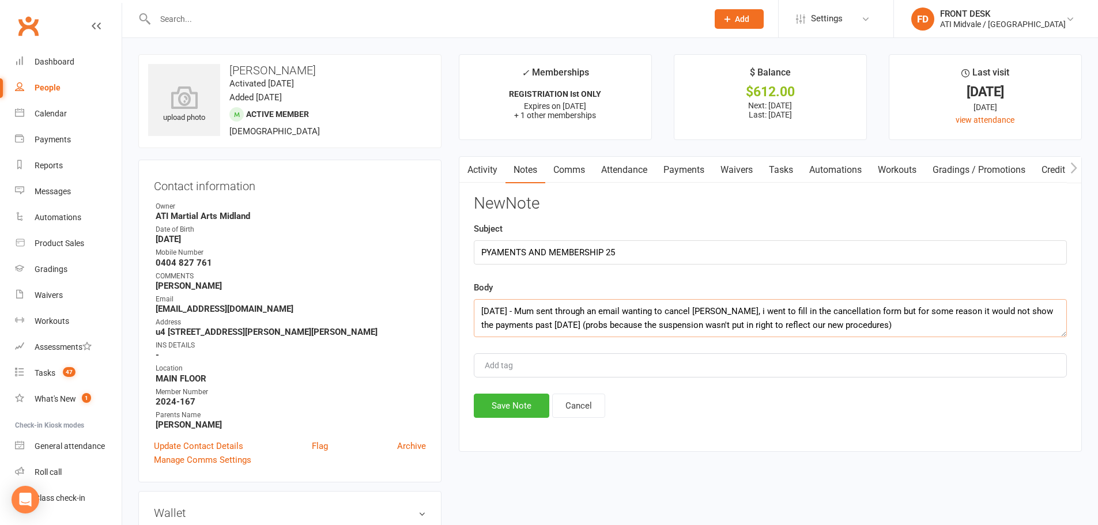
click at [884, 325] on textarea "[DATE] - Mum sent through an email wanting to cancel [PERSON_NAME], i went to f…" at bounding box center [770, 318] width 593 height 38
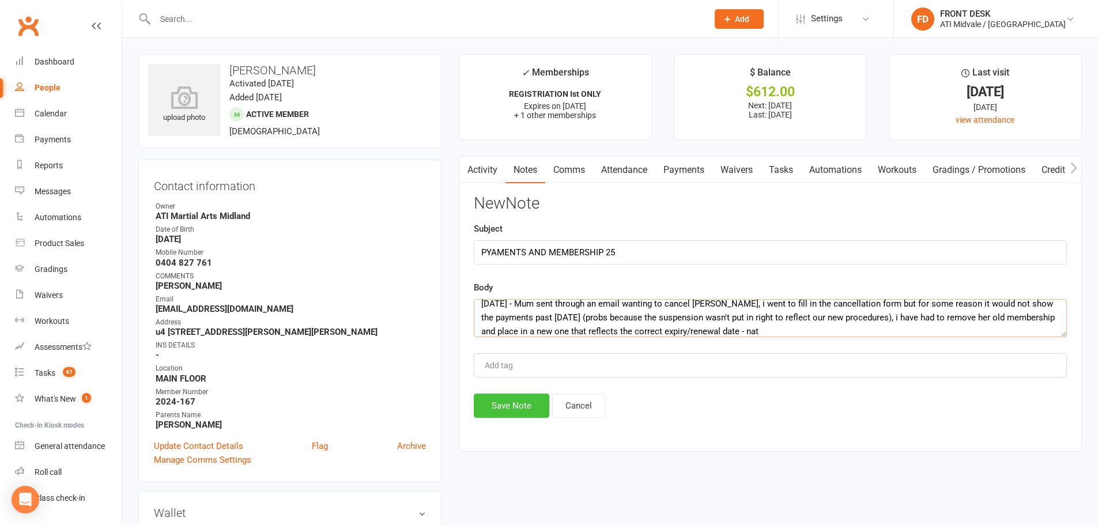
type textarea "[DATE] - Mum sent through an email wanting to cancel [PERSON_NAME], i went to f…"
click at [500, 408] on button "Save Note" at bounding box center [512, 406] width 76 height 24
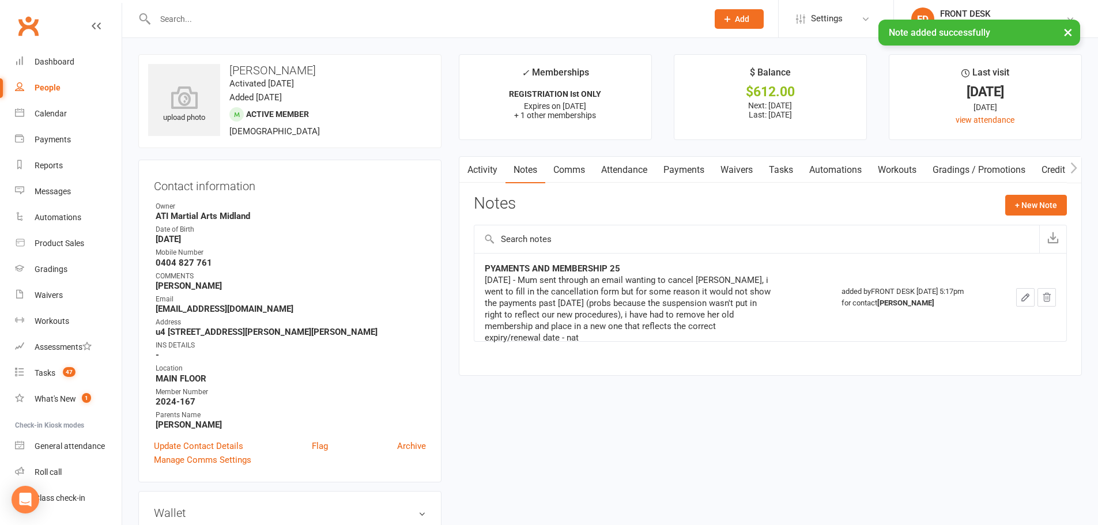
click at [492, 166] on link "Activity" at bounding box center [482, 170] width 46 height 27
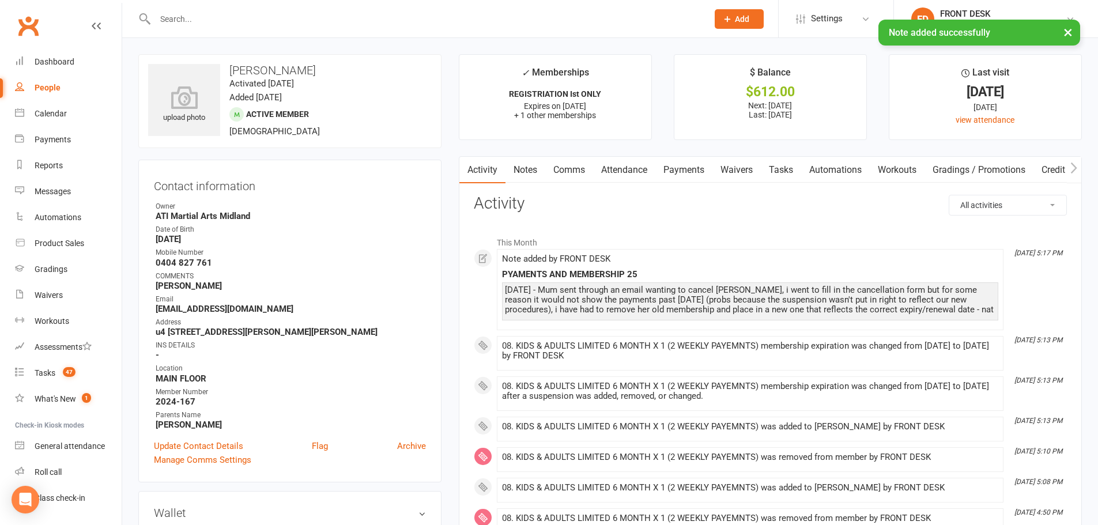
click at [786, 168] on link "Tasks" at bounding box center [781, 170] width 40 height 27
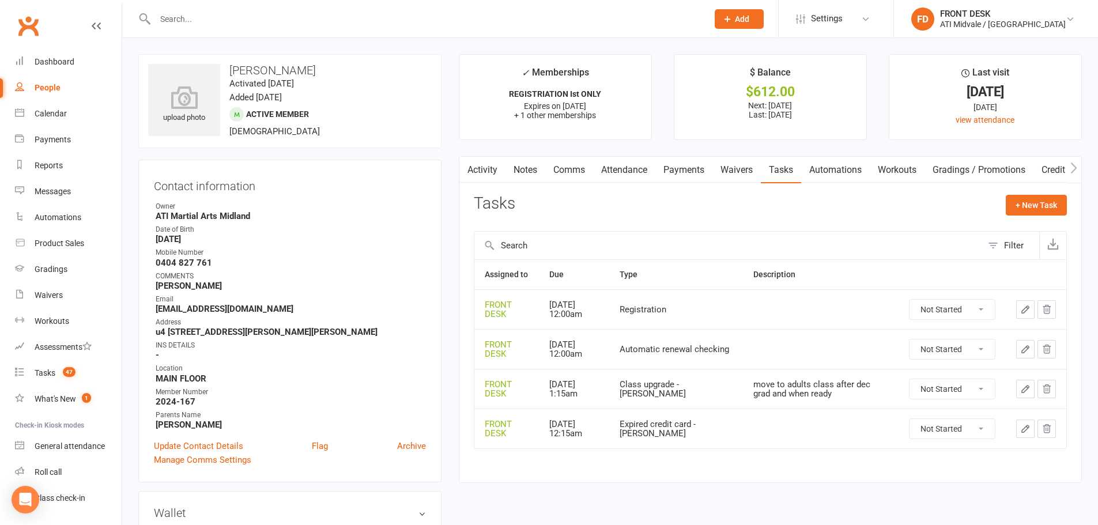
click at [471, 165] on button "button" at bounding box center [466, 170] width 14 height 26
click at [537, 161] on link "Notes" at bounding box center [526, 170] width 40 height 27
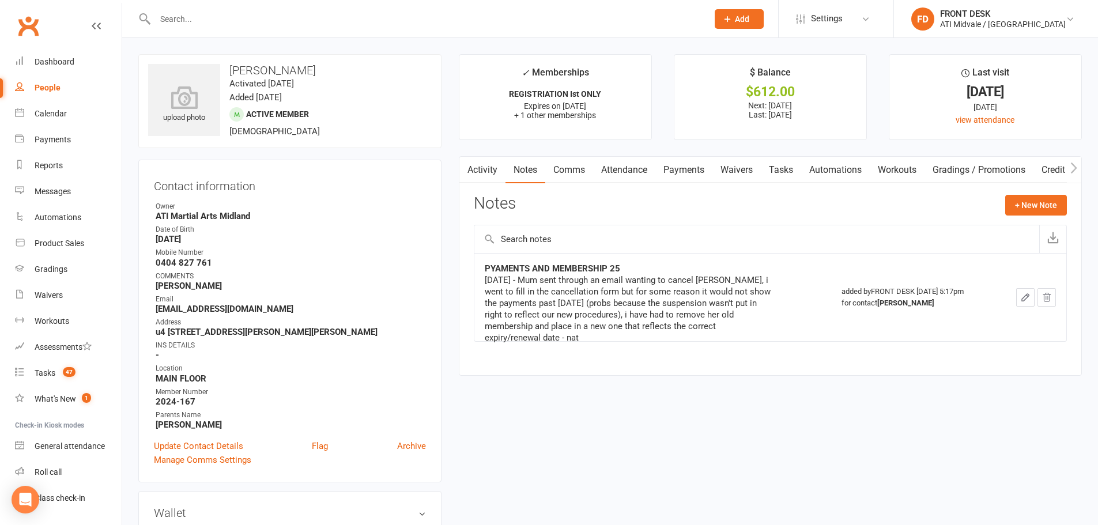
click at [477, 171] on link "Activity" at bounding box center [482, 170] width 46 height 27
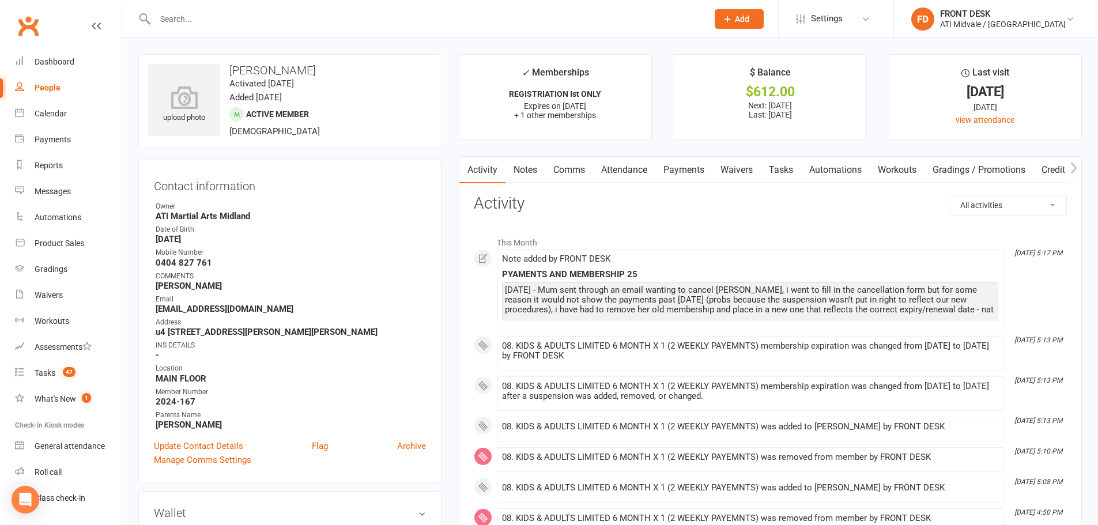
click at [689, 167] on link "Payments" at bounding box center [683, 170] width 57 height 27
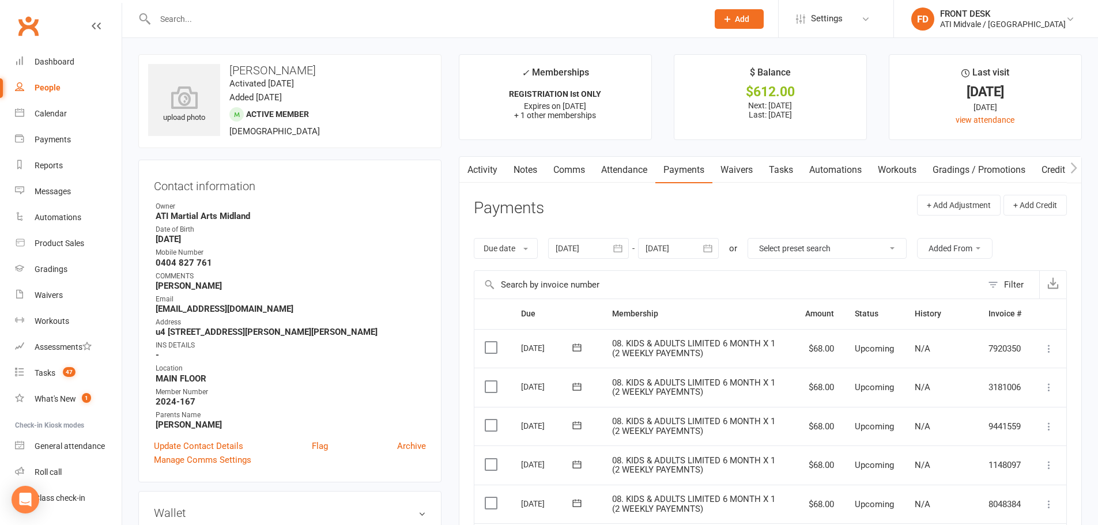
click at [660, 246] on div at bounding box center [678, 248] width 81 height 21
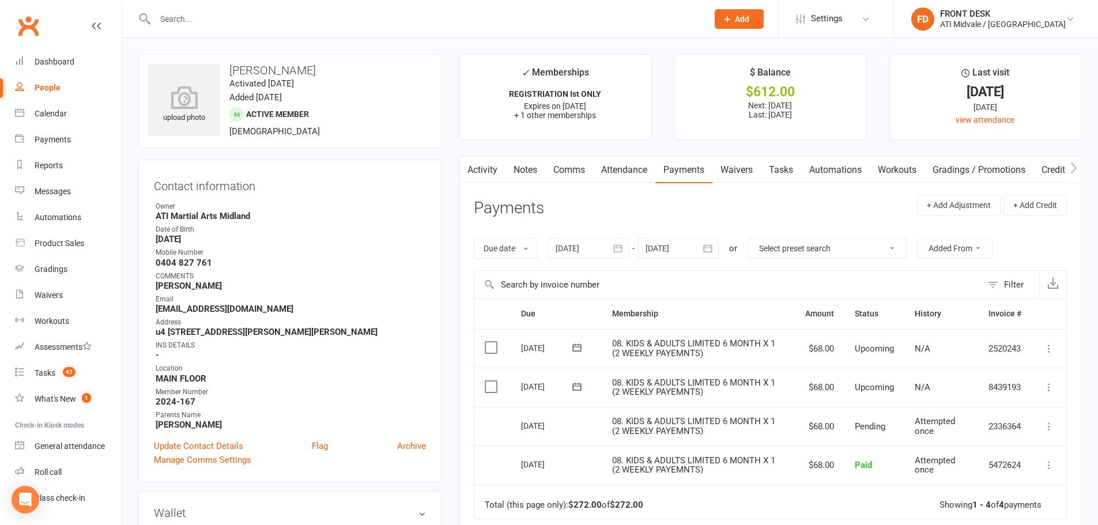
click at [674, 246] on div at bounding box center [678, 248] width 81 height 21
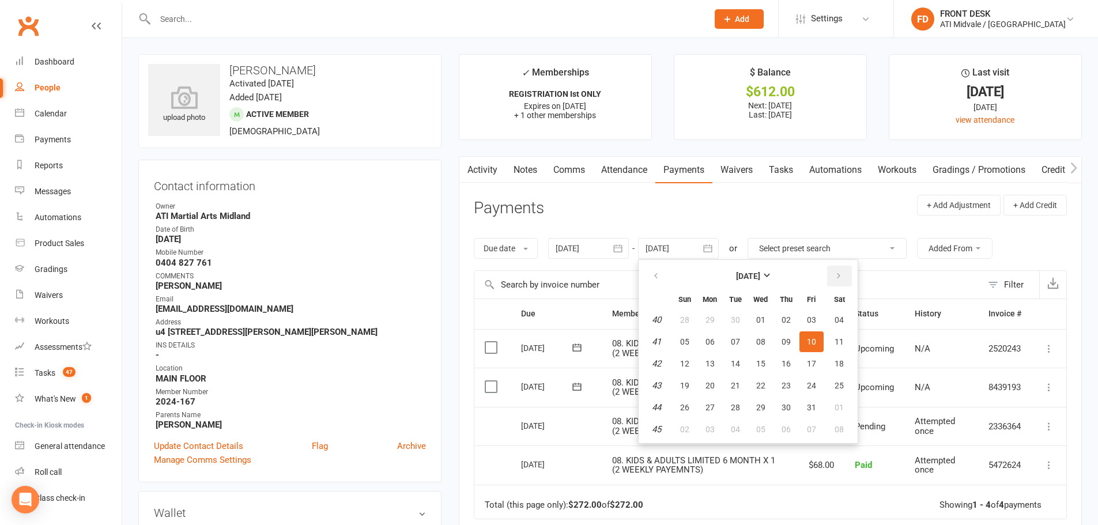
click at [834, 274] on button "button" at bounding box center [839, 276] width 25 height 21
click at [779, 374] on button "15" at bounding box center [786, 363] width 24 height 21
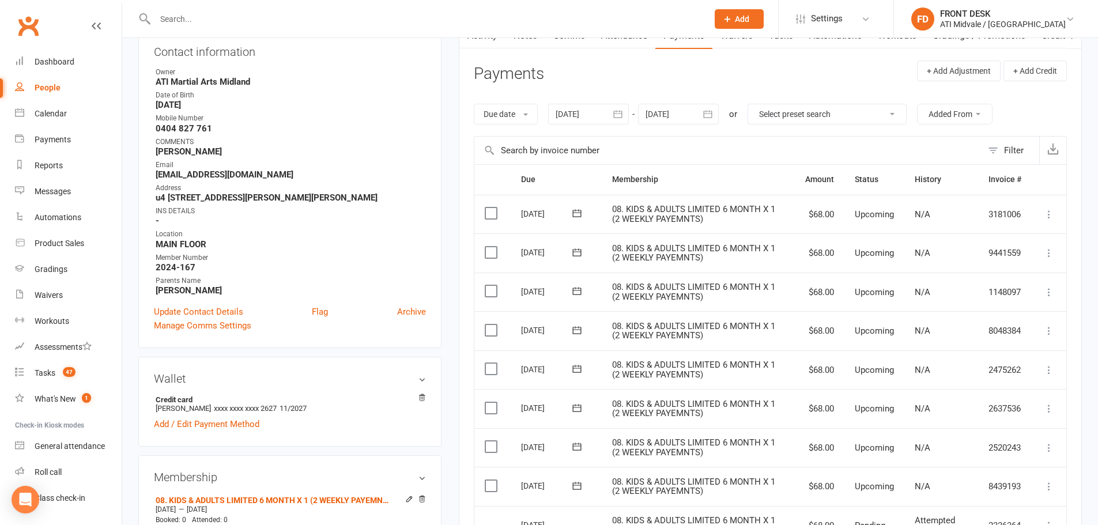
scroll to position [173, 0]
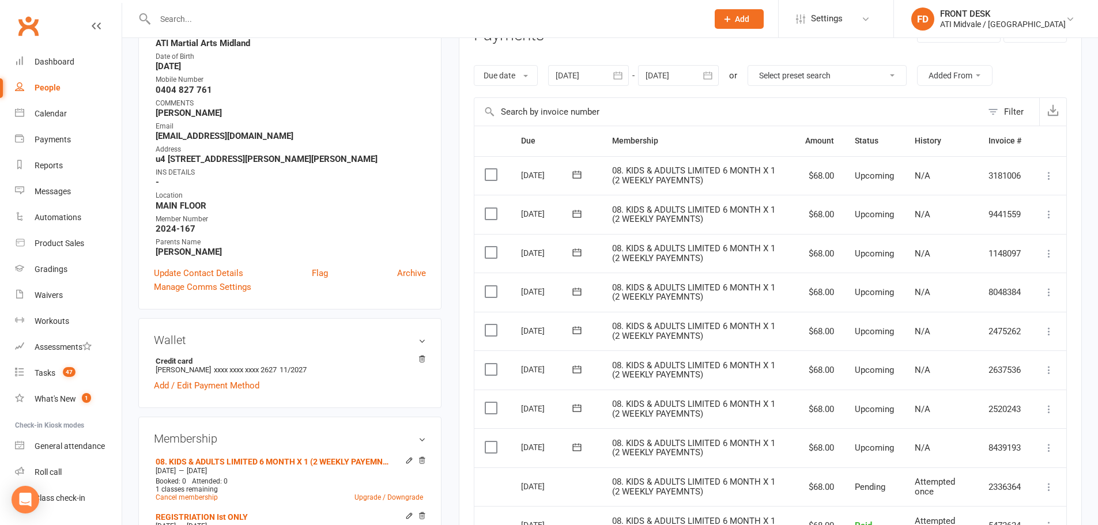
click at [709, 73] on icon "button" at bounding box center [708, 76] width 12 height 12
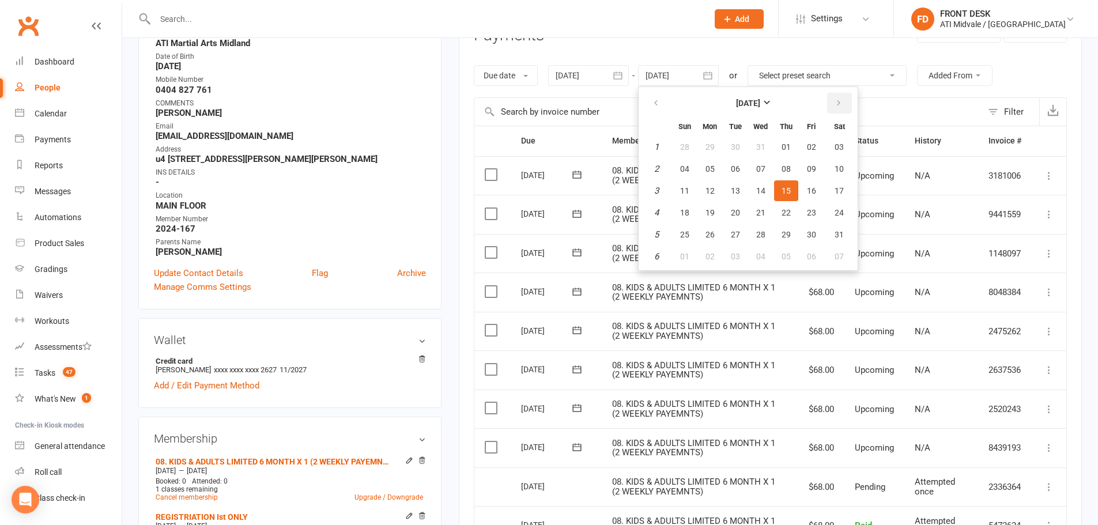
click at [844, 107] on button "button" at bounding box center [839, 103] width 25 height 21
click at [812, 227] on button "03" at bounding box center [811, 234] width 24 height 21
type input "[DATE]"
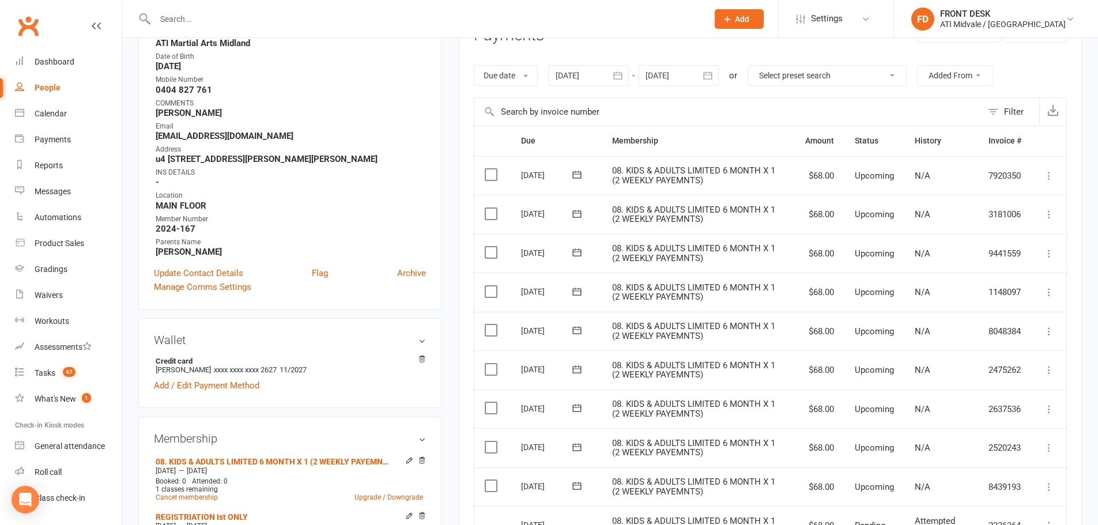
scroll to position [0, 0]
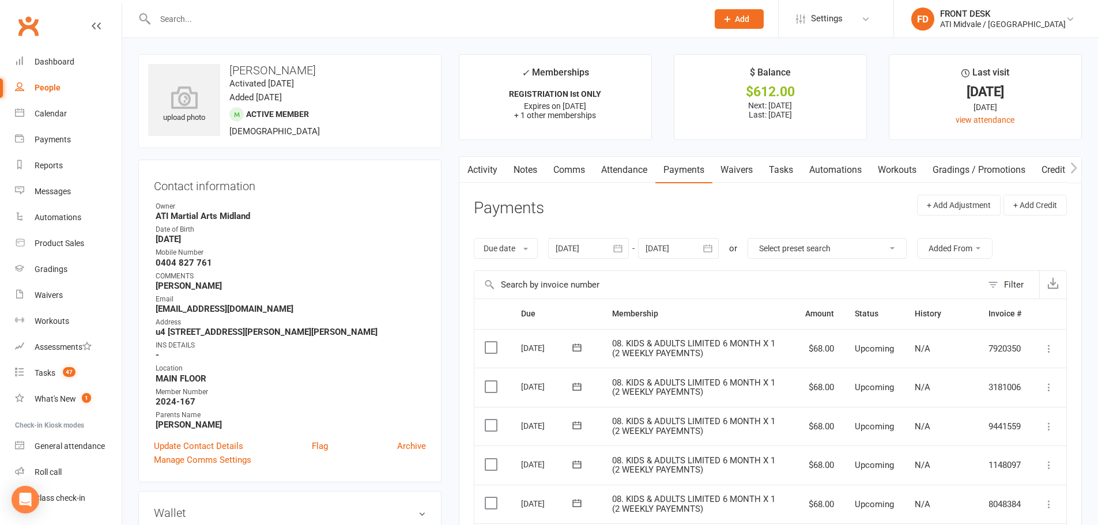
click at [316, 23] on input "text" at bounding box center [426, 19] width 548 height 16
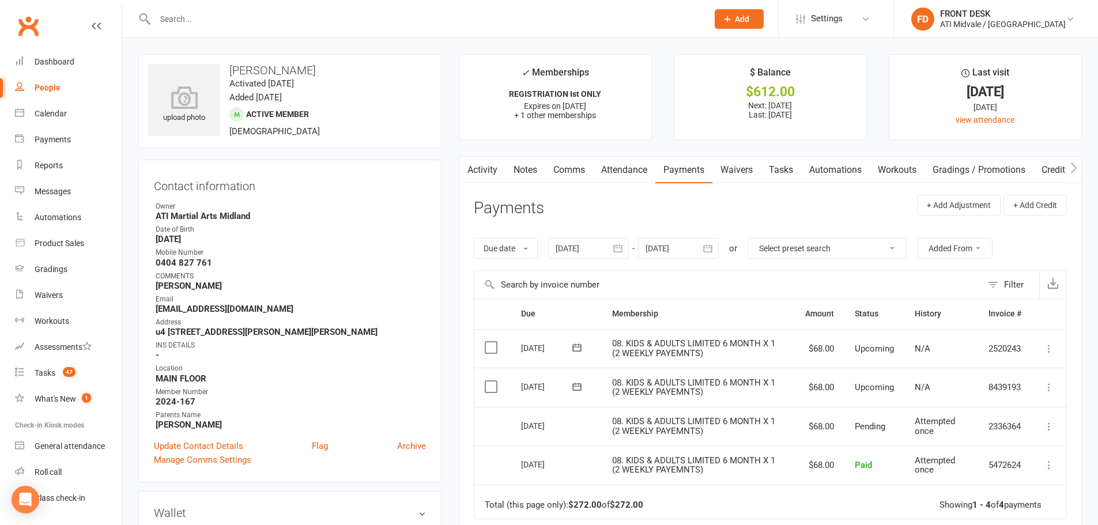
click at [667, 244] on div at bounding box center [678, 248] width 81 height 21
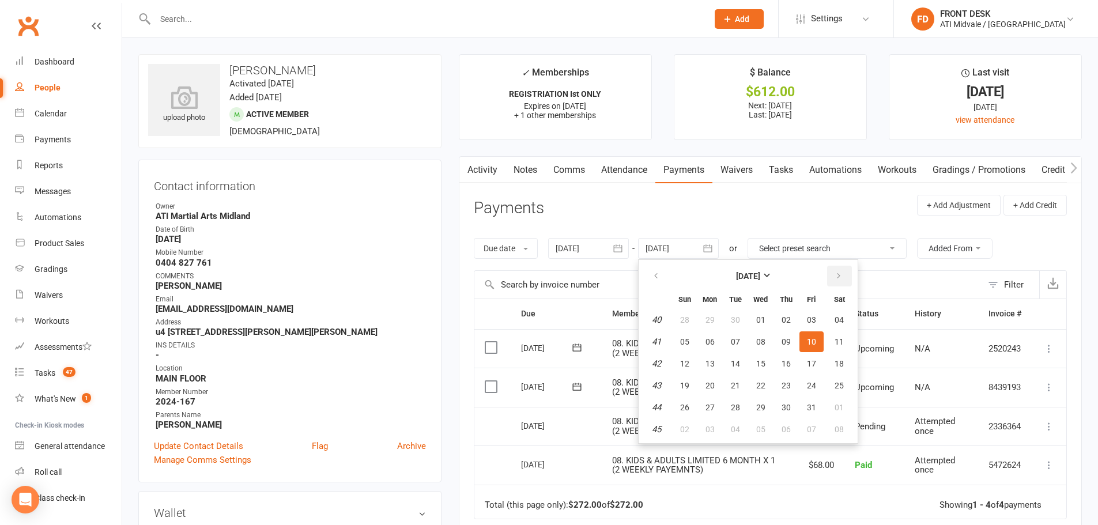
click at [836, 273] on icon "button" at bounding box center [839, 275] width 8 height 9
click at [769, 367] on button "12" at bounding box center [761, 363] width 24 height 21
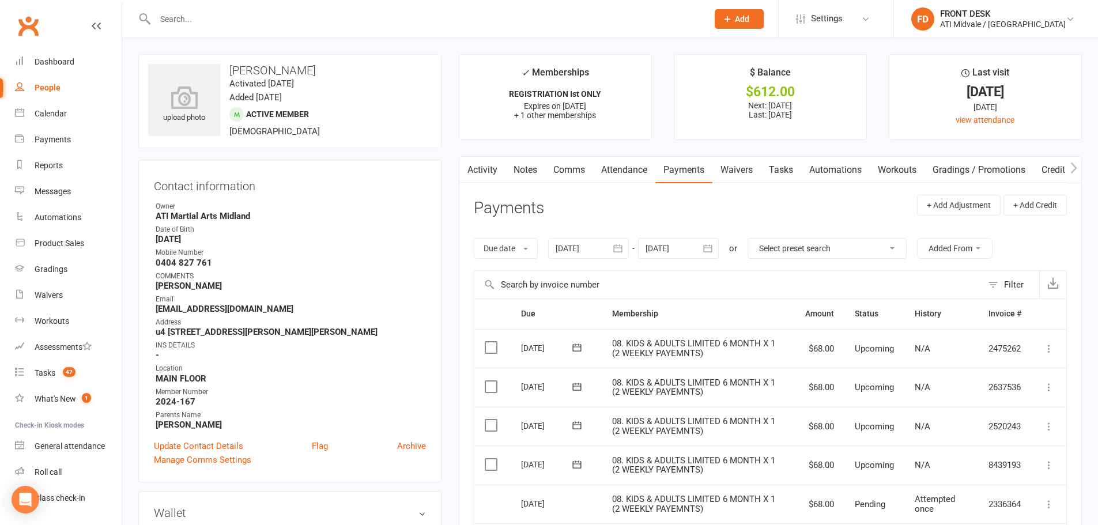
click at [666, 252] on div at bounding box center [678, 248] width 81 height 21
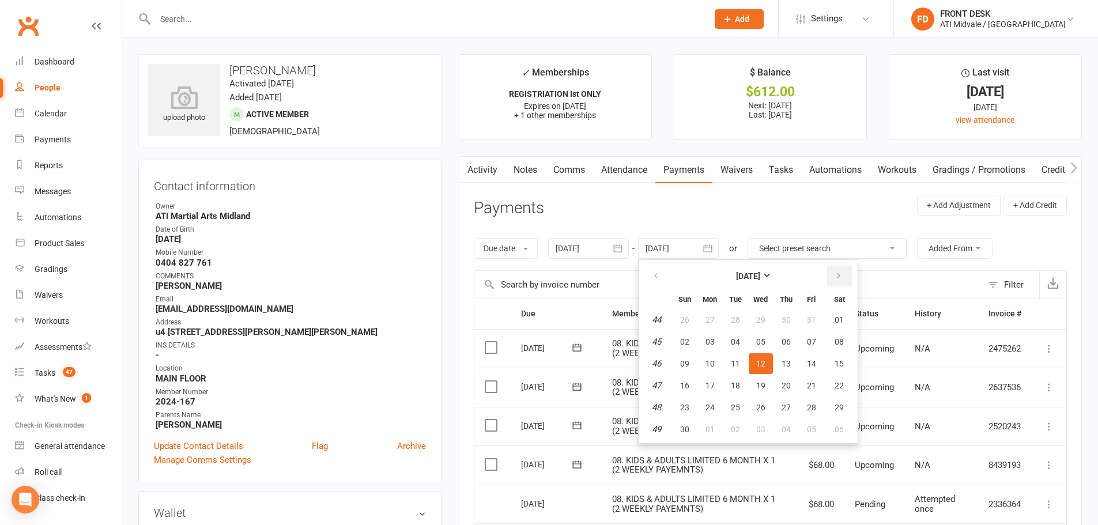
click at [838, 278] on icon "button" at bounding box center [839, 275] width 8 height 9
click at [786, 388] on span "22" at bounding box center [786, 385] width 9 height 9
type input "[DATE]"
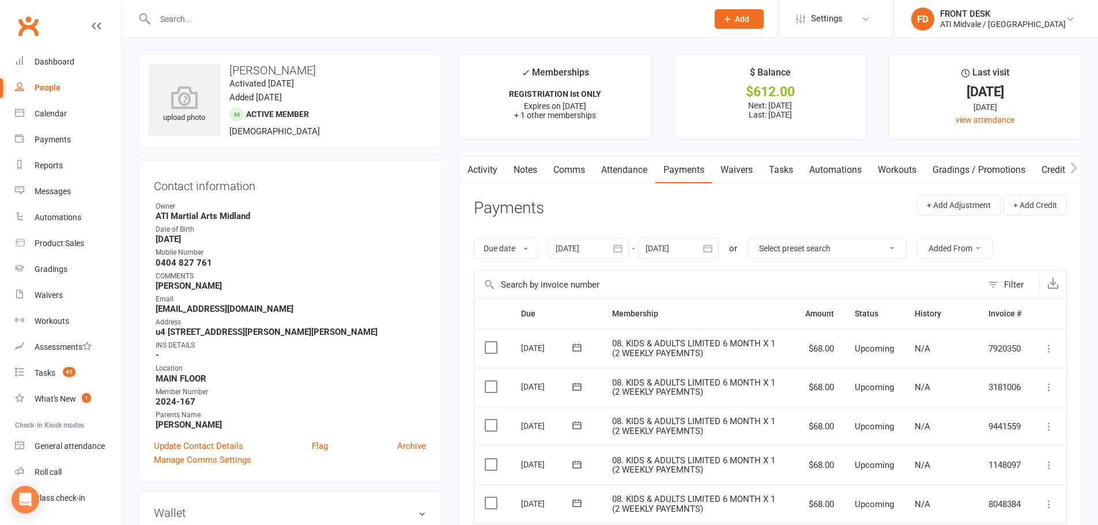
click at [483, 171] on link "Activity" at bounding box center [482, 170] width 46 height 27
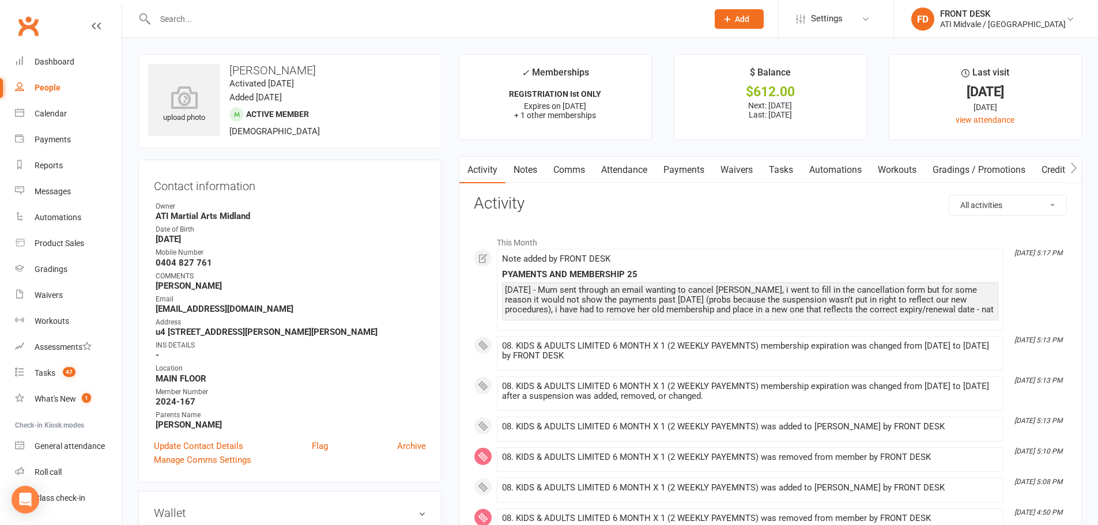
click at [635, 178] on link "Attendance" at bounding box center [624, 170] width 62 height 27
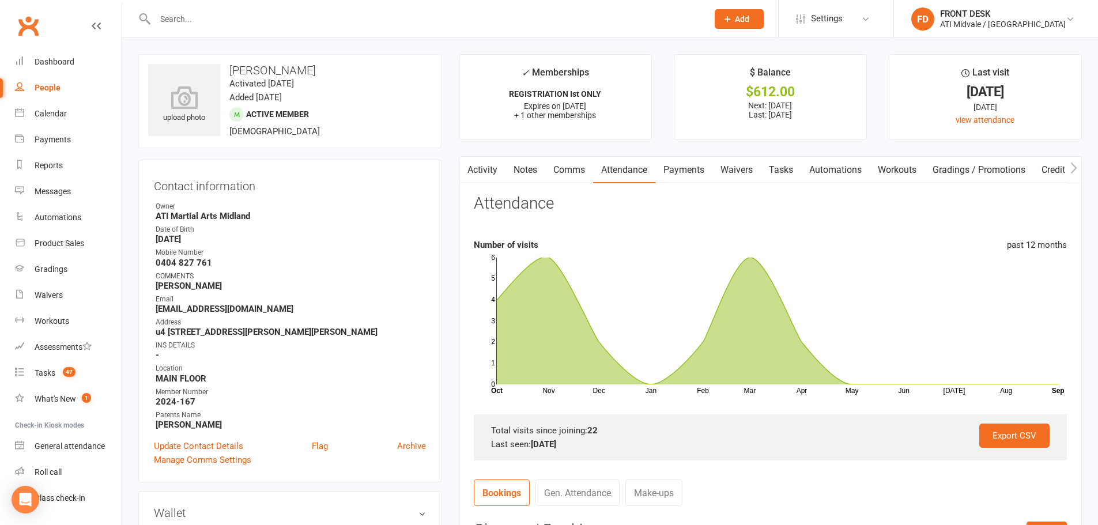
click at [687, 170] on link "Payments" at bounding box center [683, 170] width 57 height 27
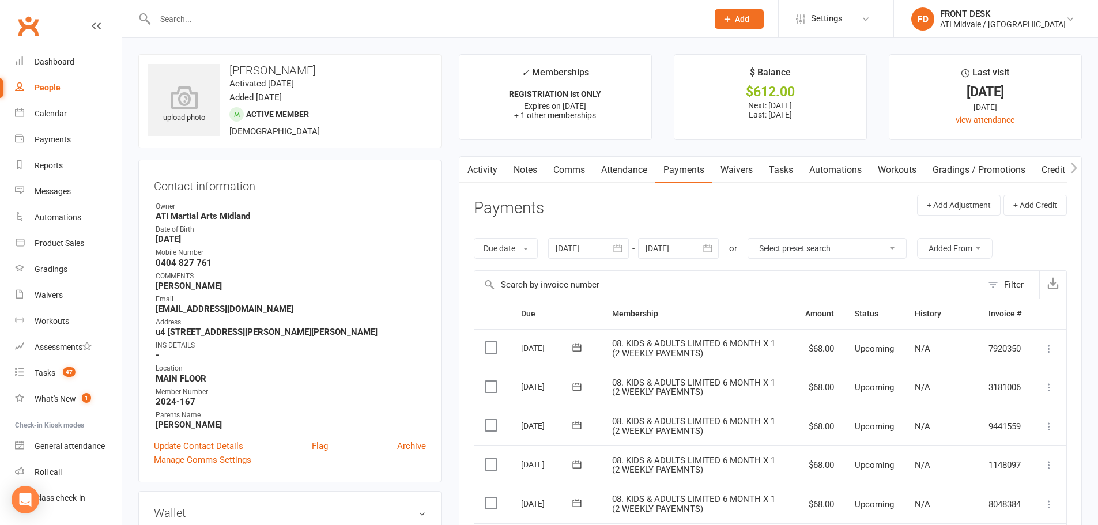
click at [792, 168] on link "Tasks" at bounding box center [781, 170] width 40 height 27
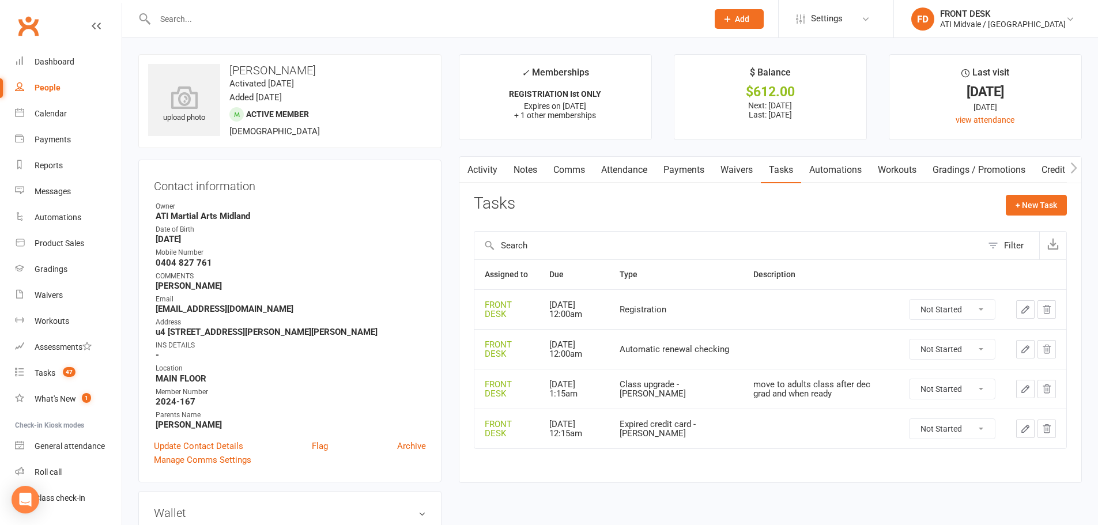
click at [493, 171] on link "Activity" at bounding box center [482, 170] width 46 height 27
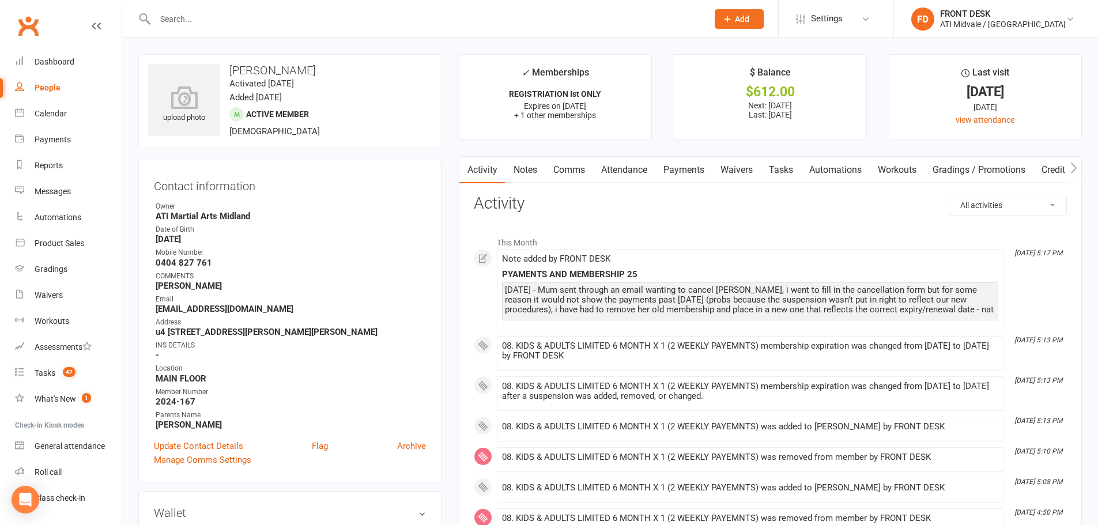
click at [696, 161] on link "Payments" at bounding box center [683, 170] width 57 height 27
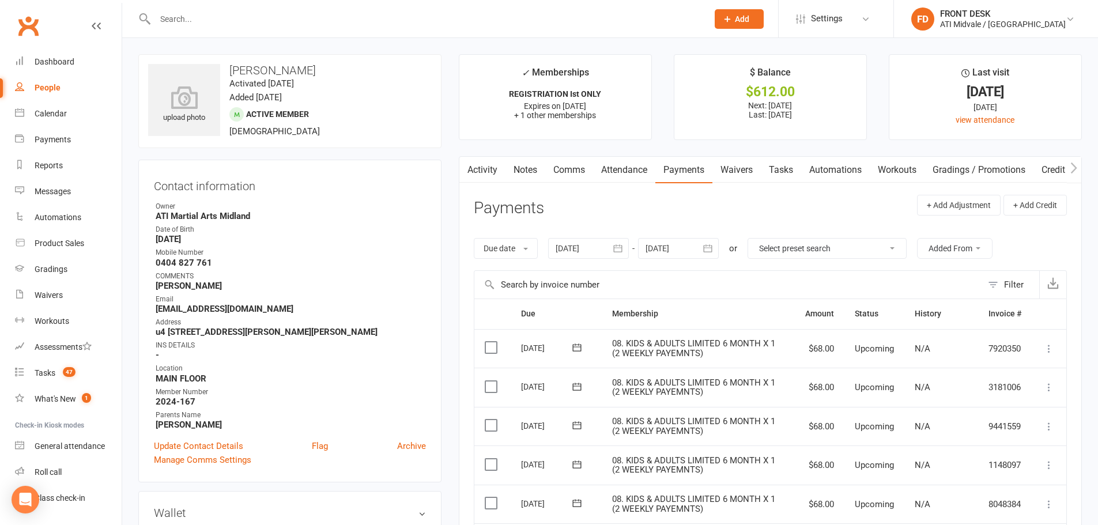
click at [52, 77] on link "People" at bounding box center [68, 88] width 107 height 26
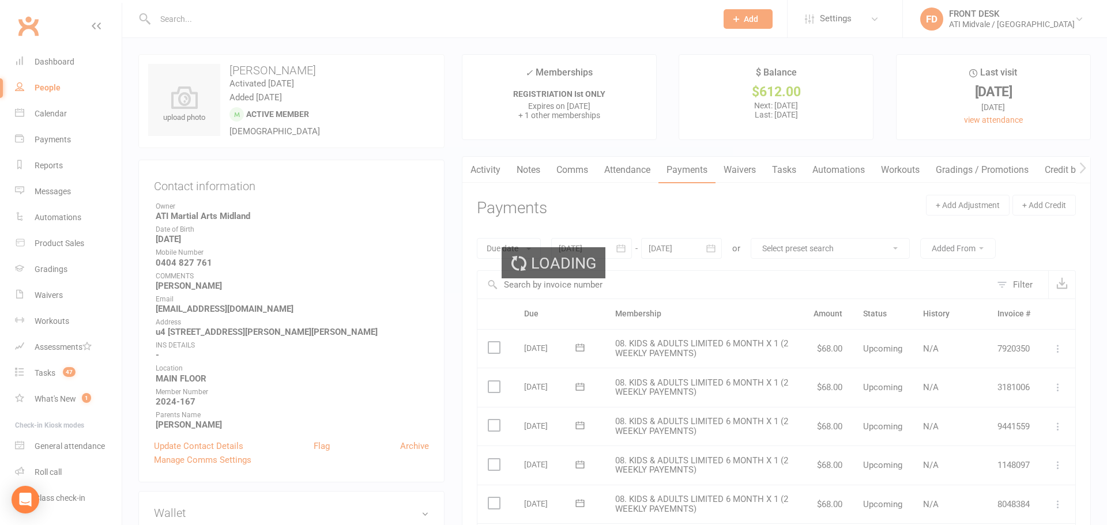
select select "100"
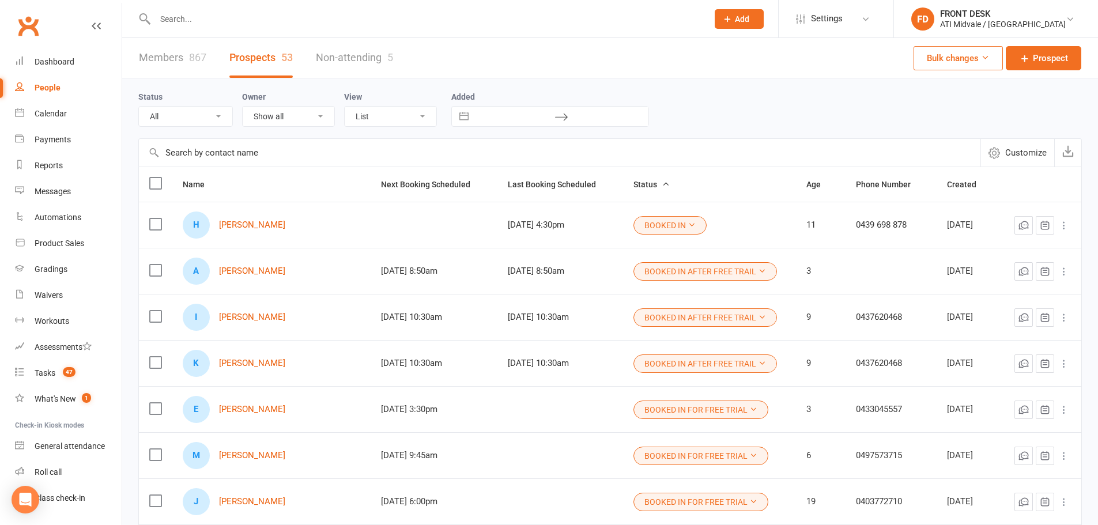
click at [150, 47] on link "Members 867" at bounding box center [172, 58] width 67 height 40
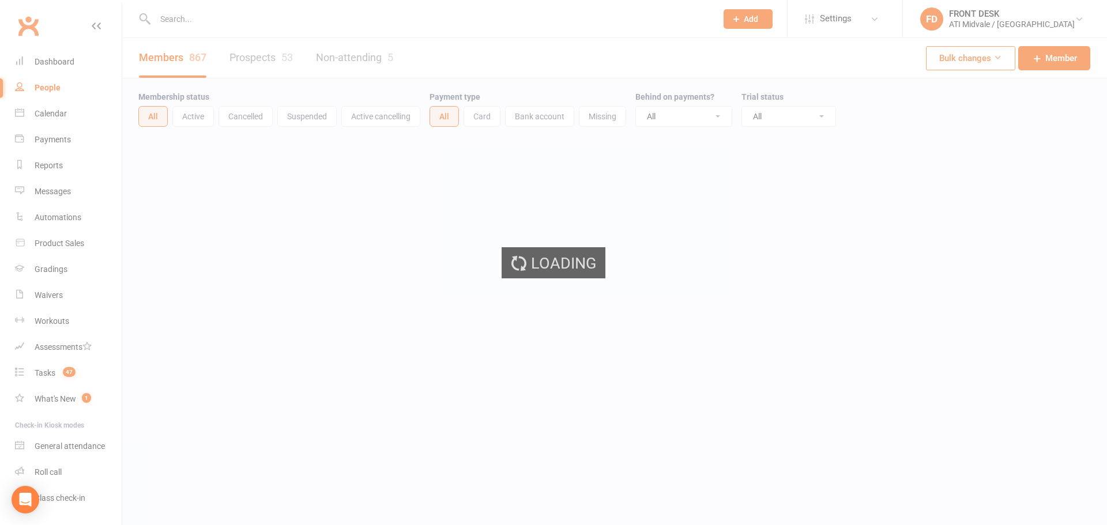
select select "100"
click at [43, 58] on div "Dashboard" at bounding box center [55, 61] width 40 height 9
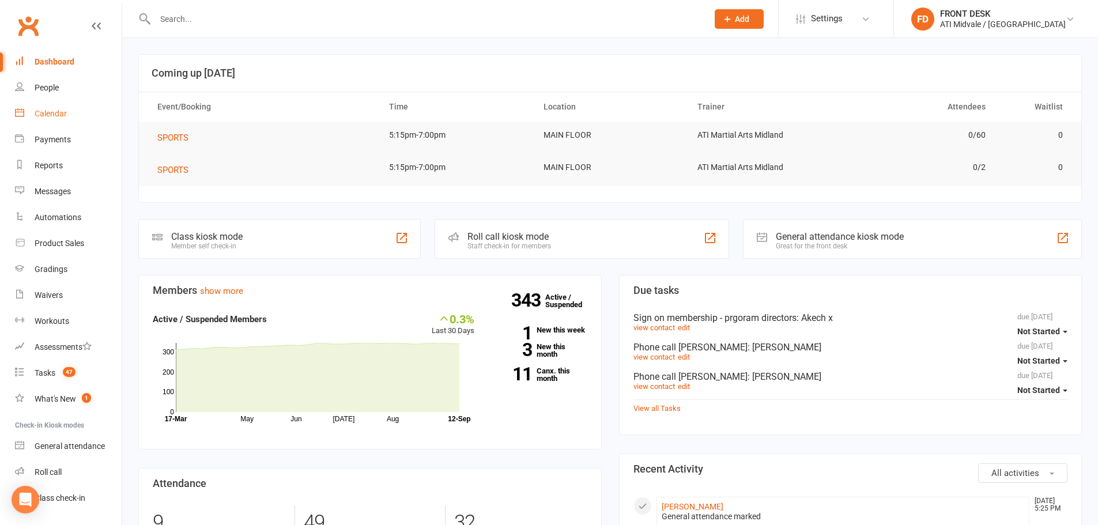
click at [51, 110] on div "Calendar" at bounding box center [51, 113] width 32 height 9
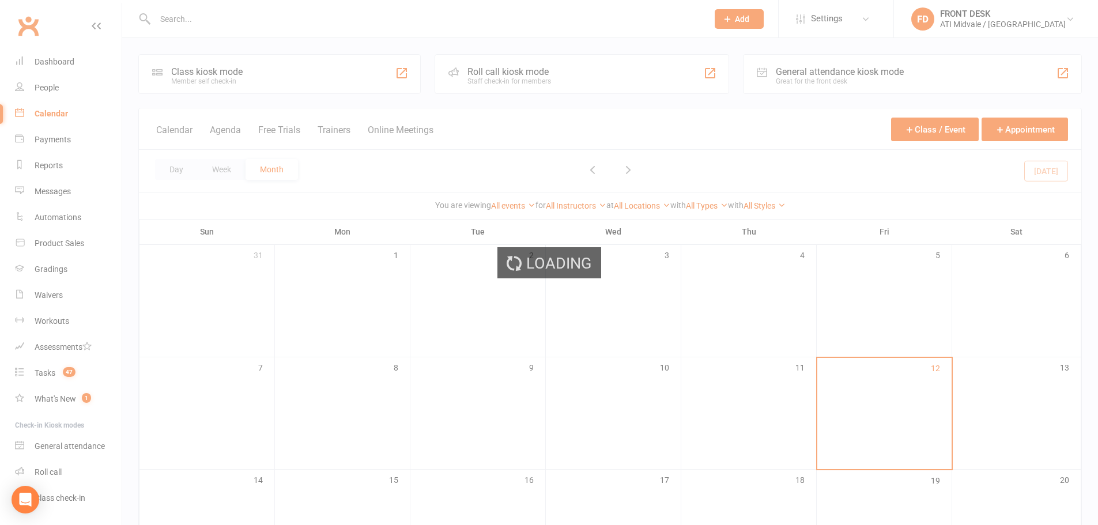
click at [46, 88] on div "Loading" at bounding box center [549, 262] width 1098 height 525
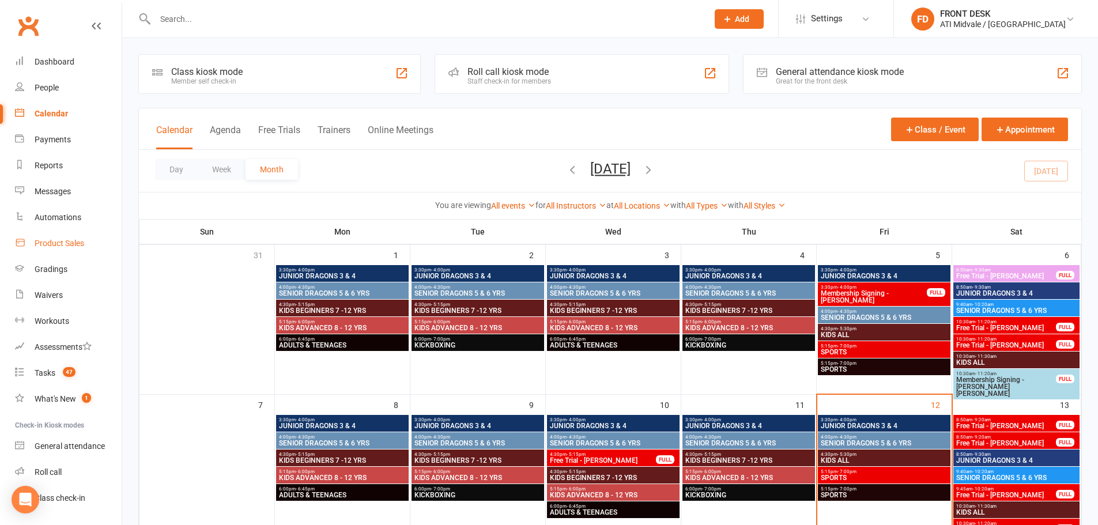
click at [56, 245] on div "Product Sales" at bounding box center [60, 243] width 50 height 9
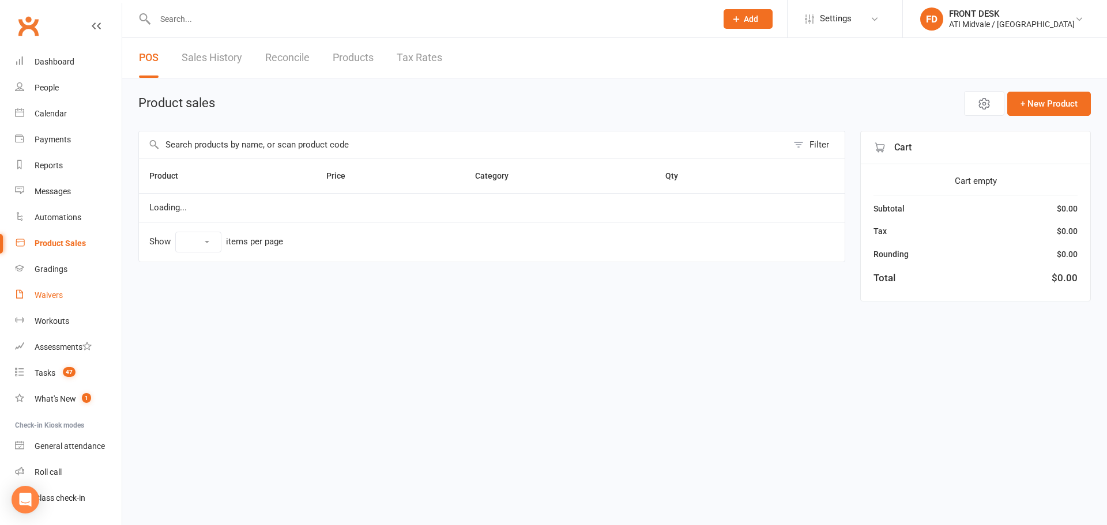
select select "100"
click at [46, 270] on div "Gradings" at bounding box center [51, 269] width 33 height 9
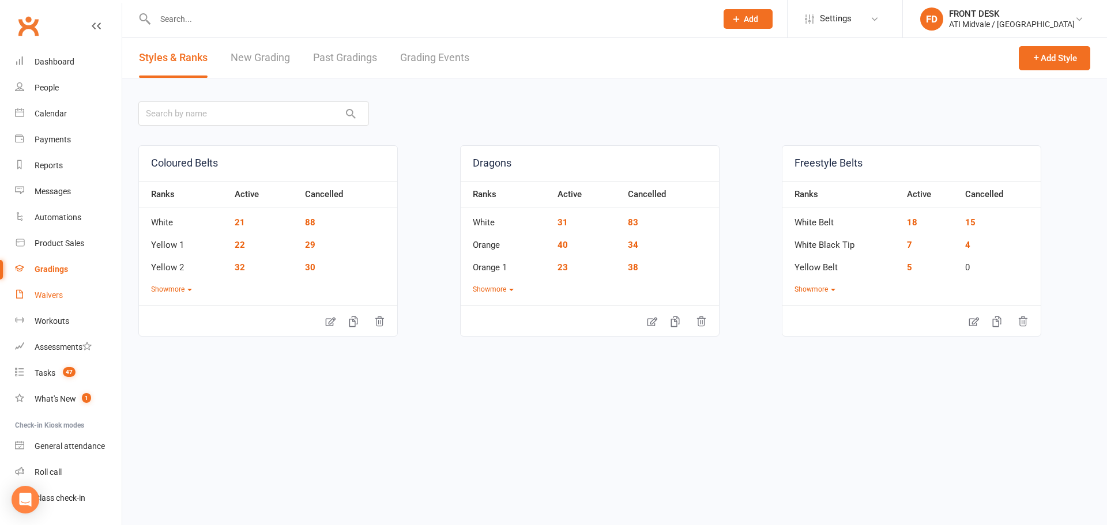
click at [47, 283] on link "Waivers" at bounding box center [68, 295] width 107 height 26
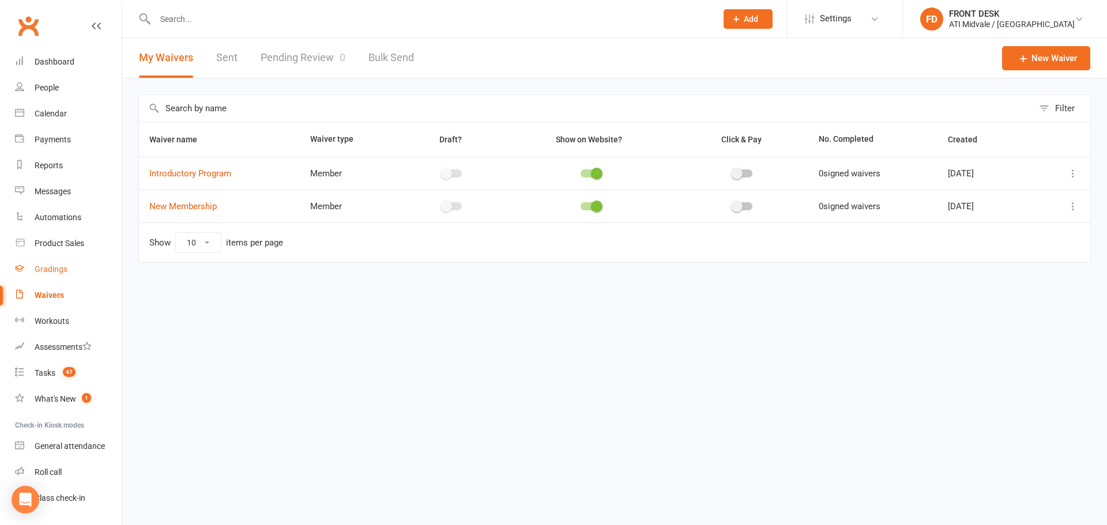
click at [49, 266] on div "Gradings" at bounding box center [51, 269] width 33 height 9
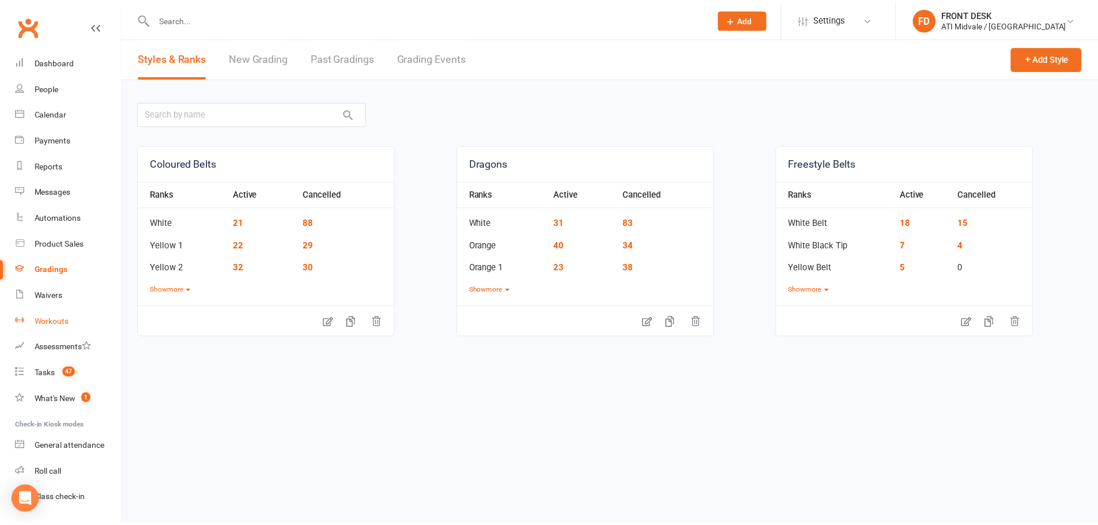
scroll to position [29, 0]
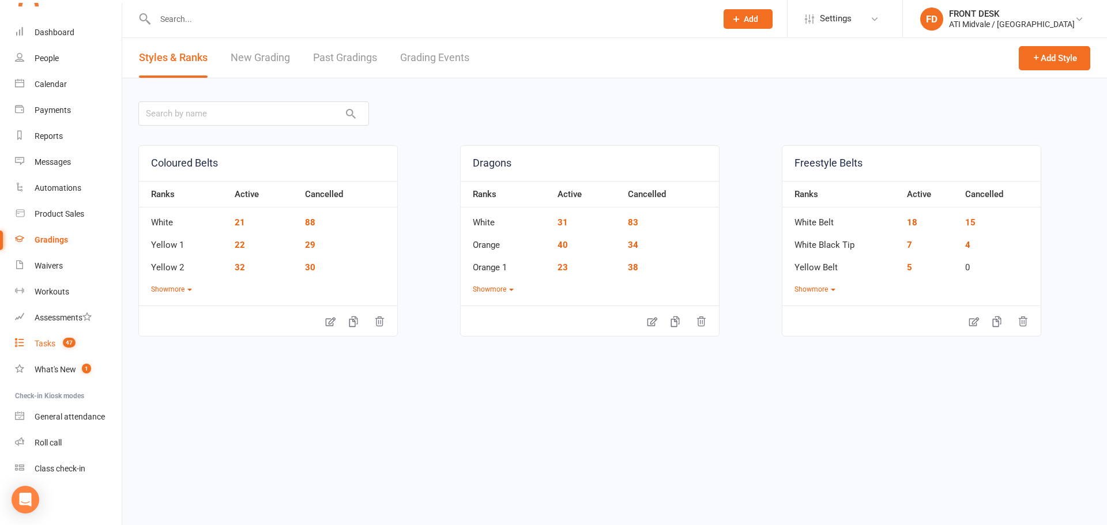
click at [63, 353] on link "Tasks 47" at bounding box center [68, 344] width 107 height 26
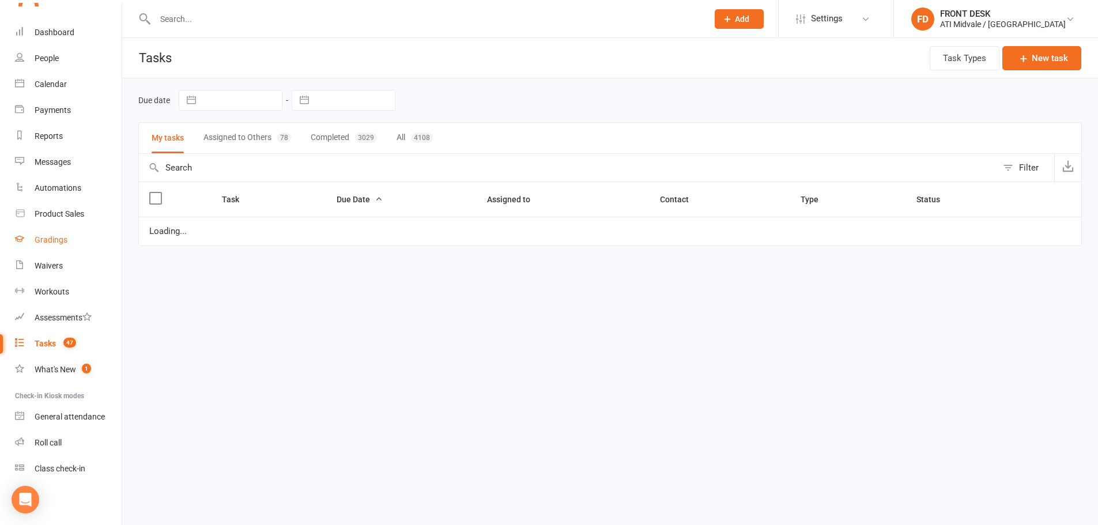
select select "waiting"
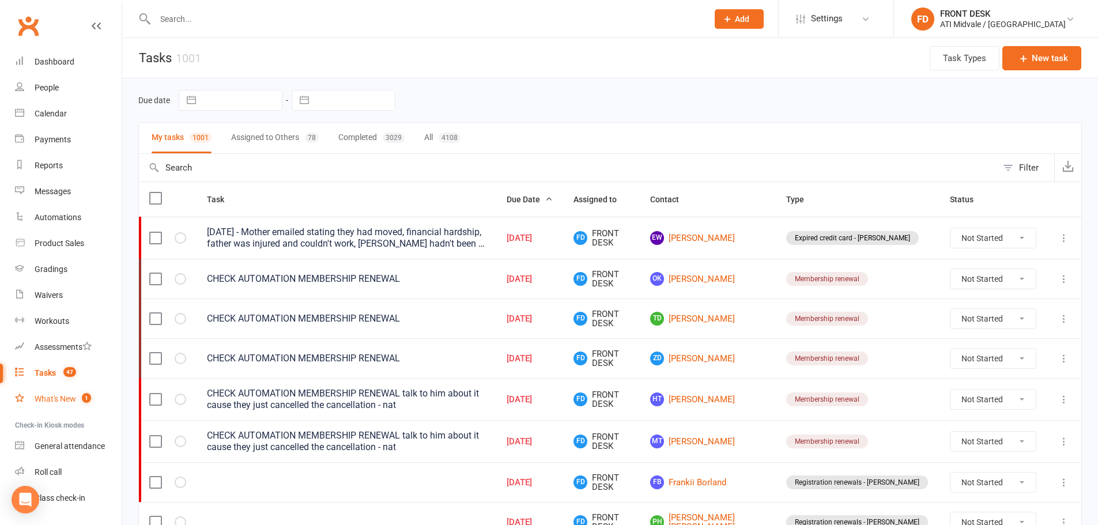
click at [56, 391] on link "What's New 1" at bounding box center [68, 399] width 107 height 26
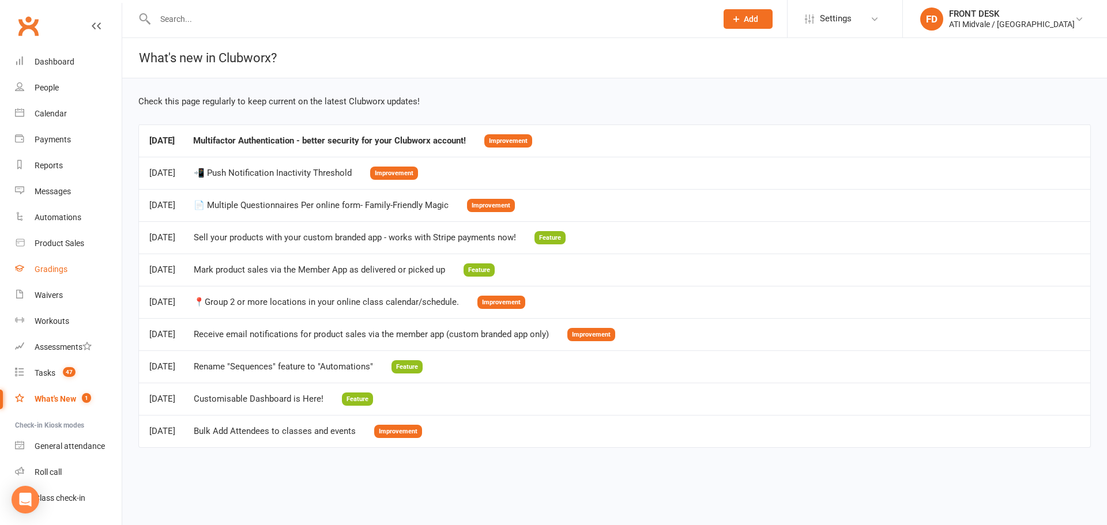
click at [65, 271] on div "Gradings" at bounding box center [51, 269] width 33 height 9
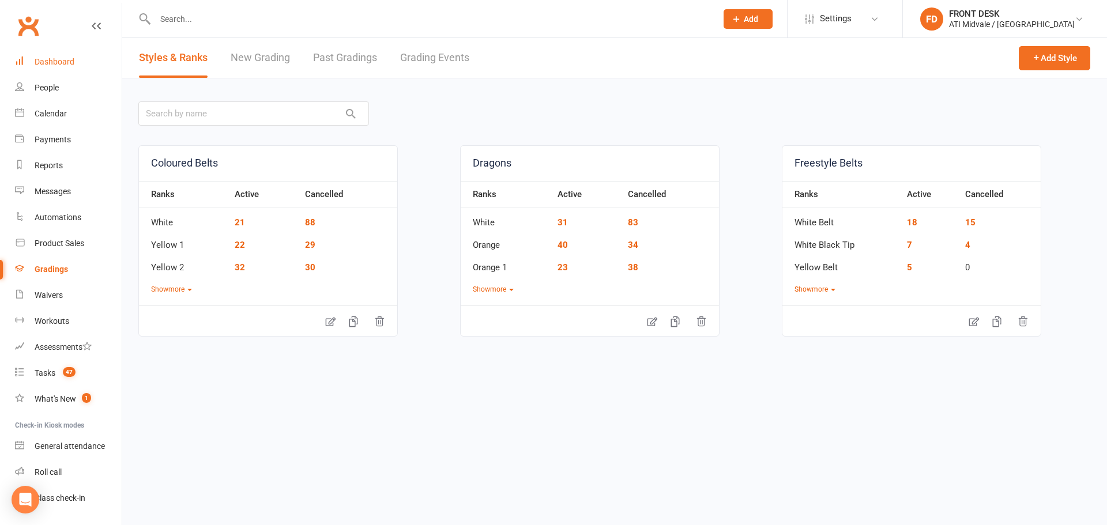
drag, startPoint x: 42, startPoint y: 55, endPoint x: 49, endPoint y: 62, distance: 10.2
click at [43, 55] on link "Dashboard" at bounding box center [68, 62] width 107 height 26
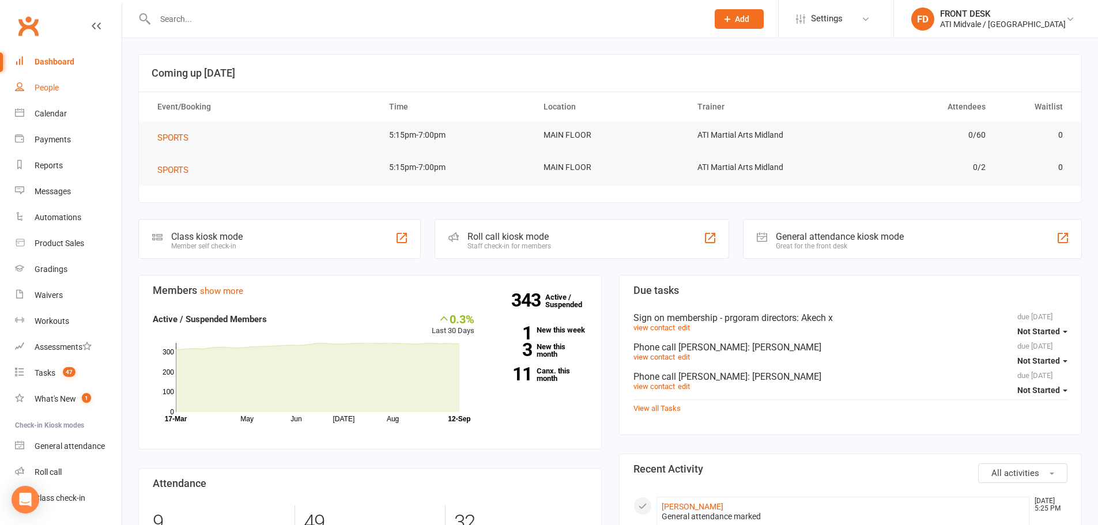
click at [39, 93] on link "People" at bounding box center [68, 88] width 107 height 26
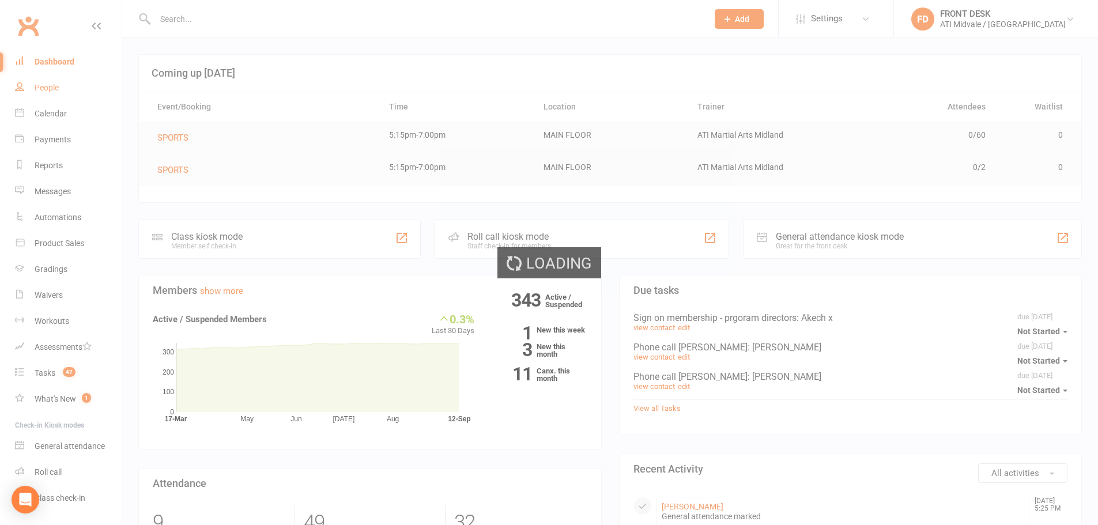
select select "100"
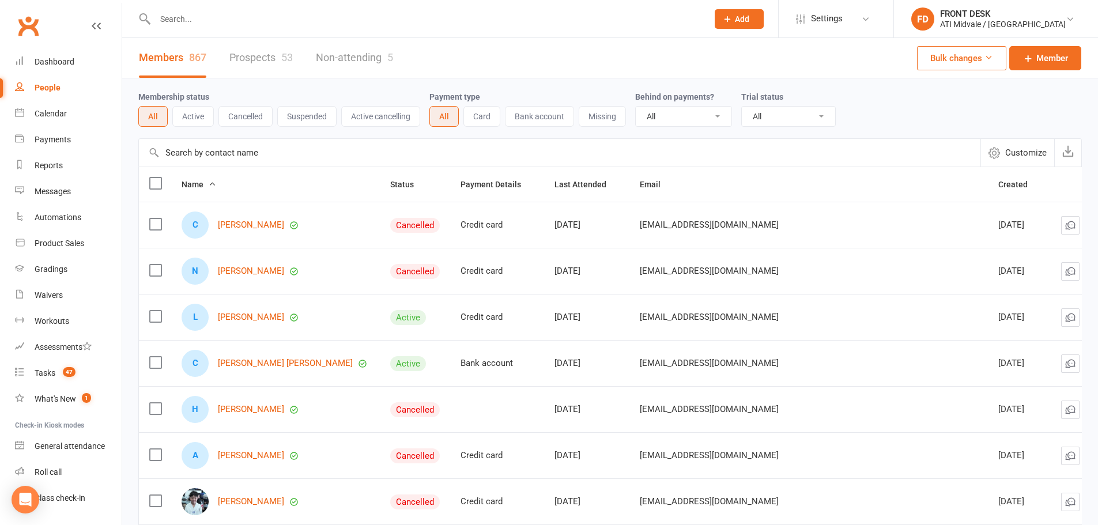
click at [304, 117] on button "Suspended" at bounding box center [306, 116] width 59 height 21
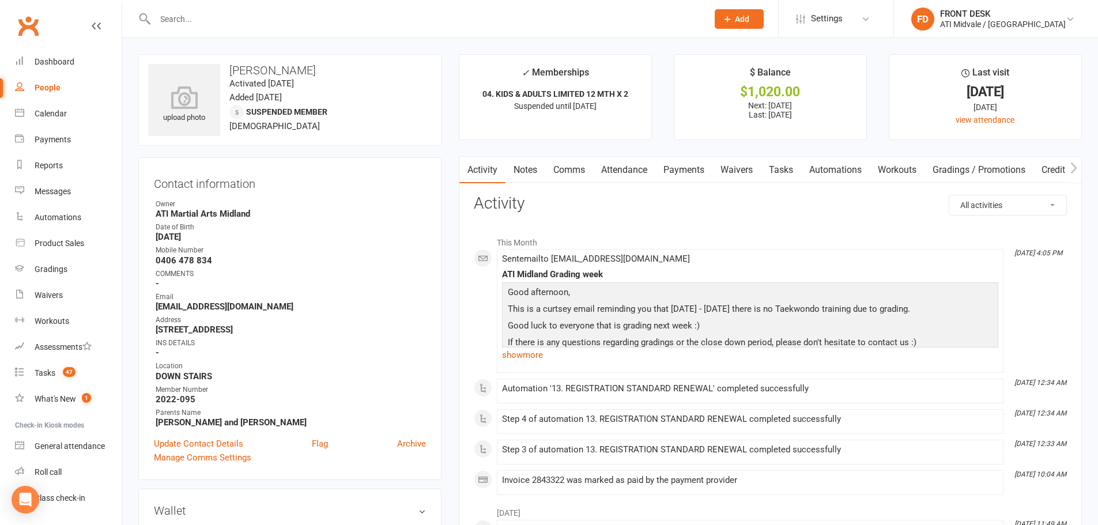
click at [709, 163] on link "Payments" at bounding box center [683, 170] width 57 height 27
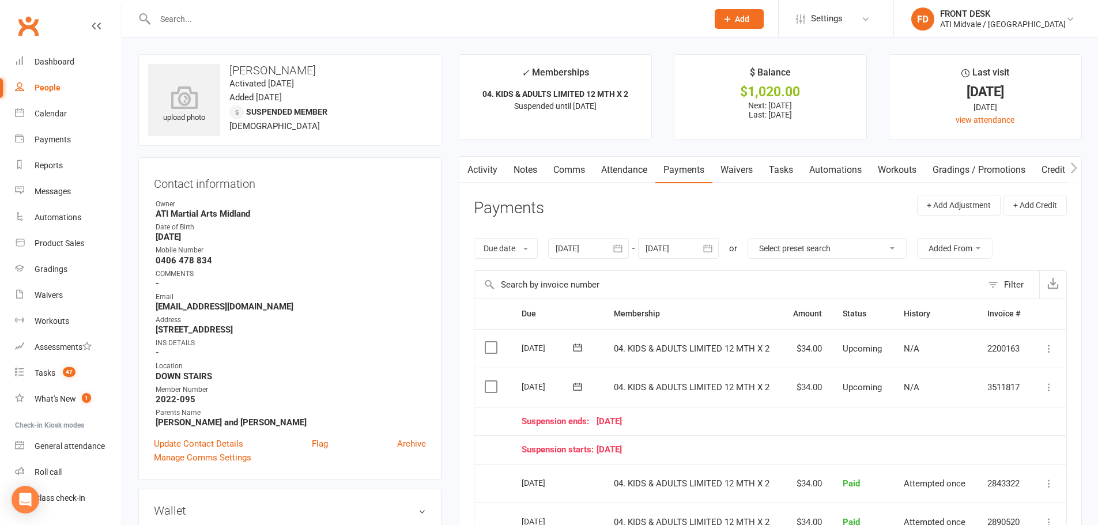
click at [670, 250] on div at bounding box center [678, 248] width 81 height 21
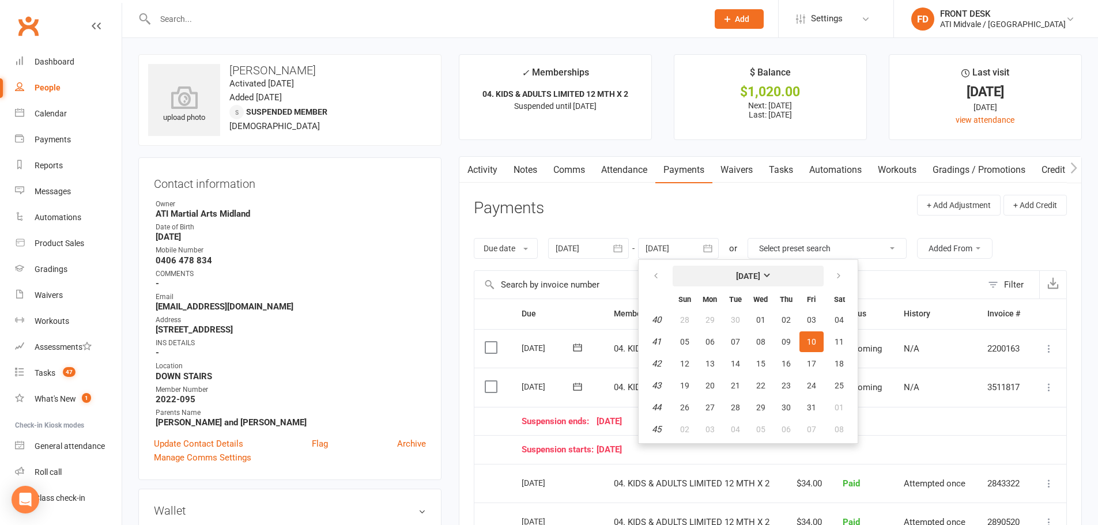
click at [749, 277] on strong "[DATE]" at bounding box center [748, 275] width 24 height 9
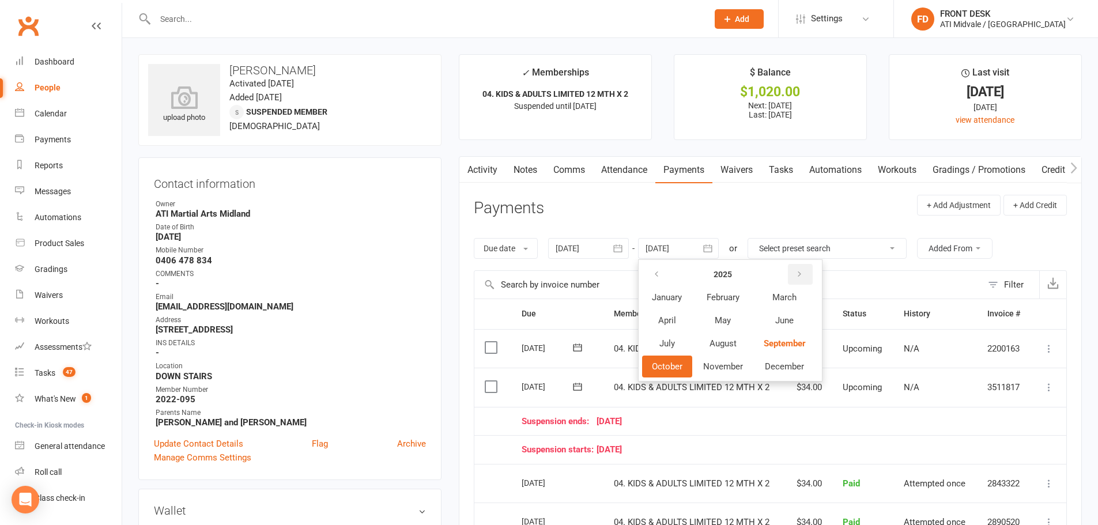
click at [799, 269] on button "button" at bounding box center [800, 274] width 25 height 21
click at [794, 326] on span "June" at bounding box center [784, 320] width 18 height 10
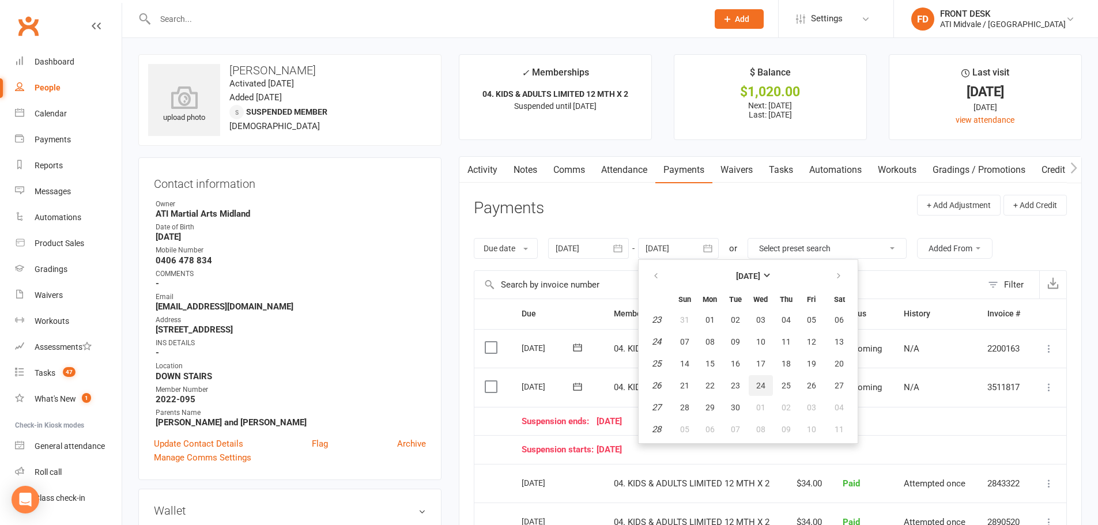
click at [759, 384] on span "24" at bounding box center [760, 385] width 9 height 9
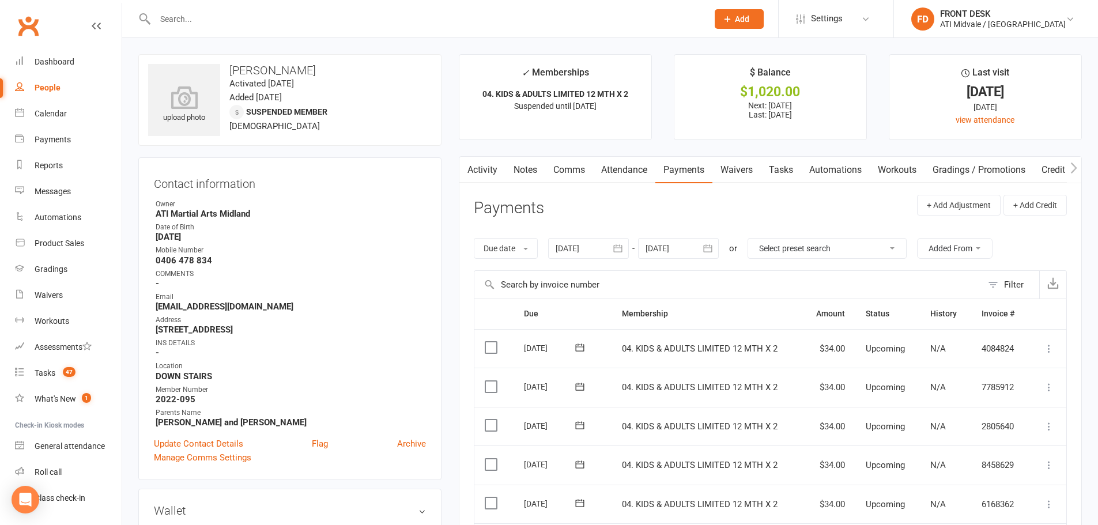
click at [717, 250] on button "button" at bounding box center [708, 248] width 21 height 21
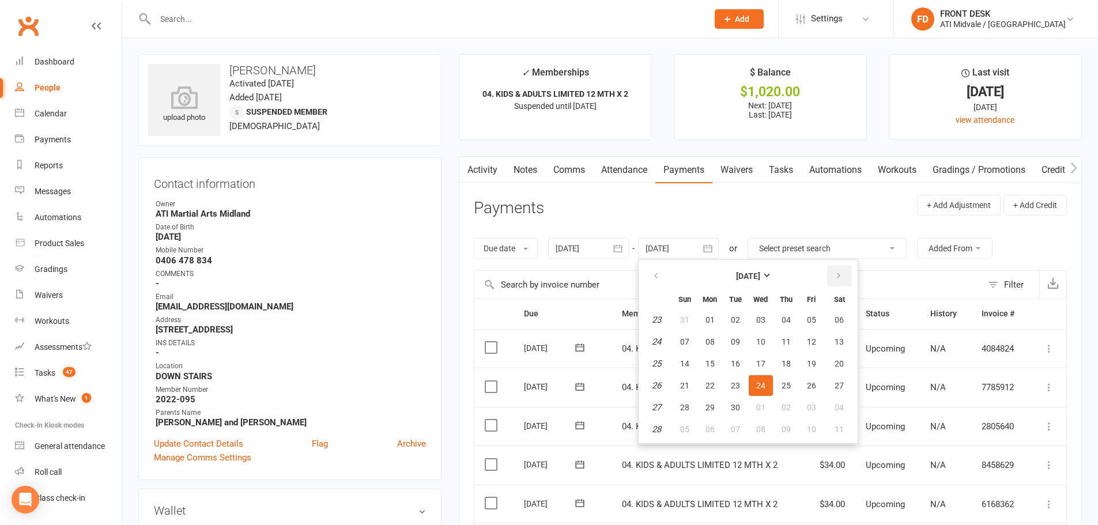
click at [844, 277] on button "button" at bounding box center [839, 276] width 25 height 21
click at [812, 415] on button "02" at bounding box center [811, 407] width 24 height 21
type input "[DATE]"
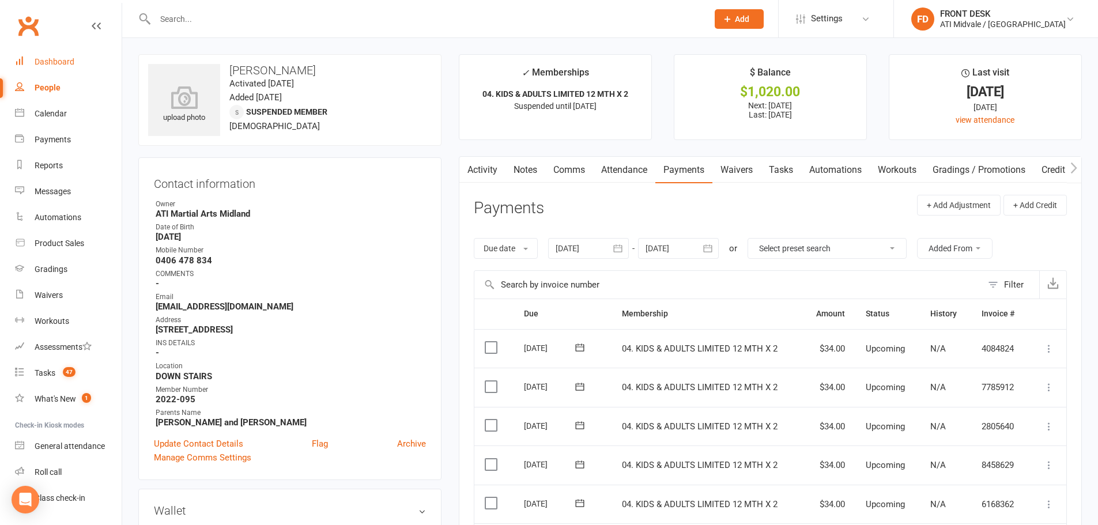
click at [44, 62] on div "Dashboard" at bounding box center [55, 61] width 40 height 9
